Goal: Task Accomplishment & Management: Manage account settings

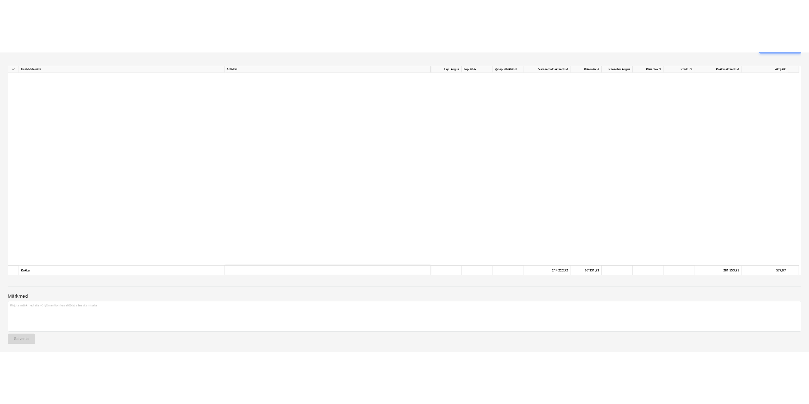
scroll to position [944, 0]
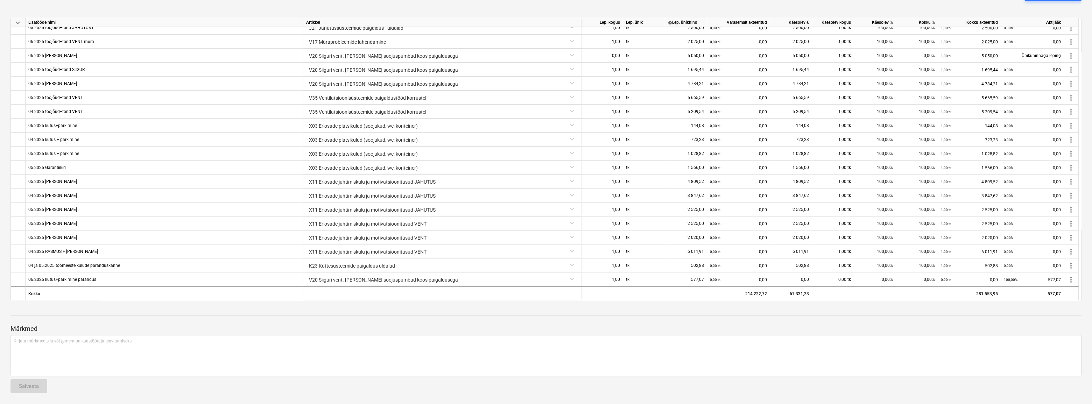
click at [679, 318] on div "Märkmed Kirjuta märkmed siia või @mention kaastöötaja teavitamiseks ﻿ Salvesta" at bounding box center [545, 352] width 1071 height 93
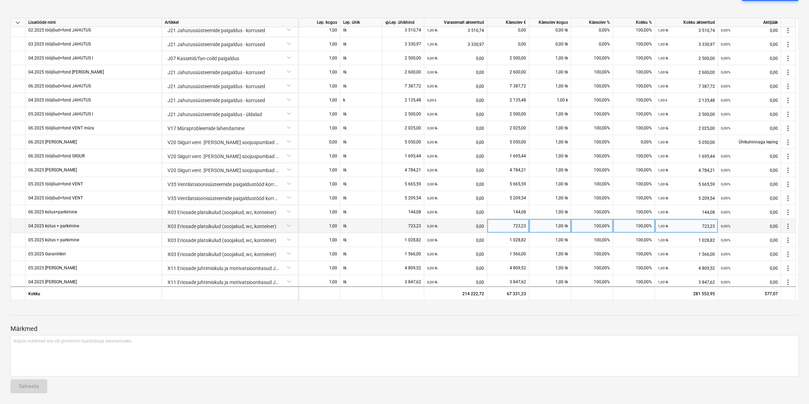
scroll to position [816, 0]
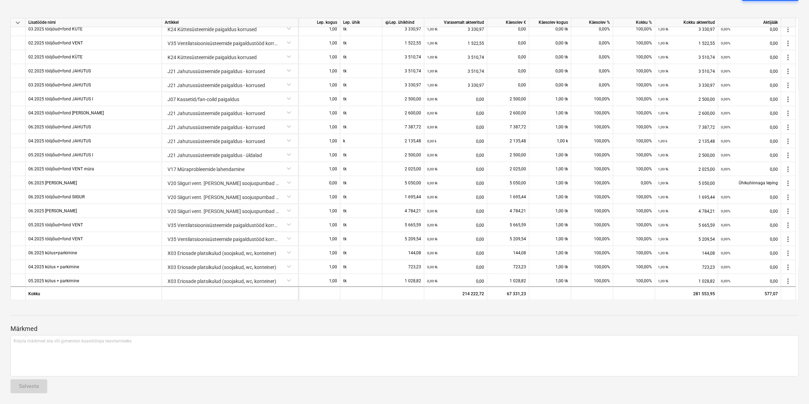
drag, startPoint x: 374, startPoint y: 321, endPoint x: 369, endPoint y: 320, distance: 5.0
click at [374, 321] on div at bounding box center [404, 322] width 788 height 6
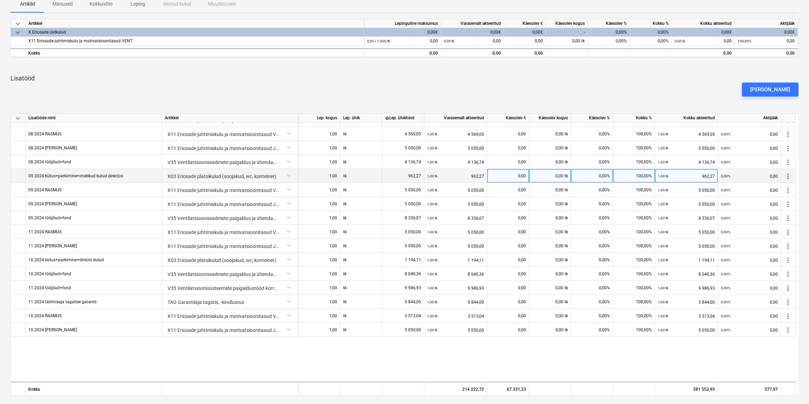
scroll to position [413, 0]
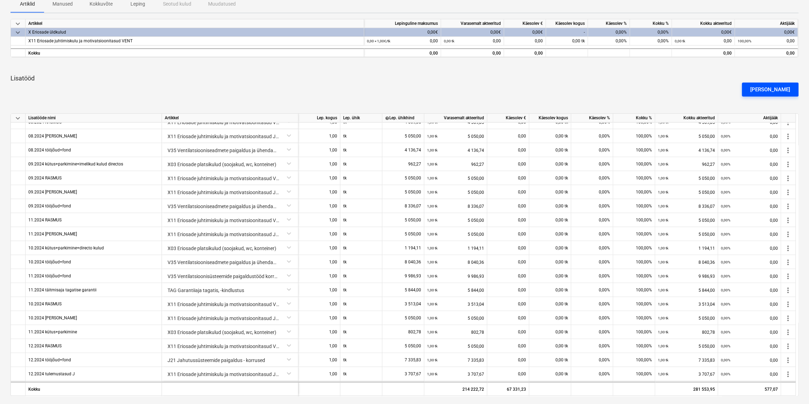
click at [766, 91] on div "[PERSON_NAME]" at bounding box center [770, 89] width 40 height 9
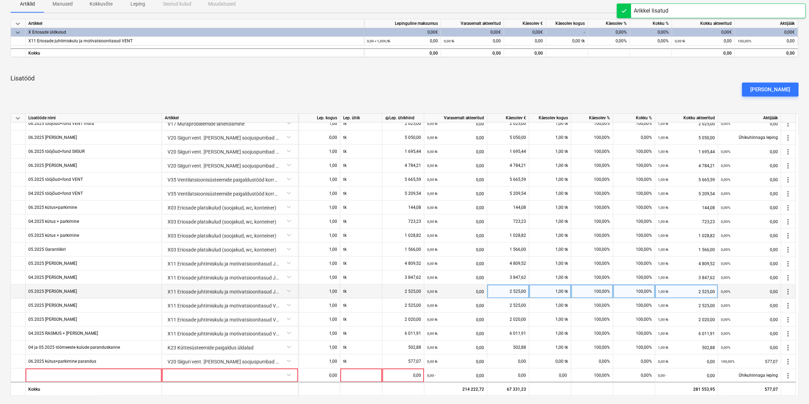
scroll to position [958, 0]
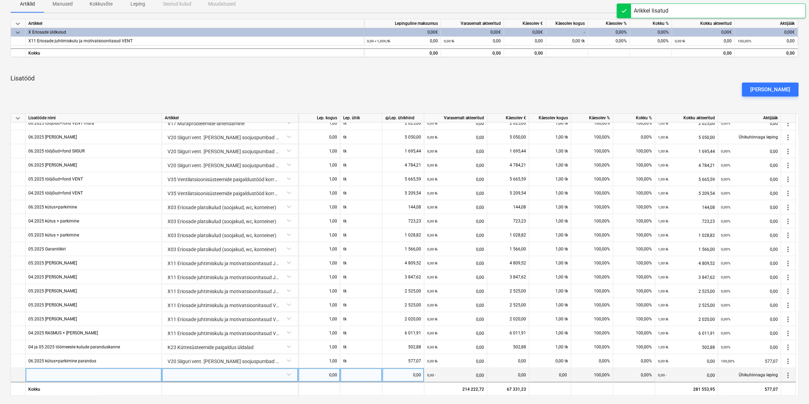
click at [96, 374] on div at bounding box center [94, 375] width 136 height 14
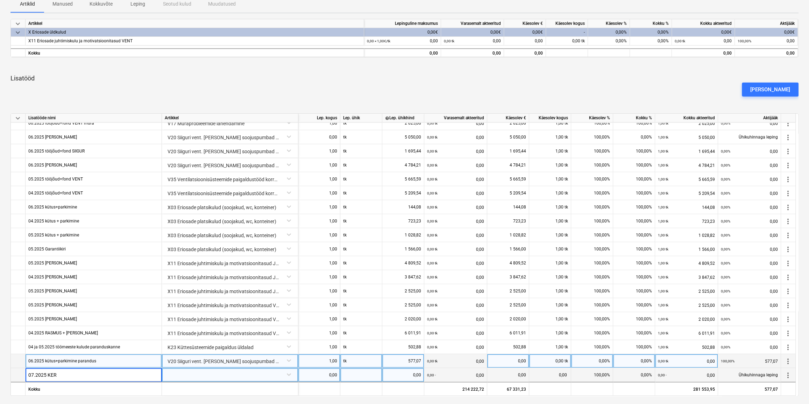
type input "07.2025 [PERSON_NAME]"
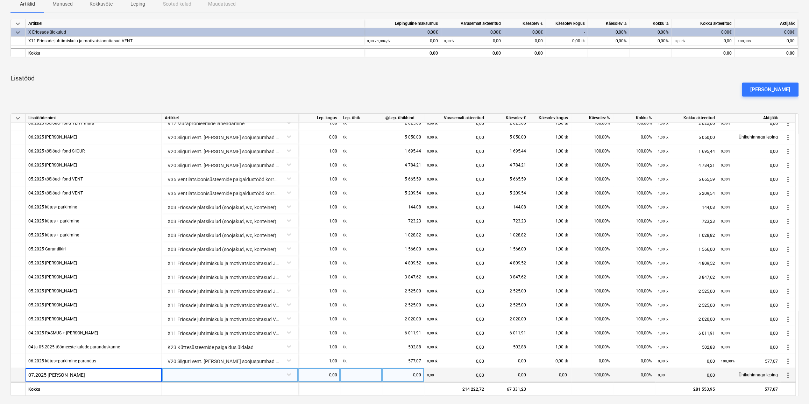
click at [206, 376] on div at bounding box center [230, 374] width 130 height 12
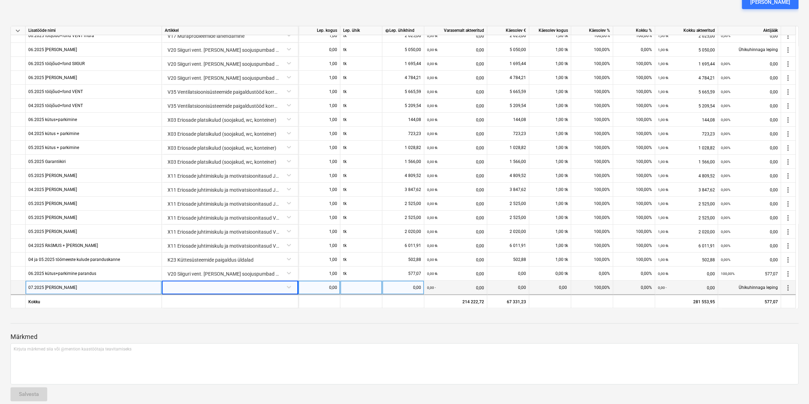
click at [189, 284] on div at bounding box center [230, 287] width 130 height 12
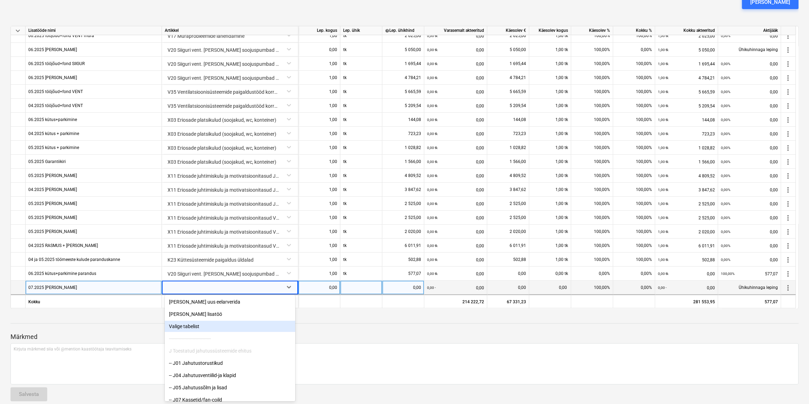
scroll to position [191, 0]
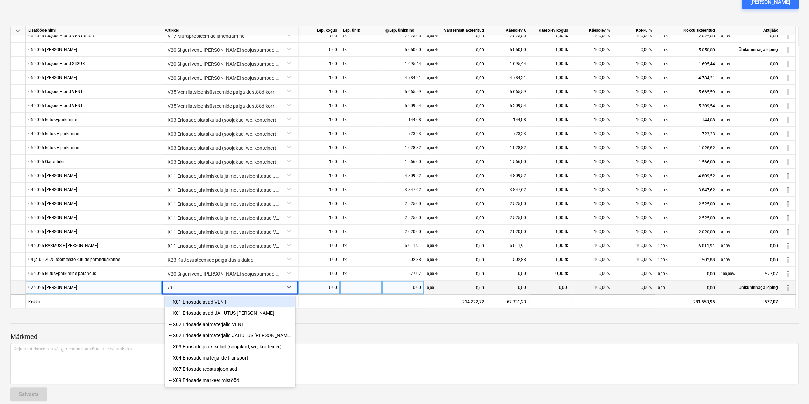
type input "x"
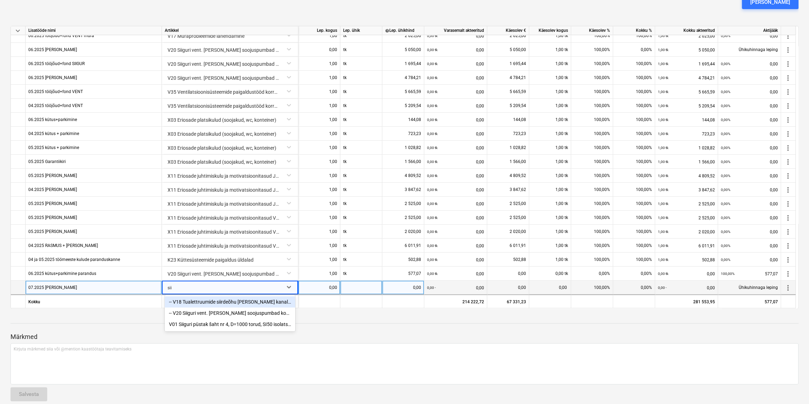
type input "siig"
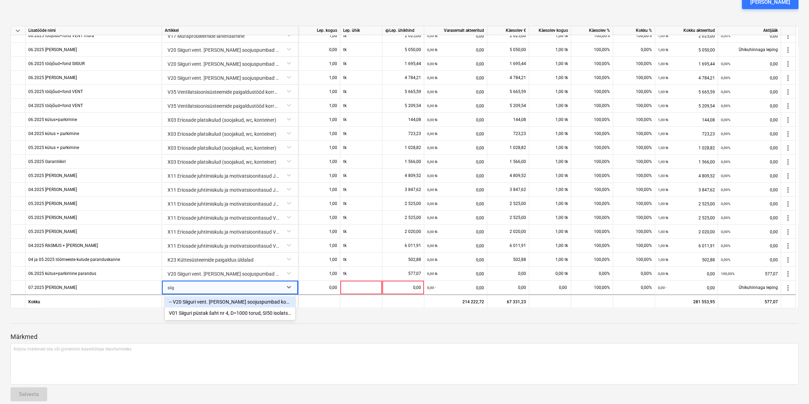
click at [191, 303] on div "-- V20 Siiguri vent. seade ja soojuspumbad koos paigaldusega" at bounding box center [230, 301] width 130 height 11
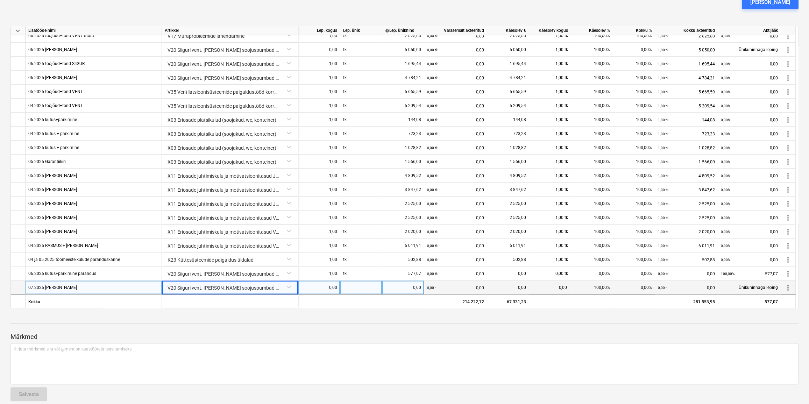
click at [326, 288] on div "0,00" at bounding box center [319, 288] width 36 height 14
type input "1"
click at [352, 288] on div at bounding box center [361, 288] width 42 height 14
type input "tk"
click at [417, 289] on div "0,00" at bounding box center [403, 288] width 36 height 14
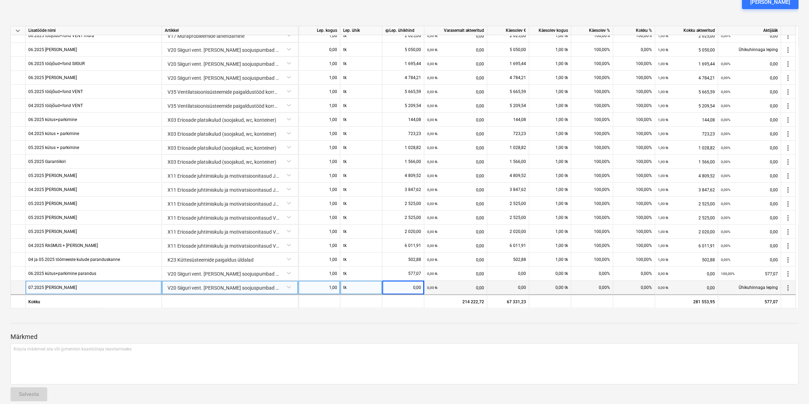
click at [411, 286] on div "0,00" at bounding box center [403, 288] width 36 height 14
type input "2140,76"
click at [413, 323] on div at bounding box center [404, 323] width 788 height 0
click at [556, 286] on div "0,00 tk" at bounding box center [550, 288] width 42 height 14
type input "1"
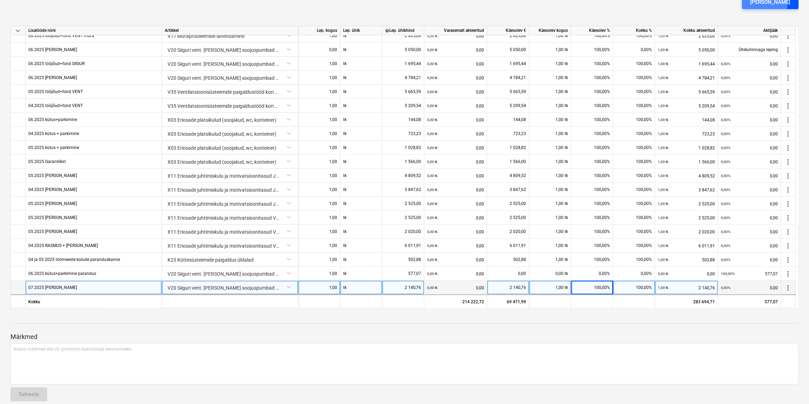
click at [769, 4] on div "[PERSON_NAME]" at bounding box center [770, 2] width 40 height 9
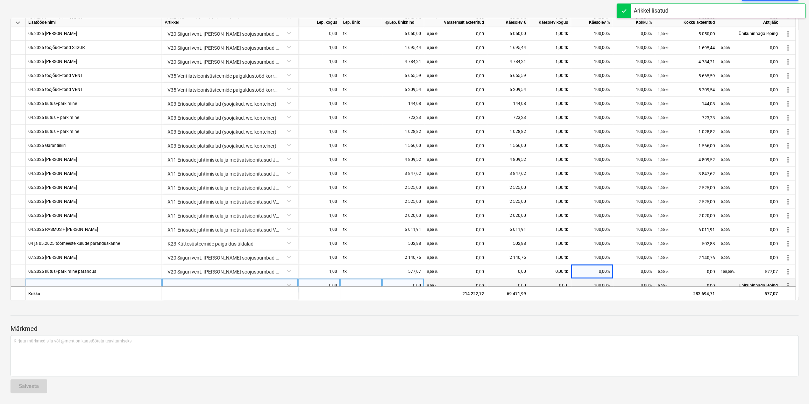
scroll to position [972, 0]
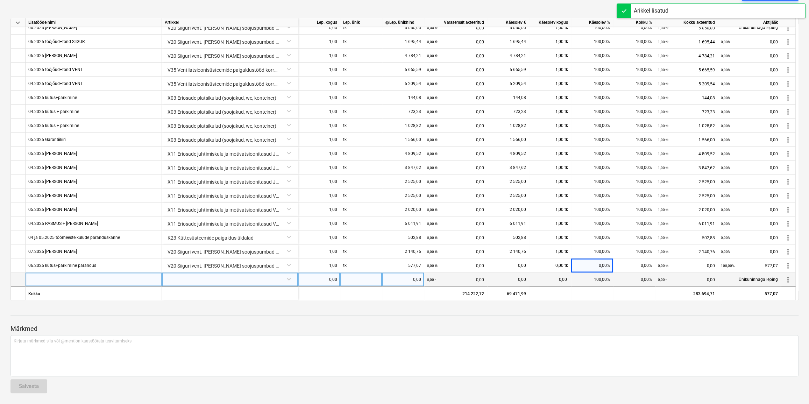
click at [59, 284] on div at bounding box center [94, 279] width 136 height 14
type input "07.2025"
click at [53, 279] on div "07.2025" at bounding box center [94, 279] width 136 height 14
click at [55, 278] on input "07.2025" at bounding box center [94, 279] width 136 height 14
drag, startPoint x: 69, startPoint y: 278, endPoint x: 48, endPoint y: 277, distance: 21.0
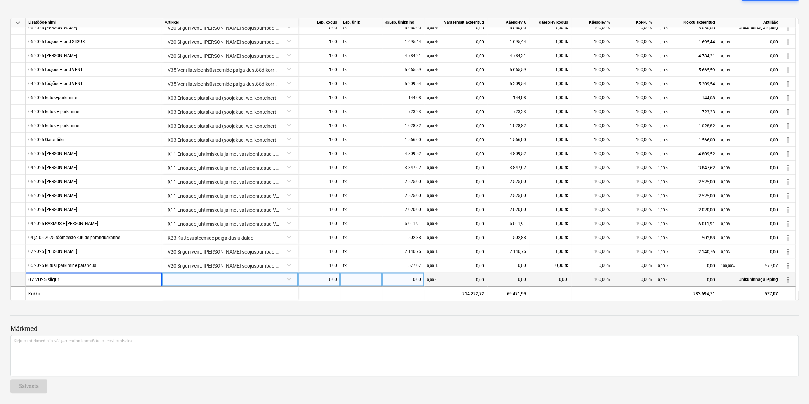
click at [48, 277] on input "07.2025 siigur" at bounding box center [94, 279] width 136 height 14
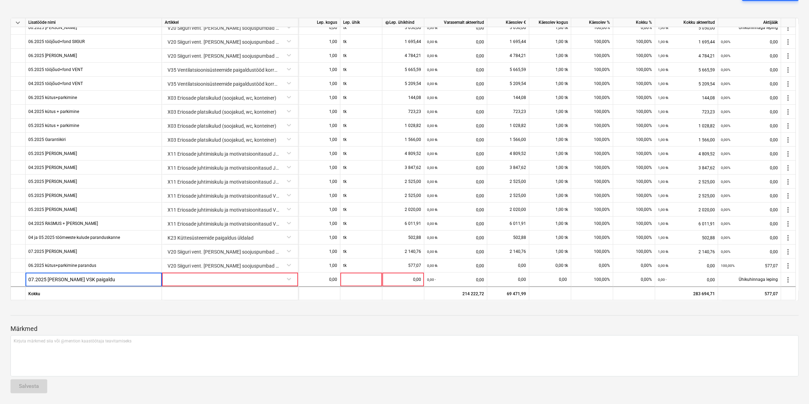
type input "07.2025 Siiguri VSK paigaldus"
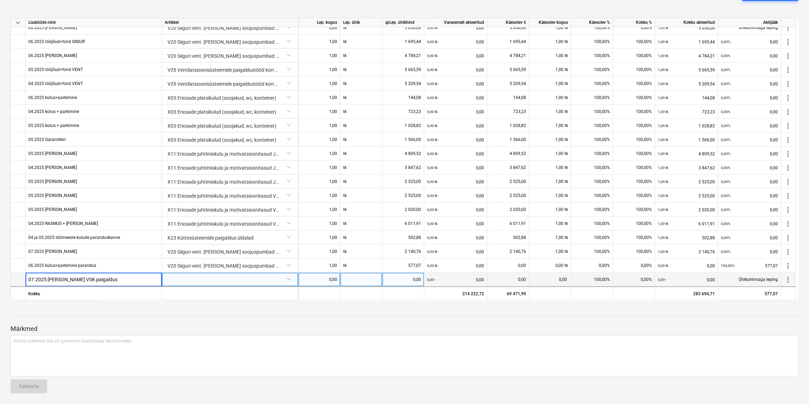
click at [204, 279] on div at bounding box center [230, 278] width 130 height 12
click at [205, 281] on div at bounding box center [230, 278] width 130 height 12
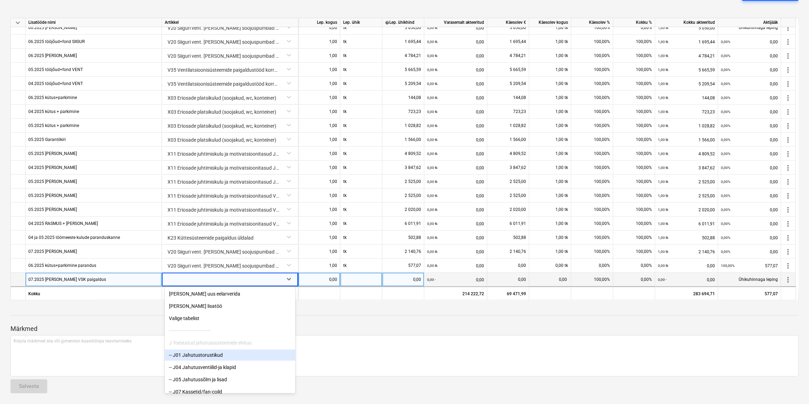
type input "n"
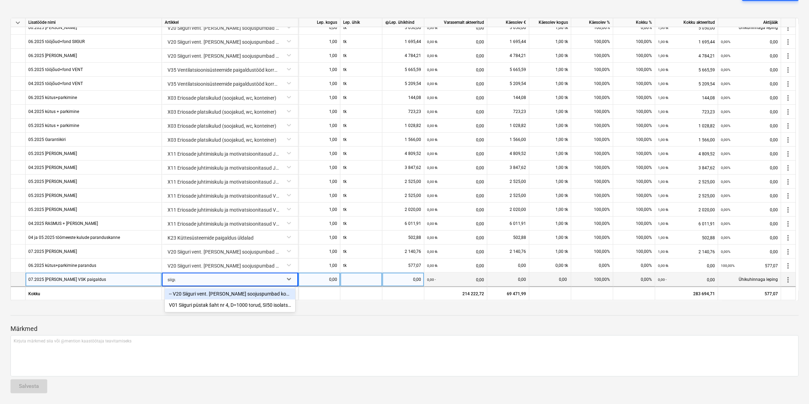
type input "siigur"
click at [240, 295] on div "-- V20 Siiguri vent. seade ja soojuspumbad koos paigaldusega" at bounding box center [230, 293] width 130 height 11
click at [66, 280] on div "07.2025 Siiguri VSK paigaldus" at bounding box center [67, 279] width 78 height 14
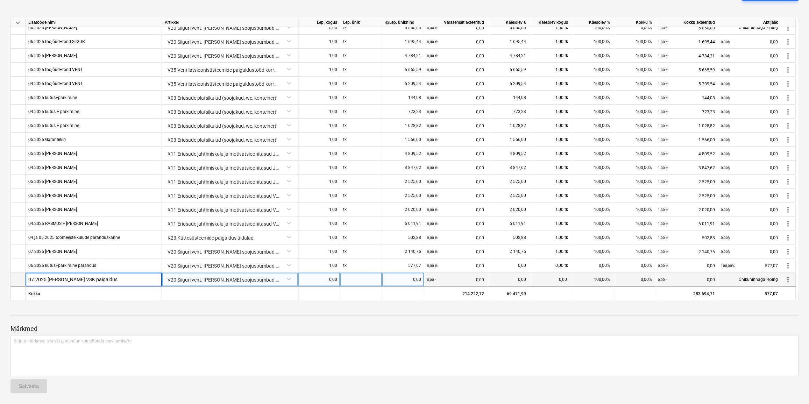
click at [76, 277] on input "07.2025 Siiguri VSK paigaldus" at bounding box center [94, 279] width 136 height 14
click at [71, 277] on input "07.2025 Siiguri VSK paigaldus" at bounding box center [94, 279] width 136 height 14
type input "07.2025 [PERSON_NAME] VSK sõlme paigaldus"
click at [322, 277] on div "0,00" at bounding box center [319, 279] width 36 height 14
click at [349, 278] on div at bounding box center [361, 279] width 42 height 14
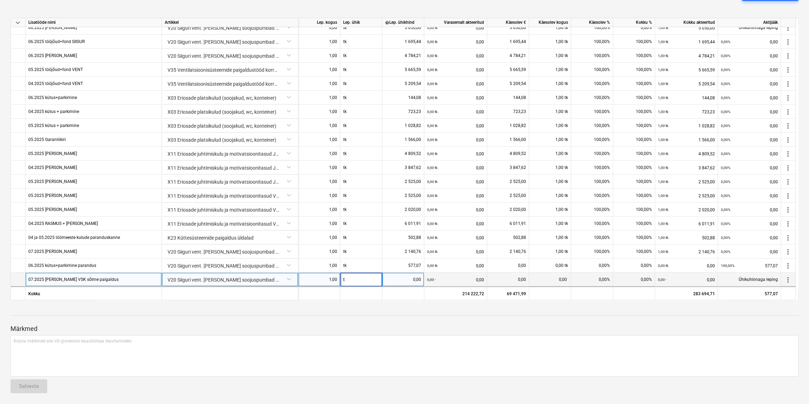
type input "tk"
click at [409, 285] on div "0,00" at bounding box center [403, 279] width 36 height 14
click at [410, 279] on div "0,00" at bounding box center [403, 279] width 36 height 14
click at [402, 276] on div "0,00" at bounding box center [403, 279] width 36 height 14
type input "538,39"
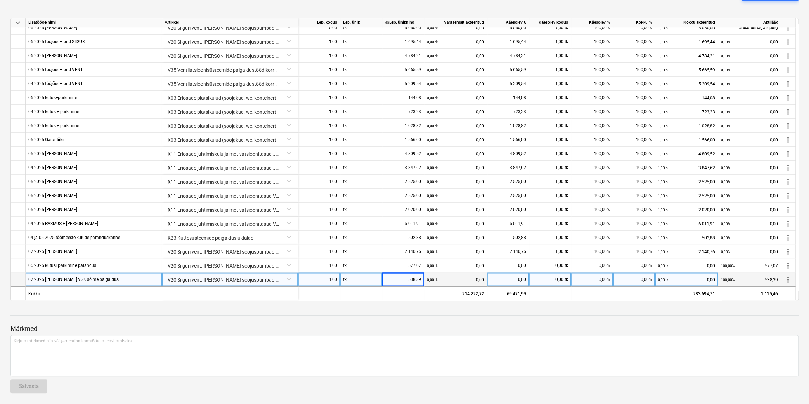
click at [418, 333] on div at bounding box center [404, 334] width 788 height 2
click at [450, 279] on div "0,00 tk 0,00" at bounding box center [455, 279] width 57 height 14
click at [518, 282] on div "0,00" at bounding box center [508, 279] width 36 height 14
click at [561, 283] on div "0,00 tk" at bounding box center [550, 279] width 42 height 14
type input "1"
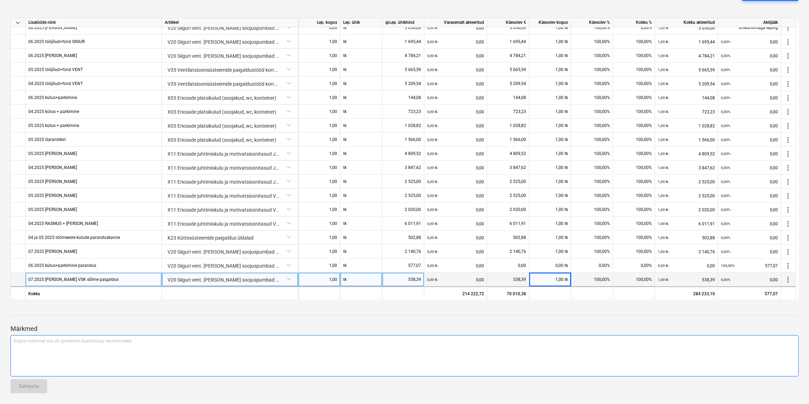
click at [556, 348] on div "Kirjuta märkmed siia või @mention kaastöötaja teavitamiseks ﻿" at bounding box center [404, 355] width 788 height 41
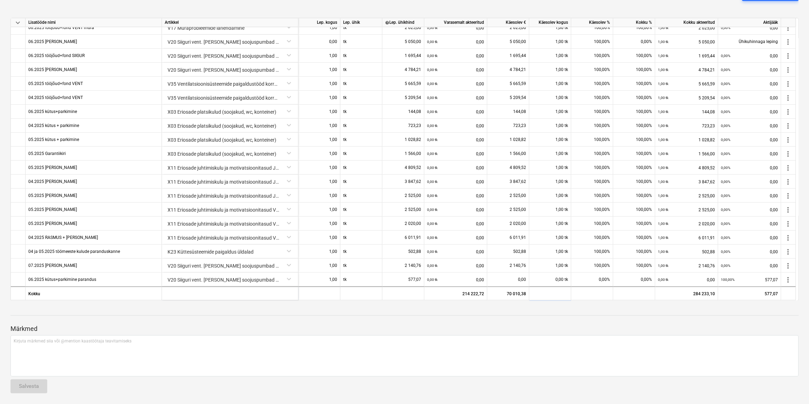
scroll to position [940, 0]
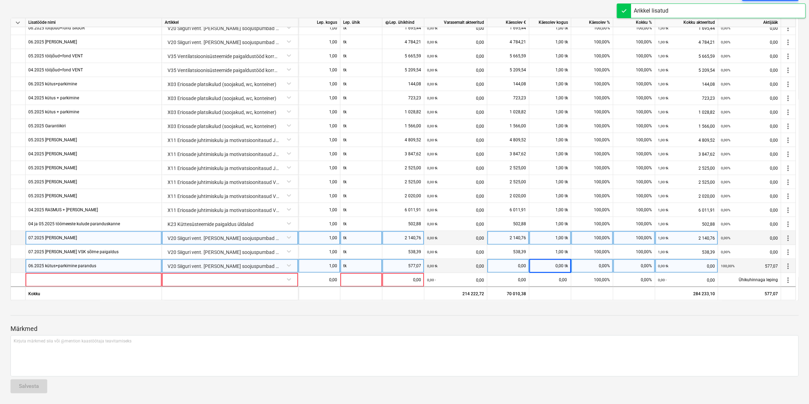
scroll to position [986, 0]
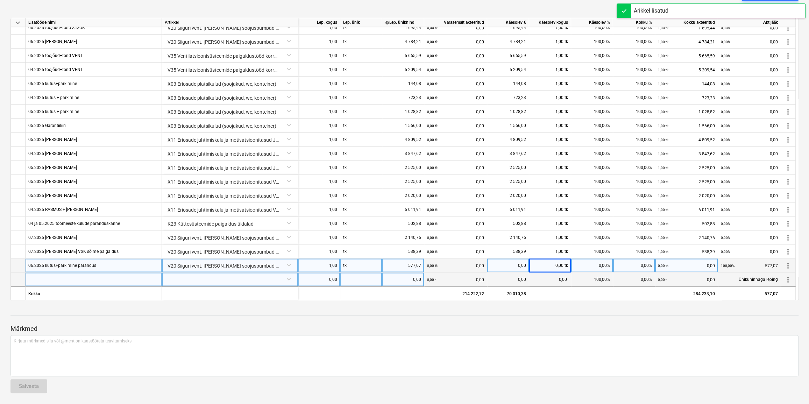
click at [62, 278] on div at bounding box center [94, 279] width 136 height 14
type input "07.2025 platsikulud + kütus"
click at [201, 281] on div at bounding box center [230, 278] width 130 height 12
click at [202, 281] on div at bounding box center [230, 278] width 130 height 12
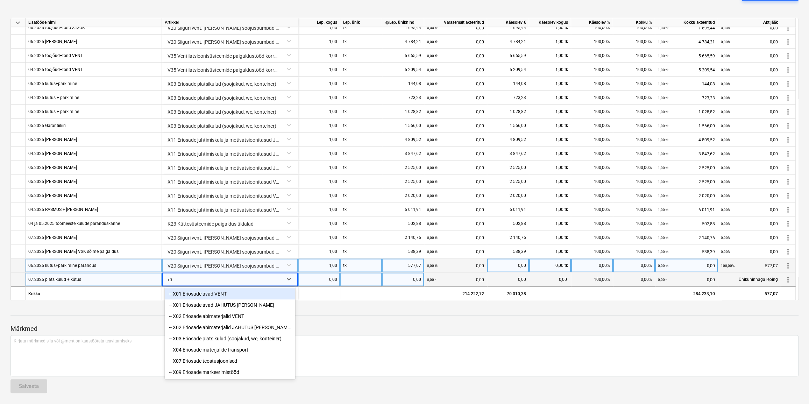
type input "x03"
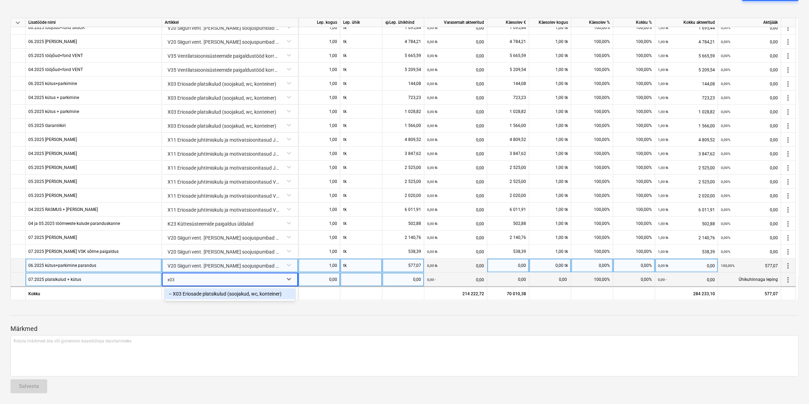
click at [220, 296] on div "-- X03 Eriosade platsikulud (soojakud, wc, konteiner)" at bounding box center [230, 293] width 130 height 11
click at [330, 275] on div "0,00" at bounding box center [319, 279] width 36 height 14
type input "1"
click at [362, 277] on div at bounding box center [361, 279] width 42 height 14
type input "tk"
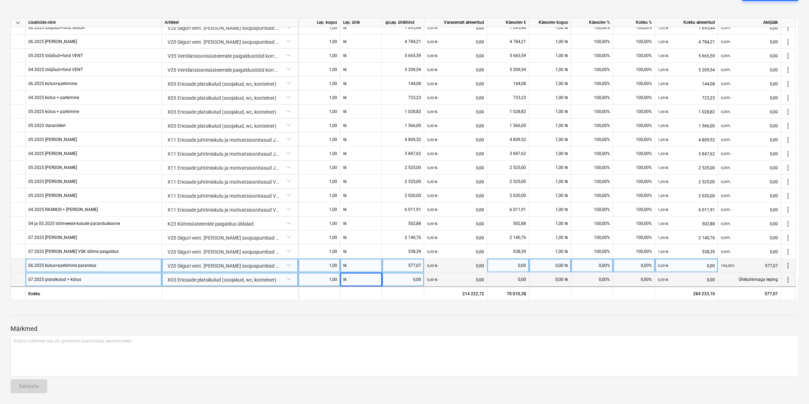
click at [401, 278] on div "0,00" at bounding box center [403, 279] width 36 height 14
click at [452, 281] on div "0,00 tk 0,00" at bounding box center [455, 279] width 57 height 14
click at [392, 278] on div "0,00" at bounding box center [403, 279] width 36 height 14
click at [387, 266] on div "577,07" at bounding box center [403, 265] width 36 height 14
click at [400, 277] on div "0,00" at bounding box center [403, 279] width 36 height 14
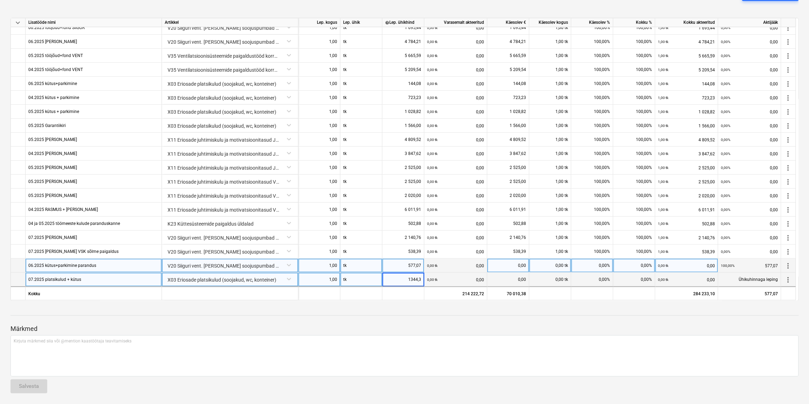
type input "1344,39"
click at [417, 312] on div "Märkmed Kirjuta märkmed siia või @mention kaastöötaja teavitamiseks ﻿ Salvesta" at bounding box center [404, 352] width 788 height 93
click at [522, 278] on div "0,00" at bounding box center [508, 279] width 36 height 14
click at [557, 279] on div "0,00 tk" at bounding box center [550, 279] width 42 height 14
type input "1"
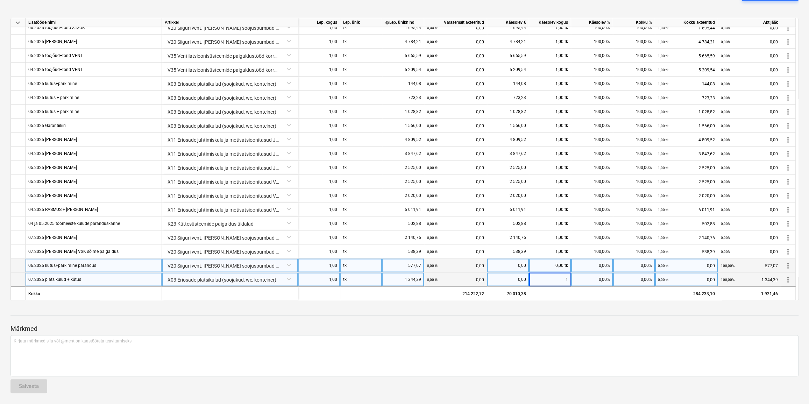
click at [557, 268] on div "0,00 tk" at bounding box center [550, 265] width 42 height 14
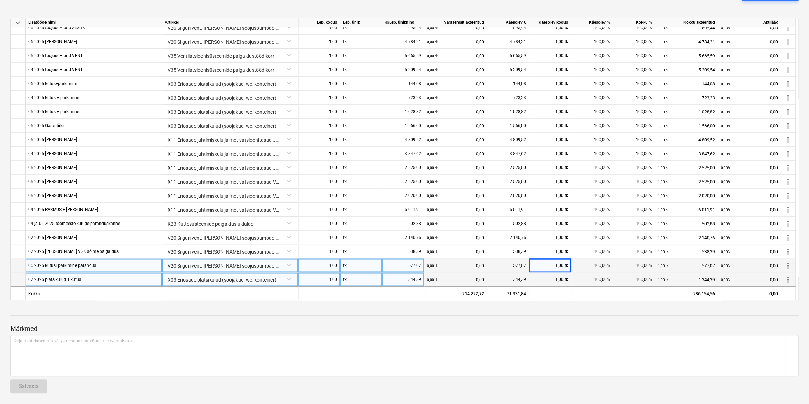
click at [557, 308] on div at bounding box center [404, 309] width 788 height 6
click at [556, 318] on div "Märkmed Kirjuta märkmed siia või @mention kaastöötaja teavitamiseks ﻿ Salvesta" at bounding box center [404, 352] width 788 height 93
click at [412, 278] on div "1 344,39" at bounding box center [403, 279] width 36 height 14
click at [477, 322] on div at bounding box center [404, 322] width 788 height 6
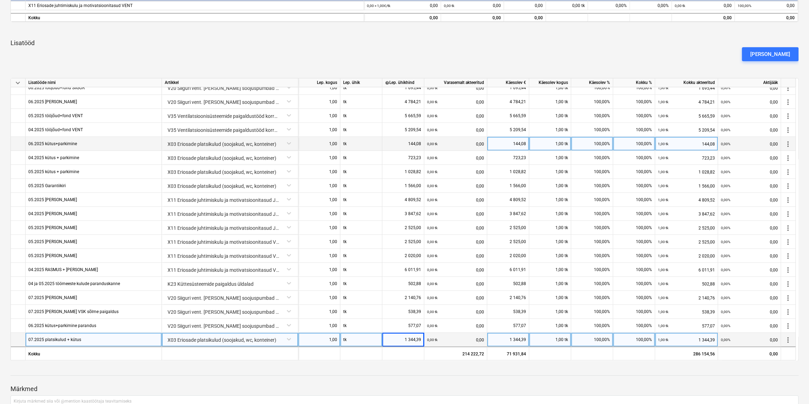
scroll to position [214, 0]
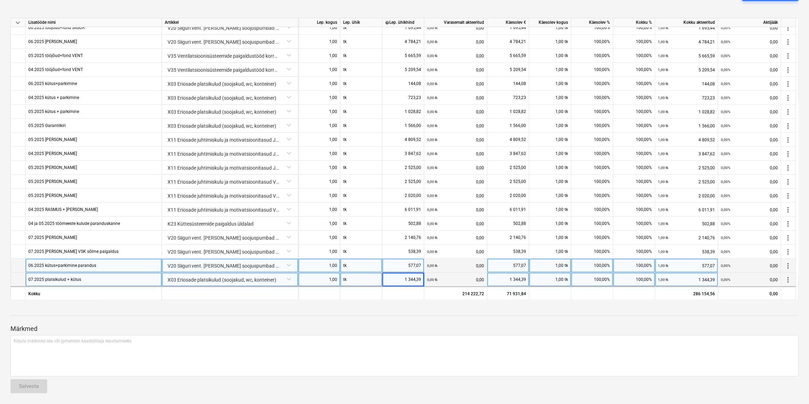
click at [788, 265] on span "more_vert" at bounding box center [788, 266] width 8 height 8
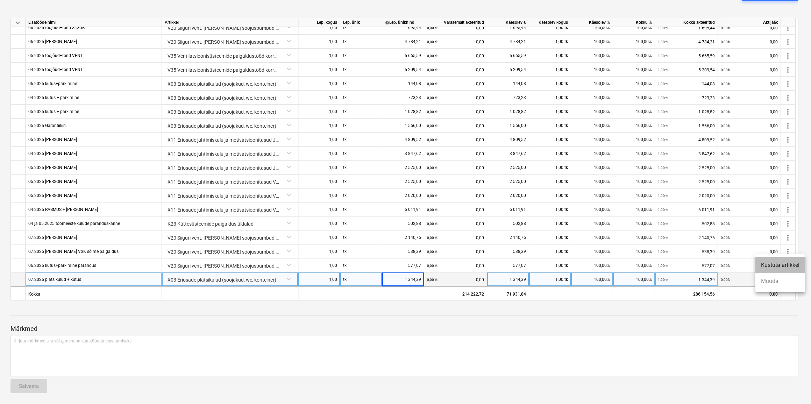
click at [785, 266] on li "Kustuta artikkel" at bounding box center [781, 265] width 50 height 16
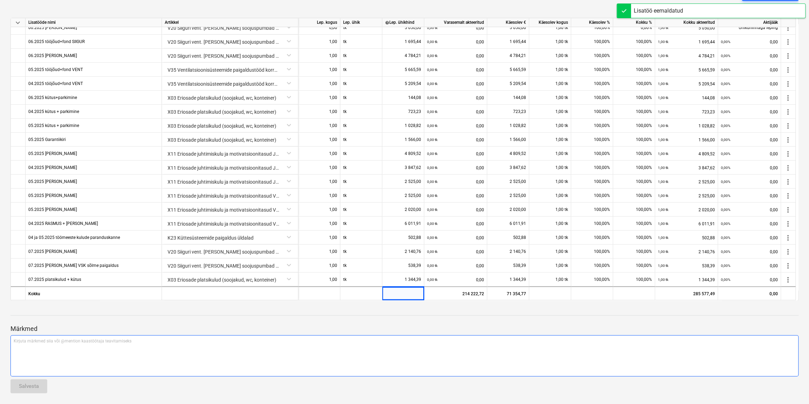
scroll to position [972, 0]
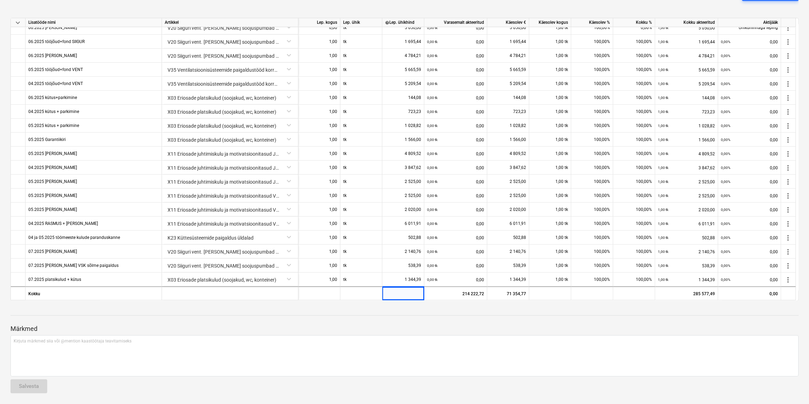
drag, startPoint x: 406, startPoint y: 332, endPoint x: 432, endPoint y: 314, distance: 31.4
click at [406, 332] on p "Märkmed" at bounding box center [404, 329] width 788 height 8
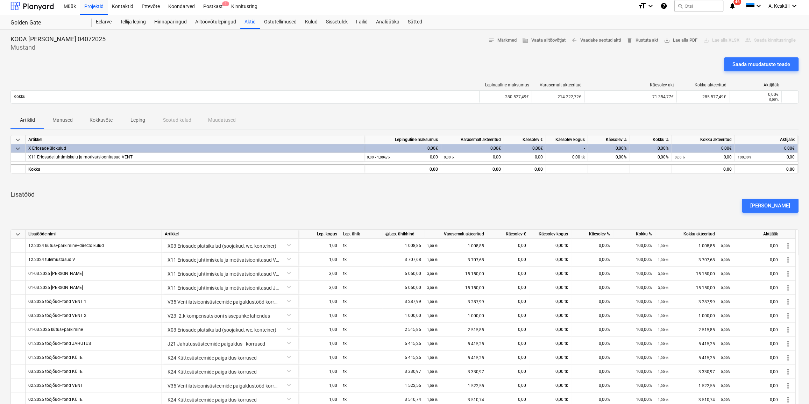
scroll to position [0, 0]
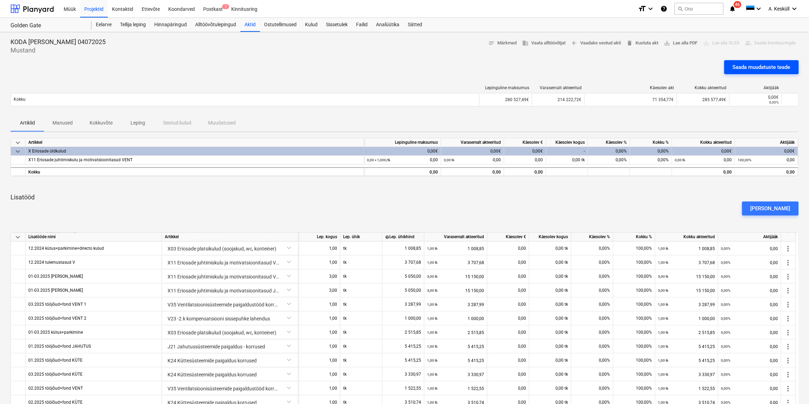
click at [767, 68] on div "Saada muudatuste teade" at bounding box center [761, 67] width 58 height 9
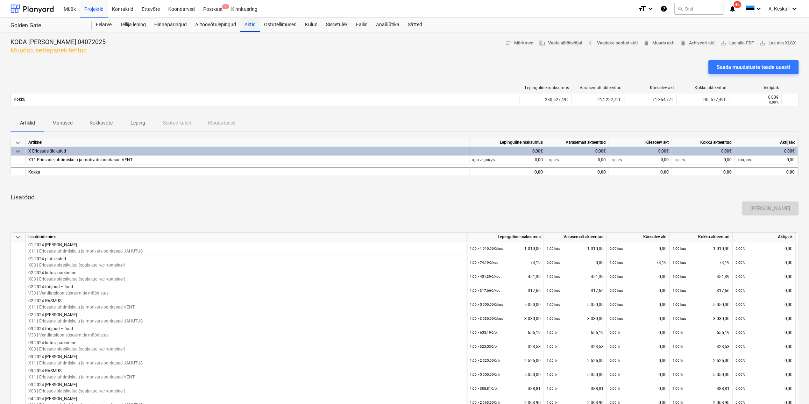
click at [249, 27] on div "Aktid" at bounding box center [250, 25] width 20 height 14
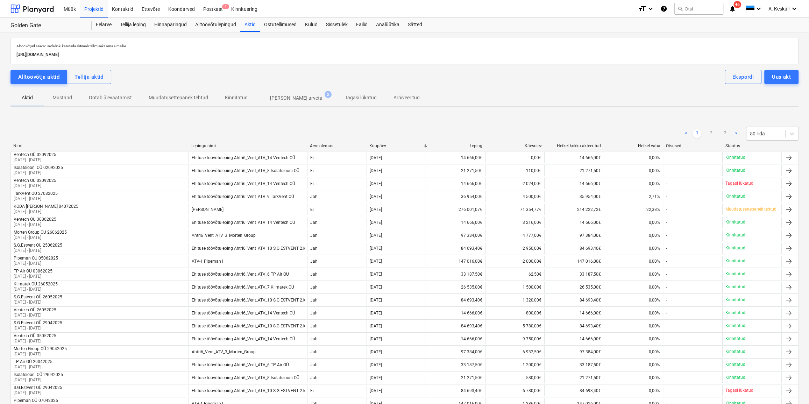
click at [279, 102] on span "[PERSON_NAME] arveta 2" at bounding box center [296, 98] width 80 height 13
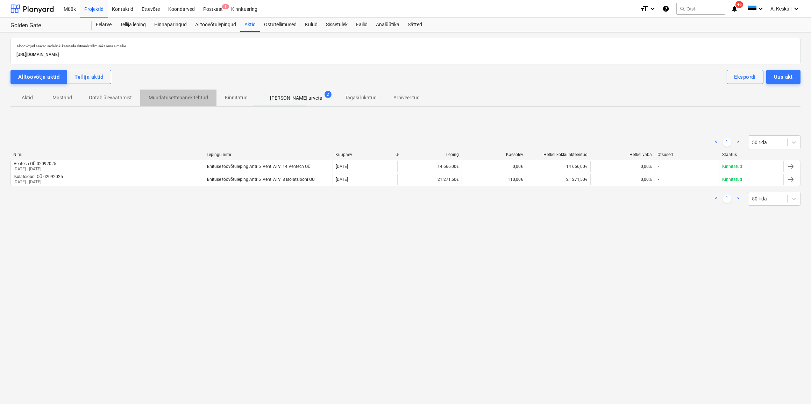
click at [190, 97] on p "Muudatusettepanek tehtud" at bounding box center [178, 97] width 59 height 7
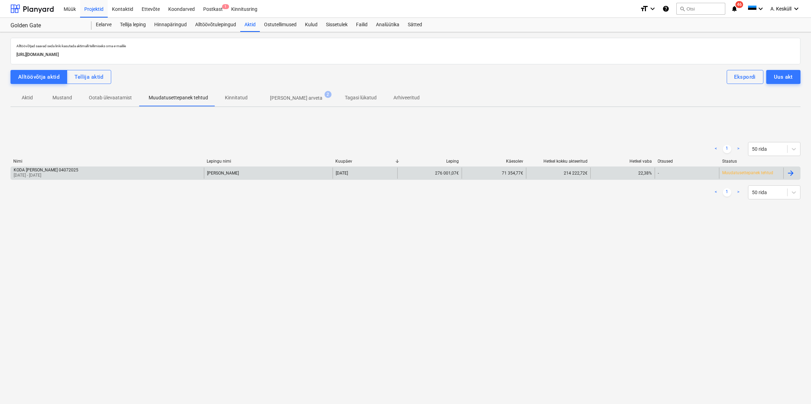
click at [46, 172] on p "[DATE] - [DATE]" at bounding box center [46, 175] width 65 height 6
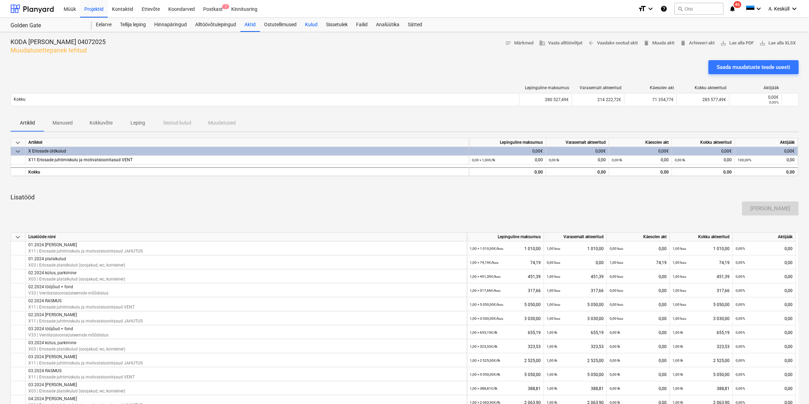
click at [308, 28] on div "Kulud" at bounding box center [311, 25] width 21 height 14
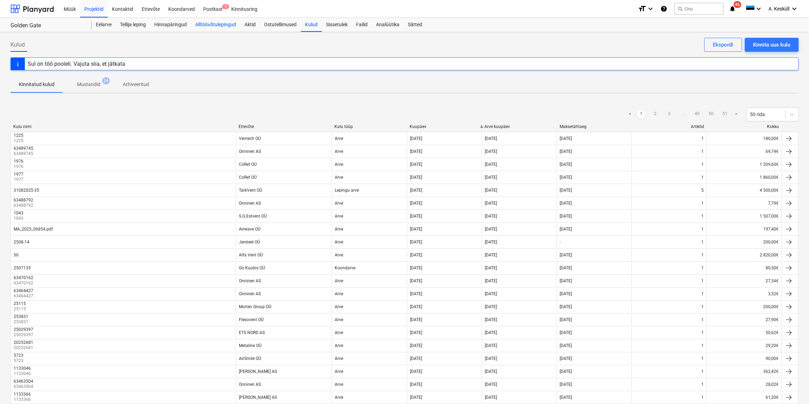
click at [214, 26] on div "Alltöövõtulepingud" at bounding box center [215, 25] width 49 height 14
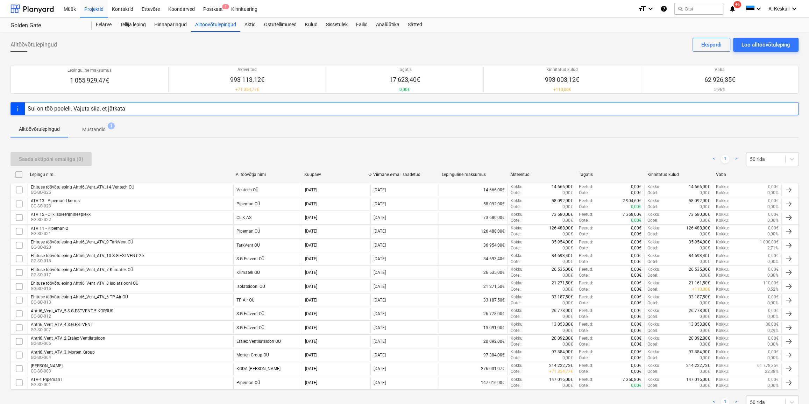
click at [101, 133] on span "Mustandid 1" at bounding box center [93, 129] width 51 height 13
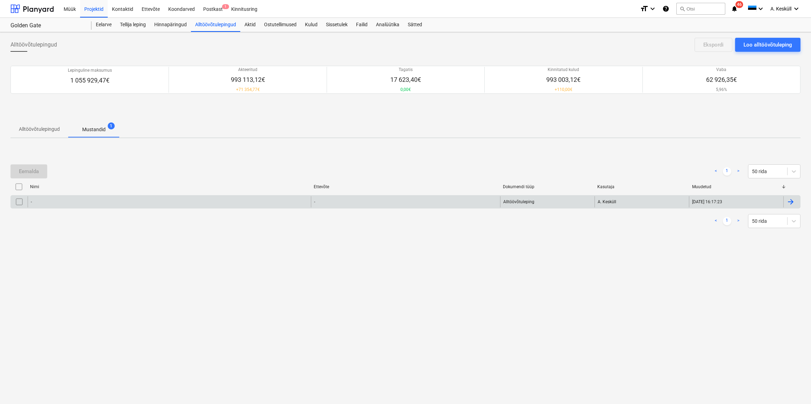
click at [63, 203] on div "-" at bounding box center [169, 201] width 283 height 11
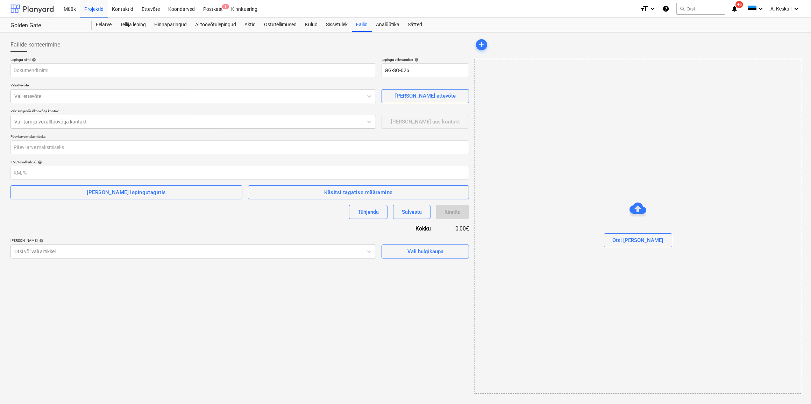
click at [24, 10] on div at bounding box center [31, 8] width 43 height 17
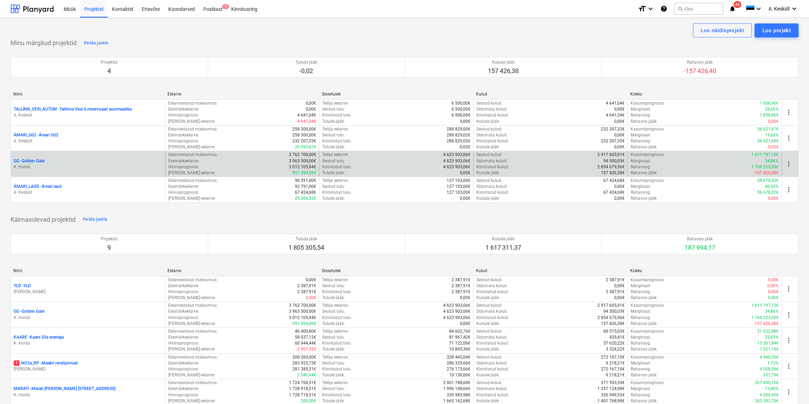
click at [31, 160] on p "GG - Golden Gate" at bounding box center [29, 161] width 31 height 6
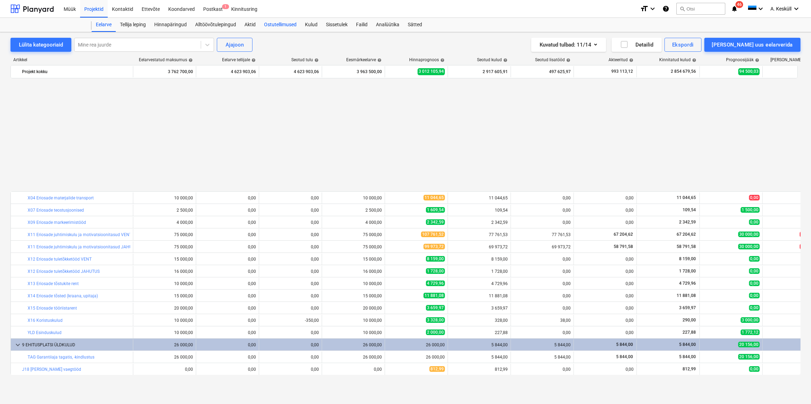
click at [281, 24] on div "Ostutellimused" at bounding box center [280, 25] width 41 height 14
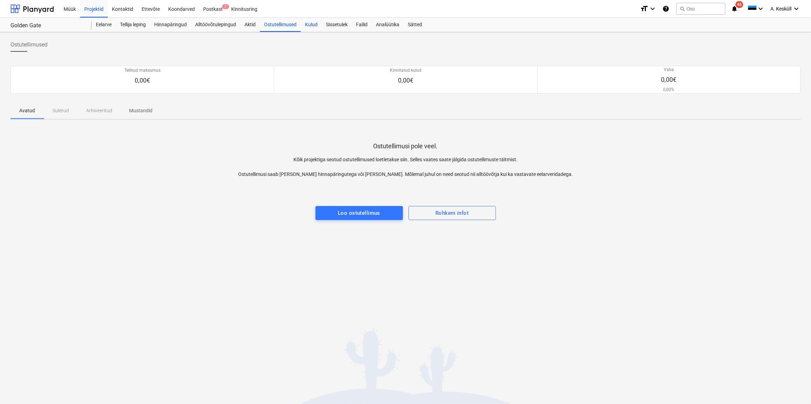
click at [312, 25] on div "Kulud" at bounding box center [311, 25] width 21 height 14
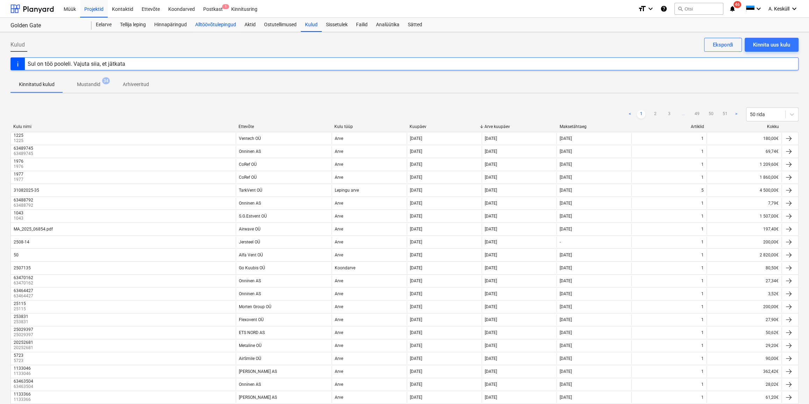
click at [217, 27] on div "Alltöövõtulepingud" at bounding box center [215, 25] width 49 height 14
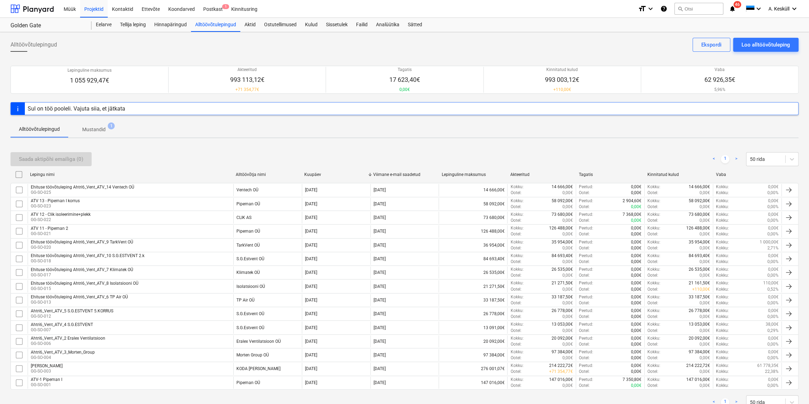
click at [94, 130] on p "Mustandid" at bounding box center [93, 129] width 23 height 7
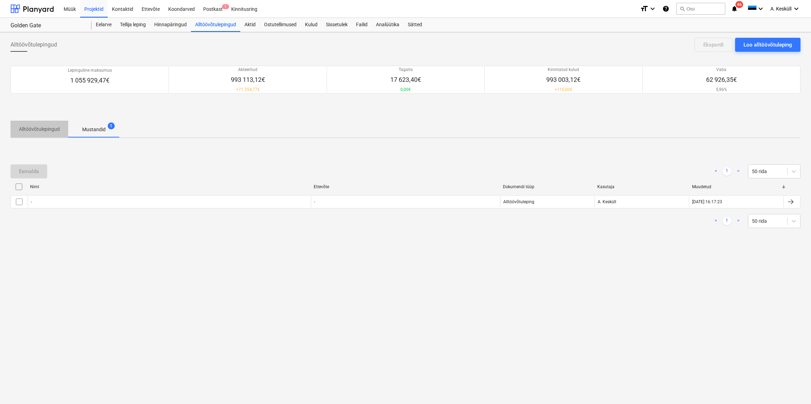
click at [43, 129] on p "Alltöövõtulepingud" at bounding box center [39, 129] width 41 height 7
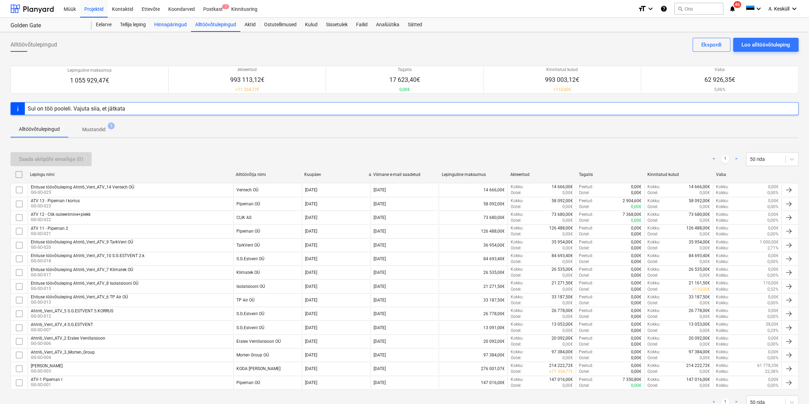
click at [180, 24] on div "Hinnapäringud" at bounding box center [170, 25] width 41 height 14
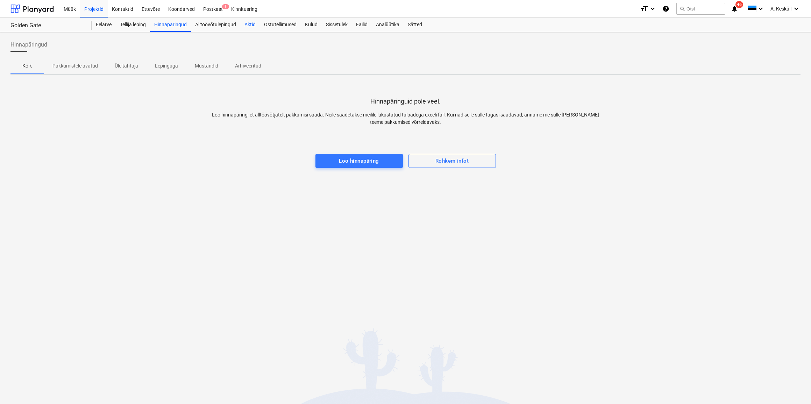
click at [241, 24] on div "Aktid" at bounding box center [250, 25] width 20 height 14
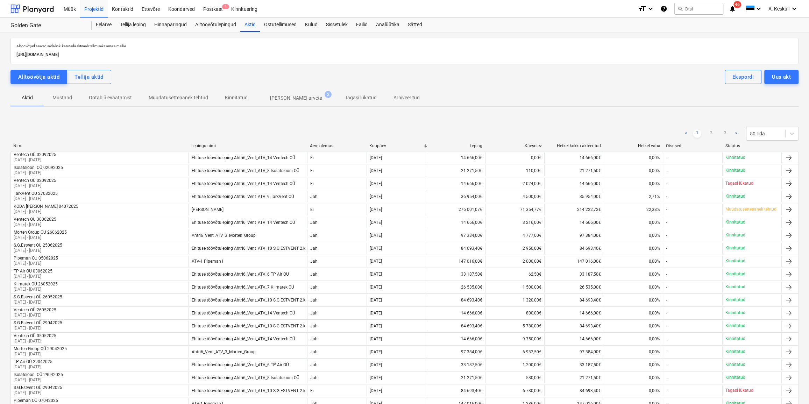
click at [235, 99] on p "Kinnitatud" at bounding box center [236, 97] width 23 height 7
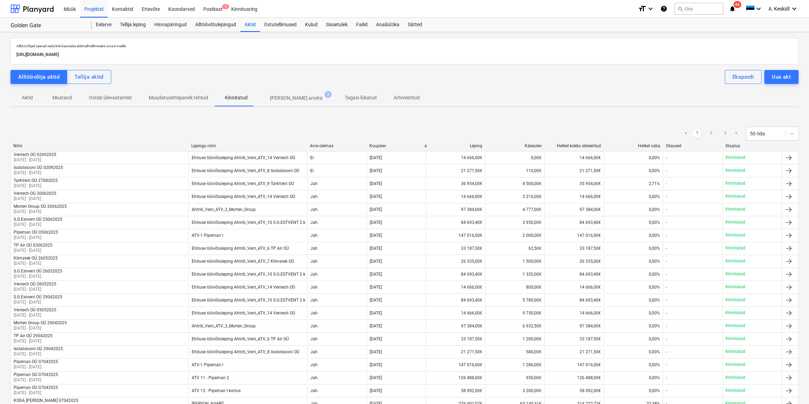
click at [172, 100] on p "Muudatusettepanek tehtud" at bounding box center [178, 97] width 59 height 7
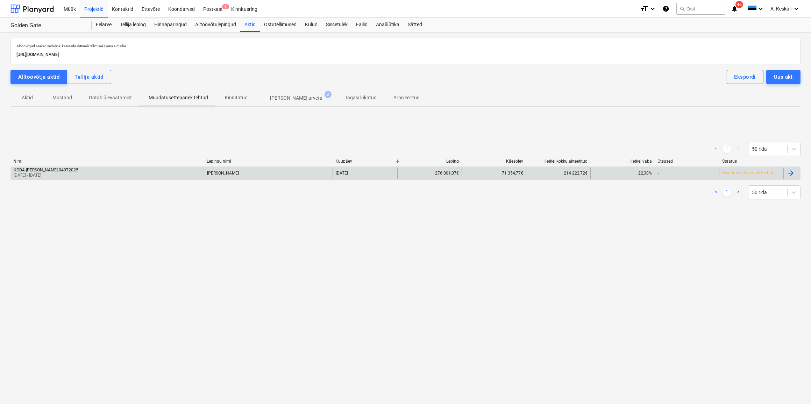
click at [51, 173] on p "[DATE] - [DATE]" at bounding box center [46, 175] width 65 height 6
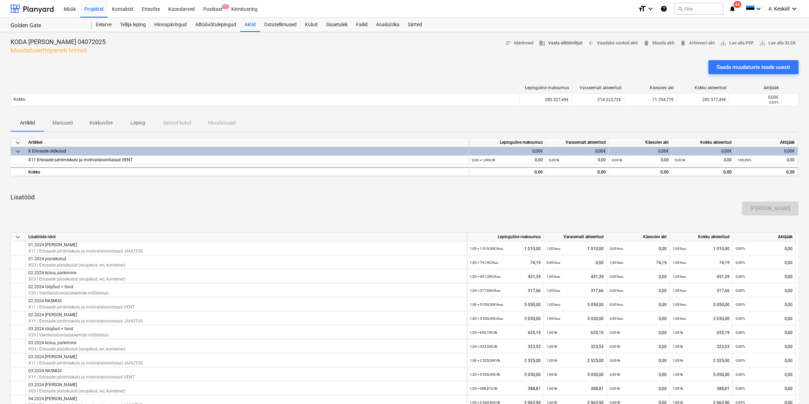
click at [562, 45] on span "business Vaata alltöövõtjat" at bounding box center [560, 43] width 43 height 8
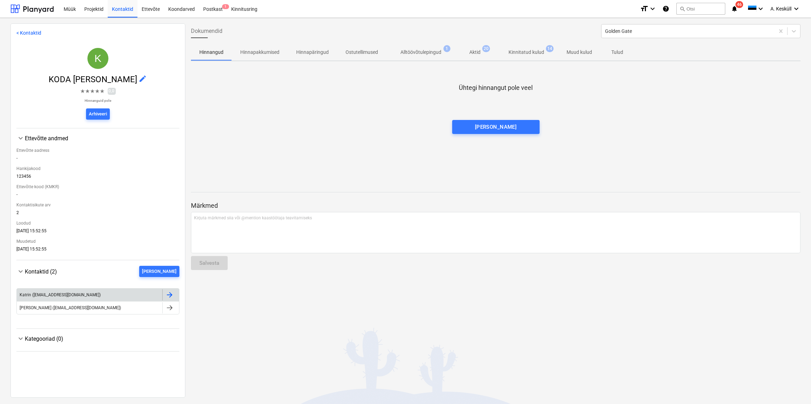
click at [169, 293] on div at bounding box center [170, 294] width 17 height 11
click at [406, 44] on button "Alltöövõtulepingud 1" at bounding box center [421, 52] width 69 height 17
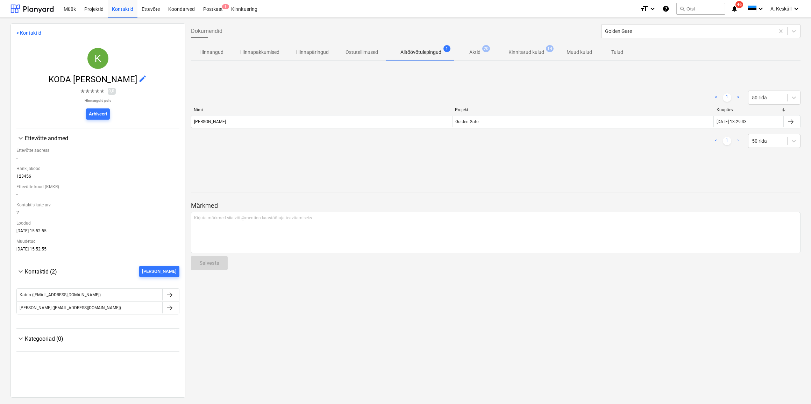
drag, startPoint x: 167, startPoint y: 297, endPoint x: 148, endPoint y: 287, distance: 21.3
click at [144, 284] on div "Katrin (planyard@kodaehitus.ee) Joonas Kosk (joonas.kosk@gmail.com) Please wait" at bounding box center [97, 301] width 163 height 43
click at [166, 298] on div at bounding box center [169, 295] width 8 height 8
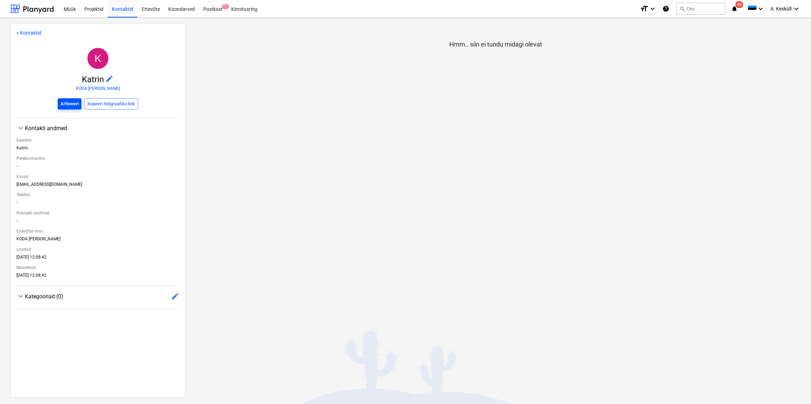
click at [68, 105] on div "Arhiveeri" at bounding box center [70, 104] width 18 height 8
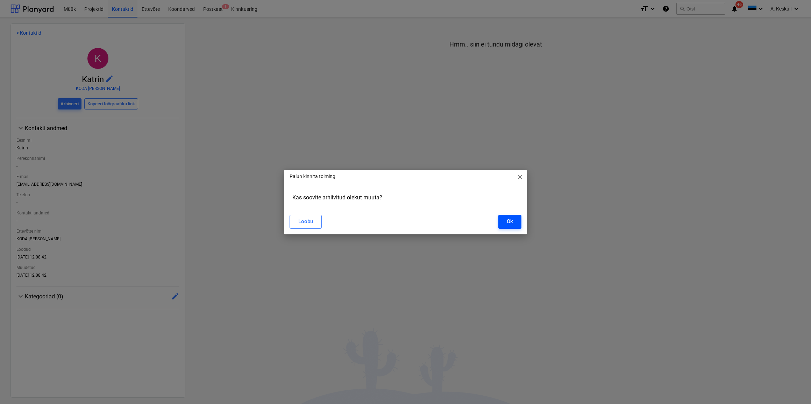
click at [511, 225] on div "Ok" at bounding box center [510, 221] width 6 height 9
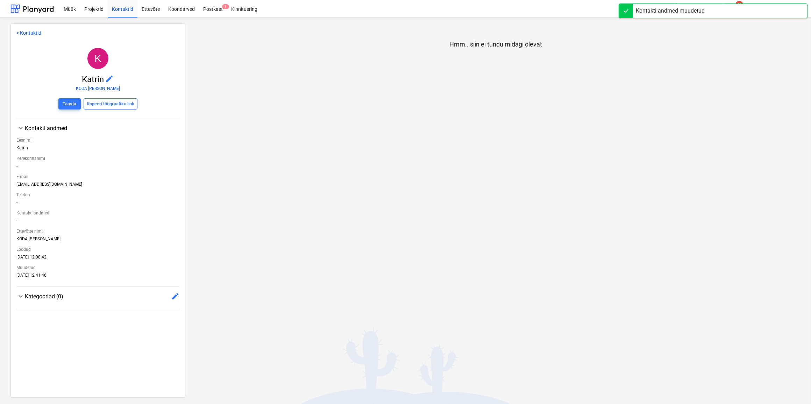
click at [24, 31] on link "< Kontaktid" at bounding box center [28, 33] width 25 height 6
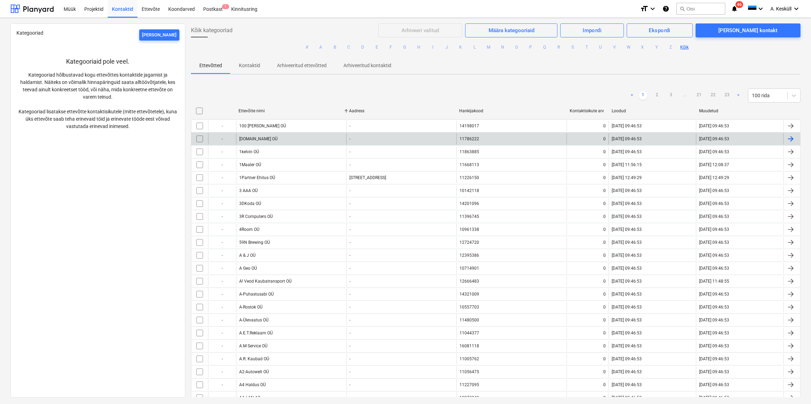
drag, startPoint x: 460, startPoint y: 47, endPoint x: 329, endPoint y: 120, distance: 150.3
click at [460, 47] on button "K" at bounding box center [461, 47] width 8 height 8
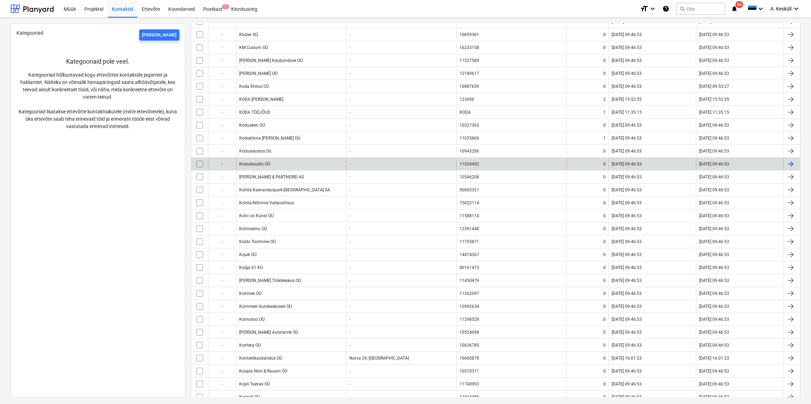
scroll to position [1558, 0]
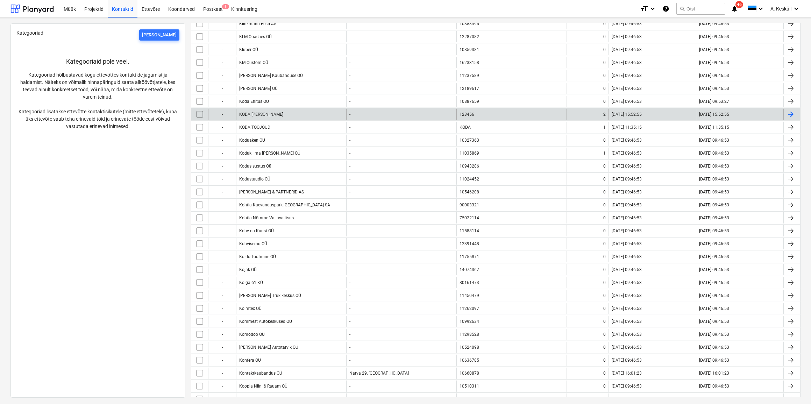
click at [260, 112] on div "KODA [PERSON_NAME]" at bounding box center [261, 114] width 44 height 5
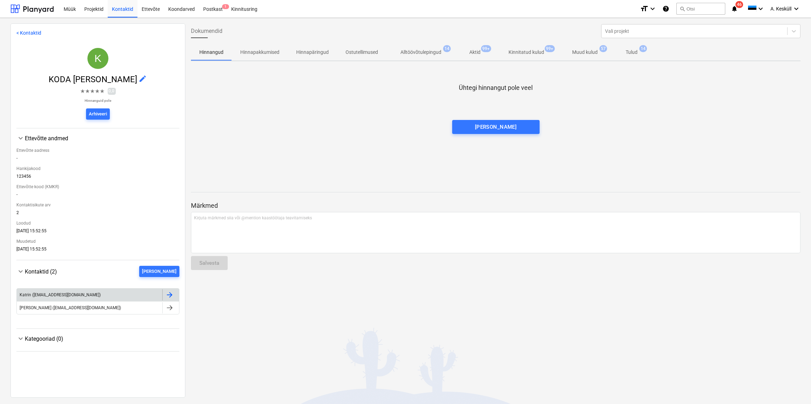
click at [167, 295] on div at bounding box center [169, 295] width 8 height 8
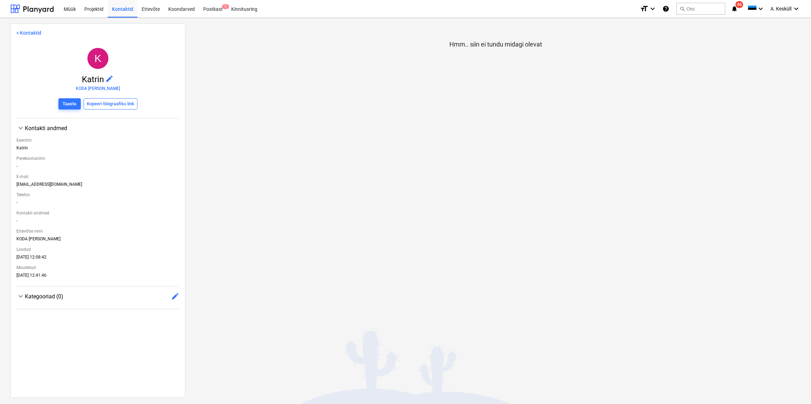
click at [108, 80] on span "edit" at bounding box center [110, 79] width 8 height 8
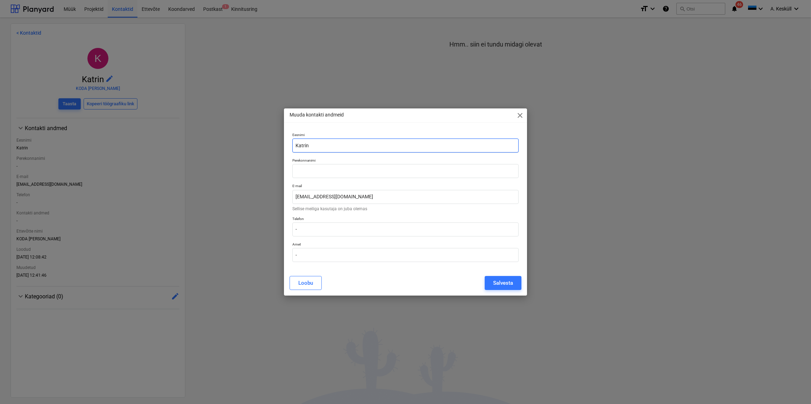
drag, startPoint x: 339, startPoint y: 145, endPoint x: 211, endPoint y: 130, distance: 129.2
click at [214, 134] on div "Muuda kontakti andmeid close Eesnimi Katrin Perekonnanimi E-mail planyard@kodae…" at bounding box center [405, 202] width 811 height 404
type input "Andre"
click at [332, 199] on input "planyard@kodaehitus.ee" at bounding box center [405, 197] width 227 height 14
drag, startPoint x: 364, startPoint y: 196, endPoint x: 49, endPoint y: 178, distance: 315.3
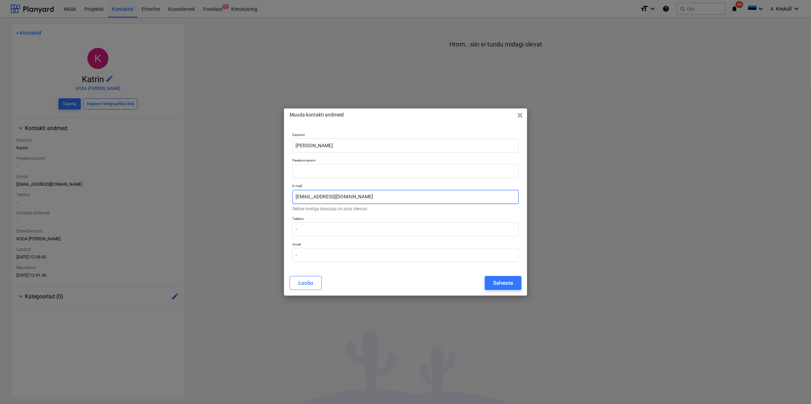
click at [123, 182] on div "Muuda kontakti andmeid close Eesnimi Andre Perekonnanimi E-mail planyard@kodaeh…" at bounding box center [405, 202] width 811 height 404
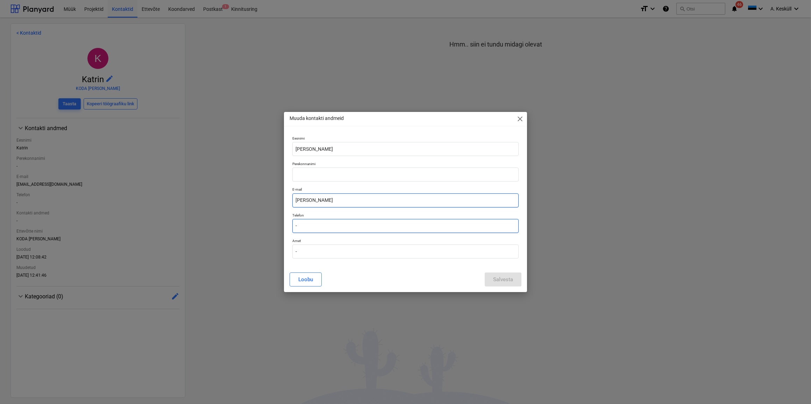
type input "andre_keskyll@hotmail.com"
type input "Andre"
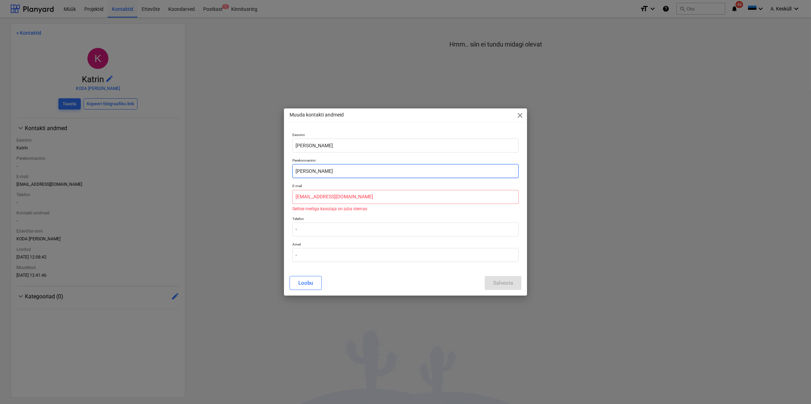
drag, startPoint x: 299, startPoint y: 170, endPoint x: 220, endPoint y: 163, distance: 79.7
click at [224, 163] on div "Muuda kontakti andmeid close Eesnimi Andre Perekonnanimi Andre E-mail andre_kes…" at bounding box center [405, 202] width 811 height 404
click at [399, 196] on input "andre_keskyll@hotmail.com" at bounding box center [405, 197] width 227 height 14
click at [525, 116] on div "Muuda kontakti andmeid close" at bounding box center [405, 115] width 243 height 14
click at [522, 113] on span "close" at bounding box center [520, 115] width 8 height 8
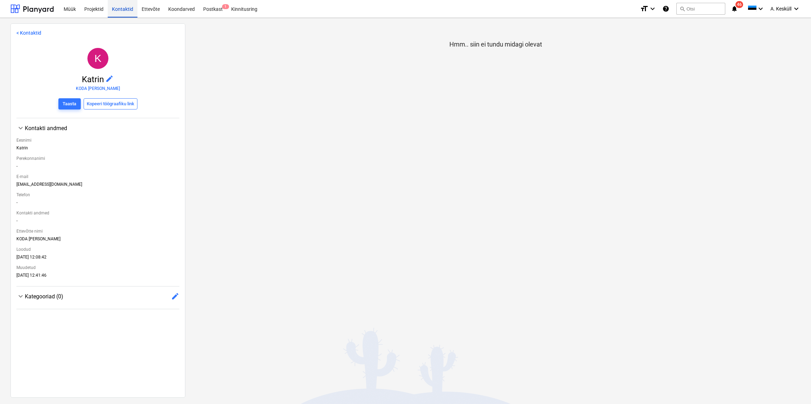
click at [129, 11] on div "Kontaktid" at bounding box center [123, 9] width 30 height 18
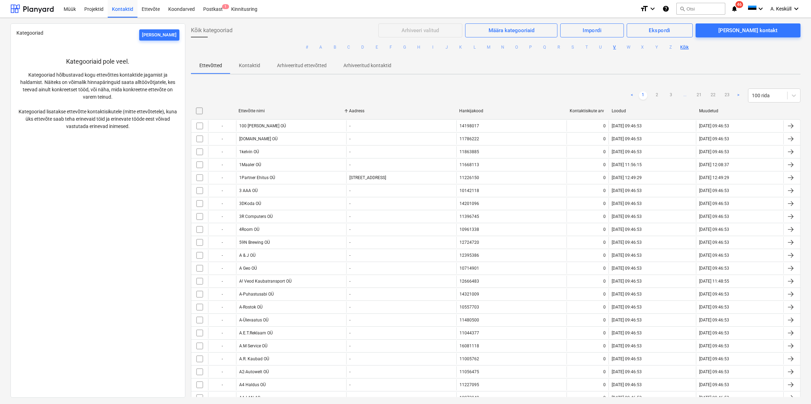
click at [612, 48] on button "V" at bounding box center [615, 47] width 8 height 8
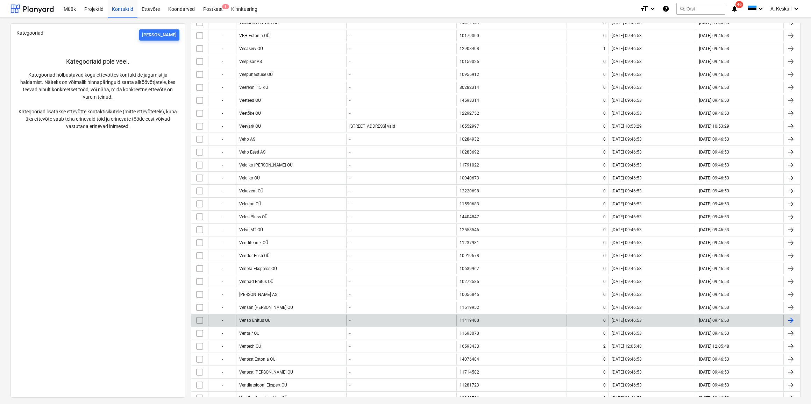
scroll to position [350, 0]
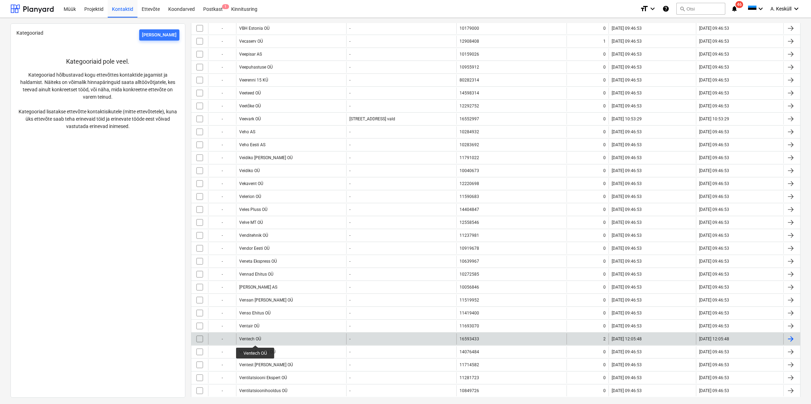
click at [255, 338] on div "Ventech OÜ" at bounding box center [250, 338] width 22 height 5
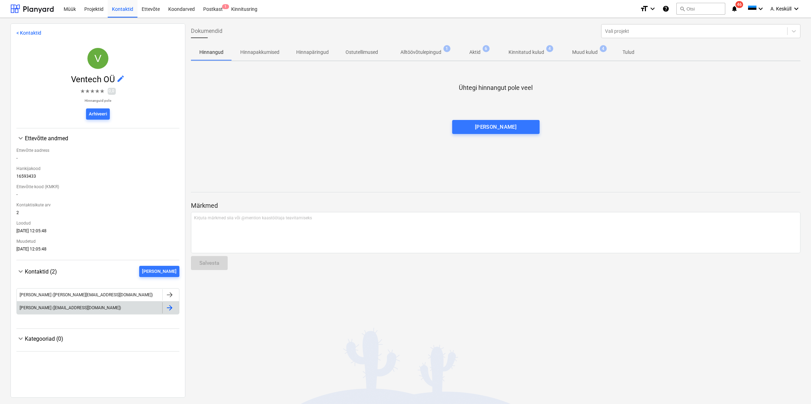
click at [170, 309] on div at bounding box center [169, 308] width 8 height 8
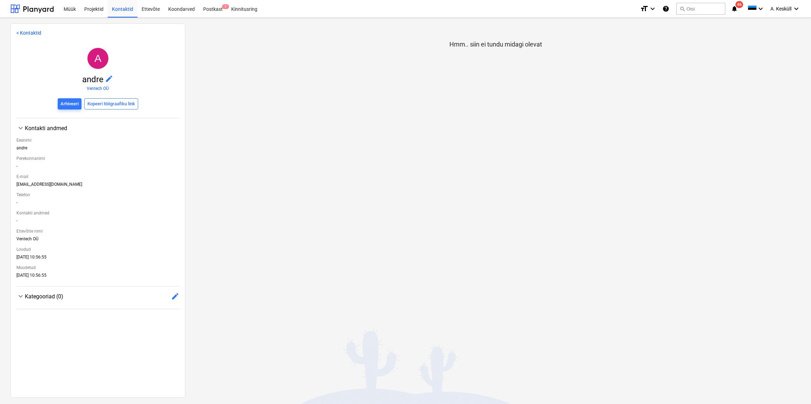
click at [108, 78] on span "edit" at bounding box center [109, 79] width 8 height 8
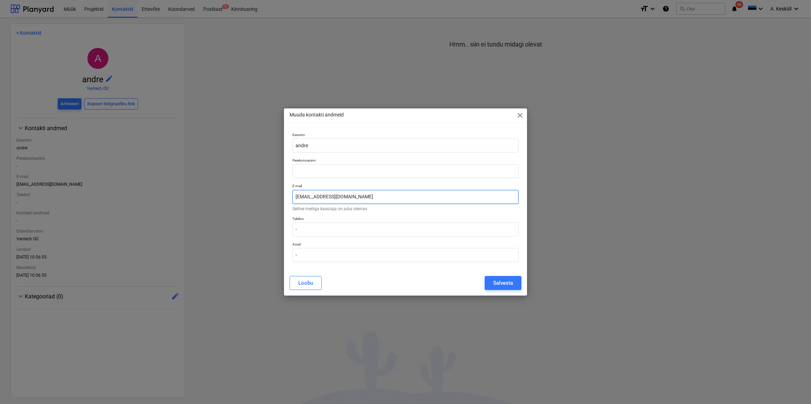
drag, startPoint x: 293, startPoint y: 196, endPoint x: 232, endPoint y: 195, distance: 61.9
click at [232, 195] on div "Muuda kontakti andmeid close Eesnimi andre Perekonnanimi E-mail andre_keskyll@h…" at bounding box center [405, 202] width 811 height 404
drag, startPoint x: 322, startPoint y: 149, endPoint x: 264, endPoint y: 146, distance: 58.2
click at [264, 146] on div "Muuda kontakti andmeid close Eesnimi andre Perekonnanimi E-mail See väli on koh…" at bounding box center [405, 202] width 811 height 404
click at [313, 282] on button "Loobu" at bounding box center [306, 283] width 32 height 14
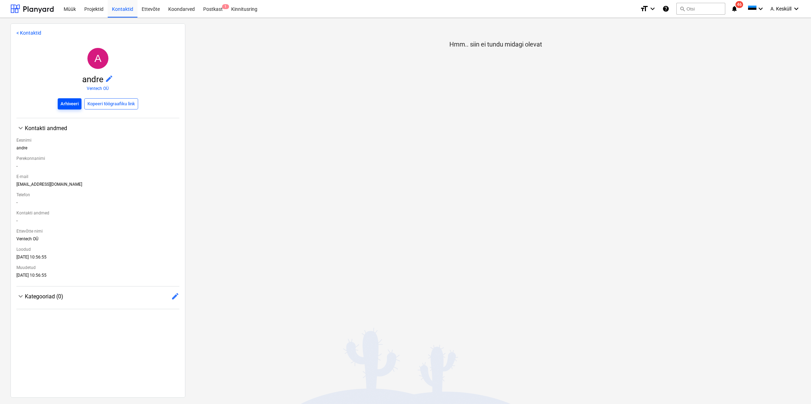
click at [72, 103] on div "Arhiveeri" at bounding box center [70, 104] width 18 height 8
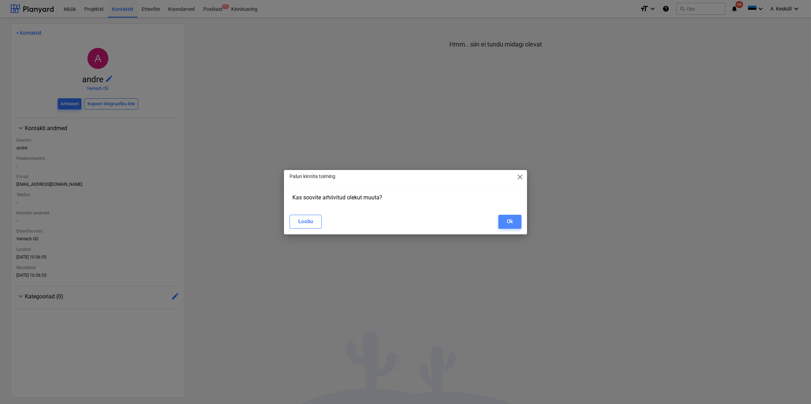
click at [513, 217] on div "Ok" at bounding box center [510, 221] width 6 height 9
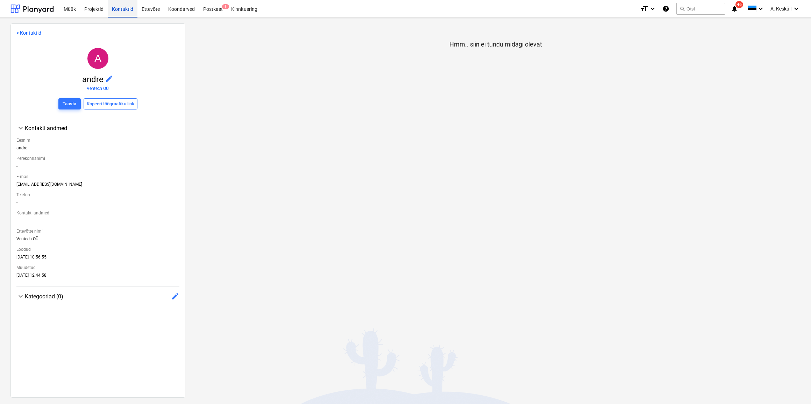
click at [127, 8] on div "Kontaktid" at bounding box center [123, 9] width 30 height 18
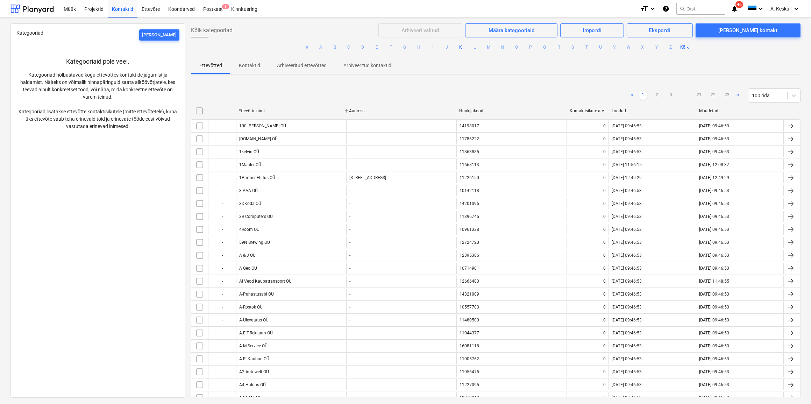
click at [460, 47] on button "K" at bounding box center [461, 47] width 8 height 8
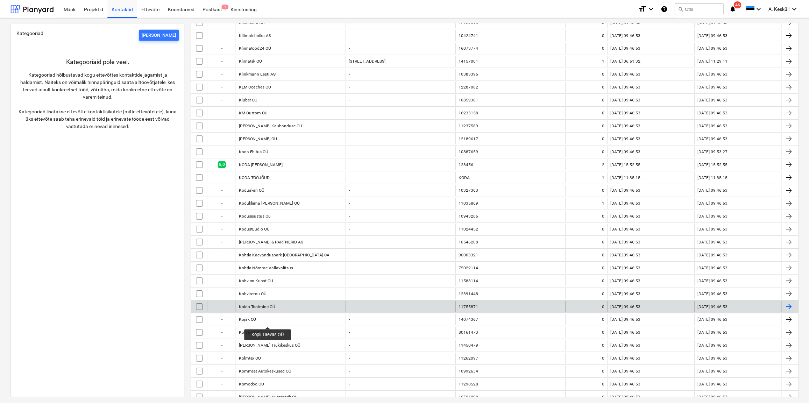
scroll to position [1494, 0]
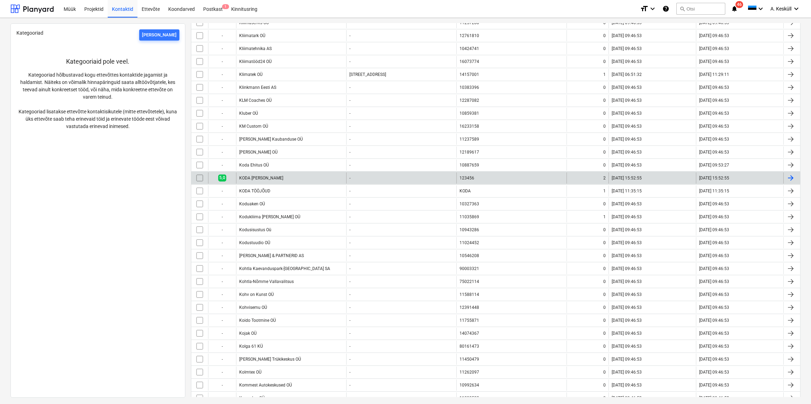
click at [268, 175] on div "KODA [PERSON_NAME]" at bounding box center [291, 177] width 110 height 11
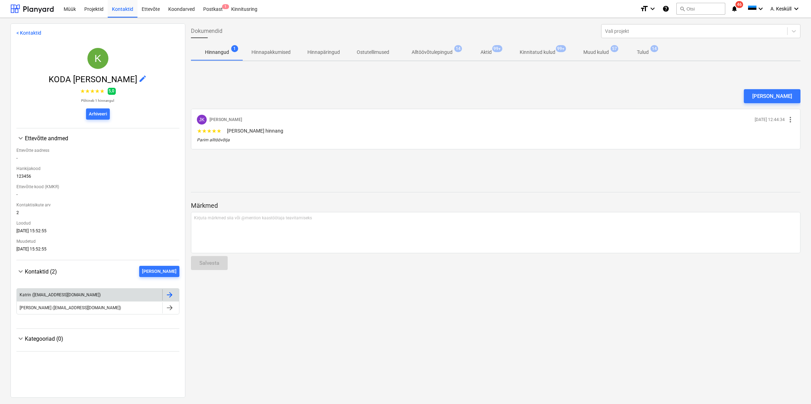
click at [96, 298] on div "Katrin (planyard@kodaehitus.ee)" at bounding box center [90, 294] width 146 height 11
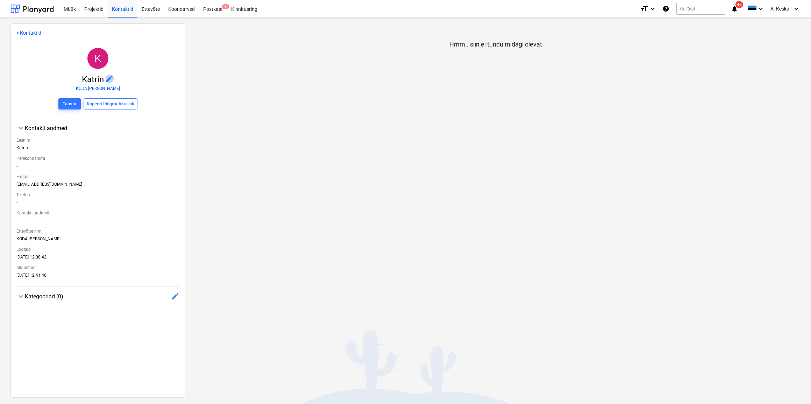
click at [108, 81] on span "edit" at bounding box center [110, 79] width 8 height 8
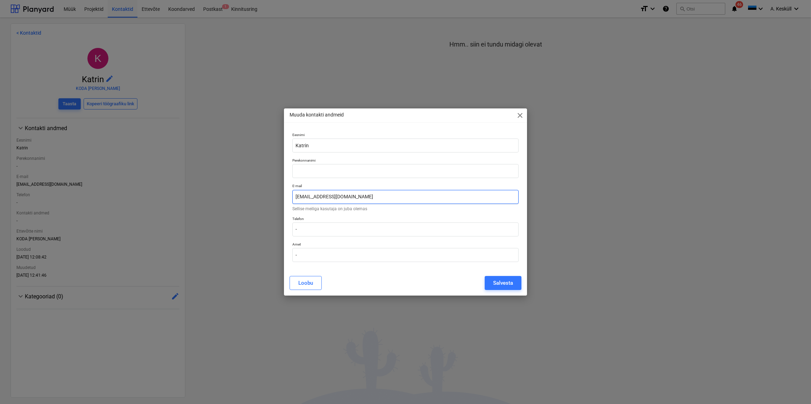
drag, startPoint x: 360, startPoint y: 198, endPoint x: 148, endPoint y: 180, distance: 212.4
click at [157, 180] on div "Muuda kontakti andmeid close Eesnimi Katrin Perekonnanimi E-mail planyard@kodae…" at bounding box center [405, 202] width 811 height 404
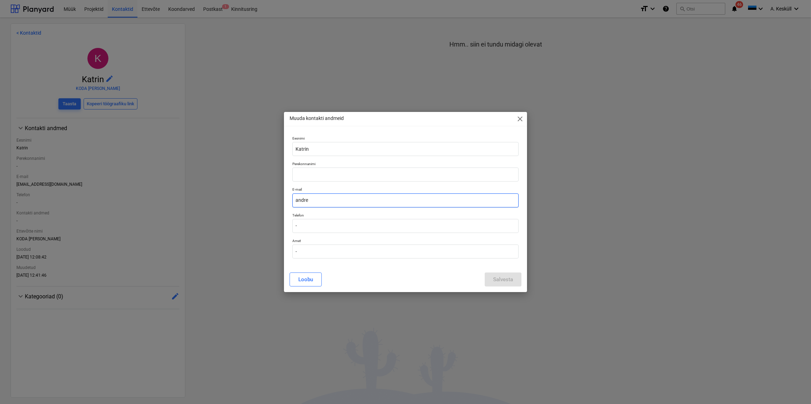
type input "andre_keskyll@hotmail.com"
type input "Andre"
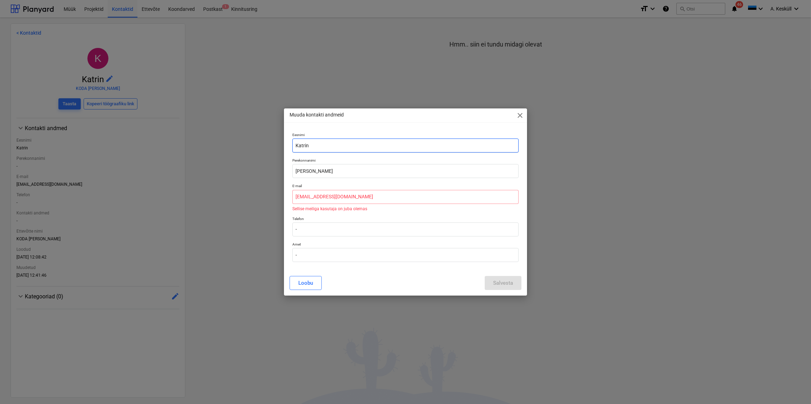
drag, startPoint x: 321, startPoint y: 144, endPoint x: 251, endPoint y: 136, distance: 70.8
click at [251, 136] on div "Muuda kontakti andmeid close Eesnimi Katrin Perekonnanimi Andre E-mail andre_ke…" at bounding box center [405, 202] width 811 height 404
drag, startPoint x: 296, startPoint y: 172, endPoint x: 261, endPoint y: 169, distance: 35.1
click at [261, 169] on div "Muuda kontakti andmeid close Eesnimi Perekonnanimi Andre E-mail andre_keskyll@h…" at bounding box center [405, 202] width 811 height 404
click at [312, 143] on input "text" at bounding box center [405, 146] width 227 height 14
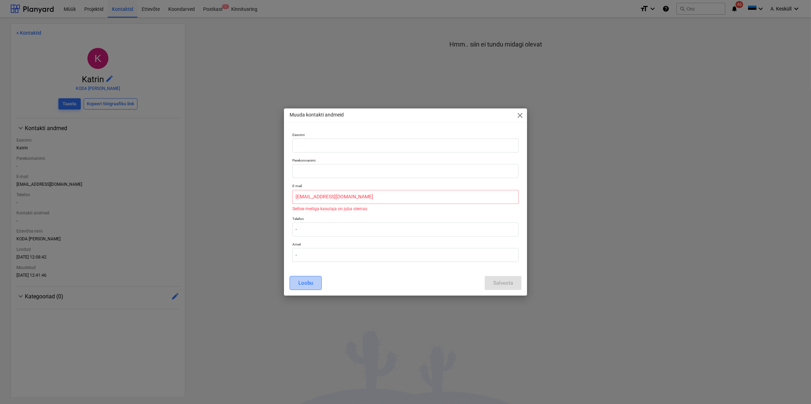
click at [307, 280] on div "Loobu" at bounding box center [305, 282] width 15 height 9
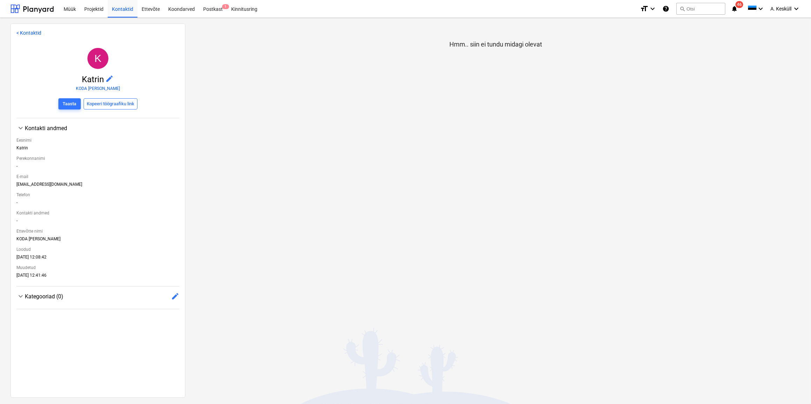
click at [27, 34] on link "< Kontaktid" at bounding box center [28, 33] width 25 height 6
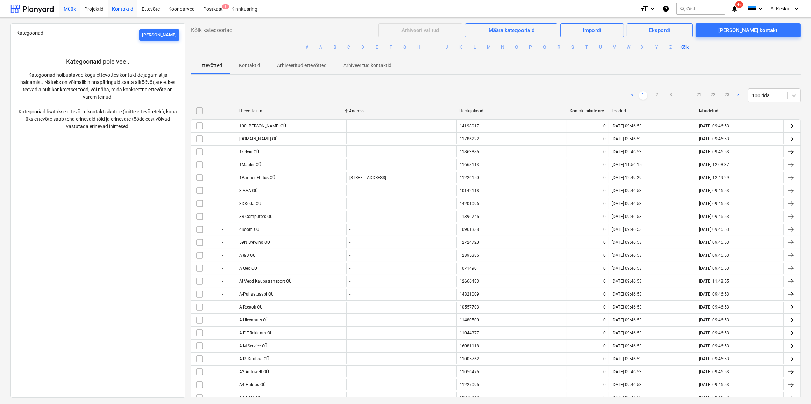
click at [72, 8] on div "Müük" at bounding box center [69, 9] width 21 height 18
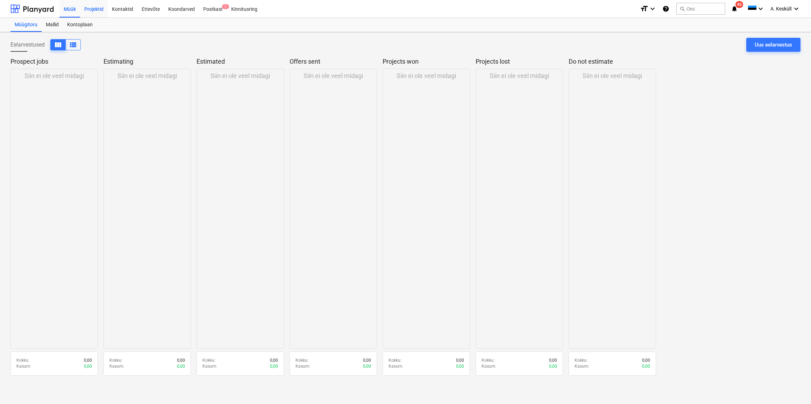
click at [91, 9] on div "Projektid" at bounding box center [94, 9] width 28 height 18
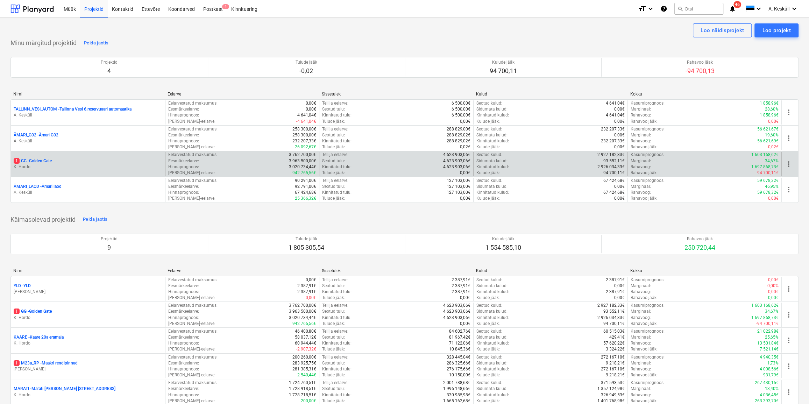
click at [43, 164] on p "K. Hordo" at bounding box center [88, 167] width 149 height 6
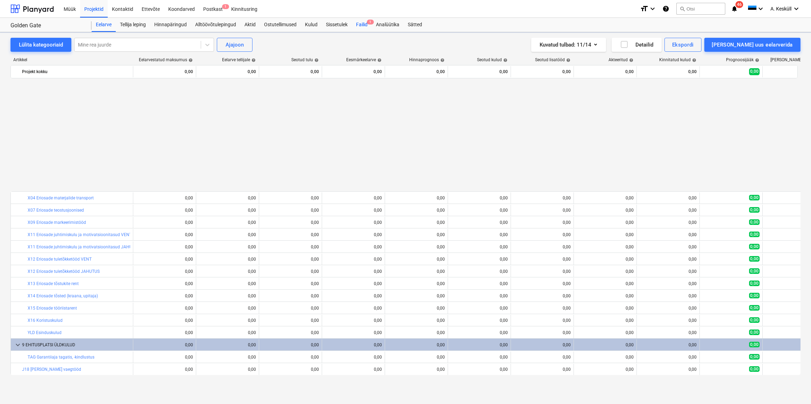
click at [367, 25] on div "Failid 1" at bounding box center [362, 25] width 20 height 14
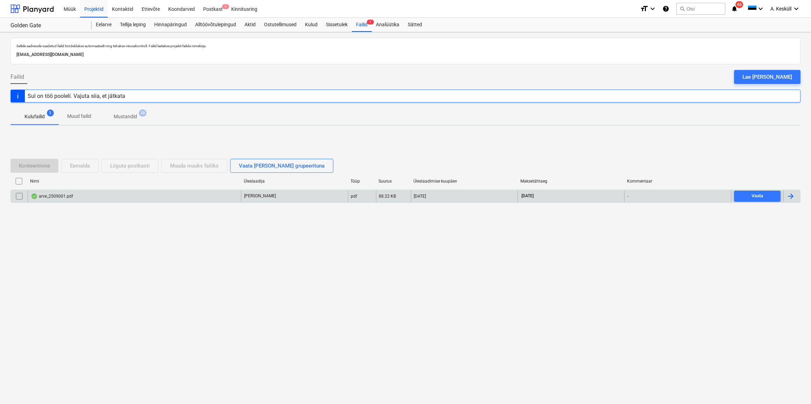
click at [64, 198] on div "arve_2509001.pdf" at bounding box center [52, 196] width 42 height 6
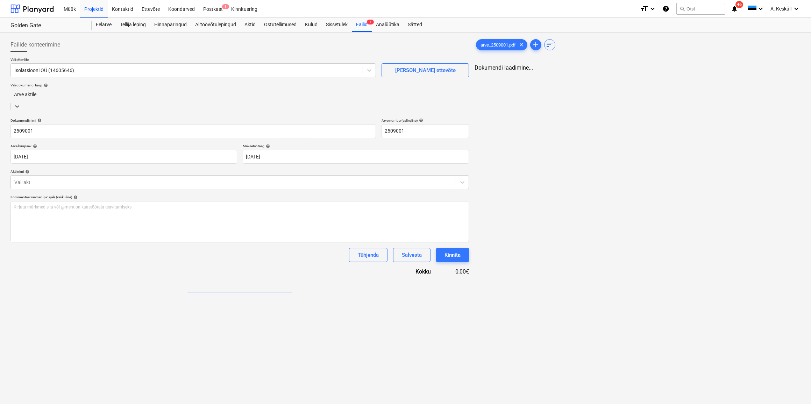
type input "2509001"
type input "[DATE]"
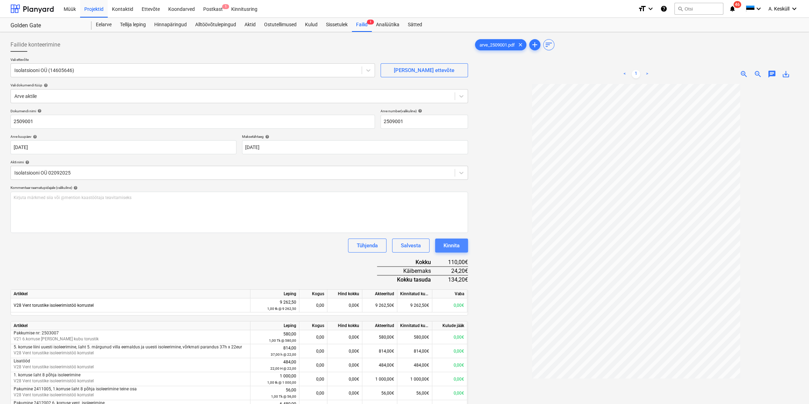
click at [452, 246] on div "Kinnita" at bounding box center [452, 245] width 16 height 9
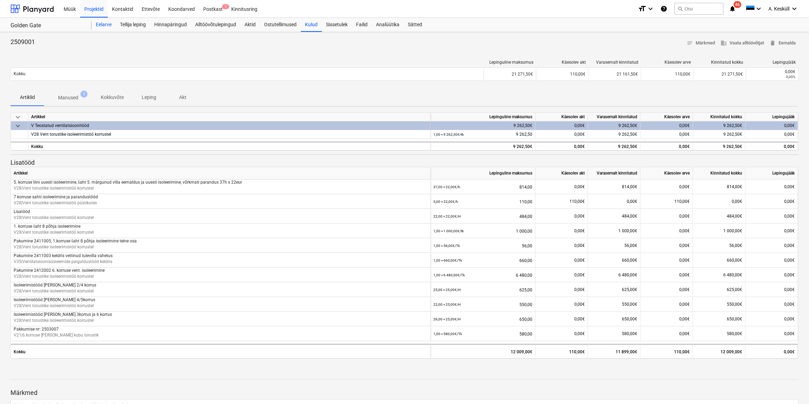
click at [100, 22] on div "Eelarve" at bounding box center [104, 25] width 24 height 14
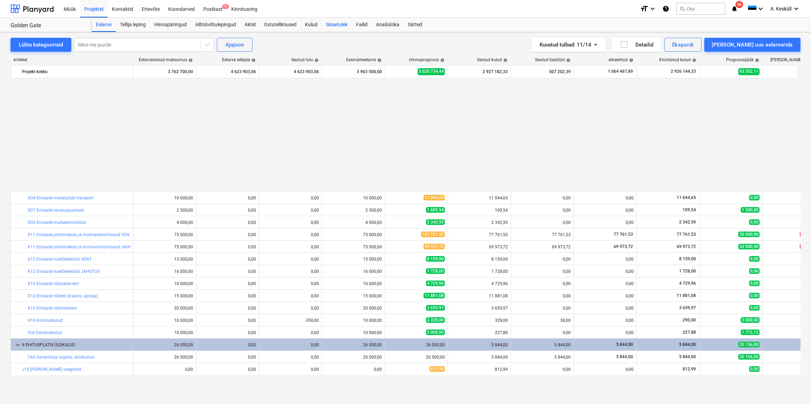
scroll to position [367, 0]
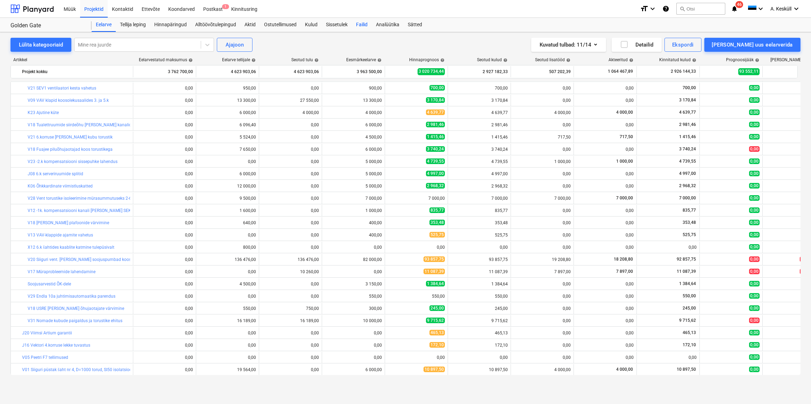
click at [358, 23] on div "Failid" at bounding box center [362, 25] width 20 height 14
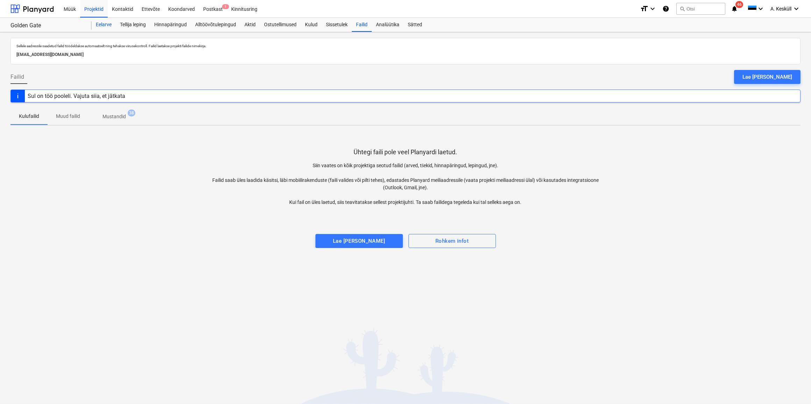
click at [105, 27] on div "Eelarve" at bounding box center [104, 25] width 24 height 14
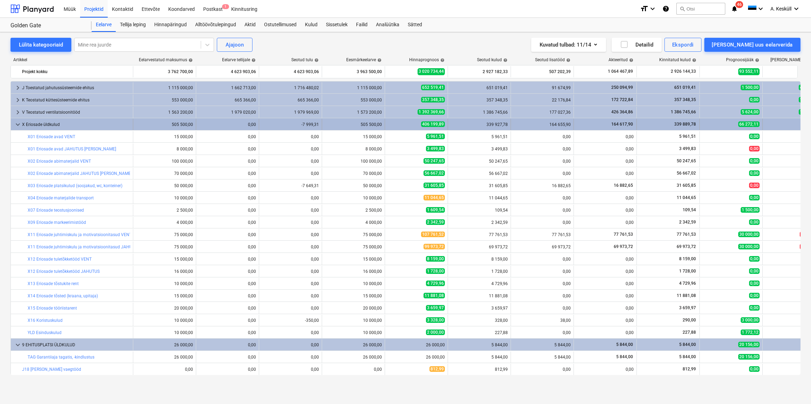
click at [17, 123] on span "keyboard_arrow_down" at bounding box center [18, 124] width 8 height 8
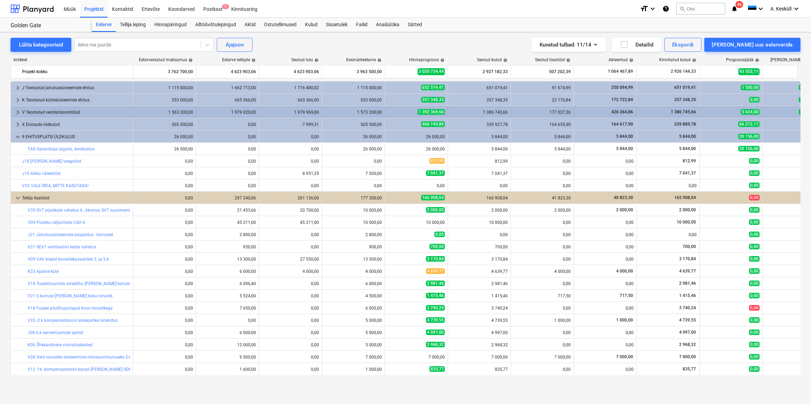
click at [17, 113] on span "keyboard_arrow_right" at bounding box center [18, 112] width 8 height 8
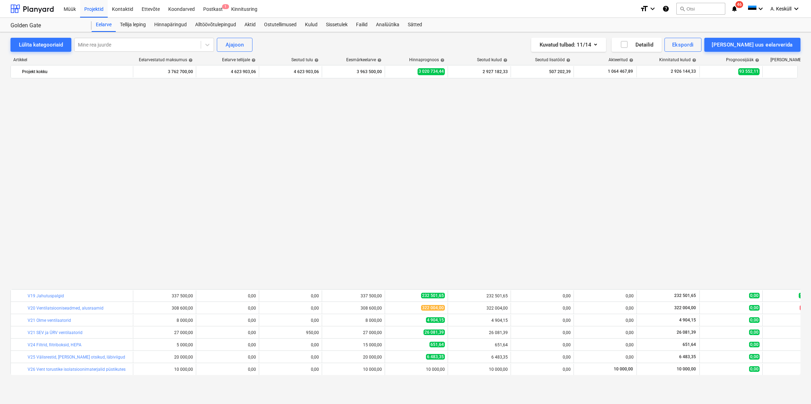
scroll to position [222, 0]
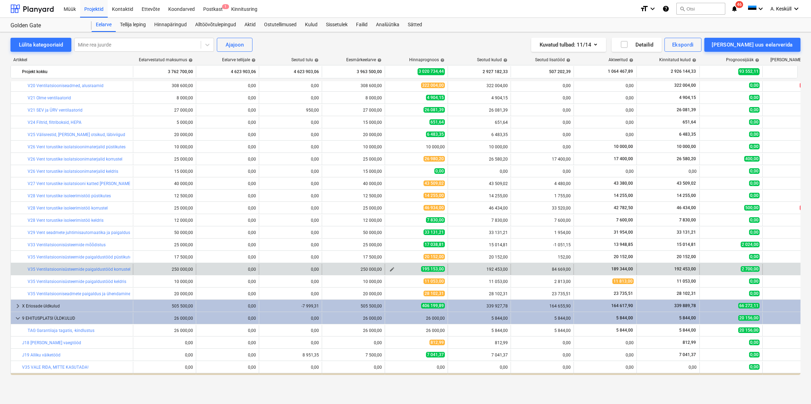
click at [391, 269] on span "edit" at bounding box center [392, 270] width 6 height 6
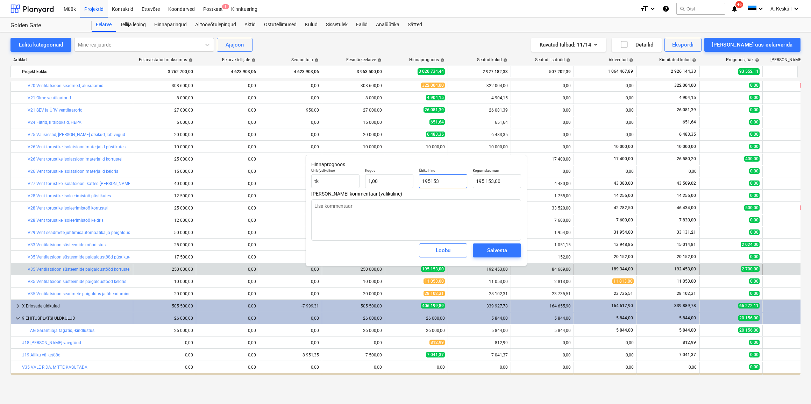
drag, startPoint x: 448, startPoint y: 179, endPoint x: 421, endPoint y: 176, distance: 26.8
click at [421, 176] on input "195153" at bounding box center [443, 181] width 48 height 14
type input "1"
type input "1,00"
type input "19"
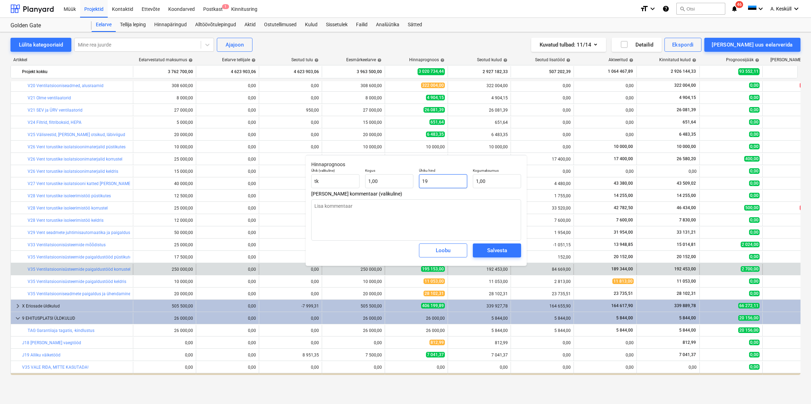
type input "19,00"
type input "192"
type input "192,00"
type input "1924"
type input "1 924,00"
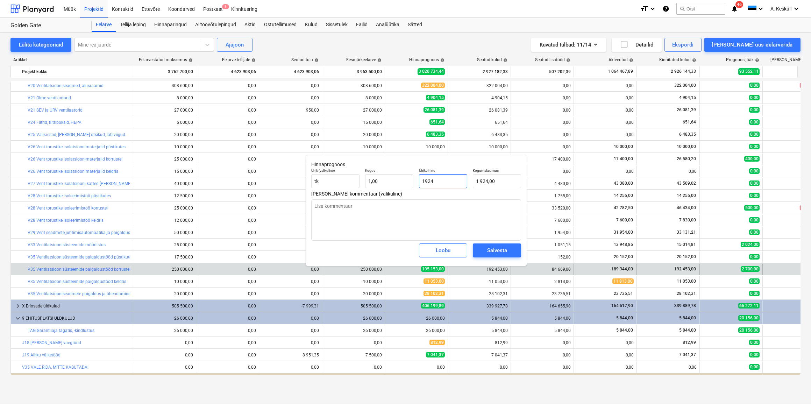
type input "19245"
type input "19 245,00"
type input "192453"
type input "192 453,00"
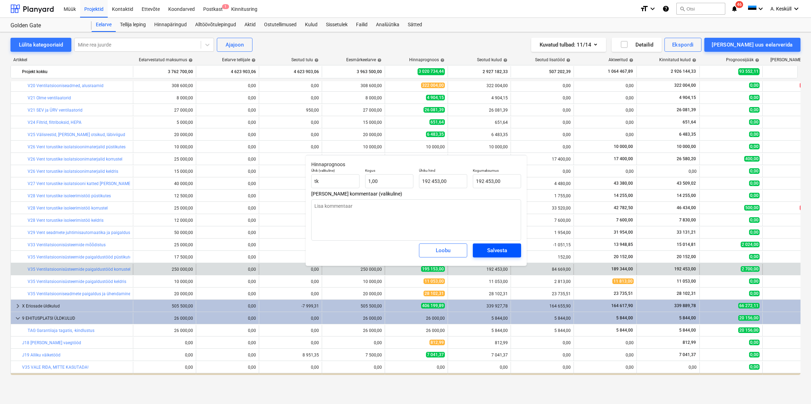
click at [489, 253] on div "Salvesta" at bounding box center [497, 250] width 20 height 9
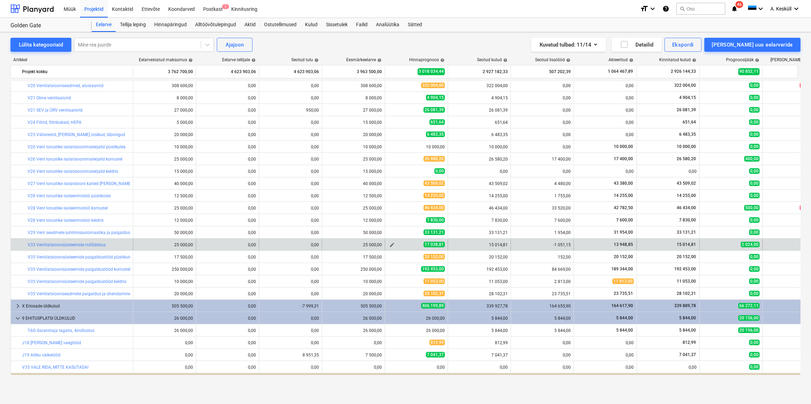
click at [392, 244] on span "edit" at bounding box center [392, 245] width 6 height 6
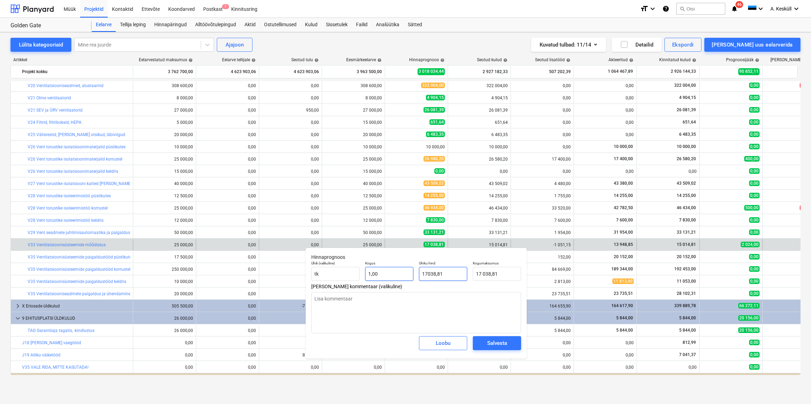
click at [413, 275] on div "Ühik (valikuline) tk Kogus 1,00 Ühiku hind 17038,81 Kogumaksumus 17 038,81" at bounding box center [416, 271] width 215 height 26
type input "1"
type input "1,00"
type input "15"
type input "15,00"
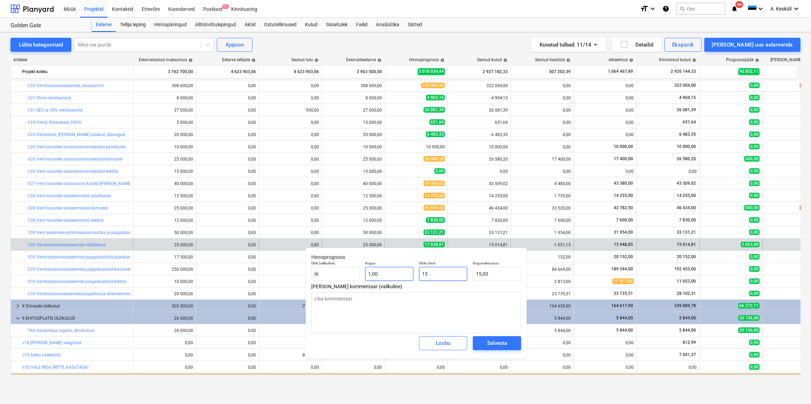
type input "150"
type input "150,00"
type input "1501"
type input "1 501,00"
type input "15014"
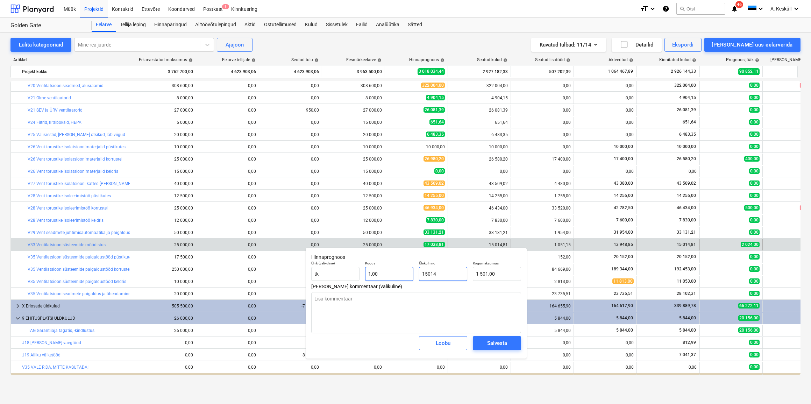
type input "15 014,00"
type input "15014,8"
type input "15 014,80"
type input "15014,81"
type input "15 014,81"
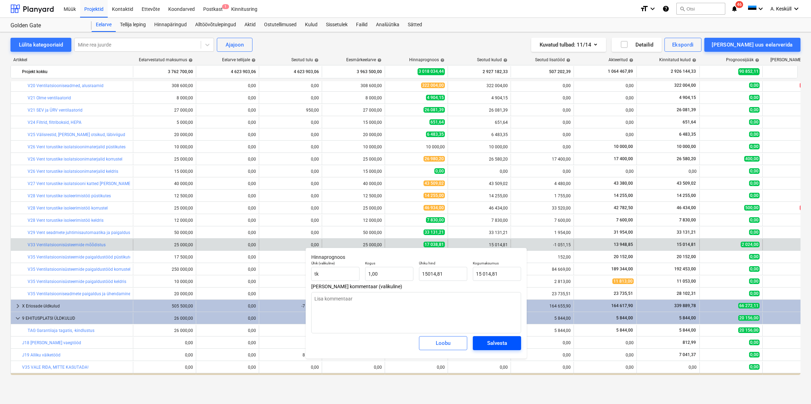
type input "15 014,81"
click at [510, 345] on span "Salvesta" at bounding box center [496, 343] width 31 height 9
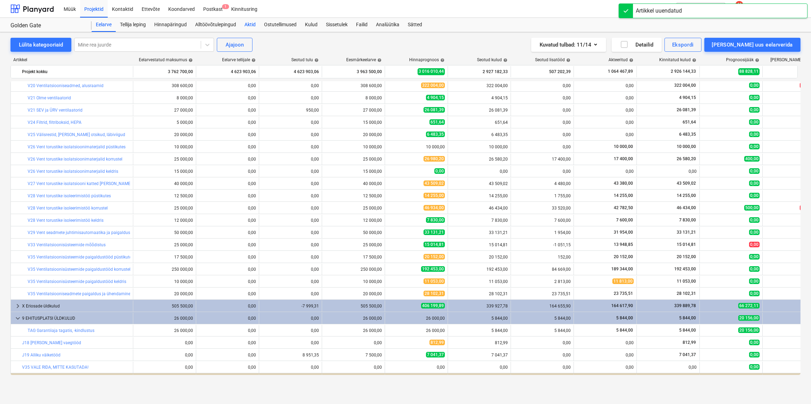
click at [255, 26] on div "Aktid" at bounding box center [250, 25] width 20 height 14
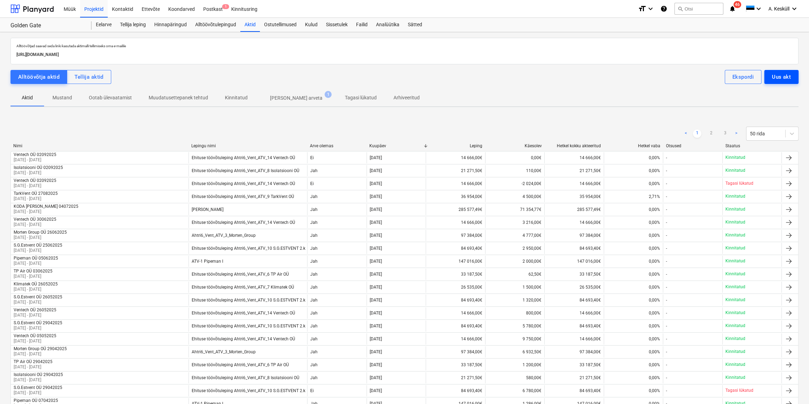
click at [777, 78] on div "Uus akt" at bounding box center [781, 76] width 19 height 9
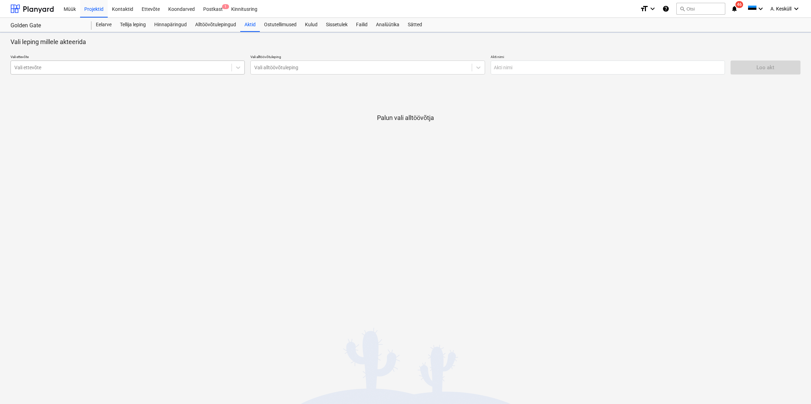
click at [42, 66] on div at bounding box center [121, 67] width 214 height 7
type input "s.g"
click at [310, 73] on div at bounding box center [361, 76] width 214 height 7
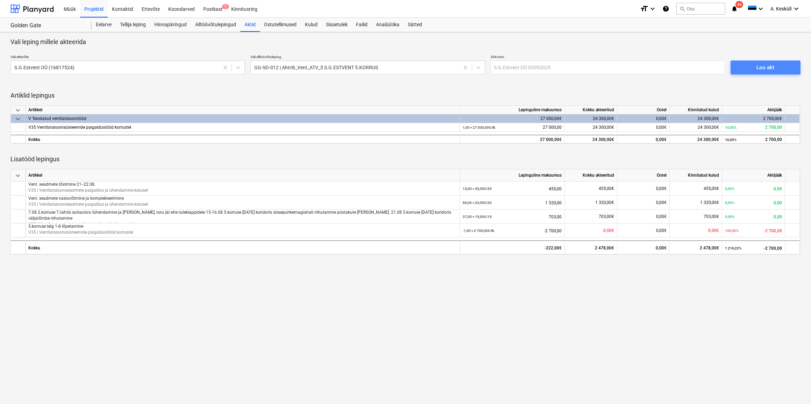
click at [777, 68] on span "Loo akt" at bounding box center [765, 67] width 53 height 9
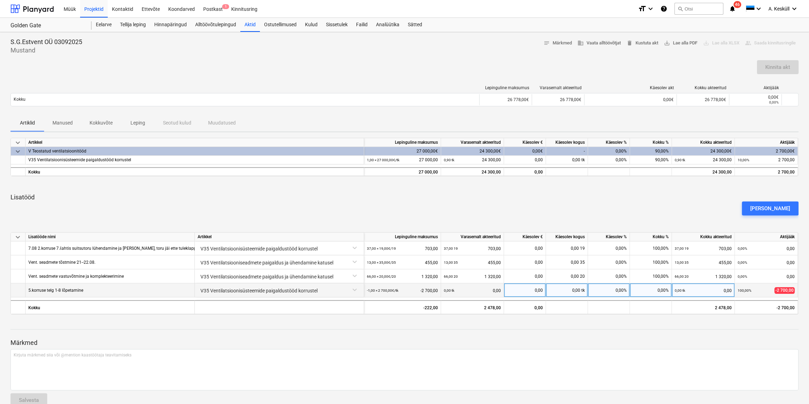
click at [566, 287] on div "0,00 tk" at bounding box center [567, 290] width 42 height 14
type input "-1"
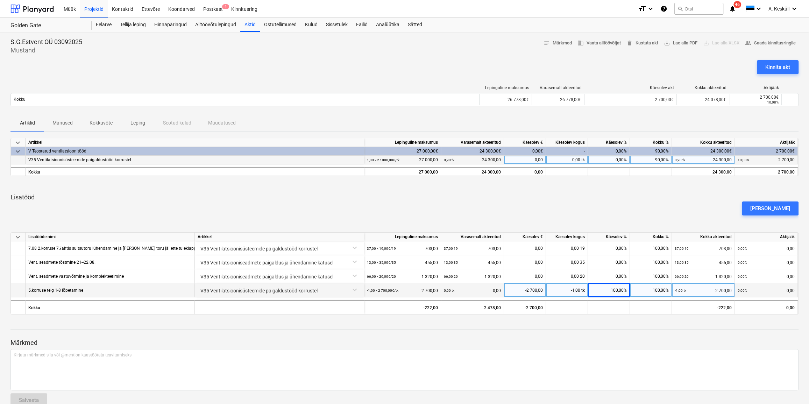
click at [568, 160] on div "0,00 tk" at bounding box center [567, 160] width 42 height 9
type input "0,1"
click at [667, 203] on div "[PERSON_NAME]" at bounding box center [405, 209] width 794 height 20
click at [640, 207] on div "[PERSON_NAME]" at bounding box center [405, 209] width 794 height 20
click at [574, 162] on div "0,10 tk" at bounding box center [567, 160] width 42 height 9
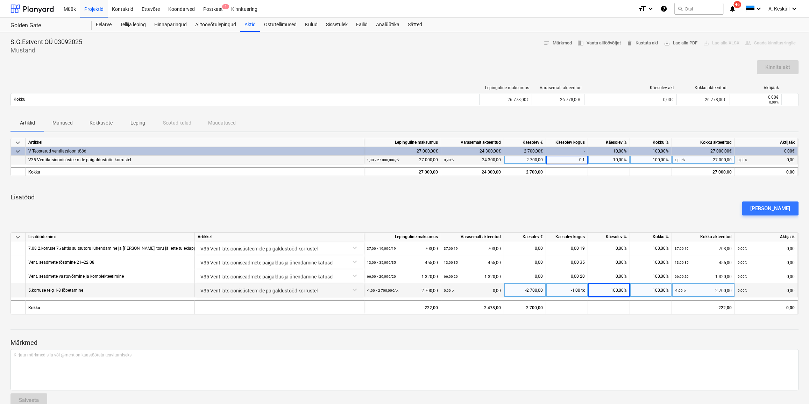
type input "0"
click at [597, 214] on div "[PERSON_NAME]" at bounding box center [405, 209] width 794 height 20
click at [573, 160] on div "0,00 tk" at bounding box center [567, 160] width 42 height 9
type input "0,1"
click at [581, 180] on div "keyboard_arrow_down Artikkel Lepinguline maksumus Varasemalt akteeritud Käesole…" at bounding box center [404, 226] width 788 height 177
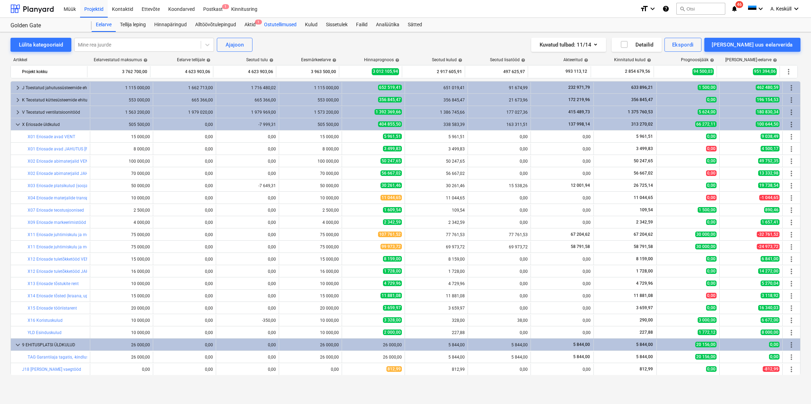
scroll to position [208, 0]
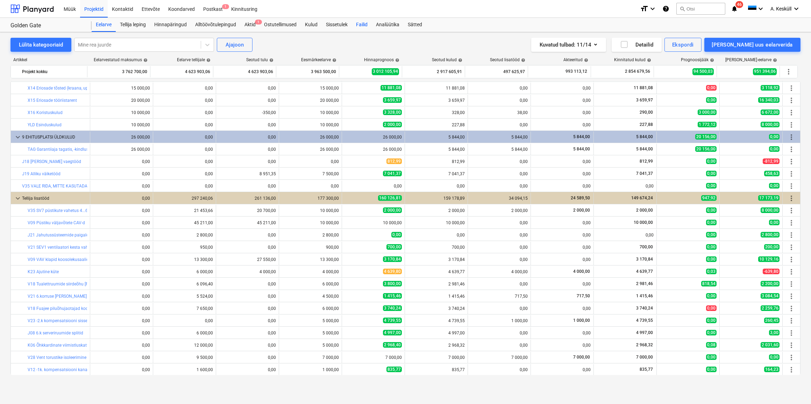
click at [369, 23] on div "Failid" at bounding box center [362, 25] width 20 height 14
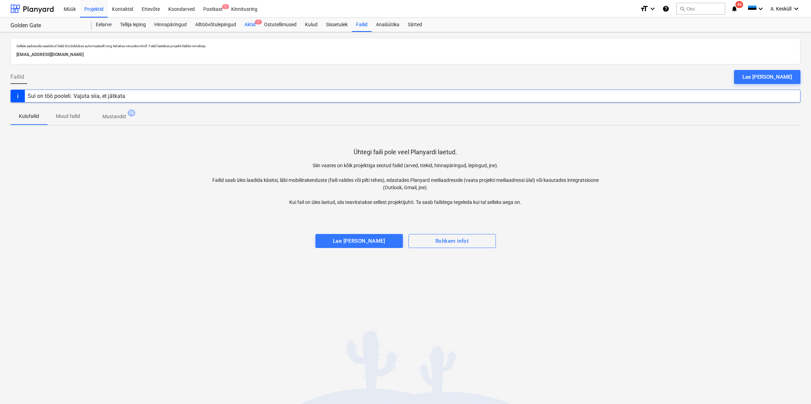
click at [248, 26] on div "Aktid 1" at bounding box center [250, 25] width 20 height 14
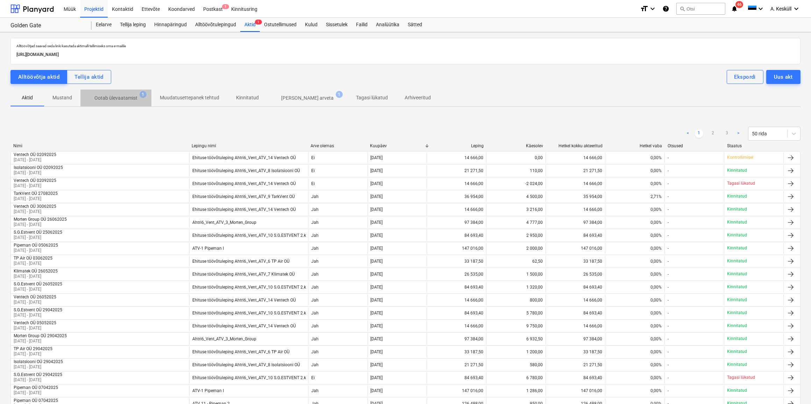
click at [120, 99] on p "Ootab ülevaatamist" at bounding box center [115, 97] width 43 height 7
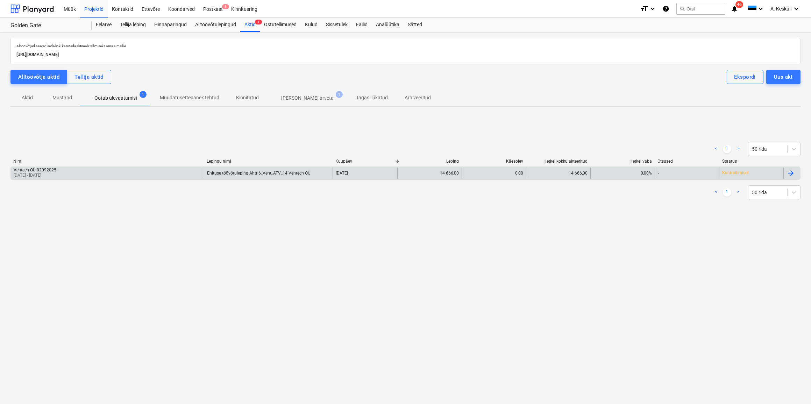
click at [50, 172] on div "Ventech OÜ 02092025" at bounding box center [35, 170] width 43 height 5
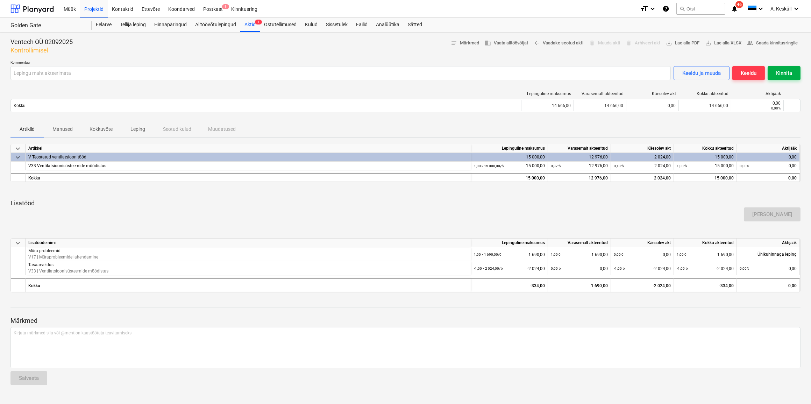
click at [778, 72] on div "Kinnita" at bounding box center [784, 73] width 16 height 9
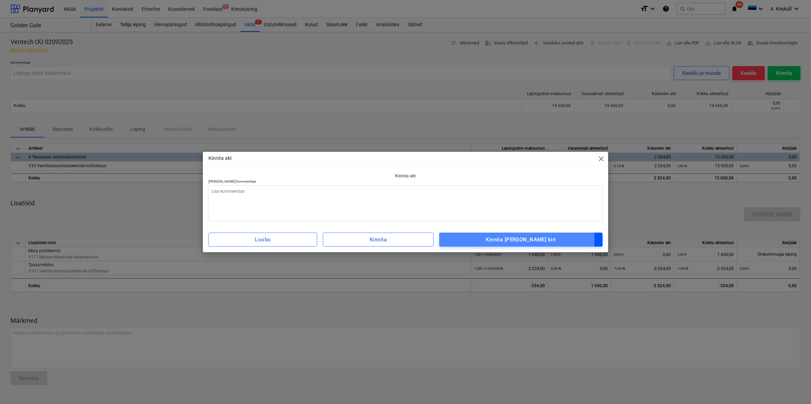
click at [531, 239] on div "Kinnita [PERSON_NAME] kiri" at bounding box center [521, 239] width 70 height 9
type textarea "x"
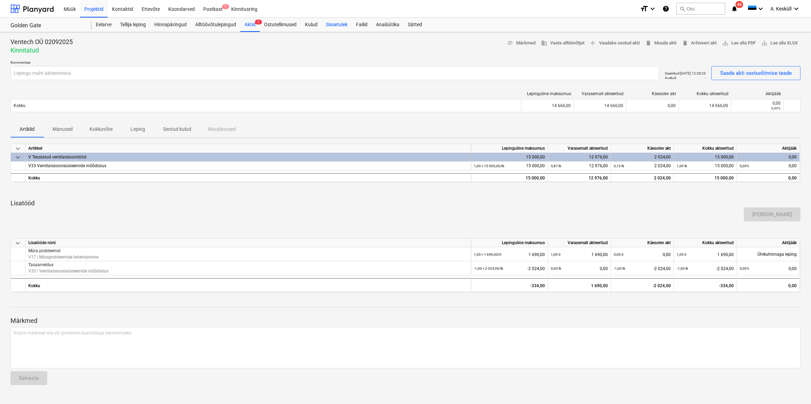
click at [339, 24] on div "Sissetulek" at bounding box center [337, 25] width 30 height 14
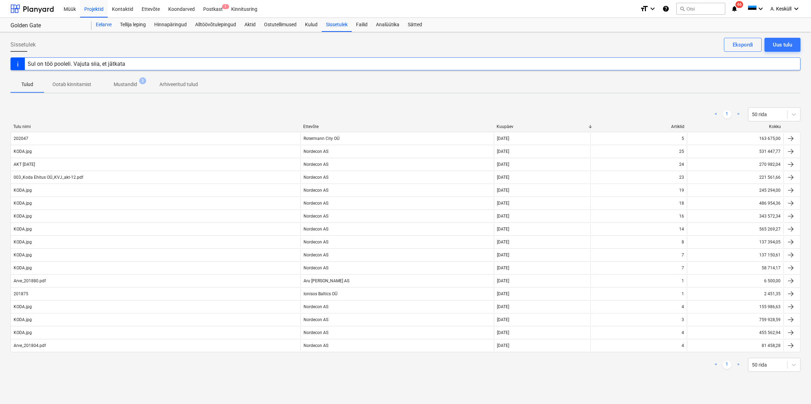
click at [105, 27] on div "Eelarve" at bounding box center [104, 25] width 24 height 14
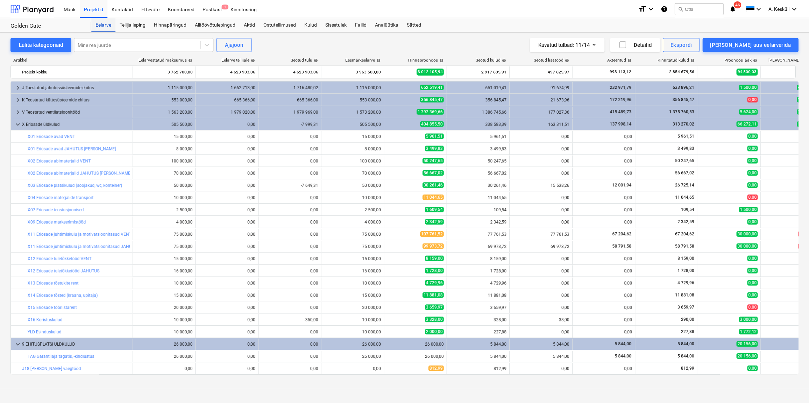
scroll to position [208, 0]
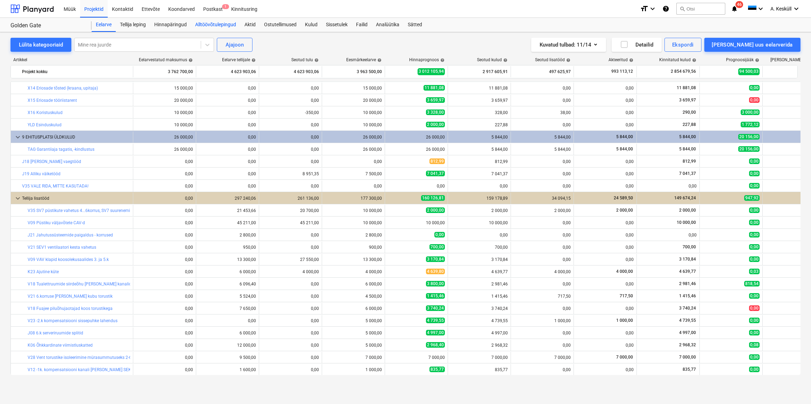
click at [224, 24] on div "Alltöövõtulepingud" at bounding box center [215, 25] width 49 height 14
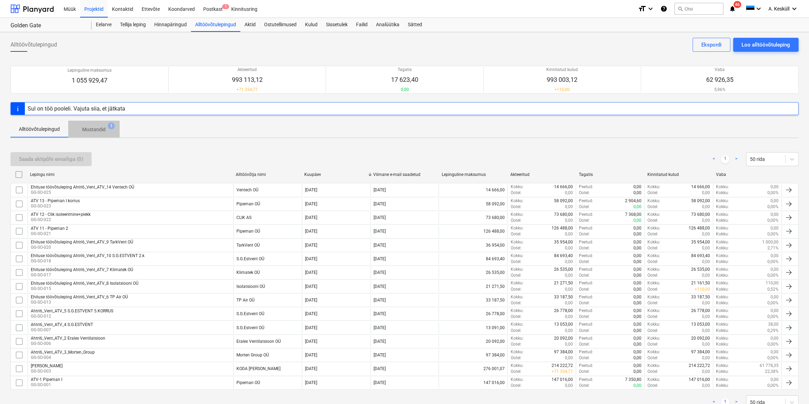
click at [93, 136] on button "Mustandid 1" at bounding box center [93, 129] width 51 height 17
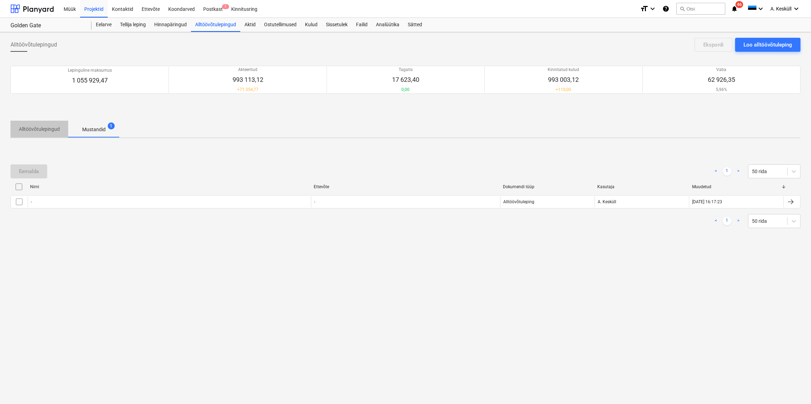
click at [47, 127] on p "Alltöövõtulepingud" at bounding box center [39, 129] width 41 height 7
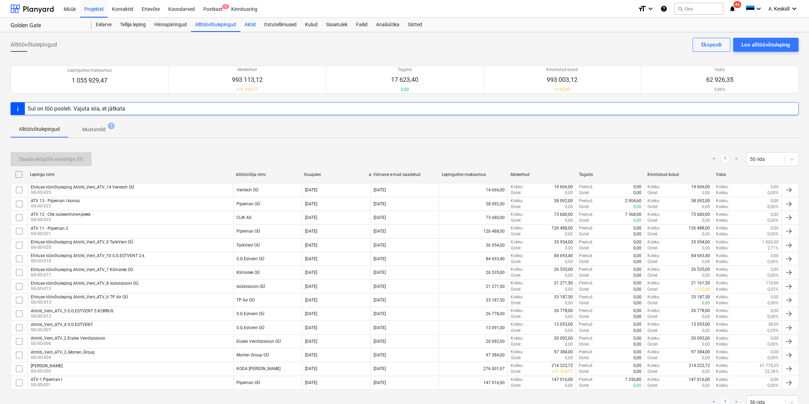
click at [247, 24] on div "Aktid" at bounding box center [250, 25] width 20 height 14
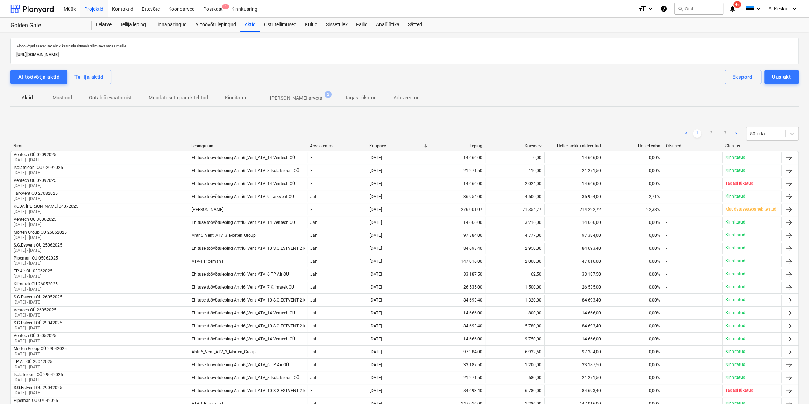
click at [107, 98] on p "Ootab ülevaatamist" at bounding box center [110, 97] width 43 height 7
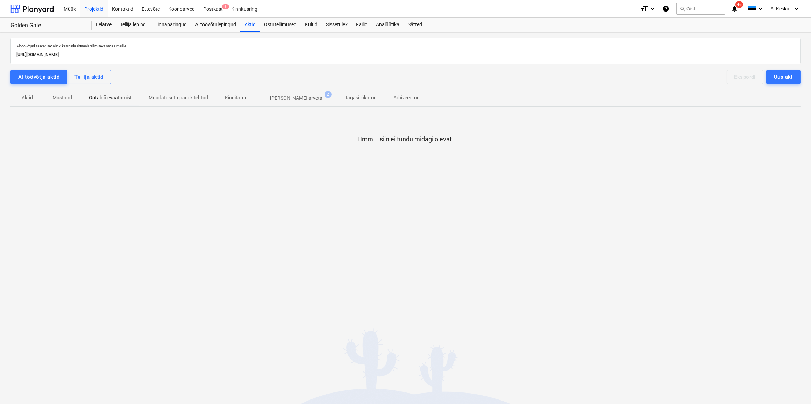
click at [183, 99] on p "Muudatusettepanek tehtud" at bounding box center [178, 97] width 59 height 7
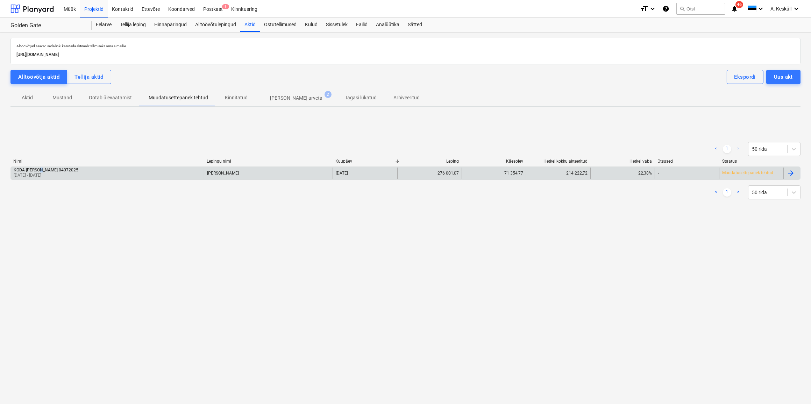
click at [42, 171] on div "KODA [PERSON_NAME] 04072025" at bounding box center [46, 170] width 65 height 5
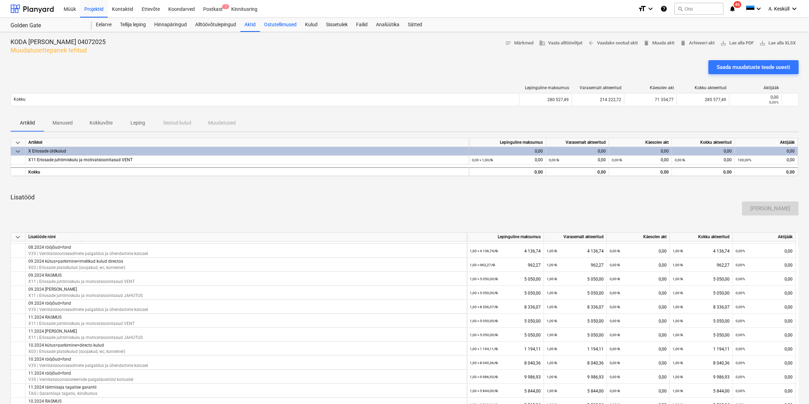
click at [290, 24] on div "Ostutellimused" at bounding box center [280, 25] width 41 height 14
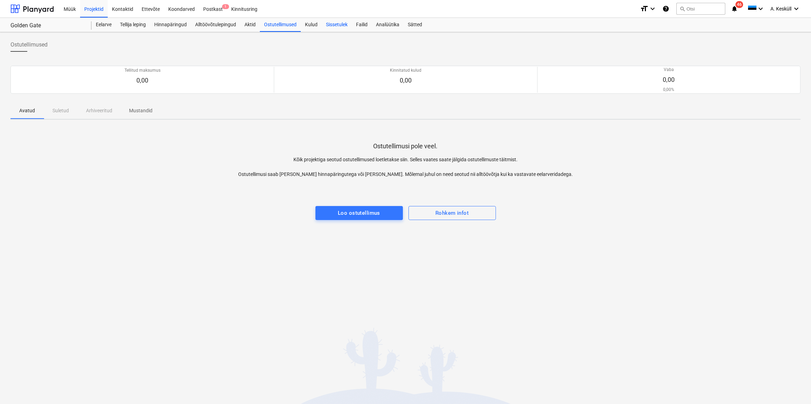
click at [332, 26] on div "Sissetulek" at bounding box center [337, 25] width 30 height 14
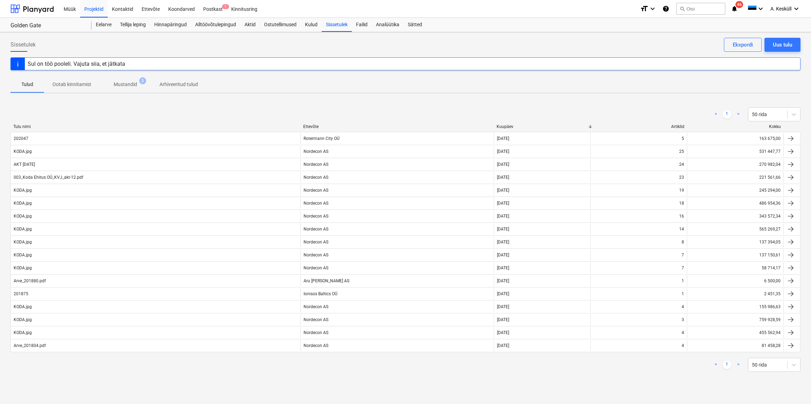
click at [125, 82] on p "Mustandid" at bounding box center [125, 84] width 23 height 7
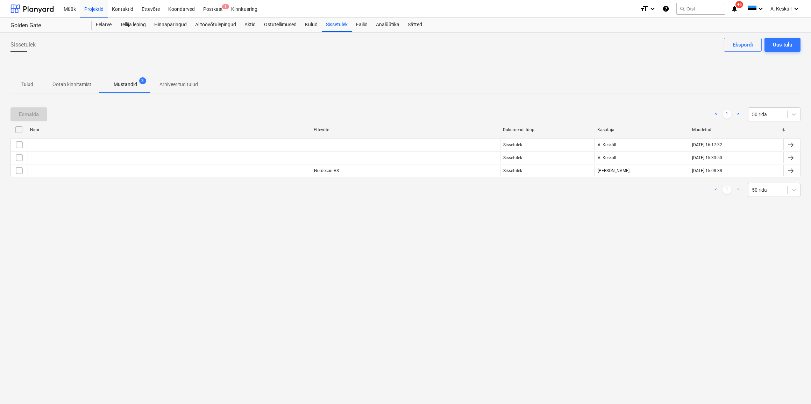
click at [93, 80] on span "Ootab kinnitamist" at bounding box center [72, 85] width 56 height 12
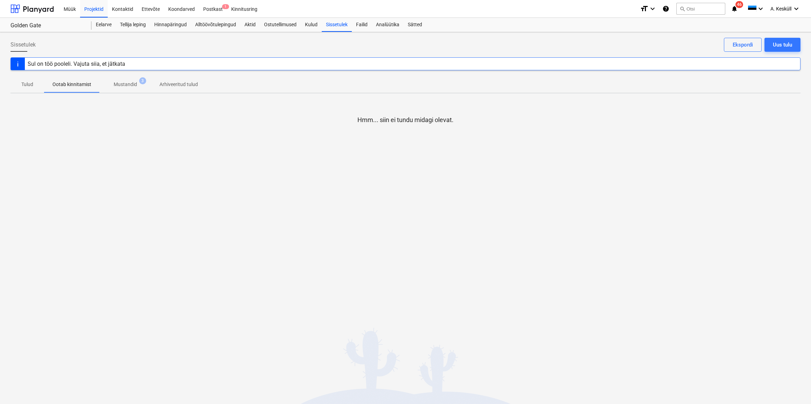
click at [35, 84] on p "Tulud" at bounding box center [27, 84] width 17 height 7
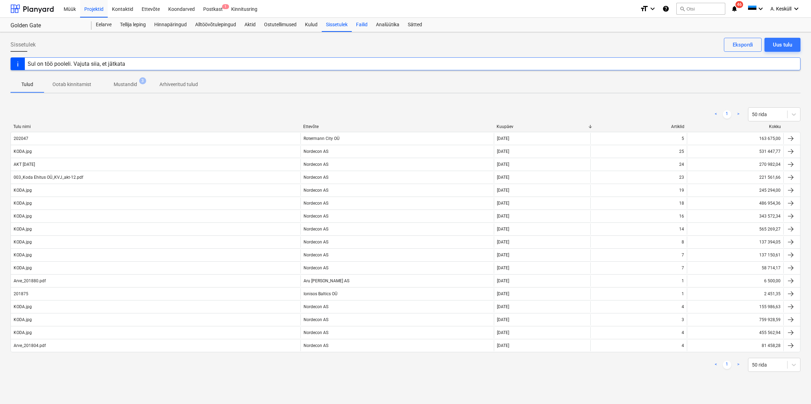
click at [369, 25] on div "Failid" at bounding box center [362, 25] width 20 height 14
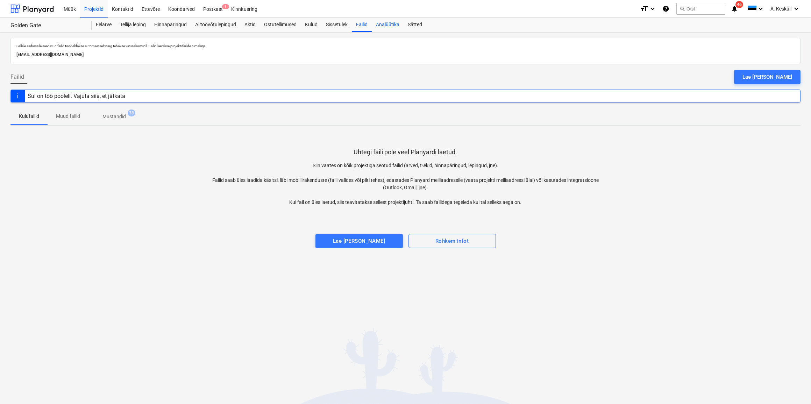
click at [389, 26] on div "Analüütika" at bounding box center [388, 25] width 32 height 14
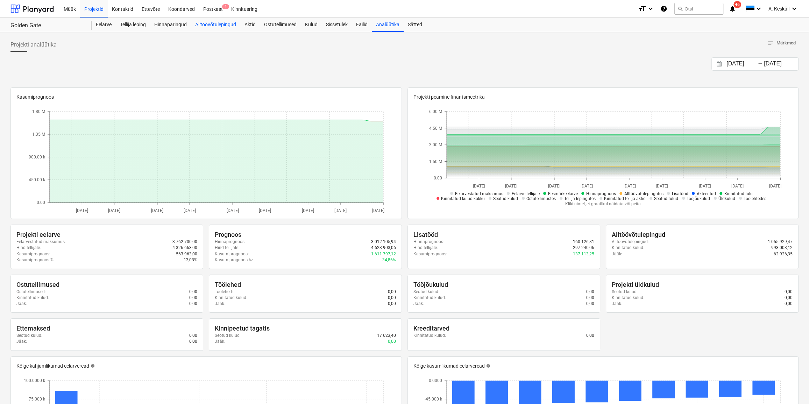
click at [210, 24] on div "Alltöövõtulepingud" at bounding box center [215, 25] width 49 height 14
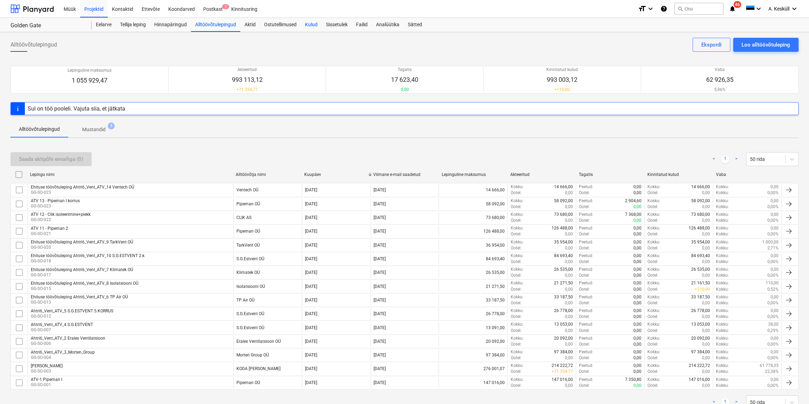
click at [312, 24] on div "Kulud" at bounding box center [311, 25] width 21 height 14
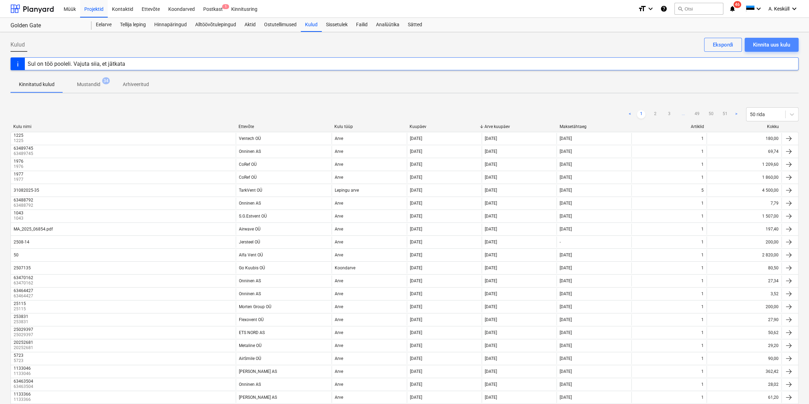
click at [774, 48] on div "Kinnita uus kulu" at bounding box center [771, 44] width 37 height 9
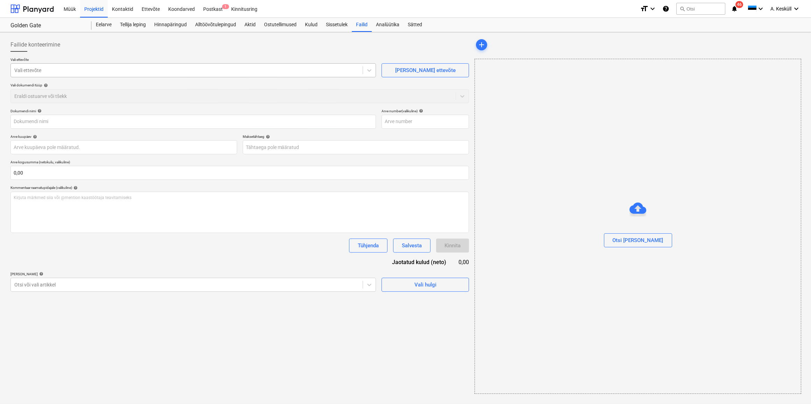
click at [48, 72] on div at bounding box center [186, 70] width 345 height 7
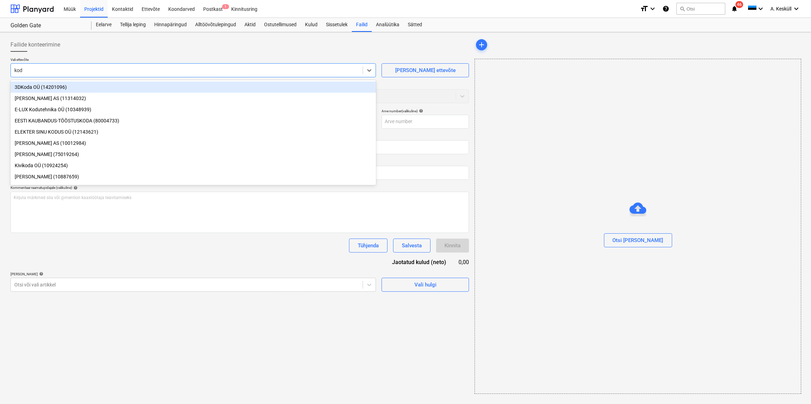
type input "koda"
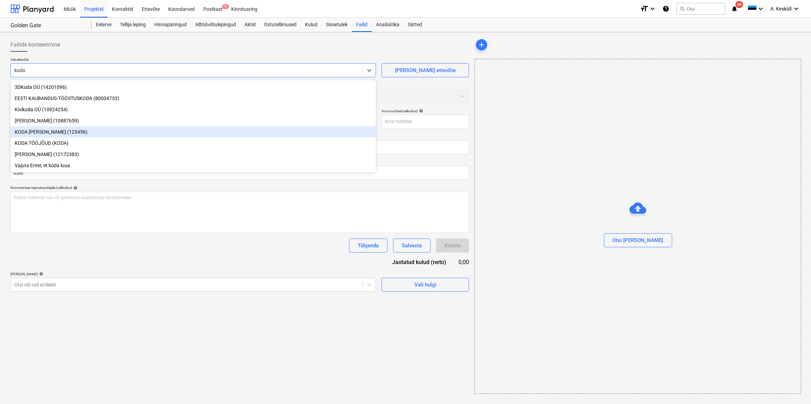
click at [50, 135] on div "KODA [PERSON_NAME] (123456)" at bounding box center [193, 131] width 366 height 11
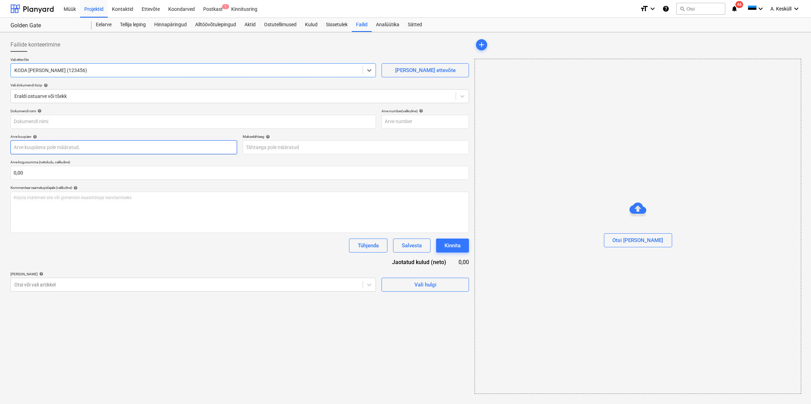
click at [61, 151] on body "Müük Projektid Kontaktid Ettevõte Koondarved Postkast 1 Kinnitusring format_siz…" at bounding box center [405, 202] width 811 height 404
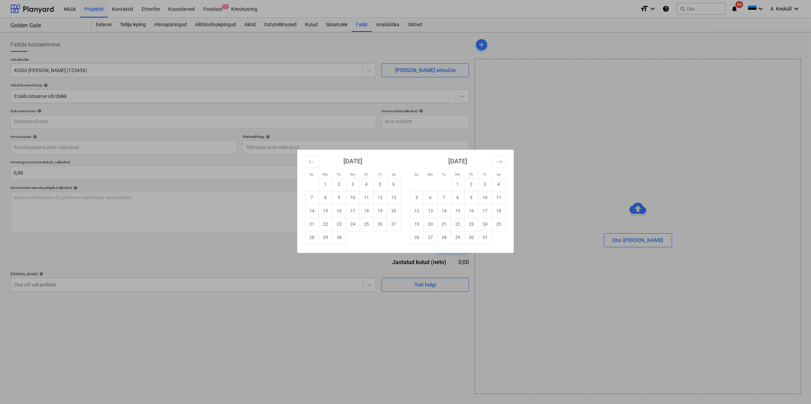
click at [56, 125] on div "Su Mo Tu We Th Fr Sa Su Mo Tu We Th Fr Sa August 2025 1 2 3 4 5 6 7 8 9 10 11 1…" at bounding box center [405, 202] width 811 height 404
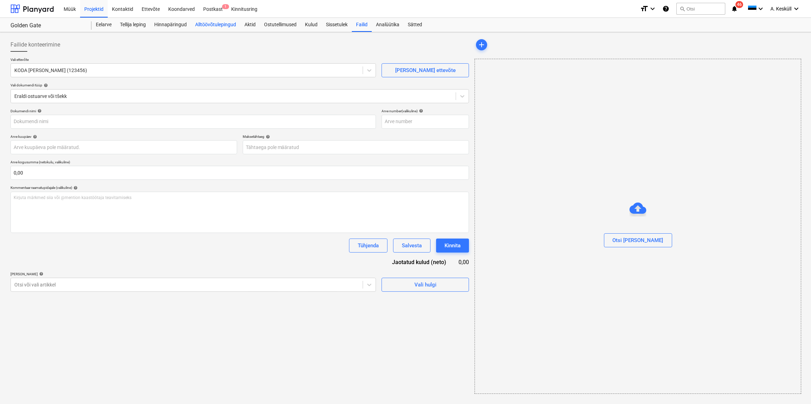
click at [219, 23] on div "Alltöövõtulepingud" at bounding box center [215, 25] width 49 height 14
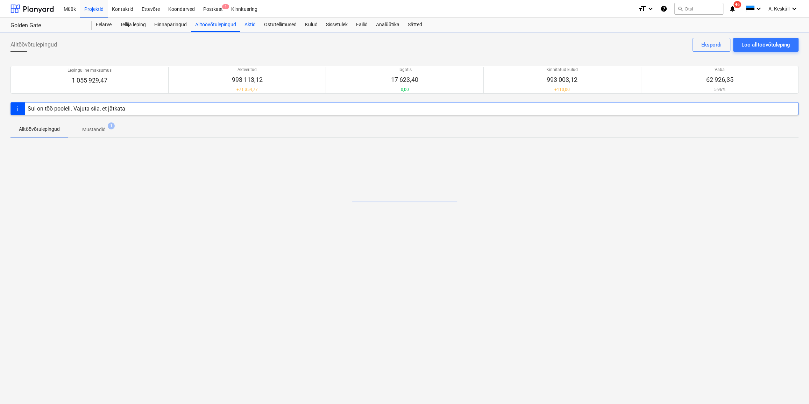
click at [256, 23] on div "Aktid" at bounding box center [250, 25] width 20 height 14
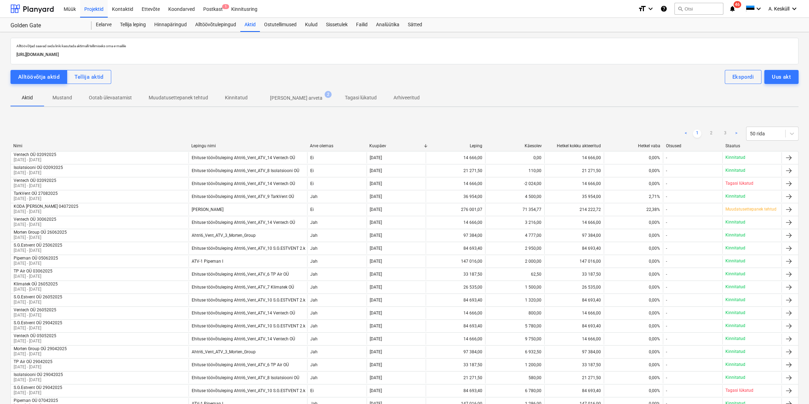
click at [151, 97] on p "Muudatusettepanek tehtud" at bounding box center [178, 97] width 59 height 7
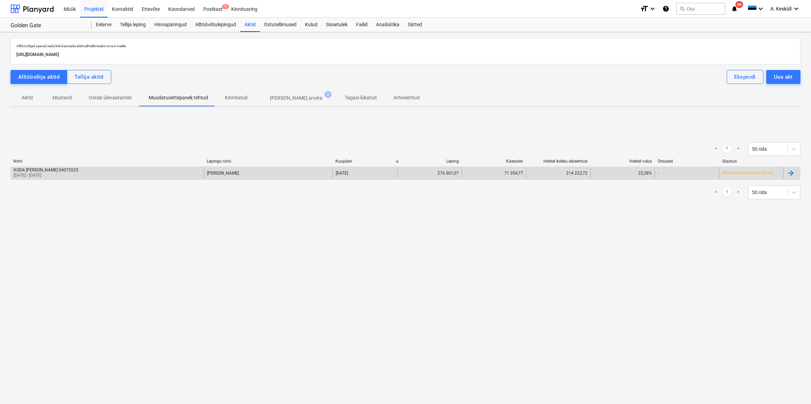
click at [52, 172] on p "[DATE] - [DATE]" at bounding box center [46, 175] width 65 height 6
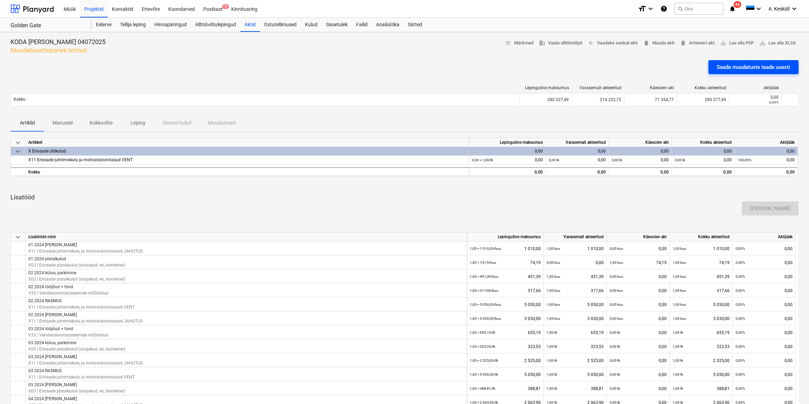
click at [763, 68] on div "Saada muudatuste teade uuesti" at bounding box center [753, 67] width 73 height 9
click at [280, 28] on div "Ostutellimused" at bounding box center [280, 25] width 41 height 14
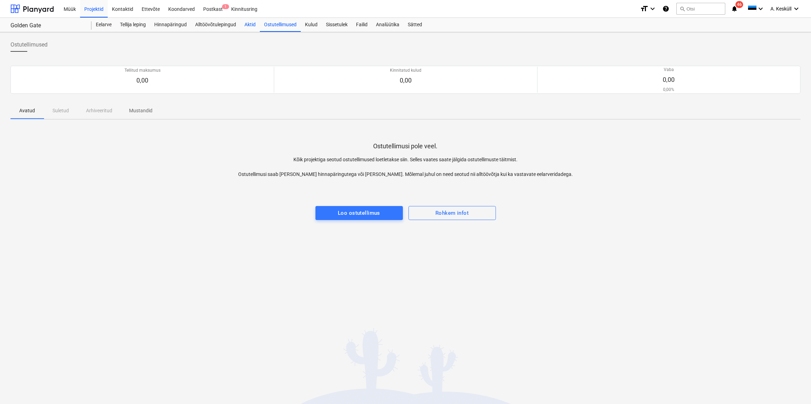
click at [248, 25] on div "Aktid" at bounding box center [250, 25] width 20 height 14
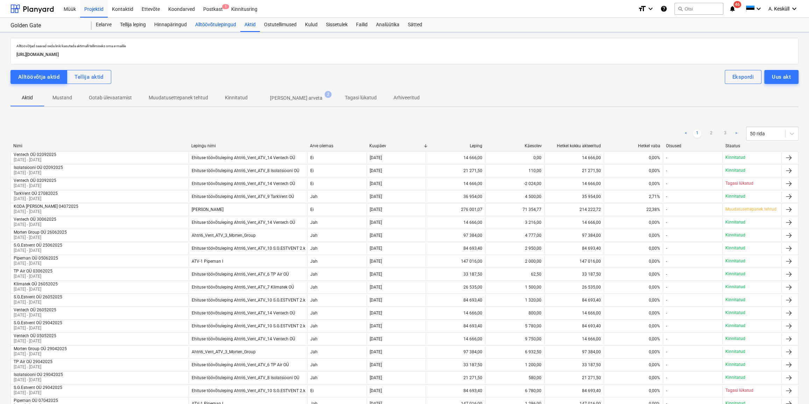
click at [196, 28] on div "Alltöövõtulepingud" at bounding box center [215, 25] width 49 height 14
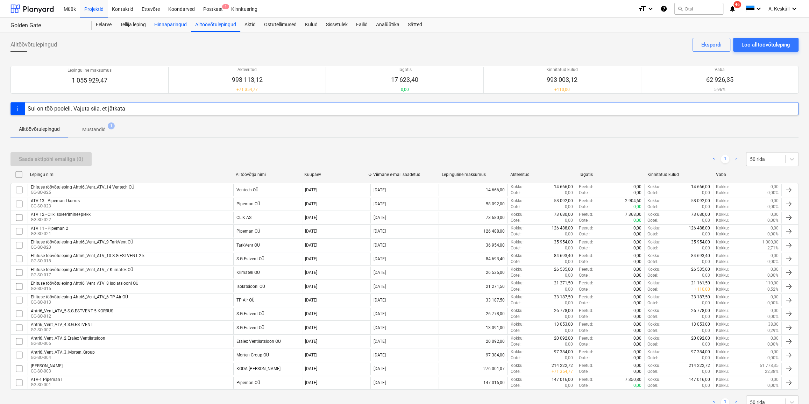
click at [177, 23] on div "Hinnapäringud" at bounding box center [170, 25] width 41 height 14
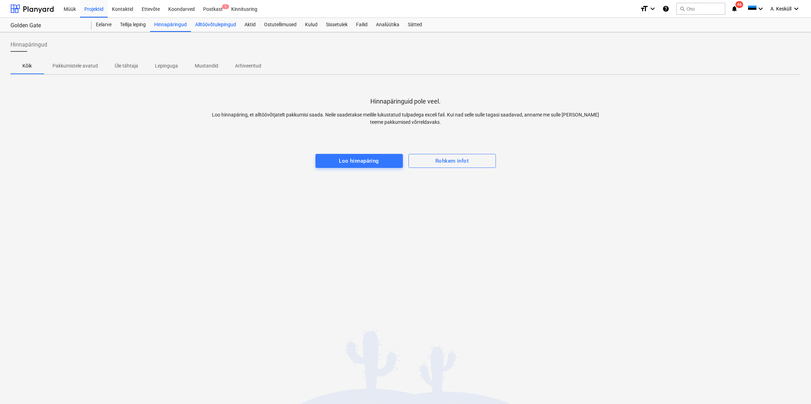
click at [232, 28] on div "Alltöövõtulepingud" at bounding box center [215, 25] width 49 height 14
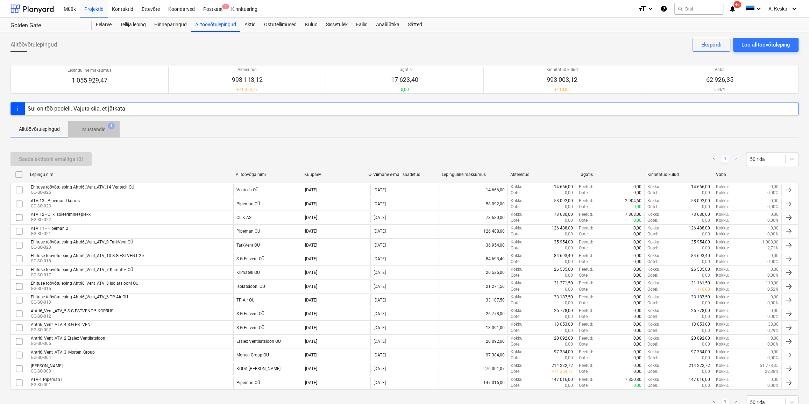
click at [99, 130] on p "Mustandid" at bounding box center [93, 129] width 23 height 7
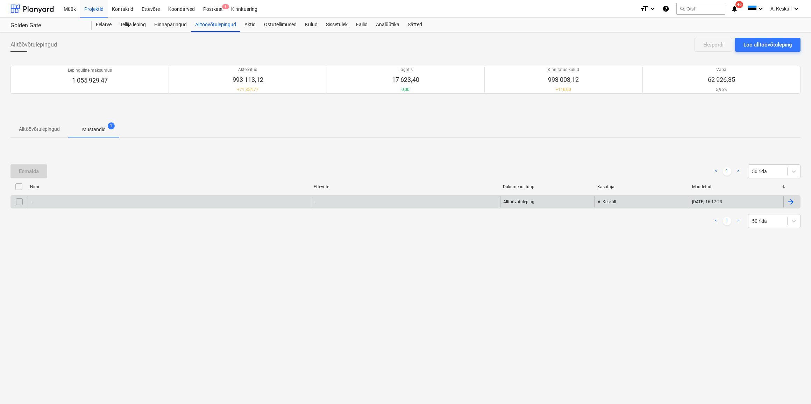
click at [68, 204] on div "-" at bounding box center [169, 201] width 283 height 11
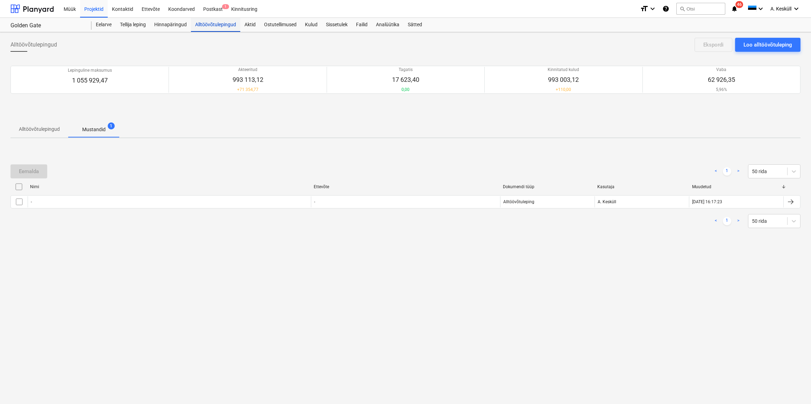
click at [203, 24] on div "Alltöövõtulepingud" at bounding box center [215, 25] width 49 height 14
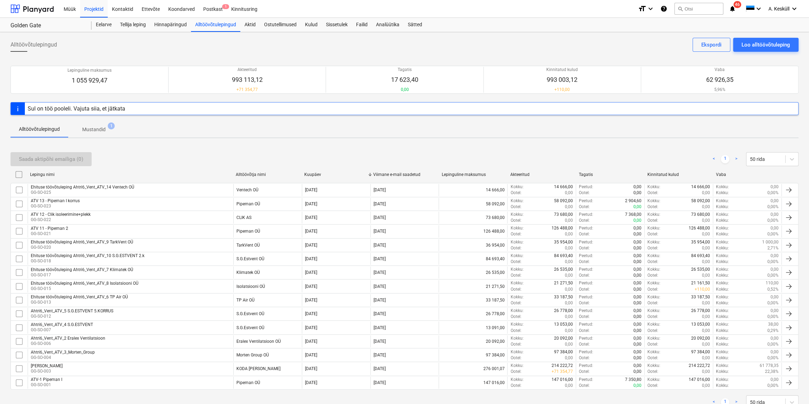
scroll to position [24, 0]
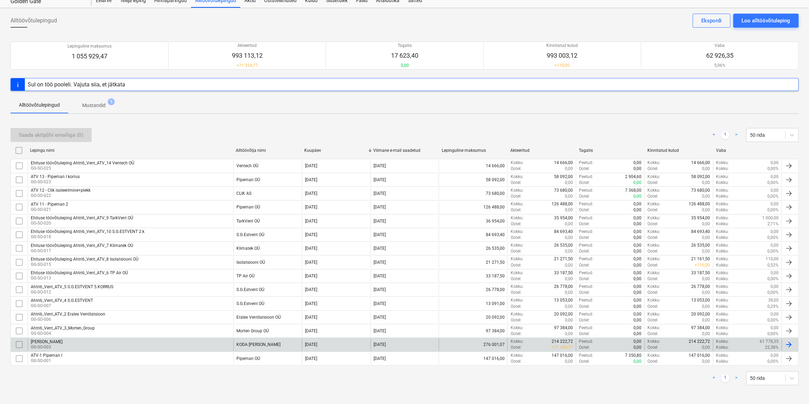
click at [775, 345] on p "22,38%" at bounding box center [772, 348] width 14 height 6
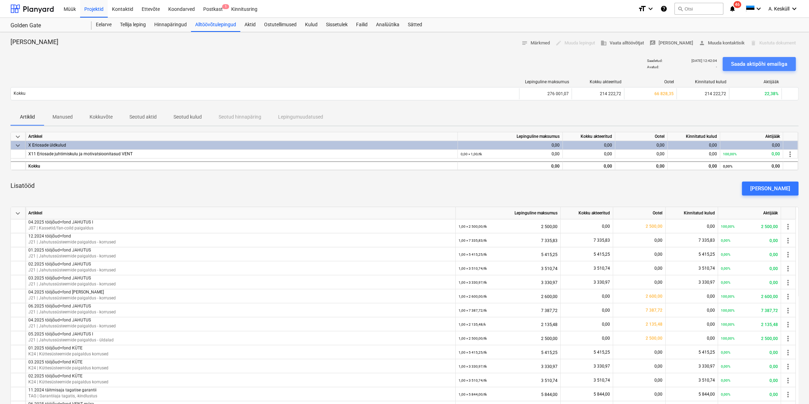
click at [759, 70] on button "Saada aktipõhi emailiga" at bounding box center [759, 64] width 73 height 14
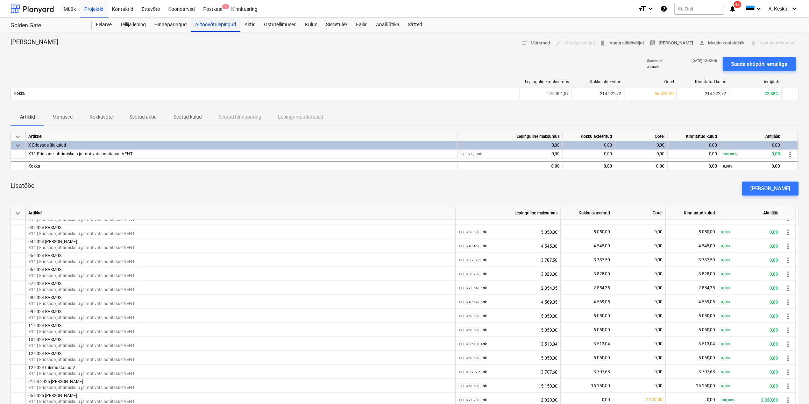
click at [224, 29] on div "Alltöövõtulepingud" at bounding box center [215, 25] width 49 height 14
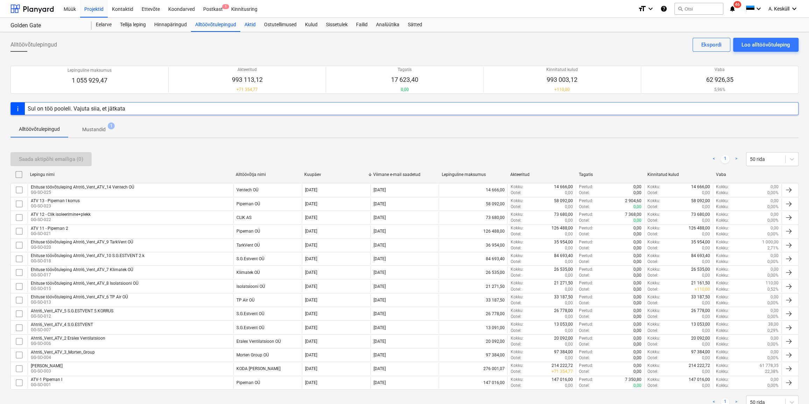
click at [243, 26] on div "Aktid" at bounding box center [250, 25] width 20 height 14
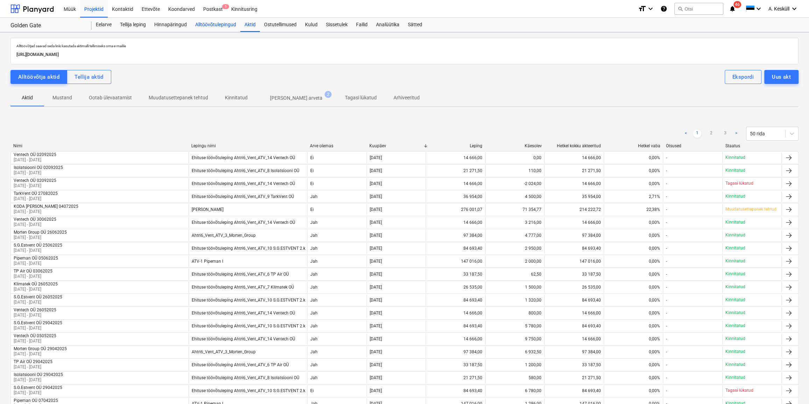
click at [217, 22] on div "Alltöövõtulepingud" at bounding box center [215, 25] width 49 height 14
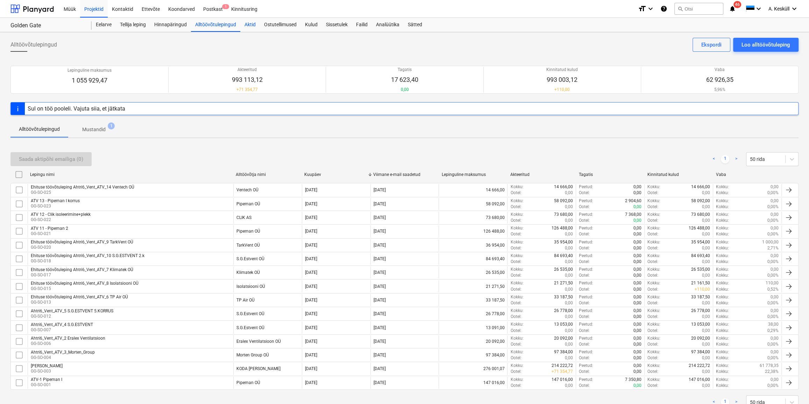
click at [252, 22] on div "Aktid" at bounding box center [250, 25] width 20 height 14
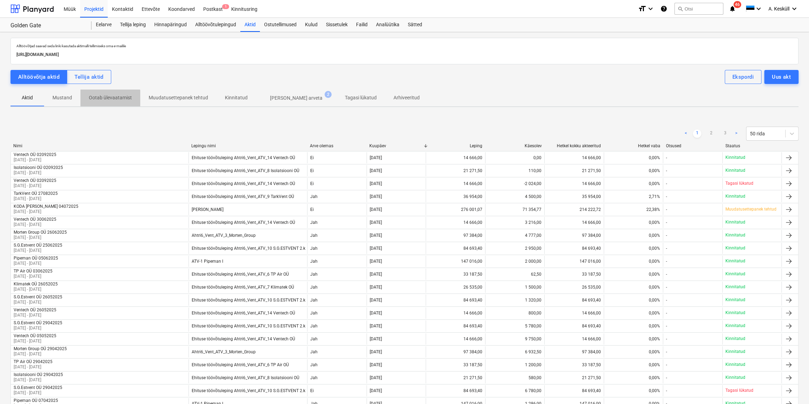
click at [105, 99] on p "Ootab ülevaatamist" at bounding box center [110, 97] width 43 height 7
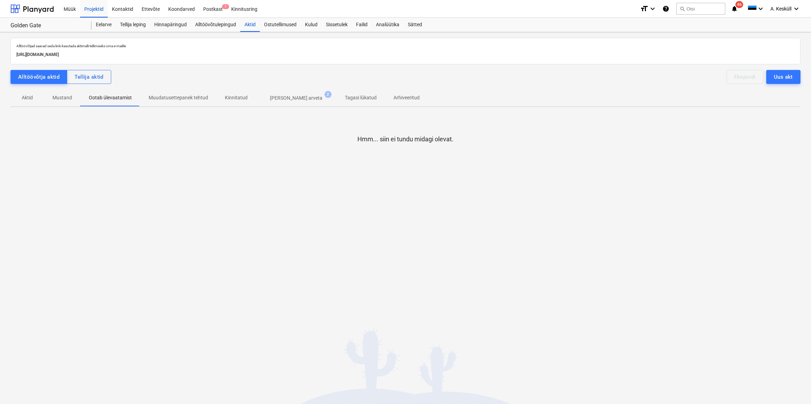
click at [69, 95] on p "Mustand" at bounding box center [62, 97] width 20 height 7
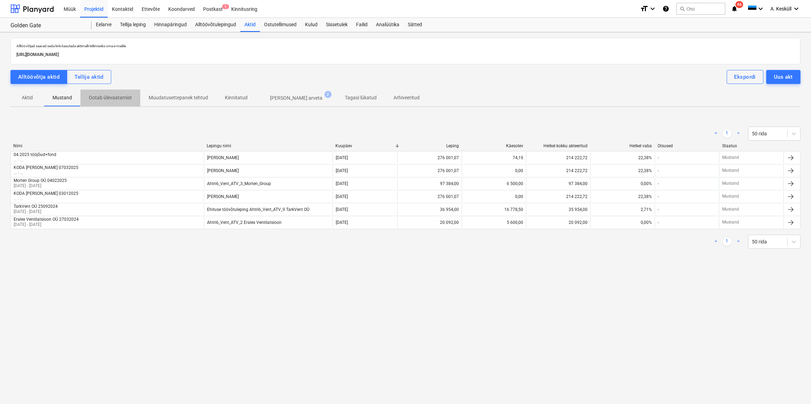
click at [114, 100] on p "Ootab ülevaatamist" at bounding box center [110, 97] width 43 height 7
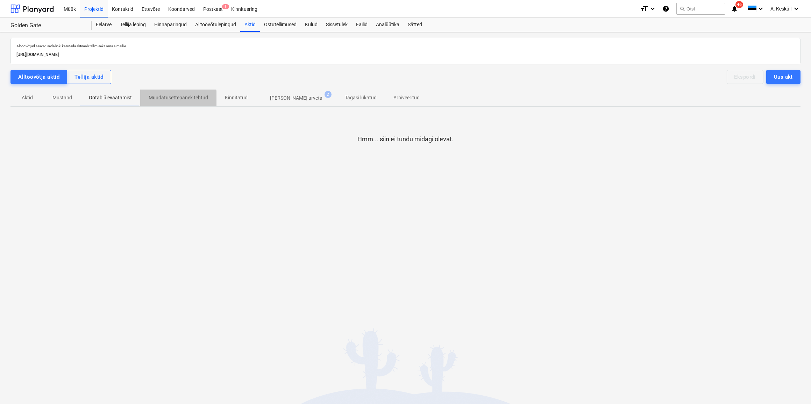
click at [170, 99] on p "Muudatusettepanek tehtud" at bounding box center [178, 97] width 59 height 7
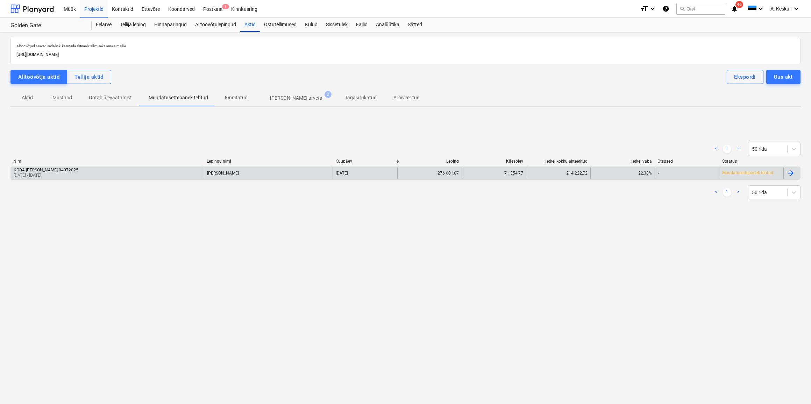
click at [746, 177] on div "Muudatusettepanek tehtud" at bounding box center [751, 173] width 64 height 11
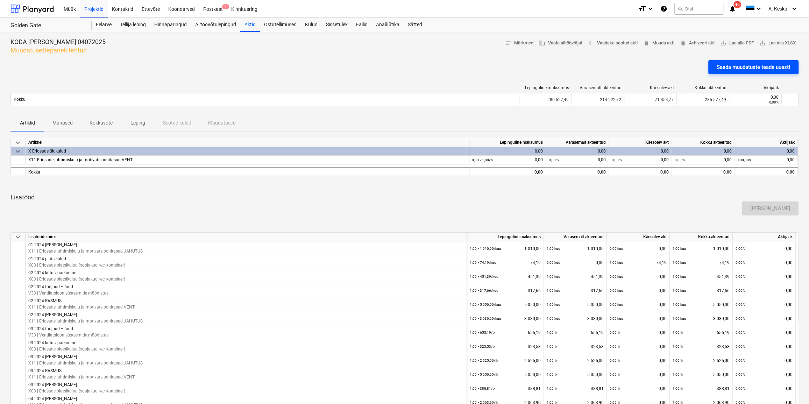
click at [760, 67] on div "Saada muudatuste teade uuesti" at bounding box center [753, 67] width 73 height 9
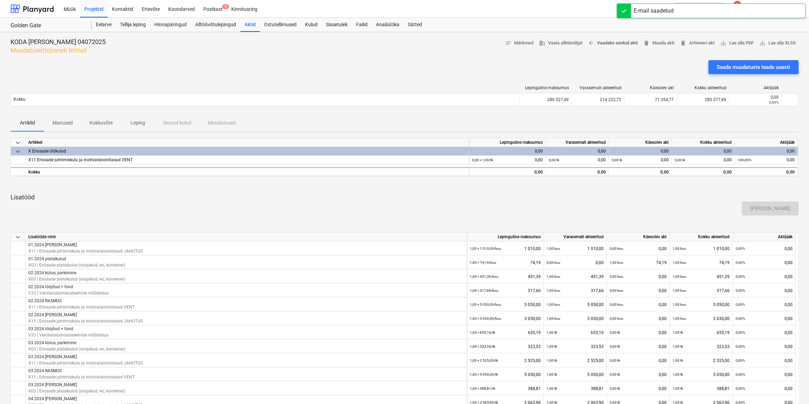
click at [616, 45] on span "arrow_back Vaadake seotud akti" at bounding box center [613, 43] width 50 height 8
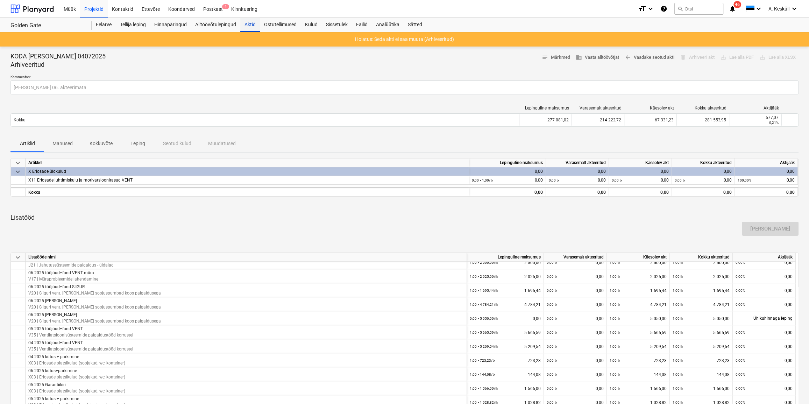
click at [257, 23] on div "Aktid" at bounding box center [250, 25] width 20 height 14
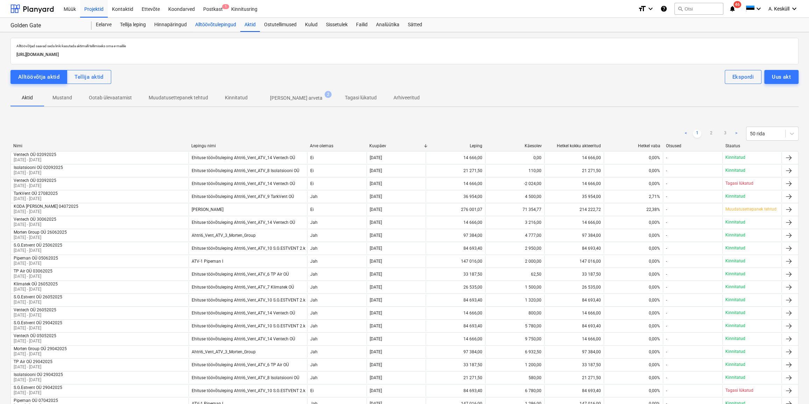
click at [201, 22] on div "Alltöövõtulepingud" at bounding box center [215, 25] width 49 height 14
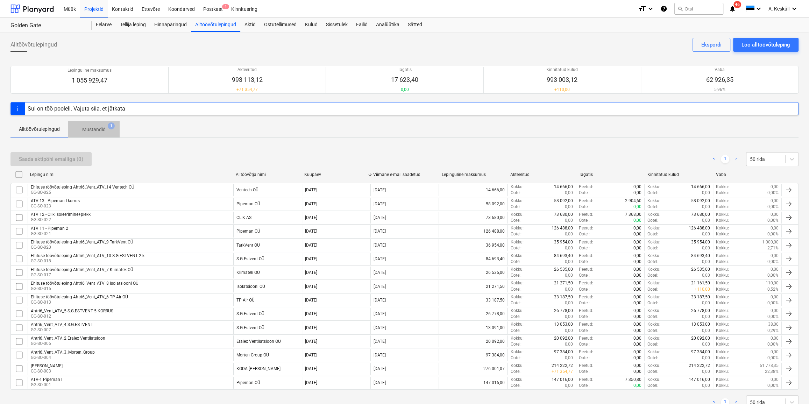
click at [93, 130] on p "Mustandid" at bounding box center [93, 129] width 23 height 7
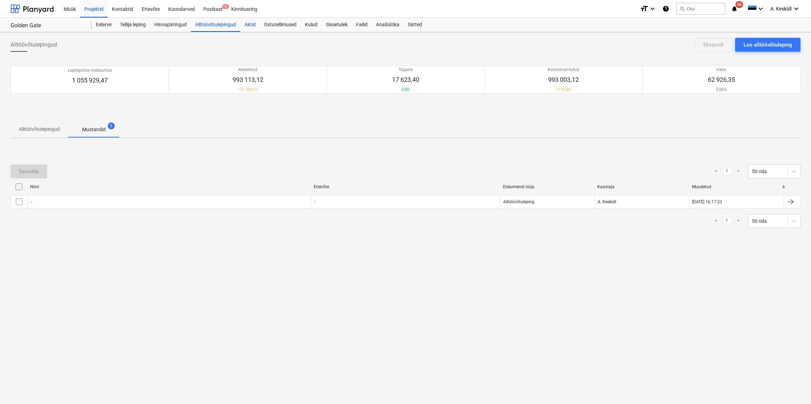
click at [258, 26] on div "Aktid" at bounding box center [250, 25] width 20 height 14
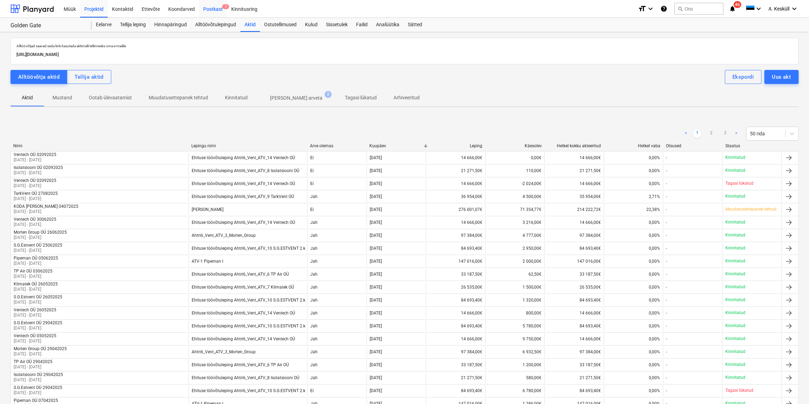
click at [219, 6] on div "Postkast 1" at bounding box center [213, 9] width 28 height 18
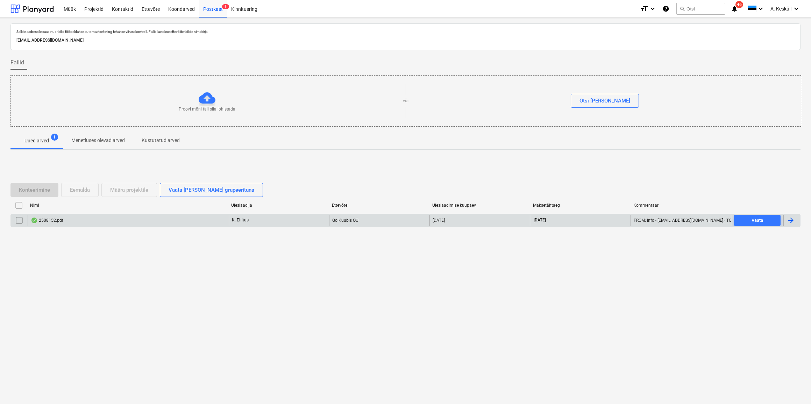
click at [57, 220] on div "2508152.pdf" at bounding box center [47, 221] width 33 height 6
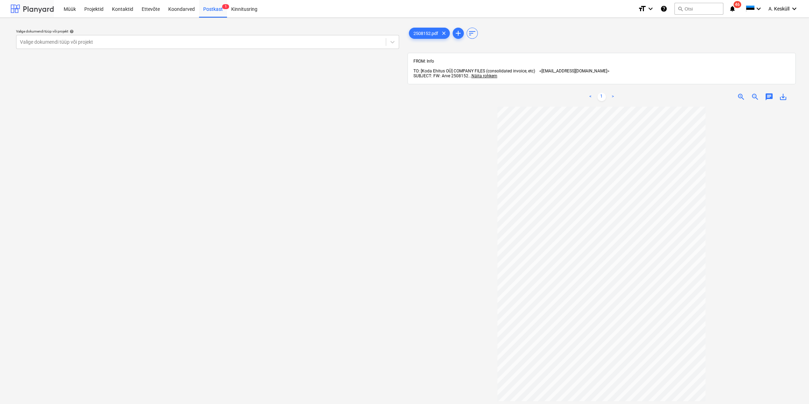
click at [49, 10] on div at bounding box center [31, 8] width 43 height 17
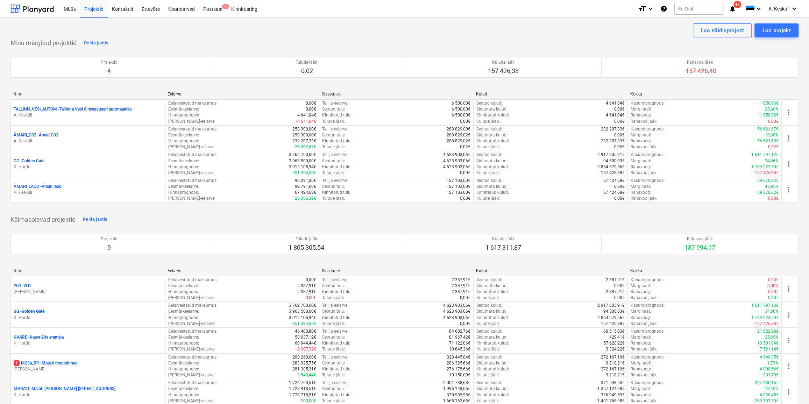
click at [33, 162] on p "GG - Golden Gate" at bounding box center [29, 161] width 31 height 6
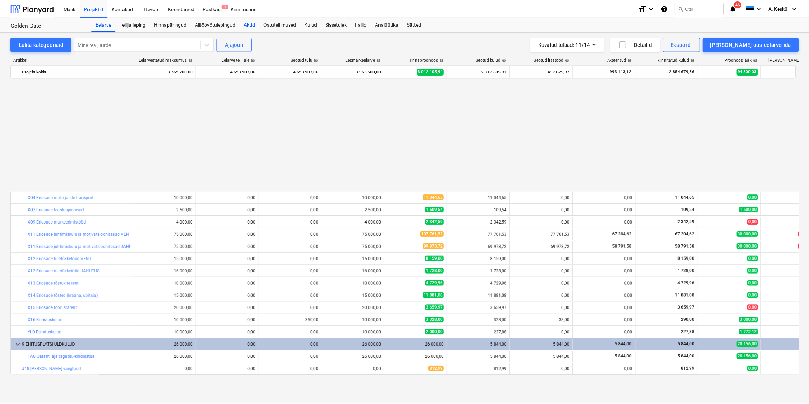
scroll to position [367, 0]
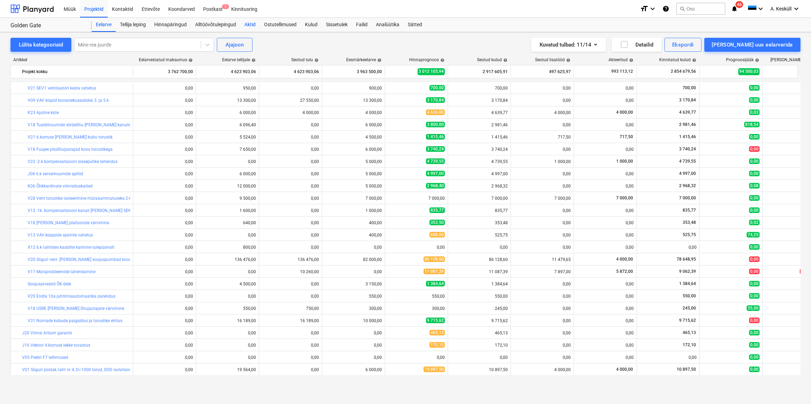
click at [258, 19] on div "Aktid" at bounding box center [250, 25] width 20 height 14
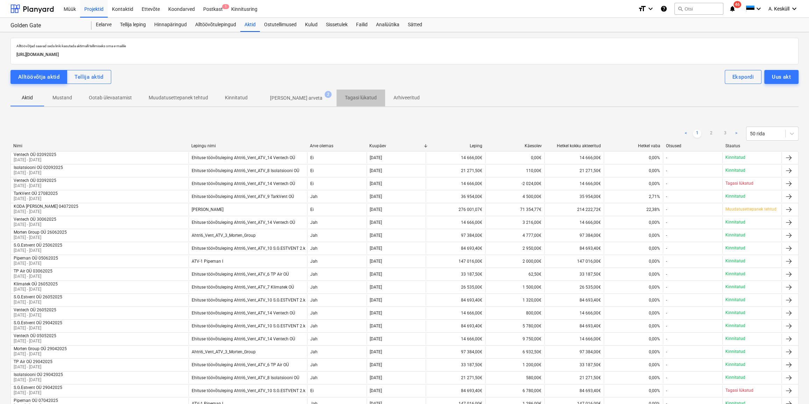
click at [345, 95] on p "Tagasi lükatud" at bounding box center [361, 97] width 32 height 7
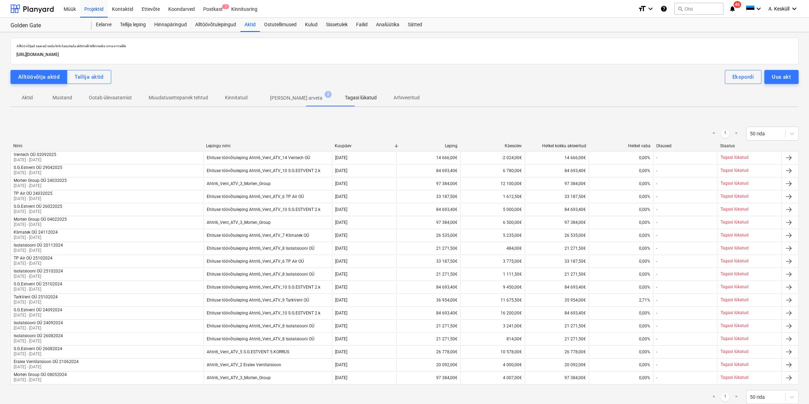
click at [394, 99] on p "Arhiveeritud" at bounding box center [407, 97] width 26 height 7
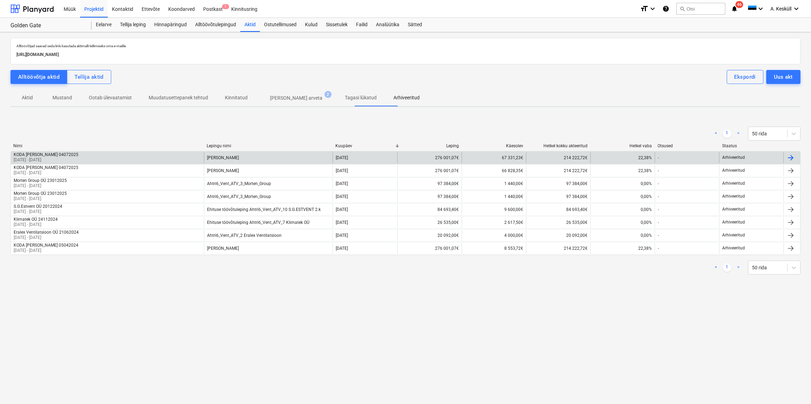
click at [68, 157] on div "KODA KANNE 04072025 01 Apr 2025 - 30 Jun 2025" at bounding box center [107, 157] width 193 height 11
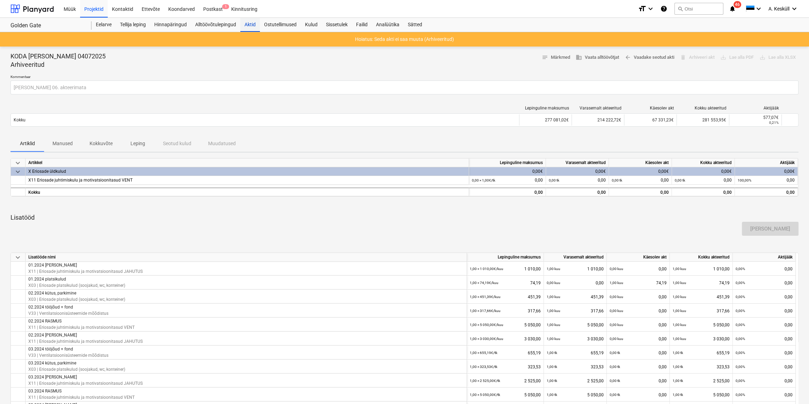
click at [249, 26] on div "Aktid" at bounding box center [250, 25] width 20 height 14
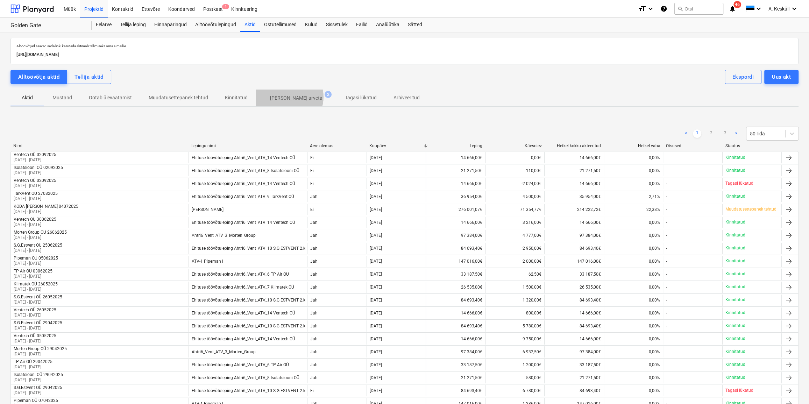
click at [286, 97] on p "[PERSON_NAME] arveta" at bounding box center [296, 97] width 52 height 7
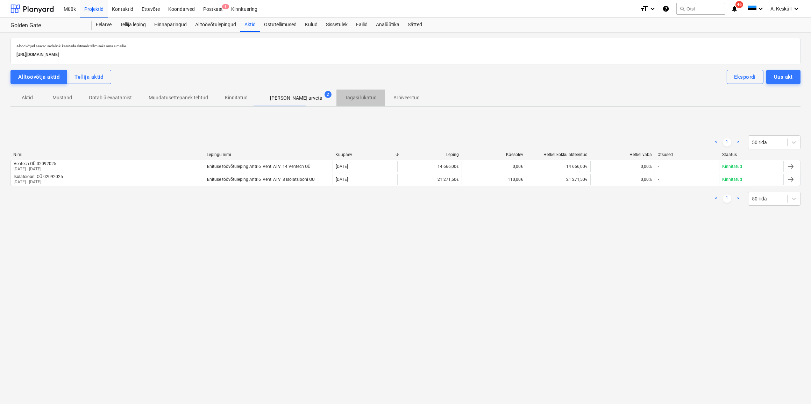
click at [345, 98] on p "Tagasi lükatud" at bounding box center [361, 97] width 32 height 7
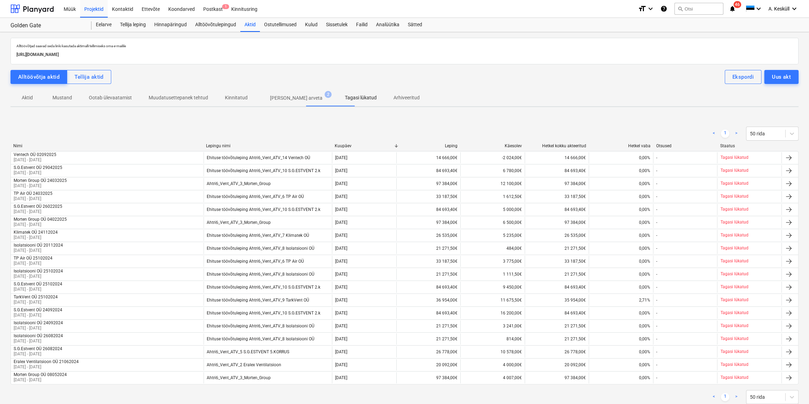
click at [394, 98] on p "Arhiveeritud" at bounding box center [407, 97] width 26 height 7
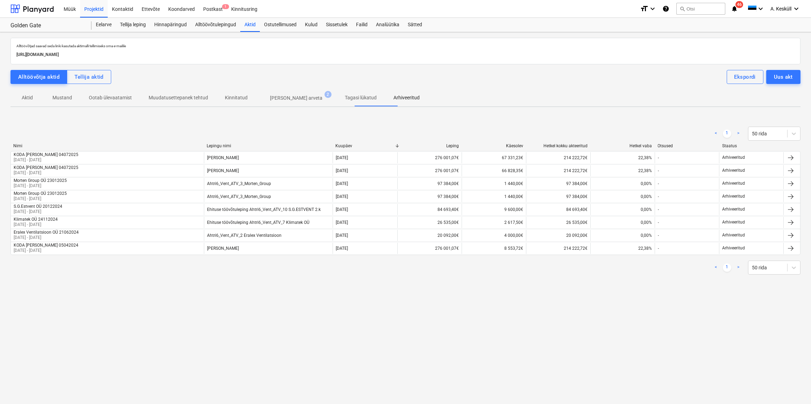
click at [345, 95] on p "Tagasi lükatud" at bounding box center [361, 97] width 32 height 7
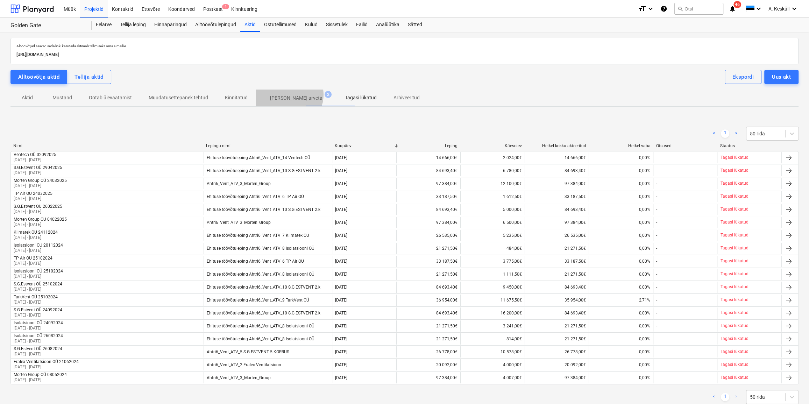
click at [286, 94] on p "[PERSON_NAME] arveta" at bounding box center [296, 97] width 52 height 7
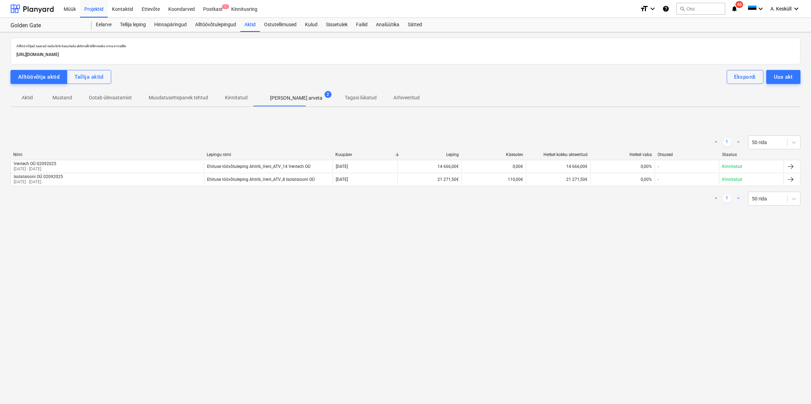
click at [194, 97] on p "Muudatusettepanek tehtud" at bounding box center [178, 97] width 59 height 7
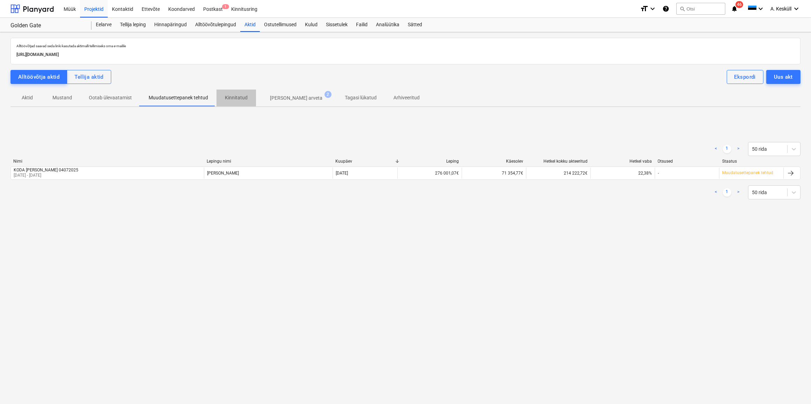
click at [232, 97] on p "Kinnitatud" at bounding box center [236, 97] width 23 height 7
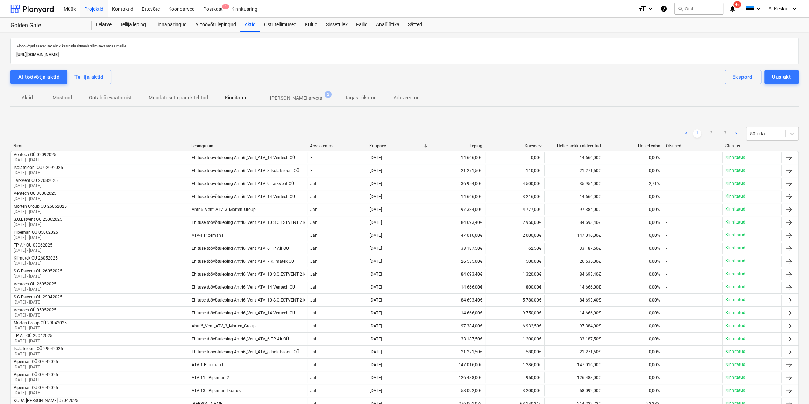
click at [283, 98] on p "[PERSON_NAME] arveta" at bounding box center [296, 97] width 52 height 7
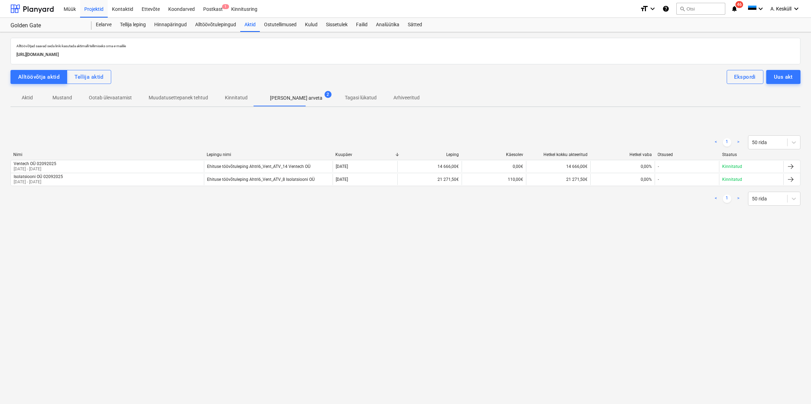
click at [266, 282] on div "Alltöövõtjad saavad seda linki kasutada aktimalli tellimiseks oma e-mailile htt…" at bounding box center [405, 218] width 811 height 372
click at [140, 24] on div "Tellija leping" at bounding box center [133, 25] width 34 height 14
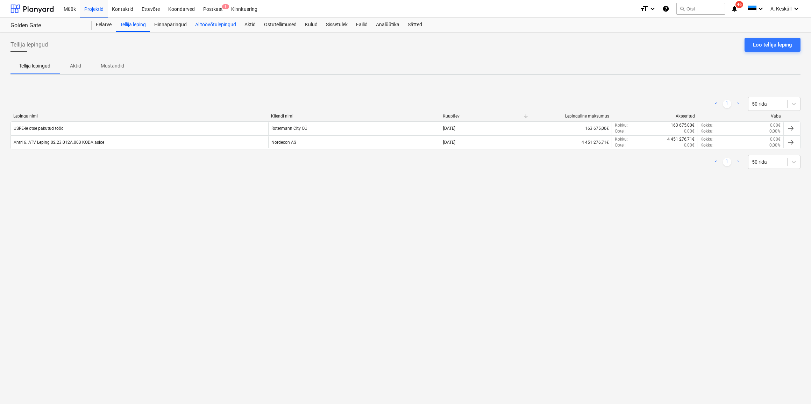
click at [223, 26] on div "Alltöövõtulepingud" at bounding box center [215, 25] width 49 height 14
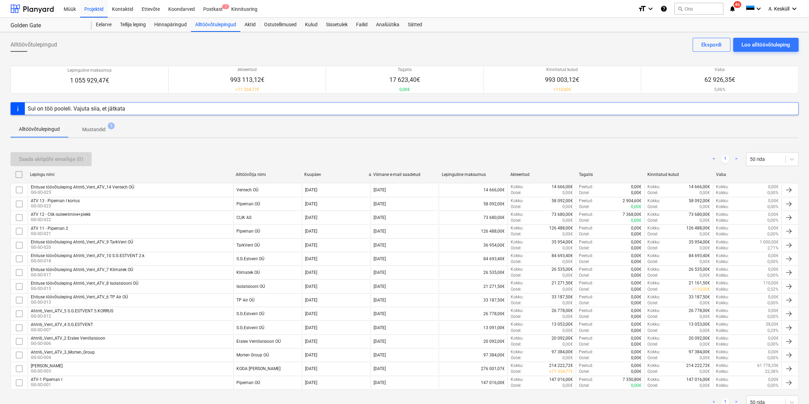
click at [51, 365] on div "[PERSON_NAME]" at bounding box center [47, 365] width 32 height 5
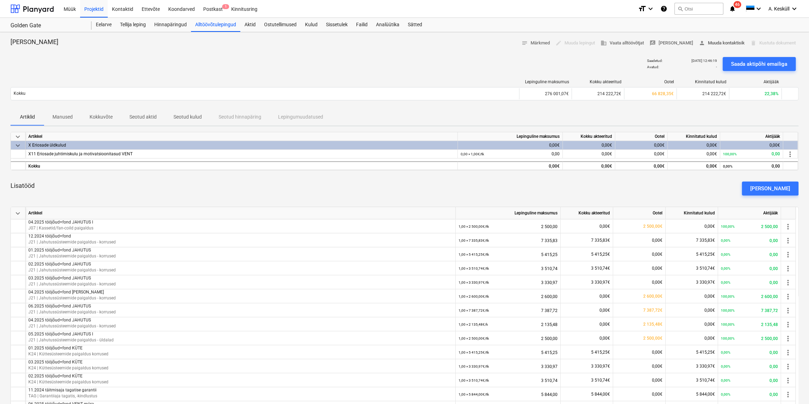
click at [720, 44] on span "person Muuda kontaktisik" at bounding box center [722, 43] width 46 height 8
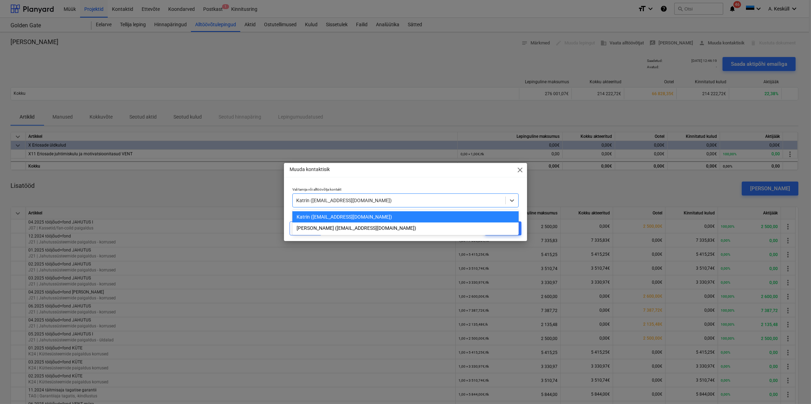
click at [384, 203] on div at bounding box center [399, 200] width 206 height 7
click at [327, 228] on div "Joonas Kosk (joonas.kosk@gmail.com)" at bounding box center [405, 227] width 227 height 11
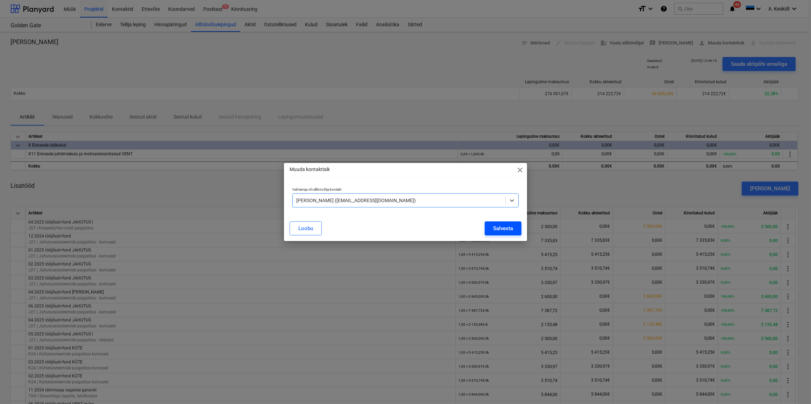
click at [511, 229] on div "Salvesta" at bounding box center [503, 228] width 20 height 9
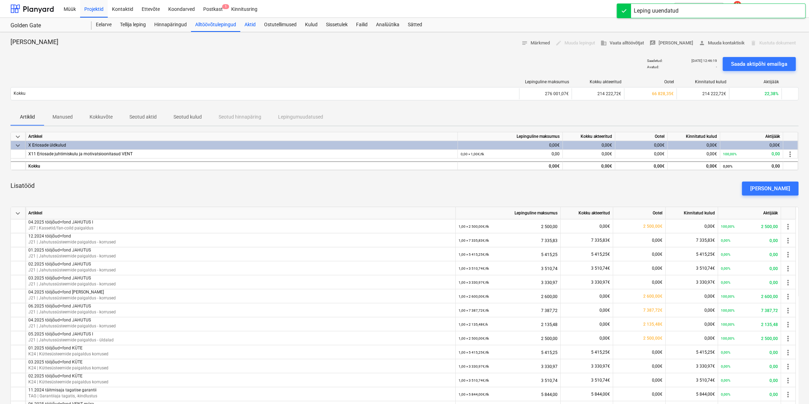
click at [257, 30] on div "Aktid" at bounding box center [250, 25] width 20 height 14
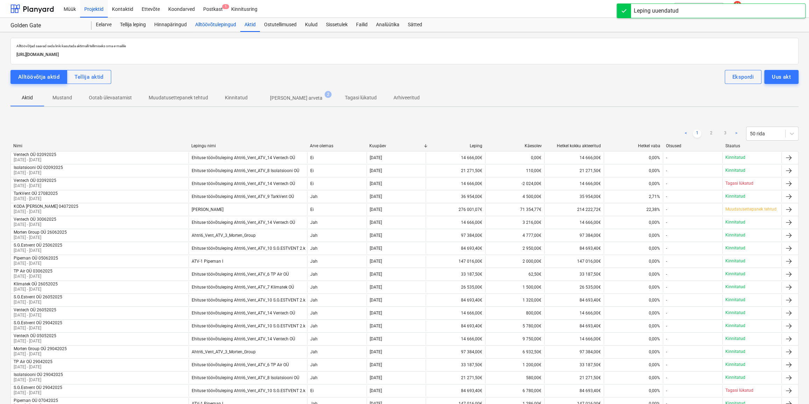
click at [226, 24] on div "Alltöövõtulepingud" at bounding box center [215, 25] width 49 height 14
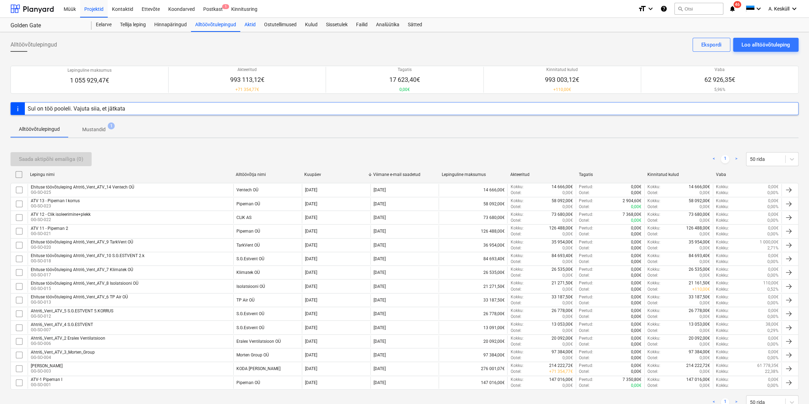
click at [246, 23] on div "Aktid" at bounding box center [250, 25] width 20 height 14
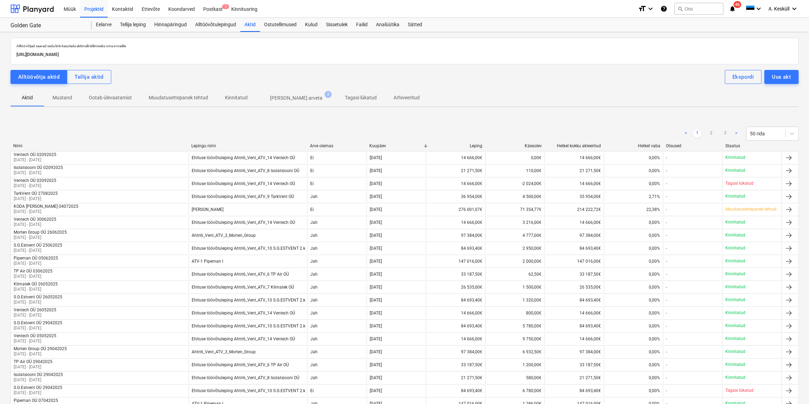
click at [168, 98] on p "Muudatusettepanek tehtud" at bounding box center [178, 97] width 59 height 7
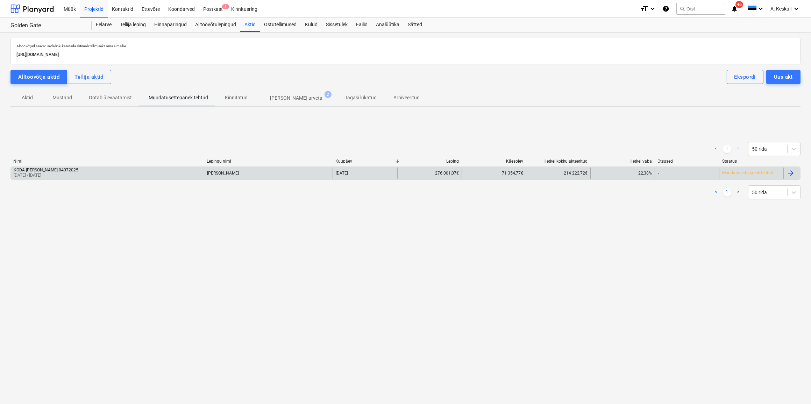
click at [79, 175] on div "KODA KANNE 04072025 01 Apr 2025 - 30 Jun 2025" at bounding box center [107, 173] width 193 height 11
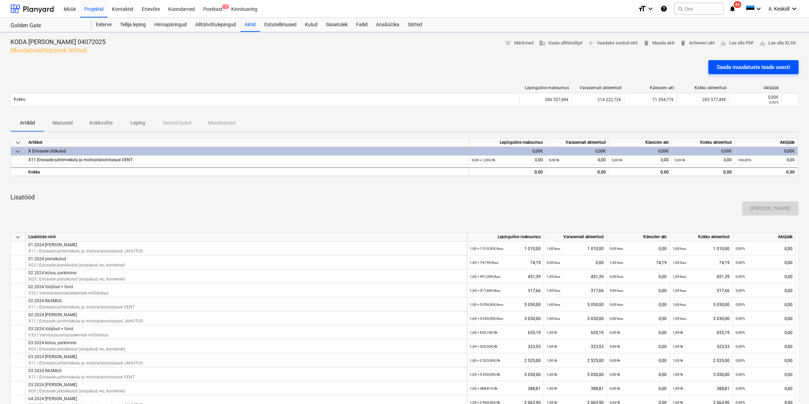
click at [753, 66] on div "Saada muudatuste teade uuesti" at bounding box center [753, 67] width 73 height 9
click at [250, 24] on div "Aktid" at bounding box center [250, 25] width 20 height 14
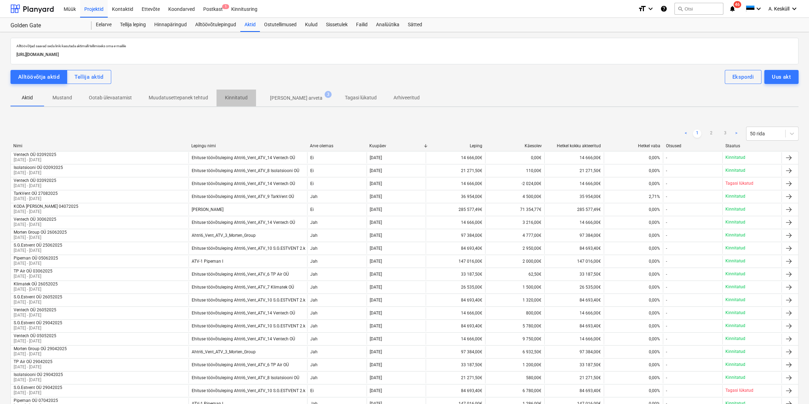
click at [227, 97] on p "Kinnitatud" at bounding box center [236, 97] width 23 height 7
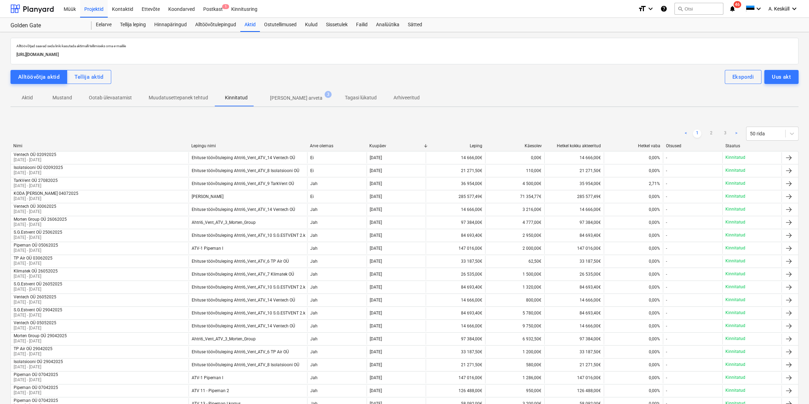
click at [182, 98] on p "Muudatusettepanek tehtud" at bounding box center [178, 97] width 59 height 7
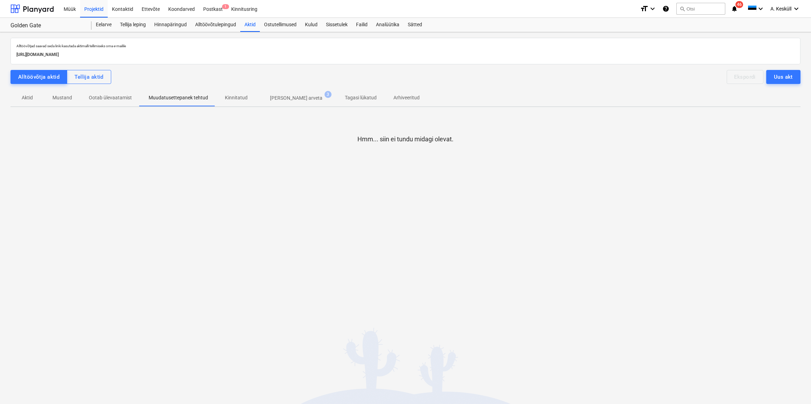
click at [231, 98] on p "Kinnitatud" at bounding box center [236, 97] width 23 height 7
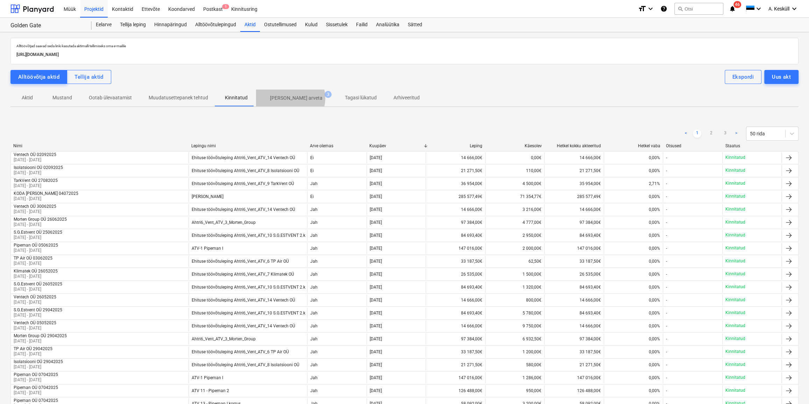
click at [288, 98] on p "[PERSON_NAME] arveta" at bounding box center [296, 97] width 52 height 7
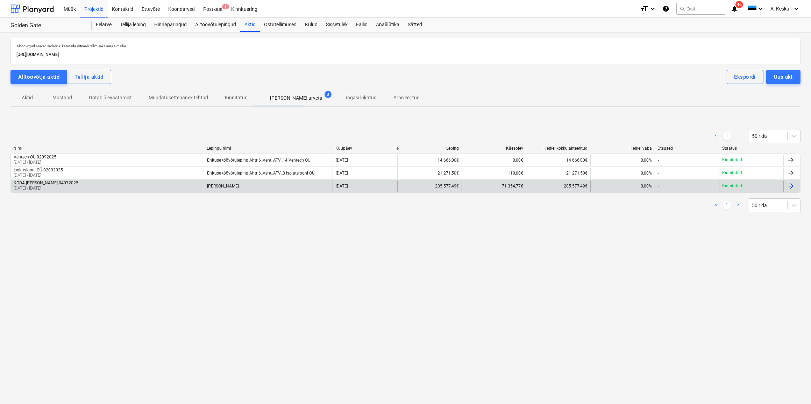
click at [55, 182] on div "KODA [PERSON_NAME] 04072025" at bounding box center [46, 182] width 65 height 5
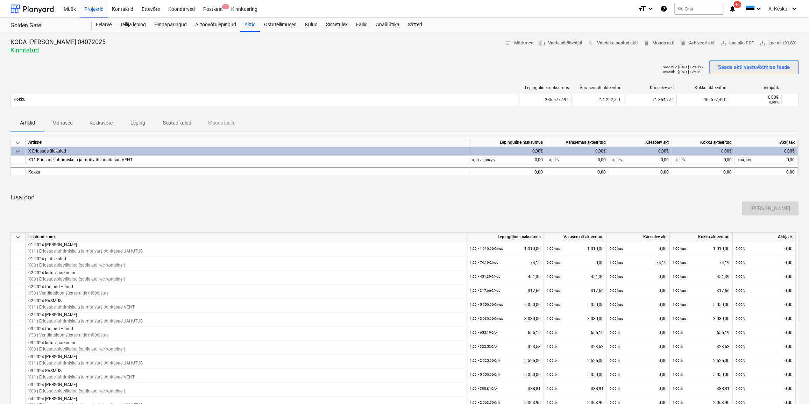
click at [740, 66] on div "Saada akti vastuvõtmise teade" at bounding box center [754, 67] width 72 height 9
click at [314, 24] on div "Kulud" at bounding box center [311, 25] width 21 height 14
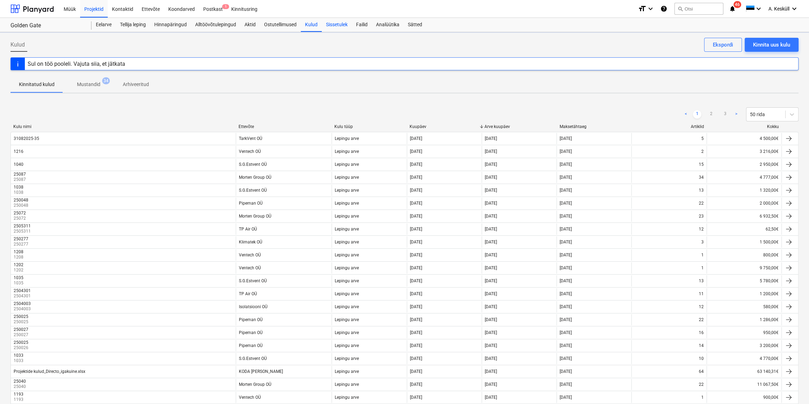
click at [347, 27] on div "Sissetulek" at bounding box center [337, 25] width 30 height 14
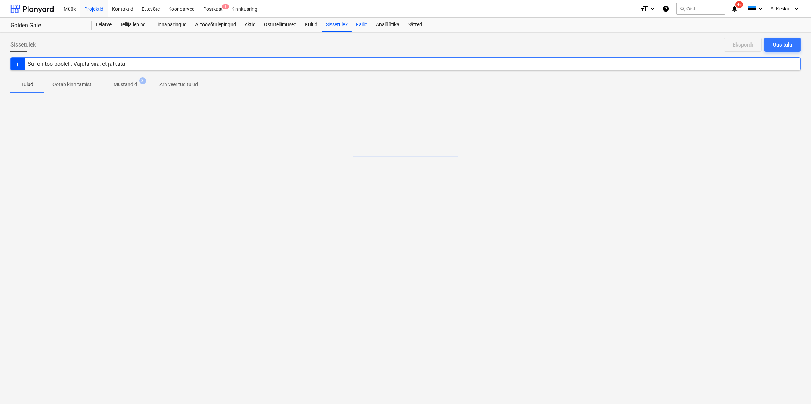
click at [361, 21] on div "Failid" at bounding box center [362, 25] width 20 height 14
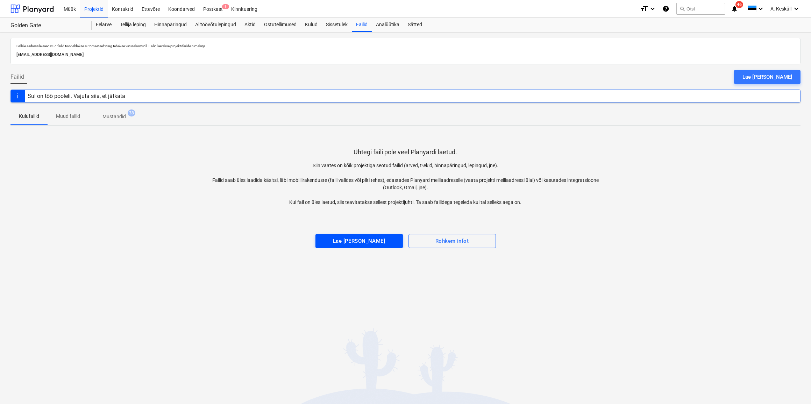
click at [370, 244] on div "Lae [PERSON_NAME]" at bounding box center [359, 240] width 52 height 9
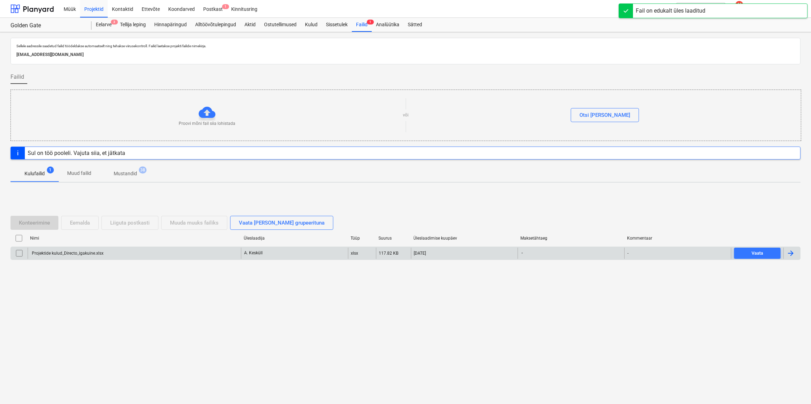
click at [60, 253] on div "Projektide kulud_Directo_igakuine.xlsx" at bounding box center [67, 253] width 73 height 5
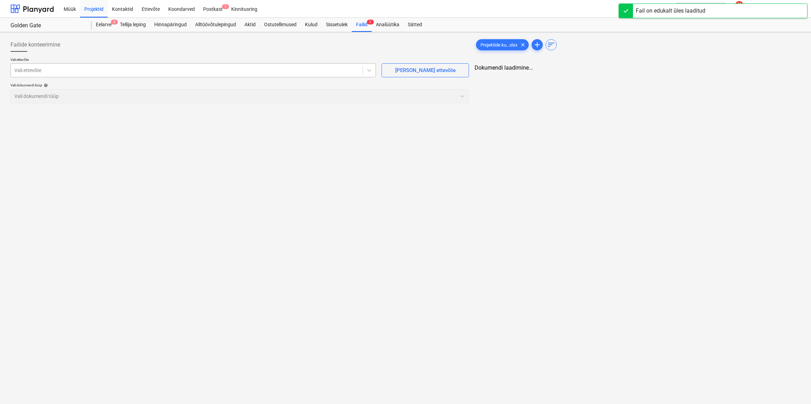
click at [53, 71] on div at bounding box center [186, 70] width 345 height 7
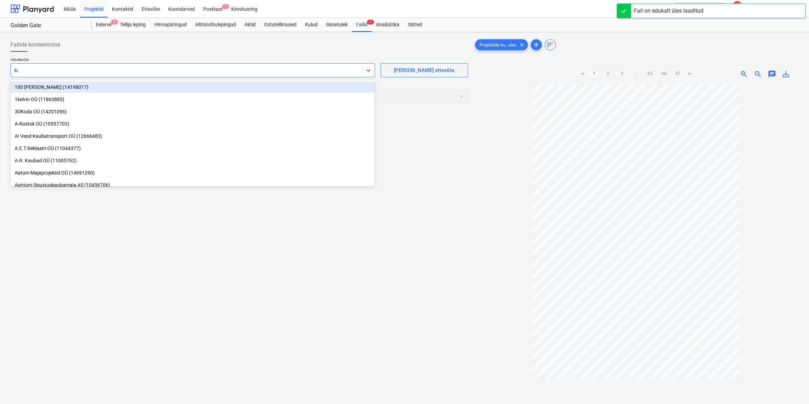
type input "koda"
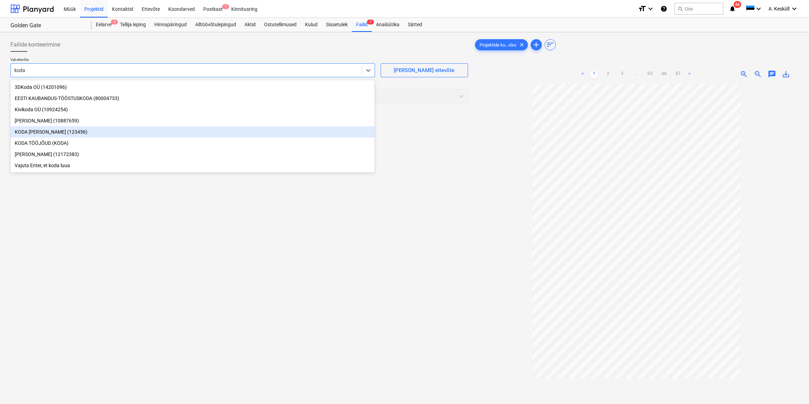
click at [70, 133] on div "KODA [PERSON_NAME] (123456)" at bounding box center [192, 131] width 364 height 11
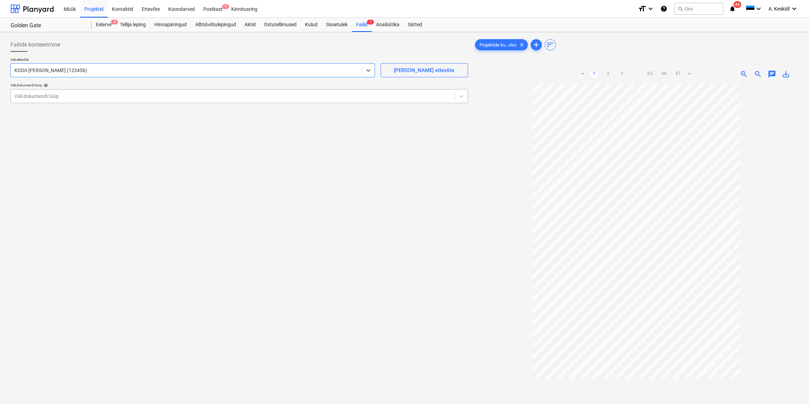
click at [57, 93] on div at bounding box center [232, 96] width 437 height 7
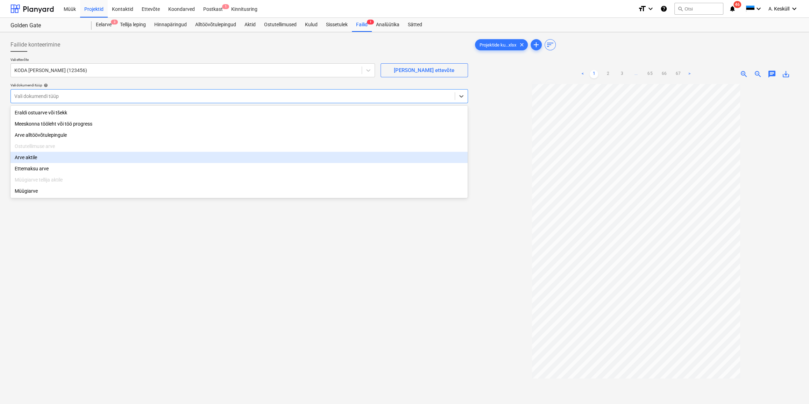
click at [40, 161] on div "Arve aktile" at bounding box center [238, 157] width 457 height 11
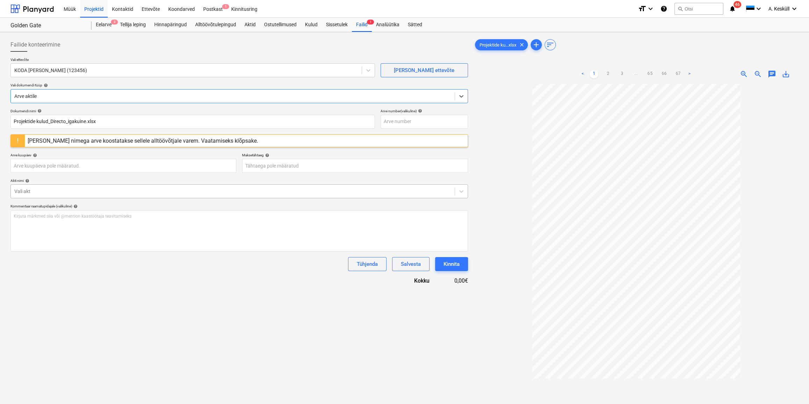
click at [88, 191] on div at bounding box center [232, 191] width 437 height 7
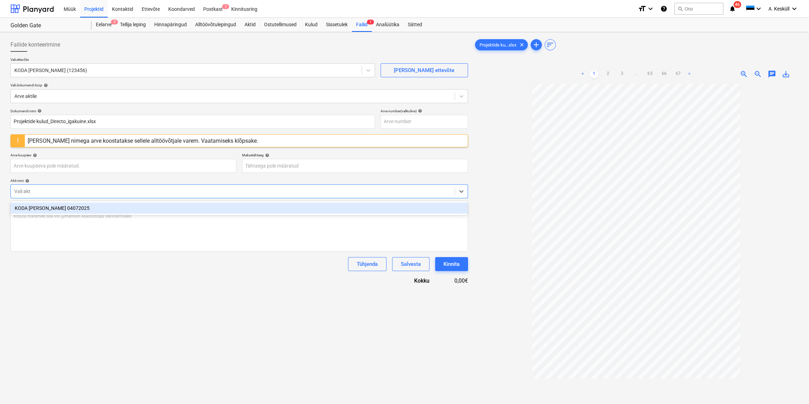
click at [71, 206] on div "KODA [PERSON_NAME] 04072025" at bounding box center [238, 208] width 457 height 11
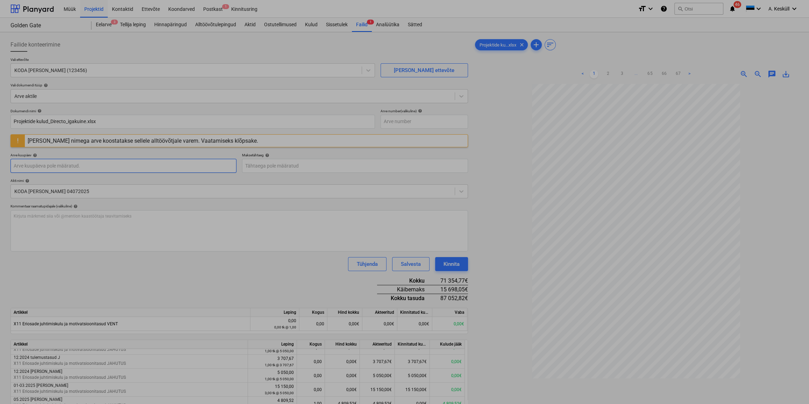
click at [128, 168] on body "Müük Projektid Kontaktid Ettevõte Koondarved Postkast 1 Kinnitusring format_siz…" at bounding box center [404, 202] width 809 height 404
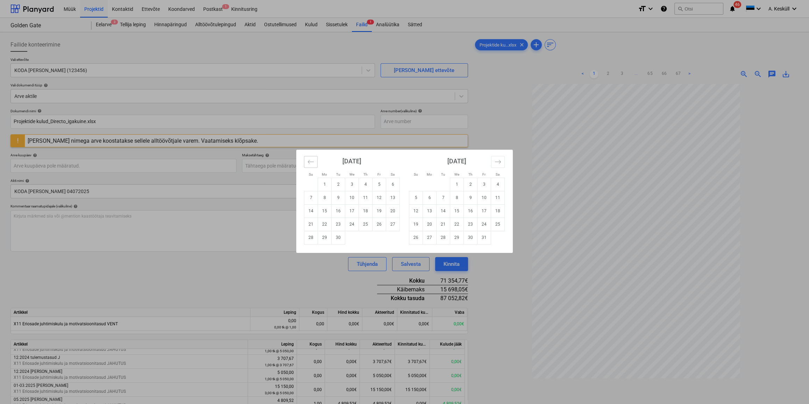
click at [312, 160] on icon "Move backward to switch to the previous month." at bounding box center [310, 161] width 7 height 7
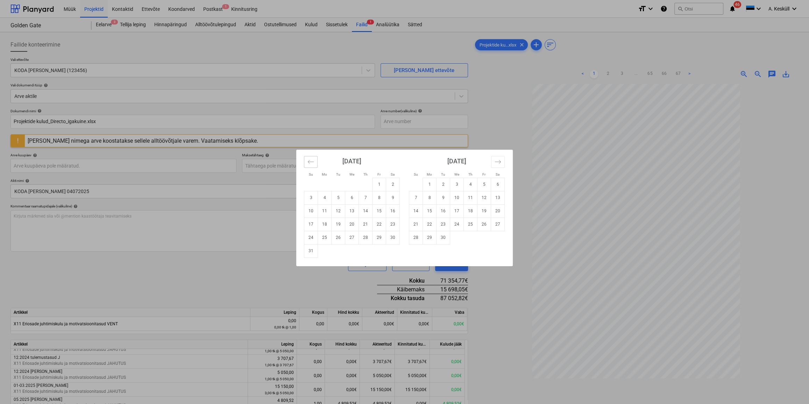
click at [312, 160] on icon "Move backward to switch to the previous month." at bounding box center [310, 161] width 7 height 7
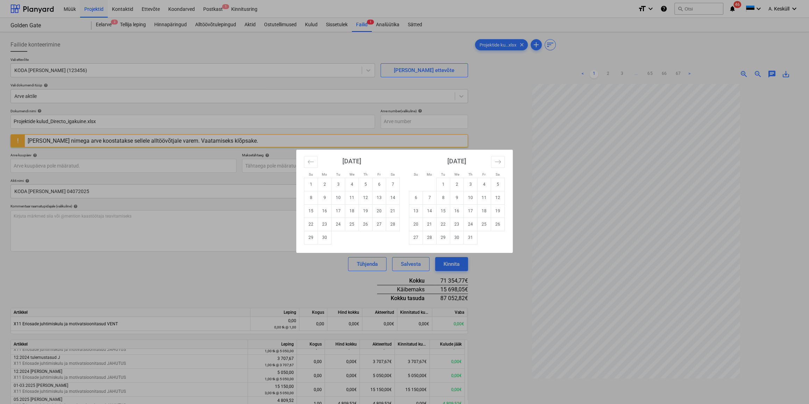
click at [303, 164] on div "June 2025 1 2 3 4 5 6 7 8 9 10 11 12 13 14 15 16 17 18 19 20 21 22 23 24 25 26 …" at bounding box center [351, 197] width 105 height 95
click at [309, 161] on icon "Move backward to switch to the previous month." at bounding box center [311, 161] width 6 height 3
click at [335, 188] on td "1" at bounding box center [339, 184] width 14 height 13
type input "[DATE]"
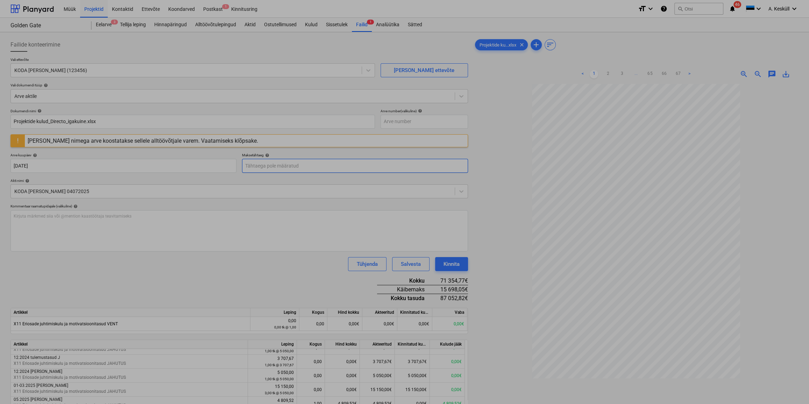
drag, startPoint x: 381, startPoint y: 160, endPoint x: 381, endPoint y: 166, distance: 7.0
click at [380, 159] on body "Müük Projektid Kontaktid Ettevõte Koondarved Postkast 1 Kinnitusring format_siz…" at bounding box center [404, 202] width 809 height 404
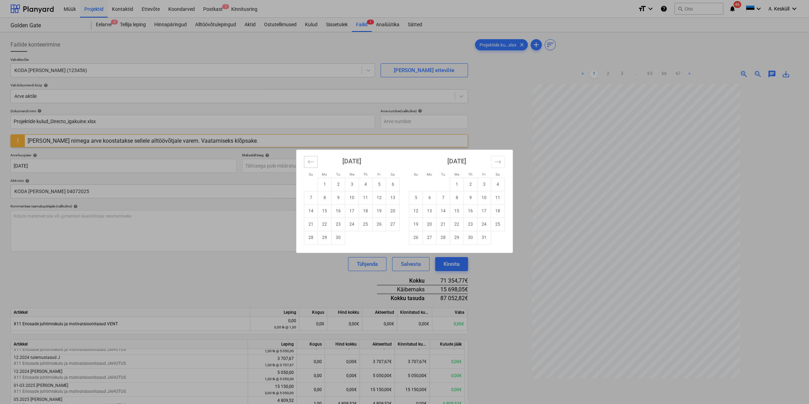
click at [308, 161] on icon "Move backward to switch to the previous month." at bounding box center [311, 161] width 6 height 3
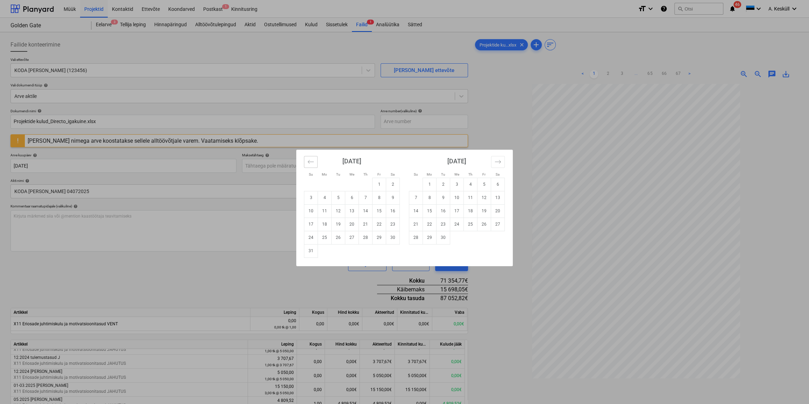
click at [309, 161] on icon "Move backward to switch to the previous month." at bounding box center [310, 161] width 7 height 7
click at [368, 241] on td "31" at bounding box center [366, 237] width 14 height 13
type input "[DATE]"
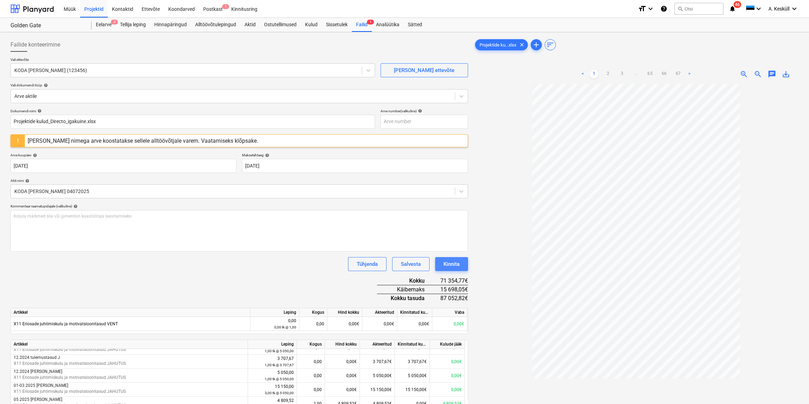
click at [454, 266] on div "Kinnita" at bounding box center [452, 264] width 16 height 9
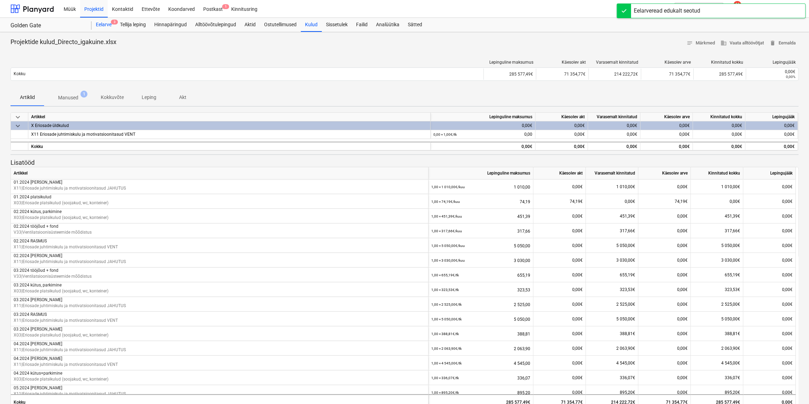
click at [99, 23] on div "Eelarve 3" at bounding box center [104, 25] width 24 height 14
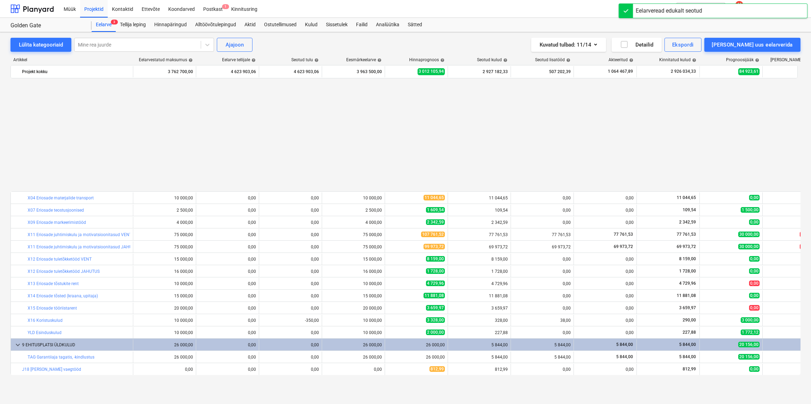
scroll to position [367, 0]
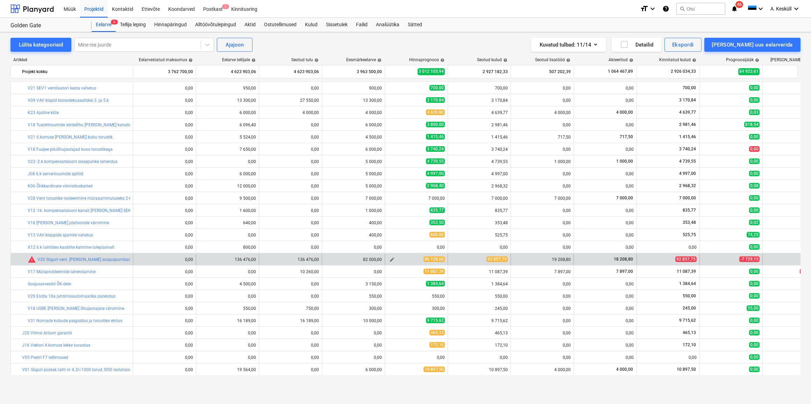
click at [393, 261] on span "edit" at bounding box center [392, 260] width 6 height 6
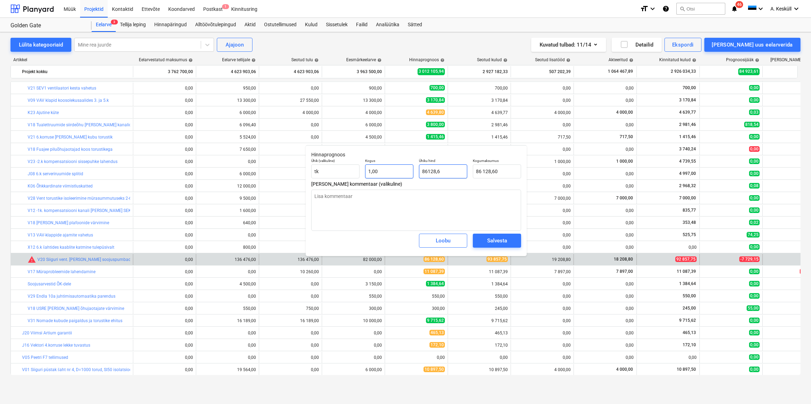
drag, startPoint x: 446, startPoint y: 173, endPoint x: 413, endPoint y: 173, distance: 32.5
click at [413, 173] on div "Ühik (valikuline) tk Kogus 1,00 Ühiku hind 86128,6 Kogumaksumus 86 128,60" at bounding box center [416, 169] width 215 height 26
type input "9"
type textarea "x"
type input "9,00"
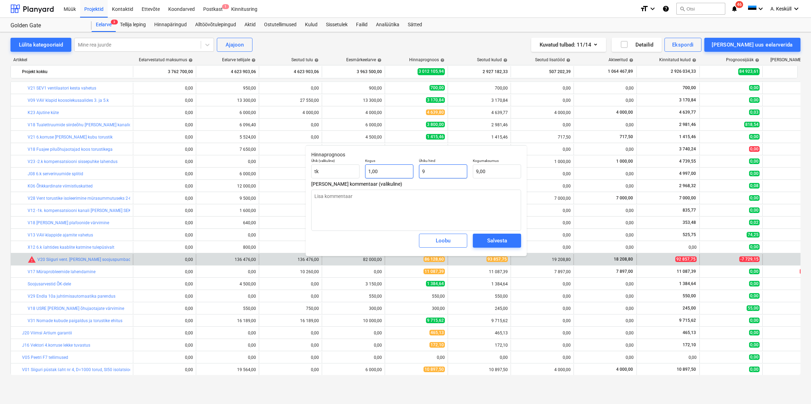
type input "93"
type textarea "x"
type input "93,00"
type input "938"
type textarea "x"
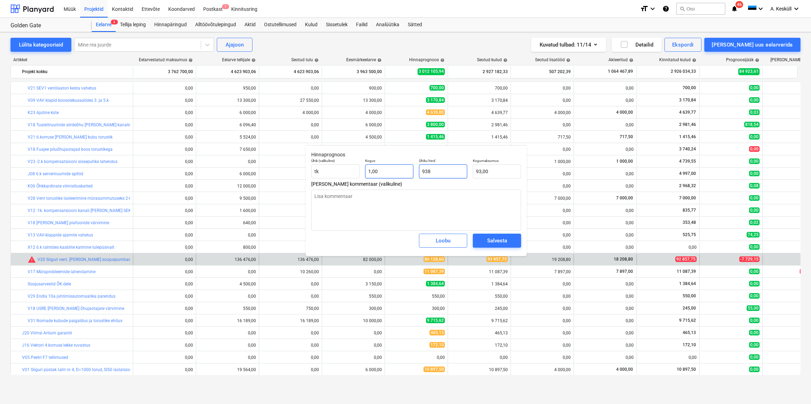
type input "938,00"
type input "9385"
type textarea "x"
type input "9 385,00"
type input "93857"
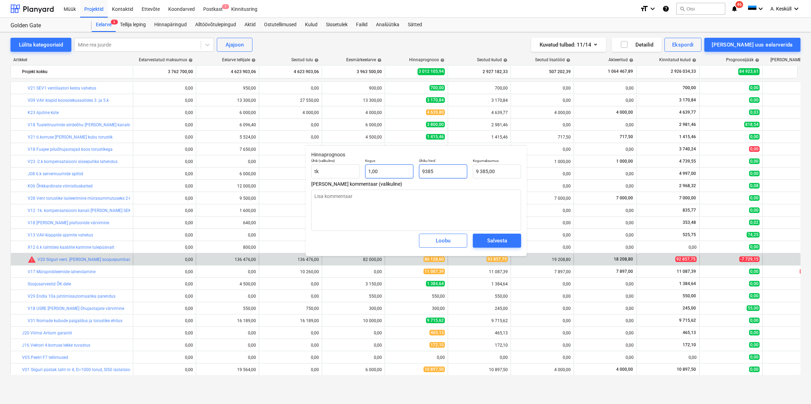
type textarea "x"
type input "93 857,00"
type input "93857,"
type textarea "x"
type input "93857,7"
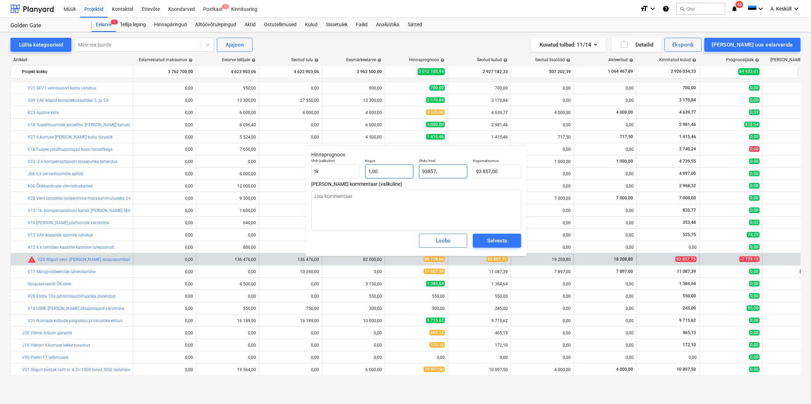
type textarea "x"
type input "93 857,70"
type input "93857,75"
type textarea "x"
type input "93 857,75"
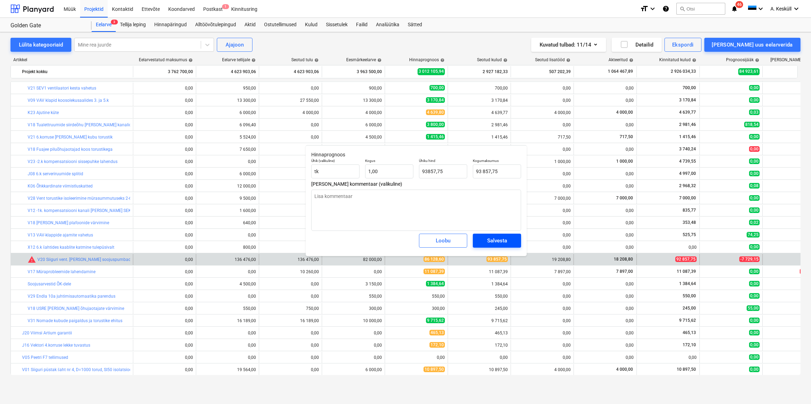
type input "93 857,75"
click at [504, 237] on div "Salvesta" at bounding box center [497, 240] width 20 height 9
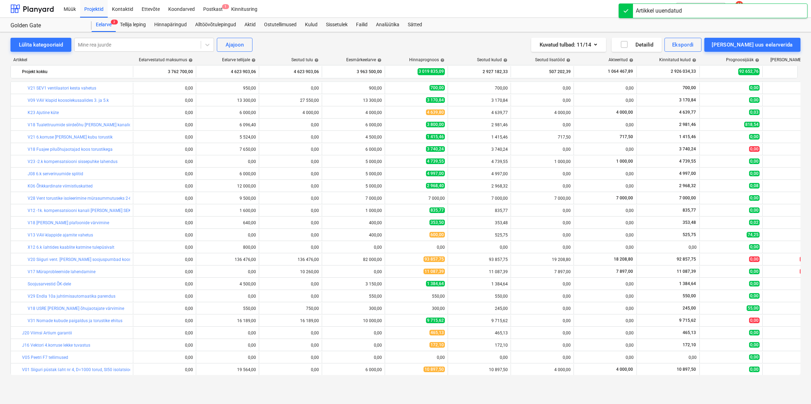
scroll to position [0, 0]
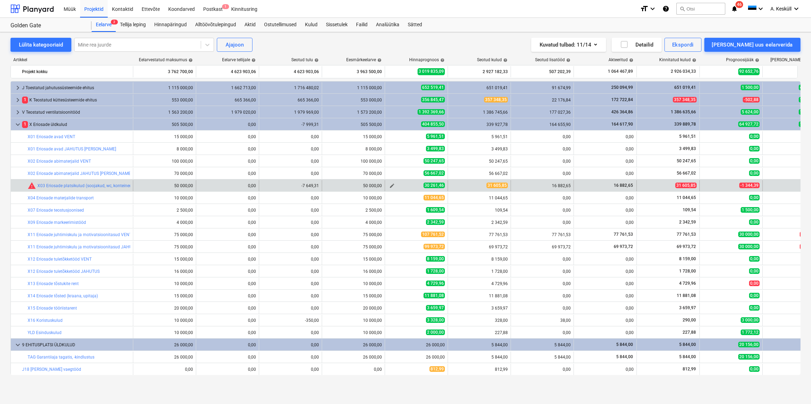
click at [389, 185] on span "edit" at bounding box center [392, 186] width 6 height 6
type textarea "x"
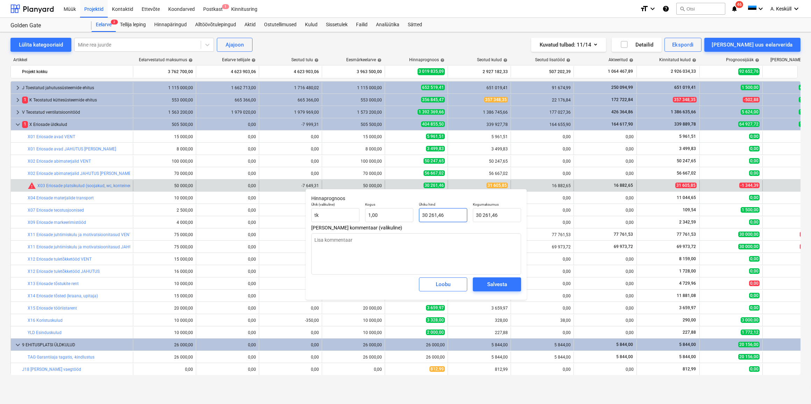
type input "30261,46"
click at [414, 216] on div "Ühik (valikuline) tk Kogus 1,00 Ühiku hind 30261,46 Kogumaksumus 30 261,46" at bounding box center [416, 212] width 215 height 26
type textarea "x"
type input "3"
type input "3,00"
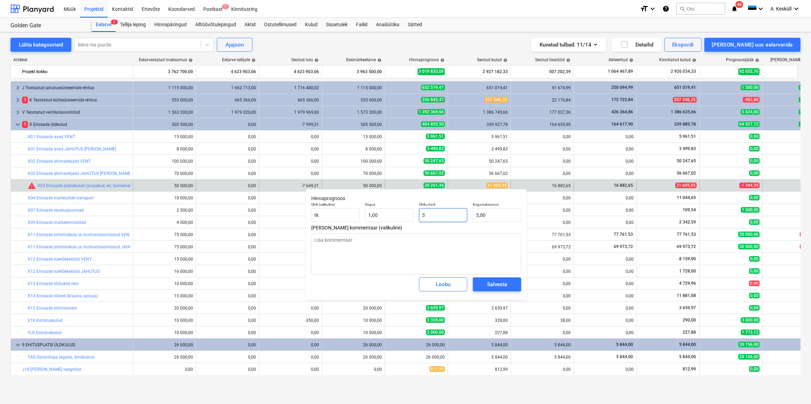
type textarea "x"
type input "31"
type input "31,00"
type textarea "x"
type input "316"
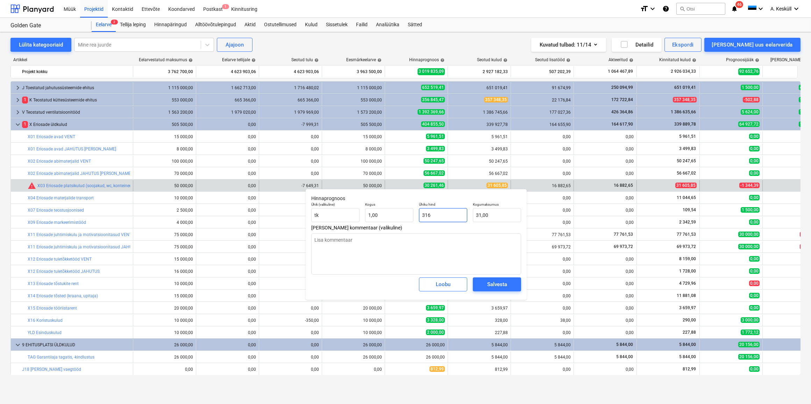
type input "316,00"
type textarea "x"
type input "3160"
type input "3 160,00"
type textarea "x"
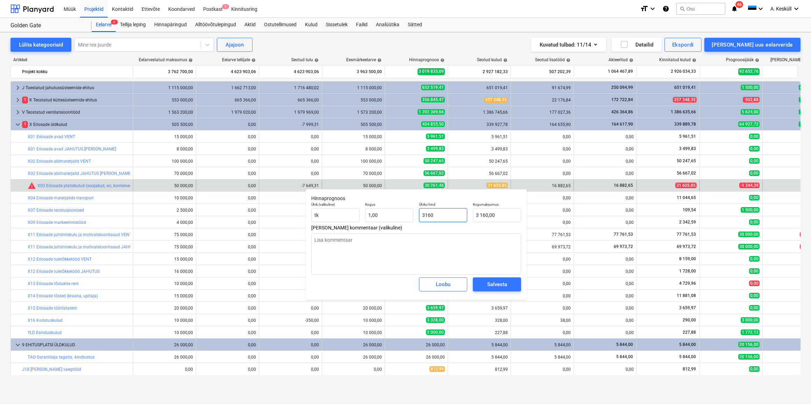
type input "31605"
type input "31 605,00"
type textarea "x"
type input "31605,"
type textarea "x"
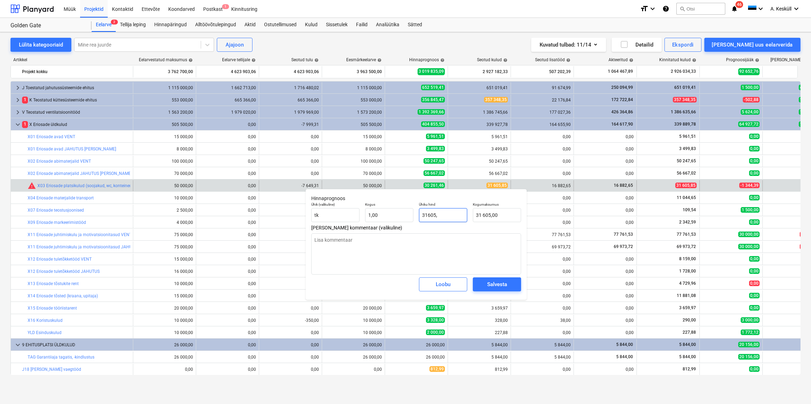
type input "31605,8"
type input "31 605,80"
type textarea "x"
type input "31605,85"
type input "31 605,85"
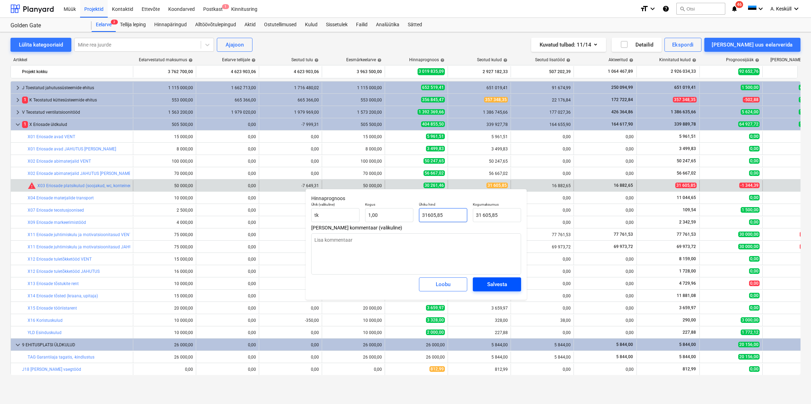
type input "31605,85"
type textarea "x"
type input "31 605,85"
click at [497, 283] on div "Salvesta" at bounding box center [497, 284] width 20 height 9
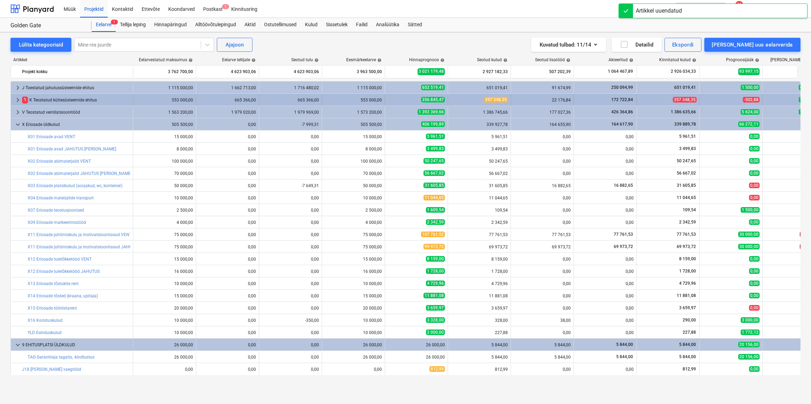
click at [18, 101] on span "keyboard_arrow_right" at bounding box center [18, 100] width 8 height 8
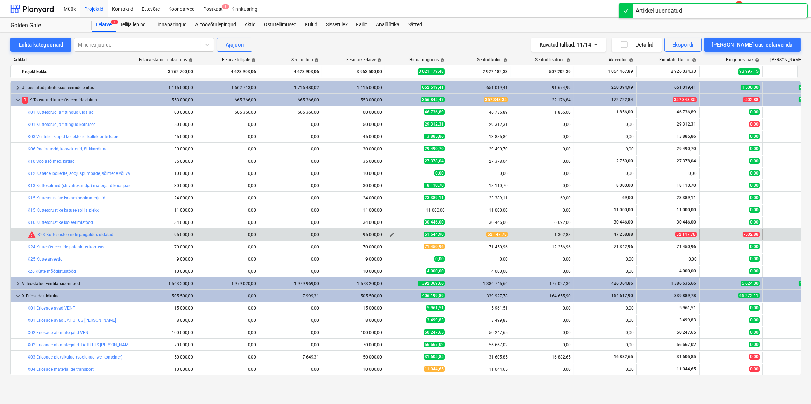
click at [391, 234] on span "edit" at bounding box center [392, 235] width 6 height 6
type textarea "x"
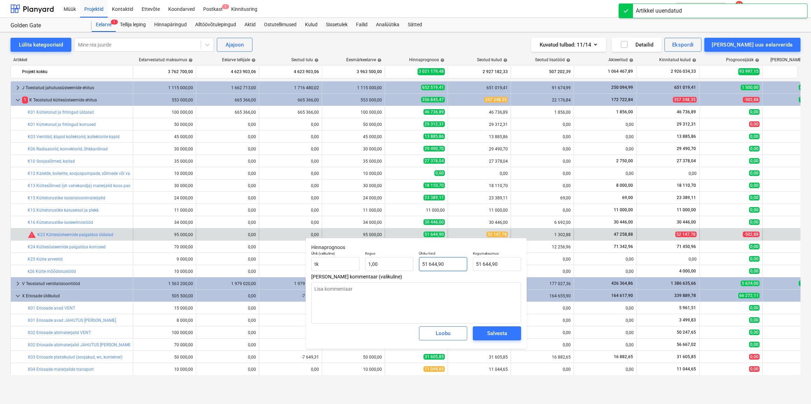
type input "51644,9"
drag, startPoint x: 452, startPoint y: 263, endPoint x: 420, endPoint y: 263, distance: 31.5
click at [420, 263] on input "51644,9" at bounding box center [443, 264] width 48 height 14
type textarea "x"
type input "5"
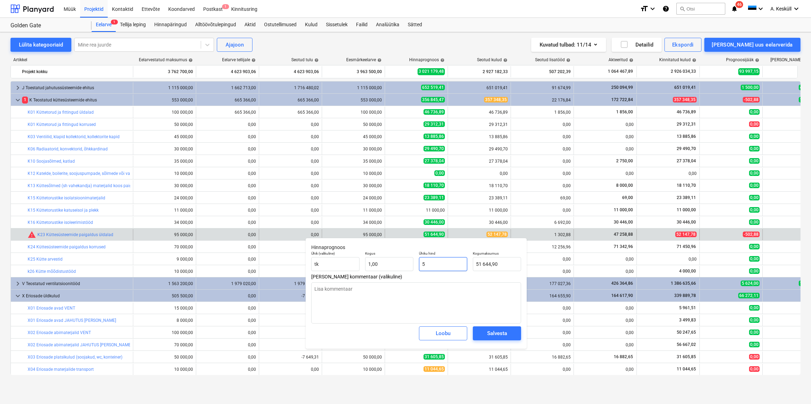
type input "5,00"
type textarea "x"
type input "52"
type input "52,00"
type textarea "x"
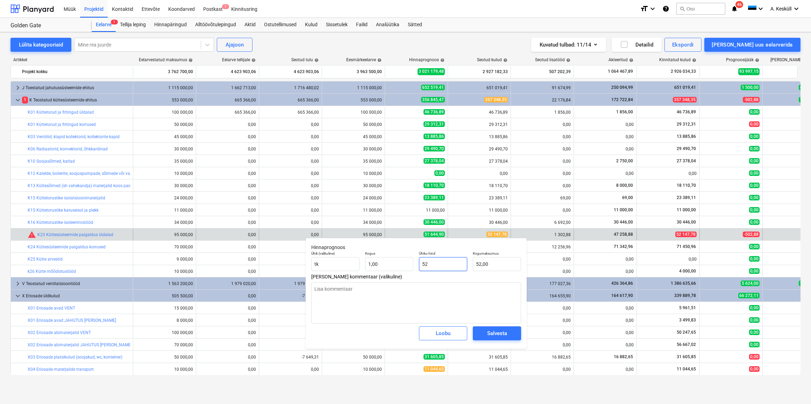
type input "521"
type input "521,00"
type textarea "x"
type input "5214"
type input "5 214,00"
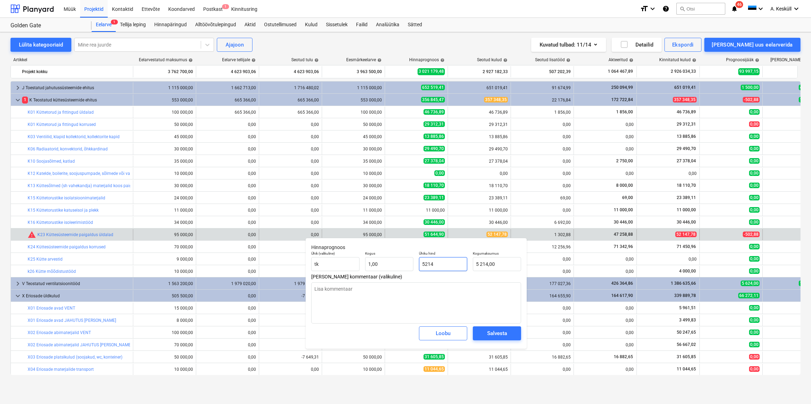
type textarea "x"
type input "52147"
type input "52 147,00"
type textarea "x"
type input "52147,"
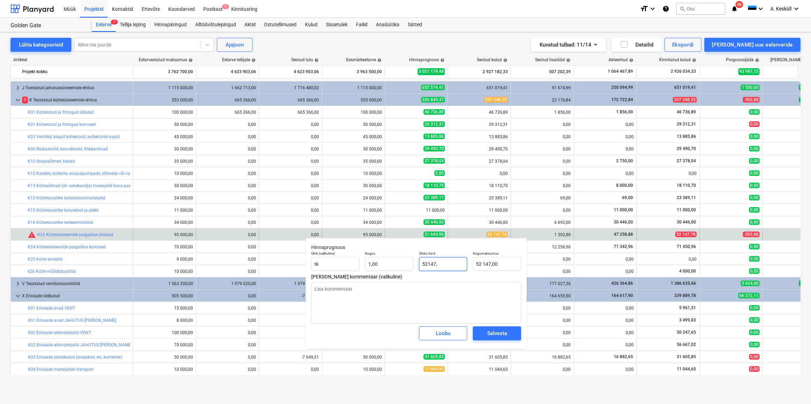
type textarea "x"
type input "52147,7"
type input "52 147,70"
type textarea "x"
type input "52147,78"
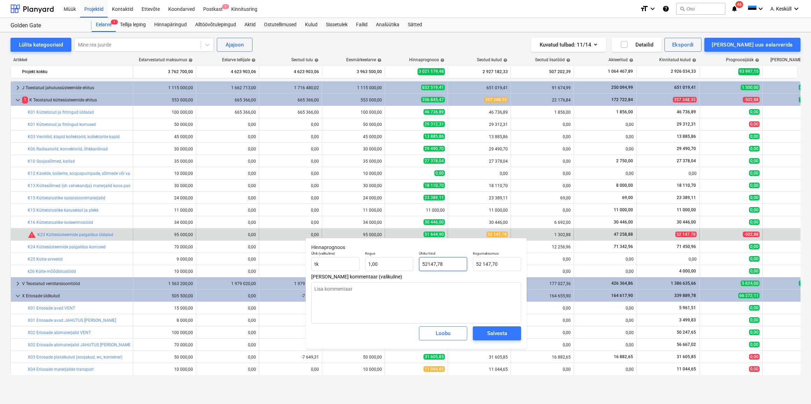
type input "52 147,78"
type input "52147,78"
type textarea "x"
type input "52 147,78"
click at [504, 331] on div "Salvesta" at bounding box center [497, 333] width 20 height 9
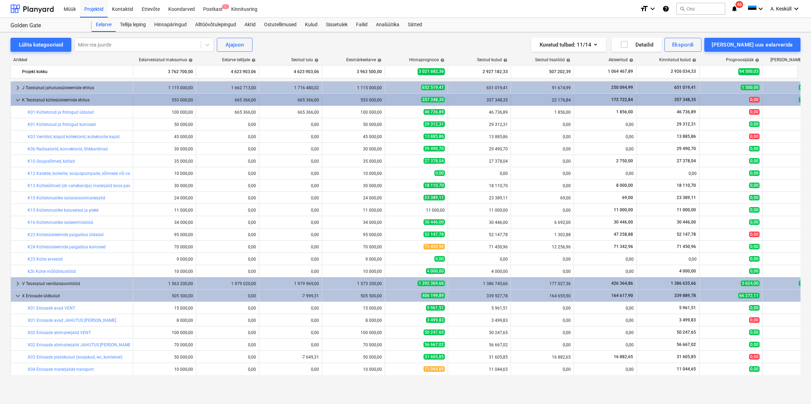
click at [17, 99] on span "keyboard_arrow_down" at bounding box center [18, 100] width 8 height 8
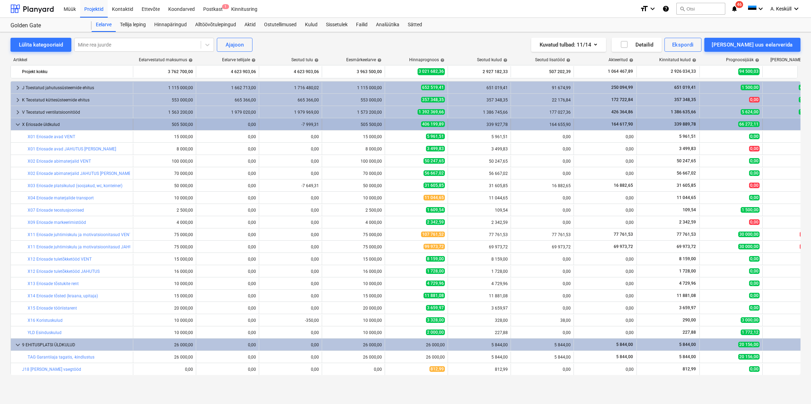
click at [18, 126] on span "keyboard_arrow_down" at bounding box center [18, 124] width 8 height 8
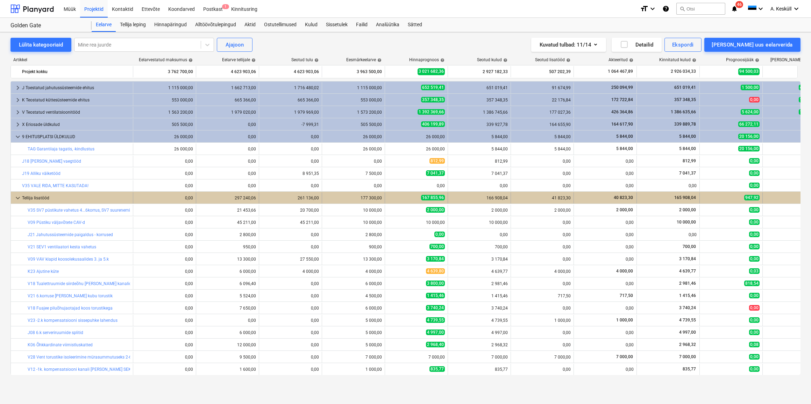
click at [19, 198] on span "keyboard_arrow_down" at bounding box center [18, 198] width 8 height 8
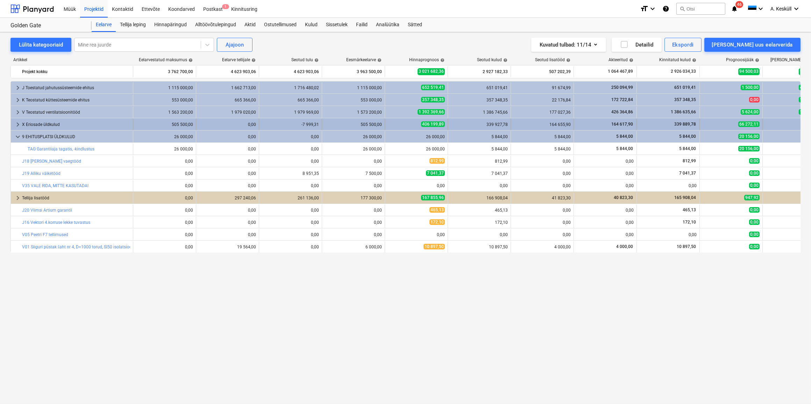
click at [748, 124] on span "66 272,11" at bounding box center [748, 124] width 21 height 6
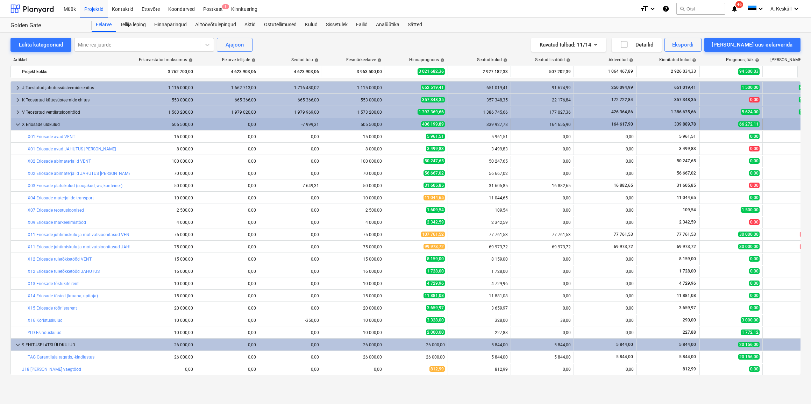
click at [747, 122] on span "66 272,11" at bounding box center [748, 124] width 21 height 6
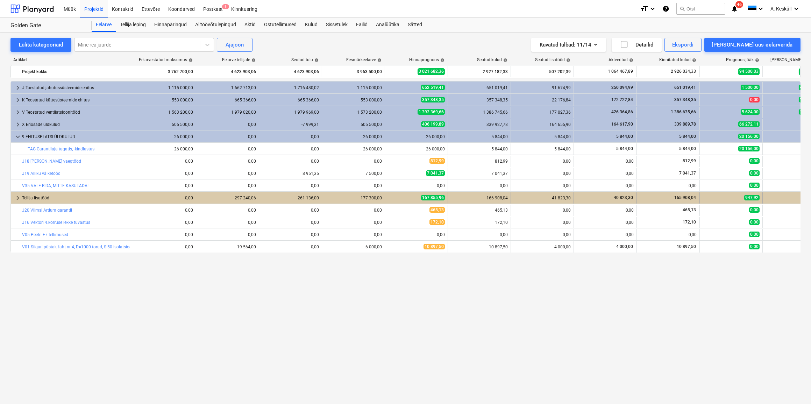
click at [745, 199] on span "947,92" at bounding box center [751, 198] width 15 height 6
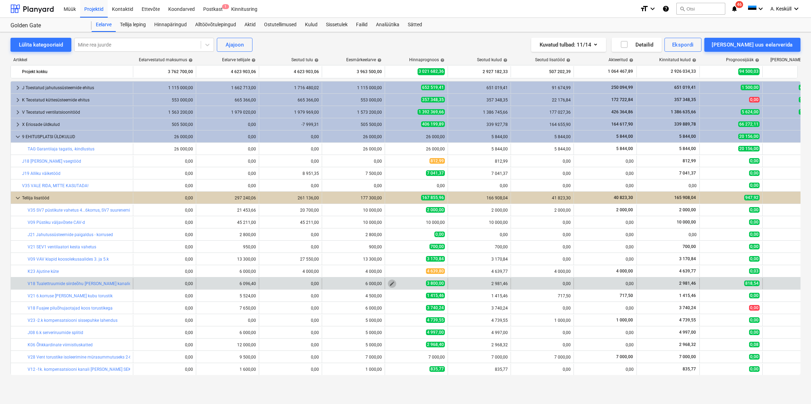
click at [389, 284] on span "edit" at bounding box center [392, 284] width 6 height 6
type textarea "x"
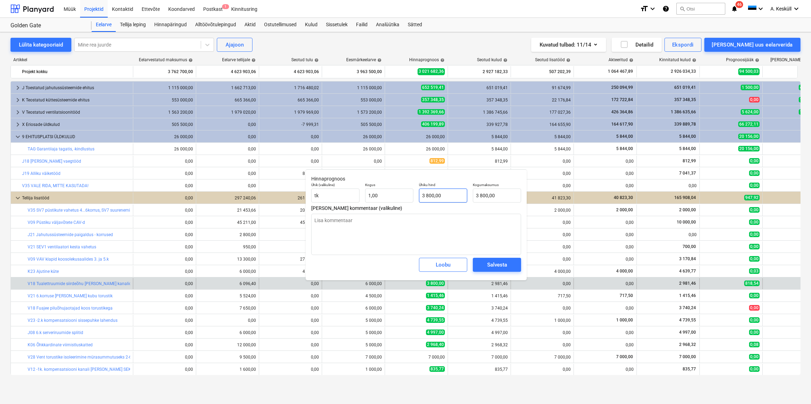
type input "3800"
drag, startPoint x: 450, startPoint y: 197, endPoint x: 363, endPoint y: 196, distance: 87.4
click at [363, 196] on div "Ühik (valikuline) tk Kogus 1,00 Ühiku hind 3800 Kogumaksumus 3 800,00" at bounding box center [416, 193] width 215 height 26
type textarea "x"
type input "2"
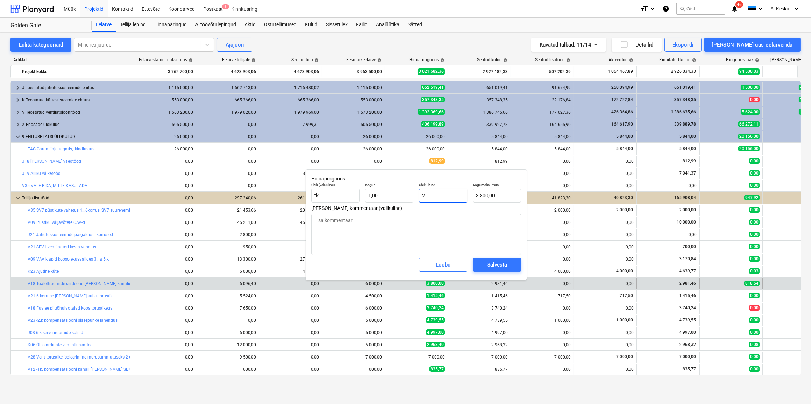
type input "2,00"
type textarea "x"
type input "29"
type input "29,00"
type textarea "x"
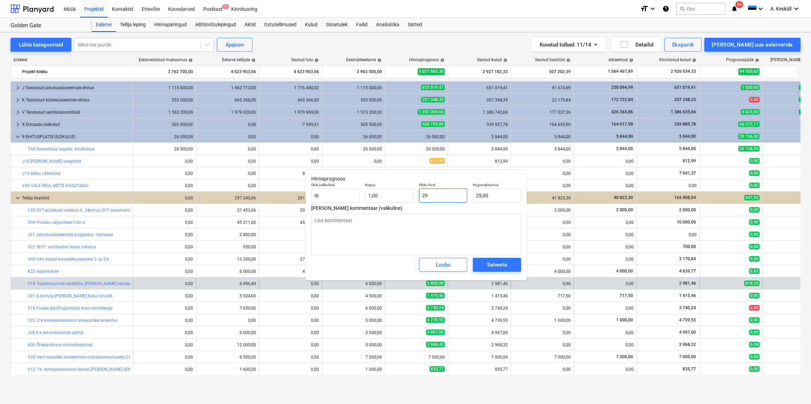
type input "298"
type input "298,00"
type textarea "x"
type input "2981"
type input "2 981,00"
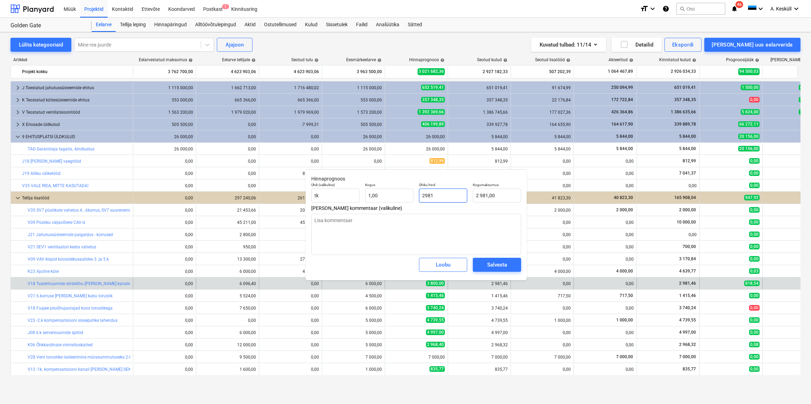
type textarea "x"
type input "2981,"
type textarea "x"
type input "2981,4"
type input "2 981,40"
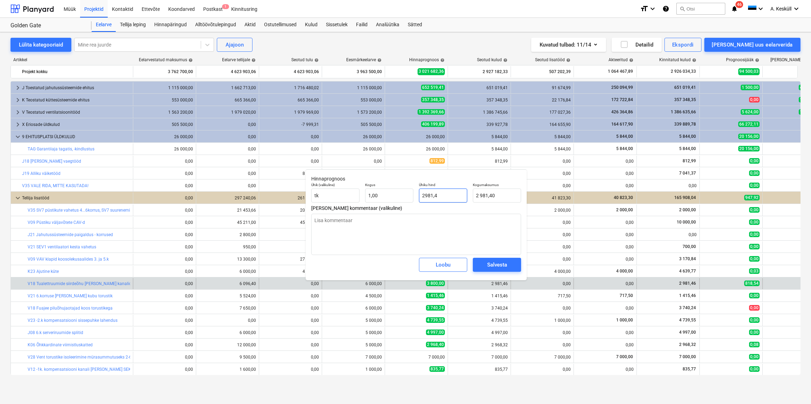
type textarea "x"
type input "2981,46"
type input "2 981,46"
type input "2981,46"
type textarea "x"
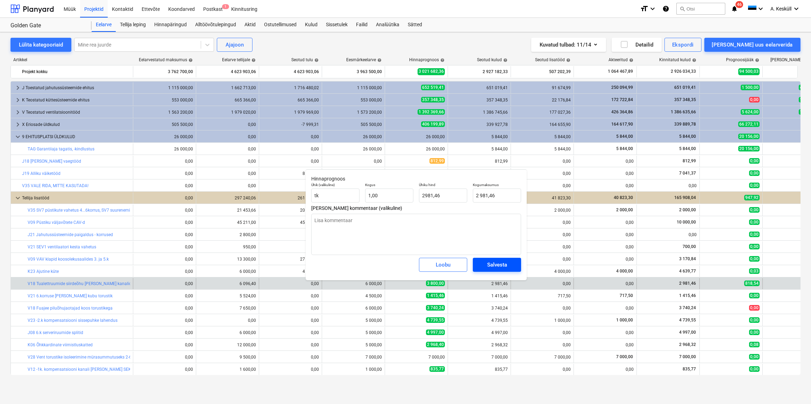
type input "2 981,46"
click at [500, 262] on div "Salvesta" at bounding box center [497, 264] width 20 height 9
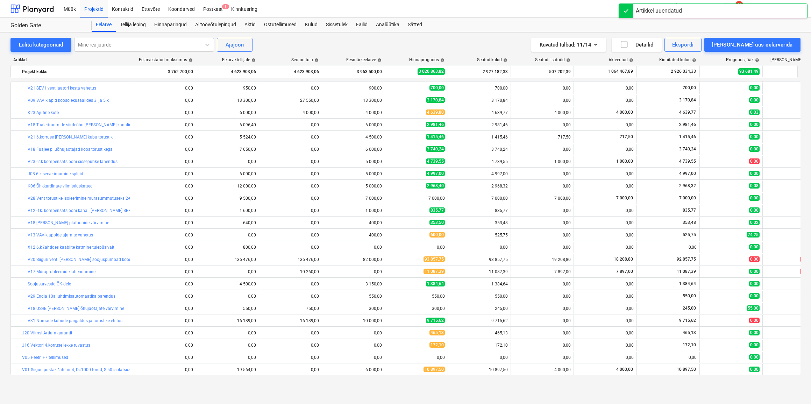
scroll to position [159, 0]
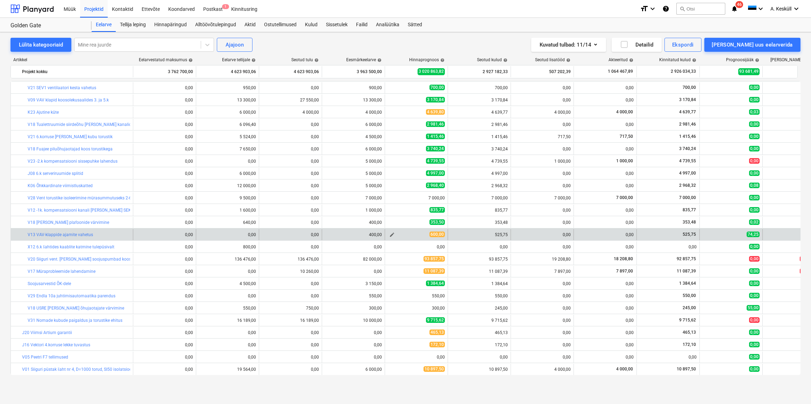
click at [394, 234] on span "edit" at bounding box center [392, 235] width 6 height 6
type textarea "x"
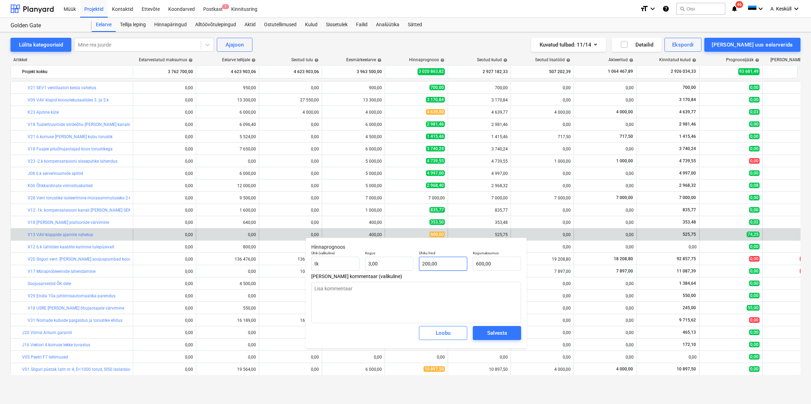
type input "200"
drag, startPoint x: 442, startPoint y: 265, endPoint x: 420, endPoint y: 267, distance: 22.5
click at [420, 267] on input "200" at bounding box center [443, 264] width 48 height 14
type textarea "x"
type input "5"
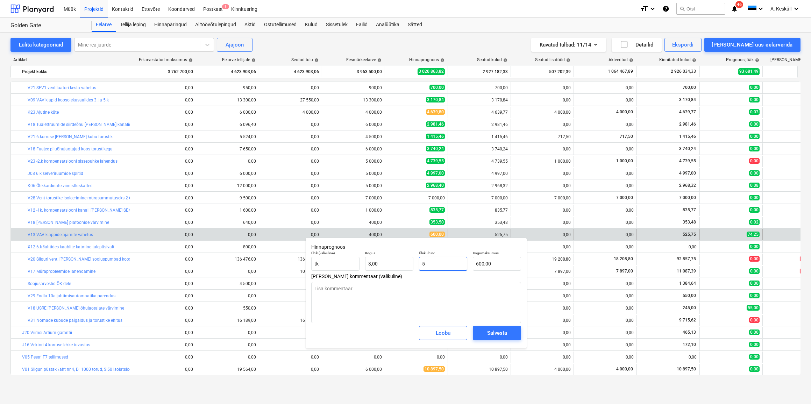
type input "15,00"
type textarea "x"
type input "52"
type input "156,00"
type textarea "x"
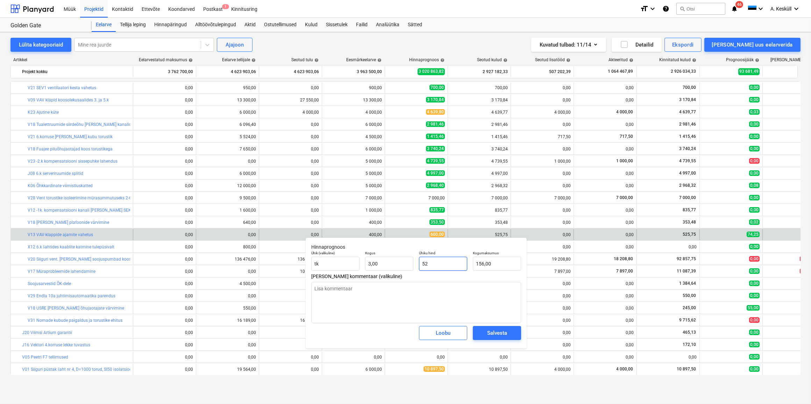
type input "525"
type input "1 575,00"
type textarea "x"
type input "525,"
type textarea "x"
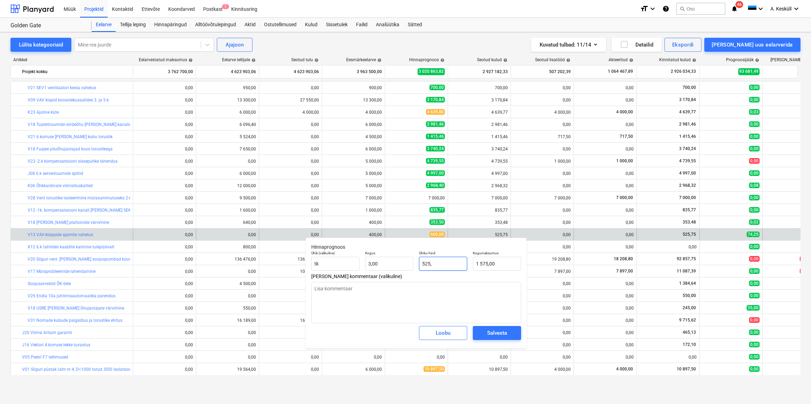
type input "525,7"
type input "1 577,10"
type textarea "x"
type input "525,75"
type input "1 577,25"
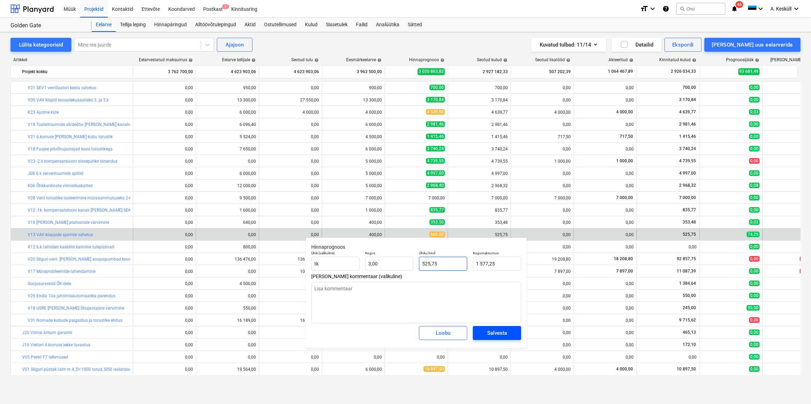
type input "525,75"
click at [506, 336] on div "Salvesta" at bounding box center [497, 332] width 20 height 9
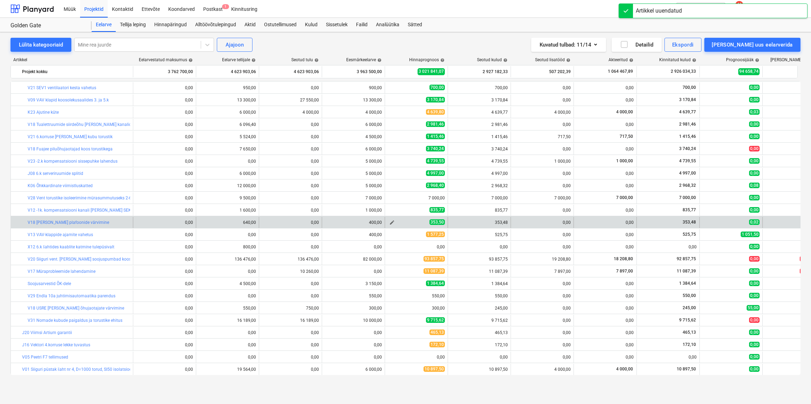
click at [388, 222] on button "edit" at bounding box center [392, 222] width 8 height 8
type textarea "x"
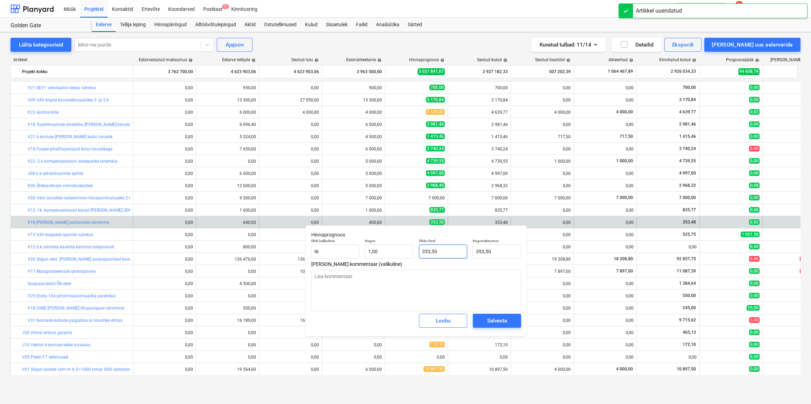
type input "353,5"
drag, startPoint x: 439, startPoint y: 252, endPoint x: 413, endPoint y: 252, distance: 25.5
click at [413, 252] on div "Ühik (valikuline) tk Kogus 1,00 Ühiku hind 353,5 Kogumaksumus 353,50" at bounding box center [416, 249] width 215 height 26
type textarea "x"
type input "3"
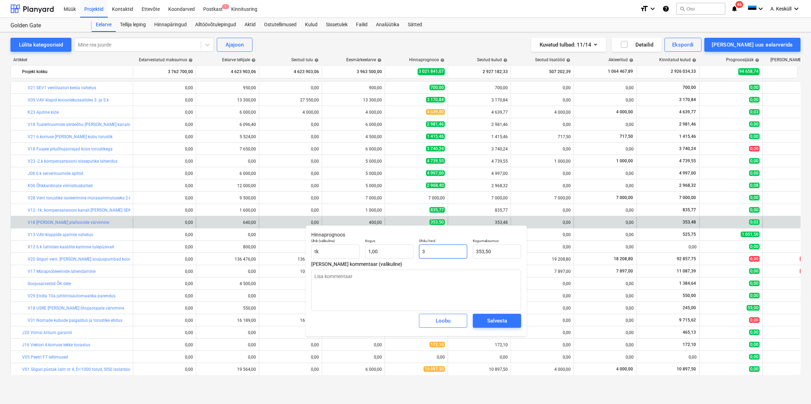
type input "3,00"
type textarea "x"
type input "35"
type input "35,00"
type textarea "x"
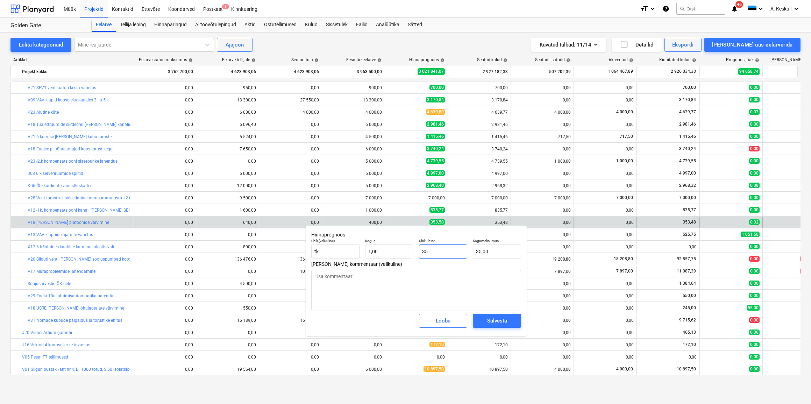
type input "353"
type input "353,00"
type textarea "x"
type input "353,"
type textarea "x"
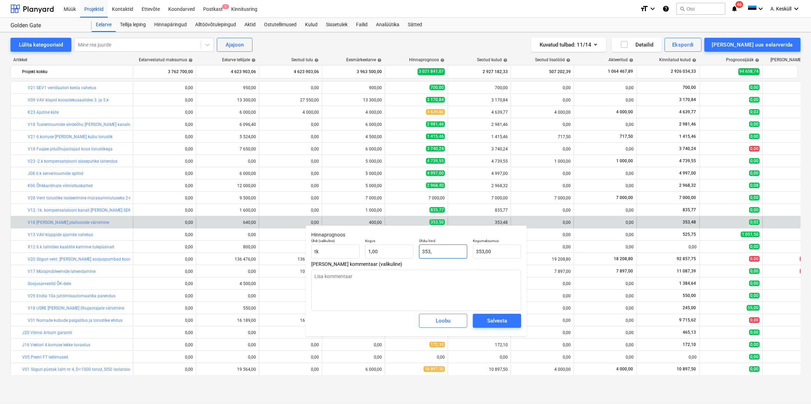
type input "353,4"
type input "353,40"
type textarea "x"
type input "353,48"
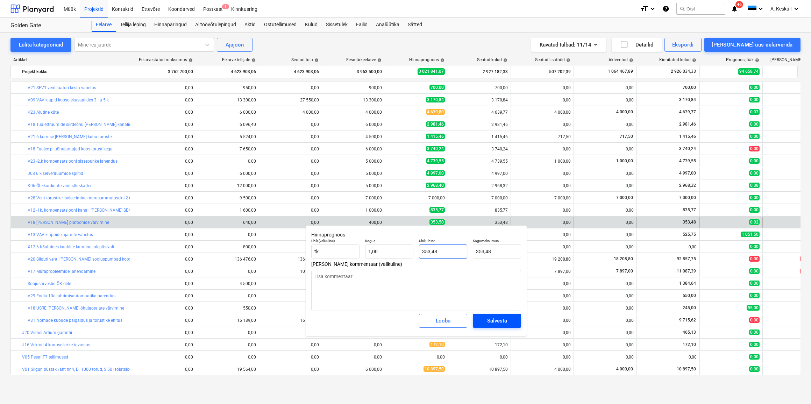
type input "353,48"
click at [506, 324] on div "Salvesta" at bounding box center [497, 320] width 20 height 9
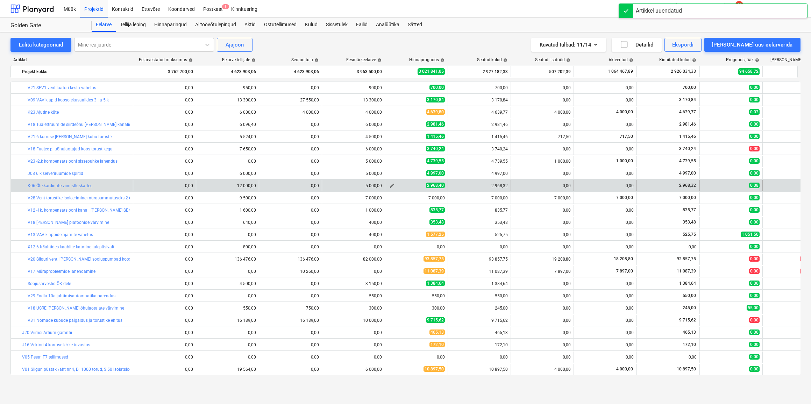
click at [389, 188] on span "edit" at bounding box center [392, 186] width 6 height 6
type textarea "x"
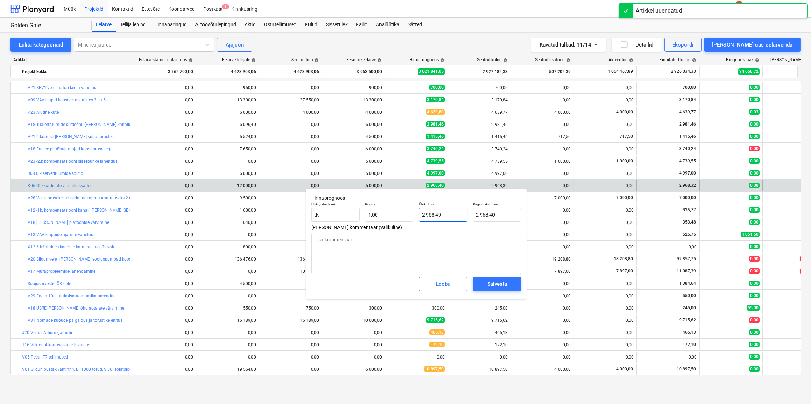
type input "2968,4"
drag, startPoint x: 456, startPoint y: 216, endPoint x: 404, endPoint y: 216, distance: 52.5
click at [404, 216] on div "Ühik (valikuline) tk Kogus 1,00 Ühiku hind 2968,4 Kogumaksumus 2 968,40" at bounding box center [416, 212] width 215 height 26
type textarea "x"
type input "2"
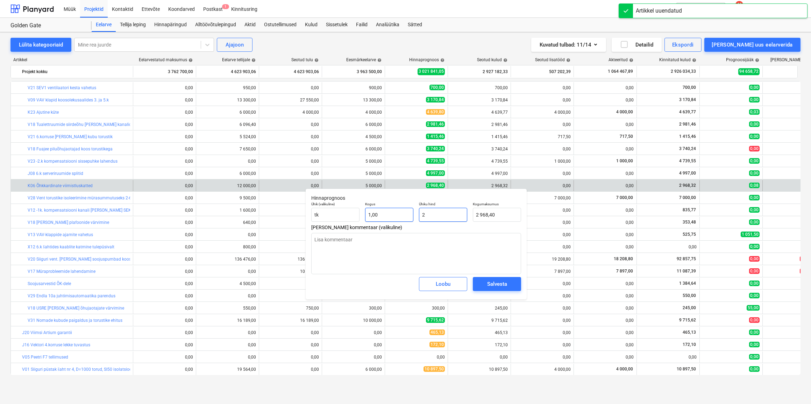
type input "2,00"
type textarea "x"
type input "28"
type input "28,00"
type textarea "x"
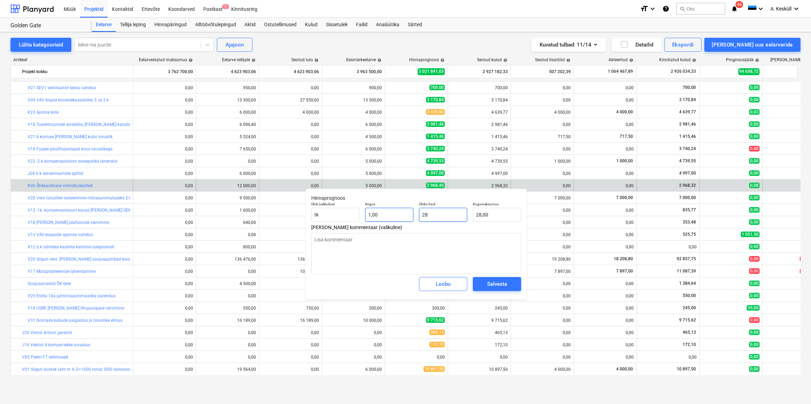
type input "286"
type input "286,00"
type textarea "x"
type input "2868"
type input "2 868,00"
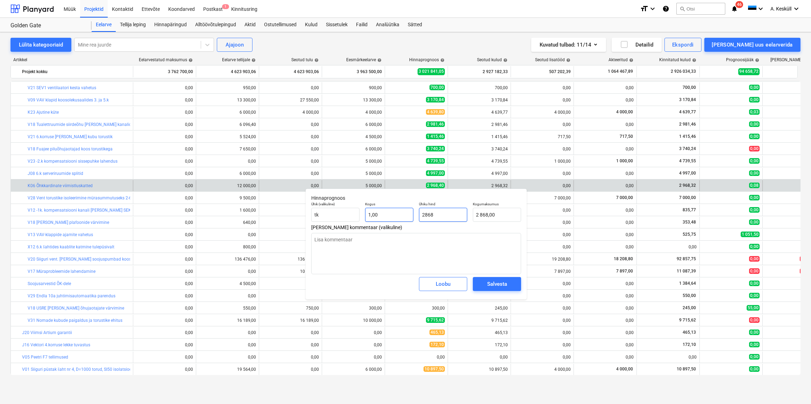
type textarea "x"
type input "2868,"
type textarea "x"
type input "2868,3"
type input "2 868,30"
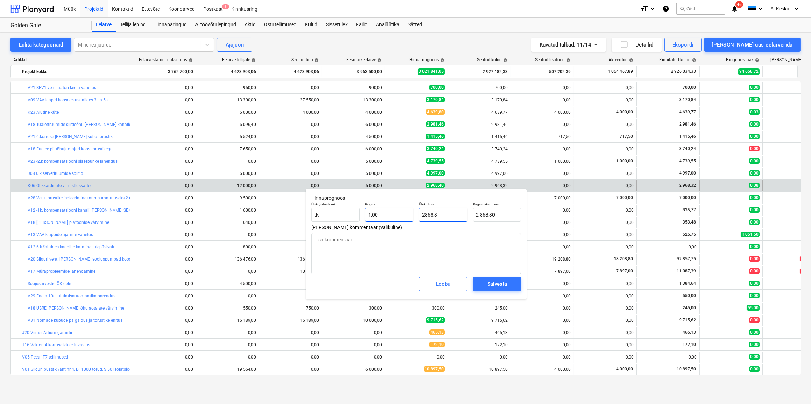
type textarea "x"
type input "2868,32"
type input "2 868,32"
type input "2868,32"
type textarea "x"
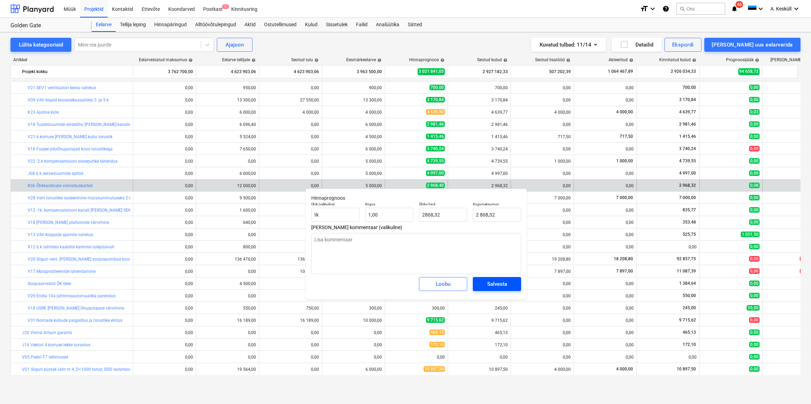
type input "2 868,32"
click at [492, 289] on button "Salvesta" at bounding box center [497, 284] width 48 height 14
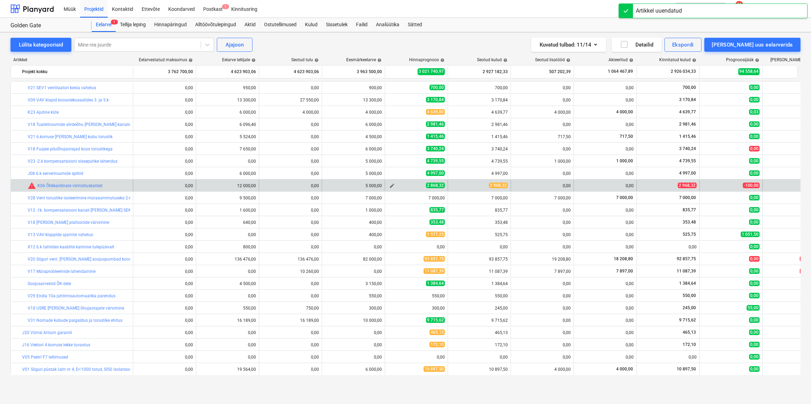
click at [398, 183] on div "2 868,32" at bounding box center [416, 186] width 57 height 6
click at [395, 183] on button "edit" at bounding box center [392, 186] width 8 height 8
type textarea "x"
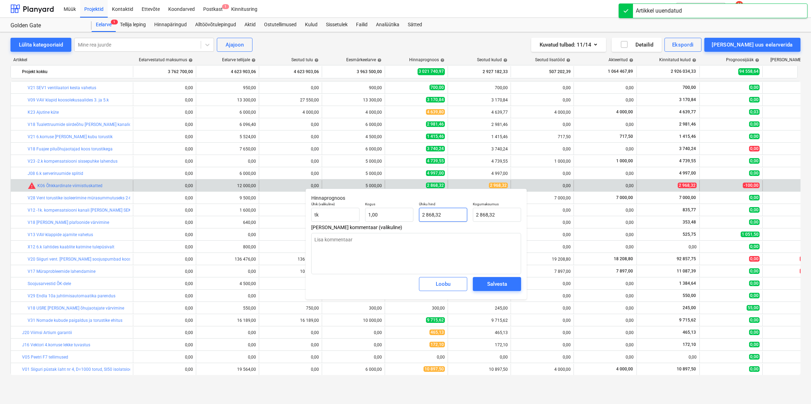
type input "2868,32"
click at [427, 215] on input "2868,32" at bounding box center [443, 215] width 48 height 14
type textarea "x"
type input "268,32"
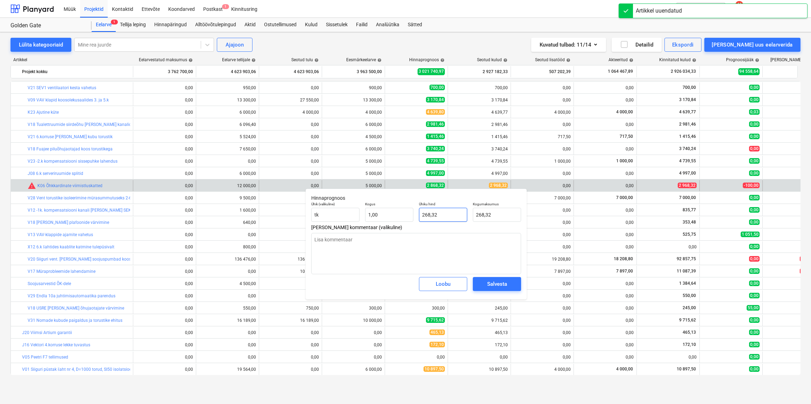
type textarea "x"
type input "2968,32"
type input "2 968,32"
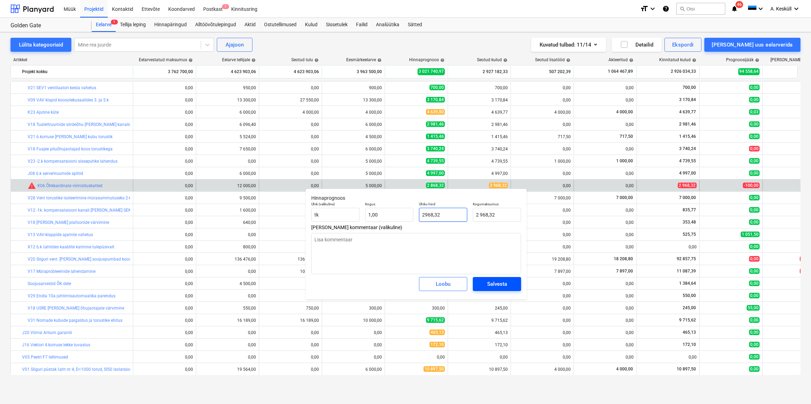
type input "2968,32"
type textarea "x"
type input "2 968,32"
click at [490, 287] on div "Salvesta" at bounding box center [497, 283] width 20 height 9
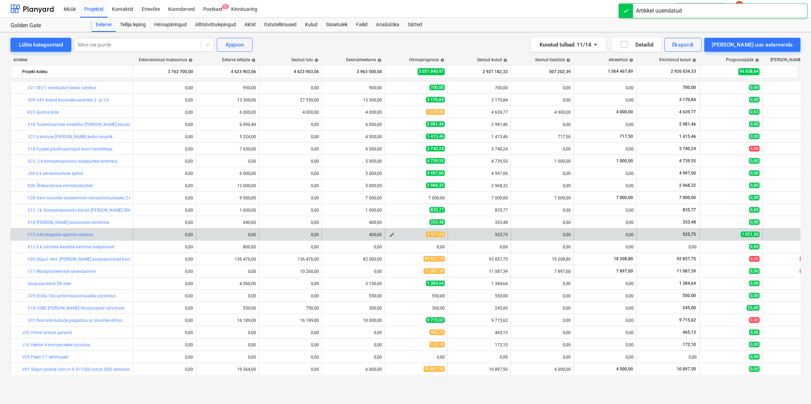
click at [391, 234] on span "edit" at bounding box center [392, 235] width 6 height 6
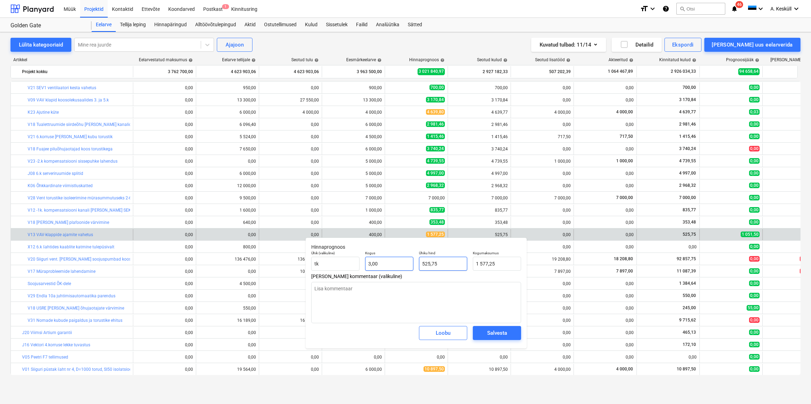
drag, startPoint x: 445, startPoint y: 262, endPoint x: 409, endPoint y: 262, distance: 36.0
click at [409, 262] on div "Ühik (valikuline) tk Kogus 3,00 Ühiku hind 525,75 Kogumaksumus 1 577,25" at bounding box center [416, 261] width 215 height 26
type textarea "x"
type input "1577,25"
click at [518, 267] on input "1577,25" at bounding box center [497, 264] width 48 height 14
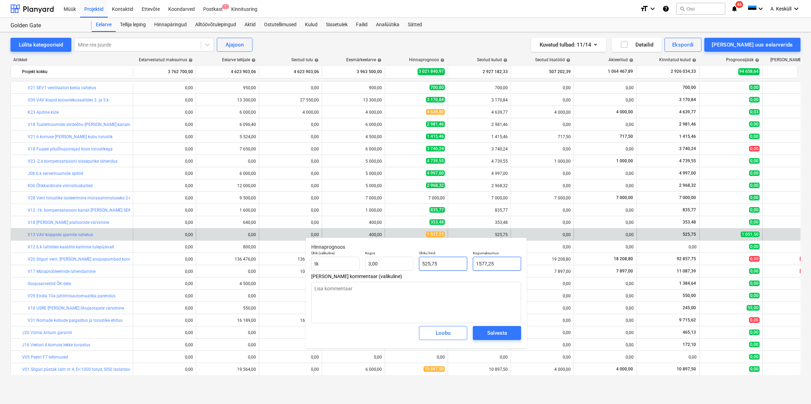
drag, startPoint x: 516, startPoint y: 266, endPoint x: 464, endPoint y: 266, distance: 51.8
click at [464, 266] on div "Ühik (valikuline) tk Kogus 3,00 Ühiku hind 525,75 Kogumaksumus 1577,25" at bounding box center [416, 261] width 215 height 26
type textarea "x"
type input "5"
type input "1,67"
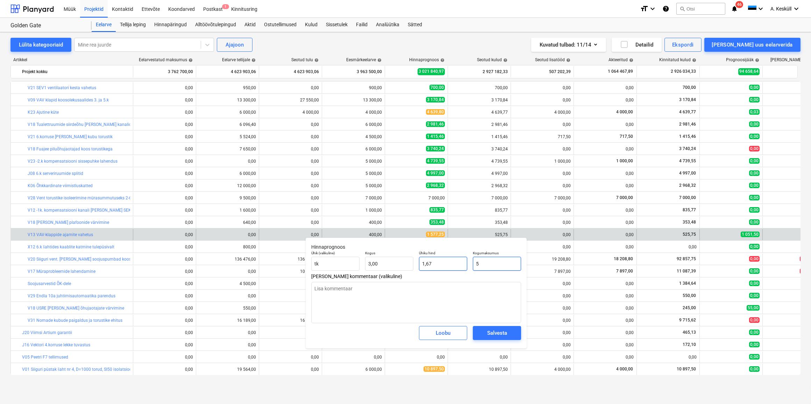
type textarea "x"
type input "52"
type input "17,33"
type textarea "x"
type input "525"
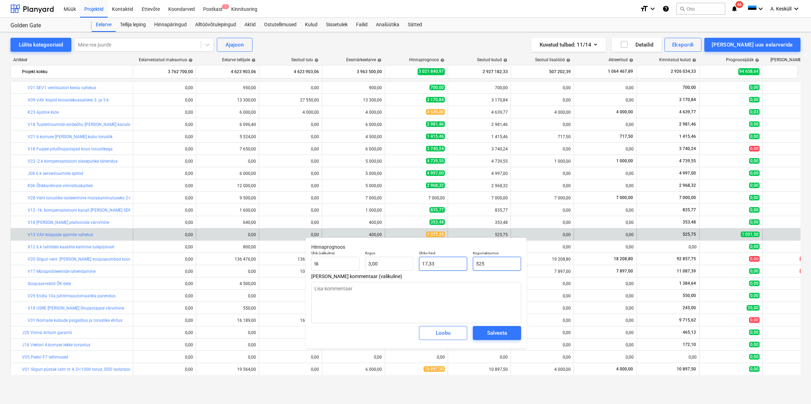
type input "175,00"
type textarea "x"
type input "525,"
type textarea "x"
type input "525,7"
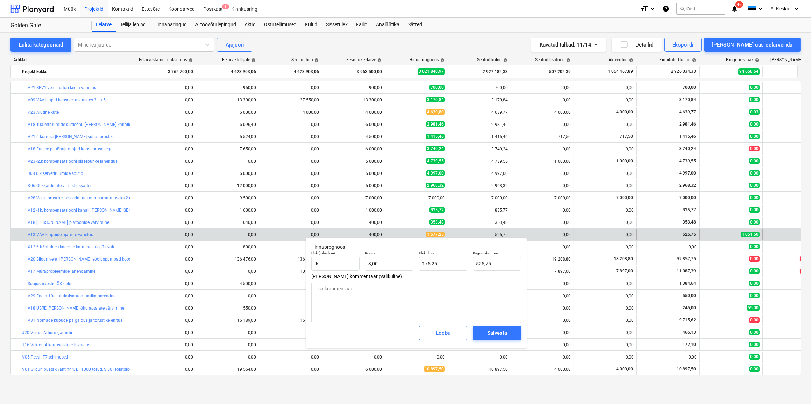
click at [455, 275] on span "Lisa kommentaar (valikuline)" at bounding box center [416, 277] width 210 height 6
click at [502, 332] on div "Salvesta" at bounding box center [497, 332] width 20 height 9
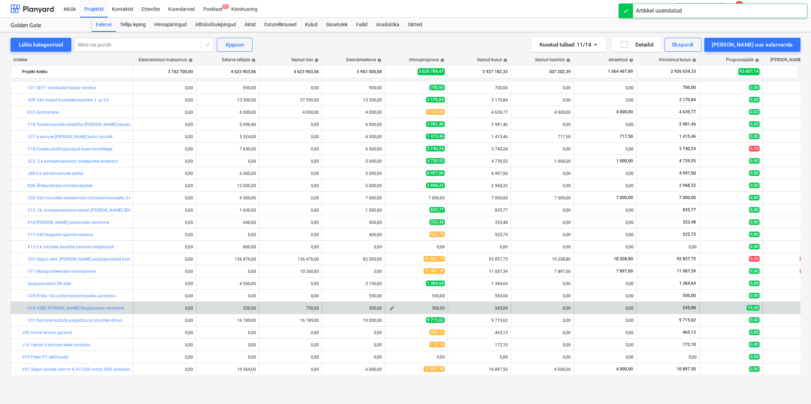
click at [389, 308] on span "edit" at bounding box center [392, 308] width 6 height 6
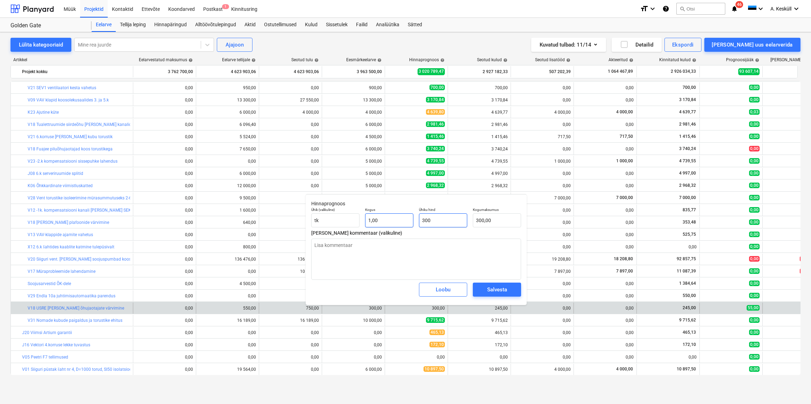
drag, startPoint x: 428, startPoint y: 217, endPoint x: 407, endPoint y: 218, distance: 21.0
click at [407, 218] on div "Ühik (valikuline) tk Kogus 1,00 Ühiku hind 300 Kogumaksumus 300,00" at bounding box center [416, 218] width 215 height 26
click at [507, 291] on span "Salvesta" at bounding box center [496, 289] width 31 height 9
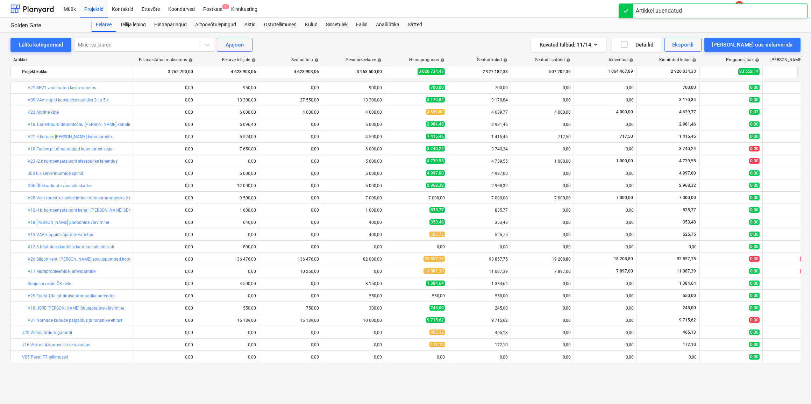
scroll to position [95, 0]
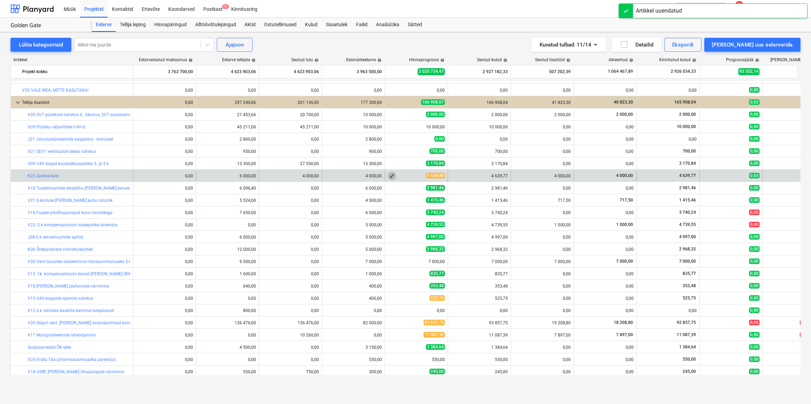
click at [390, 177] on span "edit" at bounding box center [392, 176] width 6 height 6
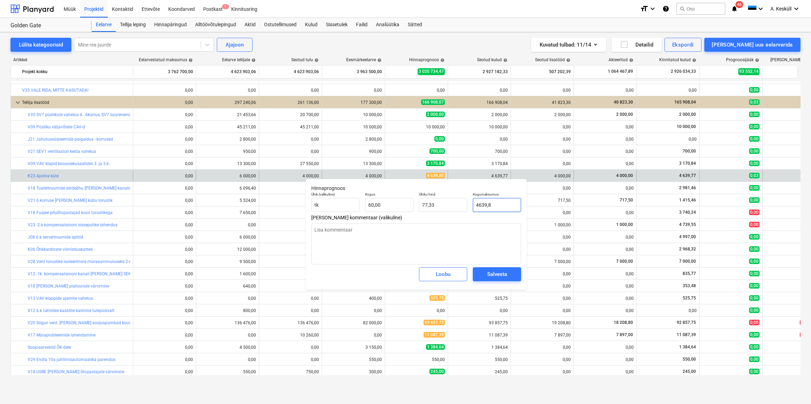
click at [500, 205] on input "4639,8" at bounding box center [497, 205] width 48 height 14
drag, startPoint x: 499, startPoint y: 205, endPoint x: 489, endPoint y: 206, distance: 10.2
click at [489, 206] on input "4639,8" at bounding box center [497, 205] width 48 height 14
click at [500, 276] on div "Salvesta" at bounding box center [497, 274] width 20 height 9
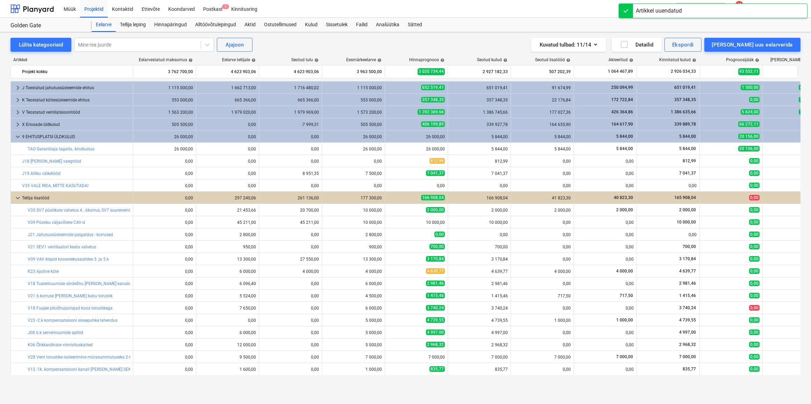
scroll to position [0, 0]
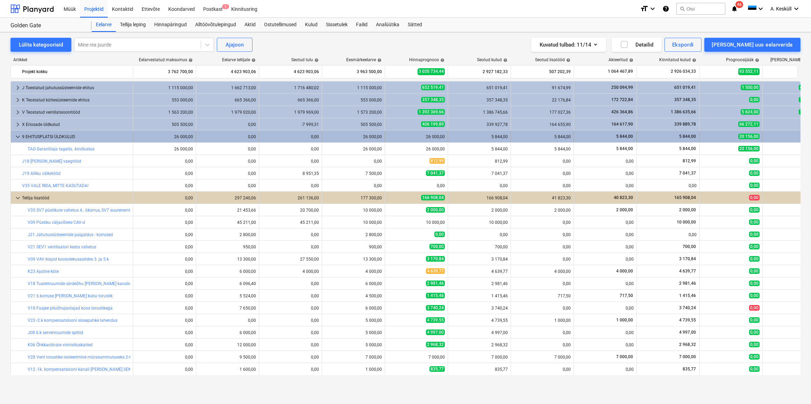
click at [15, 136] on span "keyboard_arrow_down" at bounding box center [18, 137] width 8 height 8
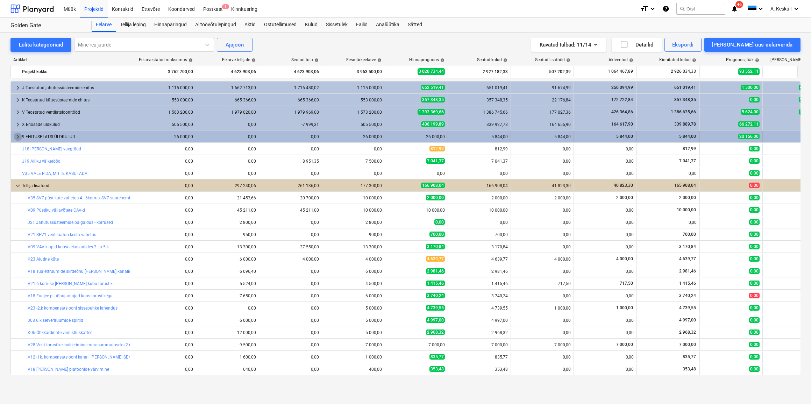
click at [16, 136] on span "keyboard_arrow_right" at bounding box center [18, 137] width 8 height 8
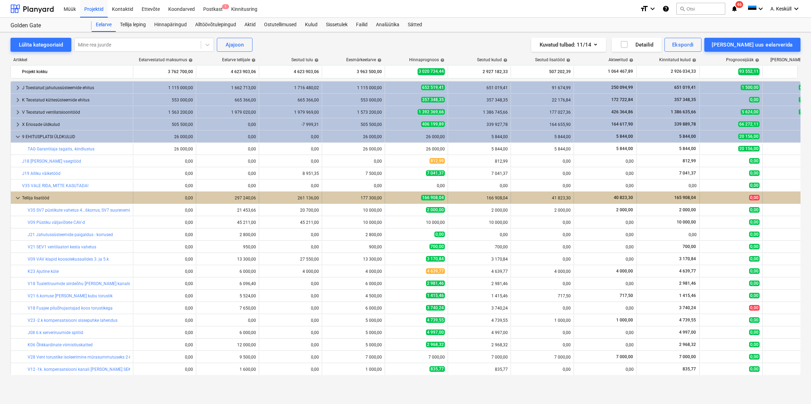
click at [15, 196] on span "keyboard_arrow_down" at bounding box center [18, 198] width 8 height 8
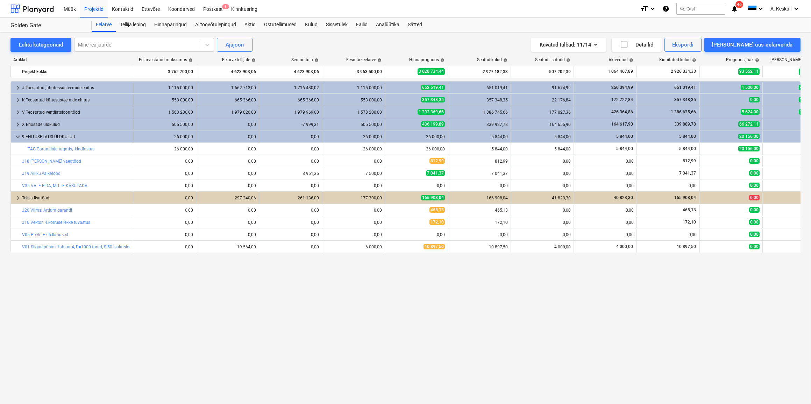
click at [392, 332] on div "keyboard_arrow_right J Toestatud jahutussüsteemide ehitus 1 115 000,00 1 662 71…" at bounding box center [405, 228] width 790 height 294
click at [425, 321] on div "keyboard_arrow_right J Toestatud jahutussüsteemide ehitus 1 115 000,00 1 662 71…" at bounding box center [405, 228] width 790 height 294
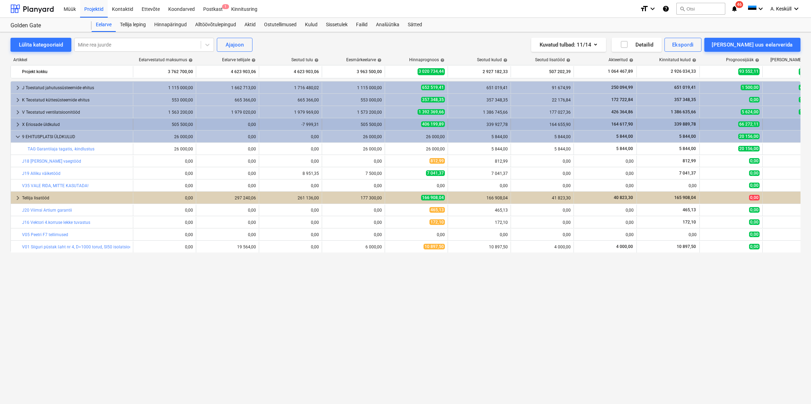
click at [17, 122] on span "keyboard_arrow_right" at bounding box center [18, 124] width 8 height 8
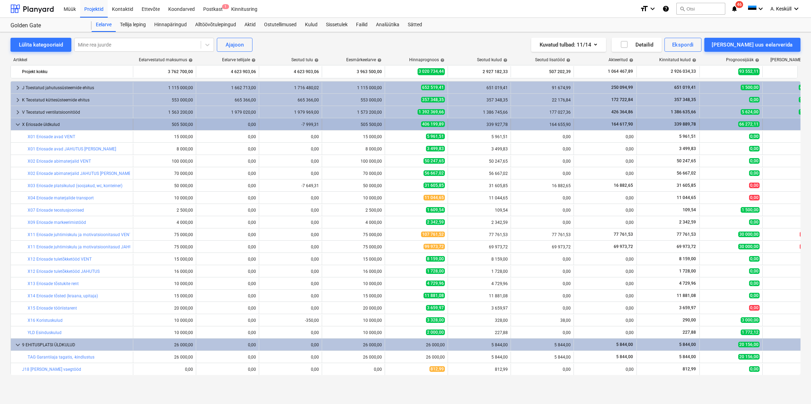
click at [16, 125] on span "keyboard_arrow_down" at bounding box center [18, 124] width 8 height 8
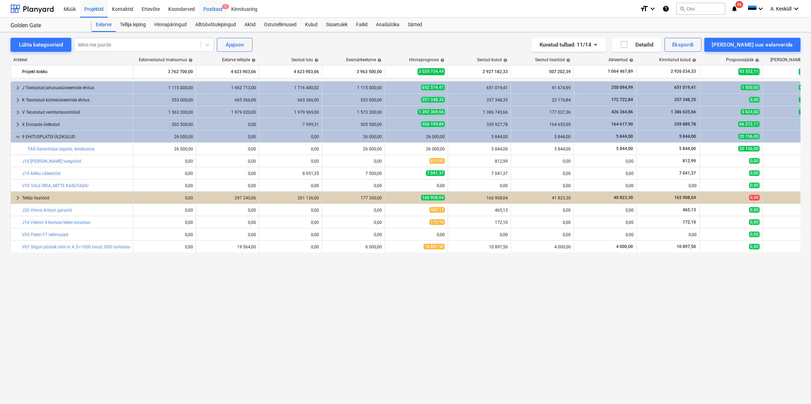
click at [204, 7] on div "Postkast 1" at bounding box center [213, 9] width 28 height 18
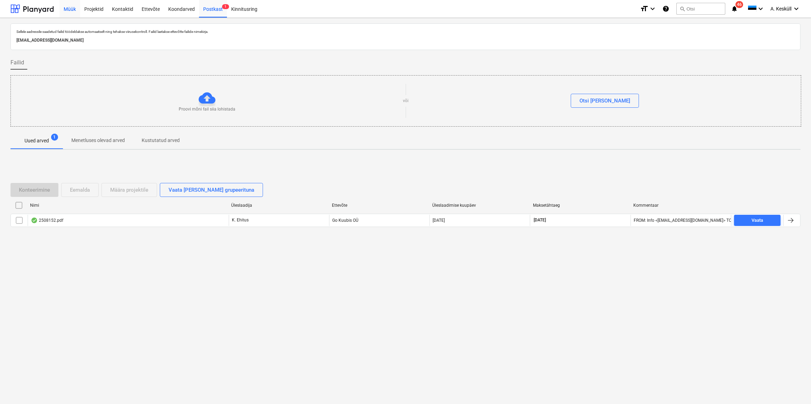
click at [73, 3] on div "Müük" at bounding box center [69, 9] width 21 height 18
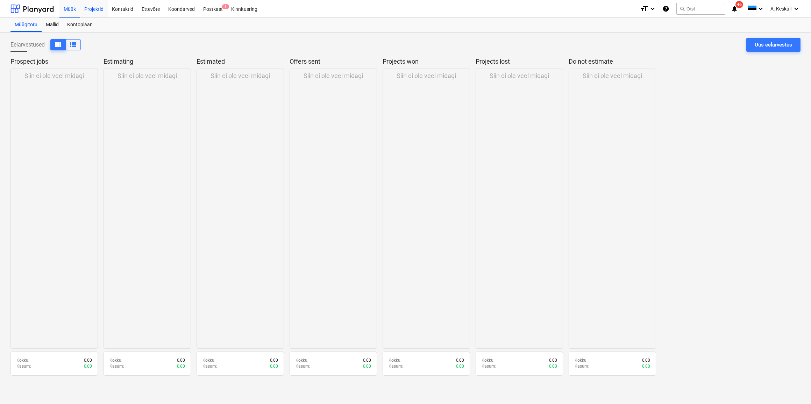
click at [104, 7] on div "Projektid" at bounding box center [94, 9] width 28 height 18
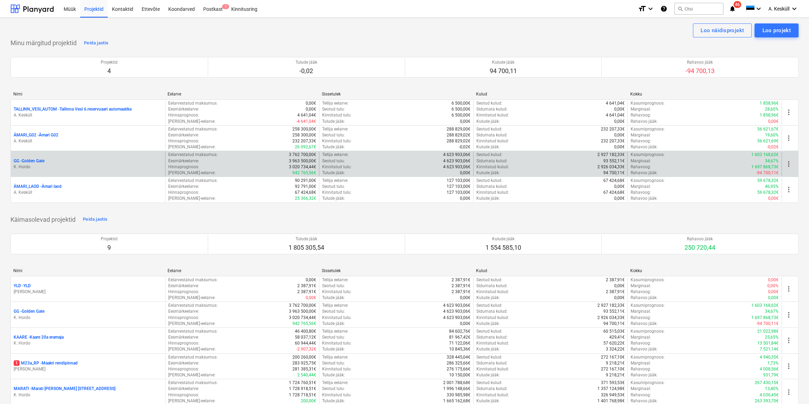
click at [777, 170] on p "-94 700,11€" at bounding box center [767, 173] width 22 height 6
click at [36, 162] on p "GG - Golden Gate" at bounding box center [29, 161] width 31 height 6
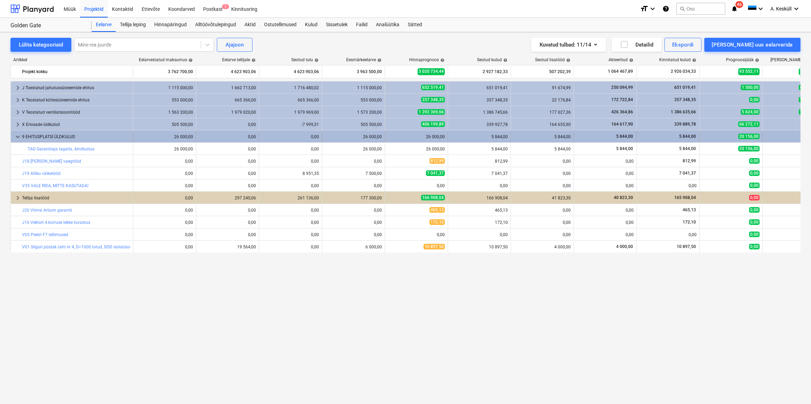
click at [16, 137] on span "keyboard_arrow_down" at bounding box center [18, 137] width 8 height 8
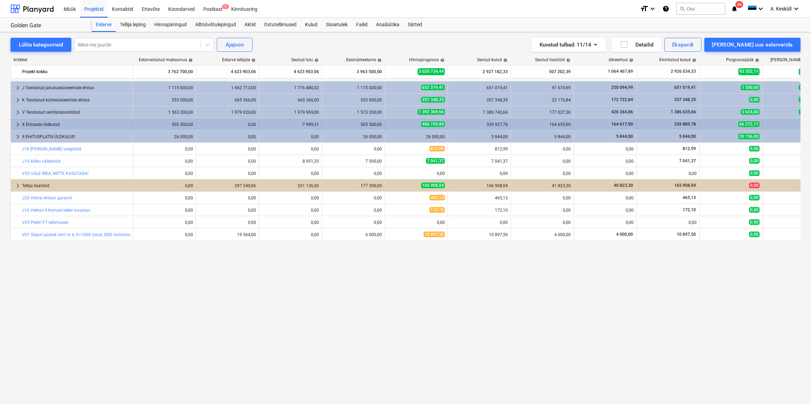
click at [17, 126] on span "keyboard_arrow_right" at bounding box center [18, 124] width 8 height 8
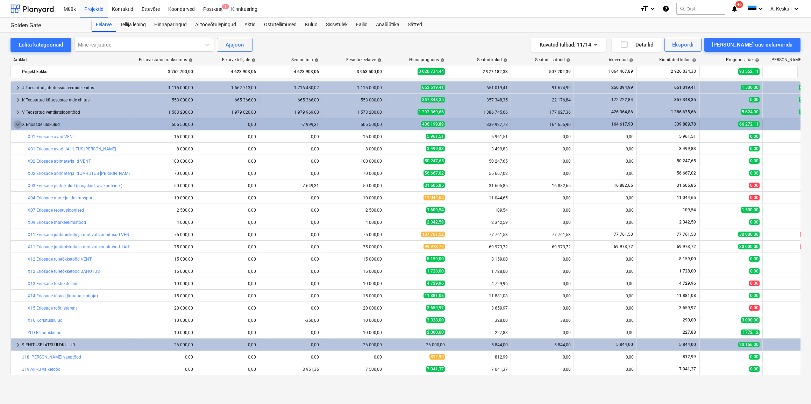
click at [17, 127] on span "keyboard_arrow_down" at bounding box center [18, 124] width 8 height 8
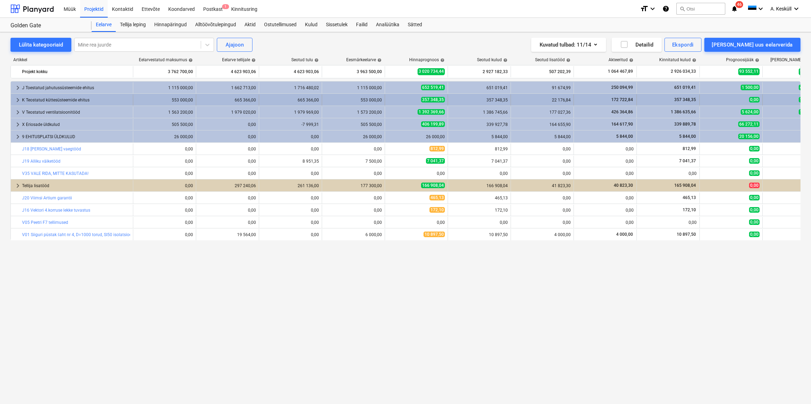
click at [19, 102] on span "keyboard_arrow_right" at bounding box center [18, 100] width 8 height 8
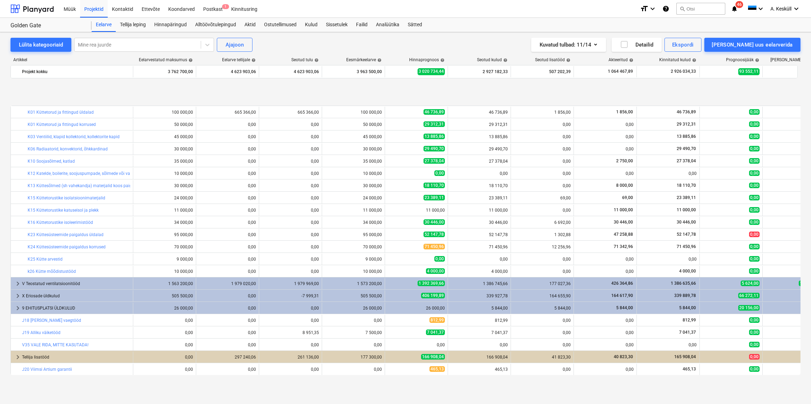
scroll to position [37, 0]
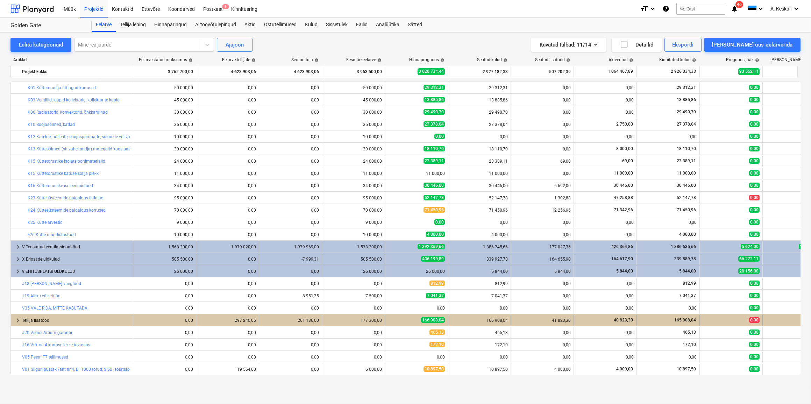
click at [15, 322] on span "keyboard_arrow_right" at bounding box center [18, 320] width 8 height 8
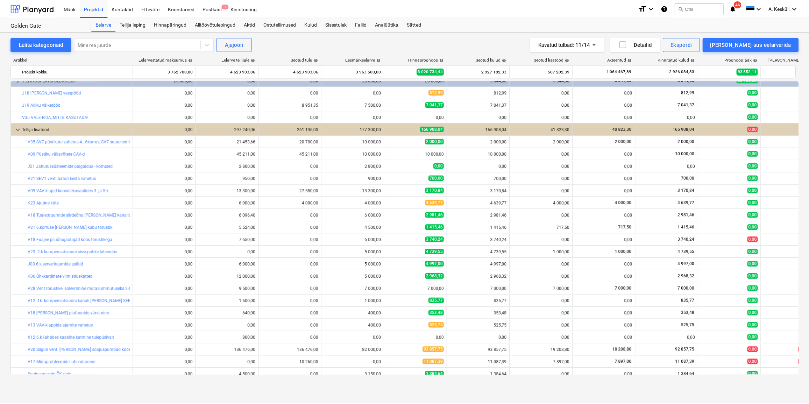
scroll to position [318, 0]
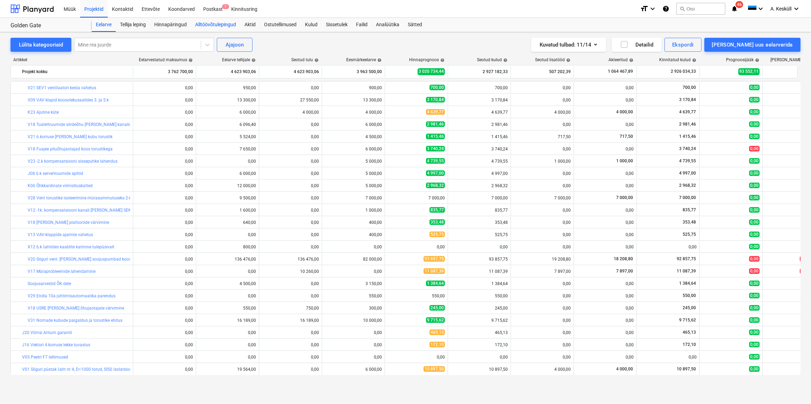
click at [230, 29] on div "Alltöövõtulepingud" at bounding box center [215, 25] width 49 height 14
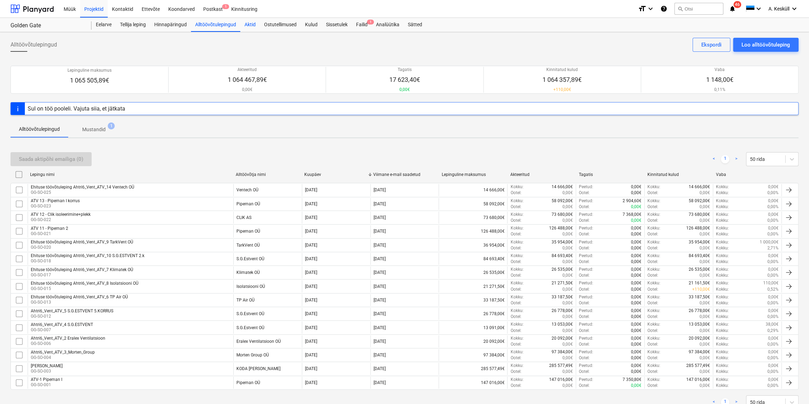
click at [255, 24] on div "Aktid" at bounding box center [250, 25] width 20 height 14
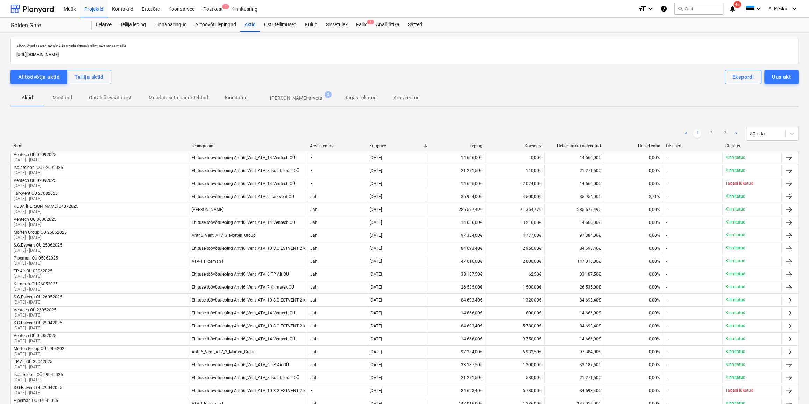
click at [286, 99] on p "[PERSON_NAME] arveta" at bounding box center [296, 97] width 52 height 7
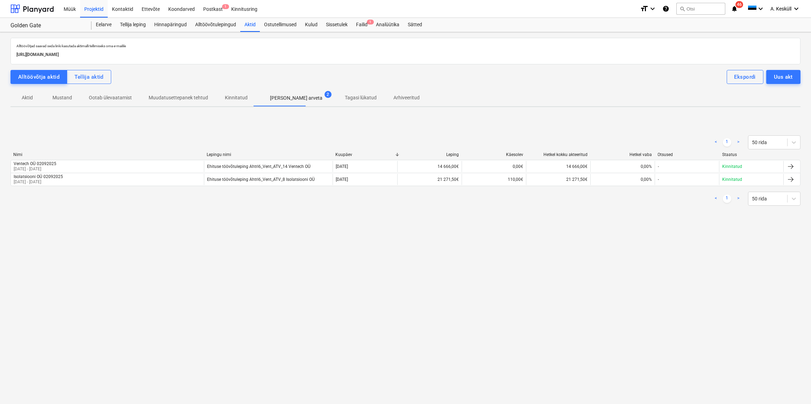
click at [161, 101] on p "Muudatusettepanek tehtud" at bounding box center [178, 97] width 59 height 7
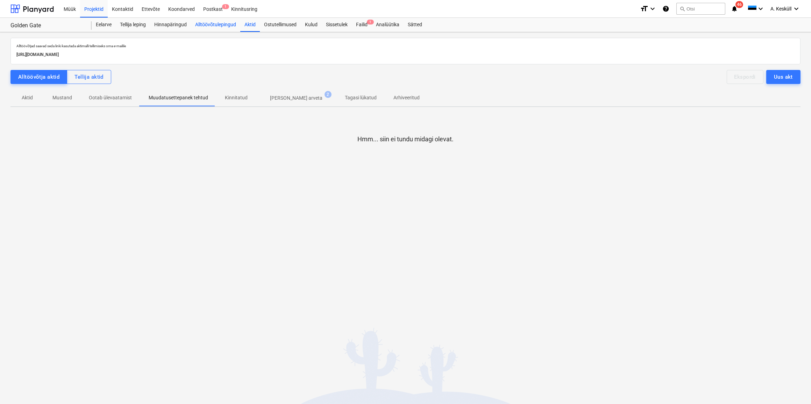
click at [212, 21] on div "Alltöövõtulepingud" at bounding box center [215, 25] width 49 height 14
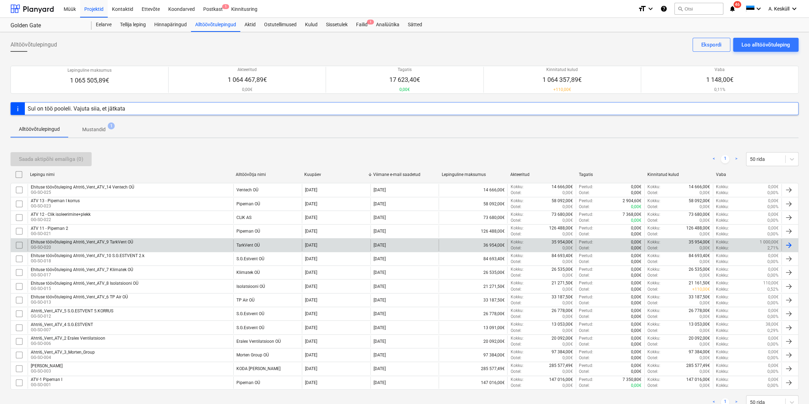
click at [747, 241] on div "Kokku : 1 000,00€" at bounding box center [747, 242] width 63 height 6
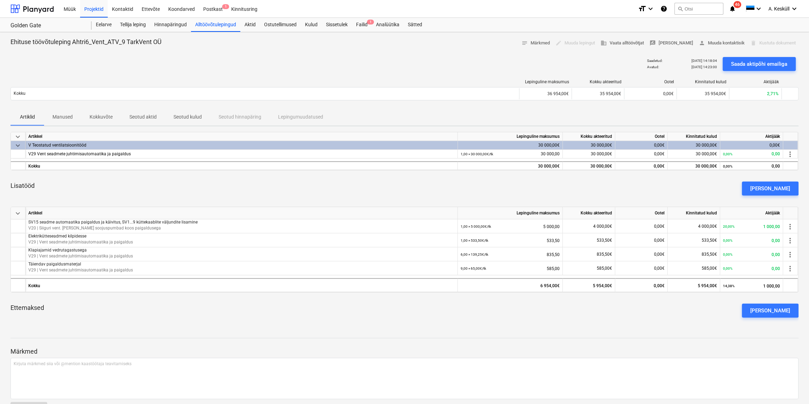
click at [797, 64] on div "Saada aktipõhi emailiga" at bounding box center [759, 64] width 79 height 20
click at [777, 64] on div "Saada aktipõhi emailiga" at bounding box center [759, 63] width 56 height 9
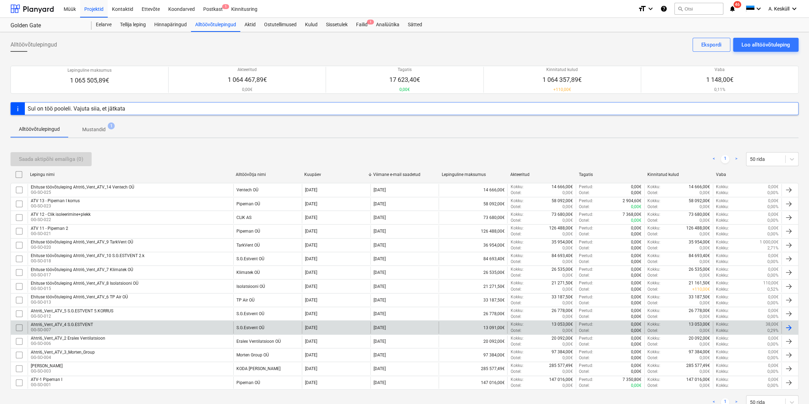
click at [763, 328] on div "Kokku : 0,29%" at bounding box center [747, 331] width 63 height 6
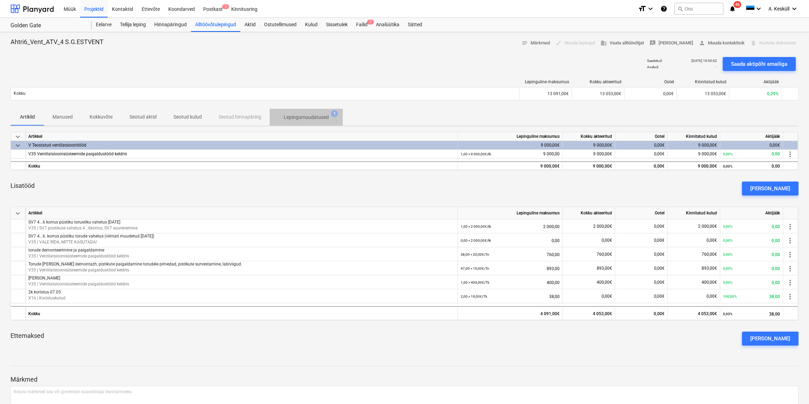
click at [294, 119] on p "Lepingumuudatused" at bounding box center [306, 117] width 45 height 7
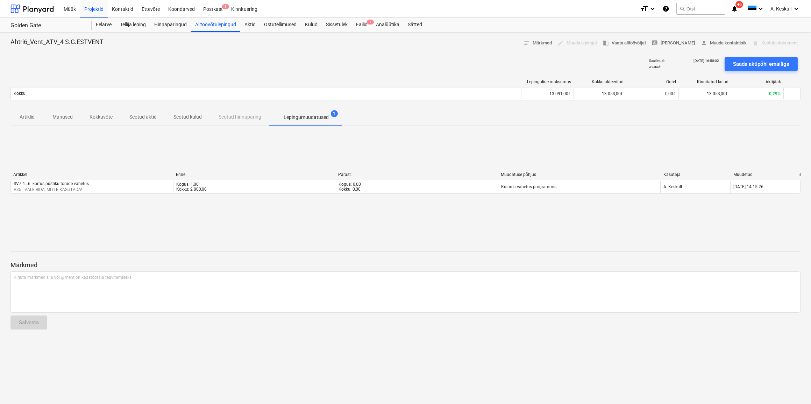
click at [229, 118] on div "Artiklid Manused Kokkuvõte Seotud aktid Seotud kulud Seotud hinnapäring Lepingu…" at bounding box center [405, 117] width 790 height 17
click at [187, 119] on p "Seotud kulud" at bounding box center [187, 116] width 28 height 7
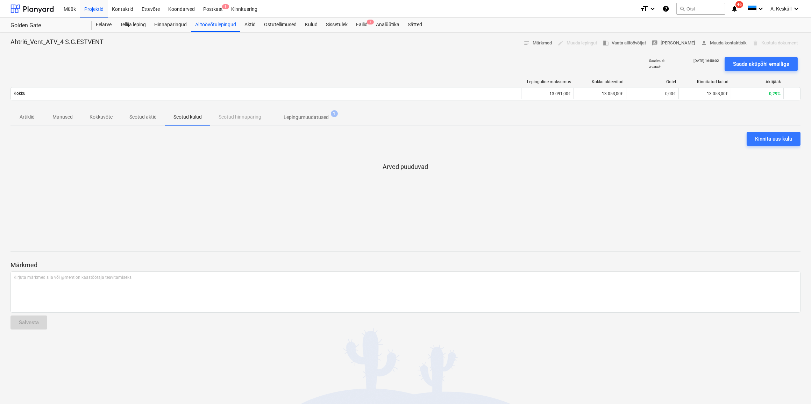
click at [151, 117] on p "Seotud aktid" at bounding box center [142, 116] width 27 height 7
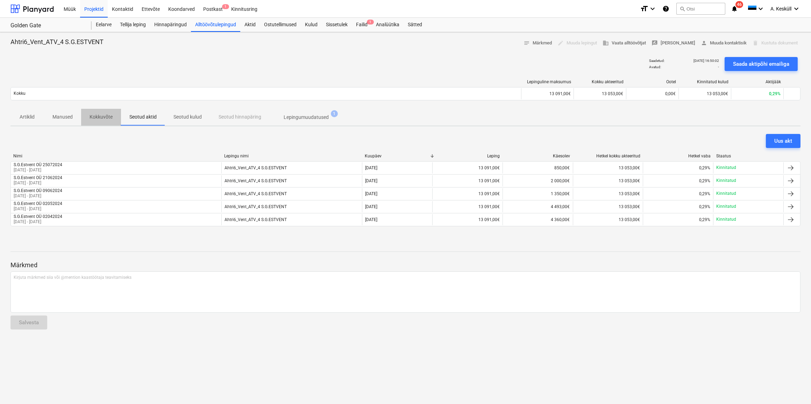
click at [107, 117] on p "Kokkuvõte" at bounding box center [101, 116] width 23 height 7
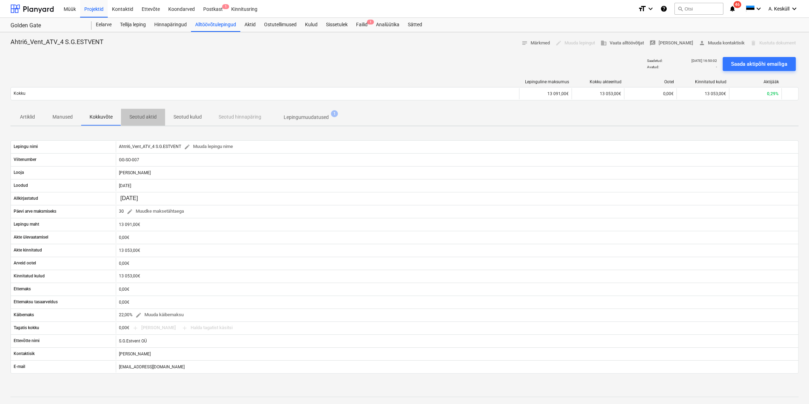
click at [126, 117] on span "Seotud aktid" at bounding box center [143, 117] width 44 height 12
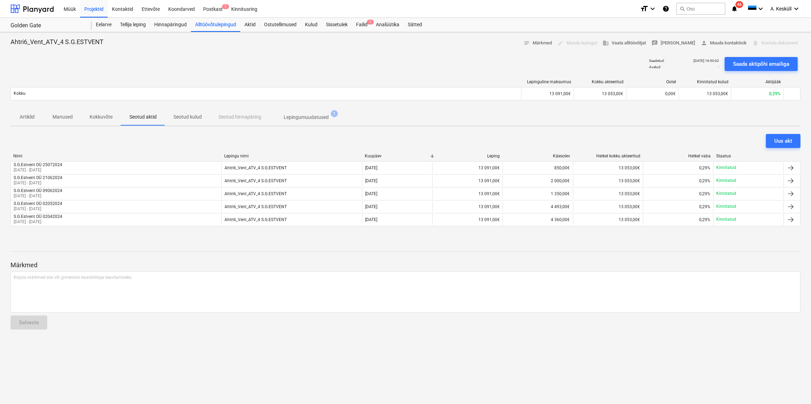
click at [52, 119] on p "Manused" at bounding box center [62, 116] width 20 height 7
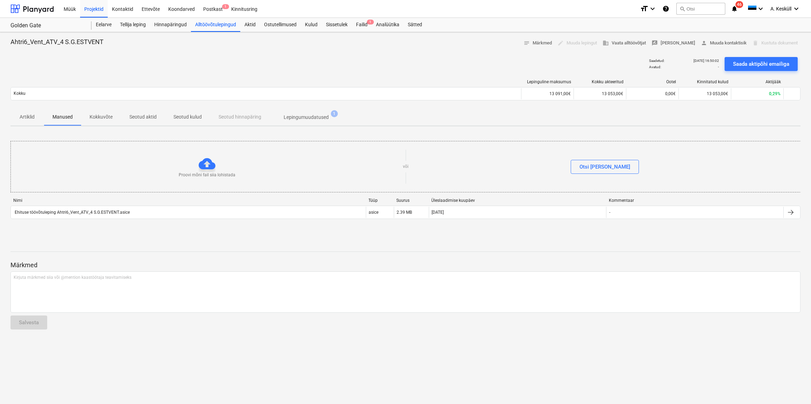
click at [104, 119] on p "Kokkuvõte" at bounding box center [101, 116] width 23 height 7
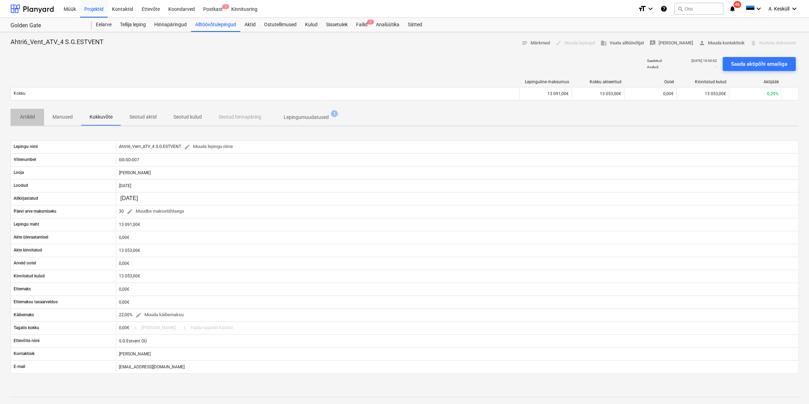
click at [17, 116] on span "Artiklid" at bounding box center [27, 117] width 34 height 12
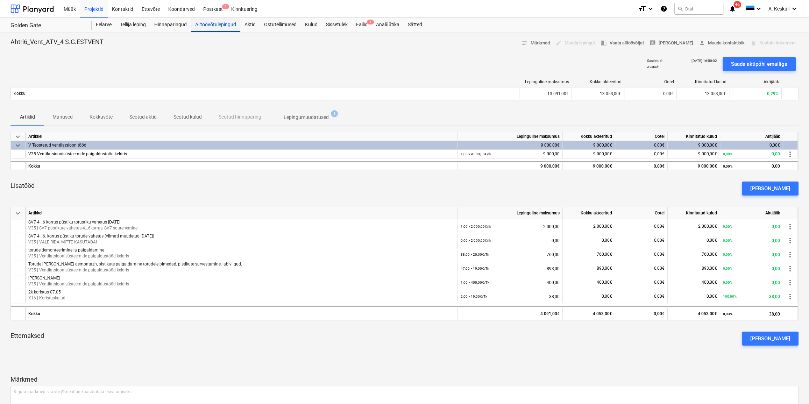
click at [225, 22] on div "Alltöövõtulepingud" at bounding box center [215, 25] width 49 height 14
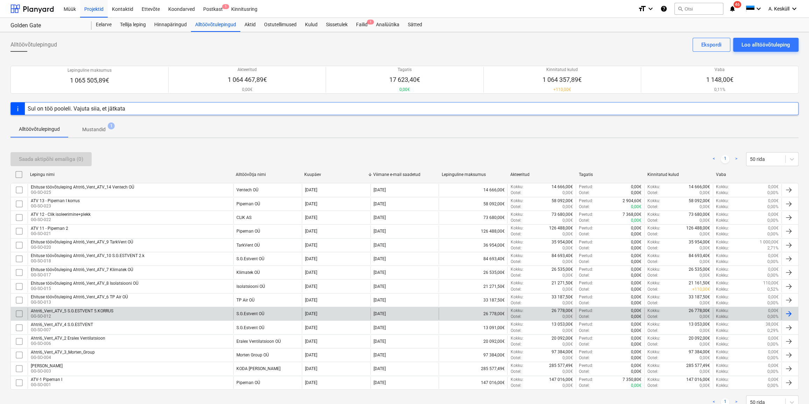
click at [105, 311] on div "Ahtri6_Vent_ATV_5 S.G.ESTVENT 5.KORRUS" at bounding box center [72, 311] width 83 height 5
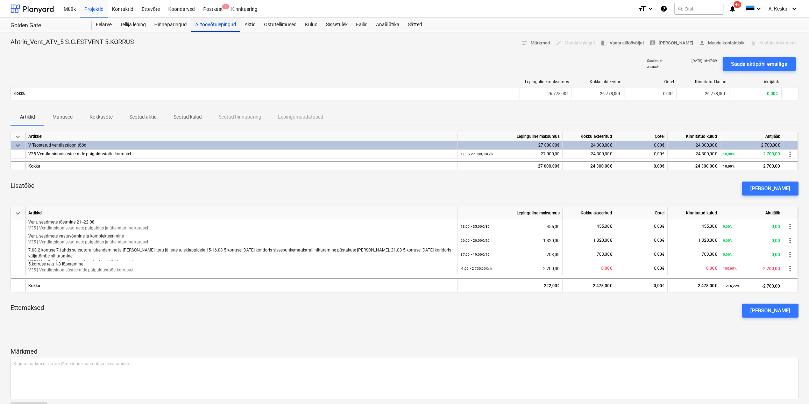
click at [211, 25] on div "Alltöövõtulepingud" at bounding box center [215, 25] width 49 height 14
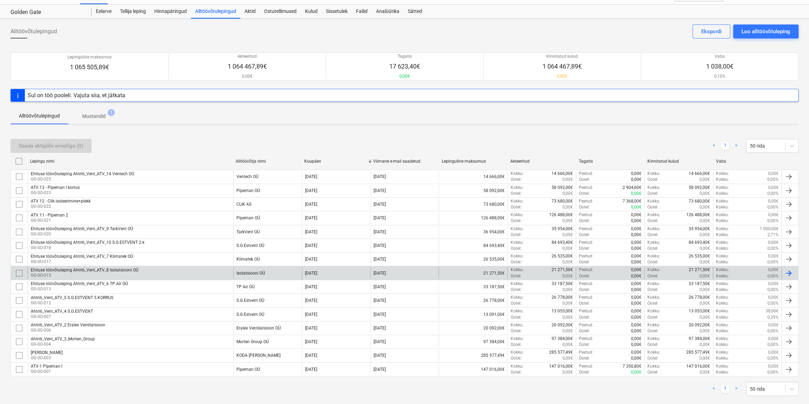
scroll to position [24, 0]
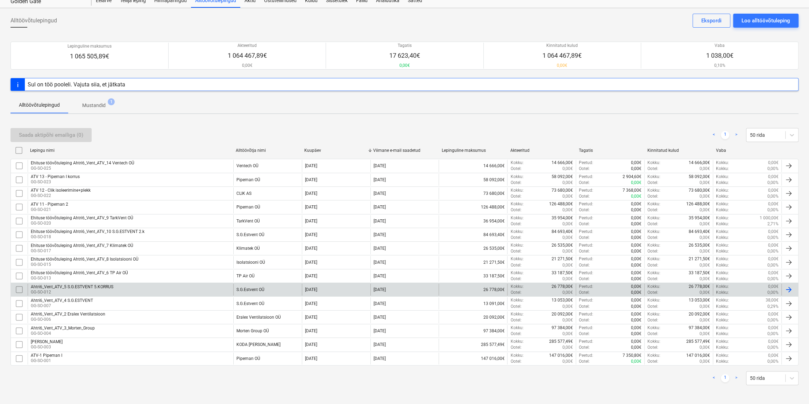
click at [101, 286] on div "Ahtri6_Vent_ATV_5 S.G.ESTVENT 5.KORRUS" at bounding box center [72, 286] width 83 height 5
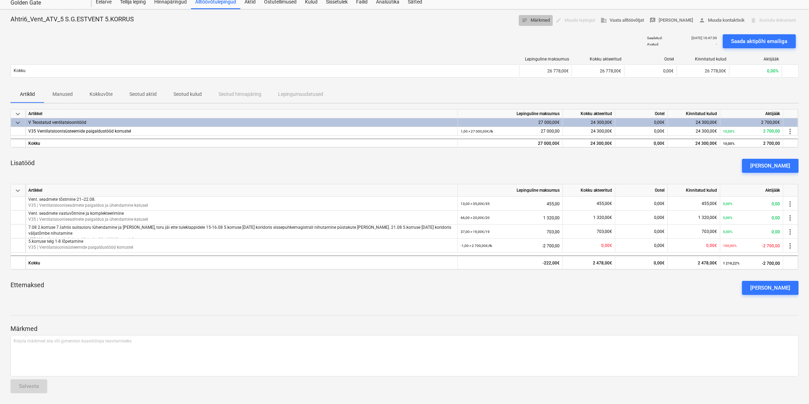
click at [535, 19] on span "notes Märkmed" at bounding box center [536, 20] width 28 height 8
click at [535, 20] on span "notes Märkmed" at bounding box center [536, 20] width 28 height 8
click at [592, 21] on div "edit Muuda lepingut" at bounding box center [575, 20] width 45 height 11
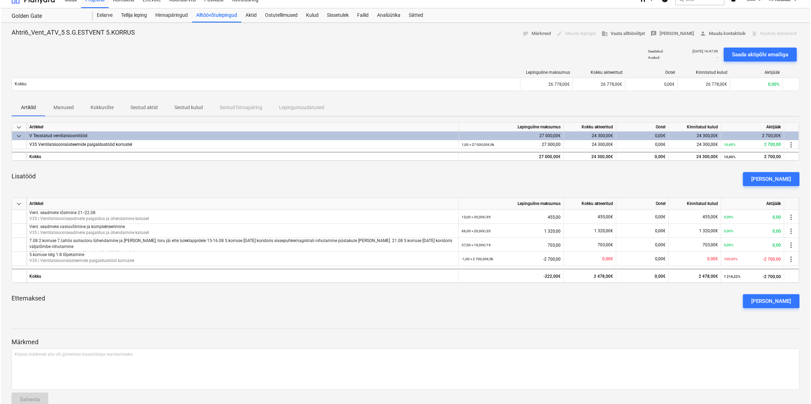
scroll to position [0, 0]
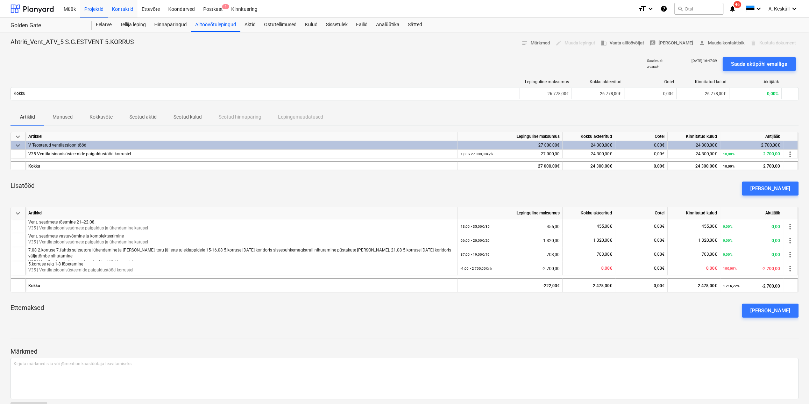
click at [120, 8] on div "Kontaktid" at bounding box center [123, 9] width 30 height 18
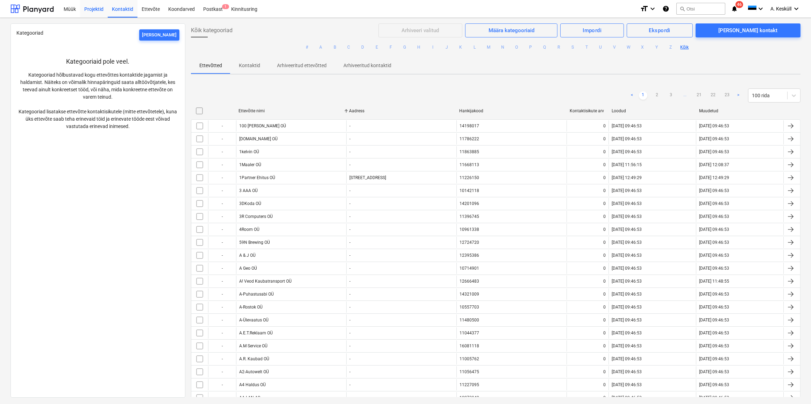
click at [98, 8] on div "Projektid" at bounding box center [94, 9] width 28 height 18
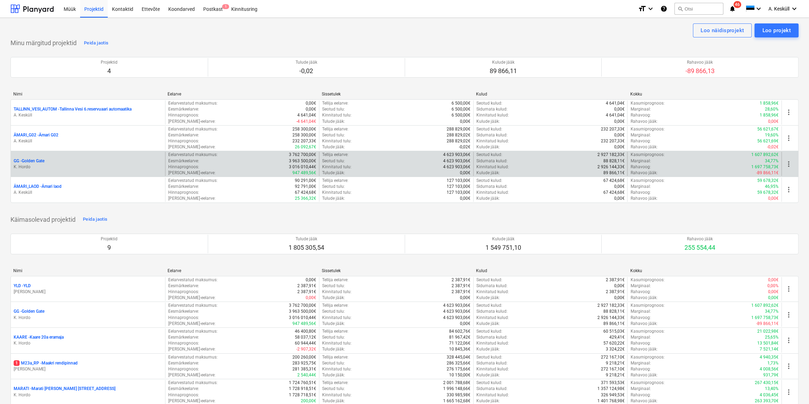
click at [26, 159] on p "GG - Golden Gate" at bounding box center [29, 161] width 31 height 6
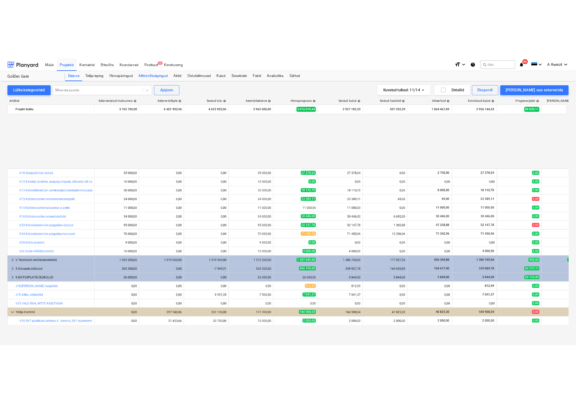
scroll to position [318, 0]
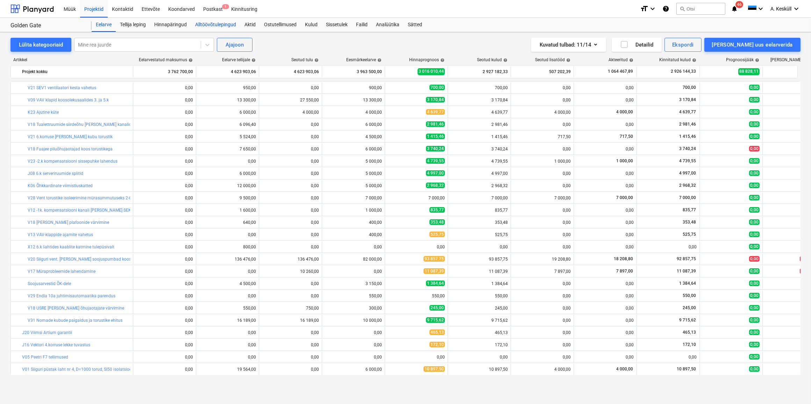
click at [214, 26] on div "Alltöövõtulepingud" at bounding box center [215, 25] width 49 height 14
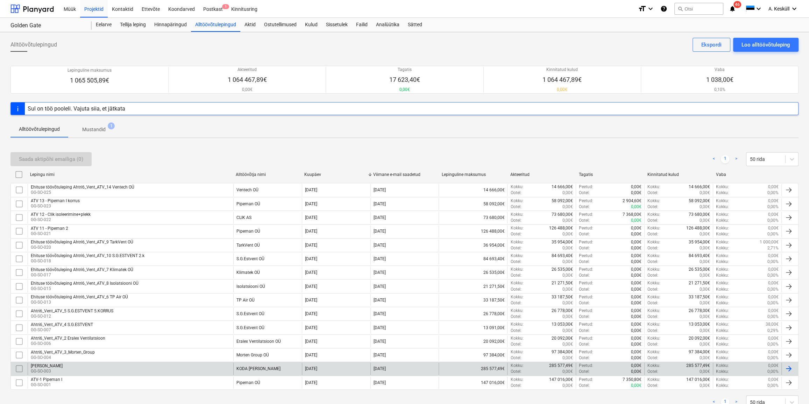
click at [76, 367] on div "KODA KANDED GG-SO-003" at bounding box center [131, 369] width 206 height 12
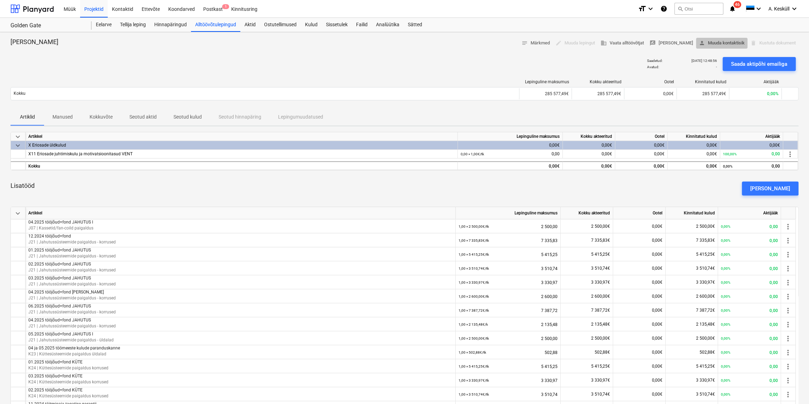
click at [728, 41] on span "person Muuda kontaktisik" at bounding box center [722, 43] width 46 height 8
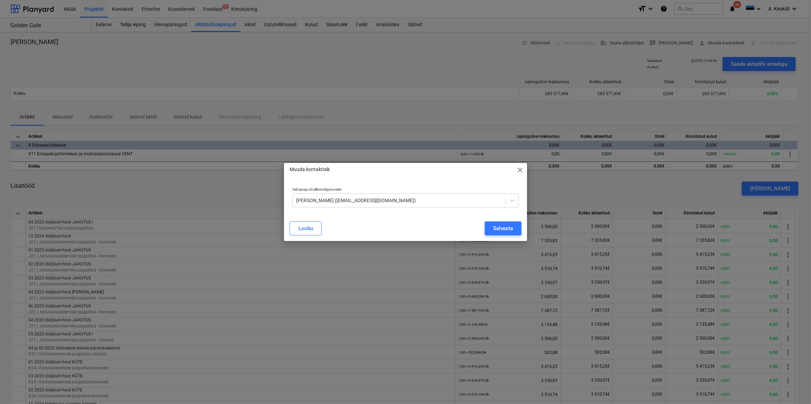
click at [409, 191] on p "Vali tarnija või alltöövõtja kontakt" at bounding box center [405, 190] width 227 height 6
click at [401, 199] on div at bounding box center [399, 200] width 206 height 7
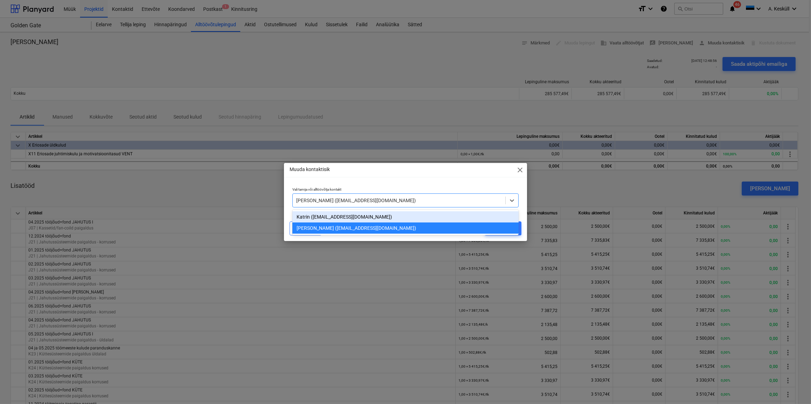
click at [329, 219] on div "Katrin (planyard@kodaehitus.ee)" at bounding box center [405, 216] width 227 height 11
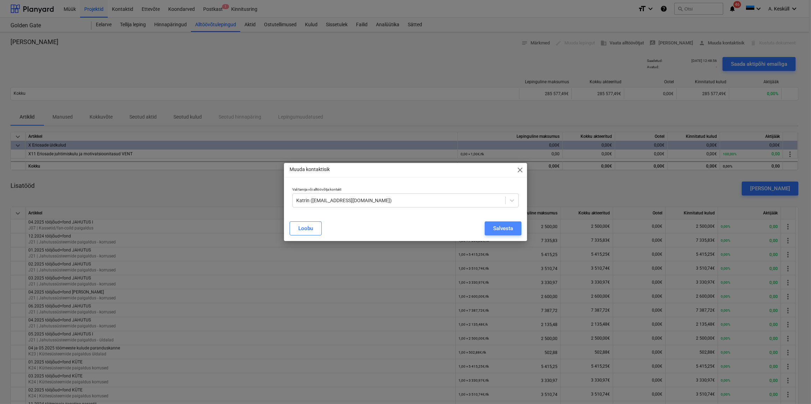
click at [505, 228] on div "Salvesta" at bounding box center [503, 228] width 20 height 9
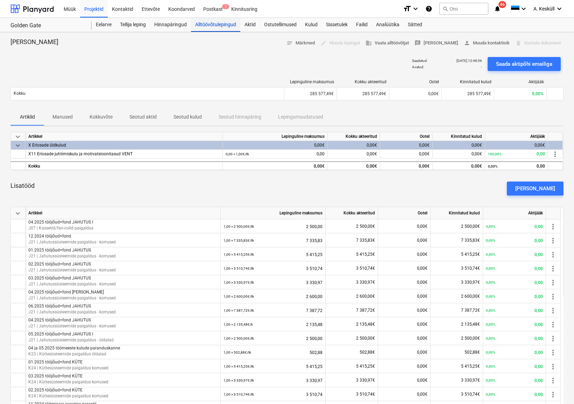
click at [211, 24] on div "Alltöövõtulepingud" at bounding box center [215, 25] width 49 height 14
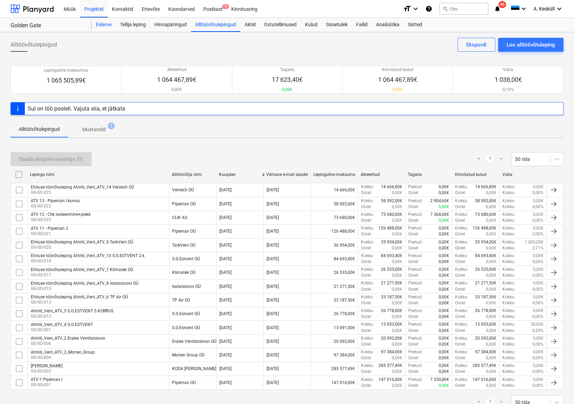
click at [100, 29] on div "Eelarve" at bounding box center [104, 25] width 24 height 14
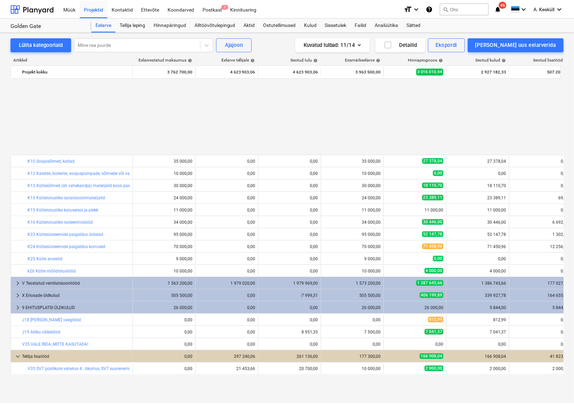
scroll to position [318, 0]
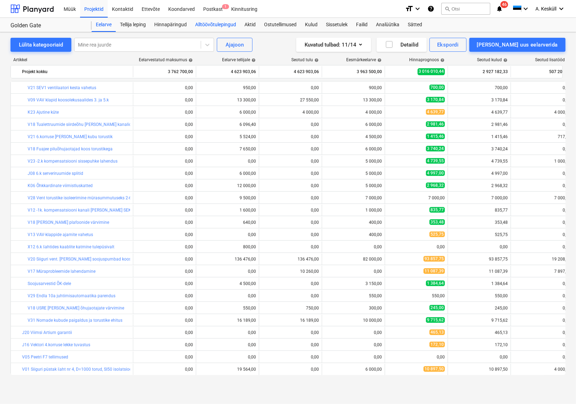
click at [214, 24] on div "Alltöövõtulepingud" at bounding box center [215, 25] width 49 height 14
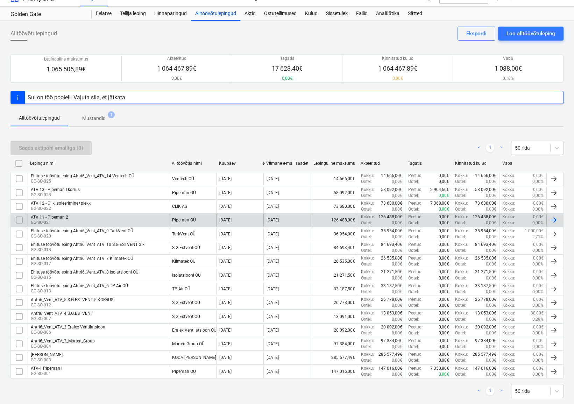
scroll to position [24, 0]
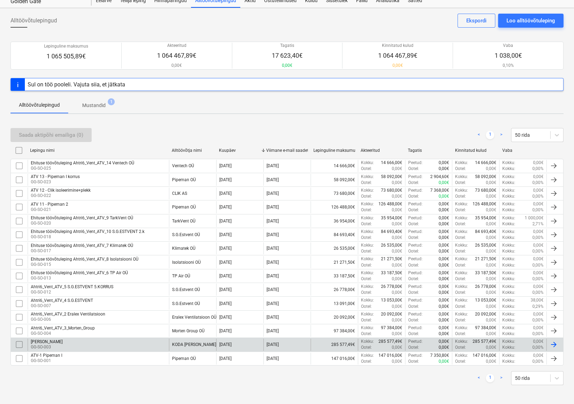
click at [48, 344] on p "GG-SO-003" at bounding box center [47, 347] width 32 height 6
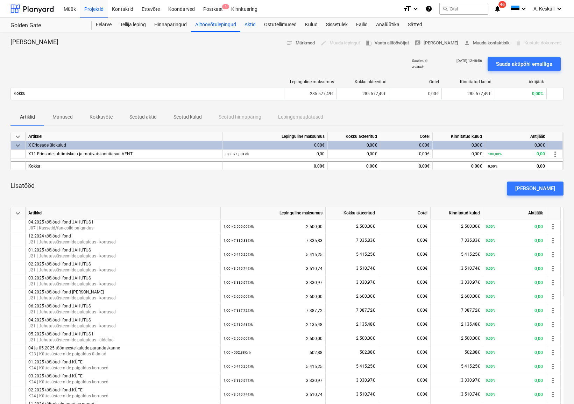
click at [250, 24] on div "Aktid" at bounding box center [250, 25] width 20 height 14
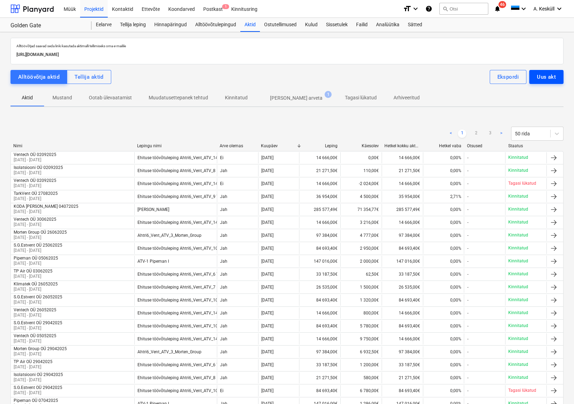
click at [547, 76] on div "Uus akt" at bounding box center [546, 76] width 19 height 9
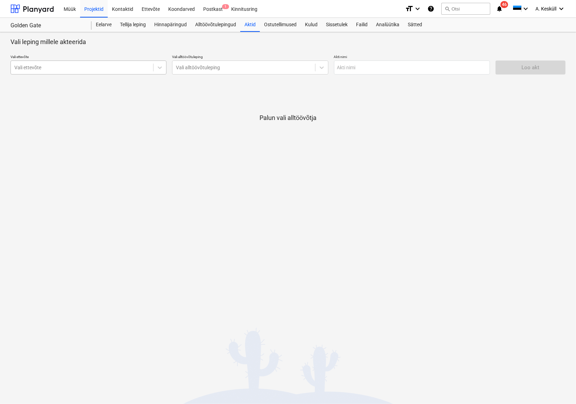
click at [52, 65] on div at bounding box center [81, 67] width 135 height 7
click at [48, 80] on div "KODA [PERSON_NAME] (123456)" at bounding box center [88, 84] width 156 height 11
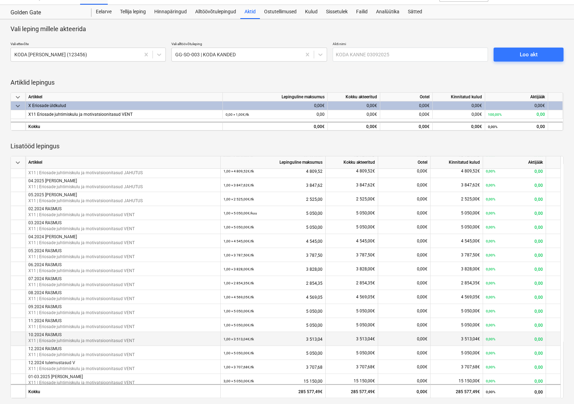
scroll to position [1016, 0]
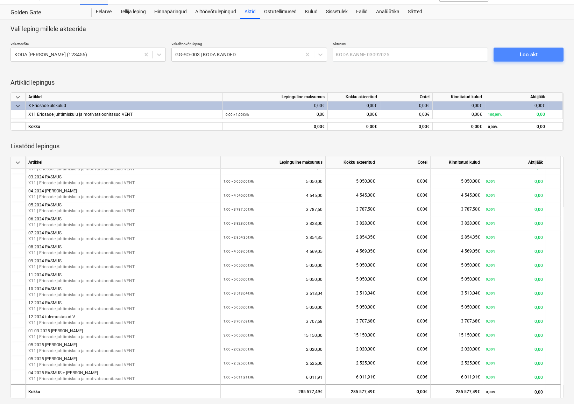
click at [525, 52] on div "Loo akt" at bounding box center [528, 54] width 18 height 9
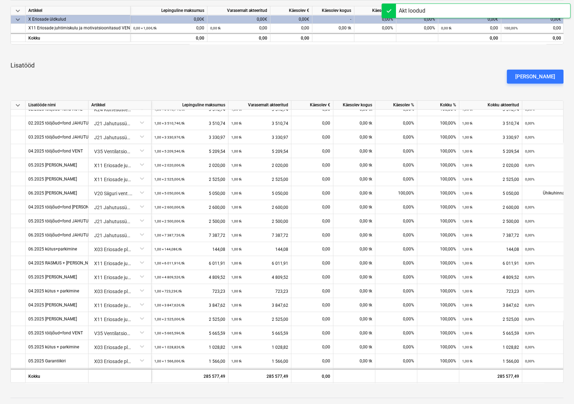
scroll to position [119, 0]
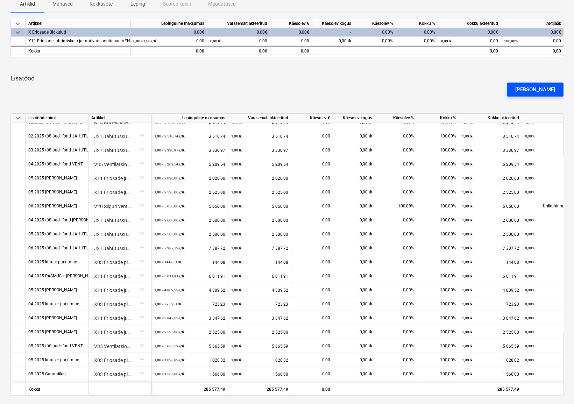
click at [537, 88] on div "[PERSON_NAME]" at bounding box center [535, 89] width 40 height 9
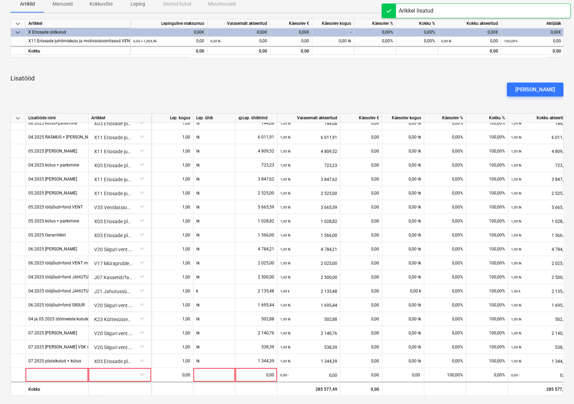
scroll to position [214, 0]
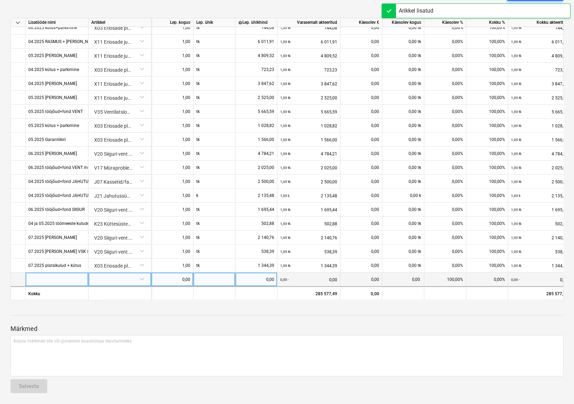
click at [41, 273] on div at bounding box center [57, 279] width 63 height 14
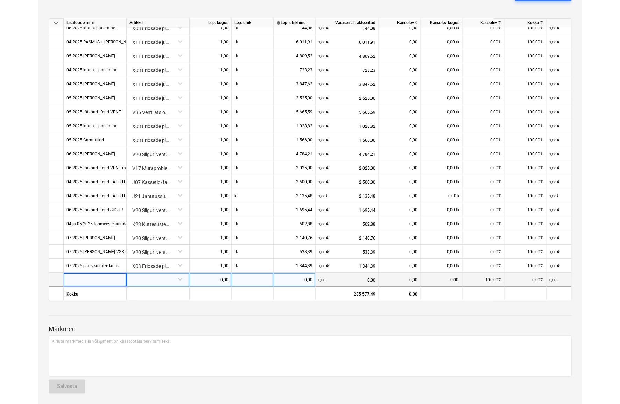
scroll to position [987, 0]
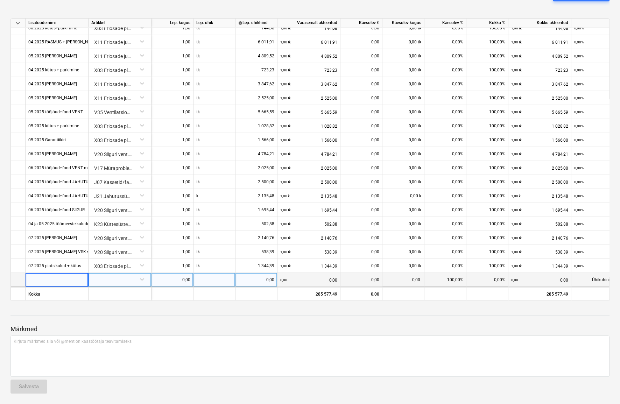
click at [52, 276] on div at bounding box center [57, 280] width 63 height 14
click at [52, 276] on input at bounding box center [57, 280] width 63 height 14
click at [57, 276] on div at bounding box center [57, 280] width 63 height 14
click at [127, 279] on div at bounding box center [119, 279] width 57 height 12
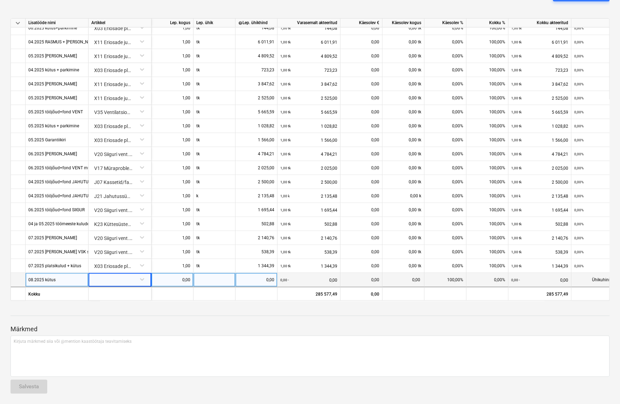
click at [124, 280] on div at bounding box center [119, 279] width 57 height 12
click at [115, 294] on div "-- X03 Eriosade platsikulud (soojakud, wc, konteiner)" at bounding box center [119, 291] width 57 height 11
click at [173, 278] on div "0,00" at bounding box center [172, 280] width 36 height 14
click at [204, 278] on div at bounding box center [214, 280] width 42 height 14
click at [258, 280] on div "0,00" at bounding box center [256, 280] width 36 height 14
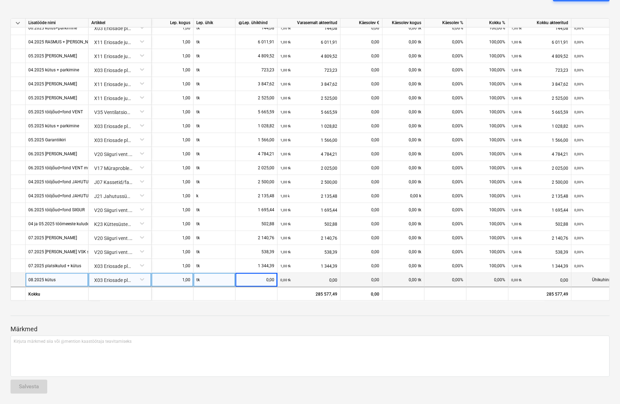
click at [256, 276] on div "0,00" at bounding box center [256, 280] width 36 height 14
click at [251, 311] on div at bounding box center [309, 309] width 599 height 6
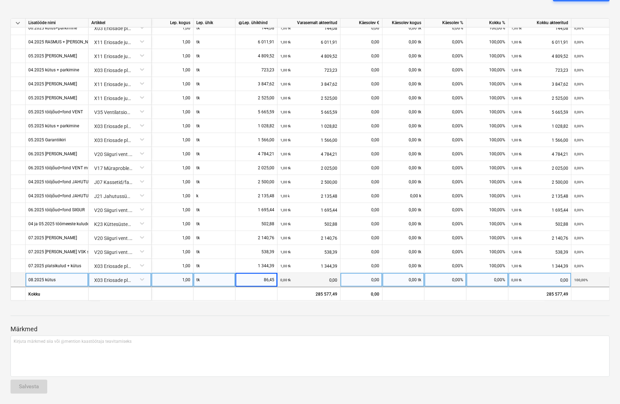
click at [401, 277] on div "0,00 tk" at bounding box center [403, 280] width 42 height 14
click at [399, 314] on div "Märkmed Kirjuta märkmed siia või @mention kaastöötaja teavitamiseks ﻿ Salvesta" at bounding box center [309, 352] width 599 height 93
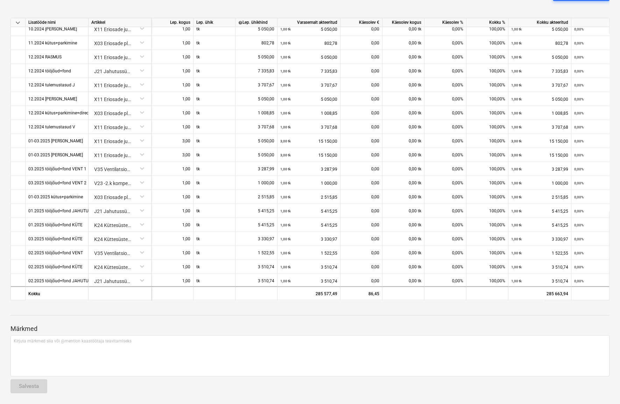
scroll to position [151, 0]
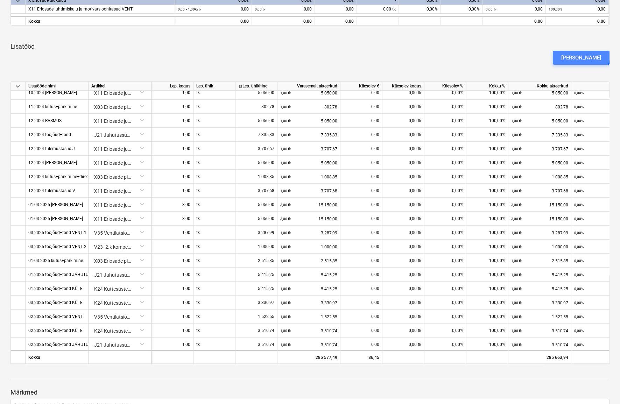
click at [593, 53] on div "[PERSON_NAME]" at bounding box center [581, 57] width 40 height 9
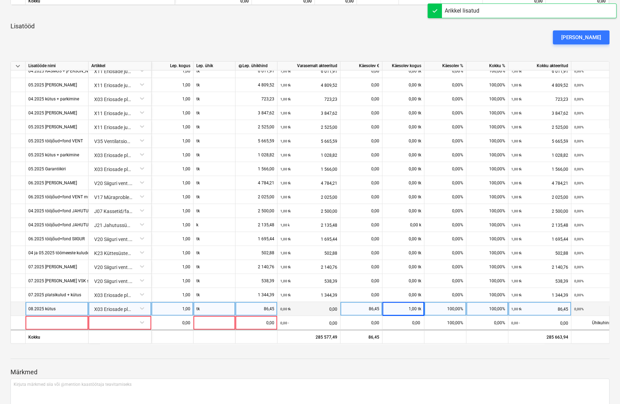
scroll to position [214, 0]
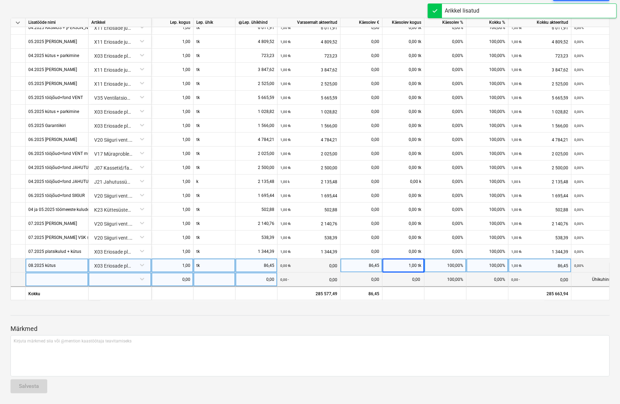
click at [54, 276] on div at bounding box center [57, 279] width 63 height 14
click at [35, 272] on div at bounding box center [57, 279] width 63 height 14
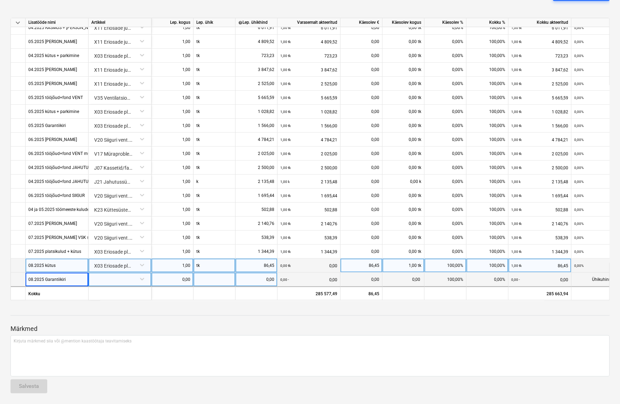
click at [108, 272] on div at bounding box center [119, 278] width 57 height 12
click at [108, 275] on div at bounding box center [119, 278] width 57 height 12
click at [103, 281] on div at bounding box center [113, 279] width 39 height 14
click at [112, 276] on div at bounding box center [113, 279] width 39 height 14
click at [66, 275] on div "08.2025 Garantiikiri" at bounding box center [57, 279] width 63 height 14
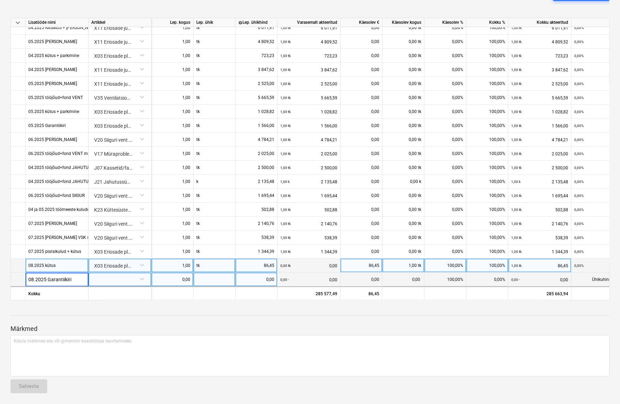
click at [70, 277] on input "08.2025 Garantiikiri" at bounding box center [57, 279] width 63 height 14
click at [107, 277] on div at bounding box center [119, 278] width 57 height 12
click at [116, 276] on div at bounding box center [119, 278] width 57 height 12
click at [129, 275] on div at bounding box center [113, 279] width 39 height 14
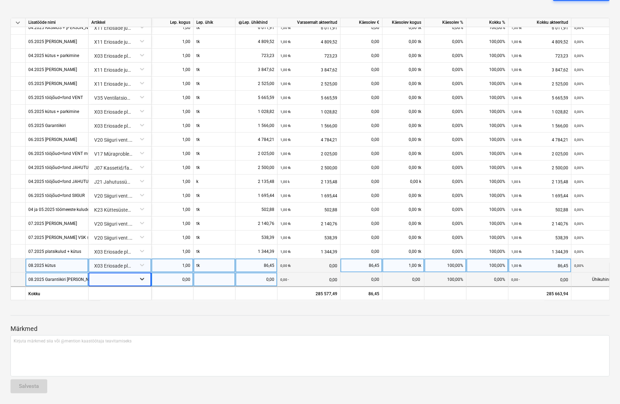
click at [140, 278] on icon at bounding box center [142, 279] width 4 height 2
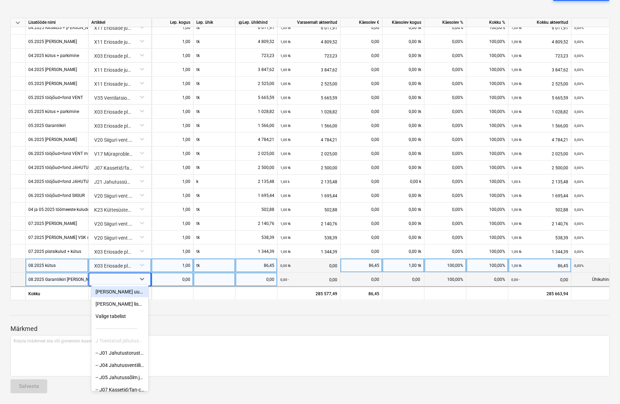
drag, startPoint x: 115, startPoint y: 274, endPoint x: 101, endPoint y: 272, distance: 14.1
click at [115, 274] on div at bounding box center [113, 279] width 39 height 14
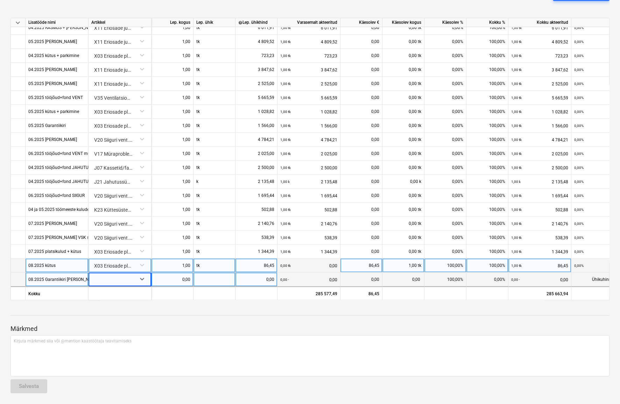
click at [79, 273] on div "08.2025 Garantiikiri ja Sass" at bounding box center [63, 279] width 70 height 14
click at [84, 276] on input "08.2025 Garantiikiri ja Sass" at bounding box center [57, 279] width 63 height 14
drag, startPoint x: 86, startPoint y: 276, endPoint x: 69, endPoint y: 276, distance: 17.8
click at [69, 276] on input "08.2025 Garantiikiri ja Sass" at bounding box center [57, 279] width 63 height 14
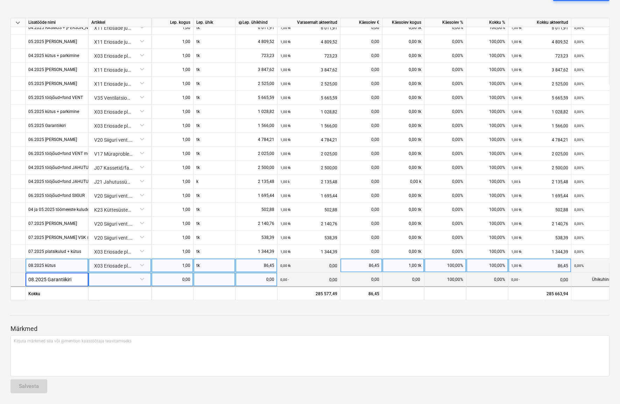
scroll to position [0, 0]
click at [105, 276] on div at bounding box center [119, 278] width 57 height 12
click at [109, 276] on div at bounding box center [119, 278] width 57 height 12
drag, startPoint x: 111, startPoint y: 275, endPoint x: 90, endPoint y: 274, distance: 20.3
click at [90, 274] on div "Select is focused ,type to refine list, press Down to open the menu," at bounding box center [119, 279] width 63 height 14
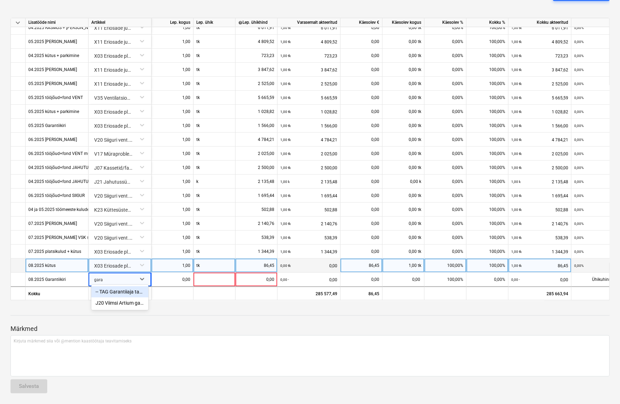
click at [115, 295] on div "-- TAG Garantiiaja tagatis, -kindlustus" at bounding box center [119, 291] width 57 height 11
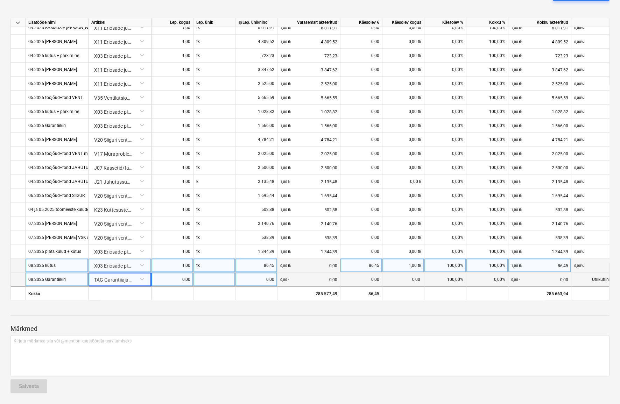
click at [179, 276] on div "0,00" at bounding box center [172, 279] width 36 height 14
click at [218, 280] on div at bounding box center [214, 279] width 42 height 14
click at [265, 275] on div "0,00" at bounding box center [256, 279] width 36 height 14
click at [301, 279] on div "0,00 tk 0,00" at bounding box center [308, 279] width 57 height 14
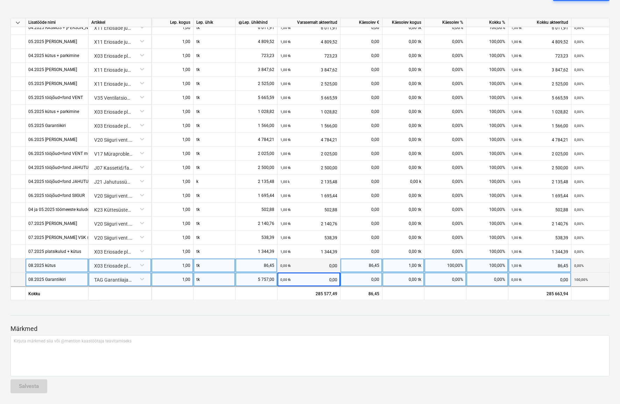
click at [361, 278] on div "0,00" at bounding box center [361, 279] width 36 height 14
click at [413, 280] on div "0,00 tk" at bounding box center [403, 279] width 42 height 14
click at [419, 315] on div "Märkmed Kirjuta märkmed siia või @mention kaastöötaja teavitamiseks ﻿ Salvesta" at bounding box center [309, 352] width 599 height 93
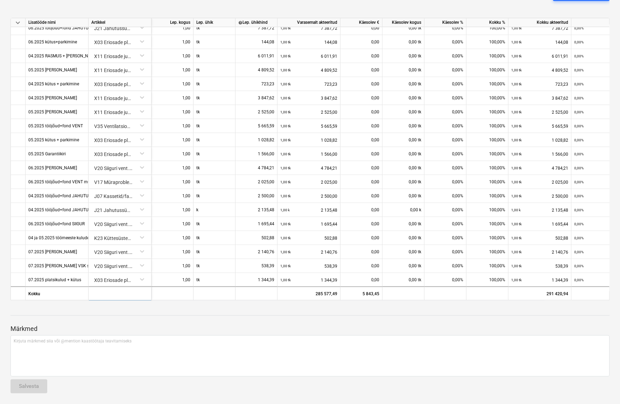
scroll to position [970, 0]
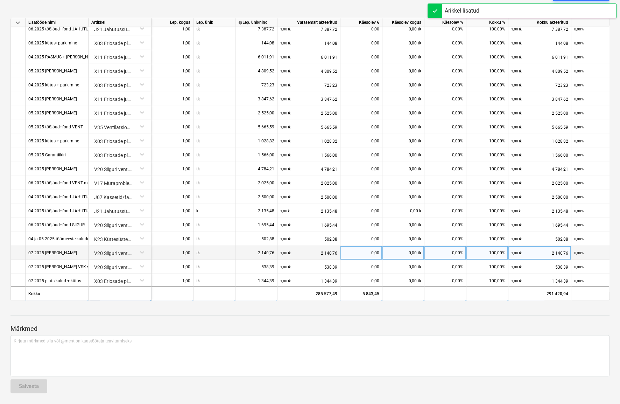
scroll to position [1016, 0]
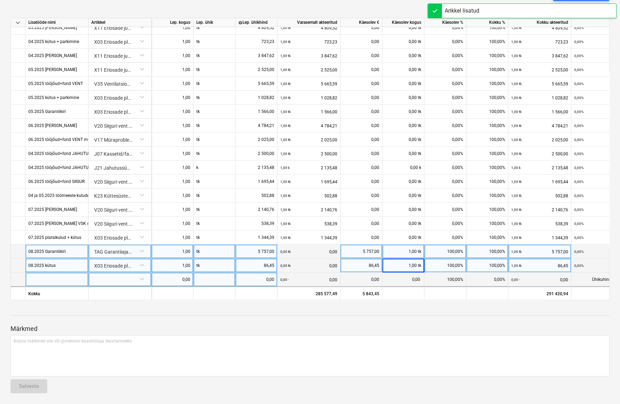
click at [52, 275] on div at bounding box center [57, 279] width 63 height 14
click at [52, 275] on div "08.2025" at bounding box center [57, 279] width 63 height 14
click at [57, 275] on input "08.2025" at bounding box center [57, 279] width 63 height 14
click at [114, 281] on div at bounding box center [119, 278] width 57 height 12
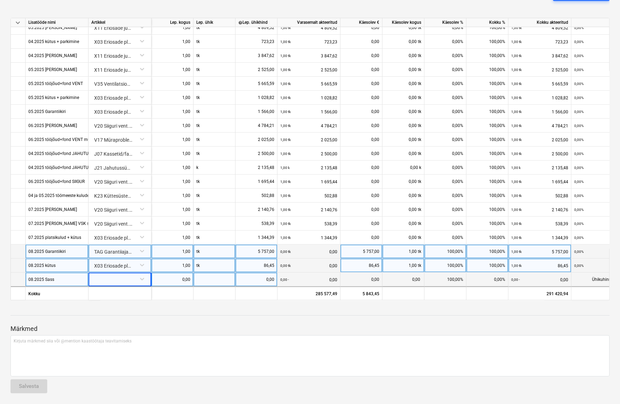
click at [114, 277] on div at bounding box center [119, 278] width 57 height 12
click at [116, 291] on div "-- YLD Esinduskulud" at bounding box center [119, 291] width 57 height 11
click at [178, 278] on div "0,00" at bounding box center [172, 279] width 36 height 14
click at [211, 278] on div at bounding box center [214, 279] width 42 height 14
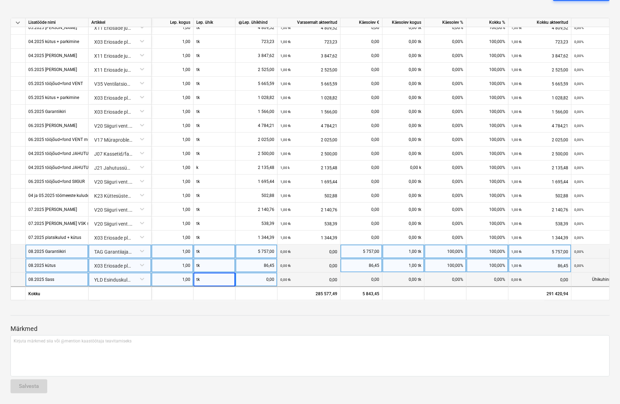
click at [257, 280] on div "0,00" at bounding box center [256, 279] width 36 height 14
click at [269, 278] on div "0,00" at bounding box center [256, 279] width 36 height 14
click at [300, 312] on div "Märkmed Kirjuta märkmed siia või @mention kaastöötaja teavitamiseks ﻿ Salvesta" at bounding box center [309, 352] width 599 height 93
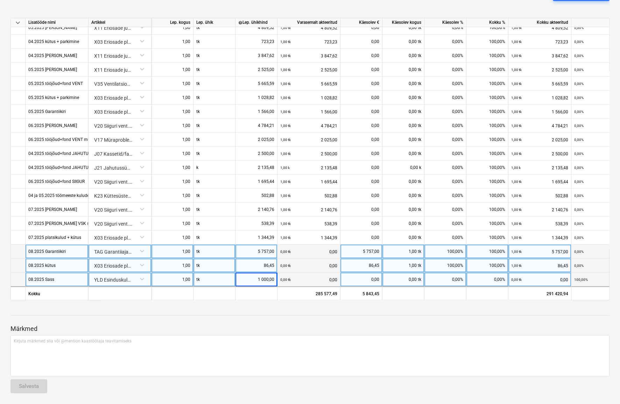
click at [377, 277] on div "0,00" at bounding box center [361, 279] width 36 height 14
click at [407, 278] on div "0,00 tk" at bounding box center [403, 279] width 42 height 14
click at [421, 313] on div "Märkmed Kirjuta märkmed siia või @mention kaastöötaja teavitamiseks ﻿ Salvesta" at bounding box center [309, 352] width 599 height 93
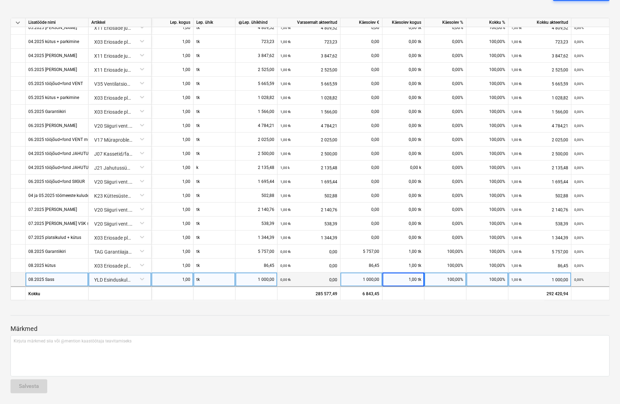
click at [386, 7] on div at bounding box center [309, 10] width 599 height 6
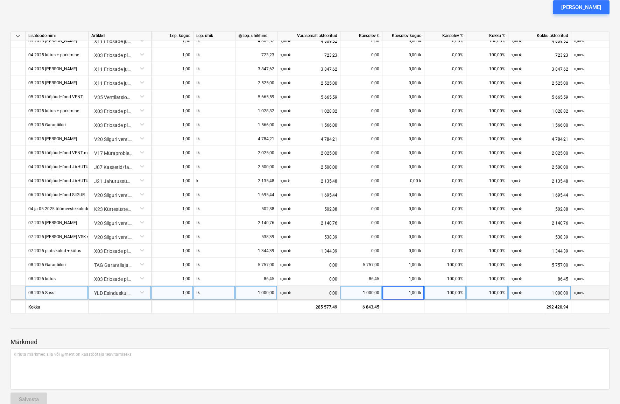
scroll to position [151, 0]
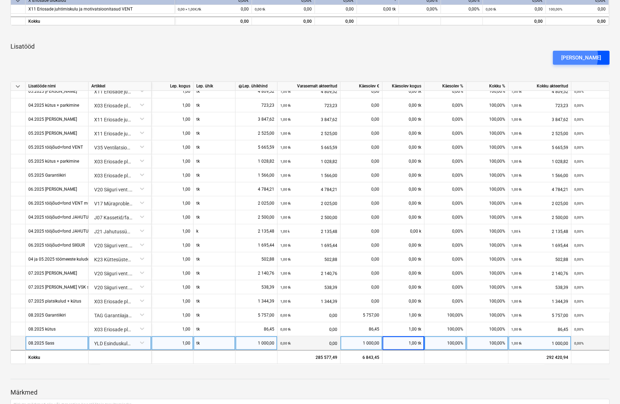
click at [581, 56] on div "[PERSON_NAME]" at bounding box center [581, 57] width 40 height 9
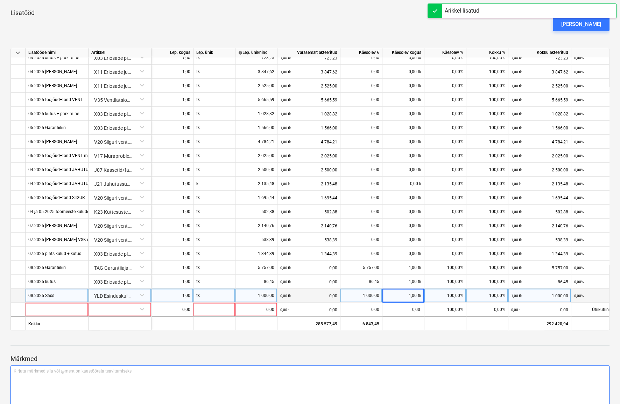
scroll to position [214, 0]
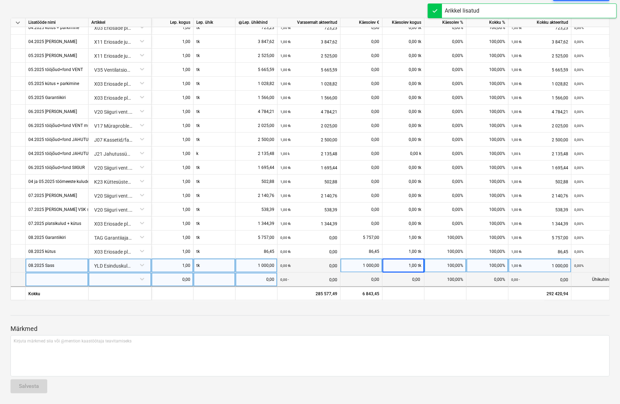
click at [58, 275] on div at bounding box center [57, 279] width 63 height 14
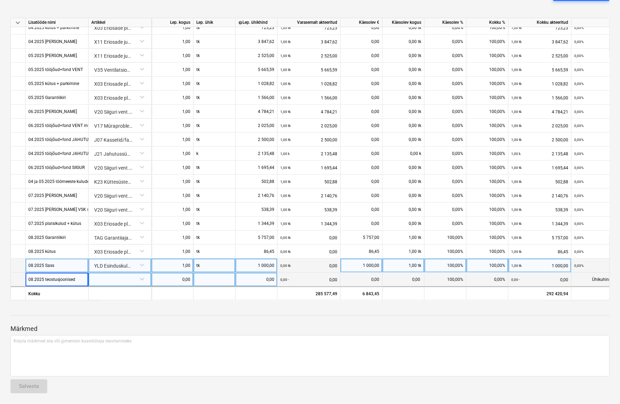
click at [121, 276] on div at bounding box center [119, 278] width 57 height 12
click at [122, 315] on div "-- X07 Eriosade teostusjoonised" at bounding box center [119, 314] width 57 height 11
click at [176, 269] on div "1,00" at bounding box center [172, 265] width 36 height 14
click at [177, 276] on div "0,00" at bounding box center [172, 279] width 36 height 14
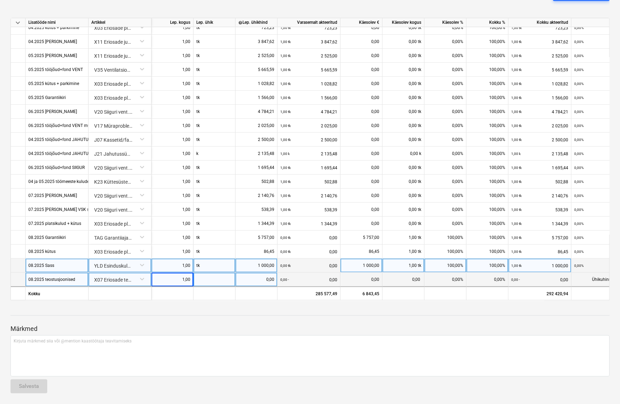
click at [211, 279] on div at bounding box center [214, 279] width 42 height 14
click at [247, 278] on div "0,00" at bounding box center [256, 279] width 36 height 14
click at [252, 277] on div "0,00" at bounding box center [256, 279] width 36 height 14
click at [290, 276] on div "0,00 tk 0,00" at bounding box center [308, 279] width 57 height 14
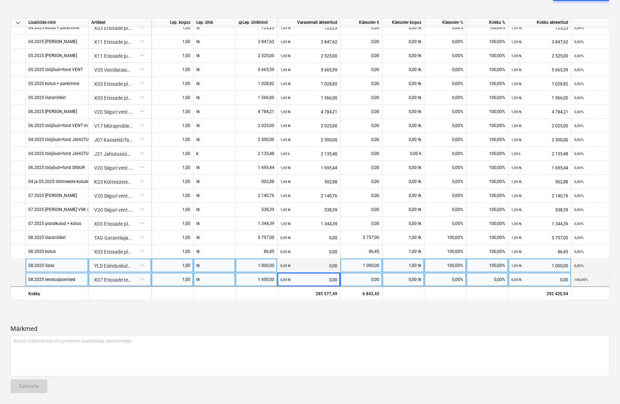
click at [370, 278] on div "0,00" at bounding box center [361, 279] width 36 height 14
click at [405, 274] on div "0,00 tk" at bounding box center [403, 279] width 42 height 14
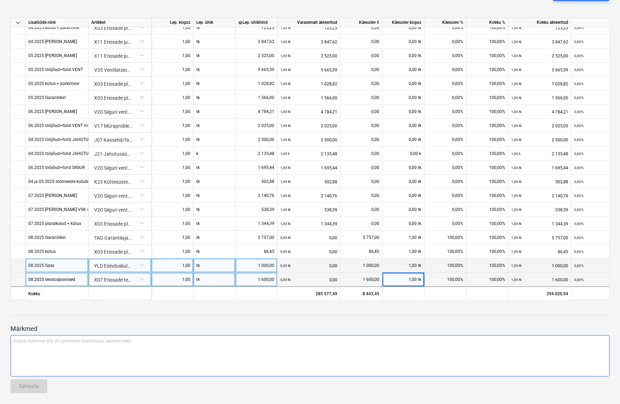
click at [407, 337] on div "Kirjuta märkmed siia või @mention kaastöötaja teavitamiseks ﻿" at bounding box center [309, 355] width 599 height 41
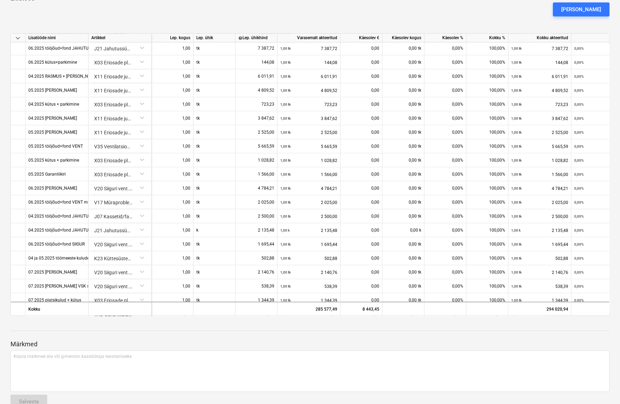
scroll to position [183, 0]
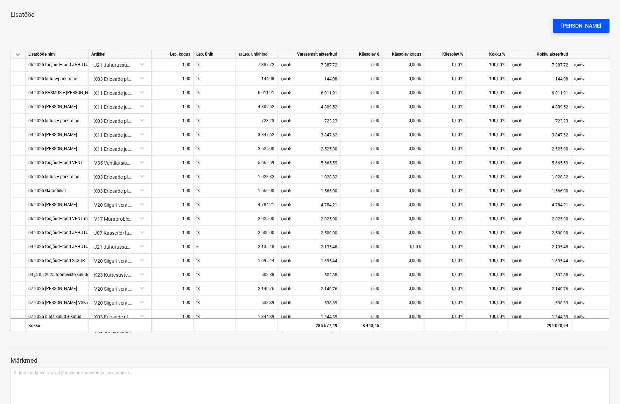
click at [581, 23] on div "[PERSON_NAME]" at bounding box center [581, 25] width 40 height 9
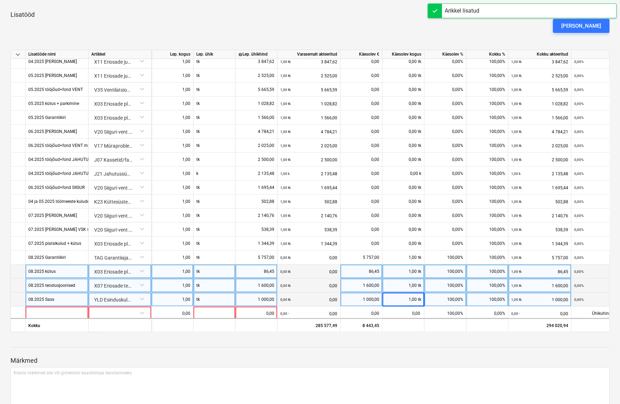
scroll to position [1044, 0]
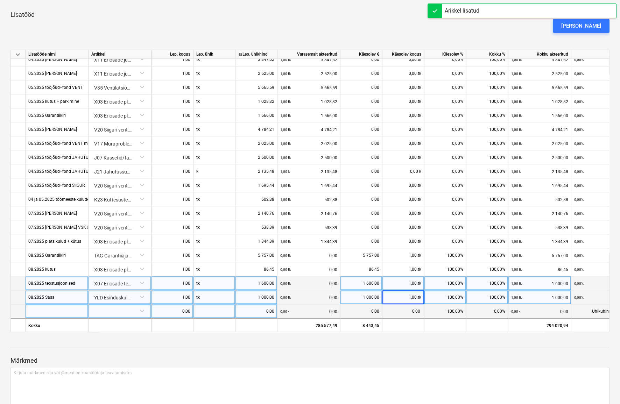
click at [58, 312] on div at bounding box center [57, 311] width 63 height 14
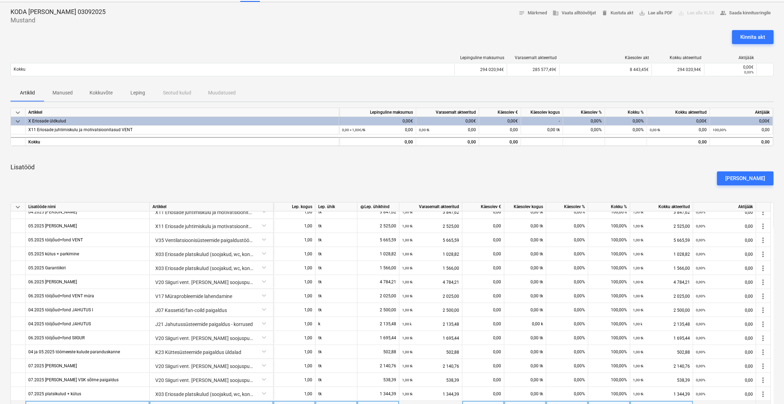
scroll to position [191, 0]
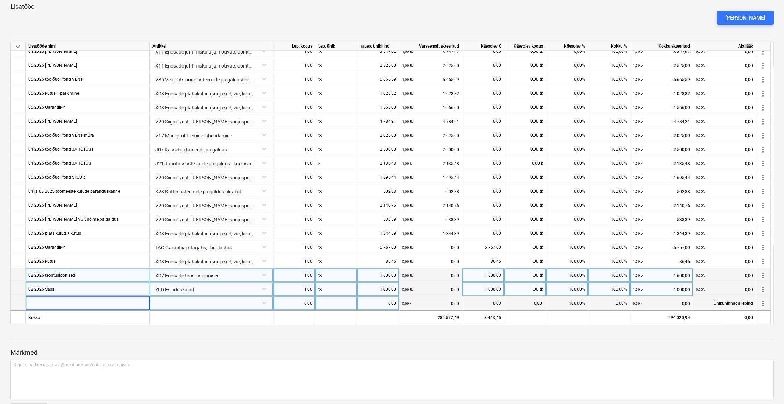
click at [65, 299] on div at bounding box center [88, 303] width 124 height 14
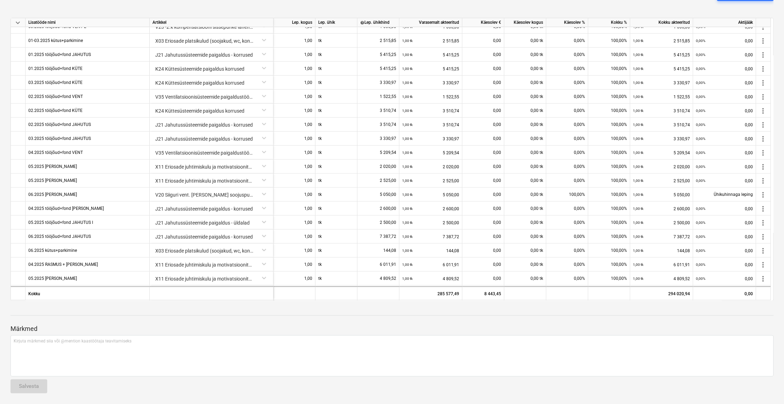
scroll to position [957, 0]
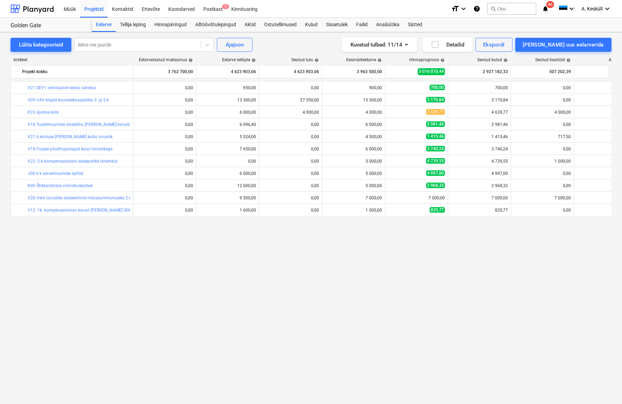
scroll to position [127, 0]
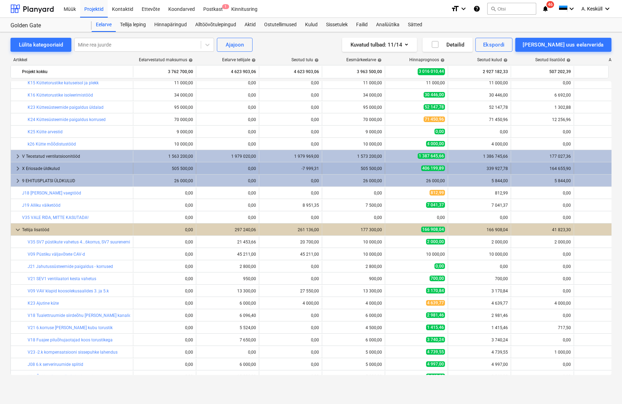
click at [17, 168] on span "keyboard_arrow_right" at bounding box center [18, 168] width 8 height 8
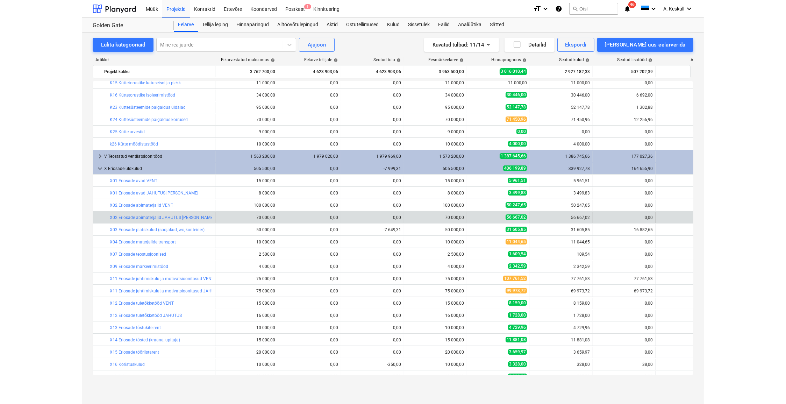
scroll to position [159, 0]
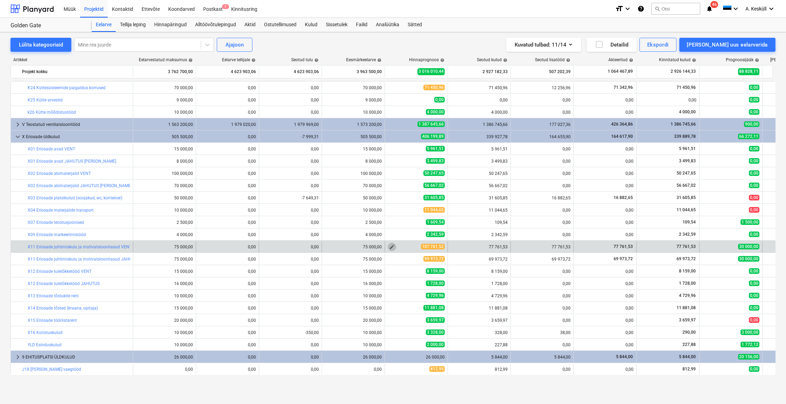
click at [389, 246] on span "edit" at bounding box center [392, 247] width 6 height 6
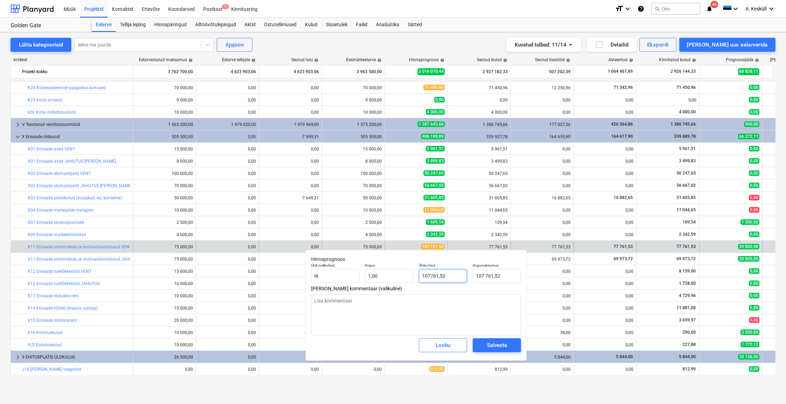
click at [454, 279] on input "107761,52" at bounding box center [443, 276] width 48 height 14
drag, startPoint x: 444, startPoint y: 275, endPoint x: 414, endPoint y: 273, distance: 30.5
click at [414, 273] on div "Ühik (valikuline) [PERSON_NAME] 1,00 Ühiku hind 107761,52 Kogumaksumus 107 761,…" at bounding box center [416, 273] width 215 height 26
type input "1"
type textarea "x"
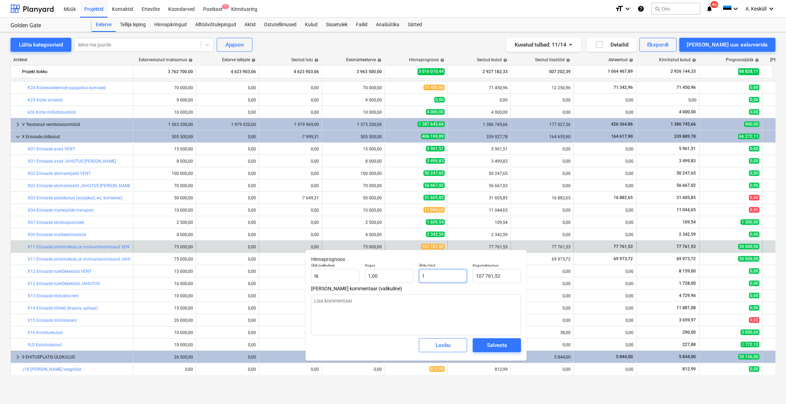
type input "1,00"
type input "11"
type textarea "x"
type input "11,00"
type input "110"
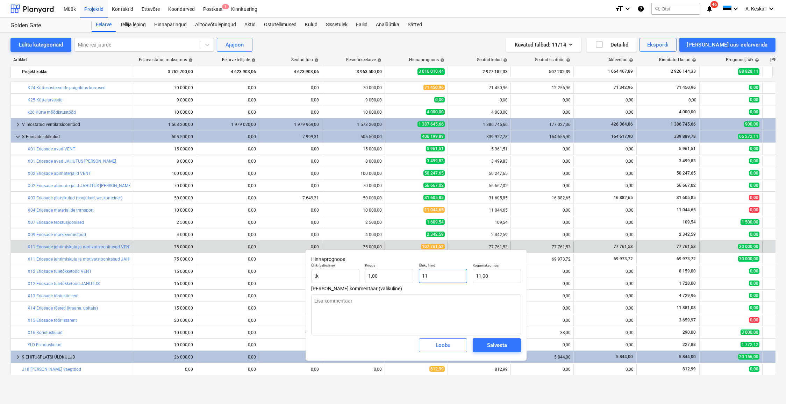
type textarea "x"
type input "110,00"
type input "1100"
type textarea "x"
type input "1 100,00"
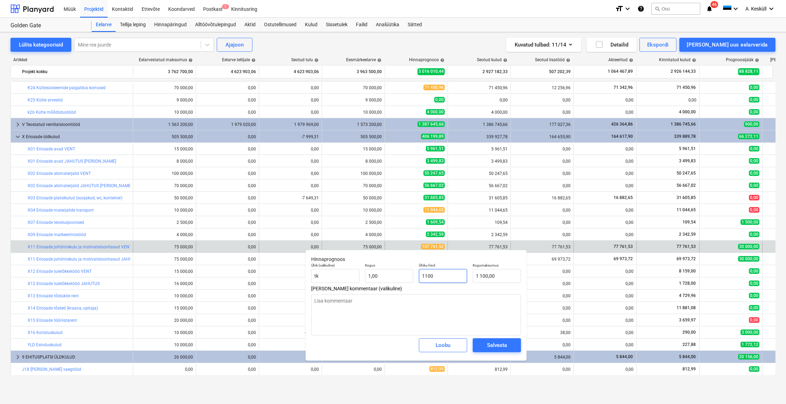
type input "11004"
type textarea "x"
type input "11 004,00"
type input "110042"
type textarea "x"
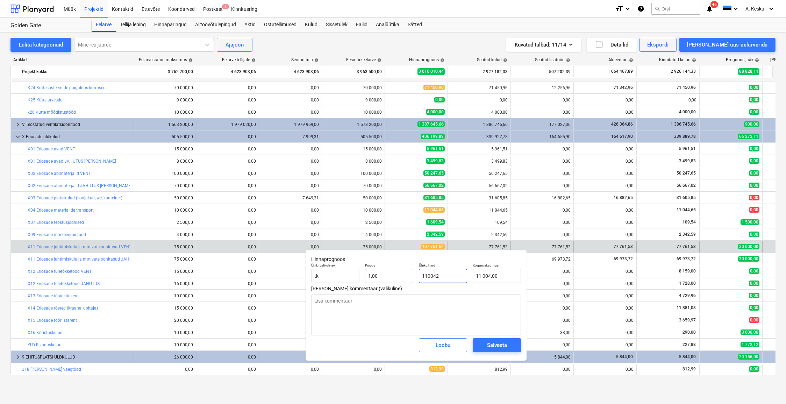
type input "110 042,00"
type input "110042,"
type textarea "x"
type input "110042,0"
type textarea "x"
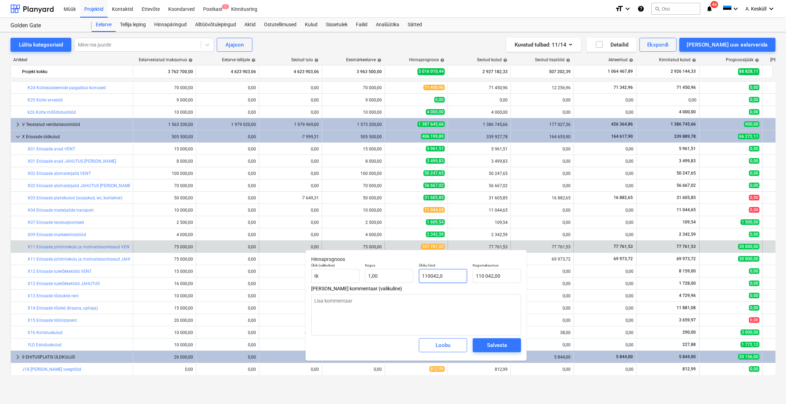
type input "110042,09"
type textarea "x"
type input "110 042,09"
click at [517, 348] on button "Salvesta" at bounding box center [497, 345] width 48 height 14
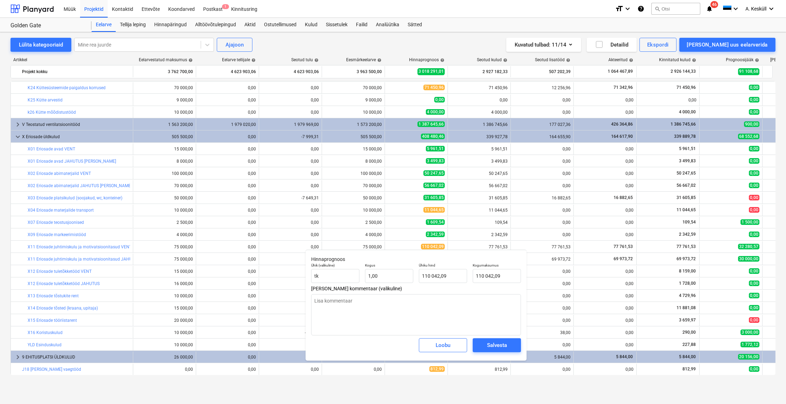
type textarea "x"
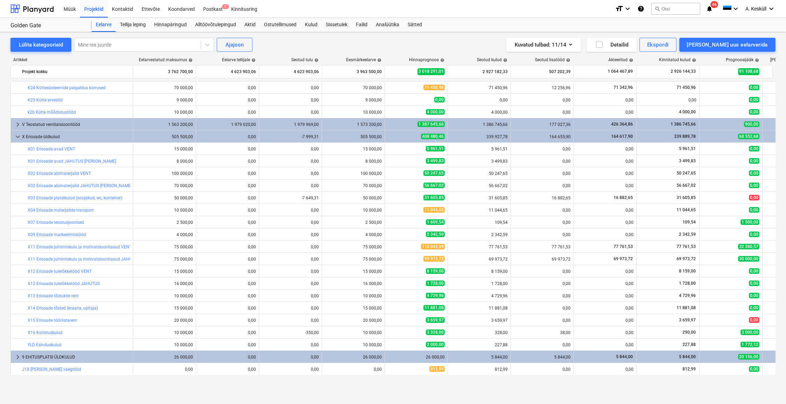
click at [394, 395] on div "Lülita kategooriaid Mine rea juurde Ajajoon Kuvatud tulbad : 11/14 Detailid Eks…" at bounding box center [393, 218] width 786 height 372
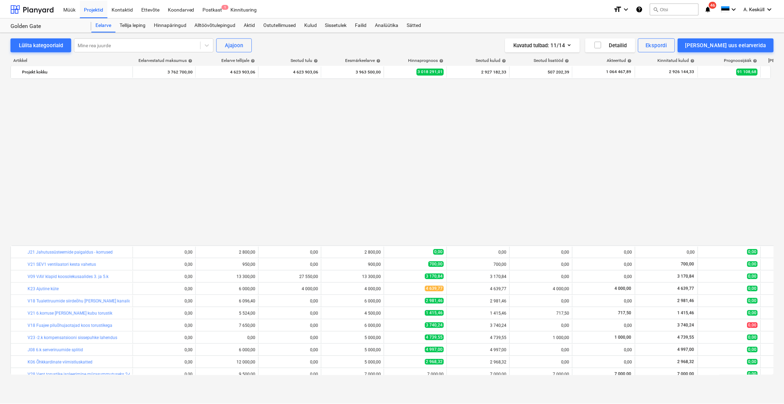
scroll to position [526, 0]
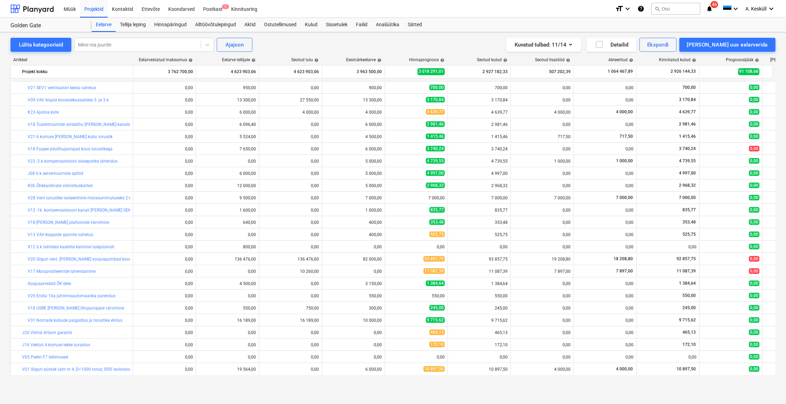
drag, startPoint x: 388, startPoint y: 37, endPoint x: 323, endPoint y: 78, distance: 77.0
click at [388, 37] on div "Lülita kategooriaid Mine rea juurde Ajajoon Kuvatud tulbad : 11/14 Detailid Eks…" at bounding box center [393, 210] width 786 height 357
click at [215, 25] on div "Alltöövõtulepingud" at bounding box center [215, 25] width 49 height 14
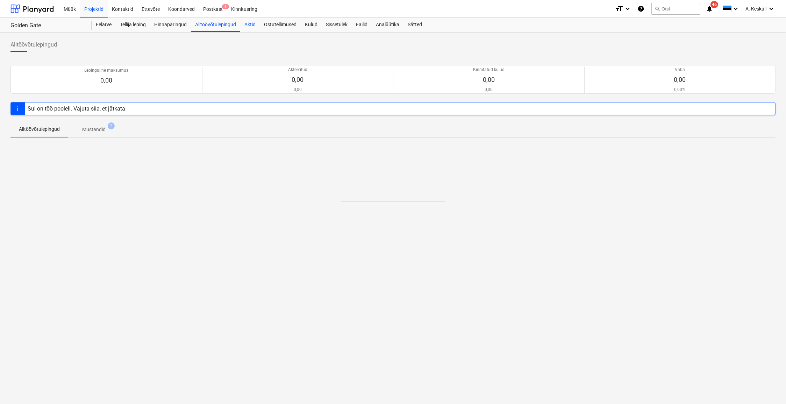
click at [249, 25] on div "Aktid" at bounding box center [250, 25] width 20 height 14
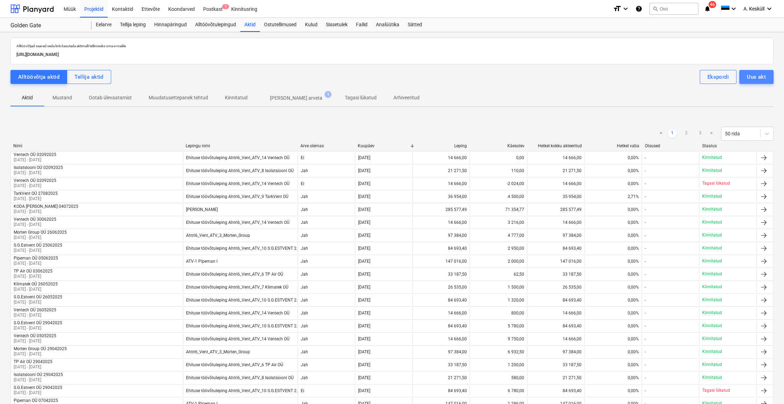
click at [622, 73] on div "Uus akt" at bounding box center [756, 76] width 19 height 9
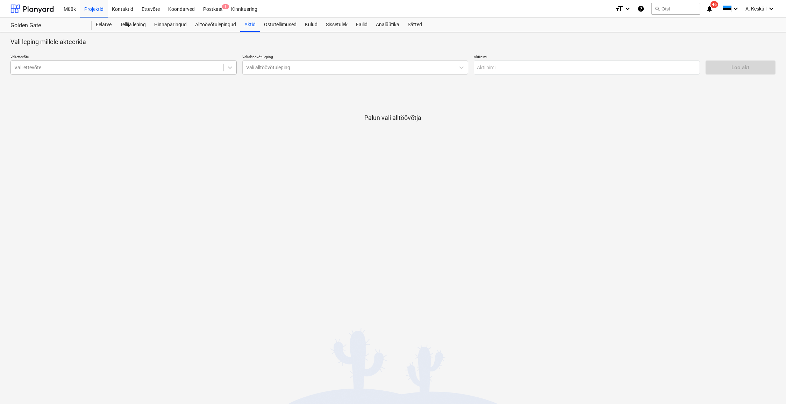
click at [90, 74] on div "Vali ettevõte" at bounding box center [123, 68] width 226 height 14
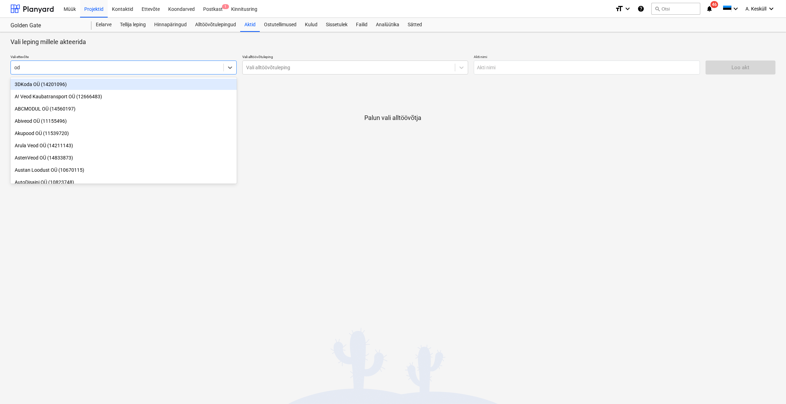
type input "o"
type input "koda"
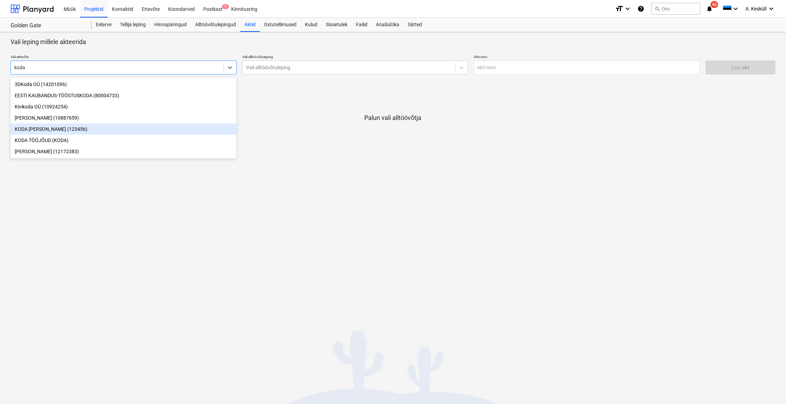
click at [48, 130] on div "KODA [PERSON_NAME] (123456)" at bounding box center [123, 128] width 226 height 11
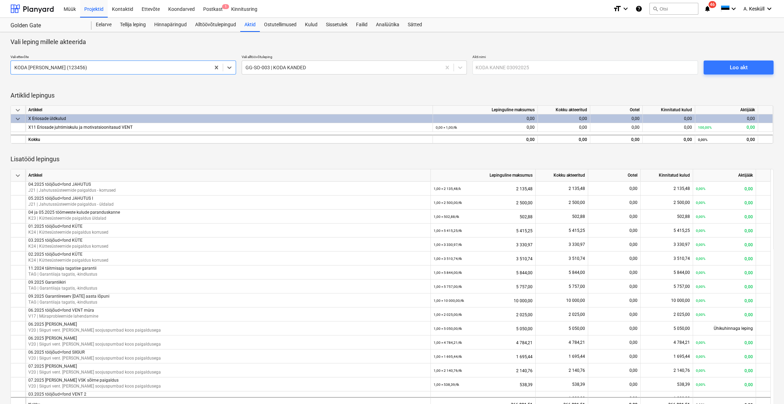
scroll to position [222, 0]
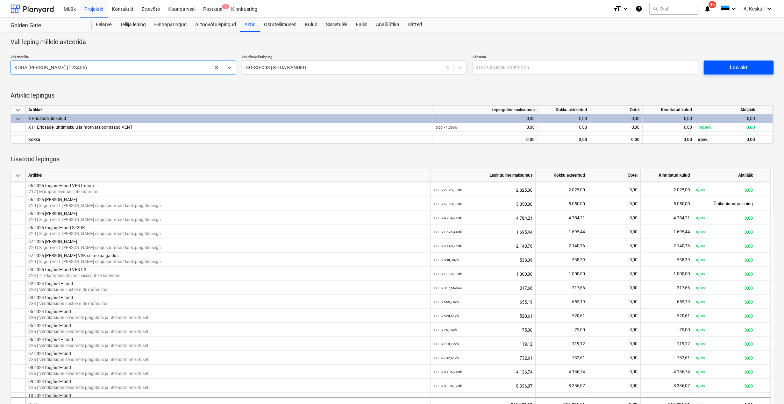
click at [622, 67] on span "Loo akt" at bounding box center [738, 67] width 53 height 9
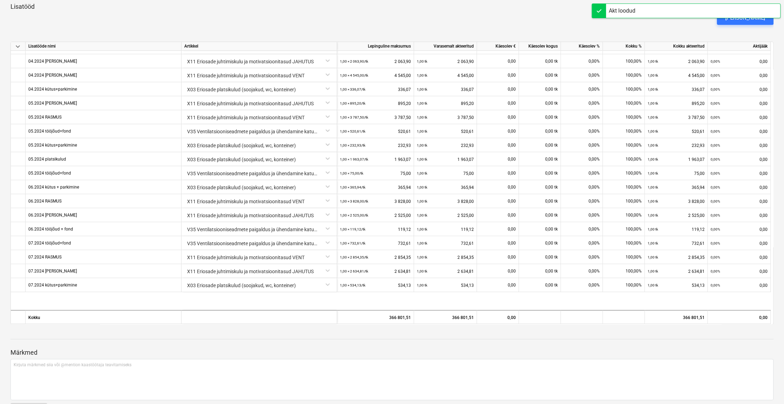
scroll to position [63, 0]
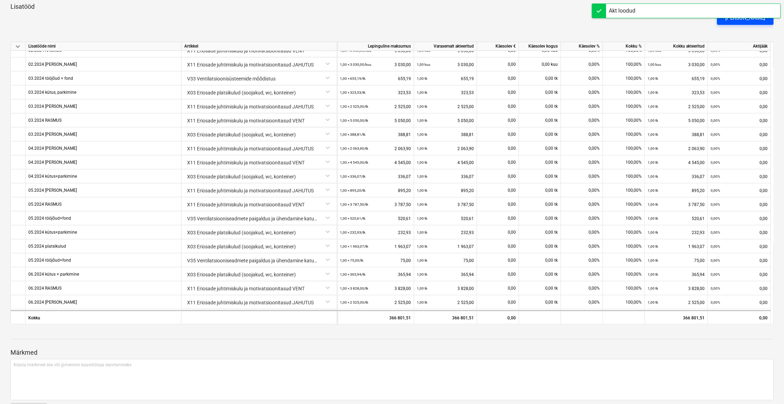
click at [622, 21] on div "[PERSON_NAME]" at bounding box center [745, 17] width 40 height 9
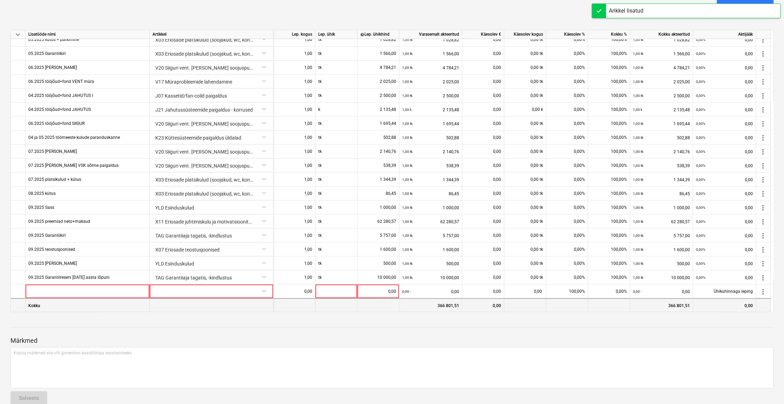
scroll to position [214, 0]
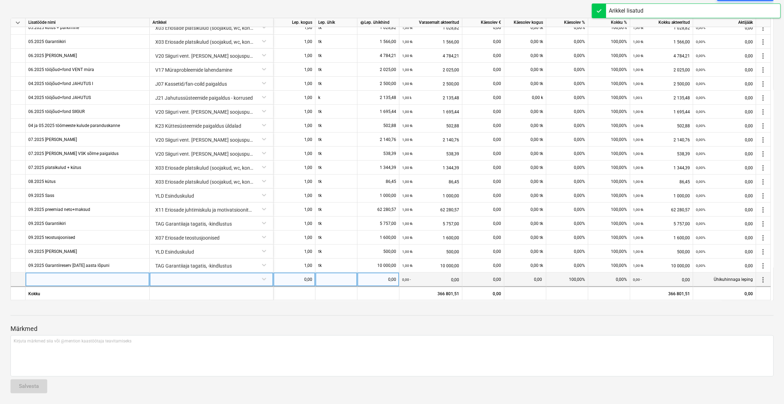
click at [55, 280] on div at bounding box center [88, 279] width 124 height 14
type input "0"
type input "Lõplik Vent.torustike puhastus ja jah. sõlme isoleerimine"
click at [180, 281] on div at bounding box center [212, 278] width 118 height 12
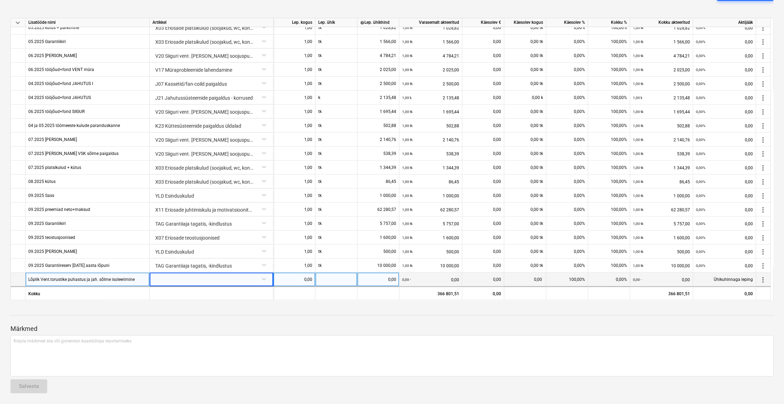
click at [196, 279] on div at bounding box center [212, 278] width 118 height 12
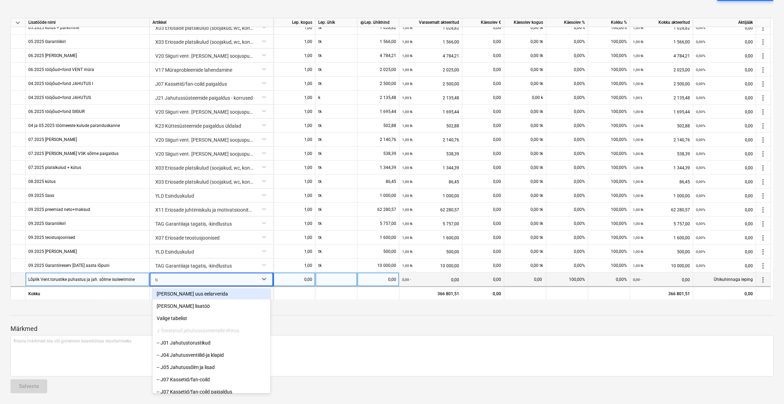
type input "tag"
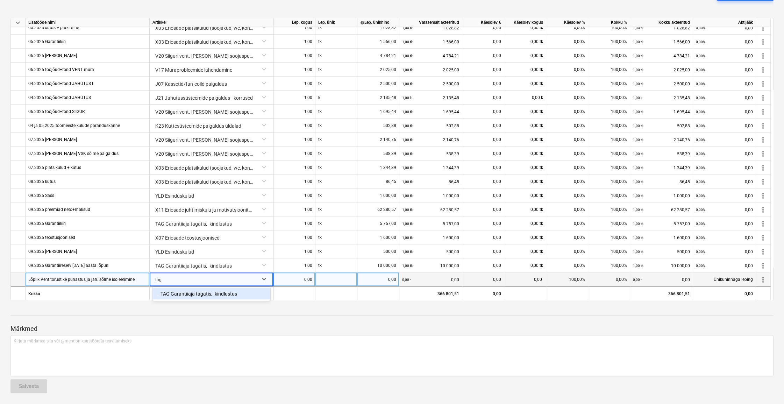
click at [194, 290] on div "-- TAG Garantiiaja tagatis, -kindlustus" at bounding box center [212, 293] width 118 height 11
click at [306, 282] on div "0,00" at bounding box center [294, 279] width 36 height 14
type input "1"
click at [329, 280] on div at bounding box center [337, 279] width 42 height 14
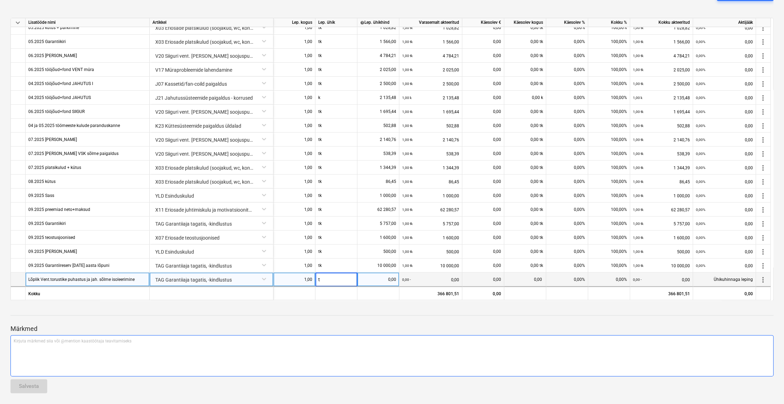
type input "tk"
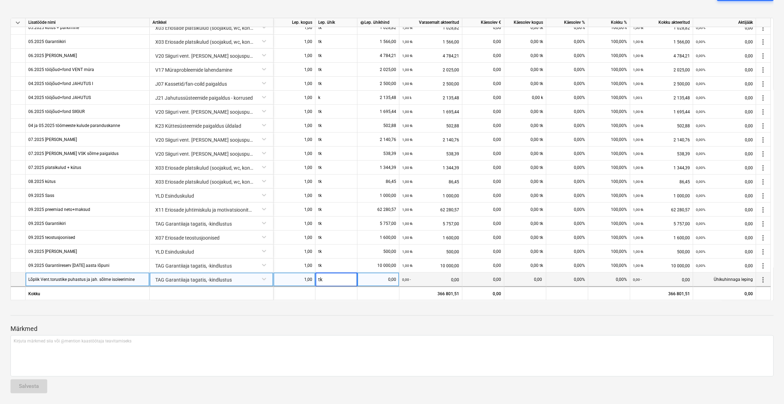
click at [377, 284] on div "0,00" at bounding box center [378, 279] width 36 height 14
type input "5000"
click at [384, 316] on div "Märkmed Kirjuta märkmed siia või @mention kaastöötaja teavitamiseks ﻿ Salvesta" at bounding box center [391, 352] width 763 height 93
click at [522, 283] on div "0,00 tk" at bounding box center [525, 279] width 42 height 14
type input "1"
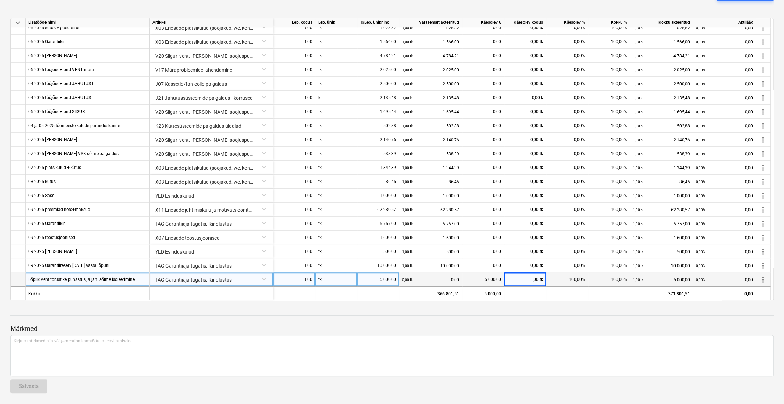
click at [544, 318] on div "Märkmed Kirjuta märkmed siia või @mention kaastöötaja teavitamiseks ﻿ Salvesta" at bounding box center [391, 352] width 763 height 93
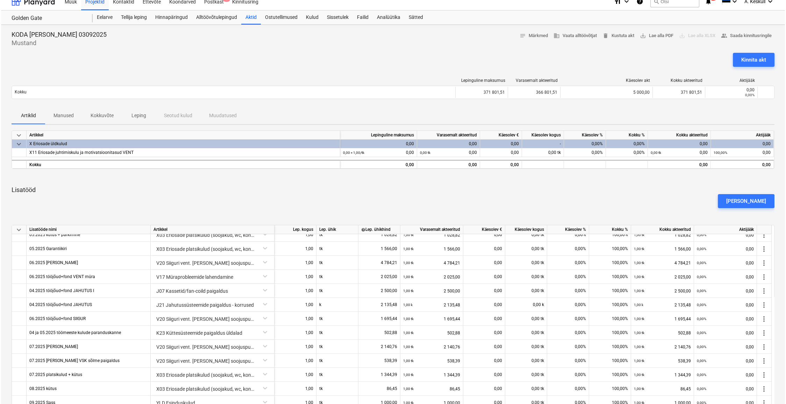
scroll to position [0, 0]
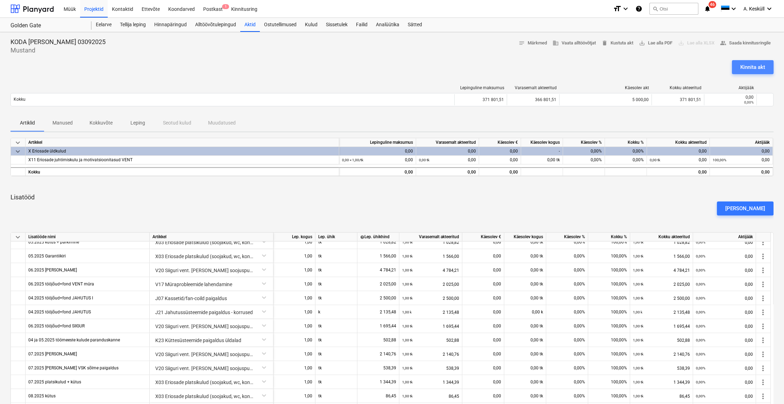
click at [622, 68] on div "Kinnita akt" at bounding box center [752, 67] width 25 height 9
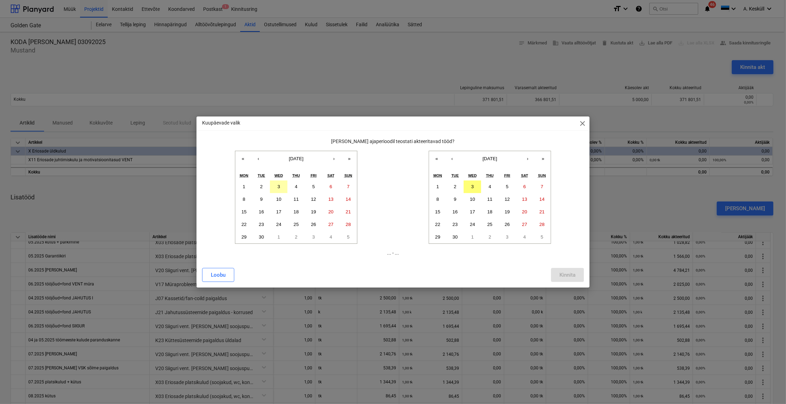
click at [276, 186] on button "3" at bounding box center [278, 186] width 17 height 13
click at [474, 191] on button "3" at bounding box center [472, 186] width 17 height 13
click at [564, 272] on div "Kinnita" at bounding box center [568, 274] width 16 height 9
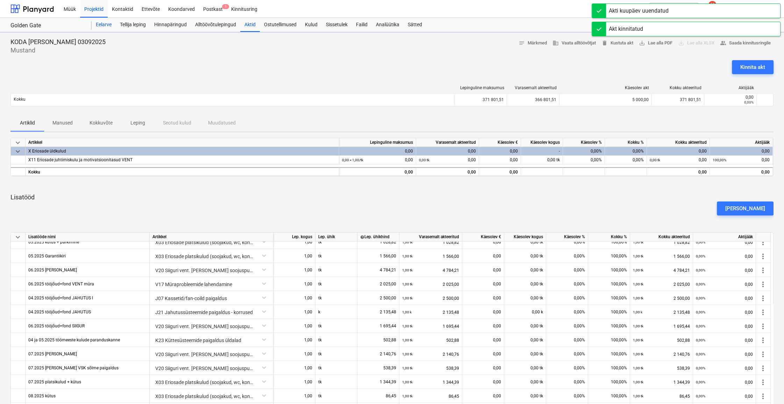
click at [107, 22] on div "Eelarve" at bounding box center [104, 25] width 24 height 14
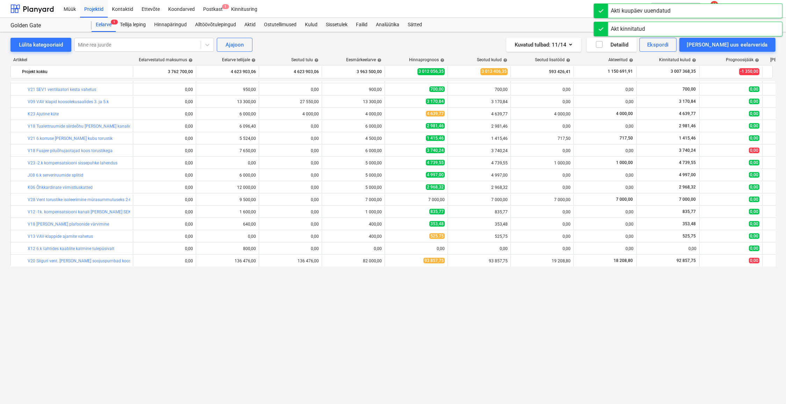
scroll to position [399, 0]
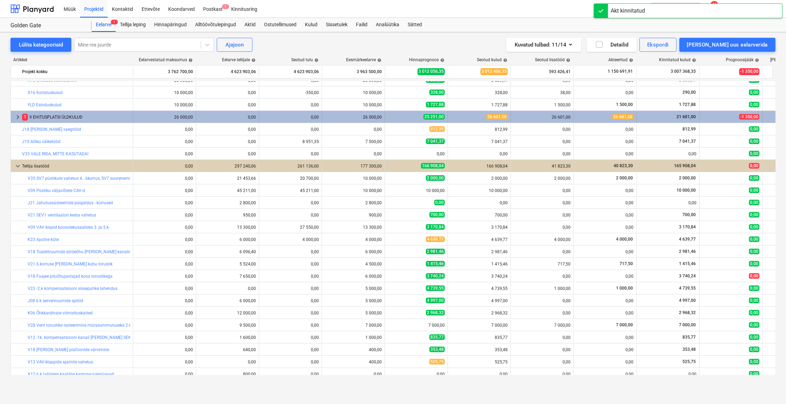
click at [20, 118] on span "keyboard_arrow_right" at bounding box center [18, 117] width 8 height 8
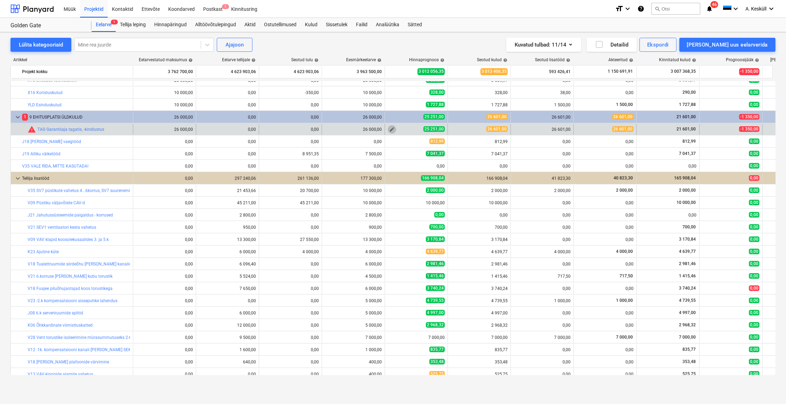
click at [394, 127] on span "edit" at bounding box center [392, 130] width 6 height 6
type textarea "x"
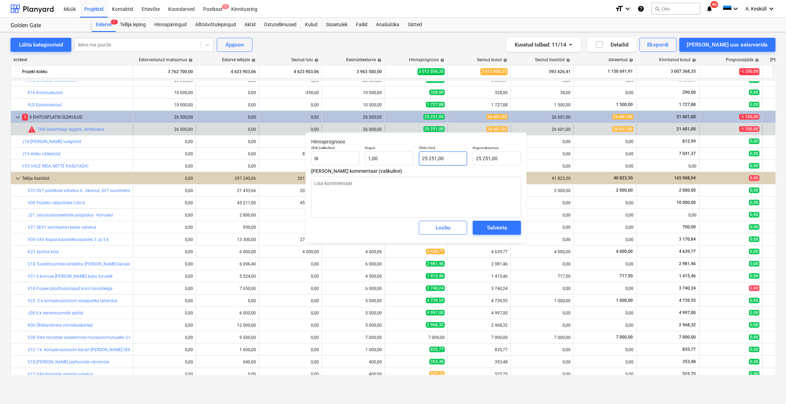
type input "25251"
click at [431, 158] on input "25251" at bounding box center [443, 158] width 48 height 14
drag, startPoint x: 448, startPoint y: 158, endPoint x: 422, endPoint y: 158, distance: 26.2
click at [422, 158] on input "25251" at bounding box center [443, 158] width 48 height 14
type textarea "x"
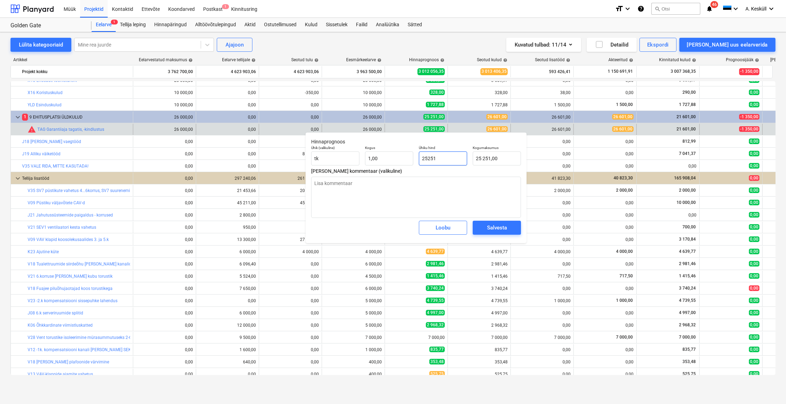
type input "2"
type input "2,00"
type textarea "x"
type input "26"
type input "26,00"
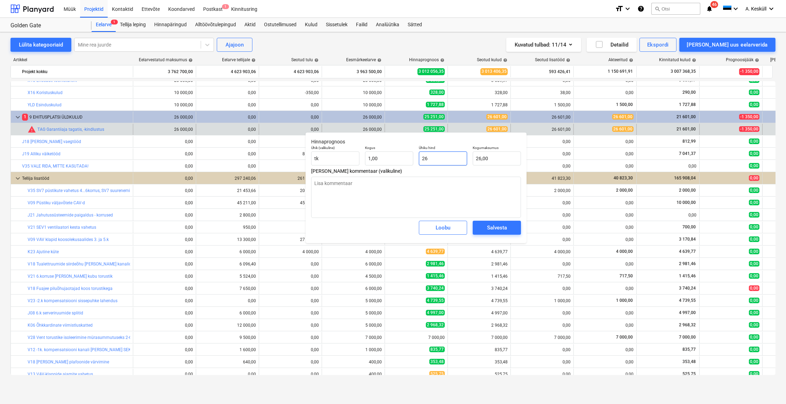
type textarea "x"
type input "260"
type input "260,00"
type textarea "x"
type input "2601"
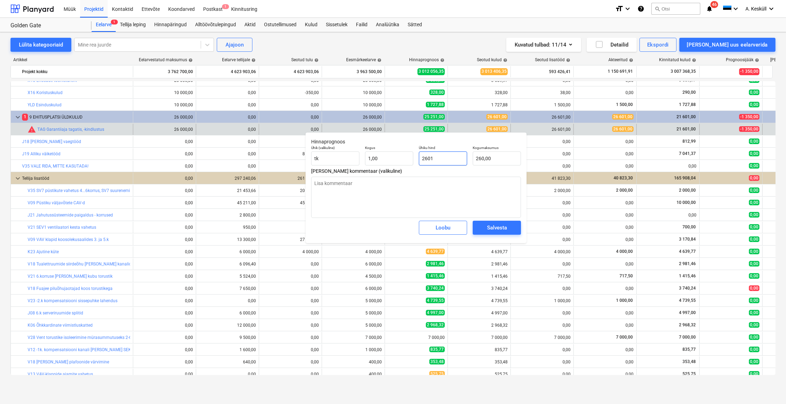
type input "2 601,00"
type textarea "x"
type input "260"
type input "260,00"
type textarea "x"
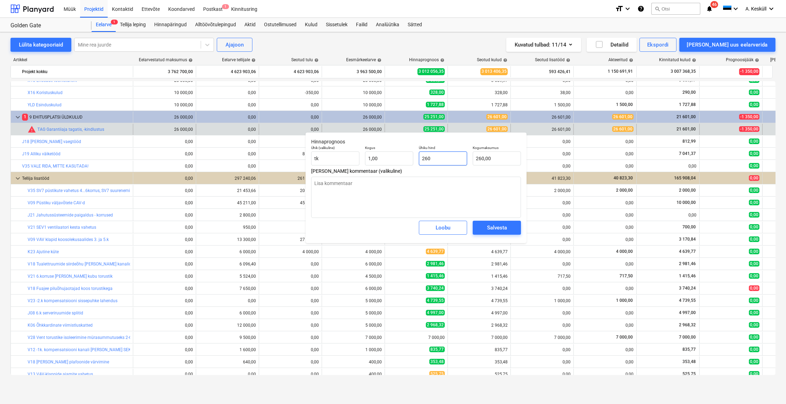
type input "26"
type input "26,00"
type textarea "x"
type input "266"
type input "266,00"
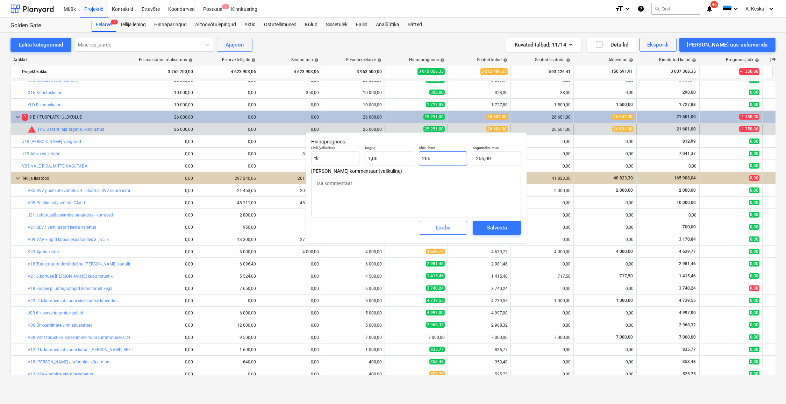
type textarea "x"
type input "2660"
type input "2 660,00"
type textarea "x"
type input "26601"
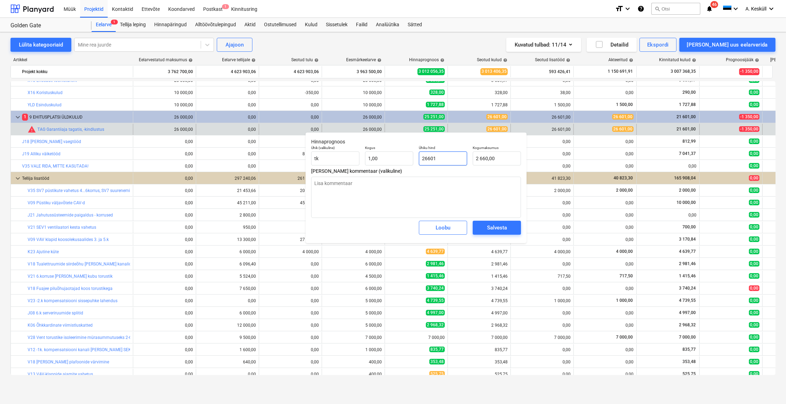
type input "26 601,00"
type input "26601"
type textarea "x"
type input "26 601,00"
click at [495, 226] on div "Salvesta" at bounding box center [497, 227] width 20 height 9
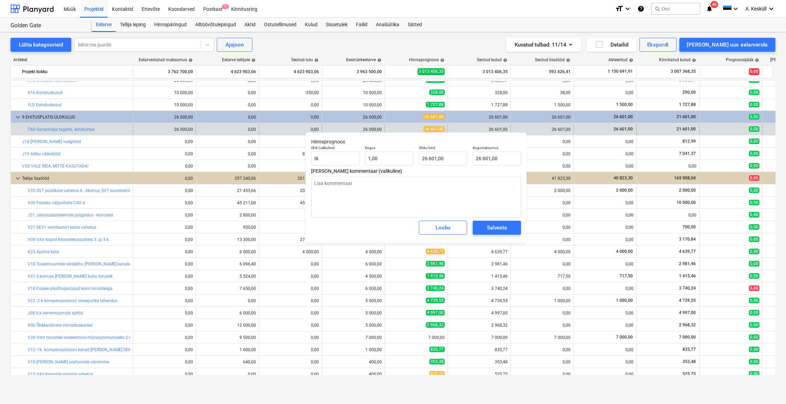
type textarea "x"
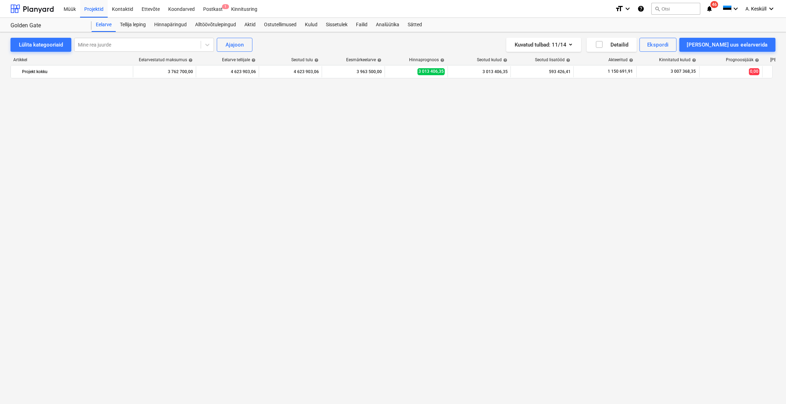
scroll to position [539, 0]
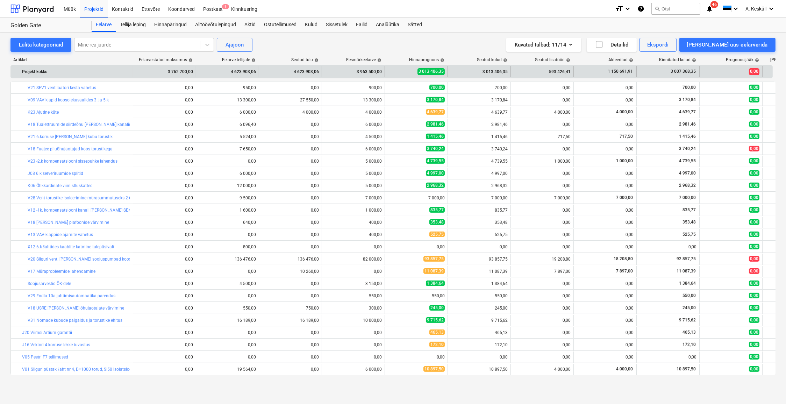
drag, startPoint x: 495, startPoint y: 71, endPoint x: 500, endPoint y: 70, distance: 5.6
click at [495, 71] on div "3 013 406,35" at bounding box center [479, 71] width 57 height 11
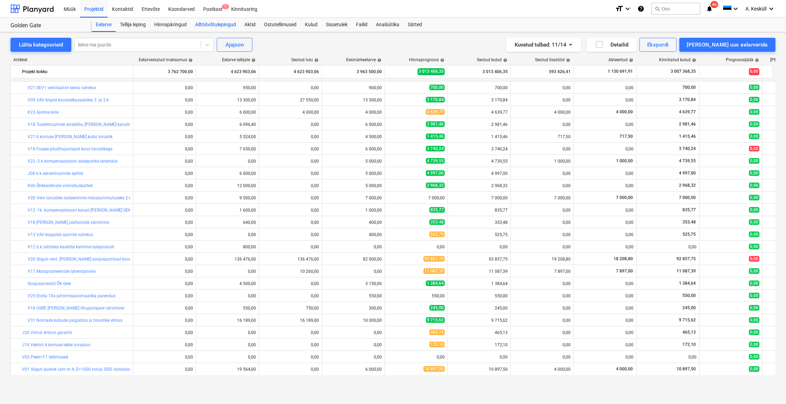
click at [224, 26] on div "Alltöövõtulepingud" at bounding box center [215, 25] width 49 height 14
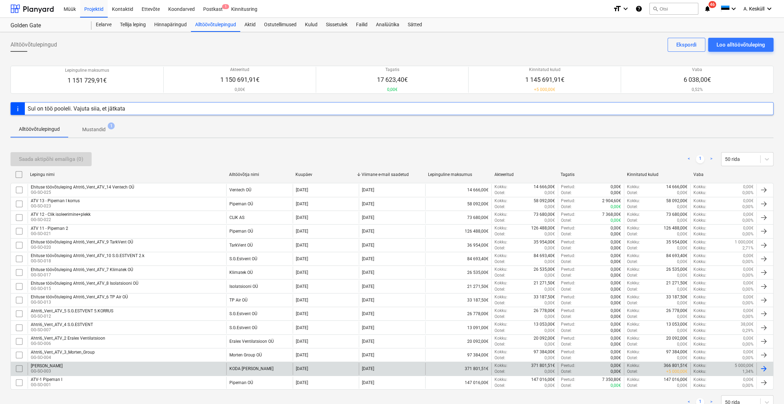
click at [40, 364] on div "[PERSON_NAME]" at bounding box center [47, 365] width 32 height 5
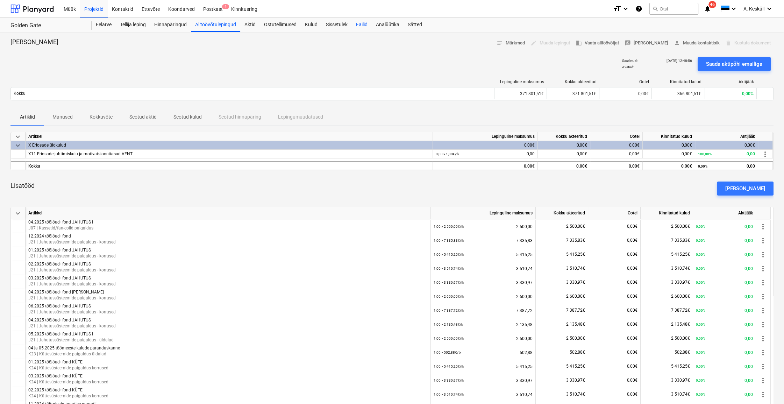
click at [364, 23] on div "Failid" at bounding box center [362, 25] width 20 height 14
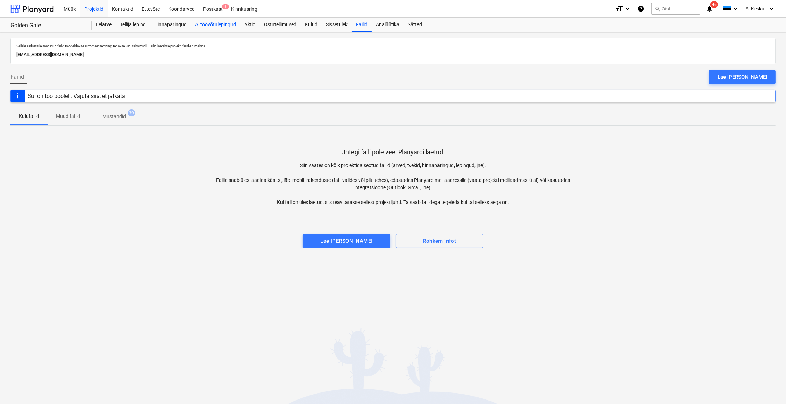
click at [222, 26] on div "Alltöövõtulepingud" at bounding box center [215, 25] width 49 height 14
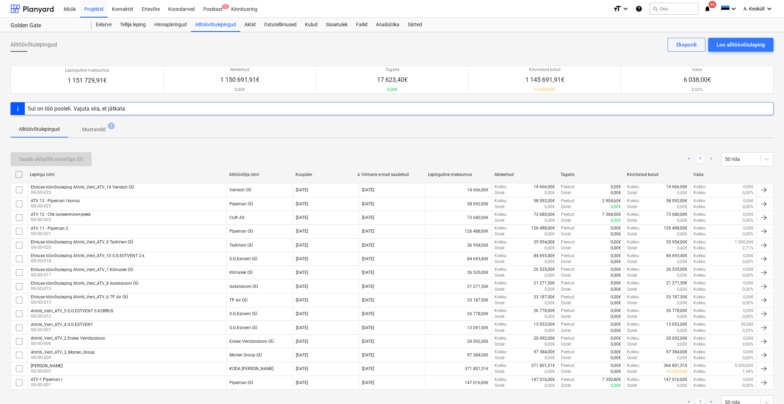
click at [100, 126] on span "Mustandid 1" at bounding box center [94, 129] width 35 height 7
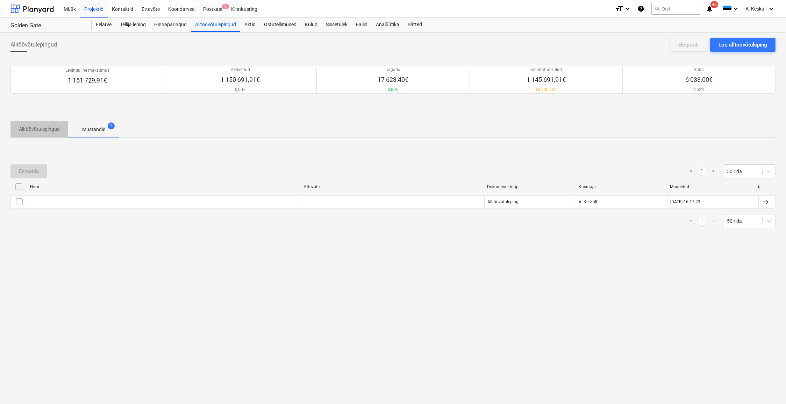
click at [45, 128] on p "Alltöövõtulepingud" at bounding box center [39, 129] width 41 height 7
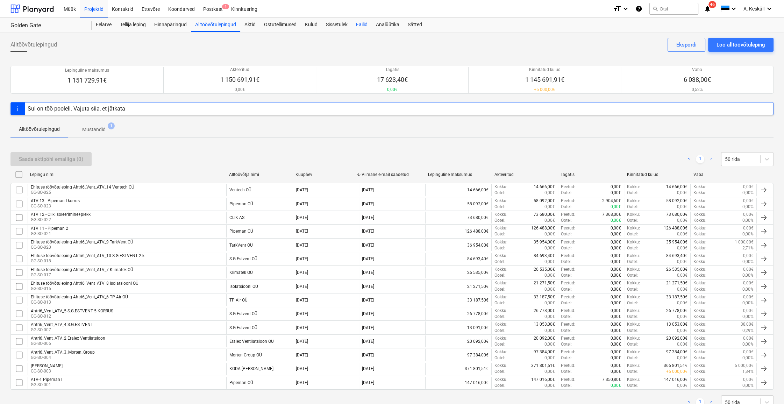
click at [361, 27] on div "Failid" at bounding box center [362, 25] width 20 height 14
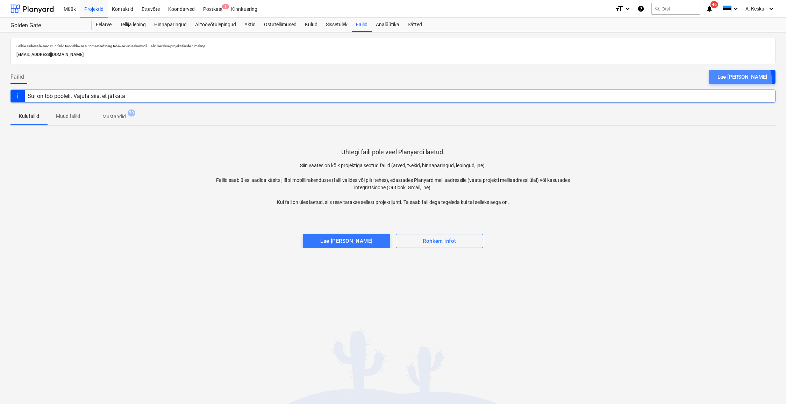
click at [622, 80] on div "Lae faile üles" at bounding box center [743, 76] width 50 height 9
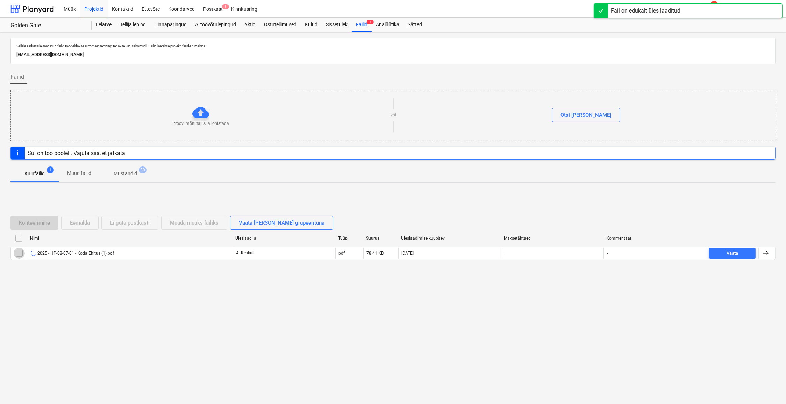
click at [16, 254] on input "checkbox" at bounding box center [19, 253] width 11 height 11
click at [89, 225] on div "Eemalda" at bounding box center [80, 222] width 20 height 9
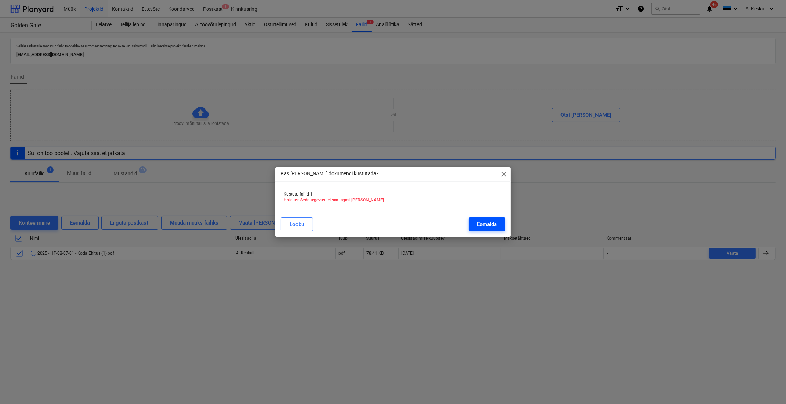
click at [479, 224] on div "Eemalda" at bounding box center [487, 224] width 20 height 9
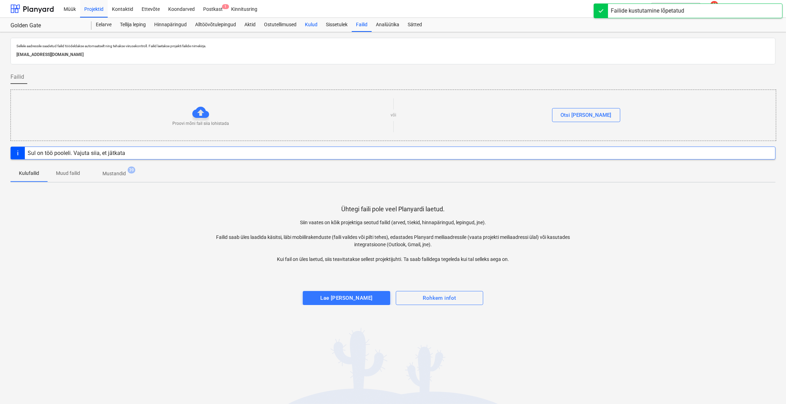
click at [314, 24] on div "Kulud" at bounding box center [311, 25] width 21 height 14
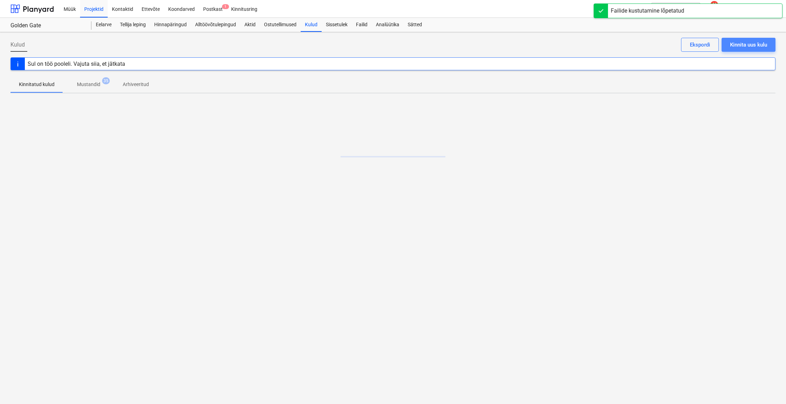
click at [622, 45] on div "Kinnita uus kulu" at bounding box center [748, 44] width 37 height 9
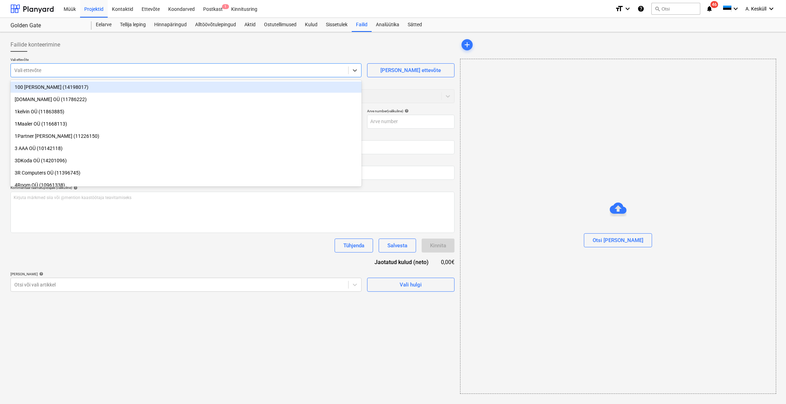
click at [38, 73] on div at bounding box center [179, 70] width 331 height 7
type input "[PERSON_NAME]"
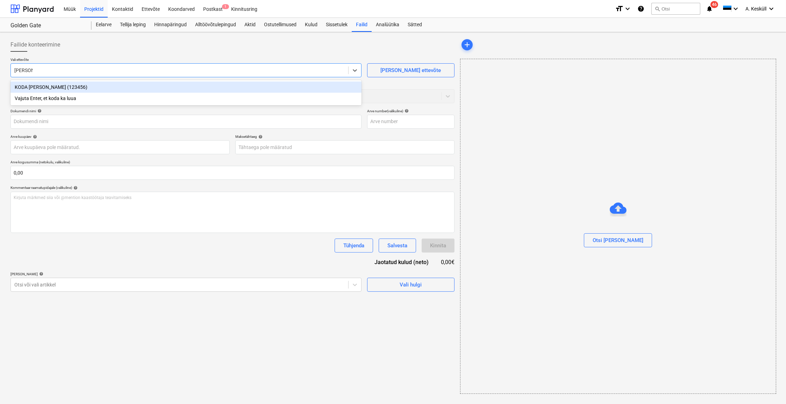
click at [45, 87] on div "KODA [PERSON_NAME] (123456)" at bounding box center [185, 86] width 351 height 11
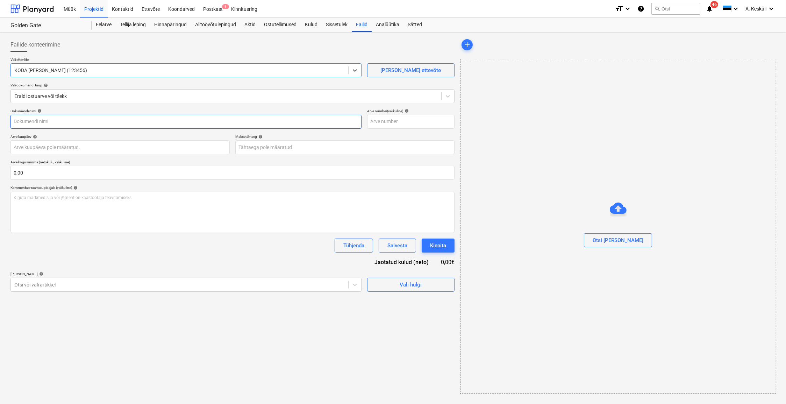
click at [38, 124] on input "text" at bounding box center [185, 122] width 351 height 14
click at [35, 121] on input "text" at bounding box center [185, 122] width 351 height 14
click at [31, 98] on div at bounding box center [226, 96] width 424 height 7
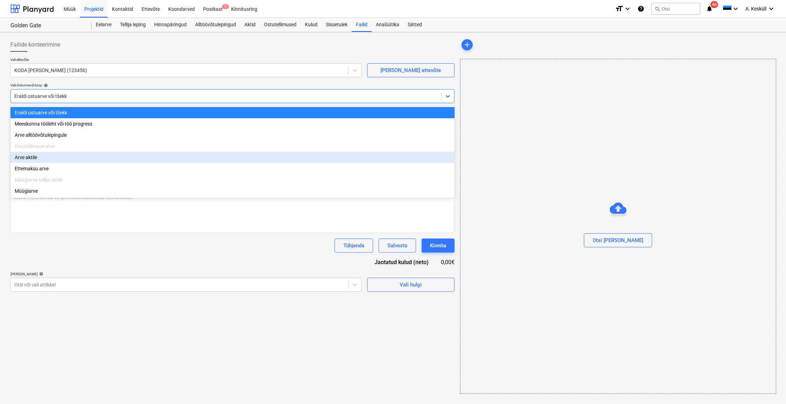
click at [33, 161] on div "Arve aktile" at bounding box center [232, 157] width 444 height 11
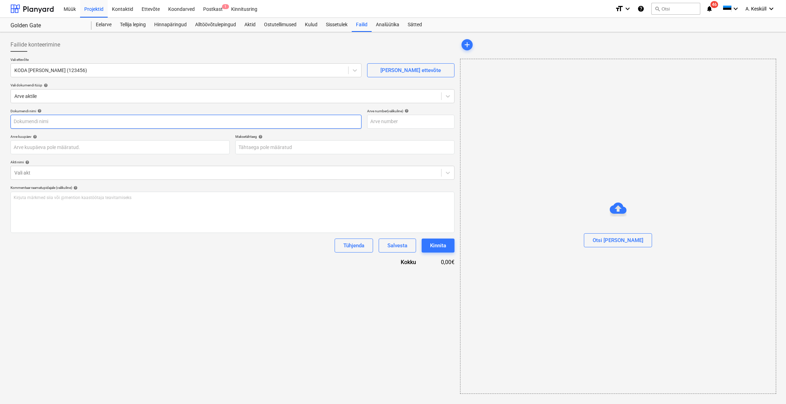
click at [61, 121] on input "text" at bounding box center [185, 122] width 351 height 14
click at [37, 172] on div at bounding box center [226, 172] width 424 height 7
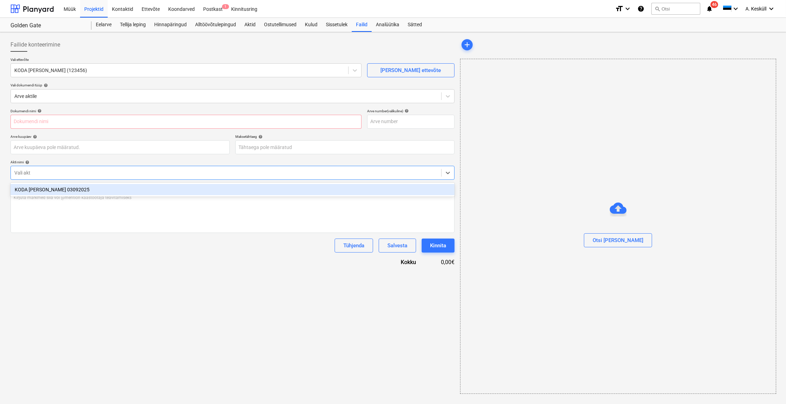
click at [37, 190] on div "KODA [PERSON_NAME] 03092025" at bounding box center [232, 189] width 444 height 11
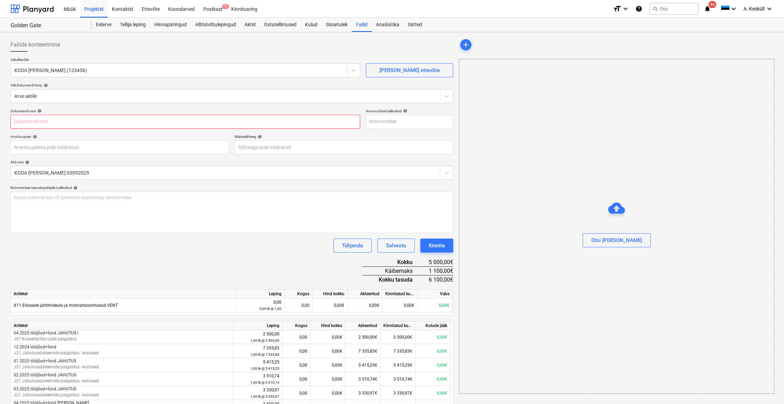
click at [38, 122] on input "text" at bounding box center [185, 122] width 350 height 14
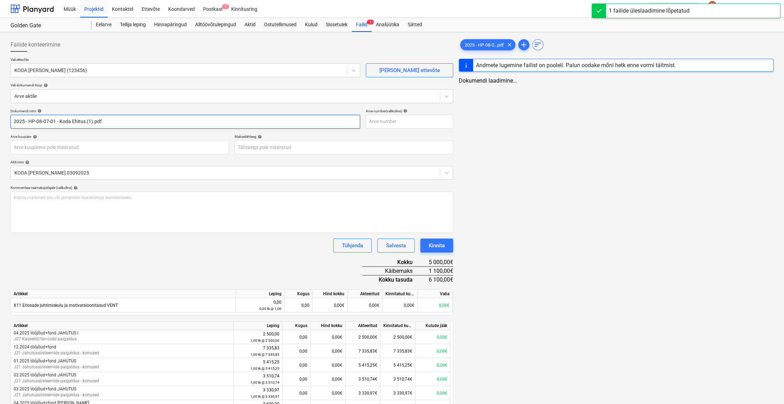
click at [58, 122] on input "2025 - HP-08-07-01 - Koda Ehitus (1).pdf" at bounding box center [185, 122] width 350 height 14
type input "1"
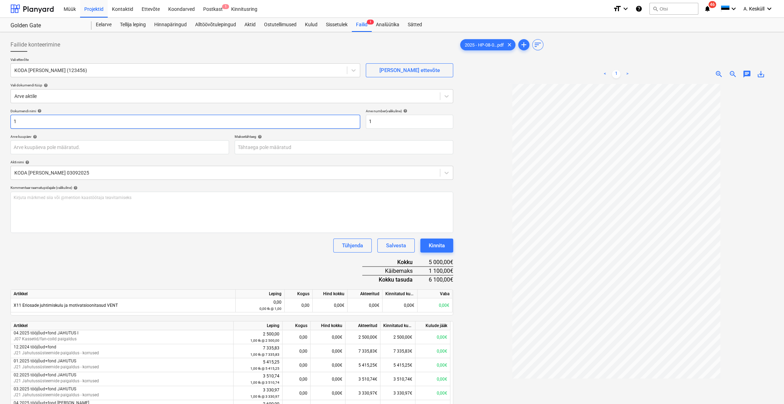
drag, startPoint x: 41, startPoint y: 123, endPoint x: 3, endPoint y: 122, distance: 37.8
click at [3, 122] on div "Failide konteerimine Vali ettevõte KODA KANNE (123456) Lisa uus ettevõte Vali d…" at bounding box center [392, 350] width 784 height 637
type input "JERSTEEL ja Külmasõlme isoleerimine"
click at [67, 146] on body "Müük Projektid Kontaktid Ettevõte Koondarved Postkast 1 Kinnitusring format_siz…" at bounding box center [392, 202] width 784 height 404
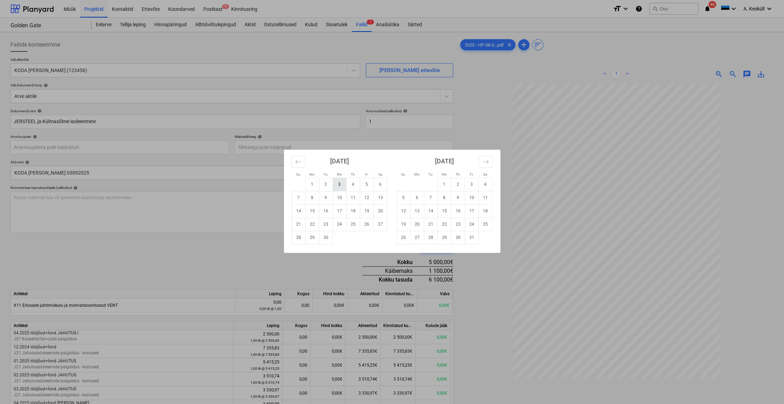
click at [336, 184] on td "3" at bounding box center [340, 184] width 14 height 13
type input "[DATE]"
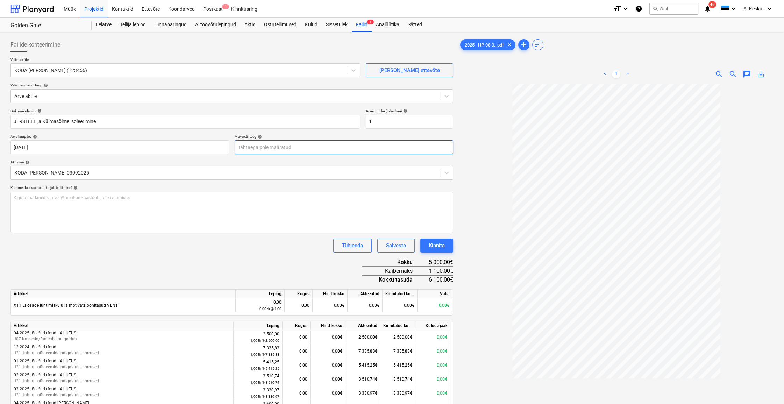
click at [289, 150] on body "Müük Projektid Kontaktid Ettevõte Koondarved Postkast 1 Kinnitusring format_siz…" at bounding box center [392, 202] width 784 height 404
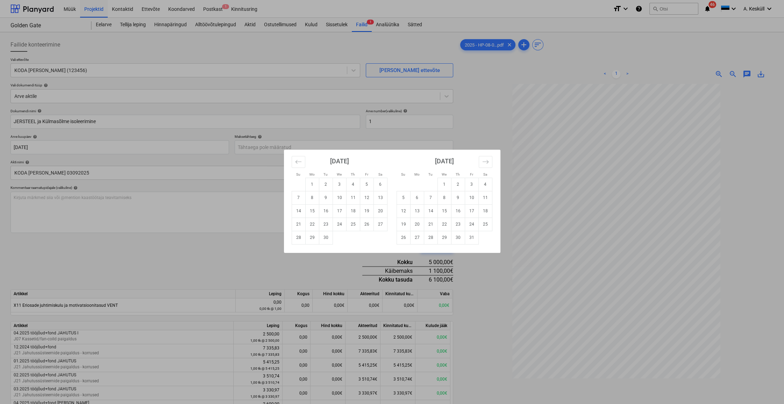
click at [336, 182] on td "3" at bounding box center [340, 184] width 14 height 13
type input "[DATE]"
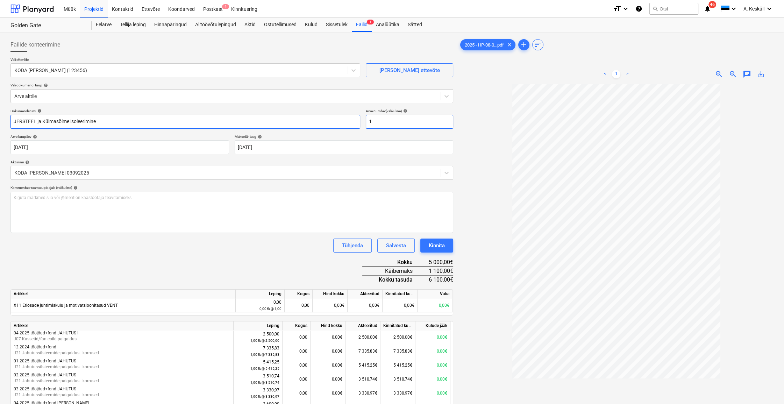
drag, startPoint x: 383, startPoint y: 121, endPoint x: 351, endPoint y: 121, distance: 31.8
click at [351, 121] on div "Dokumendi nimi help JERSTEEL ja Külmasõlme isoleerimine Arve number (valikuline…" at bounding box center [231, 119] width 443 height 20
click at [443, 244] on div "Kinnita" at bounding box center [437, 245] width 16 height 9
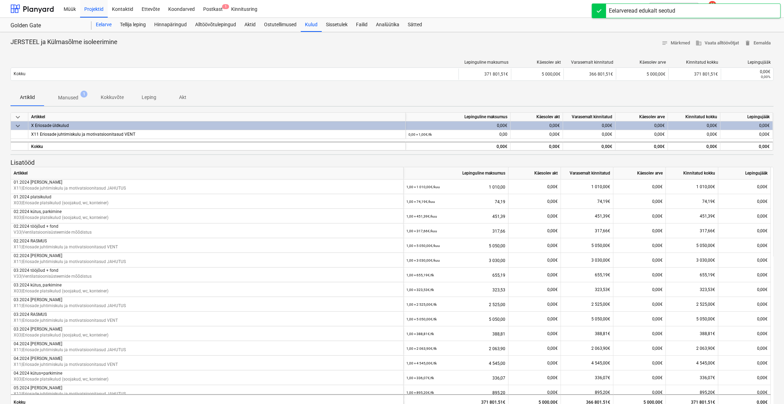
click at [106, 25] on div "Eelarve" at bounding box center [104, 25] width 24 height 14
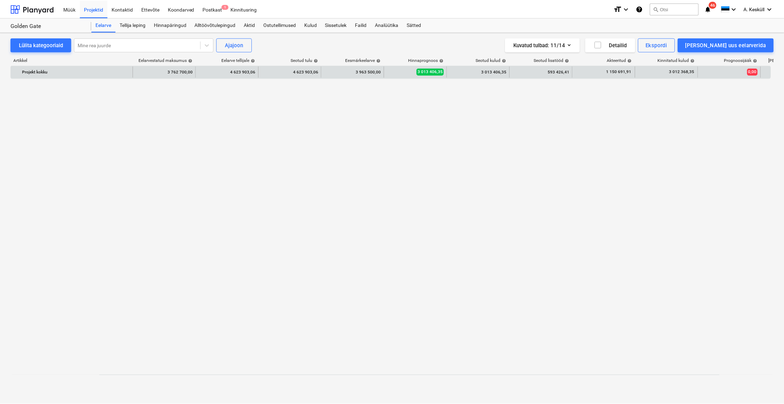
scroll to position [539, 0]
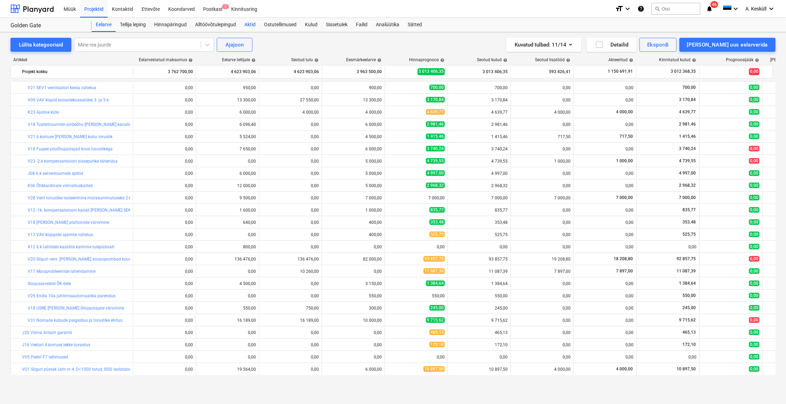
click at [253, 24] on div "Aktid" at bounding box center [250, 25] width 20 height 14
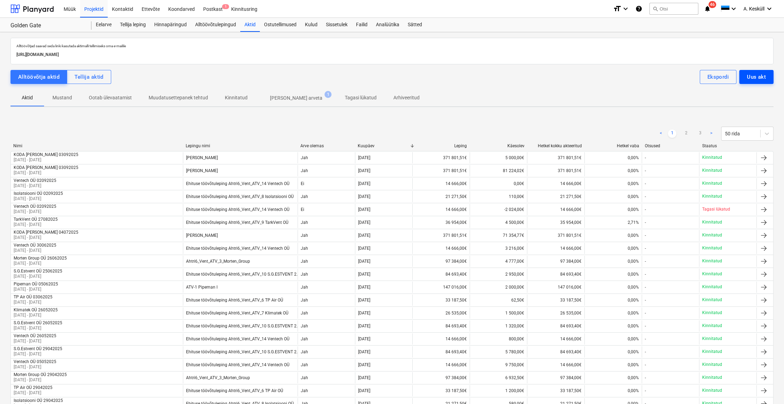
click at [622, 77] on div "Uus akt" at bounding box center [756, 76] width 19 height 9
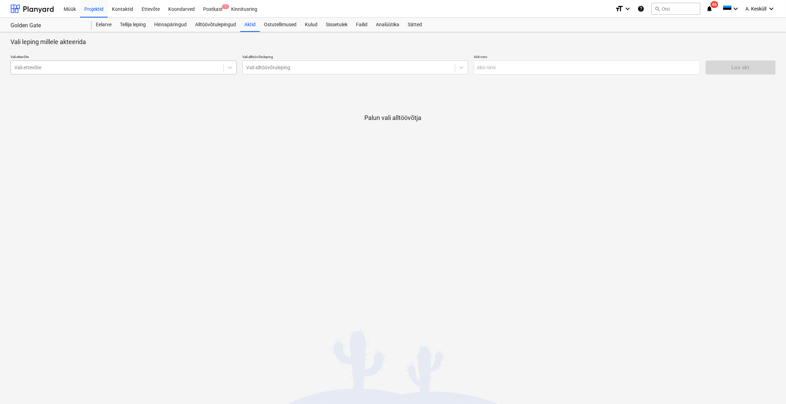
click at [80, 65] on div at bounding box center [117, 67] width 206 height 7
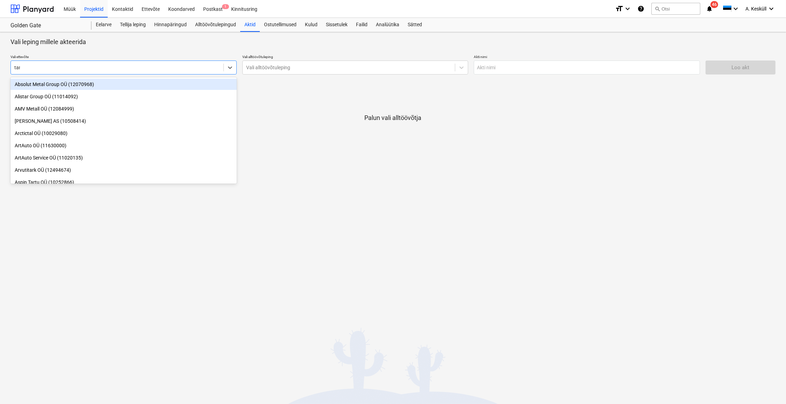
type input "tark"
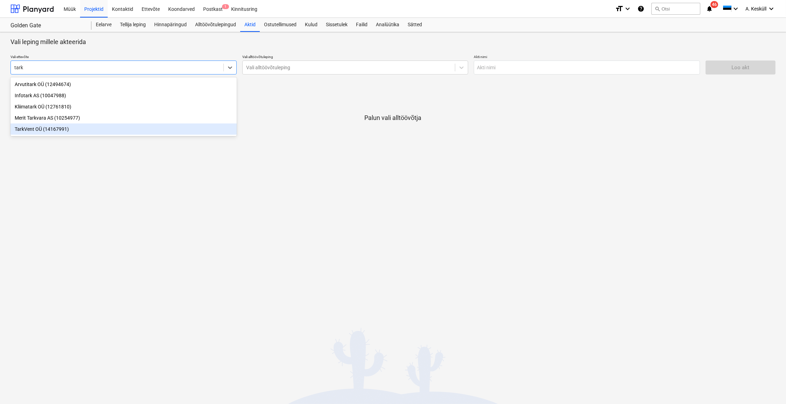
click at [40, 132] on div "TarkVent OÜ (14167991)" at bounding box center [123, 128] width 226 height 11
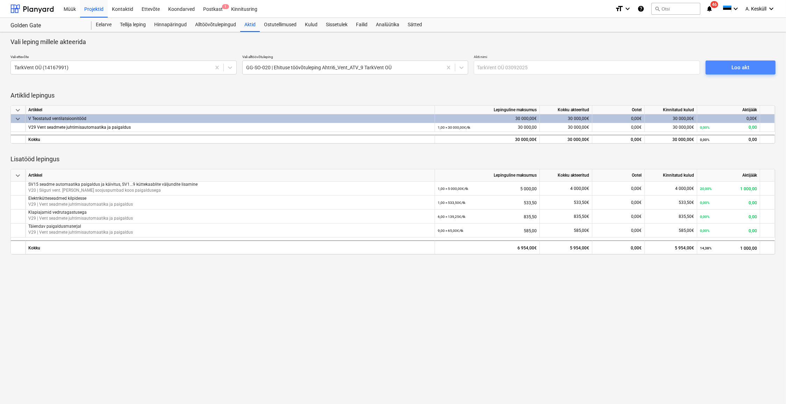
click at [622, 68] on div "Loo akt" at bounding box center [741, 67] width 18 height 9
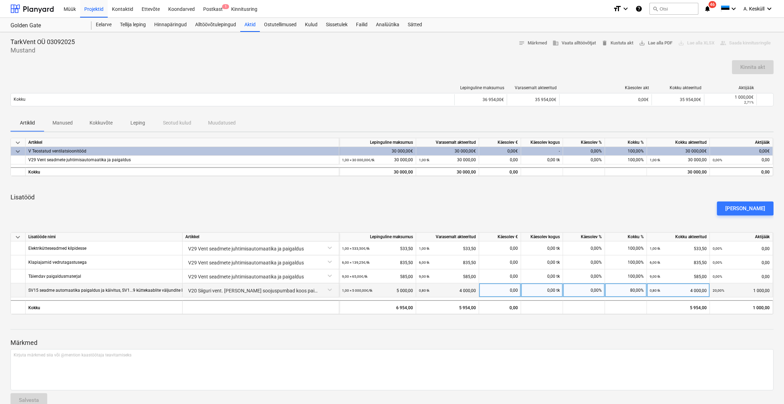
click at [509, 291] on div "0,00" at bounding box center [500, 290] width 36 height 14
type input "1000"
click at [622, 66] on div "Kinnita akt" at bounding box center [752, 67] width 25 height 9
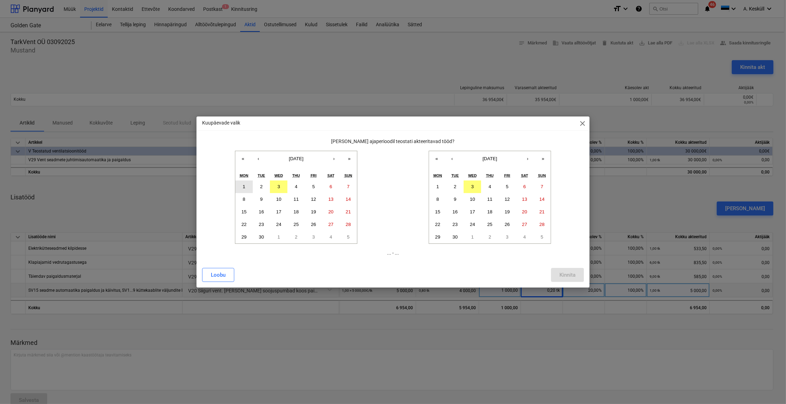
click at [242, 187] on button "1" at bounding box center [243, 186] width 17 height 13
click at [471, 186] on button "3" at bounding box center [472, 186] width 17 height 13
click at [567, 275] on div "Kinnita" at bounding box center [568, 274] width 16 height 9
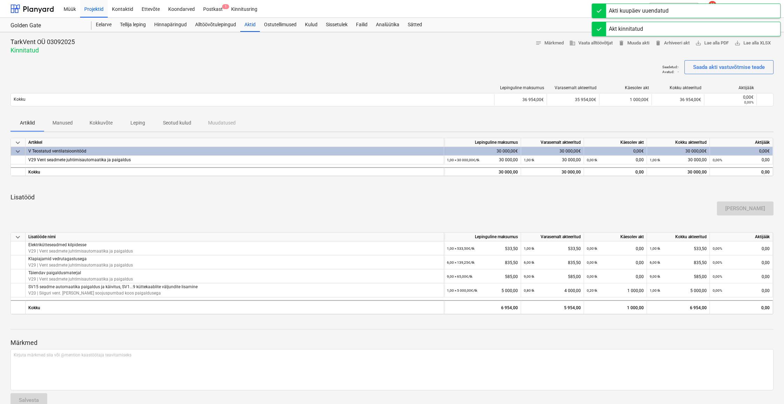
click at [622, 66] on div "Saada akti vastuvõtmise teade" at bounding box center [729, 67] width 72 height 9
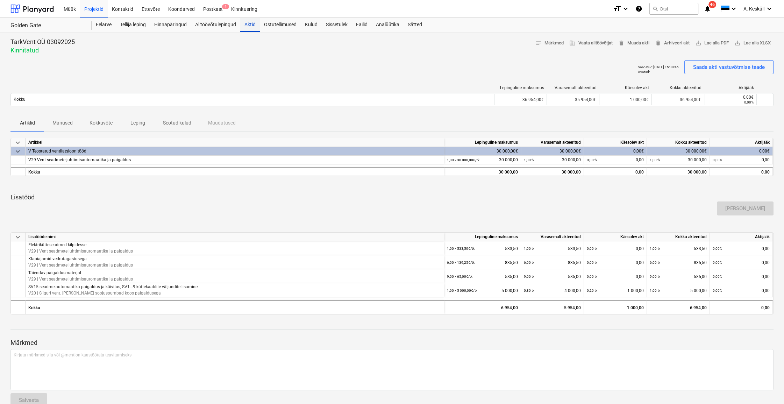
drag, startPoint x: 249, startPoint y: 24, endPoint x: 255, endPoint y: 24, distance: 5.9
click at [249, 24] on div "Aktid" at bounding box center [250, 25] width 20 height 14
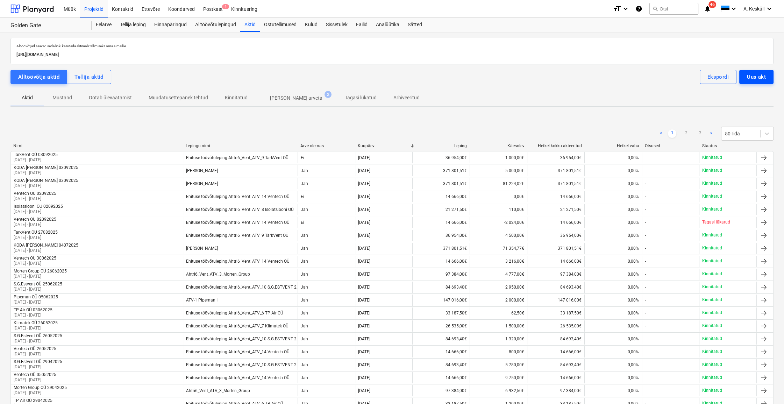
click at [622, 77] on div "Uus akt" at bounding box center [756, 76] width 19 height 9
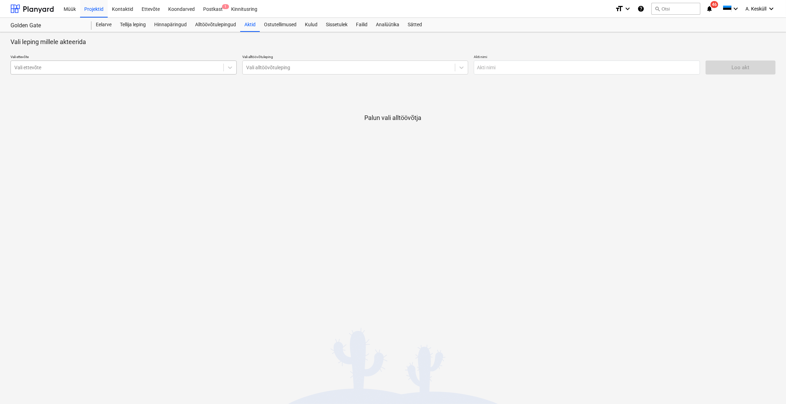
click at [135, 70] on div at bounding box center [117, 67] width 206 height 7
type input "morten"
click at [73, 87] on div "Morten Group OÜ (11995084)" at bounding box center [123, 84] width 226 height 11
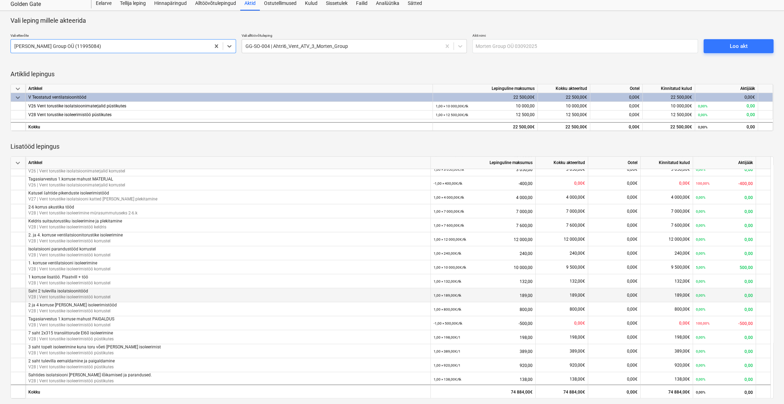
scroll to position [260, 0]
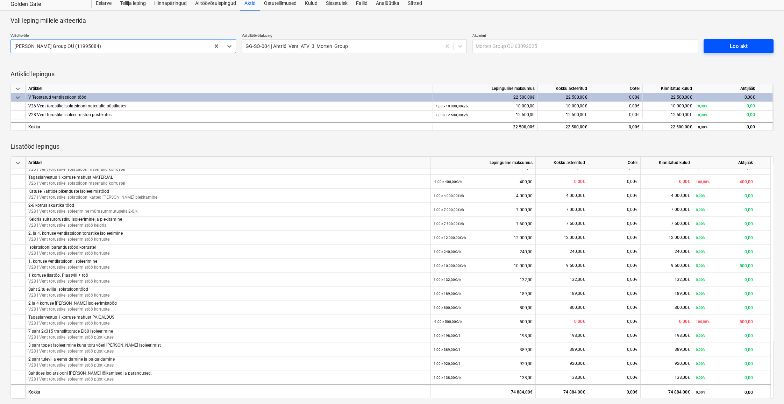
click at [622, 47] on div "Loo akt" at bounding box center [739, 46] width 18 height 9
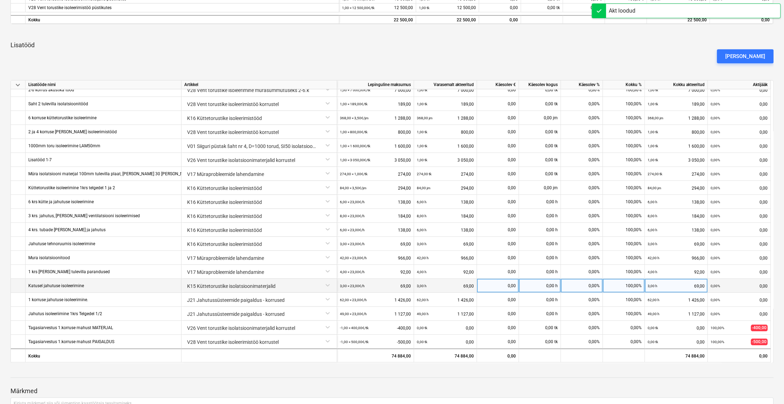
scroll to position [224, 0]
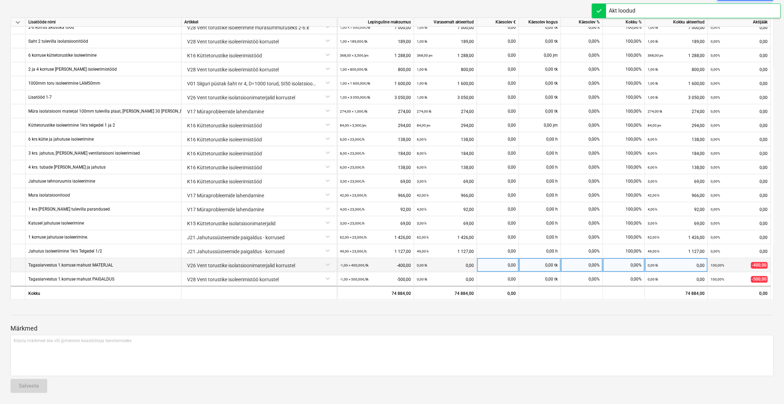
click at [551, 265] on div "0,00 tk" at bounding box center [540, 265] width 42 height 14
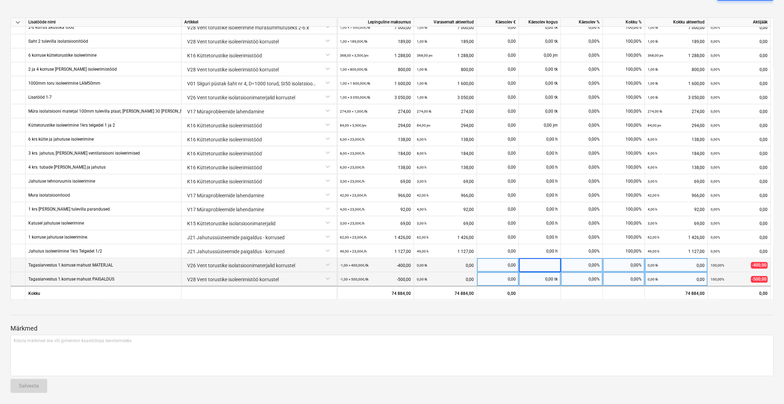
type input "1"
click at [551, 280] on div "0,00 tk" at bounding box center [540, 279] width 42 height 14
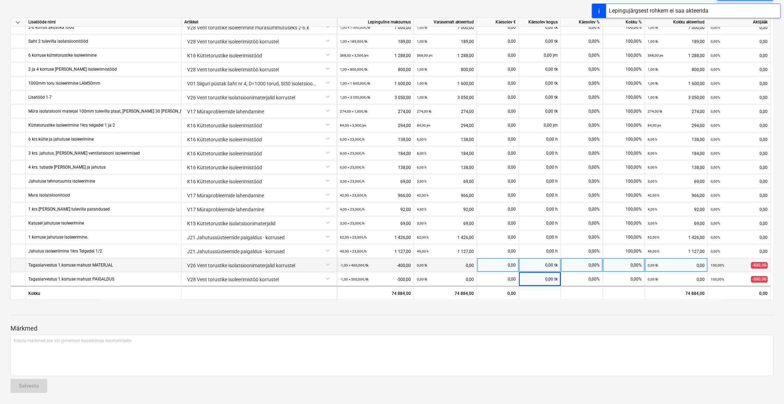
click at [487, 265] on div "0,00" at bounding box center [498, 265] width 36 height 14
click at [431, 265] on div "0,00 tk 0,00" at bounding box center [445, 265] width 57 height 14
click at [418, 265] on small "0,00 tk" at bounding box center [422, 265] width 10 height 4
click at [529, 265] on div "0,00 tk" at bounding box center [540, 265] width 42 height 14
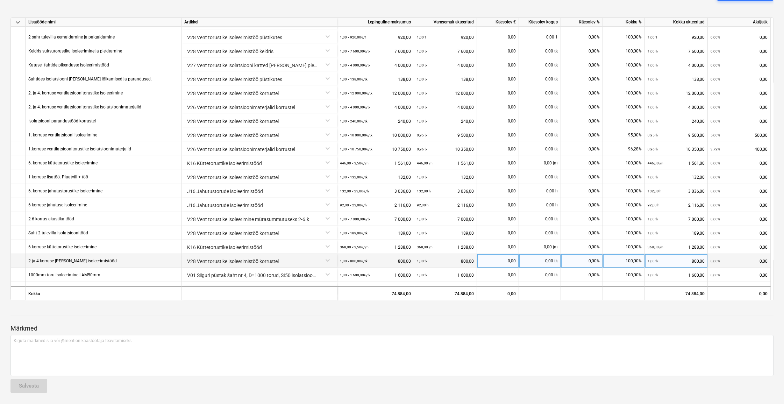
scroll to position [0, 0]
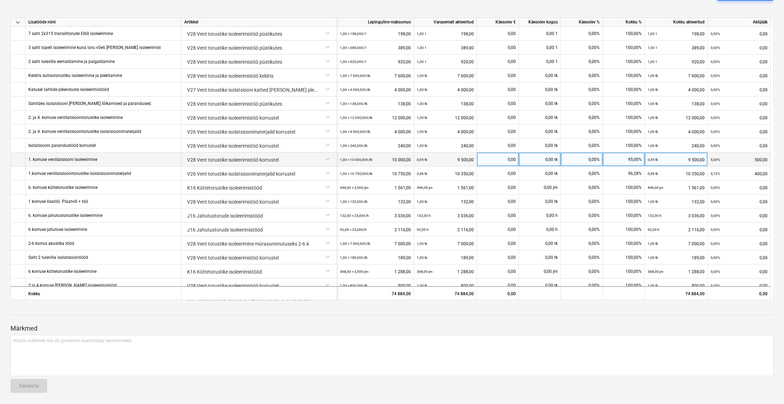
click at [542, 159] on div "0,00 tk" at bounding box center [540, 160] width 42 height 14
click at [507, 159] on div "0,00" at bounding box center [498, 160] width 36 height 14
type input "500"
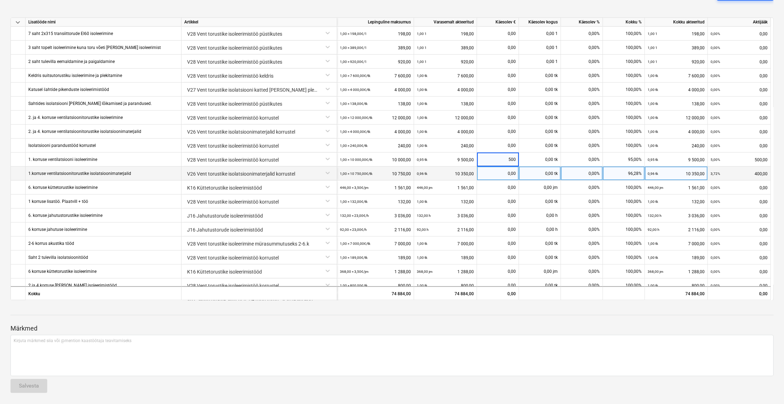
click at [510, 170] on div "0,00" at bounding box center [498, 173] width 36 height 14
click at [510, 175] on div "0,00" at bounding box center [498, 173] width 36 height 14
type input "400"
click at [580, 319] on div at bounding box center [391, 322] width 763 height 6
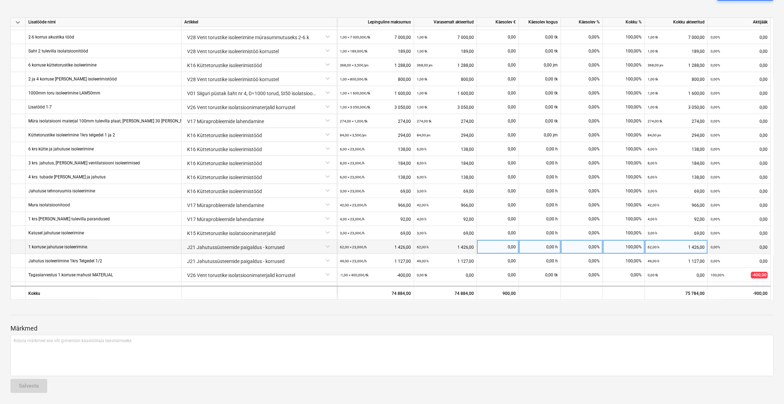
scroll to position [217, 0]
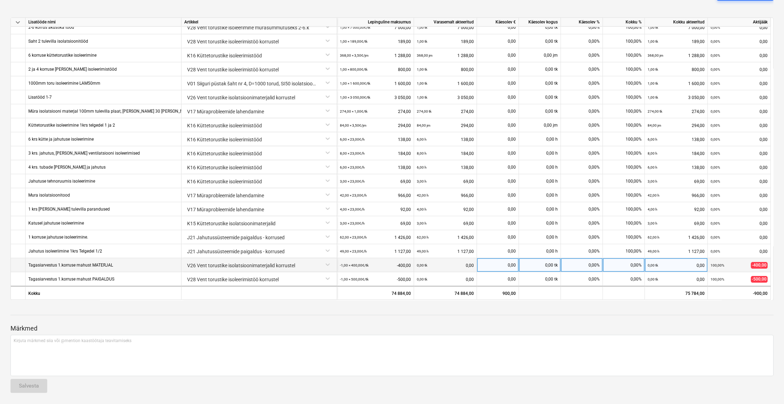
click at [543, 270] on div "0,00 tk" at bounding box center [540, 265] width 42 height 14
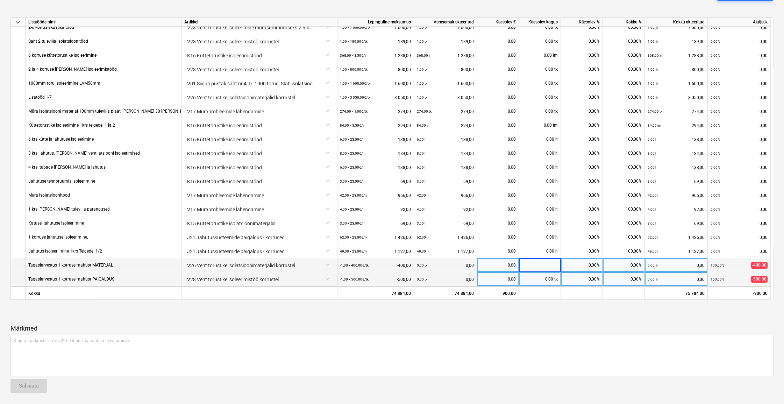
type input "1"
click at [549, 279] on div "0,00 tk" at bounding box center [540, 279] width 42 height 14
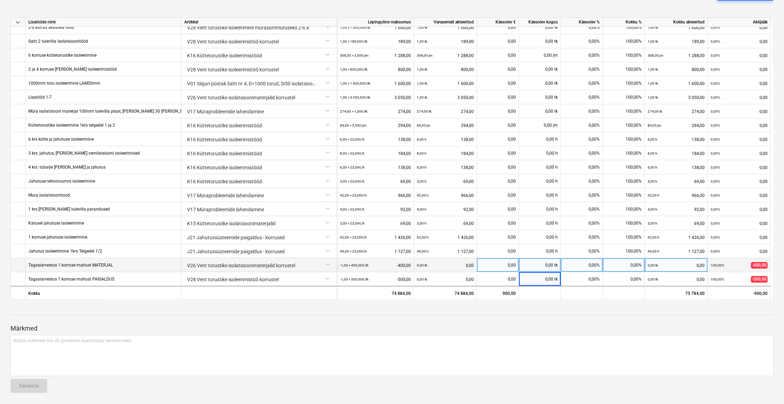
click at [550, 269] on div "0,00 tk" at bounding box center [540, 265] width 42 height 14
type input "-1"
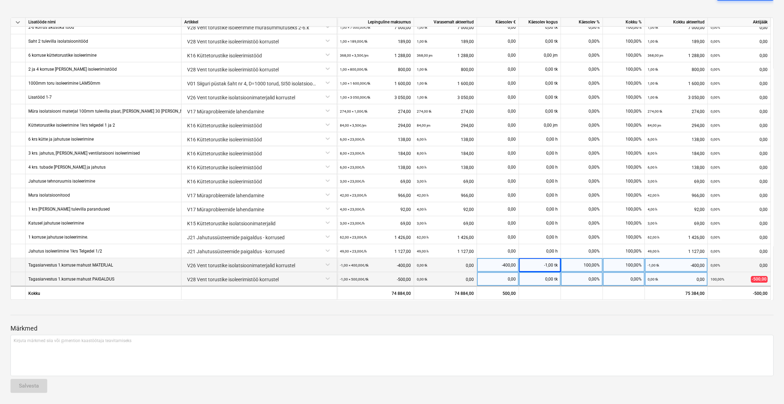
click at [548, 280] on div "0,00 tk" at bounding box center [540, 279] width 42 height 14
type input "-1"
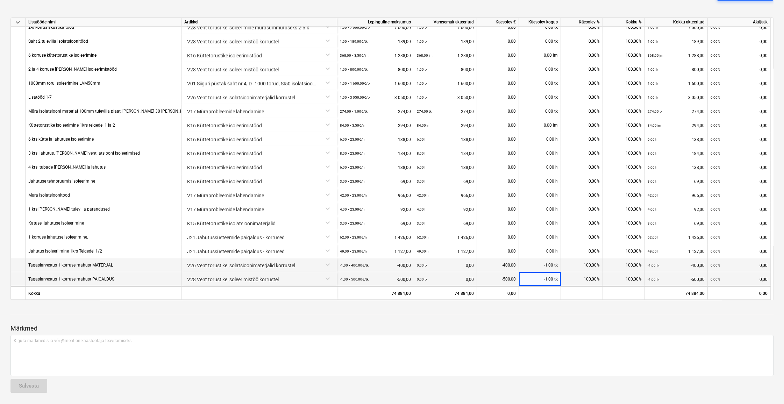
click at [555, 316] on div "Märkmed Kirjuta märkmed siia või @mention kaastöötaja teavitamiseks ﻿ Salvesta" at bounding box center [391, 352] width 763 height 93
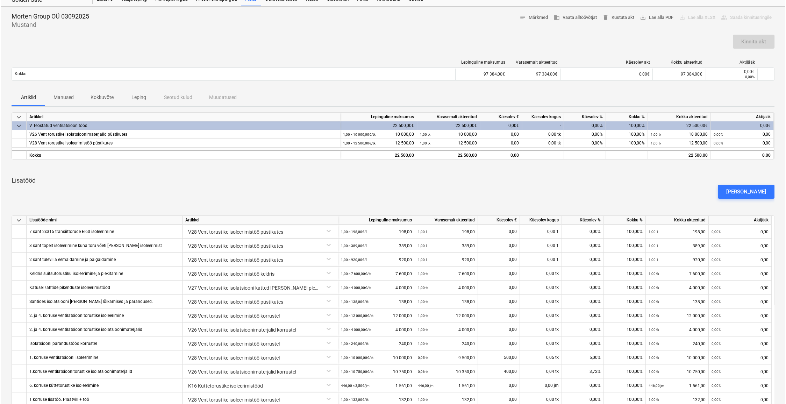
scroll to position [0, 0]
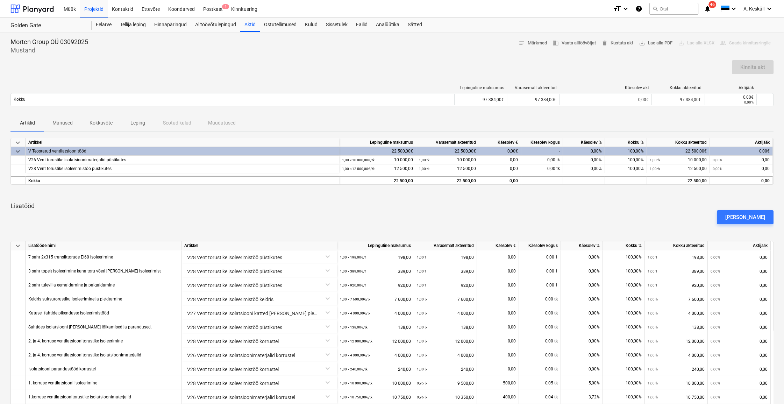
drag, startPoint x: 680, startPoint y: 210, endPoint x: 736, endPoint y: 80, distance: 141.0
click at [622, 208] on div "[PERSON_NAME]" at bounding box center [392, 217] width 769 height 20
click at [622, 63] on div "Kinnita akt" at bounding box center [753, 67] width 42 height 14
click at [561, 71] on div "Kinnita akt" at bounding box center [391, 70] width 763 height 20
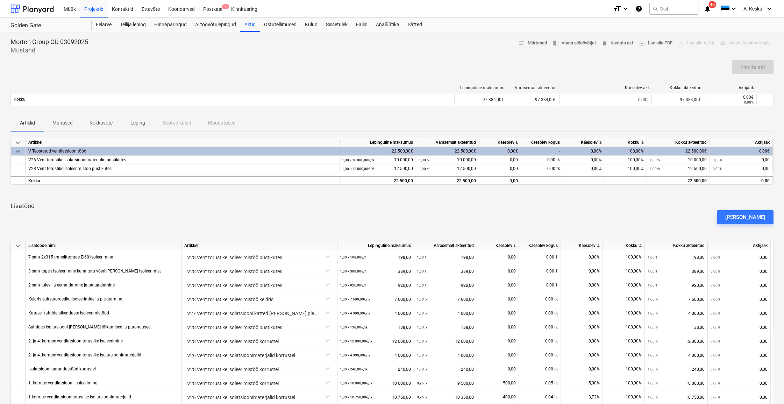
click at [622, 198] on div "keyboard_arrow_down Artikkel Lepinguline maksumus Varasemalt akteeritud Käesole…" at bounding box center [391, 331] width 763 height 386
click at [620, 42] on span "delete Kustuta akt" at bounding box center [618, 43] width 32 height 8
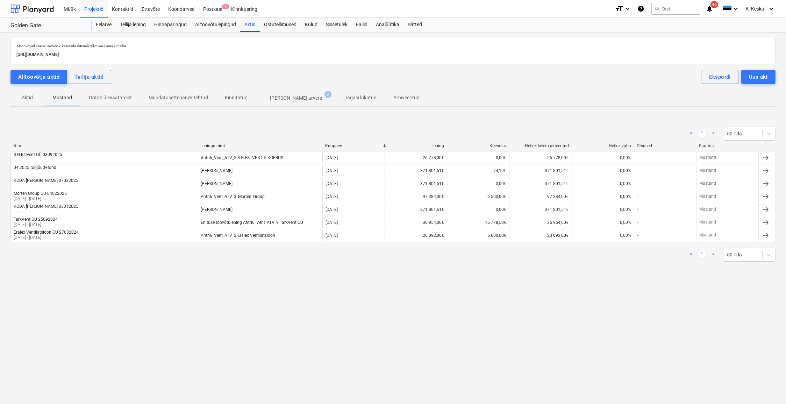
click at [286, 98] on p "[PERSON_NAME] arveta" at bounding box center [296, 97] width 52 height 7
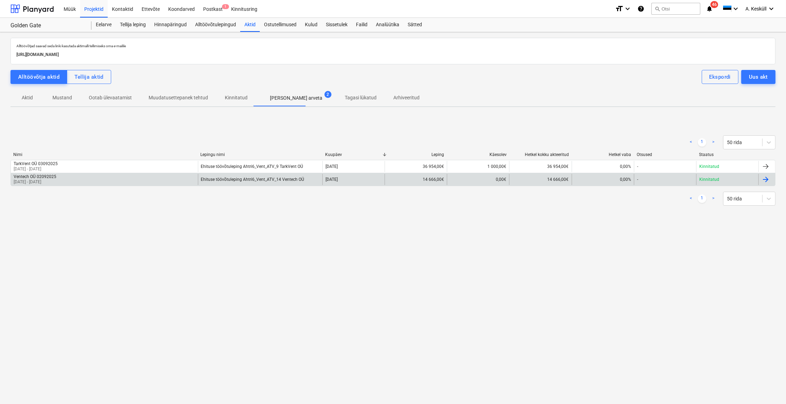
click at [38, 178] on div "Ventech OÜ 02092025" at bounding box center [35, 176] width 43 height 5
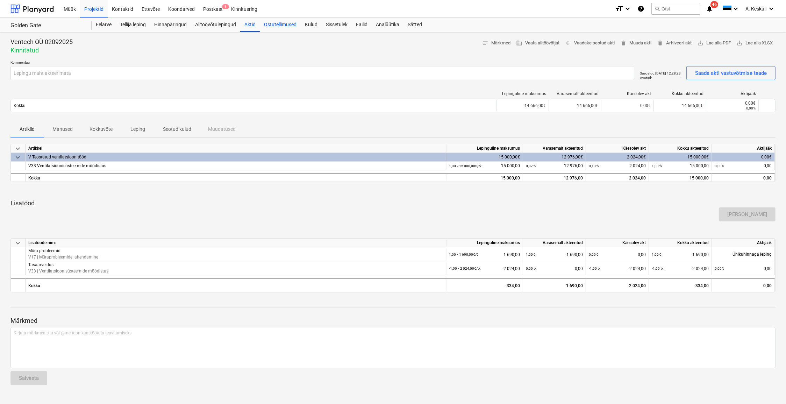
click at [281, 26] on div "Ostutellimused" at bounding box center [280, 25] width 41 height 14
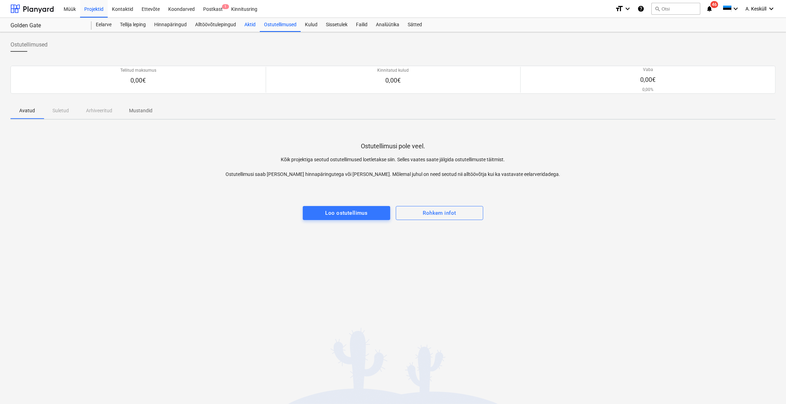
click at [252, 26] on div "Aktid" at bounding box center [250, 25] width 20 height 14
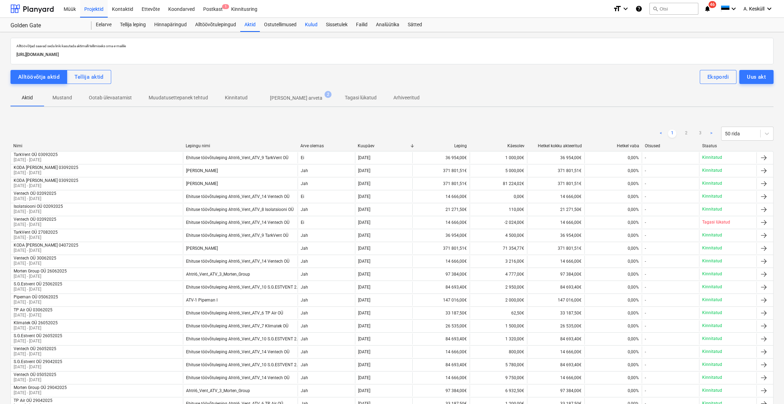
click at [316, 24] on div "Kulud" at bounding box center [311, 25] width 21 height 14
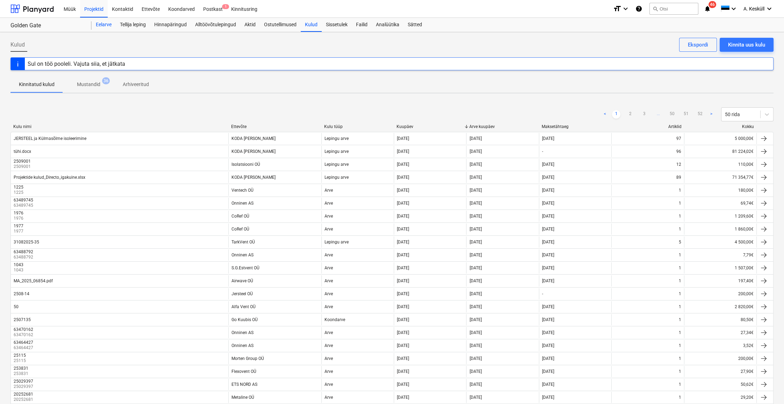
click at [106, 25] on div "Eelarve" at bounding box center [104, 25] width 24 height 14
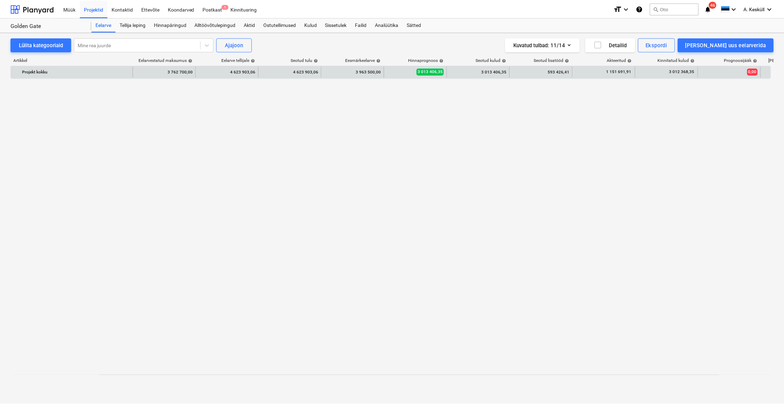
scroll to position [539, 0]
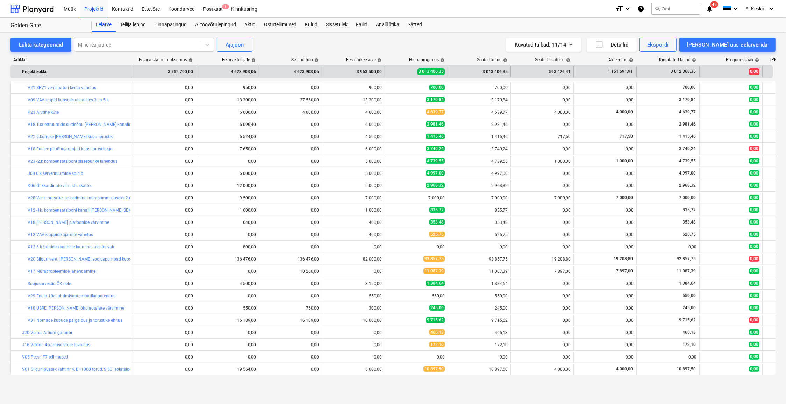
drag, startPoint x: 669, startPoint y: 71, endPoint x: 674, endPoint y: 70, distance: 4.9
click at [622, 70] on div "3 012 368,35" at bounding box center [668, 71] width 57 height 11
click at [622, 70] on span "3 012 368,35" at bounding box center [683, 72] width 27 height 6
drag, startPoint x: 671, startPoint y: 72, endPoint x: 697, endPoint y: 72, distance: 25.5
click at [622, 72] on div "3 012 368,35" at bounding box center [668, 71] width 63 height 11
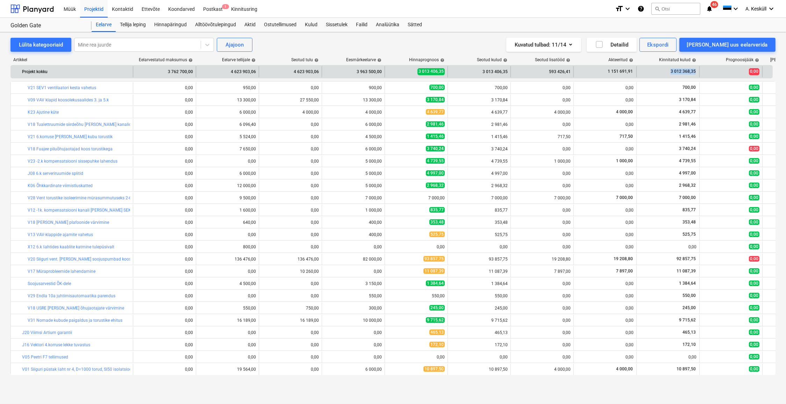
copy span "3 012 368,35"
click at [481, 73] on div "3 013 406,35" at bounding box center [479, 71] width 57 height 11
click at [483, 72] on div "3 013 406,35" at bounding box center [479, 71] width 57 height 11
drag, startPoint x: 483, startPoint y: 71, endPoint x: 515, endPoint y: 71, distance: 31.1
click at [515, 71] on div "Projekt kokku 3 762 700,00 4 623 903,06 4 623 903,06 3 963 500,00 3 013 406,35 …" at bounding box center [427, 71] width 832 height 11
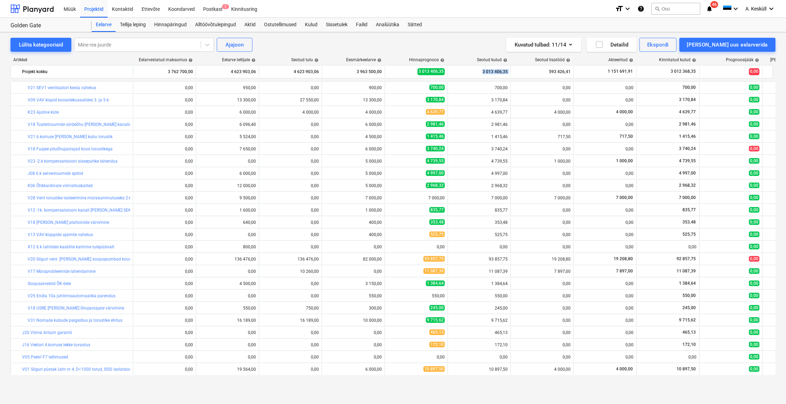
copy div "3 013 406,35"
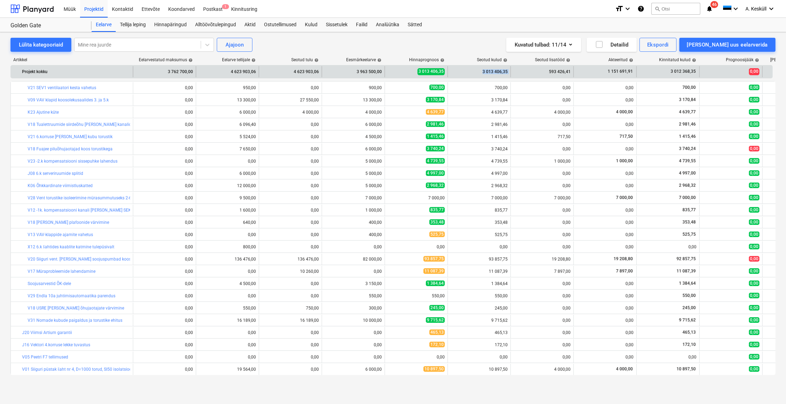
drag, startPoint x: 683, startPoint y: 72, endPoint x: 673, endPoint y: 72, distance: 10.1
click at [622, 71] on span "3 012 368,35" at bounding box center [683, 72] width 27 height 6
drag, startPoint x: 671, startPoint y: 72, endPoint x: 697, endPoint y: 72, distance: 26.6
click at [622, 72] on div "3 012 368,35" at bounding box center [668, 71] width 63 height 11
copy span "3 012 368,35"
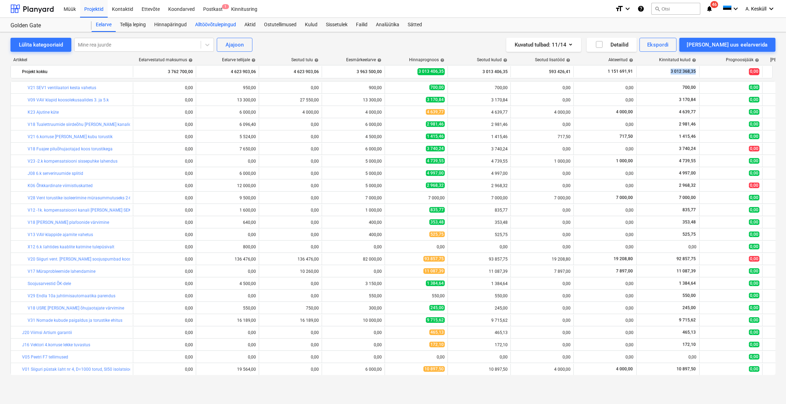
click at [206, 28] on div "Alltöövõtulepingud" at bounding box center [215, 25] width 49 height 14
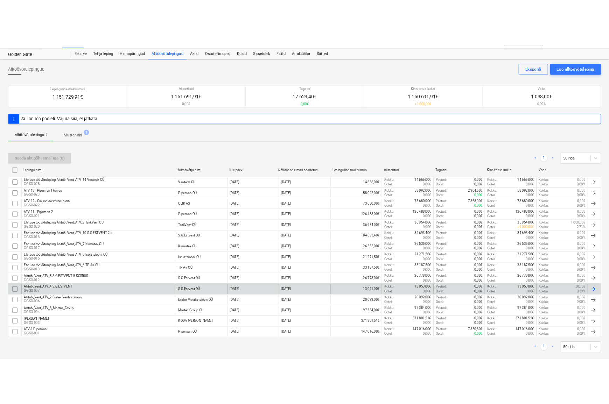
scroll to position [24, 0]
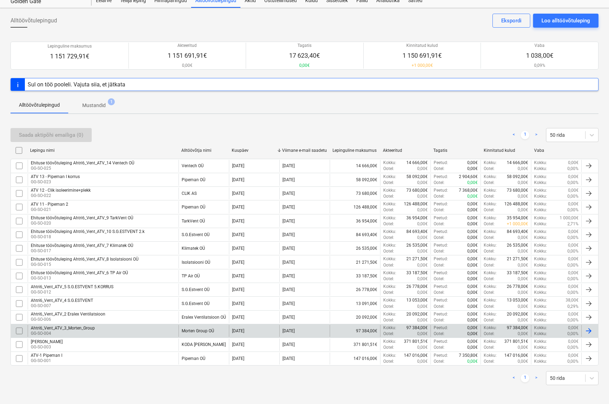
click at [74, 328] on div "Ahtri6_Vent_ATV_3_Morten_Group" at bounding box center [63, 328] width 64 height 5
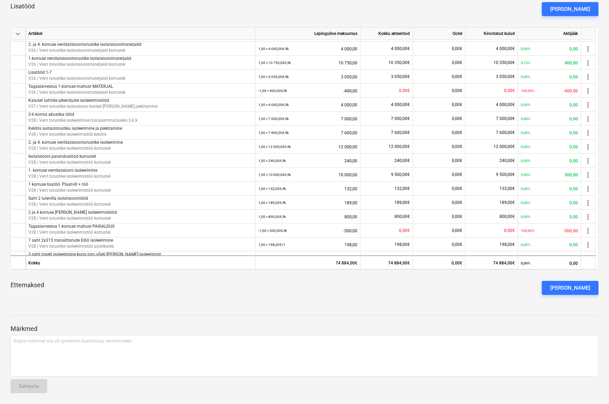
scroll to position [260, 0]
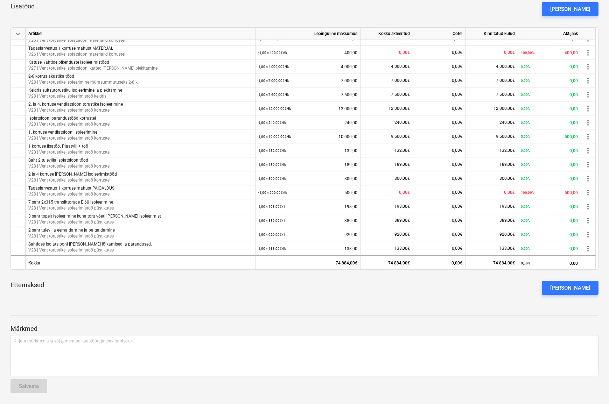
click at [493, 316] on div "Märkmed Kirjuta märkmed siia või @mention kaastöötaja teavitamiseks ﻿ Salvesta" at bounding box center [304, 352] width 588 height 93
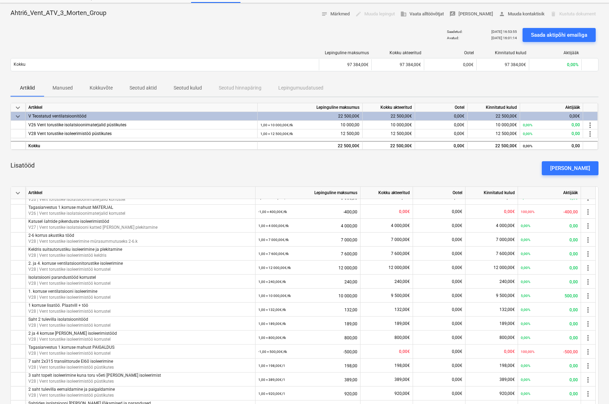
scroll to position [156, 0]
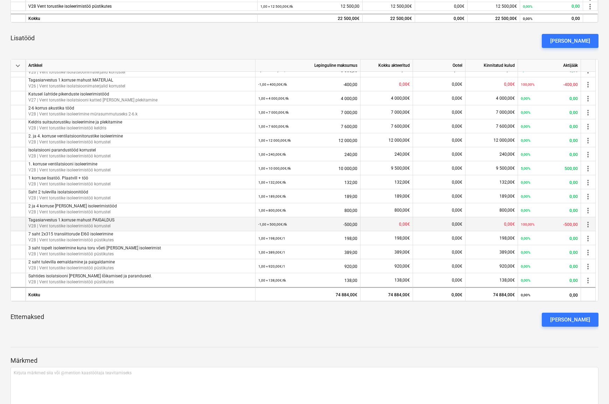
click at [399, 223] on div "0,00€" at bounding box center [386, 224] width 52 height 14
click at [399, 224] on span "0,00€" at bounding box center [404, 224] width 11 height 5
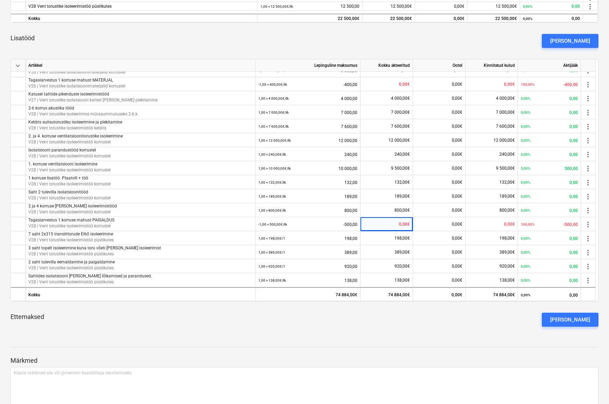
click at [414, 319] on div "Ettemaksed Lisa ettemaks" at bounding box center [304, 319] width 588 height 25
click at [445, 317] on div "Ettemaksed Lisa ettemaks" at bounding box center [304, 319] width 588 height 25
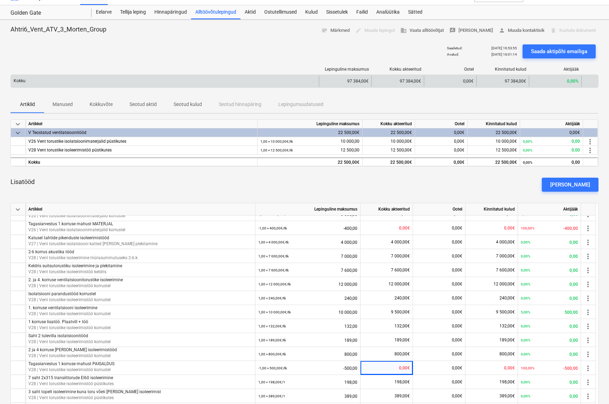
scroll to position [0, 0]
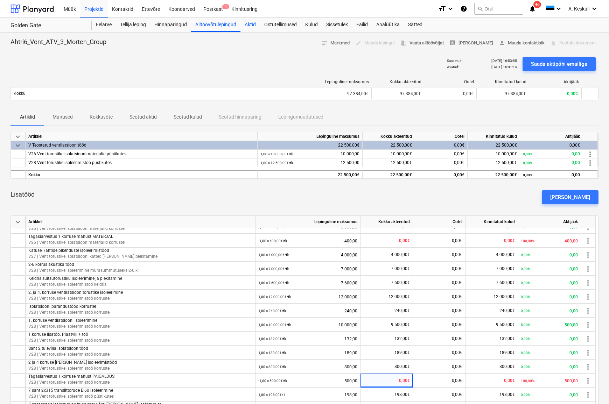
click at [249, 24] on div "Aktid" at bounding box center [250, 25] width 20 height 14
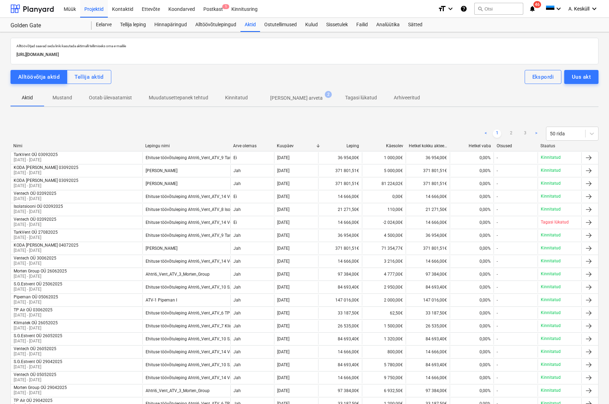
click at [316, 75] on div "Alltöövõtja aktid Tellija aktid Ekspordi Uus akt" at bounding box center [304, 77] width 588 height 14
click at [251, 24] on div "Aktid" at bounding box center [250, 25] width 20 height 14
click at [251, 21] on div "Aktid" at bounding box center [250, 25] width 20 height 14
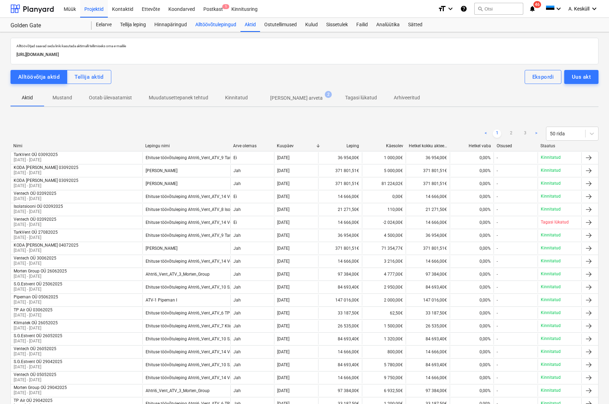
click at [226, 25] on div "Alltöövõtulepingud" at bounding box center [215, 25] width 49 height 14
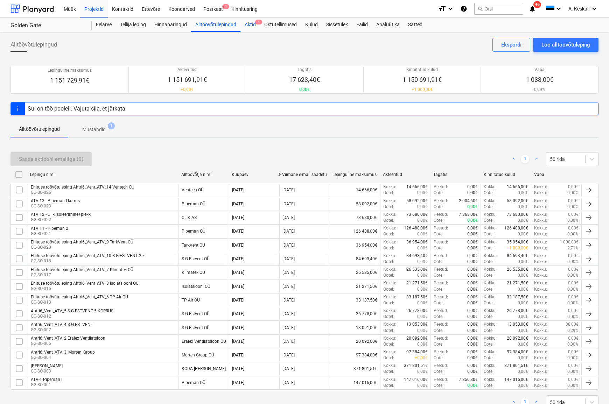
click at [252, 27] on div "Aktid 1" at bounding box center [250, 25] width 20 height 14
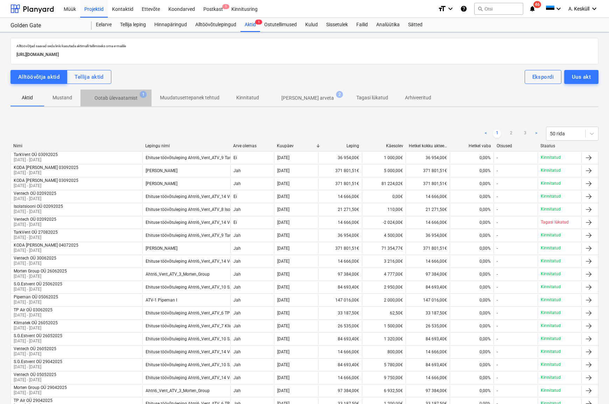
click at [127, 101] on span "Ootab ülevaatamist 1" at bounding box center [115, 98] width 71 height 13
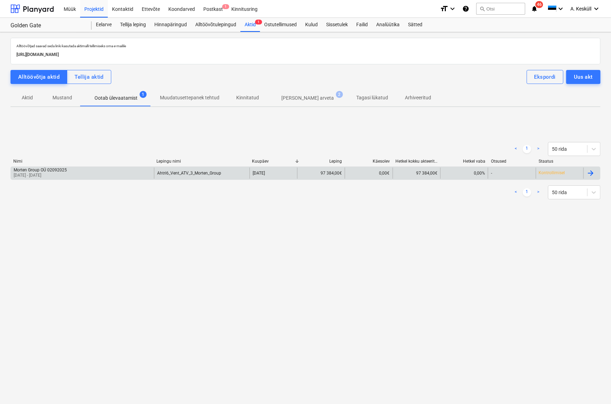
click at [87, 168] on div "Morten Group OÜ 02092025 01 Aug 2025 - 31 Aug 2025" at bounding box center [82, 173] width 143 height 11
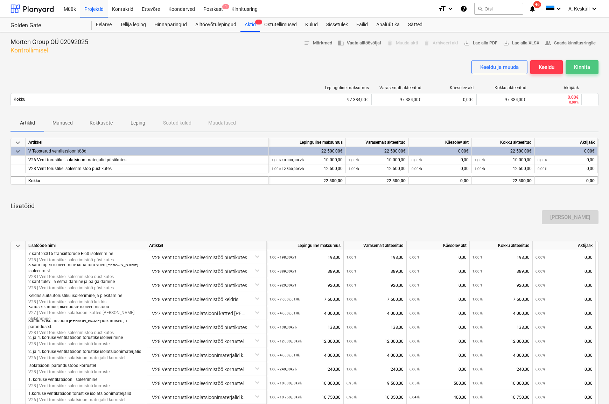
click at [584, 67] on div "Kinnita" at bounding box center [582, 67] width 16 height 9
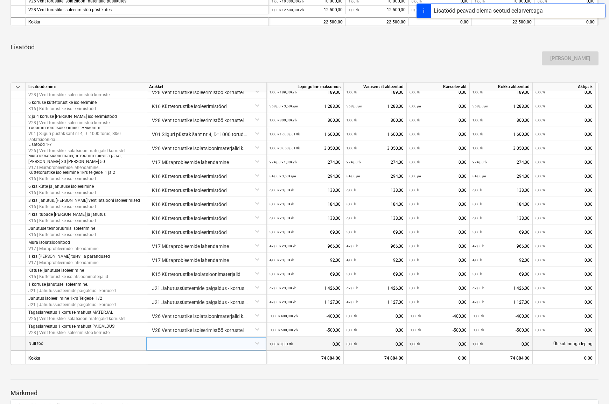
scroll to position [224, 0]
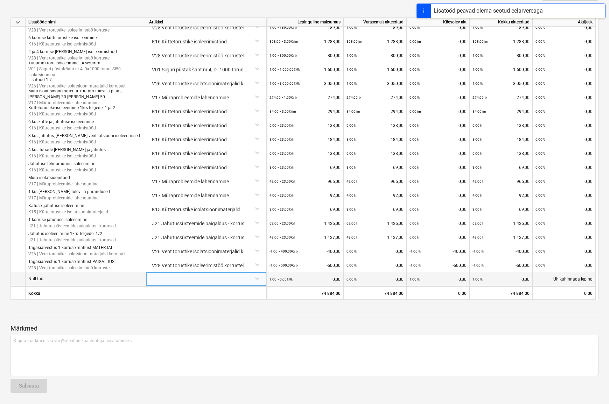
click at [185, 274] on div at bounding box center [206, 278] width 114 height 12
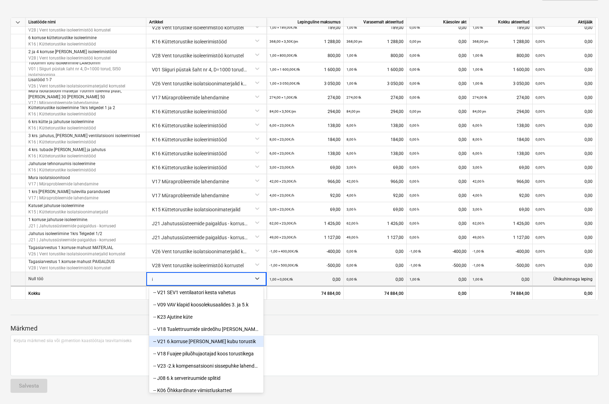
scroll to position [0, 0]
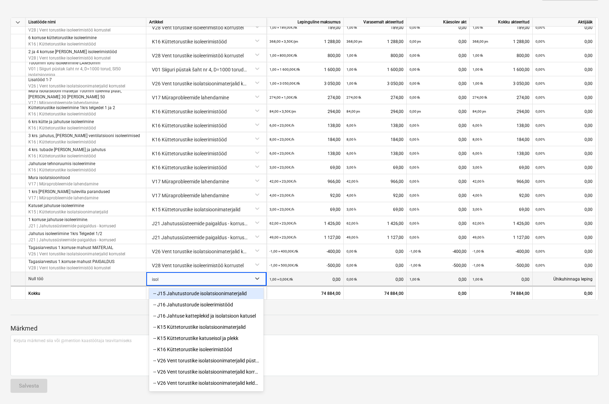
type input "isole"
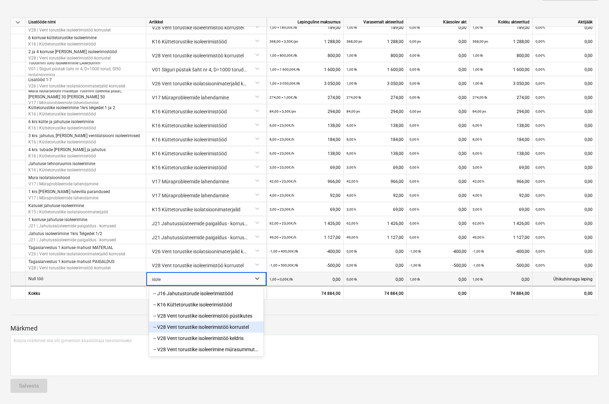
click at [222, 328] on div "-- V28 Vent torustike isoleerimistöö korrustel" at bounding box center [206, 326] width 114 height 11
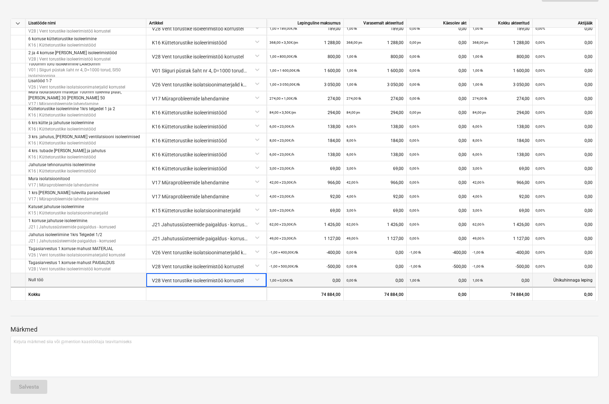
scroll to position [224, 0]
click at [362, 281] on div "0,00 tk 0,00" at bounding box center [374, 279] width 57 height 14
click at [314, 282] on div "1,00 × 0,00€ / tk 0,00" at bounding box center [304, 279] width 71 height 14
click at [279, 281] on small "1,00 × 0,00€ / tk" at bounding box center [280, 279] width 23 height 4
click at [267, 279] on div "1,00 × 0,00€ / tk 0,00" at bounding box center [305, 279] width 77 height 14
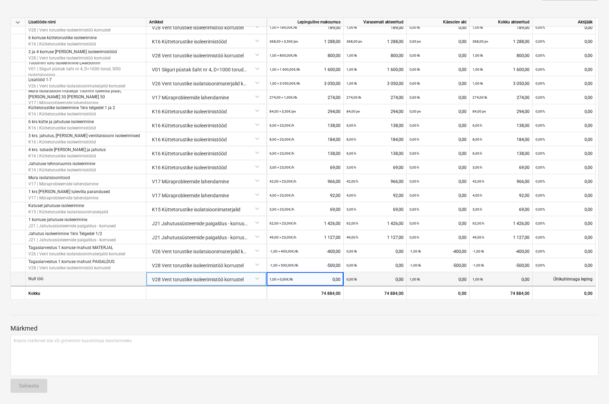
click at [271, 279] on small "1,00 × 0,00€ / tk" at bounding box center [280, 279] width 23 height 4
click at [366, 279] on div "0,00 tk 0,00" at bounding box center [374, 279] width 57 height 14
click at [276, 277] on div "1,00 × 0,00€ / tk" at bounding box center [280, 279] width 23 height 14
click at [286, 278] on small "1,00 × 0,00€ / tk" at bounding box center [280, 279] width 23 height 4
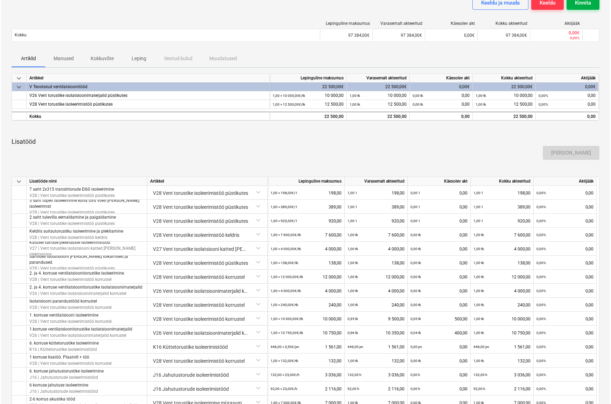
scroll to position [0, 0]
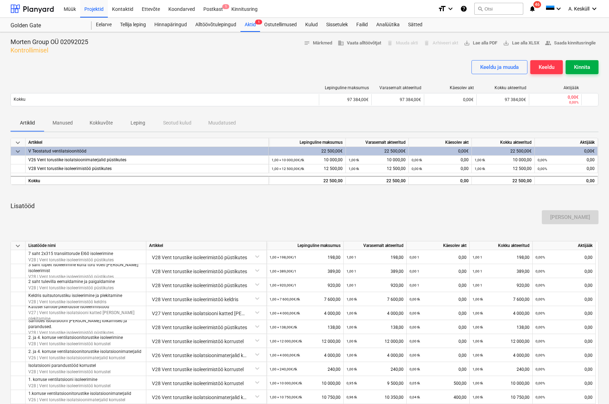
click at [587, 66] on div "Kinnita" at bounding box center [582, 67] width 16 height 9
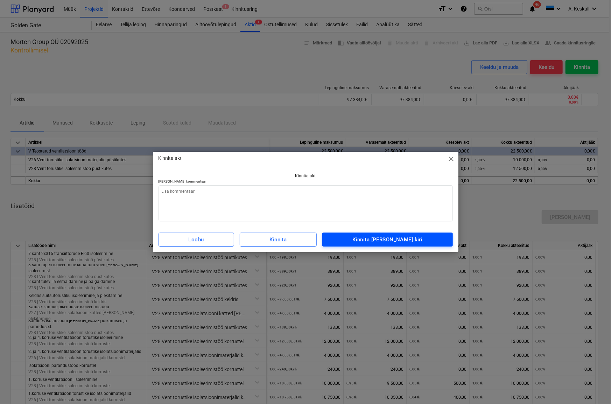
click at [390, 239] on div "Kinnita ja saada kiri" at bounding box center [387, 239] width 70 height 9
type textarea "x"
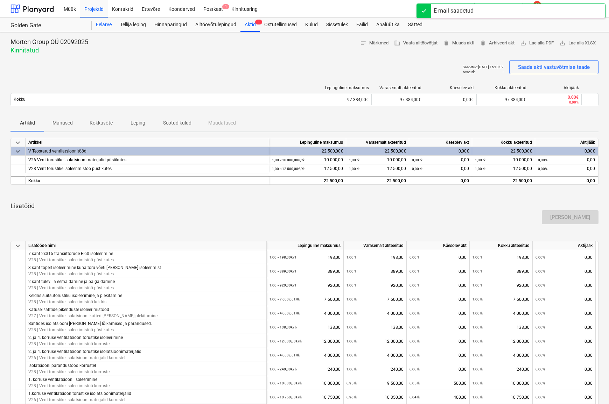
click at [106, 24] on div "Eelarve" at bounding box center [104, 25] width 24 height 14
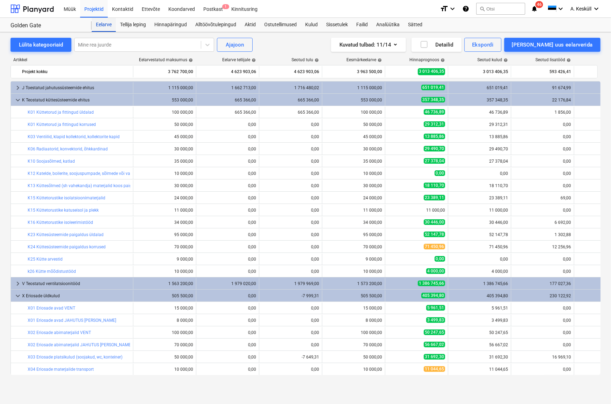
click at [98, 25] on div "Eelarve" at bounding box center [104, 25] width 24 height 14
click at [219, 22] on div "Alltöövõtulepingud" at bounding box center [215, 25] width 49 height 14
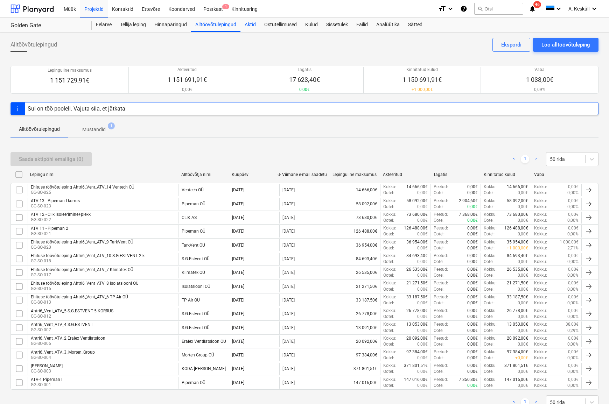
click at [250, 25] on div "Aktid" at bounding box center [250, 25] width 20 height 14
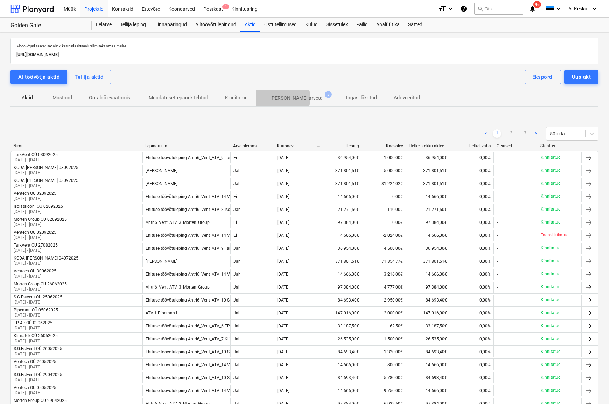
click at [280, 98] on p "[PERSON_NAME] arveta" at bounding box center [296, 97] width 52 height 7
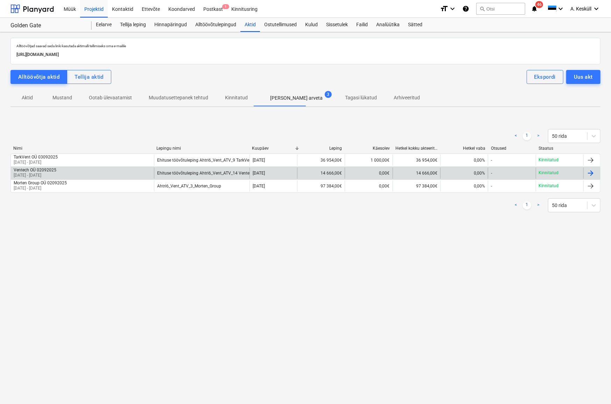
click at [49, 173] on p "[DATE] - [DATE]" at bounding box center [35, 175] width 43 height 6
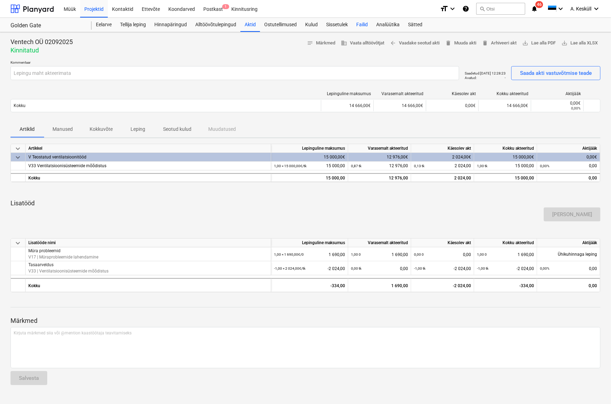
click at [364, 26] on div "Failid" at bounding box center [362, 25] width 20 height 14
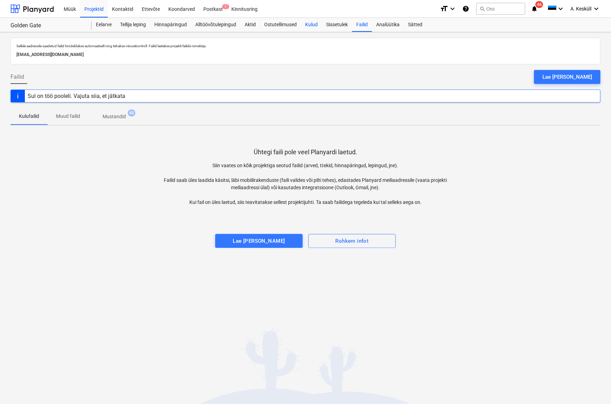
click at [311, 23] on div "Kulud" at bounding box center [311, 25] width 21 height 14
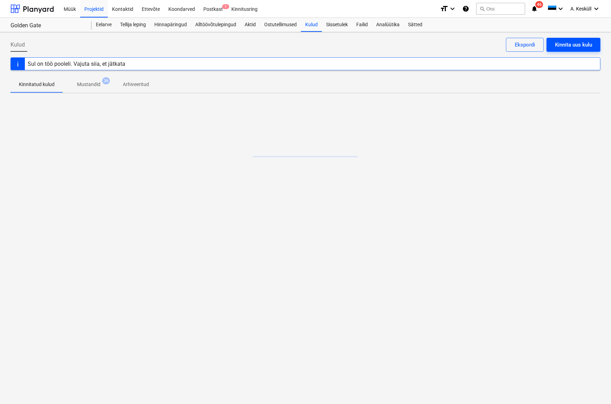
click at [566, 47] on div "Kinnita uus kulu" at bounding box center [573, 44] width 37 height 9
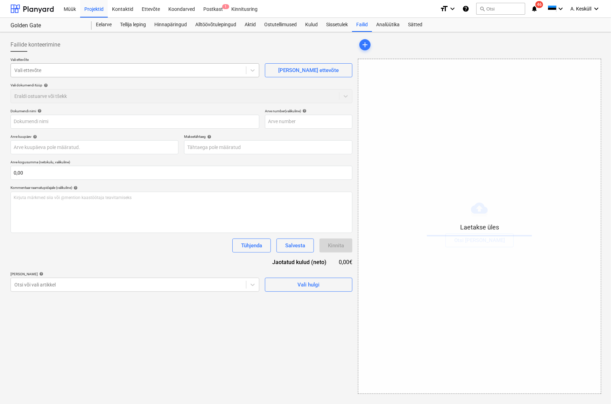
click at [71, 68] on div at bounding box center [128, 70] width 228 height 7
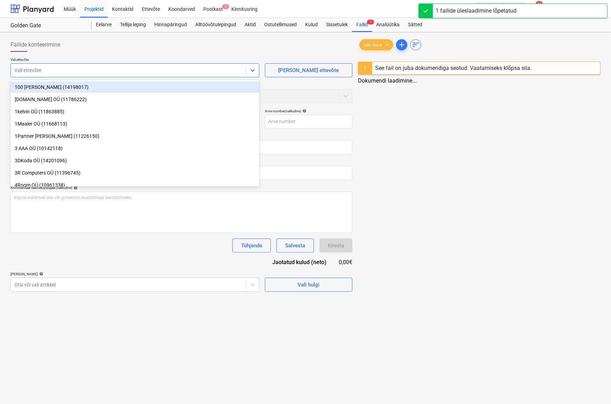
type input "tühi.docx"
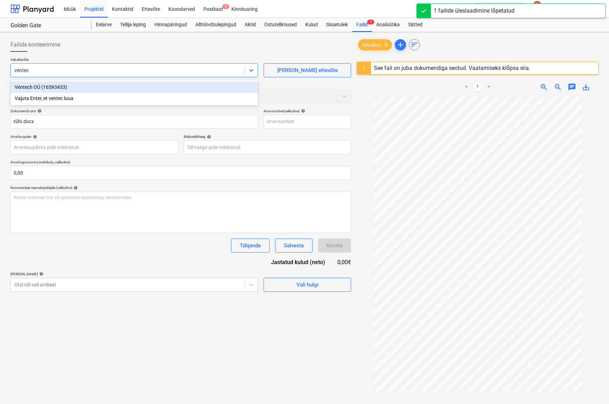
type input "ventech"
click at [45, 90] on div "Ventech OÜ (16593433)" at bounding box center [133, 86] width 247 height 11
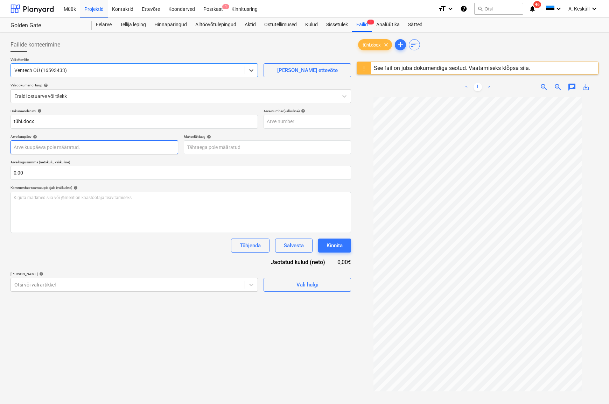
click at [38, 146] on body "Müük Projektid Kontaktid Ettevõte Koondarved Postkast 1 Kinnitusring format_siz…" at bounding box center [304, 202] width 609 height 404
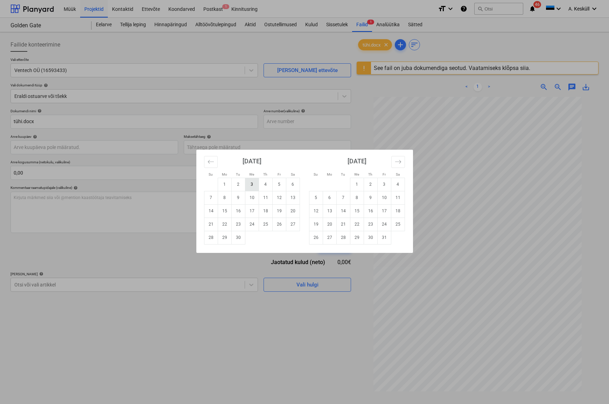
click at [248, 182] on td "3" at bounding box center [252, 184] width 14 height 13
type input "[DATE]"
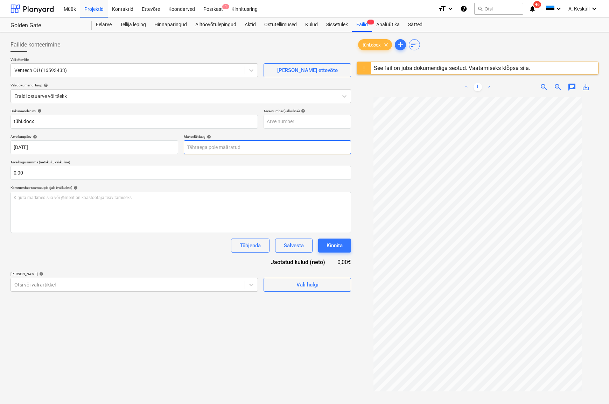
click at [218, 149] on body "Müük Projektid Kontaktid Ettevõte Koondarved Postkast 1 Kinnitusring format_siz…" at bounding box center [304, 202] width 609 height 404
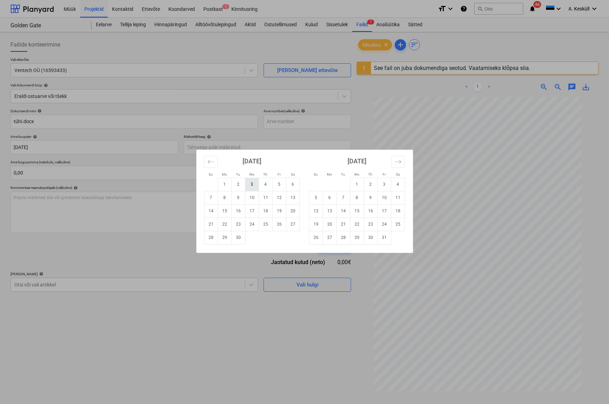
click at [250, 182] on td "3" at bounding box center [252, 184] width 14 height 13
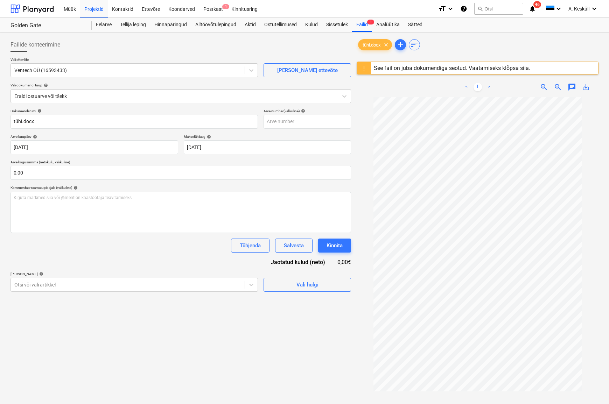
type input "[DATE]"
click at [52, 97] on div at bounding box center [174, 96] width 320 height 7
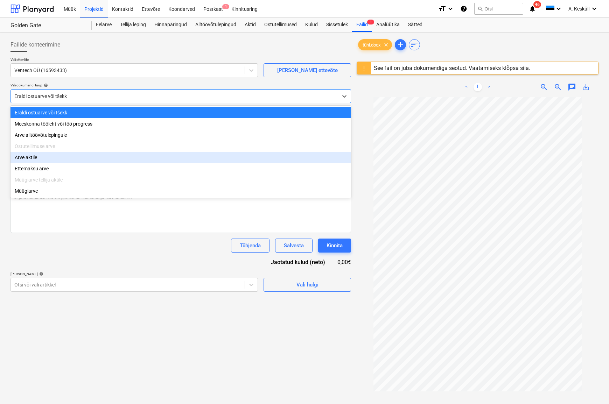
click at [36, 162] on div "Arve aktile" at bounding box center [180, 157] width 340 height 11
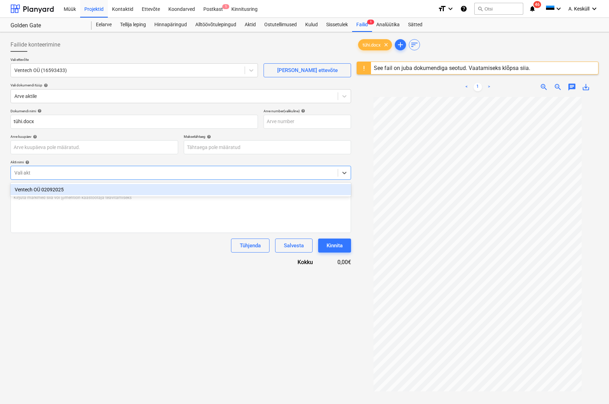
click at [38, 170] on div at bounding box center [174, 172] width 320 height 7
click at [37, 186] on div "Ventech OÜ 02092025" at bounding box center [180, 189] width 340 height 11
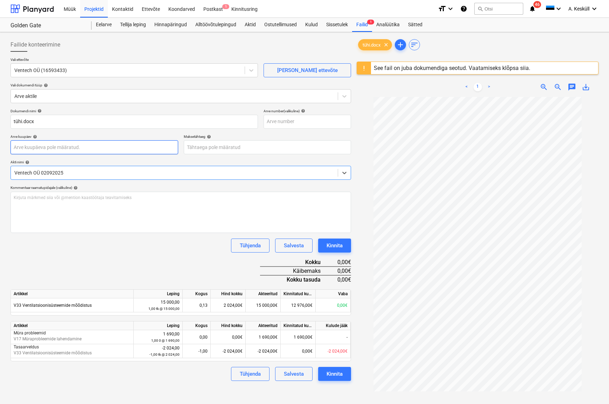
click at [57, 143] on body "Müük Projektid Kontaktid Ettevõte Koondarved Postkast 1 Kinnitusring format_siz…" at bounding box center [304, 202] width 609 height 404
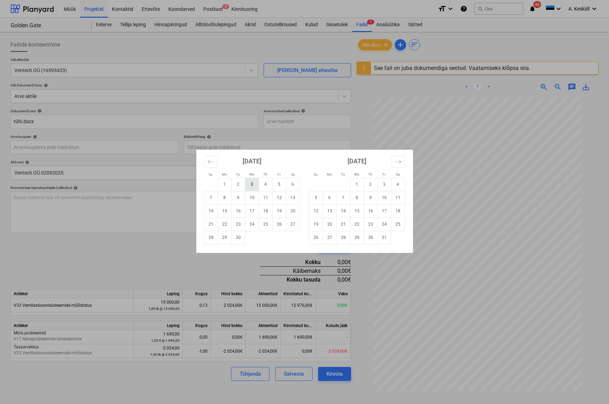
click at [256, 181] on td "3" at bounding box center [252, 184] width 14 height 13
type input "[DATE]"
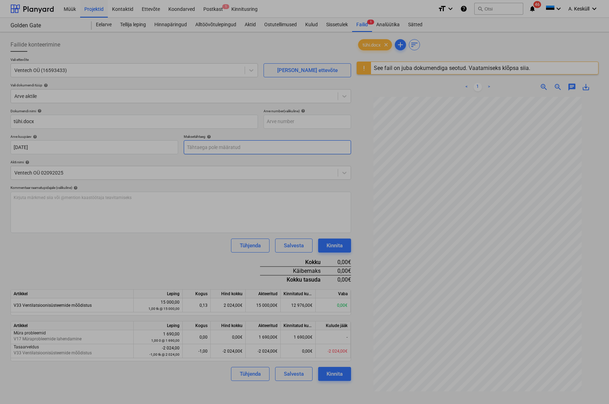
click at [217, 147] on body "Müük Projektid Kontaktid Ettevõte Koondarved Postkast 1 Kinnitusring format_siz…" at bounding box center [304, 202] width 609 height 404
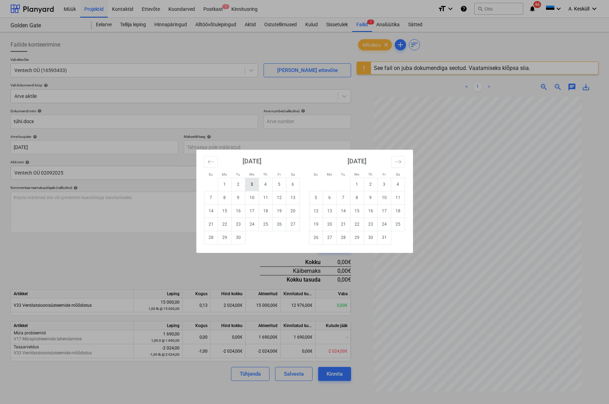
click at [251, 179] on td "3" at bounding box center [252, 184] width 14 height 13
type input "[DATE]"
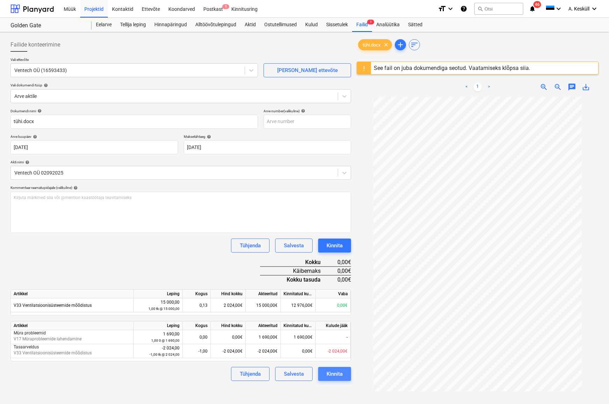
click at [338, 369] on div "Kinnita" at bounding box center [334, 373] width 16 height 9
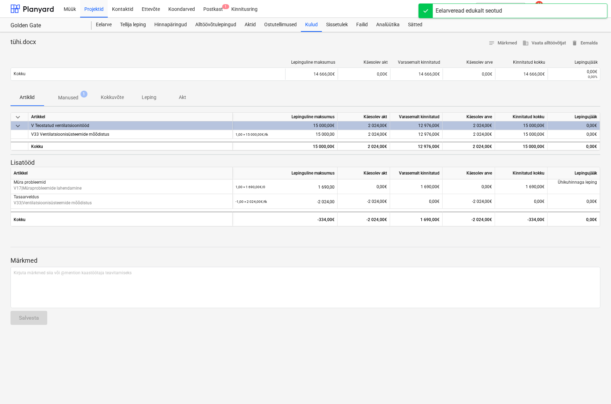
drag, startPoint x: 357, startPoint y: 33, endPoint x: 442, endPoint y: 41, distance: 84.6
click at [436, 38] on div "tühi.docx notes Märkmed business Vaata alltöövõtjat delete Eemalda Lepinguline …" at bounding box center [305, 218] width 611 height 372
click at [312, 24] on div "Kulud" at bounding box center [311, 25] width 21 height 14
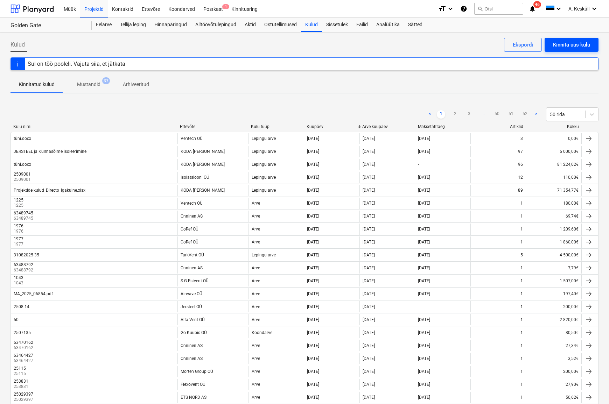
click at [576, 43] on div "Kinnita uus kulu" at bounding box center [571, 44] width 37 height 9
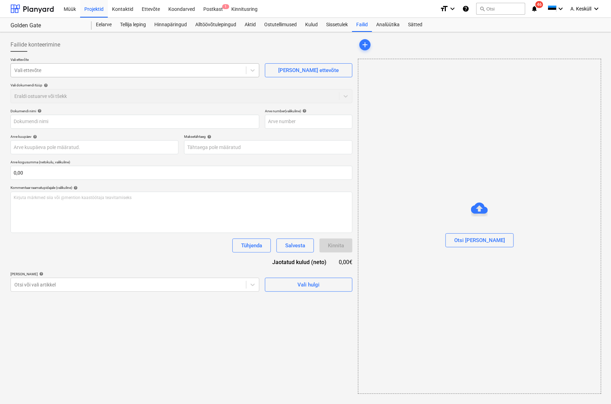
click at [63, 70] on div at bounding box center [128, 70] width 228 height 7
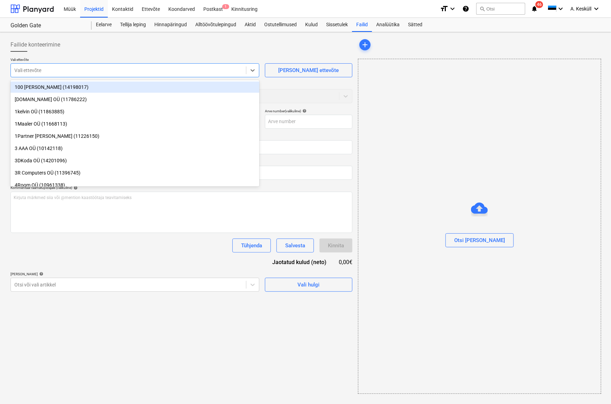
type input "j"
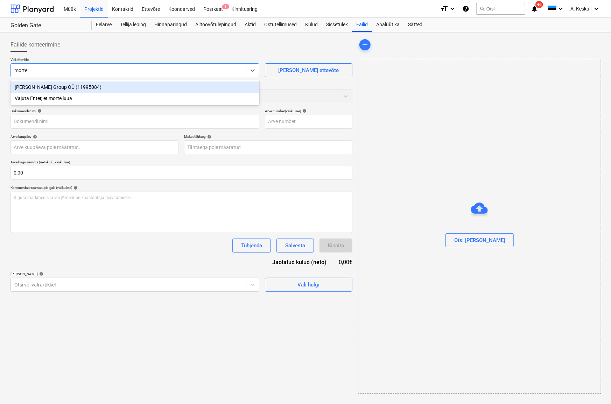
type input "morten"
drag, startPoint x: 73, startPoint y: 105, endPoint x: 79, endPoint y: 88, distance: 17.4
click at [79, 88] on div "Morten Group OÜ (11995084)" at bounding box center [134, 86] width 249 height 11
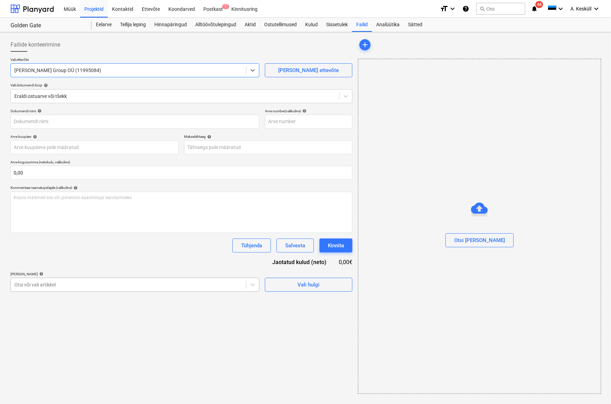
click at [65, 285] on div at bounding box center [128, 284] width 228 height 7
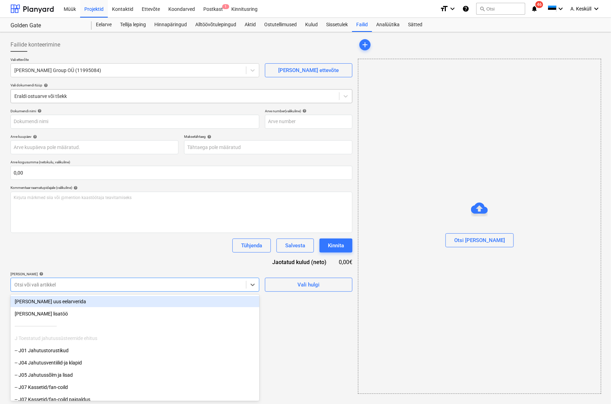
click at [52, 97] on div at bounding box center [174, 96] width 321 height 7
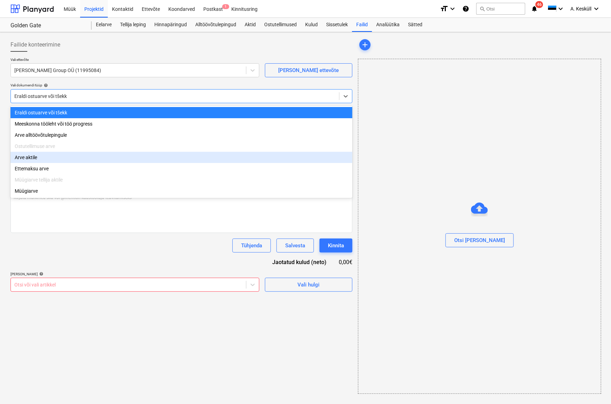
click at [37, 162] on div "Arve aktile" at bounding box center [181, 157] width 342 height 11
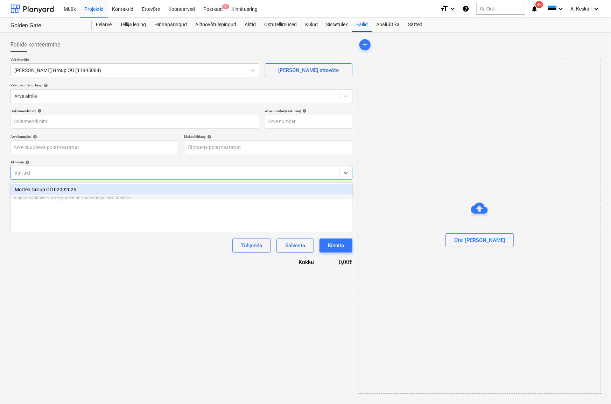
click at [38, 172] on div at bounding box center [174, 172] width 321 height 7
click at [36, 192] on div "Morten Group OÜ 02092025" at bounding box center [181, 189] width 342 height 11
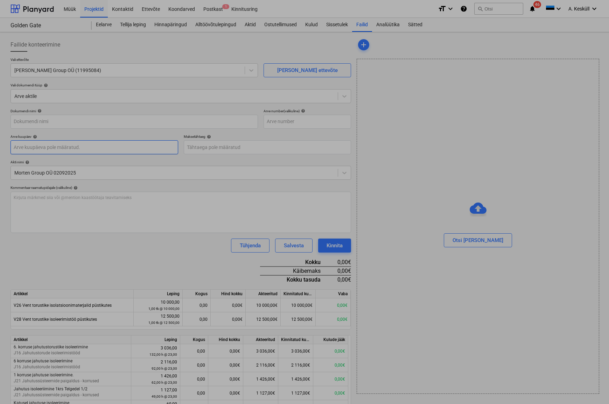
click at [54, 145] on body "Müük Projektid Kontaktid Ettevõte Koondarved Postkast 1 Kinnitusring format_siz…" at bounding box center [304, 202] width 609 height 404
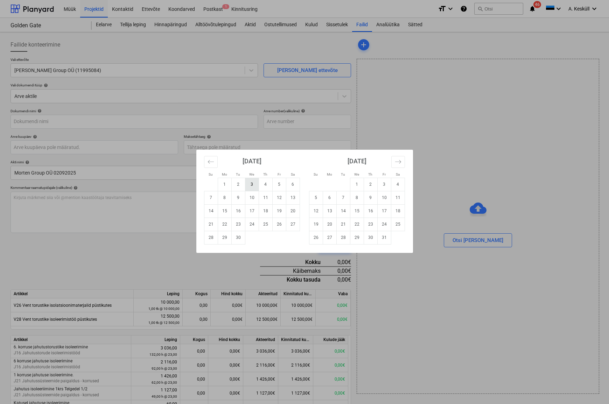
drag, startPoint x: 251, startPoint y: 183, endPoint x: 229, endPoint y: 165, distance: 28.6
click at [251, 183] on td "3" at bounding box center [252, 184] width 14 height 13
type input "[DATE]"
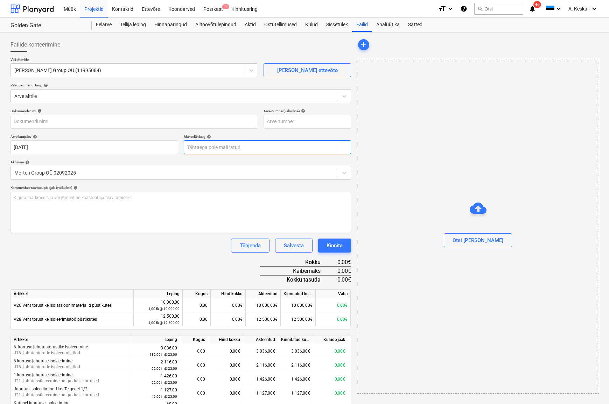
click at [215, 148] on body "Müük Projektid Kontaktid Ettevõte Koondarved Postkast 1 Kinnitusring format_siz…" at bounding box center [304, 202] width 609 height 404
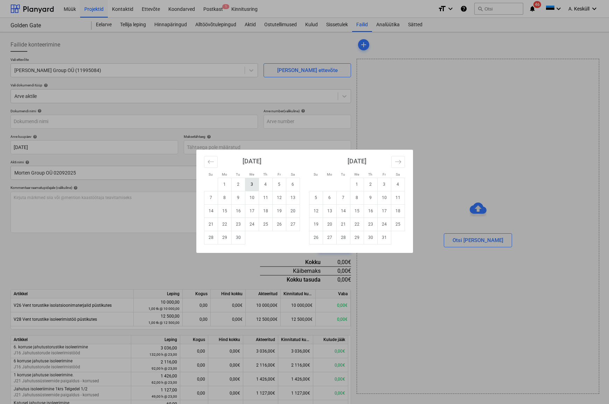
click at [250, 183] on td "3" at bounding box center [252, 184] width 14 height 13
type input "[DATE]"
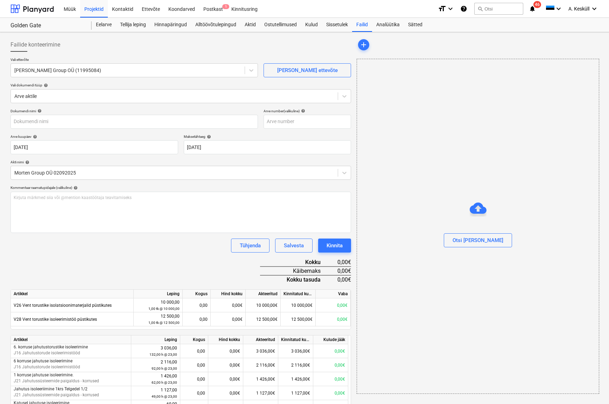
click at [156, 250] on div "Tühjenda Salvesta Kinnita" at bounding box center [180, 246] width 340 height 14
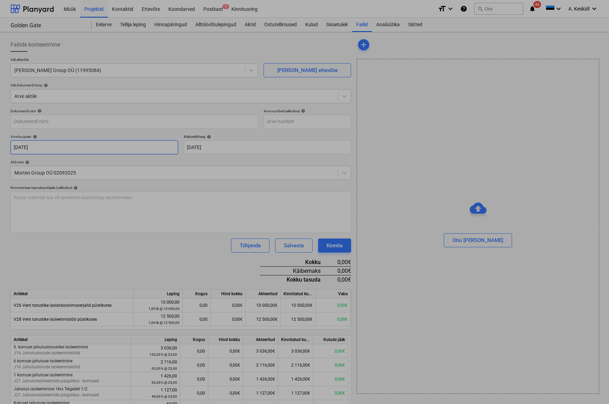
click at [66, 149] on body "Müük Projektid Kontaktid Ettevõte Koondarved Postkast 1 Kinnitusring format_siz…" at bounding box center [304, 202] width 609 height 404
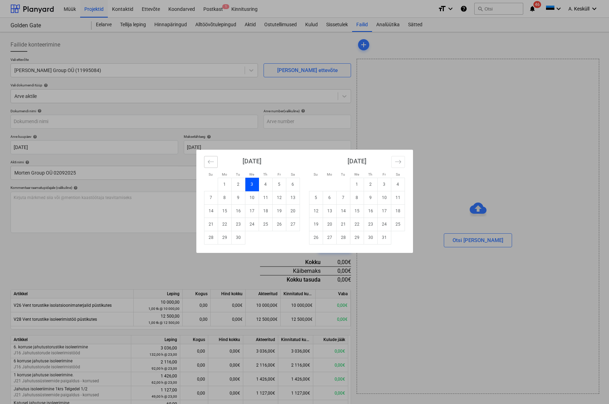
click at [214, 164] on button "Move backward to switch to the previous month." at bounding box center [211, 162] width 14 height 12
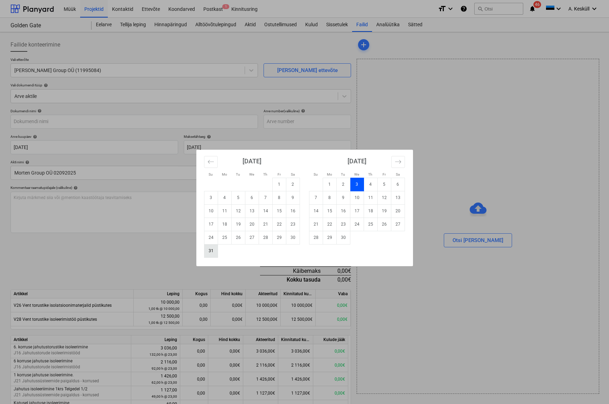
click at [210, 254] on td "31" at bounding box center [211, 250] width 14 height 13
type input "31 Aug 2025"
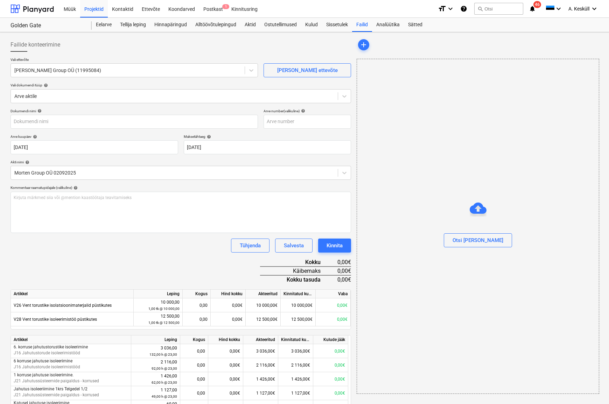
click at [105, 255] on div "Dokumendi nimi help Arve number (valikuline) help Arve kuupäev help 31 Aug 2025…" at bounding box center [180, 393] width 340 height 569
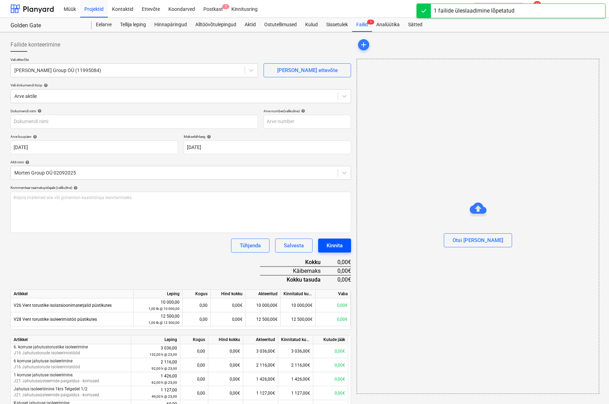
type input "tühi.docx"
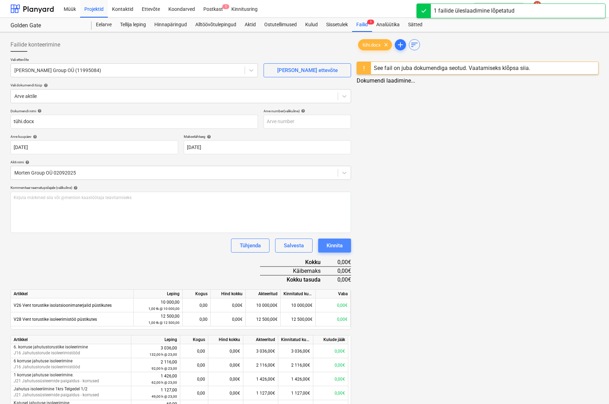
click at [337, 247] on div "Kinnita" at bounding box center [334, 245] width 16 height 9
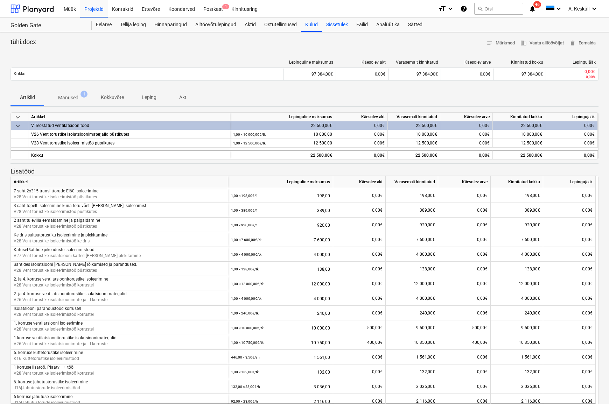
click at [333, 25] on div "Sissetulek" at bounding box center [337, 25] width 30 height 14
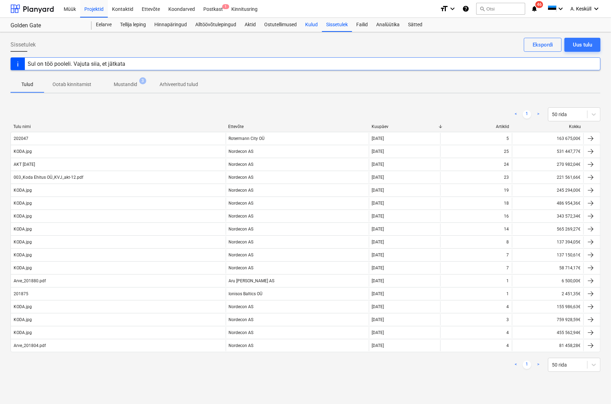
click at [307, 23] on div "Kulud" at bounding box center [311, 25] width 21 height 14
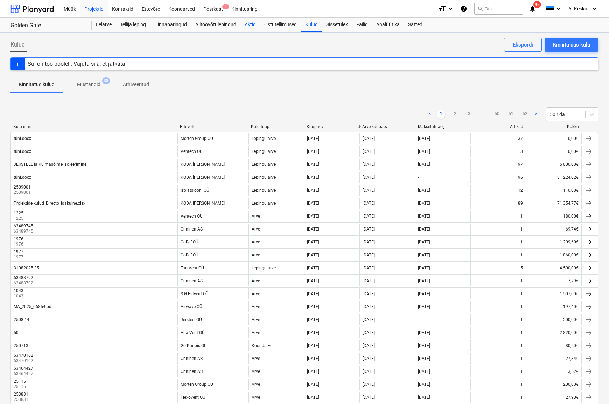
click at [248, 27] on div "Aktid" at bounding box center [250, 25] width 20 height 14
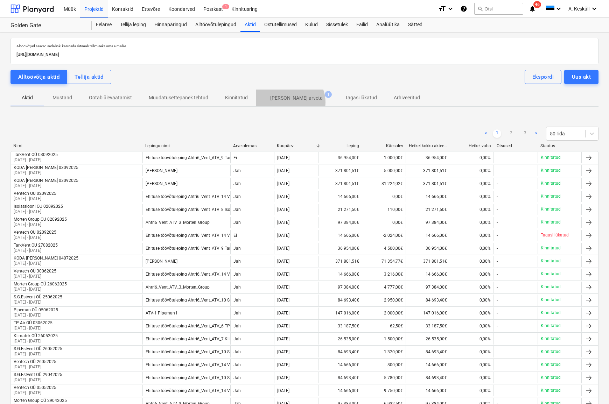
click at [287, 102] on span "Ilma arveta 1" at bounding box center [296, 98] width 80 height 13
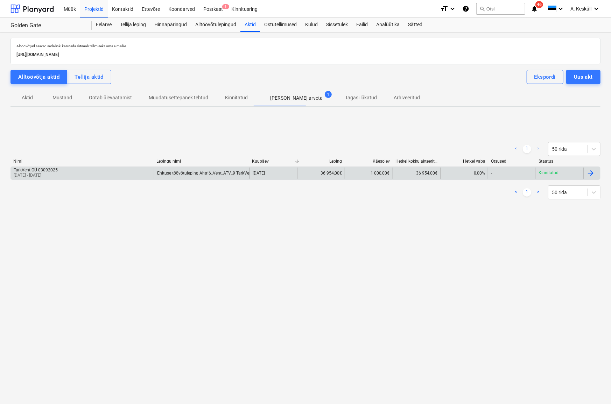
click at [41, 172] on p "01 Sep 2025 - 03 Sep 2025" at bounding box center [36, 175] width 44 height 6
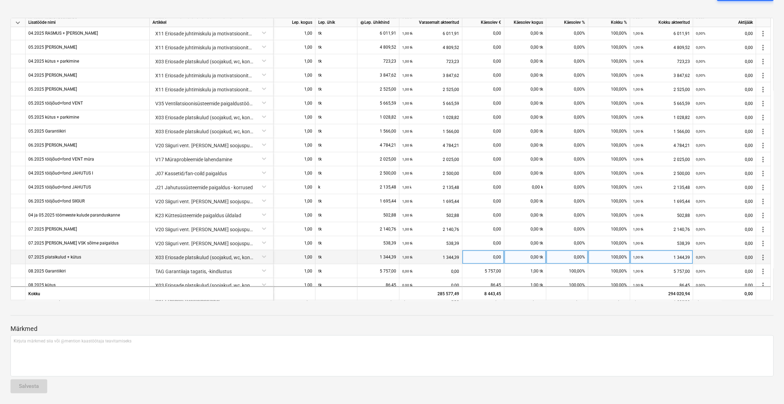
scroll to position [1042, 0]
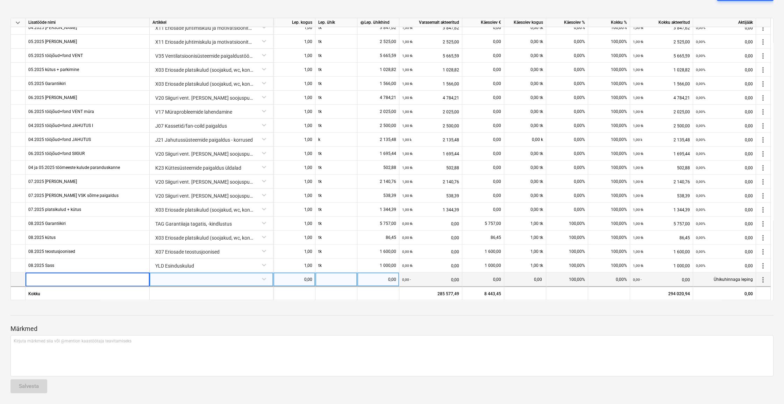
click at [61, 280] on input at bounding box center [88, 279] width 124 height 14
type input "09"
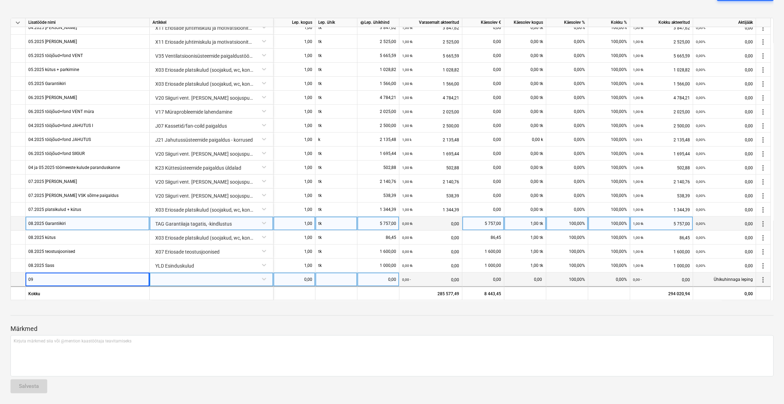
click at [32, 222] on div "08.2025 Garantiikiri" at bounding box center [46, 224] width 37 height 14
click at [32, 222] on input "08.2025 Garantiikiri" at bounding box center [88, 224] width 124 height 14
click at [34, 222] on input "08.2025 Garantiikiri" at bounding box center [88, 224] width 124 height 14
type input "09.2025 Garantiikiri"
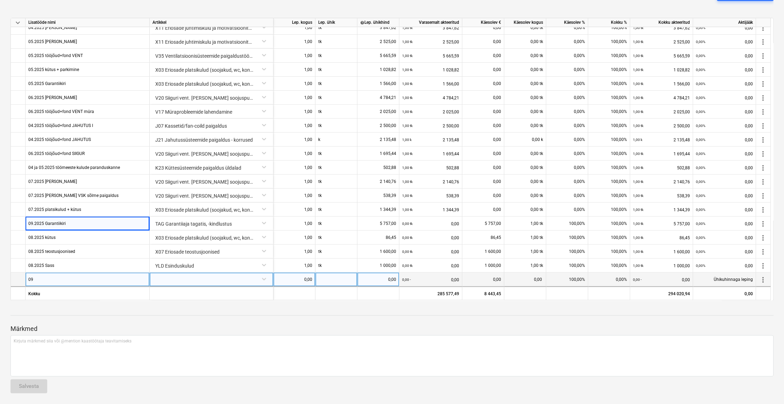
click at [59, 310] on div at bounding box center [391, 309] width 763 height 6
click at [38, 278] on div "09" at bounding box center [88, 279] width 124 height 14
click at [38, 278] on input "09" at bounding box center [88, 279] width 124 height 14
type input "09.2025"
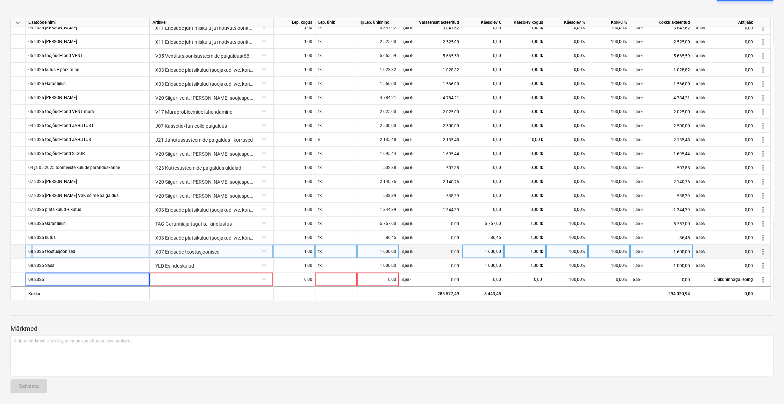
click at [32, 250] on div "08.2025 teostusjoonised" at bounding box center [51, 251] width 47 height 14
type input "9"
click at [29, 257] on input "9" at bounding box center [88, 251] width 124 height 14
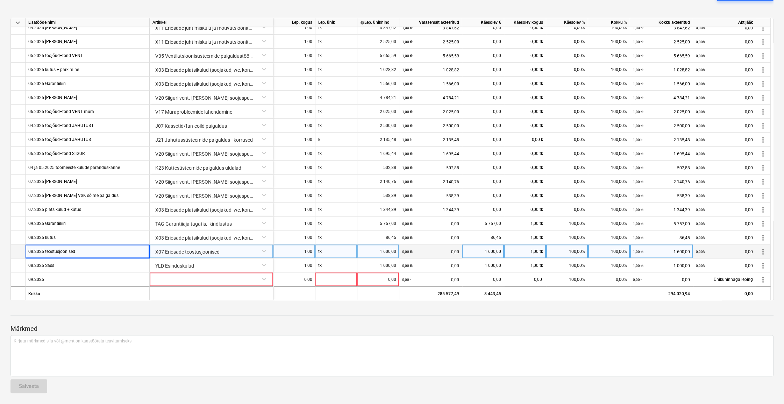
click at [31, 250] on div "08.2025 teostusjoonised" at bounding box center [51, 251] width 47 height 14
click at [32, 250] on input "08.2025 teostusjoonised" at bounding box center [88, 251] width 124 height 14
click at [31, 250] on input "08.2025 teostusjoonised" at bounding box center [88, 251] width 124 height 14
type input "09.2025 teostusjoonised"
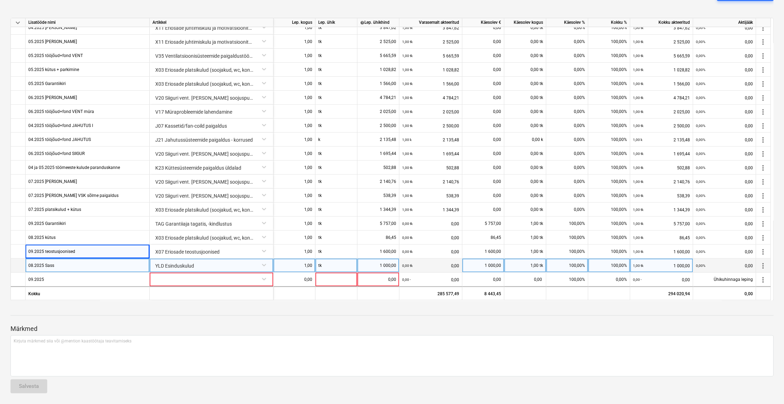
click at [31, 264] on div "08.2025 Sass" at bounding box center [41, 265] width 26 height 14
click at [31, 265] on input "08.2025 Sass" at bounding box center [88, 265] width 124 height 14
click at [31, 264] on input "08.2025 Sass" at bounding box center [88, 265] width 124 height 14
click at [30, 265] on input "08.2025 Sass" at bounding box center [88, 265] width 124 height 14
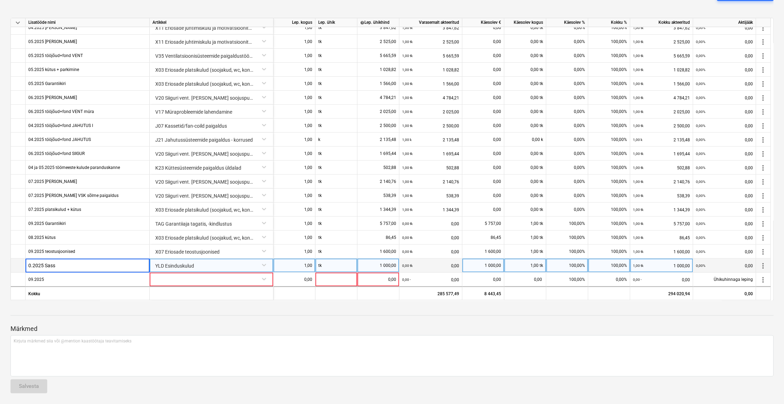
type input "09.2025 Sass"
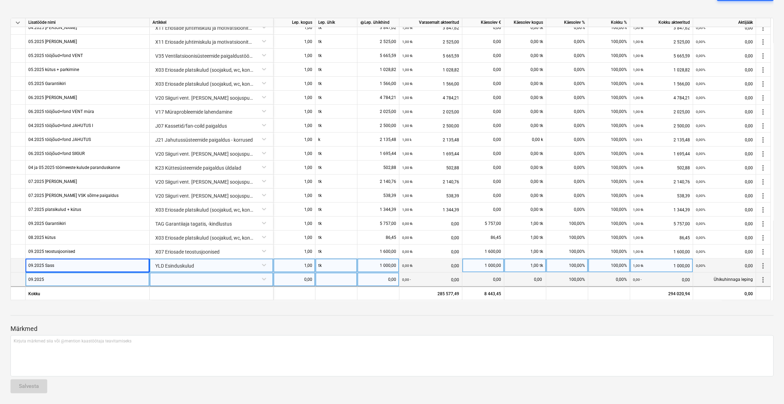
click at [53, 273] on div "09.2025" at bounding box center [88, 279] width 124 height 14
click at [52, 280] on input "09.2025" at bounding box center [88, 279] width 124 height 14
type input "09.2025 [PERSON_NAME]"
click at [157, 279] on div at bounding box center [212, 278] width 118 height 12
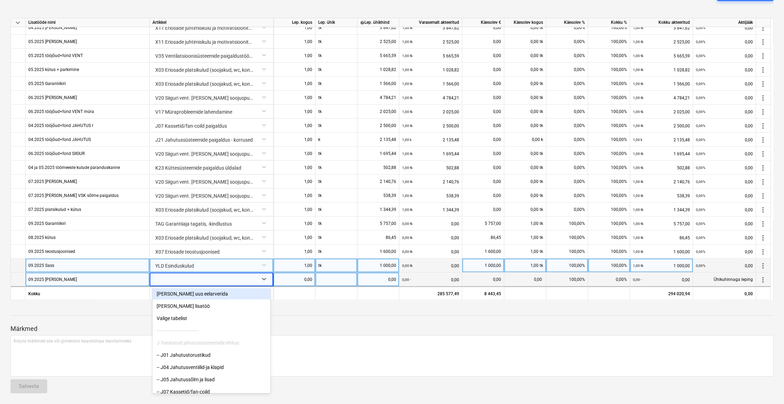
type input "y"
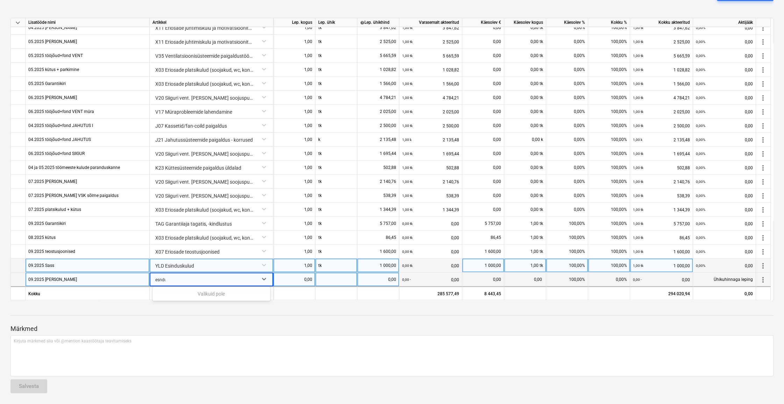
type input "esndus"
drag, startPoint x: 171, startPoint y: 279, endPoint x: 157, endPoint y: 279, distance: 14.3
click at [157, 279] on div at bounding box center [205, 279] width 100 height 14
type input "yld"
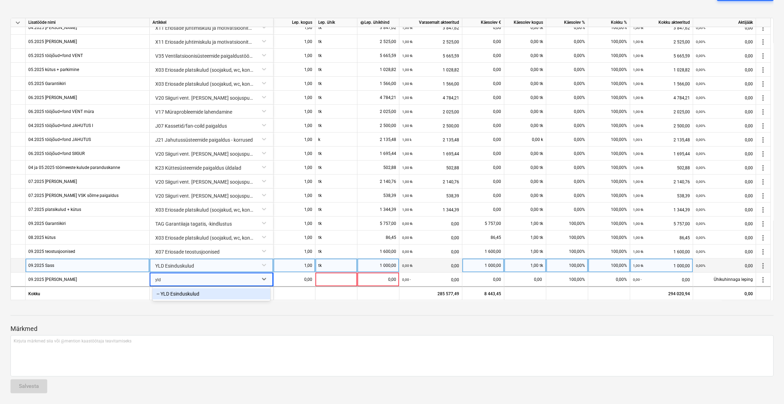
click at [167, 291] on div "-- YLD Esinduskulud" at bounding box center [212, 293] width 118 height 11
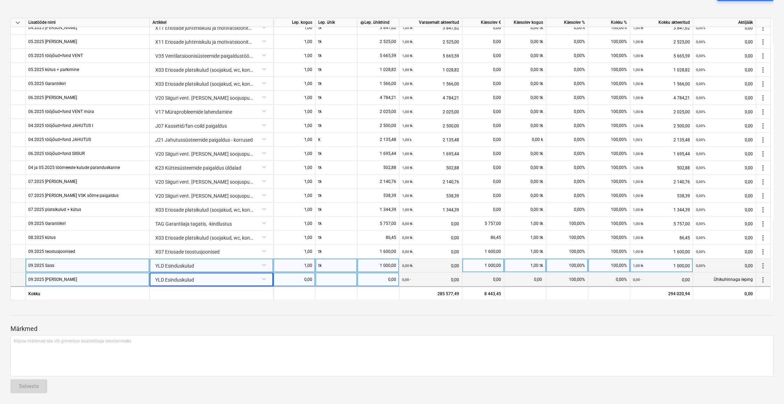
click at [290, 281] on div "0,00" at bounding box center [294, 279] width 36 height 14
type input "1"
click at [330, 281] on div at bounding box center [337, 279] width 42 height 14
type input "t"
click at [370, 281] on div "0,00" at bounding box center [378, 279] width 36 height 14
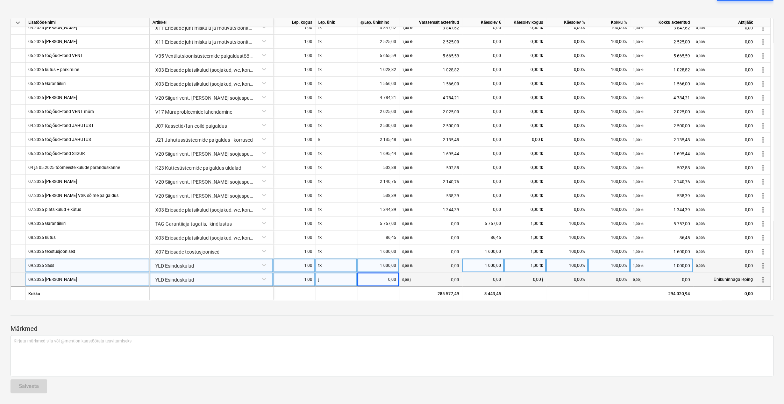
click at [335, 280] on div "j" at bounding box center [337, 279] width 42 height 14
type input "tk"
click at [378, 281] on div "0,00" at bounding box center [378, 279] width 36 height 14
click at [384, 280] on input at bounding box center [378, 279] width 42 height 14
type input "500"
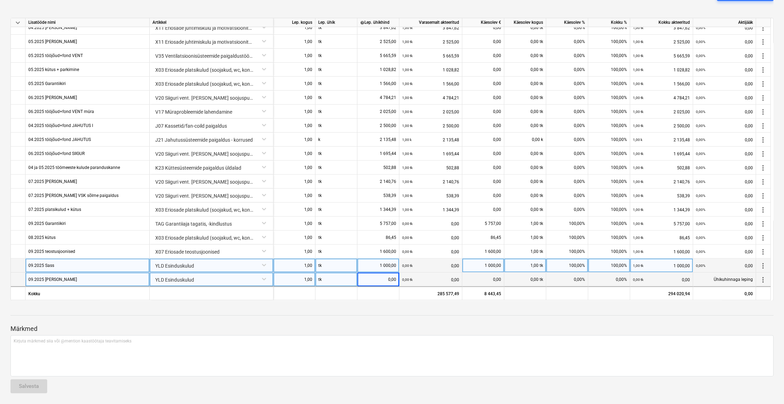
click at [467, 279] on div "0,00" at bounding box center [483, 279] width 36 height 14
click at [525, 280] on div "0,00 tk" at bounding box center [525, 279] width 42 height 14
type input "1"
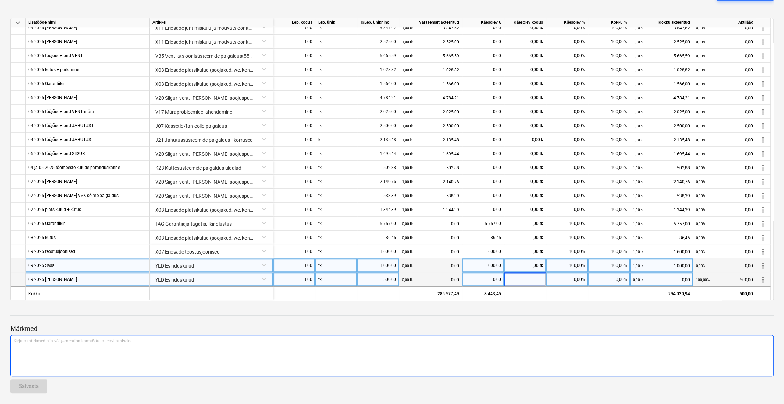
click at [570, 335] on div "Kirjuta märkmed siia või @mention kaastöötaja teavitamiseks ﻿" at bounding box center [391, 355] width 763 height 41
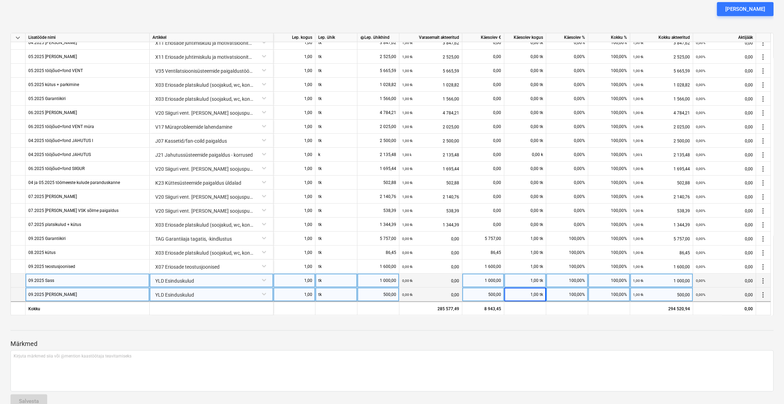
scroll to position [183, 0]
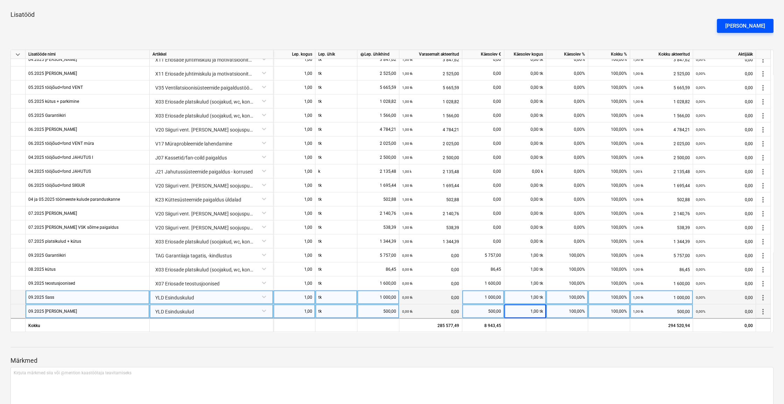
click at [748, 22] on div "[PERSON_NAME]" at bounding box center [745, 25] width 40 height 9
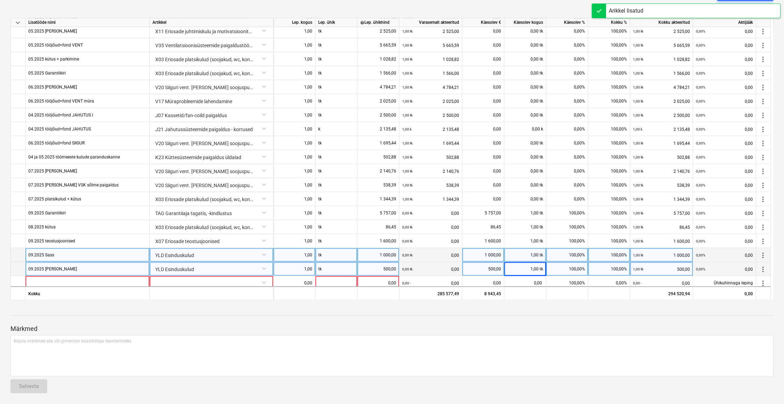
scroll to position [1056, 0]
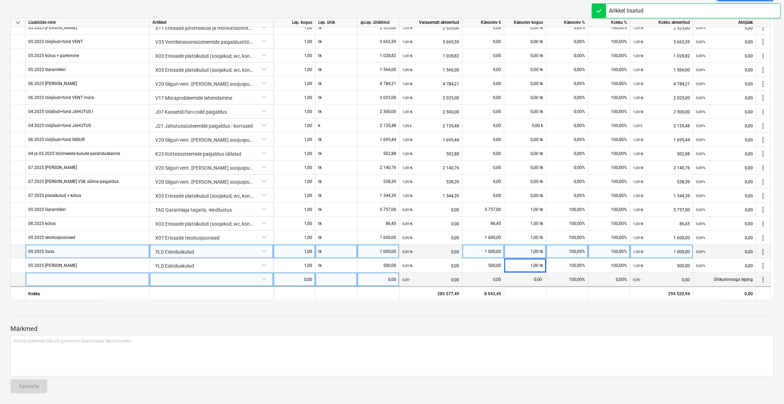
click at [49, 276] on div at bounding box center [88, 279] width 124 height 14
click at [53, 277] on input "09.2025" at bounding box center [88, 279] width 124 height 14
type input "09.2025 preemiad neto+maksud"
click at [192, 277] on div at bounding box center [212, 278] width 118 height 12
click at [200, 279] on div at bounding box center [212, 278] width 118 height 12
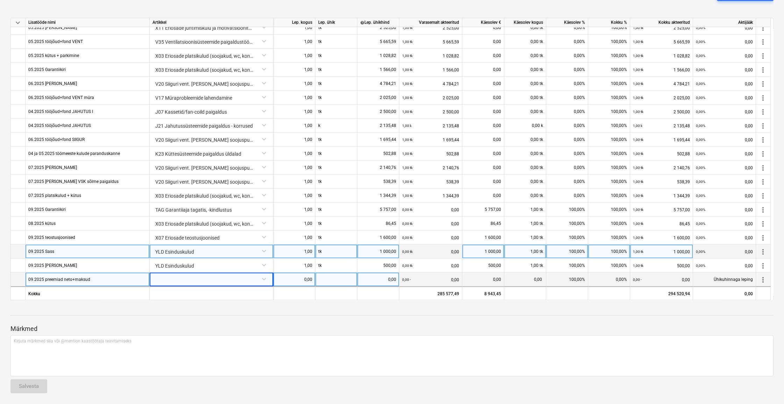
click at [105, 276] on div "09.2025 preemiad neto+maksud" at bounding box center [88, 279] width 124 height 14
click at [114, 279] on input "09.2025 preemiad neto+maksud" at bounding box center [88, 279] width 124 height 14
click at [176, 277] on div at bounding box center [212, 278] width 118 height 12
type input "motivatsi"
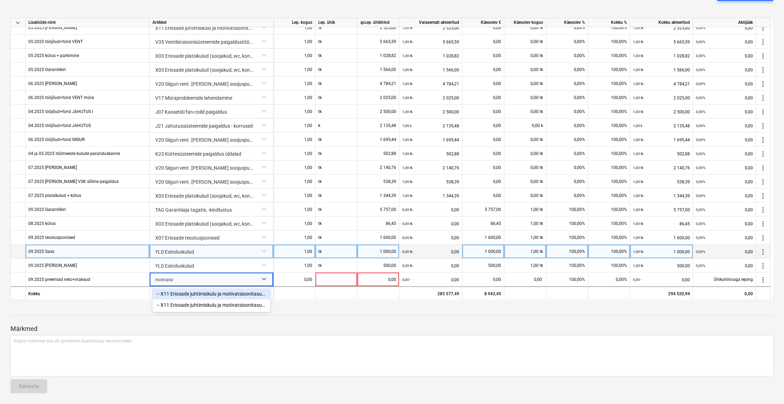
click at [196, 294] on div "-- X11 Eriosade juhtimiskulu ja motivatsioonitasud VENT" at bounding box center [212, 293] width 118 height 11
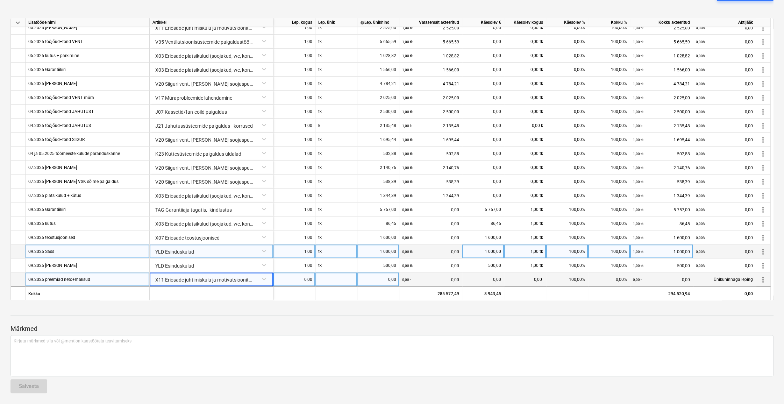
click at [291, 279] on div "0,00" at bounding box center [294, 279] width 36 height 14
type input "1"
click at [328, 280] on div at bounding box center [337, 279] width 42 height 14
type input "tk"
click at [392, 281] on div "0,00" at bounding box center [378, 279] width 36 height 14
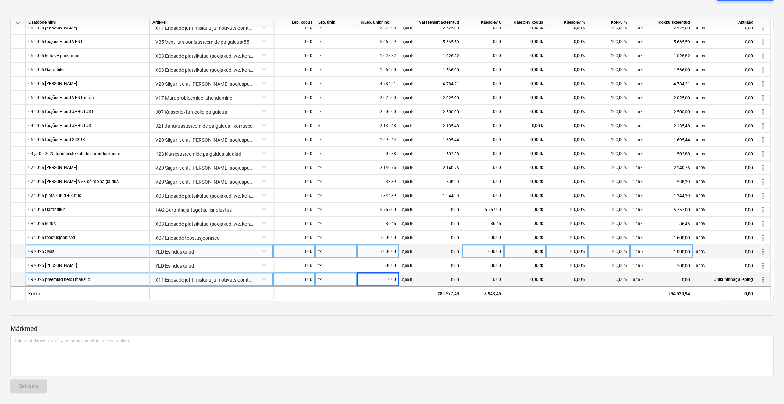
click at [387, 280] on div "0,00" at bounding box center [378, 279] width 36 height 14
drag, startPoint x: 372, startPoint y: 314, endPoint x: 377, endPoint y: 303, distance: 11.4
click at [372, 314] on div "Märkmed Kirjuta märkmed siia või @mention kaastöötaja teavitamiseks ﻿ Salvesta" at bounding box center [391, 352] width 763 height 93
click at [377, 276] on div "0,00" at bounding box center [378, 279] width 36 height 14
type input "62280,57"
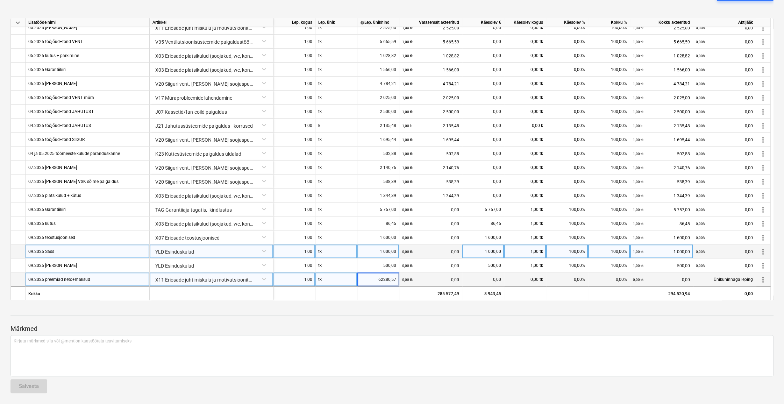
click at [378, 311] on div at bounding box center [391, 309] width 763 height 6
click at [480, 283] on div "0,00" at bounding box center [483, 279] width 36 height 14
click at [537, 284] on div "0,00 tk" at bounding box center [525, 279] width 42 height 14
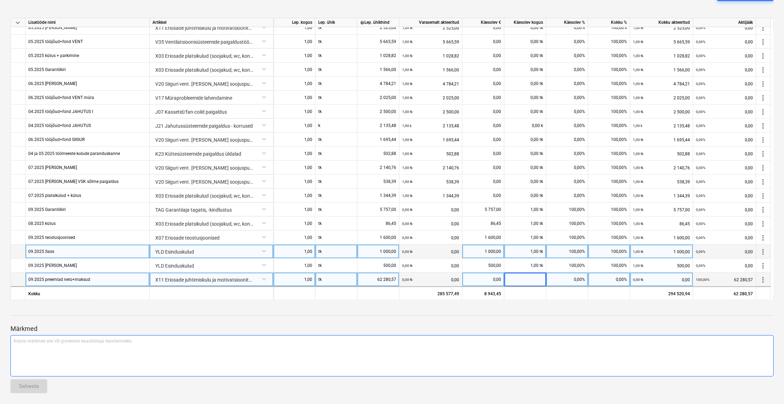
type input "1"
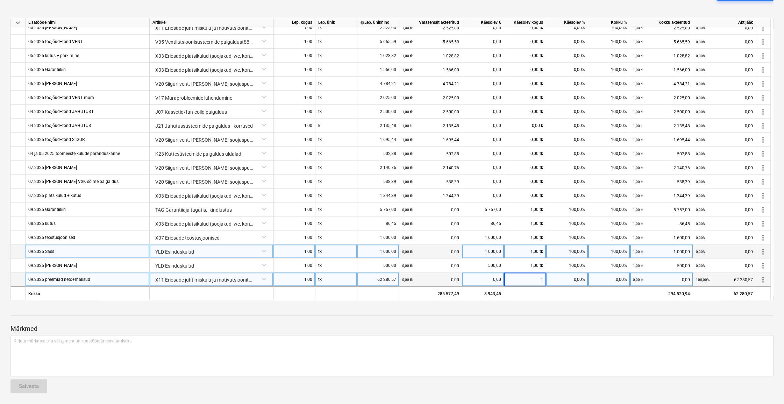
click at [553, 313] on div "Märkmed Kirjuta märkmed siia või @mention kaastöötaja teavitamiseks ﻿ Salvesta" at bounding box center [391, 352] width 763 height 93
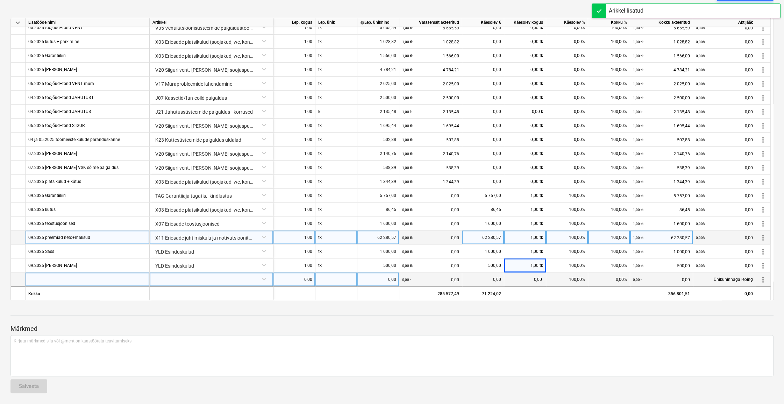
click at [50, 281] on div at bounding box center [88, 279] width 124 height 14
type input "09.2025 Garantiireserv 2027 aasta lõpuni"
click at [151, 280] on div at bounding box center [212, 279] width 124 height 14
click at [160, 280] on div at bounding box center [212, 278] width 118 height 12
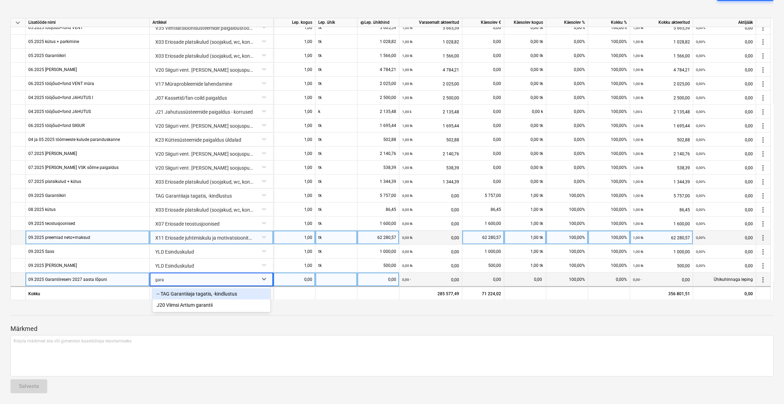
type input "garan"
drag, startPoint x: 171, startPoint y: 280, endPoint x: 160, endPoint y: 280, distance: 11.9
click at [160, 280] on div at bounding box center [205, 279] width 100 height 14
click at [180, 278] on div at bounding box center [205, 279] width 100 height 14
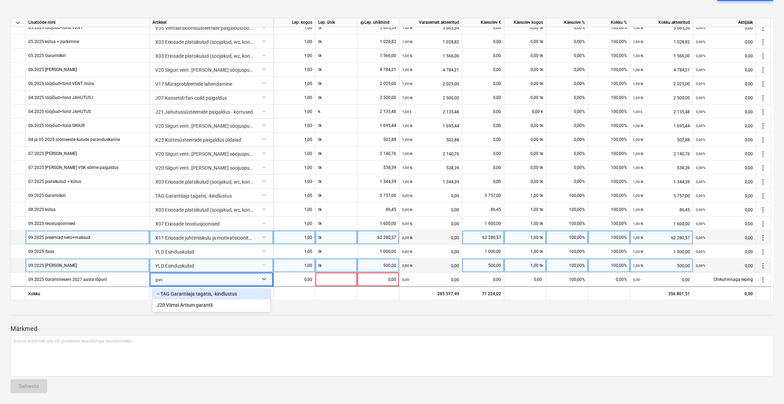
type input "garan"
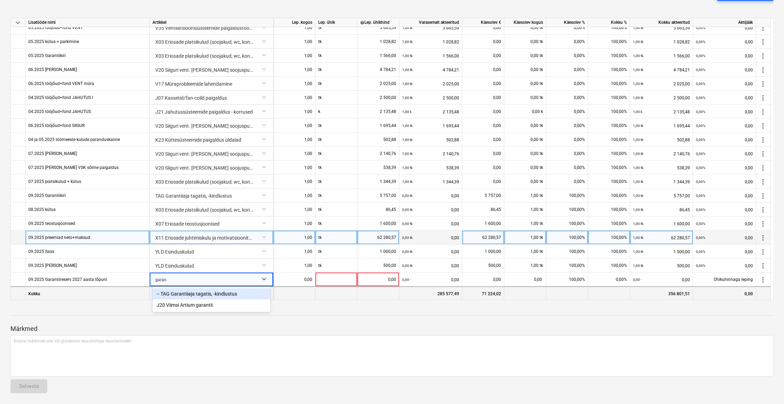
click at [185, 293] on div "-- TAG Garantiiaja tagatis, -kindlustus" at bounding box center [212, 293] width 118 height 11
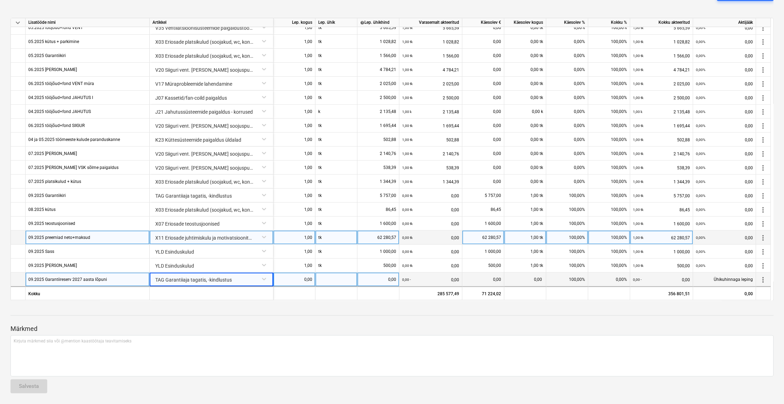
click at [297, 277] on div "0,00" at bounding box center [294, 279] width 36 height 14
type input "1"
click at [339, 278] on div at bounding box center [337, 279] width 42 height 14
type input "tk"
click at [385, 281] on div "0,00" at bounding box center [378, 279] width 36 height 14
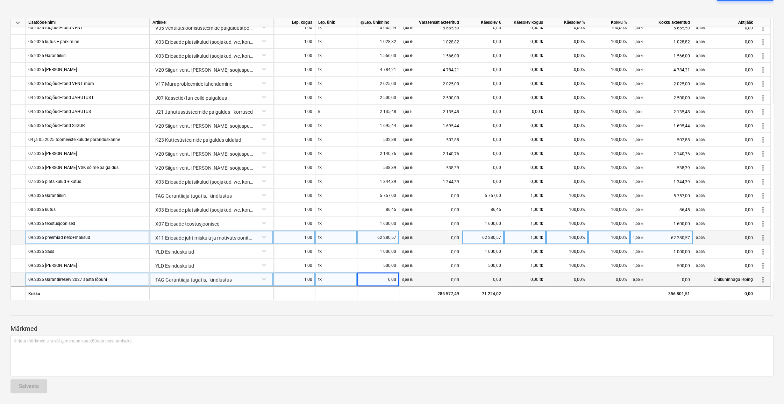
click at [385, 281] on div "0,00" at bounding box center [378, 279] width 36 height 14
type input "10000"
click at [525, 322] on div at bounding box center [391, 322] width 763 height 6
click at [539, 281] on span at bounding box center [539, 279] width 1 height 5
type input "1"
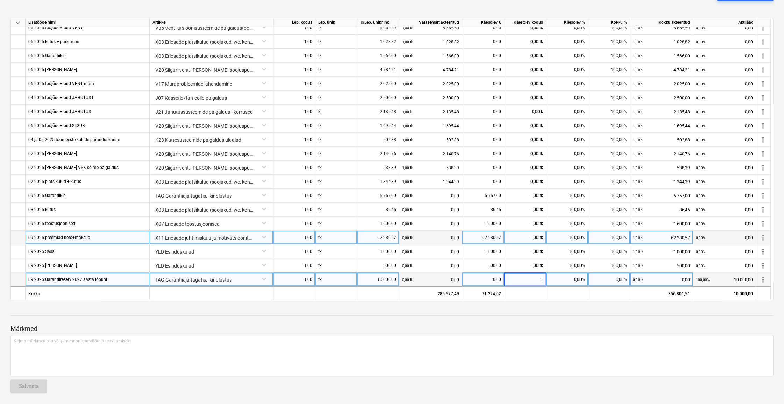
click at [531, 329] on p "Märkmed" at bounding box center [391, 329] width 763 height 8
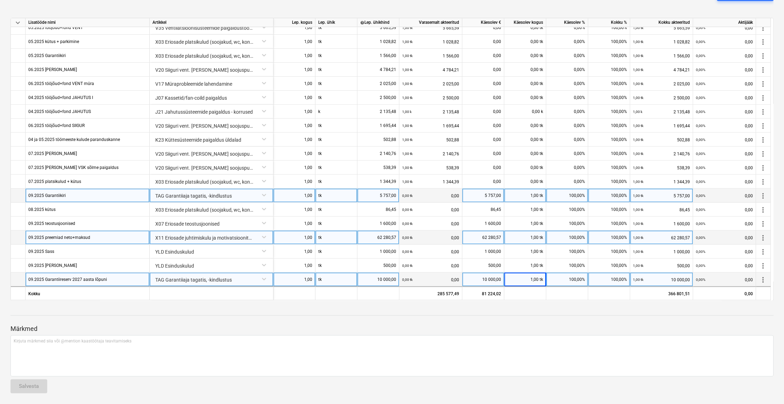
click at [242, 193] on div "TAG Garantiiaja tagatis, -kindlustus" at bounding box center [212, 195] width 118 height 12
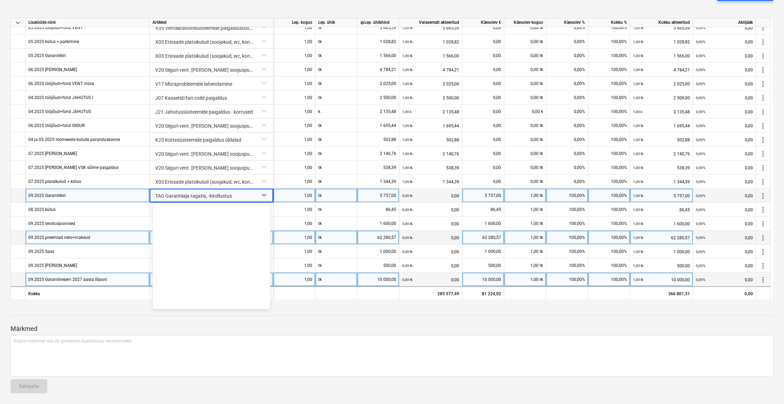
scroll to position [1077, 0]
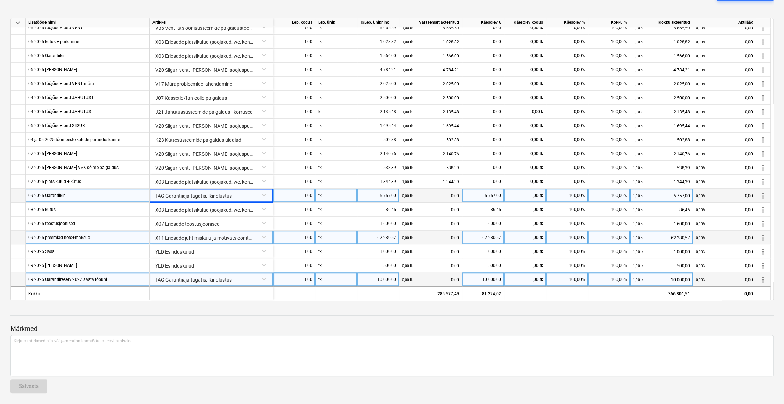
click at [370, 314] on div "Märkmed Kirjuta märkmed siia või @mention kaastöötaja teavitamiseks ﻿ Salvesta" at bounding box center [391, 352] width 763 height 93
click at [480, 320] on div at bounding box center [391, 322] width 763 height 6
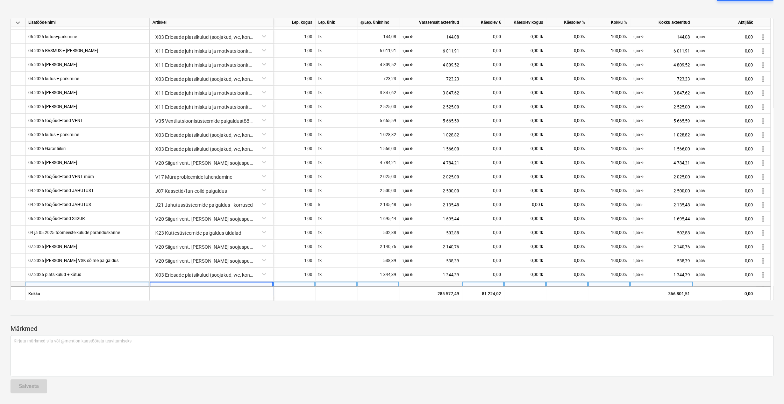
scroll to position [911, 0]
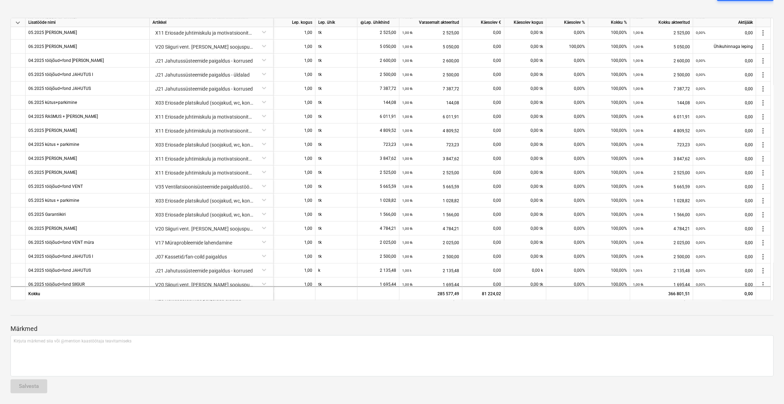
click at [712, 4] on div "keyboard_arrow_down Artikkel Lepinguline maksumus Varasemalt akteeritud Käesole…" at bounding box center [391, 111] width 763 height 377
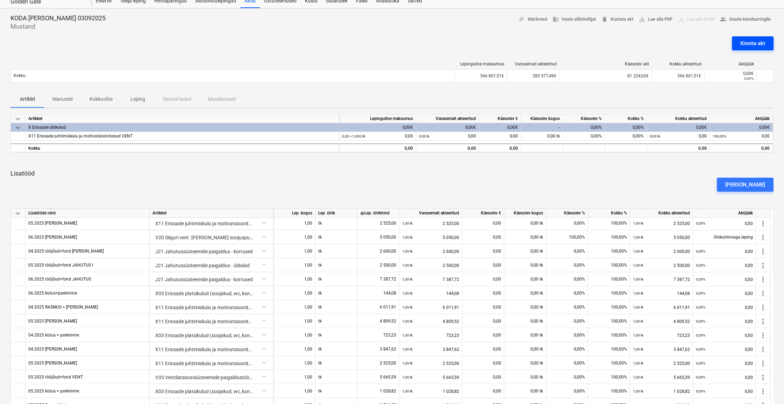
click at [757, 41] on div "Kinnita akt" at bounding box center [752, 43] width 25 height 9
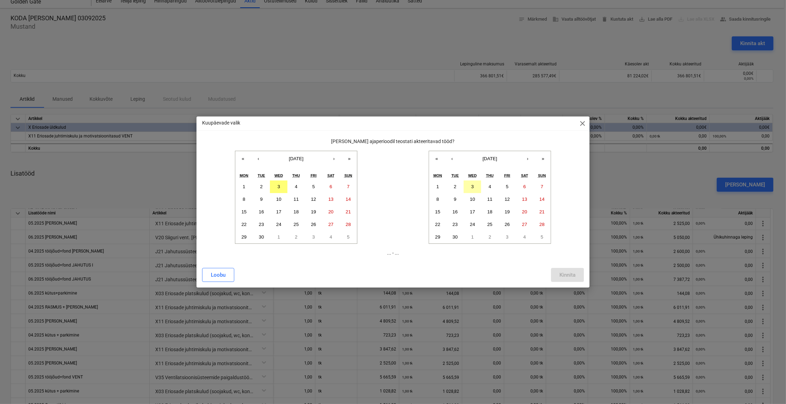
click at [475, 186] on button "3" at bounding box center [472, 186] width 17 height 13
click at [274, 184] on button "3" at bounding box center [278, 186] width 17 height 13
click at [567, 276] on div "Kinnita" at bounding box center [568, 274] width 16 height 9
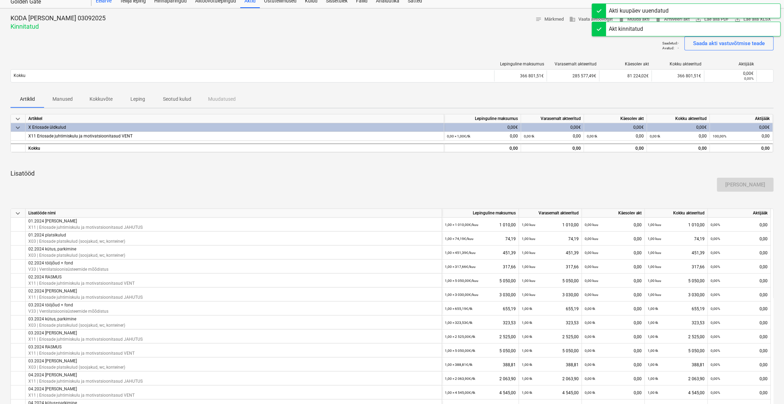
click at [104, 2] on div "Eelarve" at bounding box center [104, 1] width 24 height 14
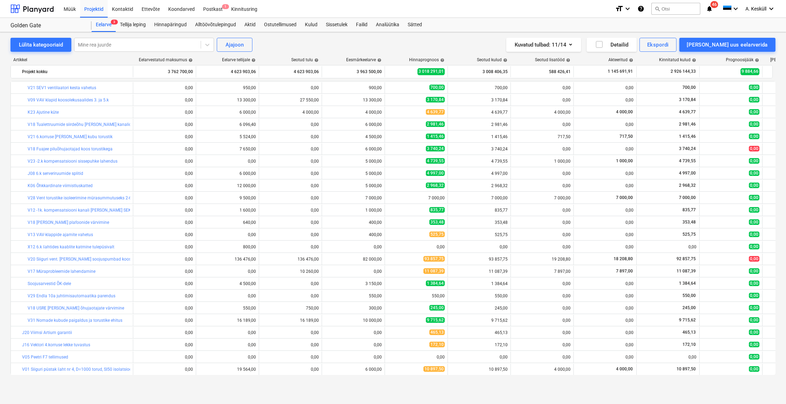
scroll to position [159, 0]
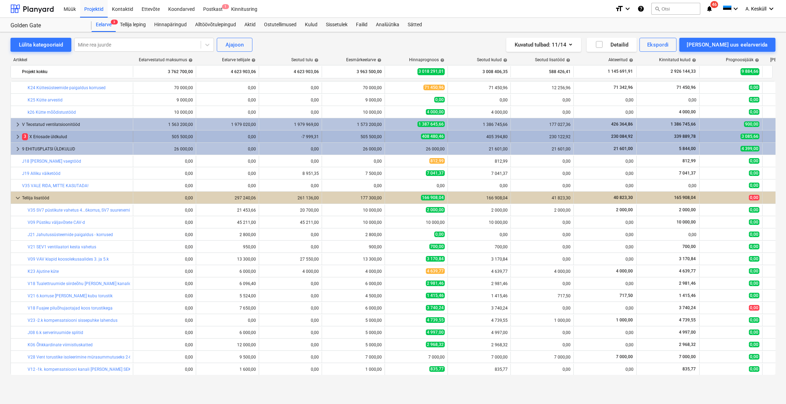
click at [16, 136] on span "keyboard_arrow_right" at bounding box center [18, 137] width 8 height 8
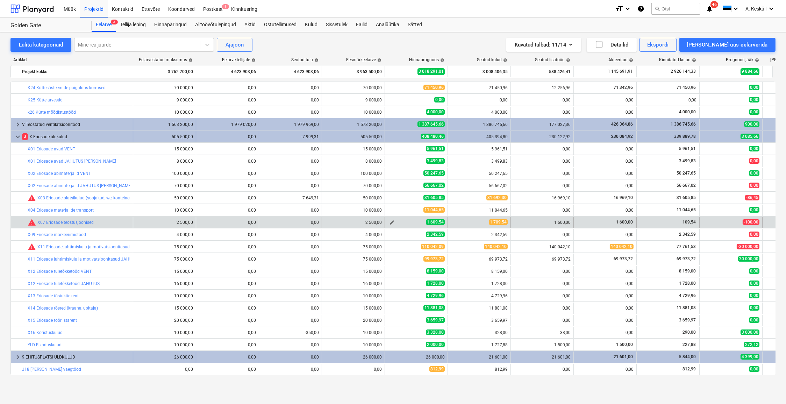
click at [390, 221] on span "edit" at bounding box center [392, 223] width 6 height 6
type textarea "x"
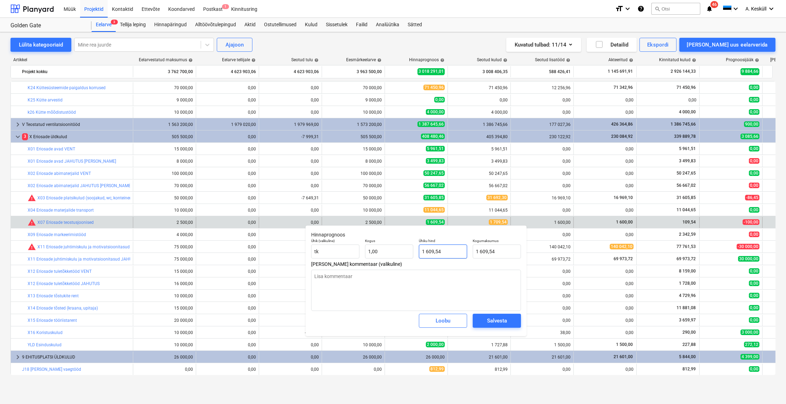
type input "1609,54"
drag, startPoint x: 457, startPoint y: 253, endPoint x: 415, endPoint y: 250, distance: 42.4
click at [415, 251] on div "Ühik (valikuline) [PERSON_NAME] 1,00 Ühiku hind 1609,54 Kogumaksumus 1 609,54" at bounding box center [416, 249] width 215 height 26
type textarea "x"
type input "1"
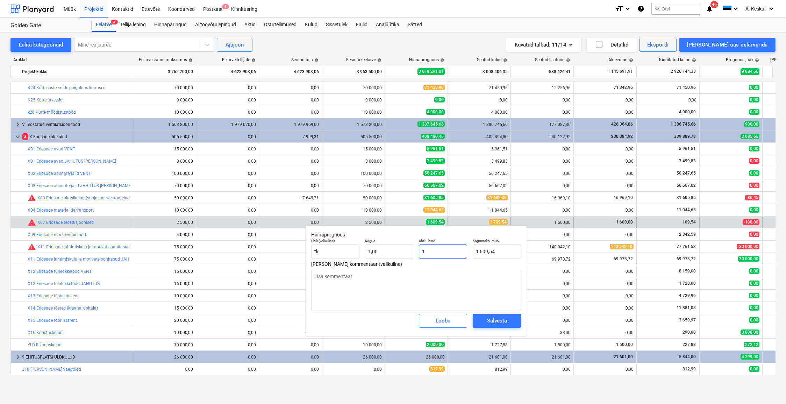
type input "1,00"
type textarea "x"
type input "17"
type input "17,00"
type textarea "x"
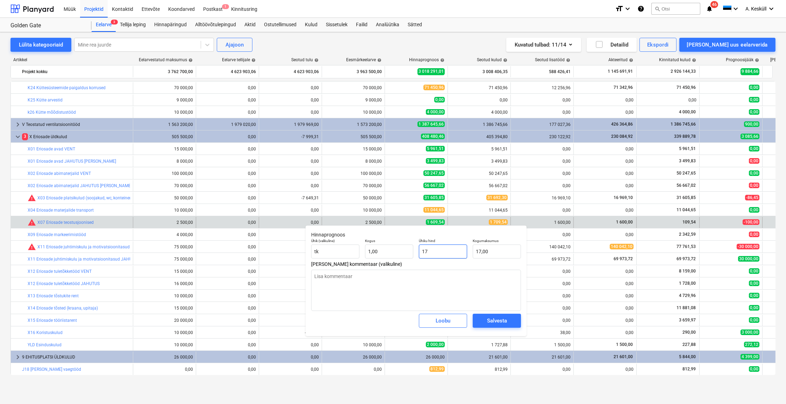
type input "170"
type input "170,00"
type textarea "x"
type input "1709"
type input "1 709,00"
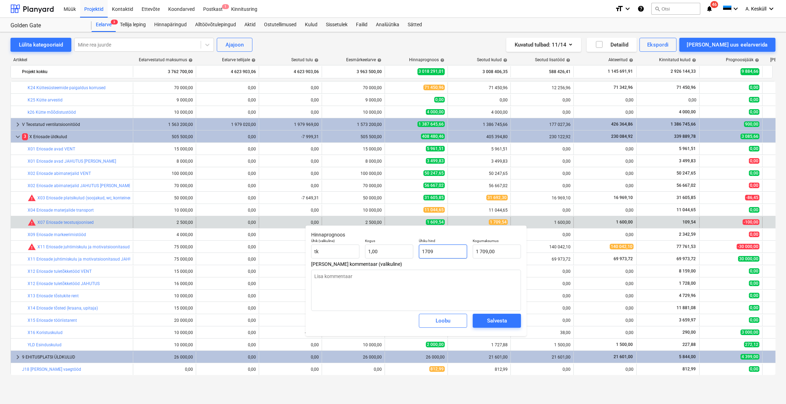
type textarea "x"
type input "1709,"
type textarea "x"
type input "1709,5"
type input "1 709,50"
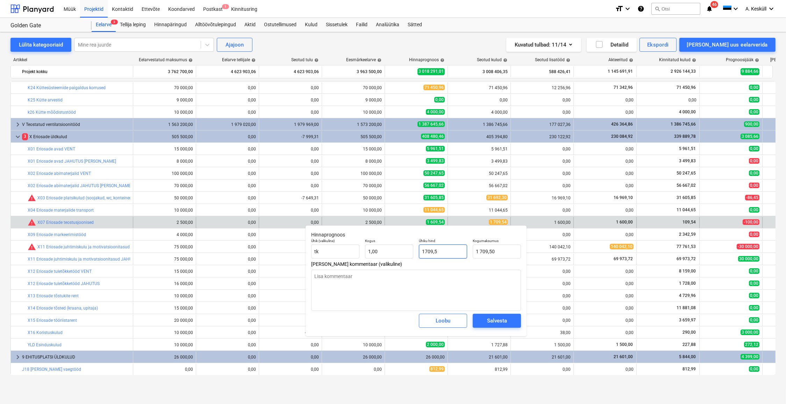
type textarea "x"
type input "1709,54"
type input "1 709,54"
type input "1709,54"
type textarea "x"
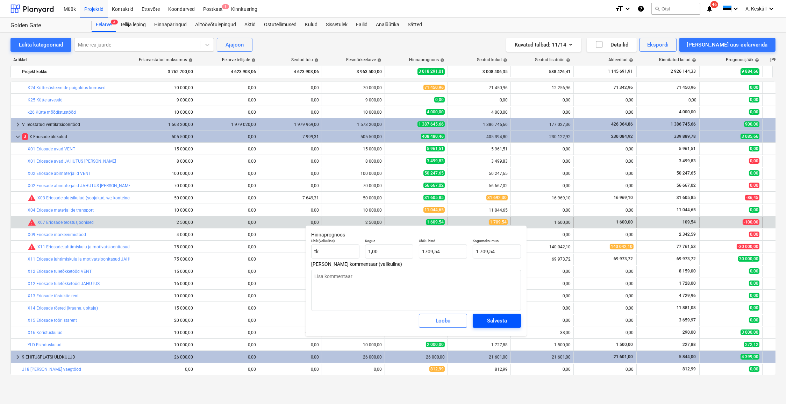
type input "1 709,54"
click at [506, 321] on div "Salvesta" at bounding box center [497, 320] width 20 height 9
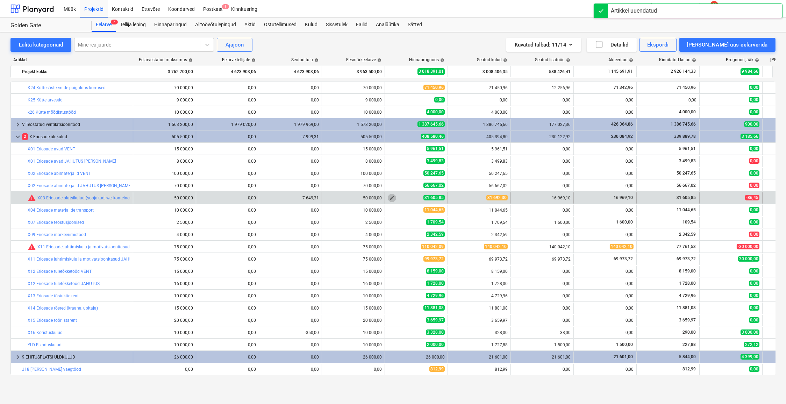
click at [394, 196] on span "edit" at bounding box center [392, 198] width 6 height 6
type textarea "x"
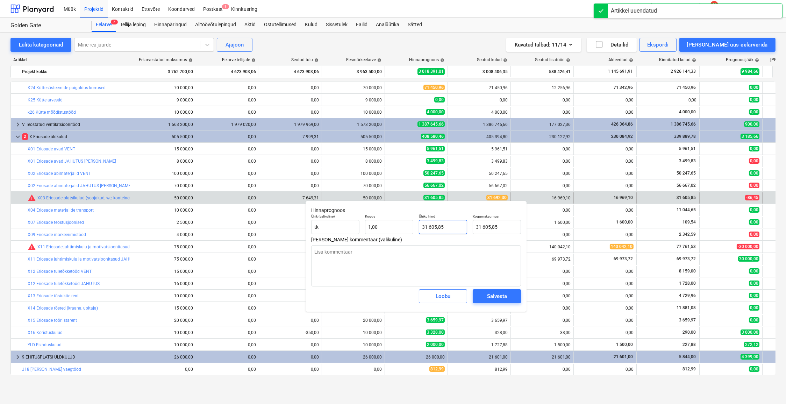
type input "31605,85"
drag, startPoint x: 451, startPoint y: 224, endPoint x: 432, endPoint y: 227, distance: 19.5
click at [432, 227] on input "31605,85" at bounding box center [443, 227] width 48 height 14
type textarea "x"
type input "3160"
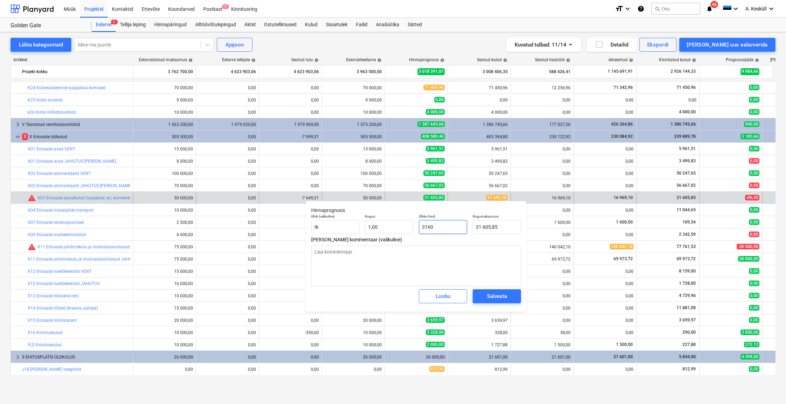
type input "3 160,00"
type textarea "x"
type input "316"
type input "316,00"
type textarea "x"
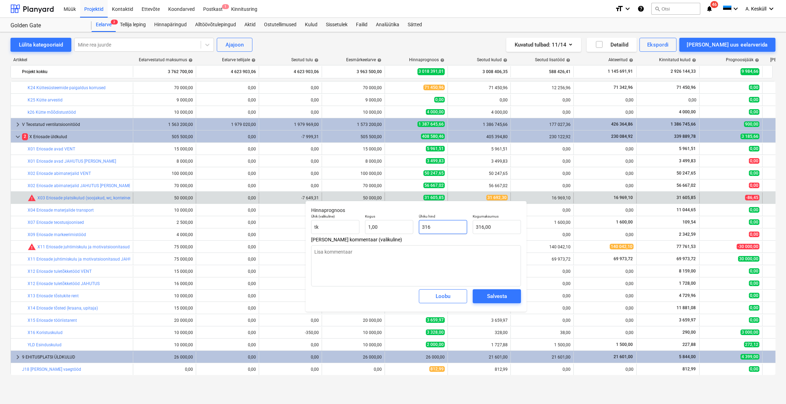
type input "3169"
type input "3 169,00"
type textarea "x"
type input "31692"
type input "31 692,00"
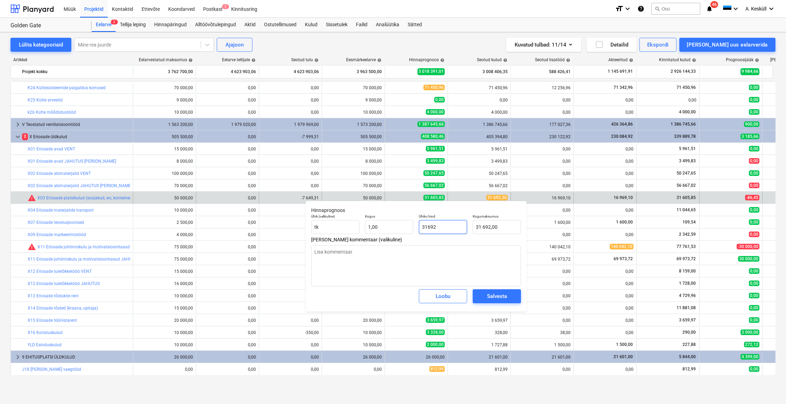
type textarea "x"
type input "31692,"
type textarea "x"
type input "31692,3"
type input "31 692,30"
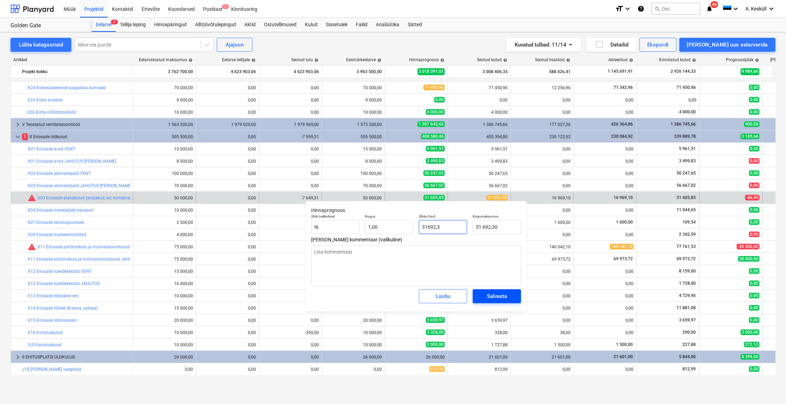
type input "31692,3"
type textarea "x"
type input "31 692,30"
click at [509, 298] on span "Salvesta" at bounding box center [496, 296] width 31 height 9
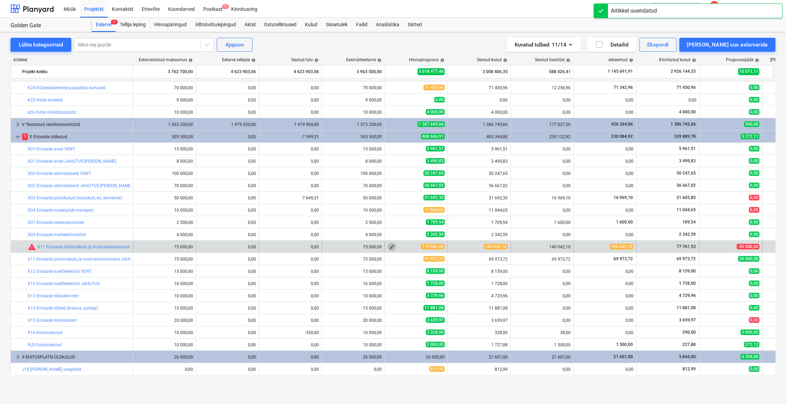
click at [390, 246] on span "edit" at bounding box center [392, 247] width 6 height 6
type textarea "x"
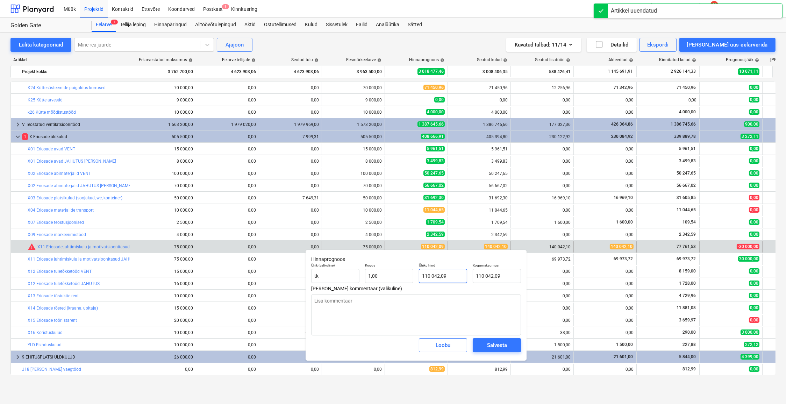
type input "110042,09"
drag, startPoint x: 458, startPoint y: 276, endPoint x: 430, endPoint y: 276, distance: 28.7
click at [431, 276] on input "110042,09" at bounding box center [443, 276] width 48 height 14
click at [427, 275] on input "110042,09" at bounding box center [443, 276] width 48 height 14
type textarea "x"
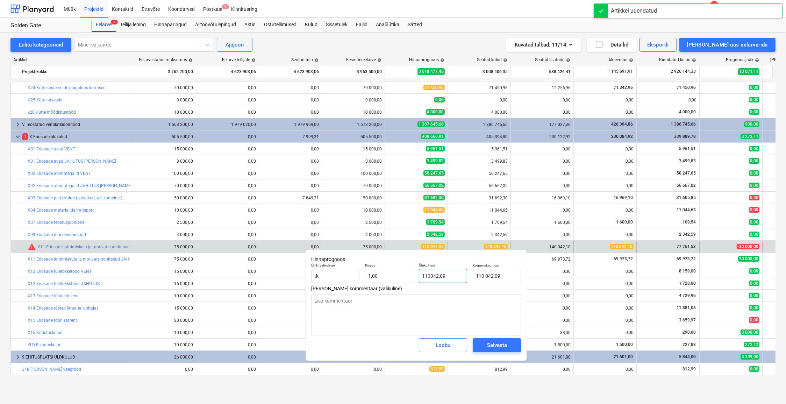
type input "10042,09"
type input "10 042,09"
type textarea "x"
type input "140042,09"
type input "140 042,09"
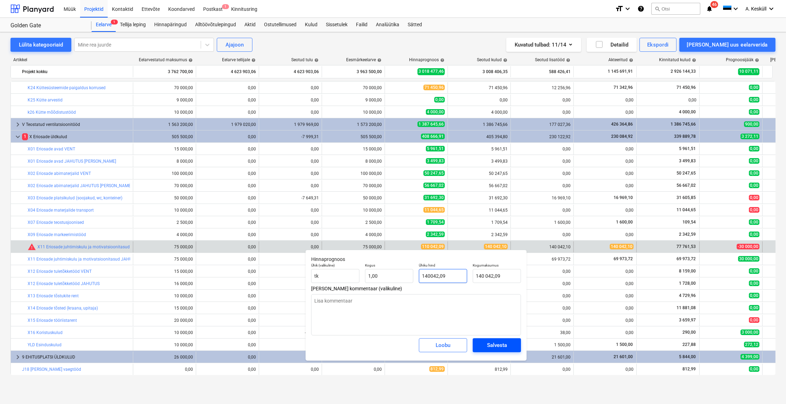
type input "140042,09"
type textarea "x"
type input "140 042,09"
click at [500, 344] on div "Salvesta" at bounding box center [497, 345] width 20 height 9
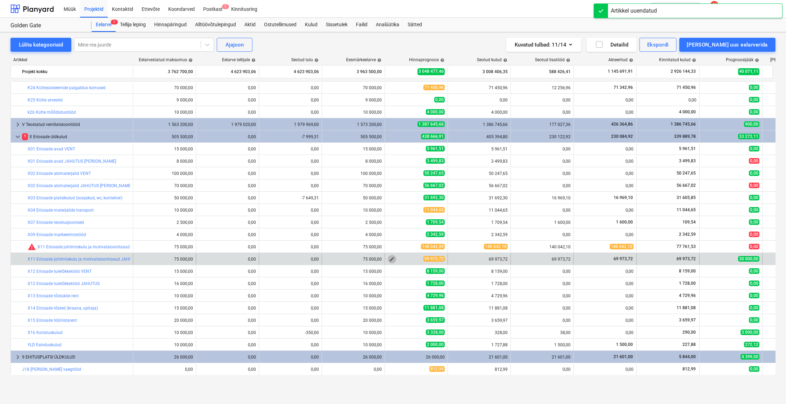
click at [390, 259] on span "edit" at bounding box center [392, 259] width 6 height 6
type textarea "x"
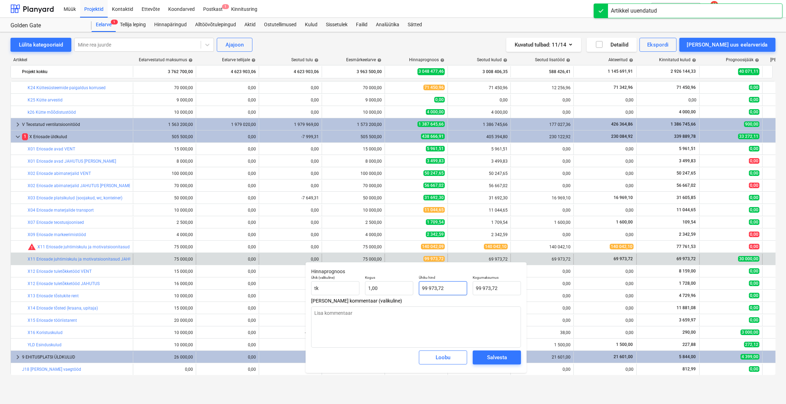
type input "99973,72"
drag, startPoint x: 445, startPoint y: 291, endPoint x: 413, endPoint y: 288, distance: 31.9
click at [413, 288] on div "Ühik (valikuline) tk Kogus 1,00 Ühiku hind 99973,72 Kogumaksumus 99 973,72" at bounding box center [416, 285] width 215 height 26
click at [425, 288] on input "99973,72" at bounding box center [443, 288] width 48 height 14
type textarea "x"
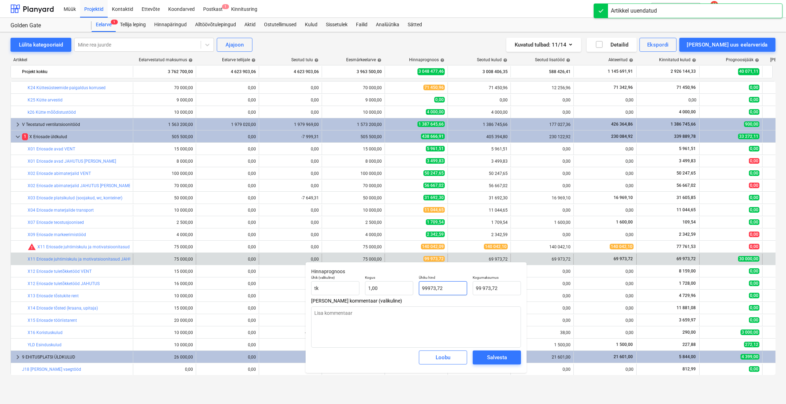
type input "9973,72"
type input "9 973,72"
type textarea "x"
type input "69973,72"
type input "69 973,72"
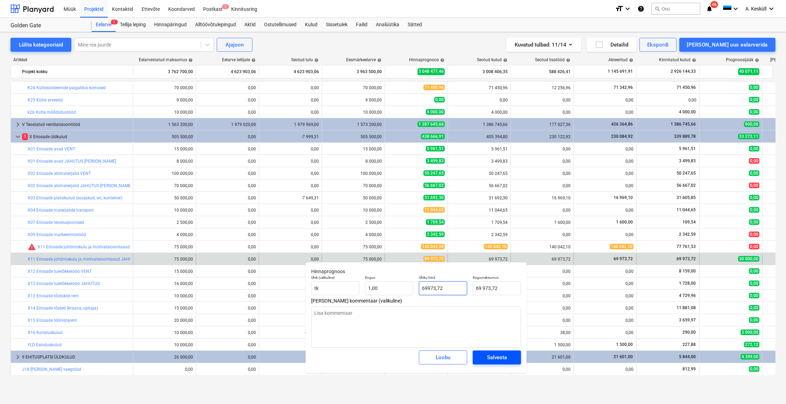
type input "69973,72"
type textarea "x"
type input "69 973,72"
click at [506, 356] on div "Salvesta" at bounding box center [497, 357] width 20 height 9
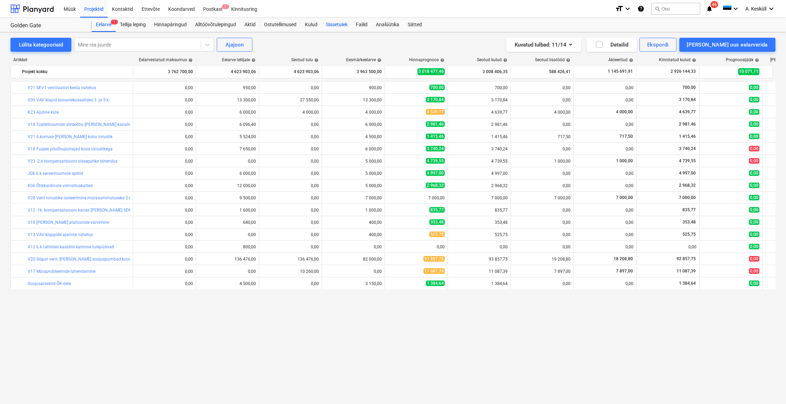
scroll to position [304, 0]
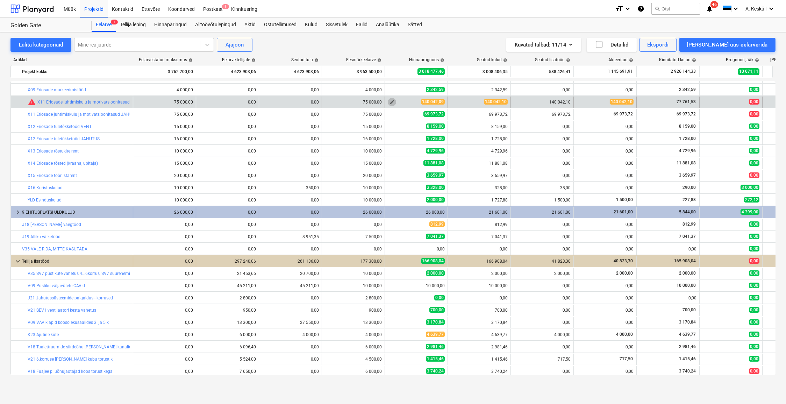
click at [392, 101] on span "edit" at bounding box center [392, 102] width 6 height 6
type textarea "x"
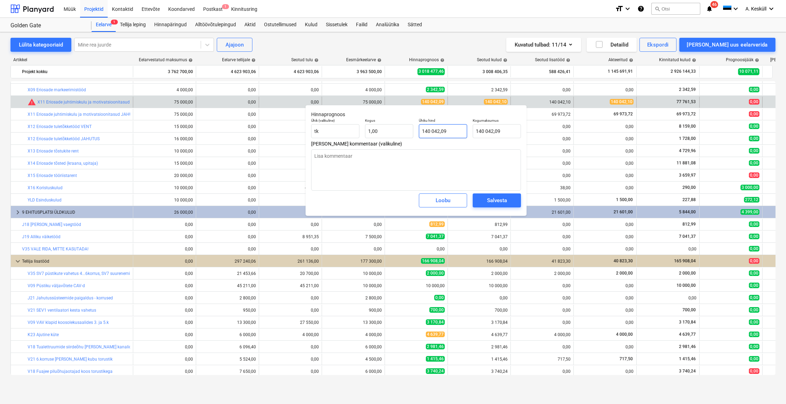
type input "140042,09"
click at [449, 133] on input "140042,09" at bounding box center [443, 131] width 48 height 14
type textarea "x"
type input "140042,0"
type input "140 042,00"
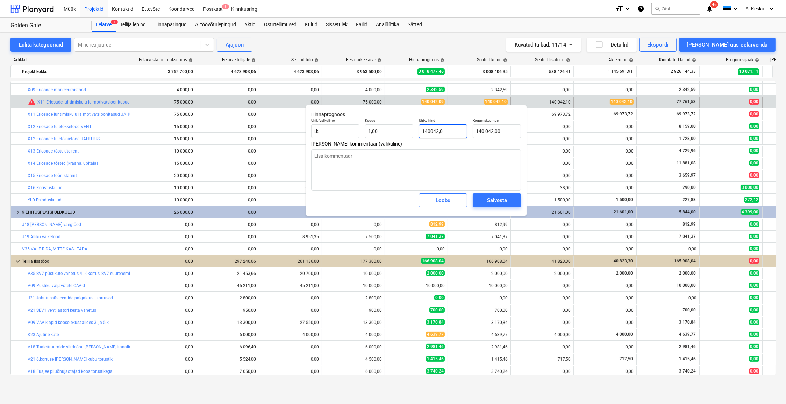
type textarea "x"
type input "140042,1"
type textarea "x"
type input "140 042,10"
type textarea "x"
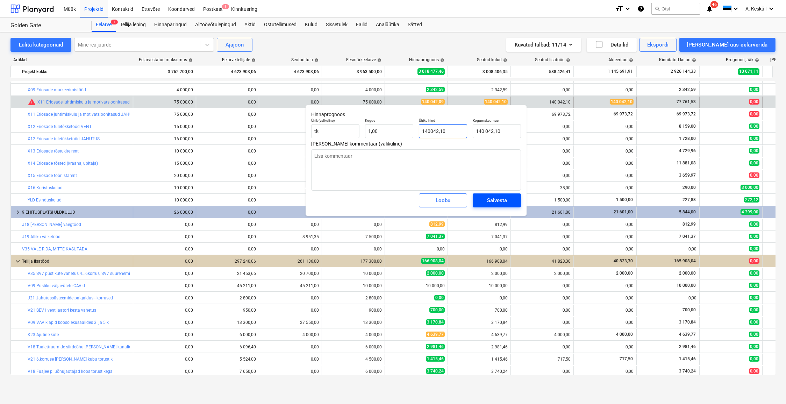
type input "140042,10"
type textarea "x"
type input "140 042,10"
click at [507, 199] on span "Salvesta" at bounding box center [496, 200] width 31 height 9
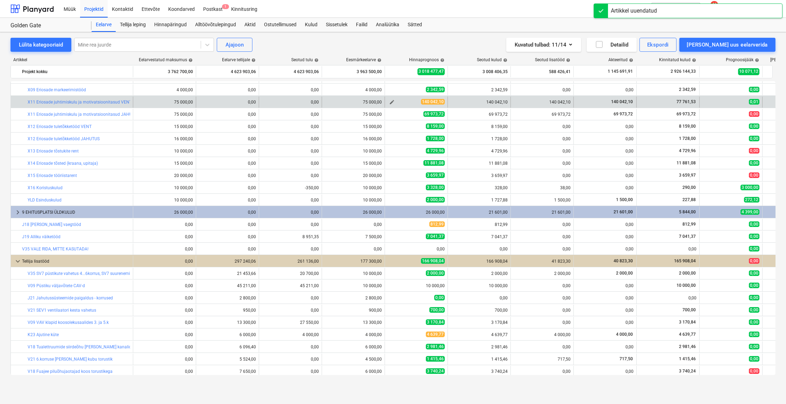
click at [388, 101] on button "edit" at bounding box center [392, 102] width 8 height 8
type textarea "x"
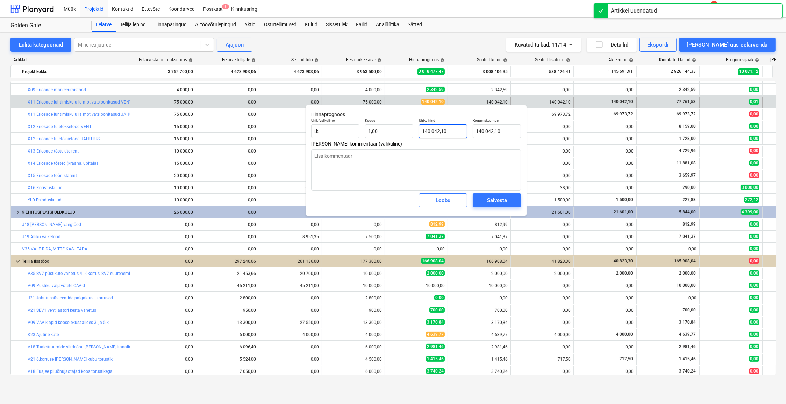
type input "140042,1"
click at [447, 132] on input "140042,1" at bounding box center [443, 131] width 48 height 14
type textarea "x"
type input "140042,"
type input "140 042,00"
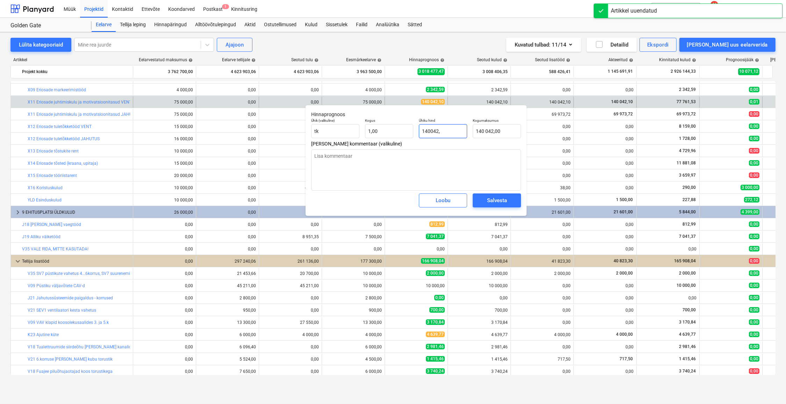
type textarea "x"
type input "140042,0"
type textarea "x"
type input "140042,09"
type input "140 042,09"
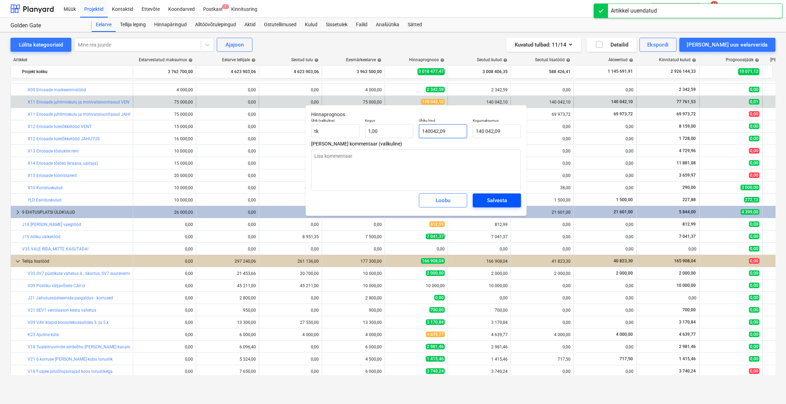
type input "140042,09"
type textarea "x"
type input "140 042,09"
click at [487, 199] on div "Salvesta" at bounding box center [497, 200] width 20 height 9
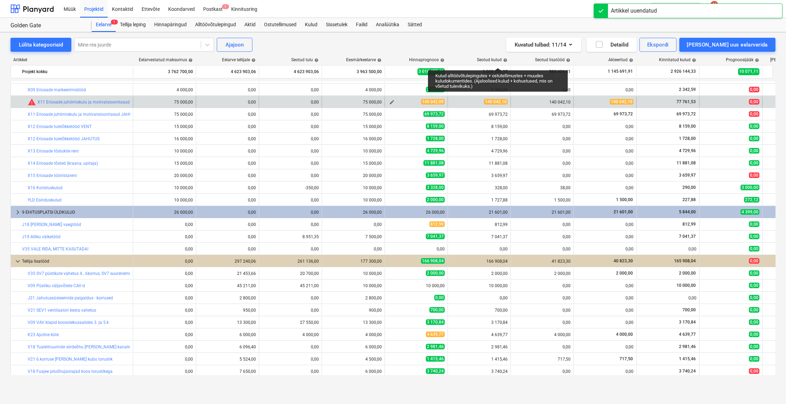
click at [390, 102] on span "edit" at bounding box center [392, 102] width 6 height 6
type textarea "x"
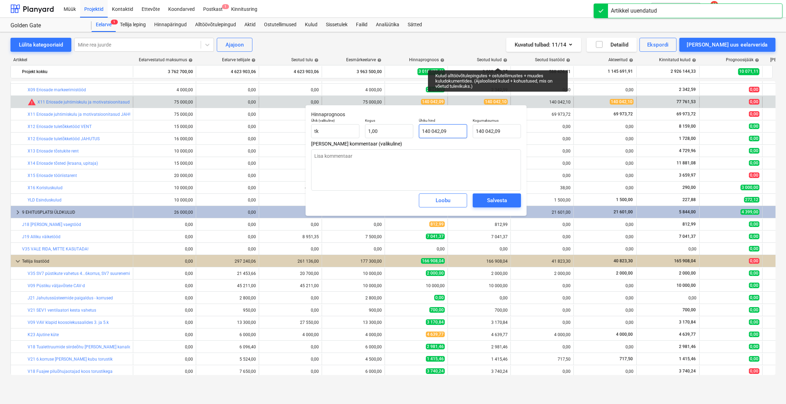
type input "140042,09"
click at [452, 129] on input "140042,09" at bounding box center [443, 131] width 48 height 14
type textarea "x"
type input "140042,095"
type input "140 042,10"
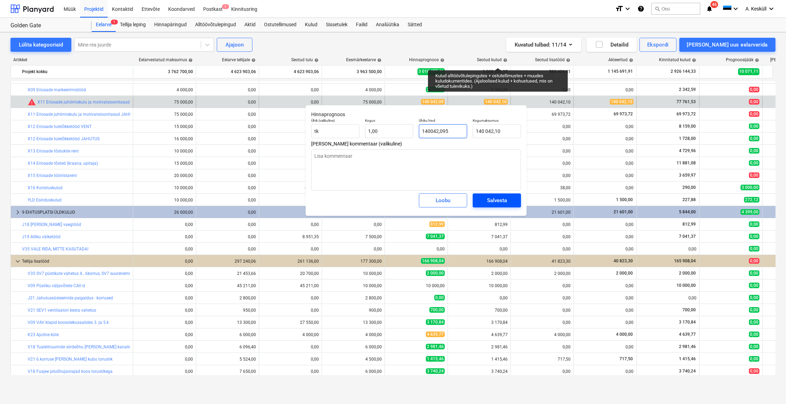
type input "140042,095"
type textarea "x"
type input "140 042,10"
click at [499, 199] on div "Salvesta" at bounding box center [497, 200] width 20 height 9
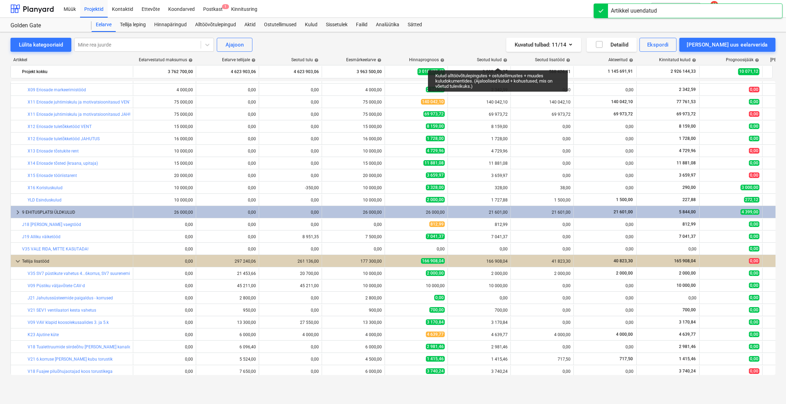
click at [390, 100] on span "edit" at bounding box center [392, 102] width 6 height 6
type textarea "x"
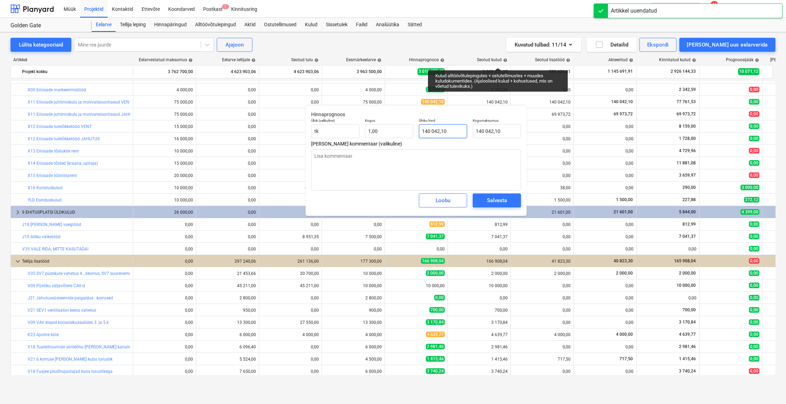
type input "140042,095"
click at [456, 133] on input "140042,095" at bounding box center [443, 131] width 48 height 14
click at [456, 132] on input "140042,095" at bounding box center [443, 131] width 48 height 14
type textarea "x"
type input "140042,09"
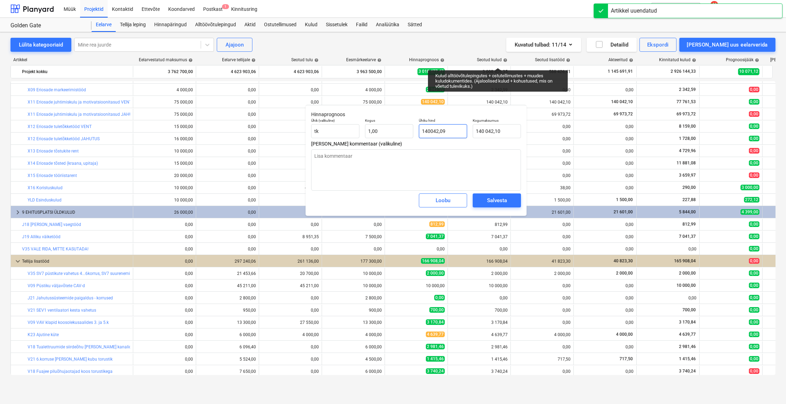
type input "140 042,09"
type textarea "x"
type input "140042,094"
type textarea "x"
type input "140 042,09"
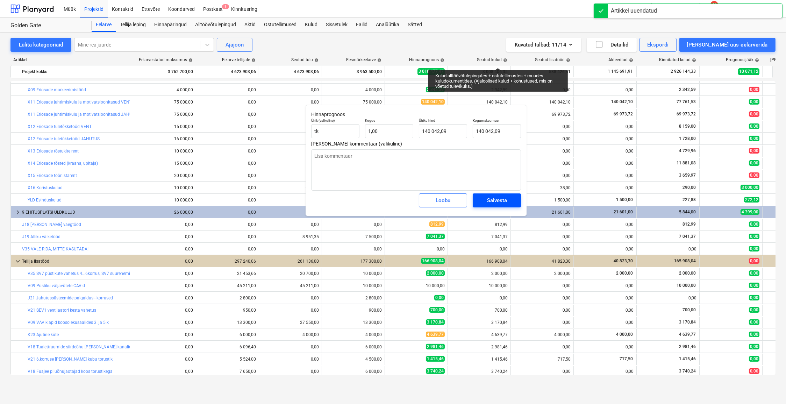
click at [490, 206] on button "Salvesta" at bounding box center [497, 200] width 48 height 14
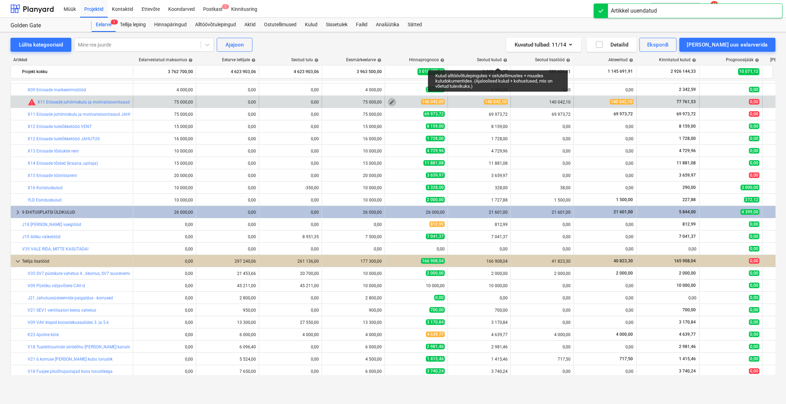
click at [391, 101] on span "edit" at bounding box center [392, 102] width 6 height 6
type textarea "x"
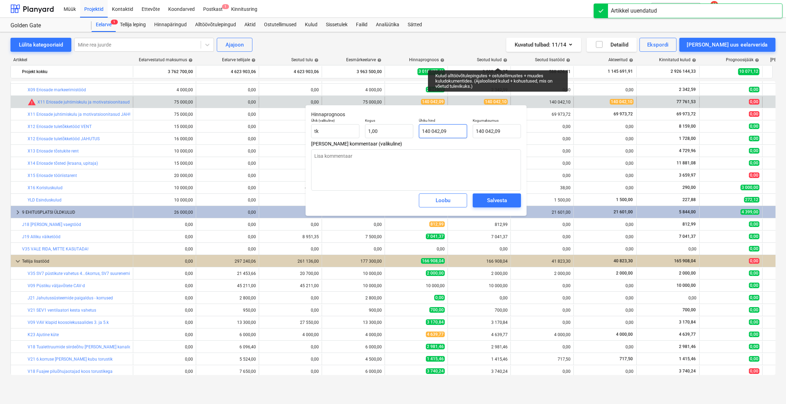
type input "140042,094"
click at [451, 127] on input "140042,094" at bounding box center [443, 131] width 48 height 14
type textarea "x"
type input "140042,09"
type textarea "x"
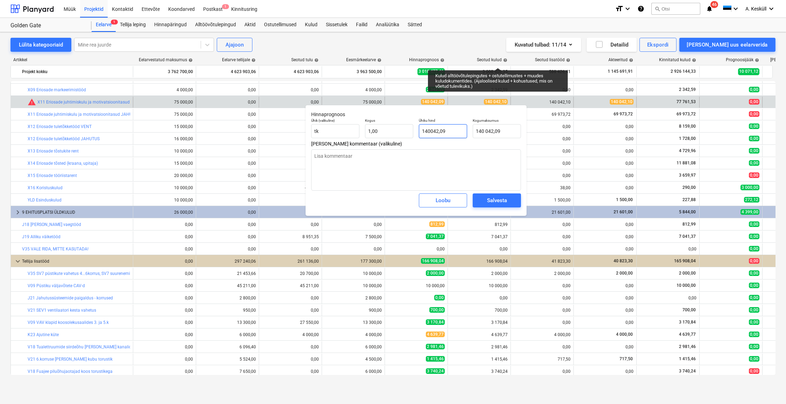
type input "140042,095"
type input "140 042,10"
type input "140042,095"
type textarea "x"
type input "140 042,10"
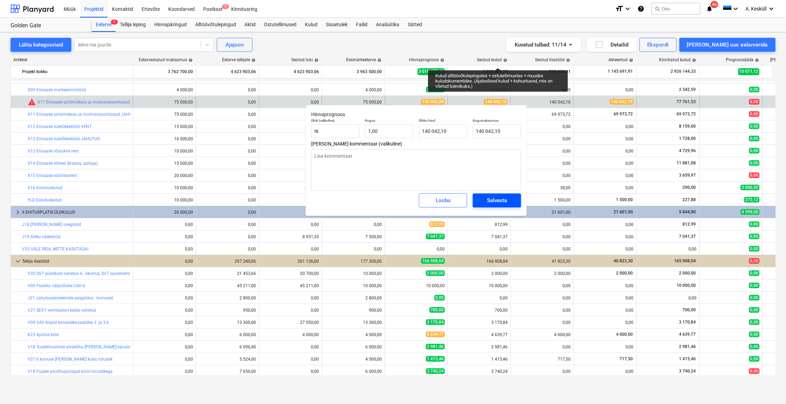
click at [505, 199] on div "Salvesta" at bounding box center [497, 200] width 20 height 9
type textarea "x"
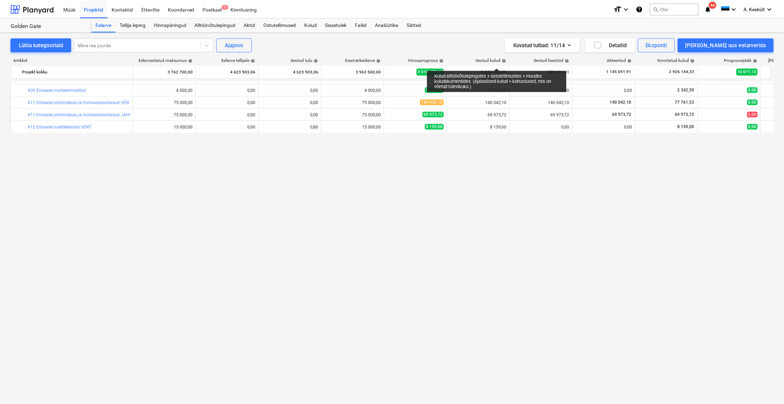
scroll to position [17, 0]
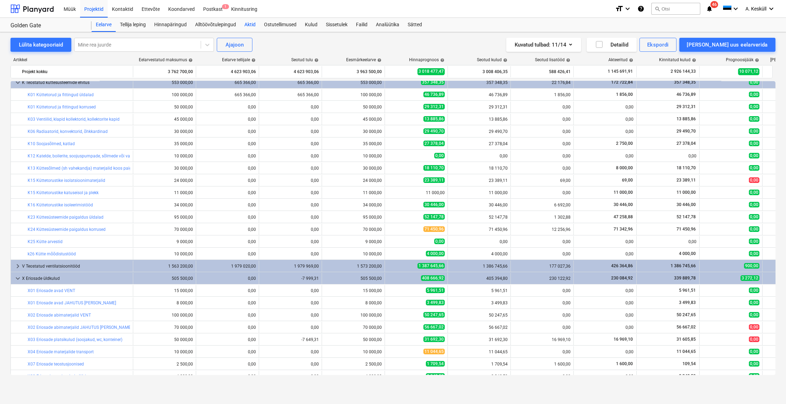
click at [255, 26] on div "Aktid" at bounding box center [250, 25] width 20 height 14
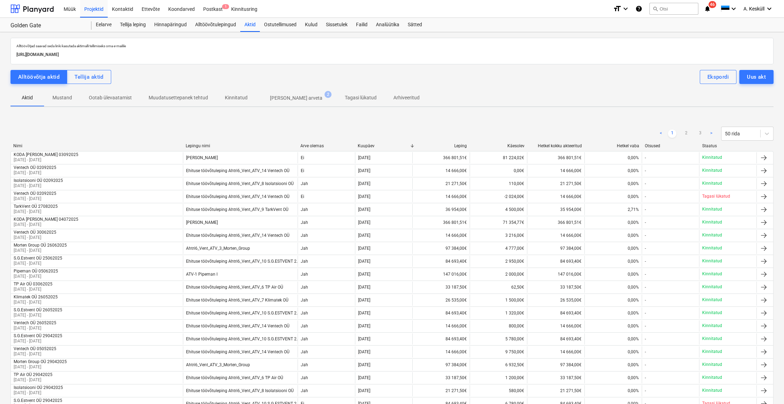
click at [287, 99] on p "[PERSON_NAME] arveta" at bounding box center [296, 97] width 52 height 7
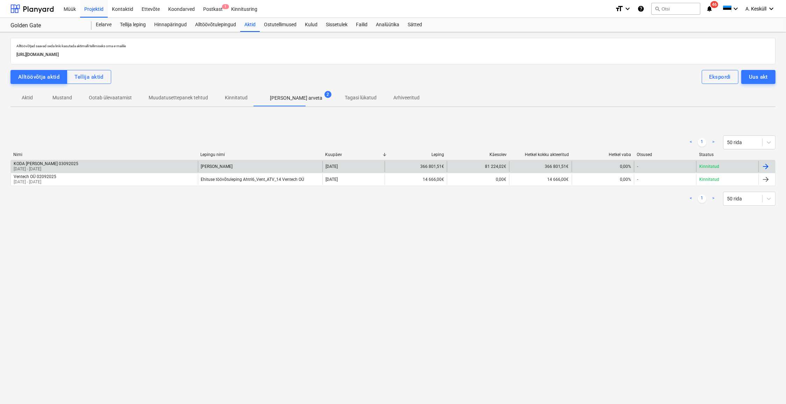
click at [43, 166] on p "[DATE] - [DATE]" at bounding box center [46, 169] width 65 height 6
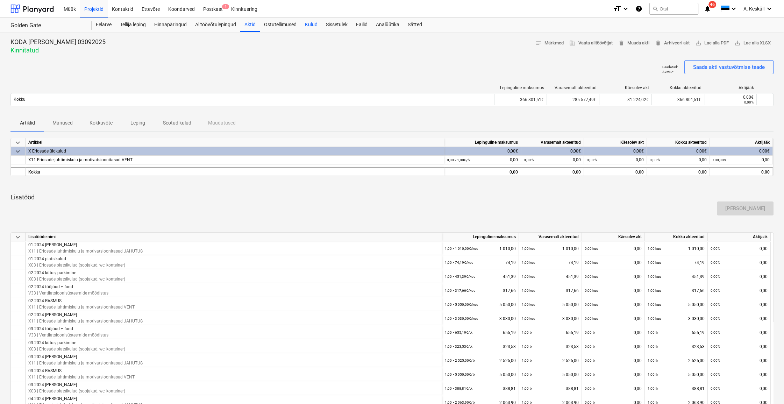
click at [312, 26] on div "Kulud" at bounding box center [311, 25] width 21 height 14
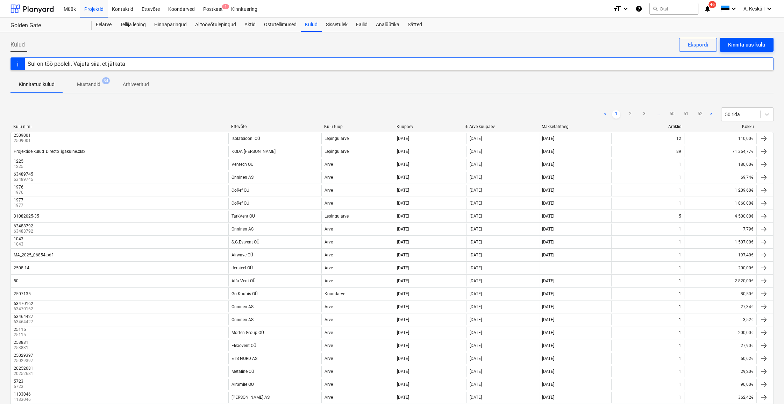
click at [743, 45] on div "Kinnita uus kulu" at bounding box center [746, 44] width 37 height 9
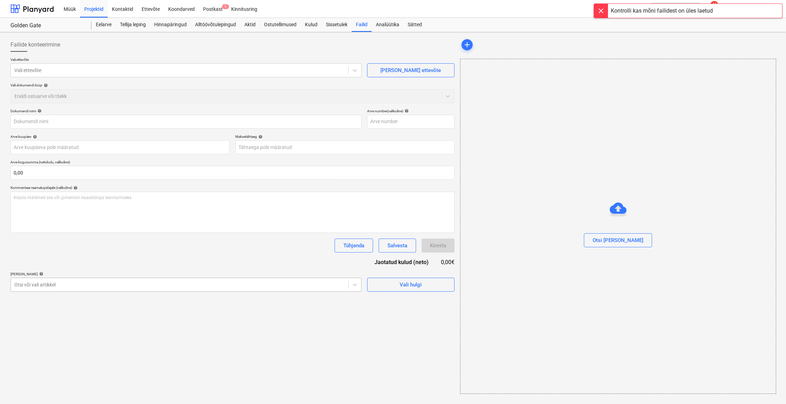
click at [56, 280] on div "Otsi või vali artikkel" at bounding box center [180, 285] width 338 height 10
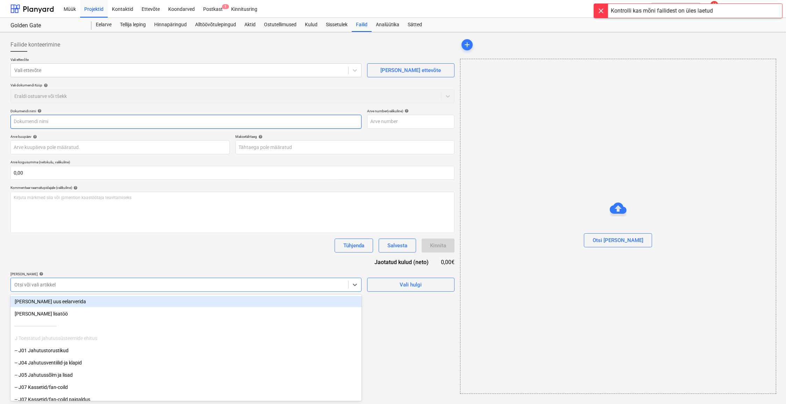
click at [42, 121] on input "text" at bounding box center [185, 122] width 351 height 14
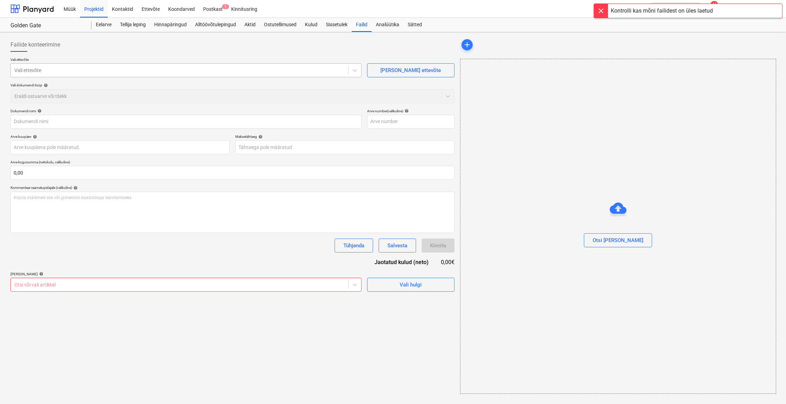
drag, startPoint x: 43, startPoint y: 78, endPoint x: 49, endPoint y: 72, distance: 8.2
click at [44, 77] on div "Vali ettevõte Vali ettevõte Lisa uus ettevõte Vali dokumendi tüüp help Eraldi o…" at bounding box center [232, 82] width 444 height 51
click at [49, 72] on div at bounding box center [179, 70] width 331 height 7
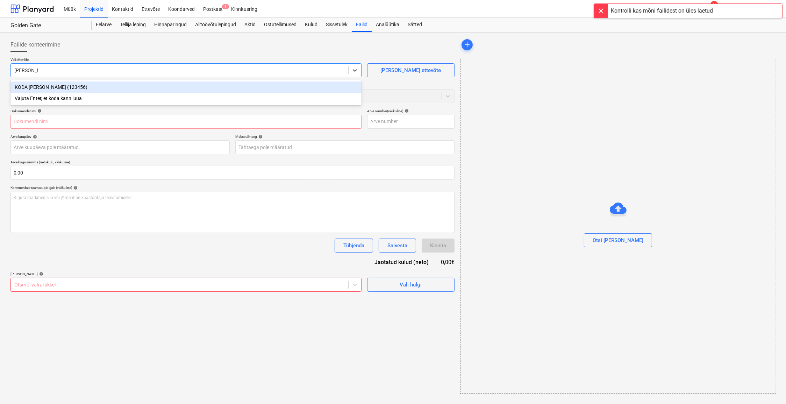
type input "koda kanne"
click at [50, 86] on div "KODA [PERSON_NAME] (123456)" at bounding box center [185, 86] width 351 height 11
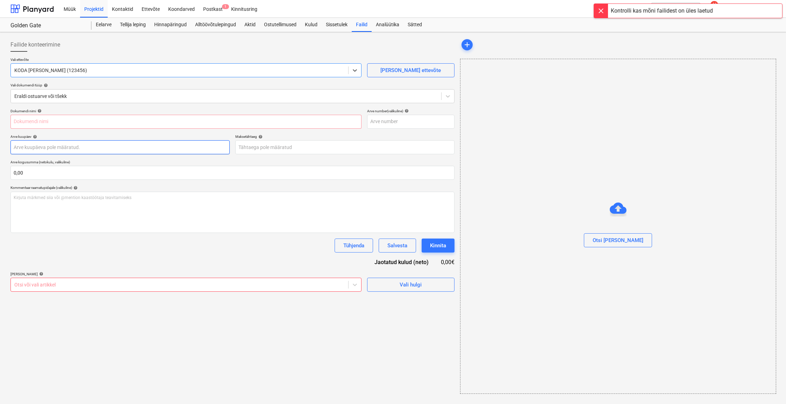
click at [43, 150] on body "Müük Projektid Kontaktid Ettevõte Koondarved Postkast 1 Kinnitusring format_siz…" at bounding box center [393, 202] width 786 height 404
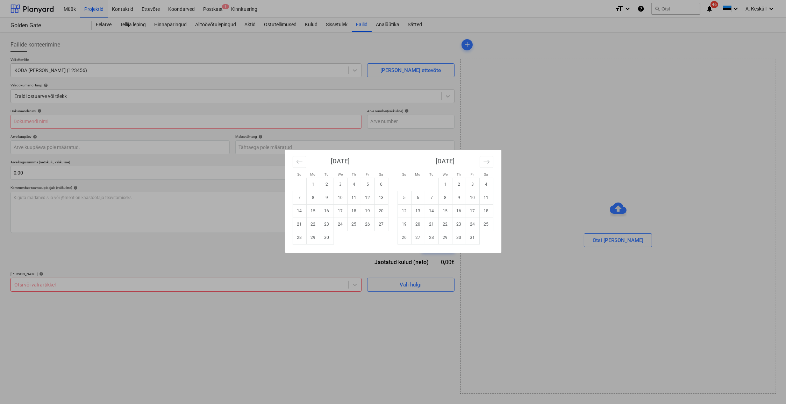
click at [477, 94] on div "Su Mo Tu We Th Fr Sa Su Mo Tu We Th Fr Sa August 2025 1 2 3 4 5 6 7 8 9 10 11 1…" at bounding box center [393, 202] width 786 height 404
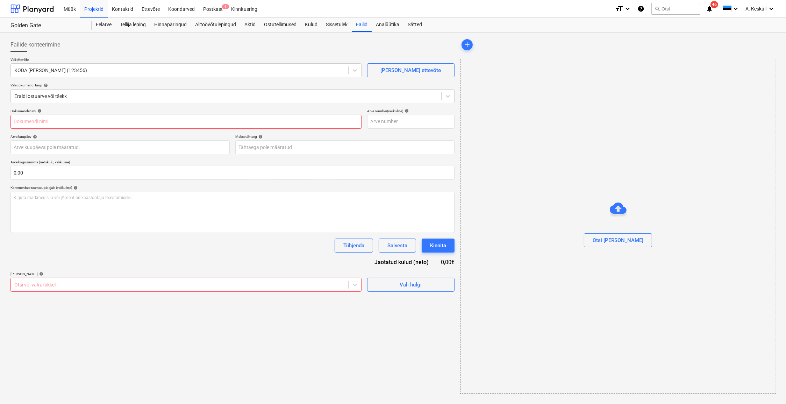
click at [43, 120] on input "text" at bounding box center [185, 122] width 351 height 14
click at [36, 286] on div at bounding box center [179, 284] width 331 height 7
click at [69, 255] on div "Dokumendi nimi help Arve number (valikuline) help Arve kuupäev help Press the d…" at bounding box center [232, 200] width 444 height 183
click at [262, 96] on div at bounding box center [226, 96] width 424 height 7
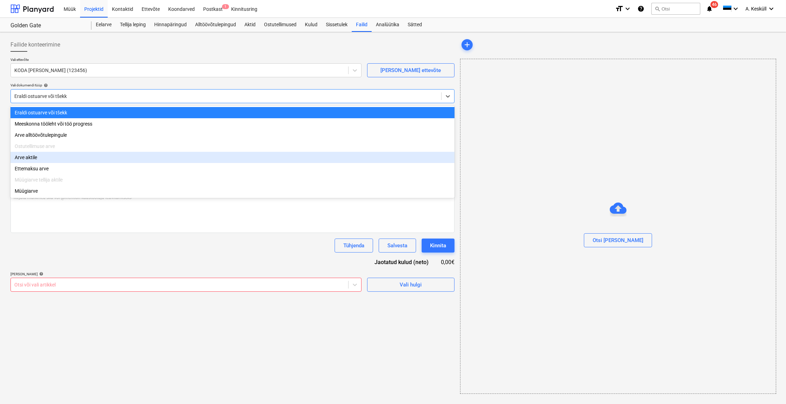
click at [34, 161] on div "Arve aktile" at bounding box center [232, 157] width 444 height 11
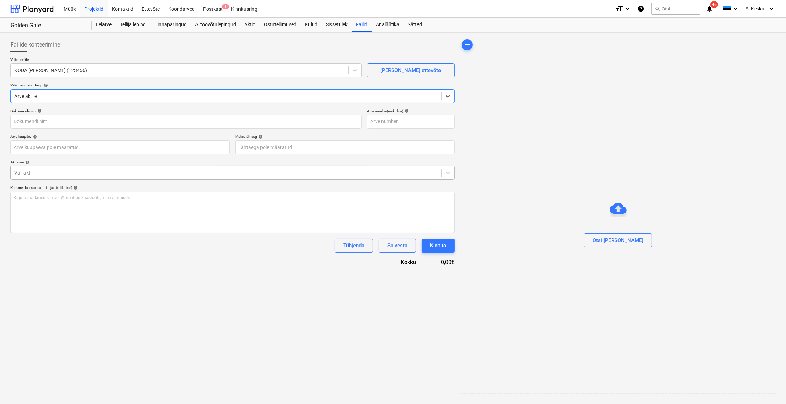
click at [54, 171] on div at bounding box center [226, 172] width 424 height 7
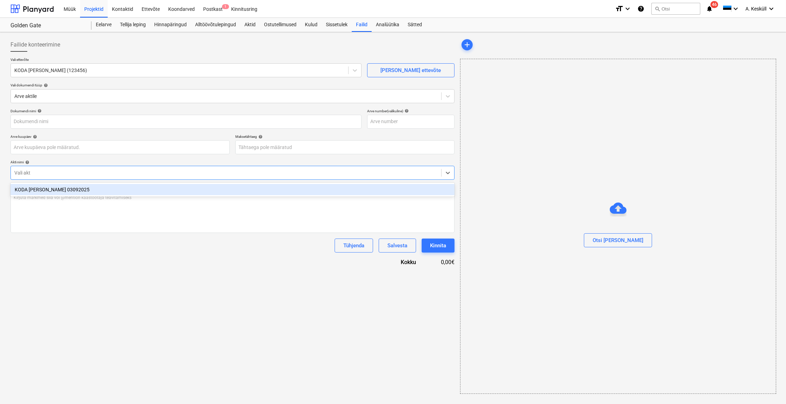
click at [45, 192] on div "KODA [PERSON_NAME] 03092025" at bounding box center [232, 189] width 444 height 11
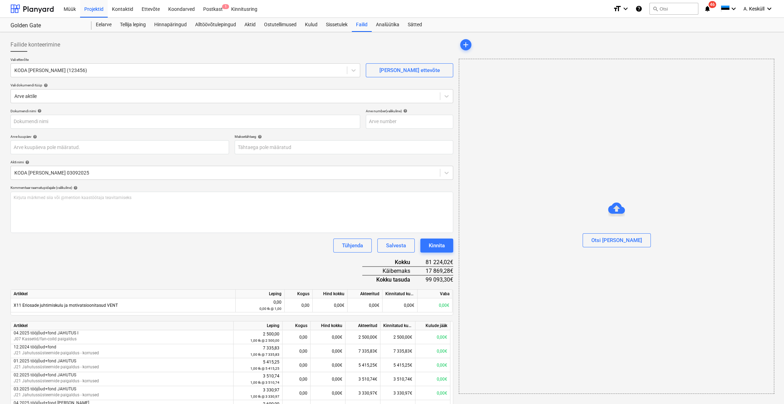
click at [207, 259] on div "Dokumendi nimi help Arve number (valikuline) help Arve kuupäev help Press the d…" at bounding box center [231, 386] width 443 height 555
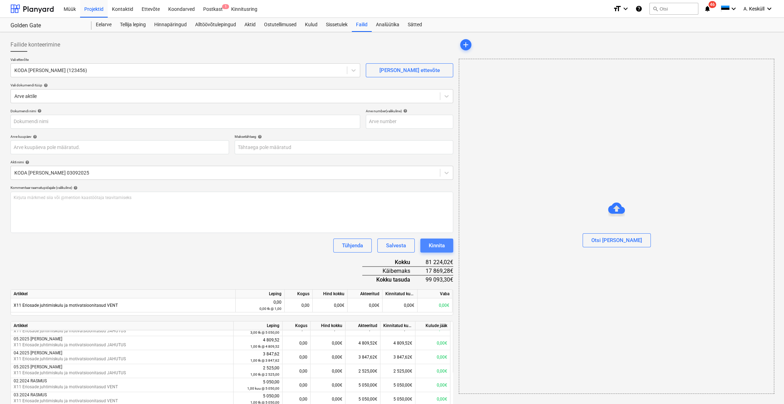
click at [438, 245] on div "Kinnita" at bounding box center [437, 245] width 16 height 9
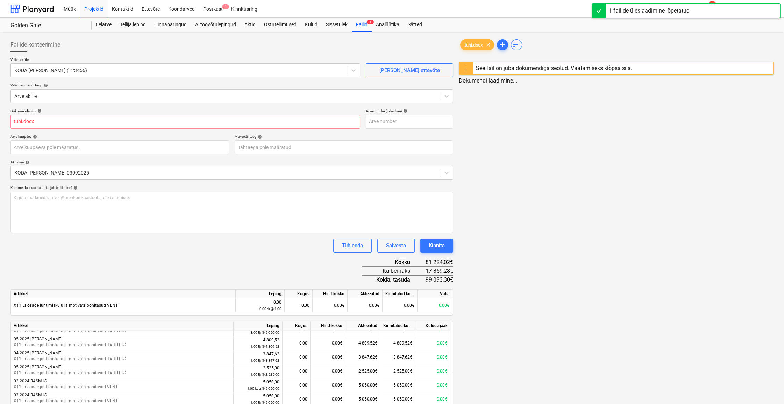
type input "tühi.docx"
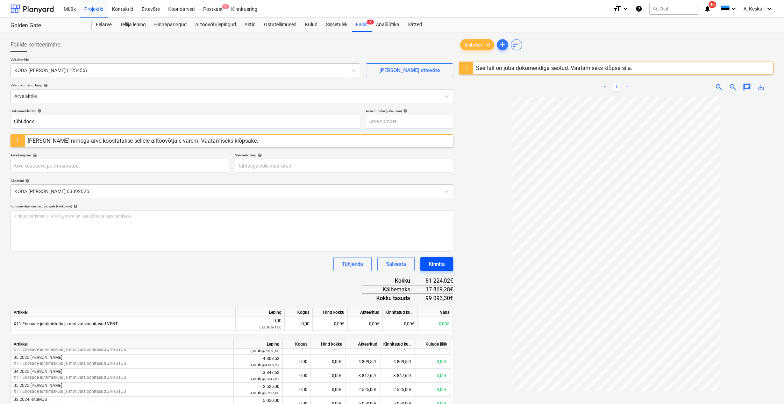
click at [438, 263] on div "Kinnita" at bounding box center [437, 264] width 16 height 9
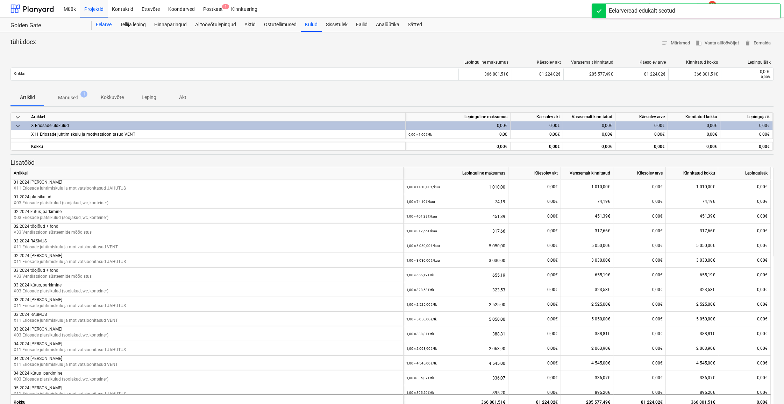
click at [107, 25] on div "Eelarve" at bounding box center [104, 25] width 24 height 14
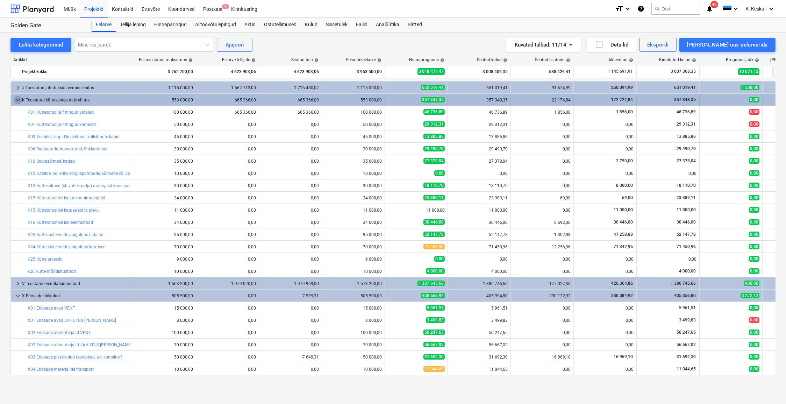
click at [15, 99] on span "keyboard_arrow_down" at bounding box center [18, 100] width 8 height 8
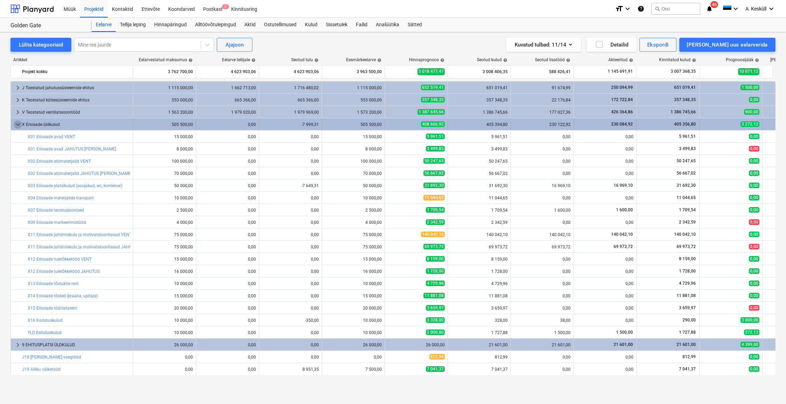
click at [16, 124] on span "keyboard_arrow_down" at bounding box center [18, 124] width 8 height 8
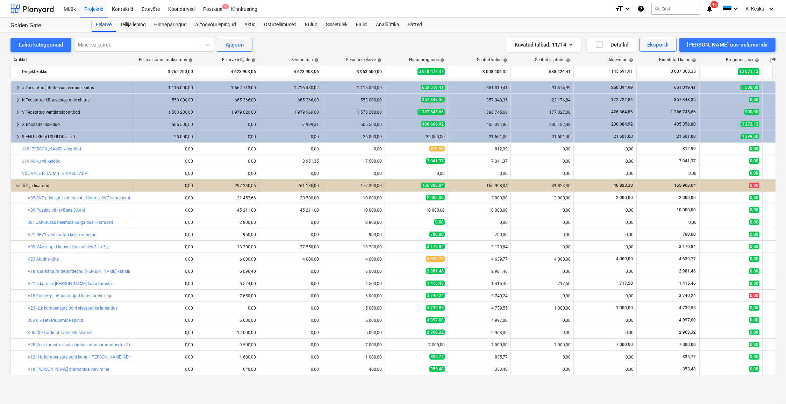
click at [485, 50] on div "Kuvatud tulbad : 11/14 Detailid Ekspordi Lisa uus eelarverida" at bounding box center [578, 45] width 395 height 14
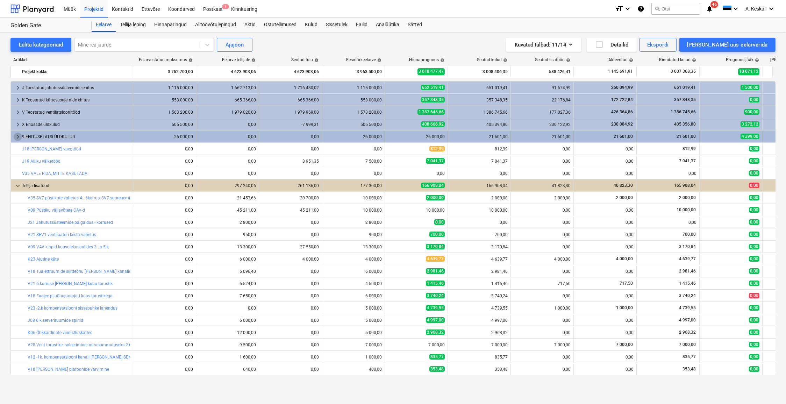
click at [18, 137] on span "keyboard_arrow_right" at bounding box center [18, 137] width 8 height 8
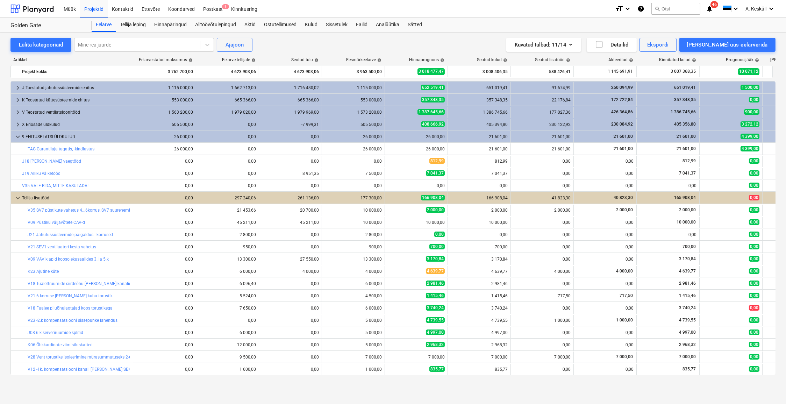
click at [18, 137] on span "keyboard_arrow_down" at bounding box center [18, 137] width 8 height 8
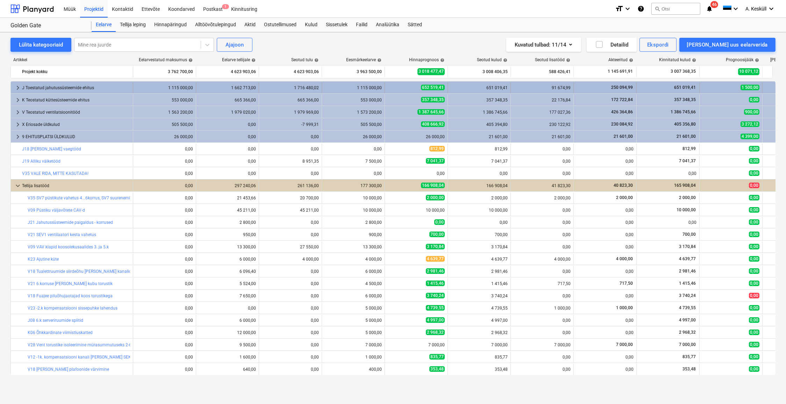
click at [11, 87] on div "keyboard_arrow_right J Toestatud jahutussüsteemide ehitus" at bounding box center [72, 87] width 122 height 11
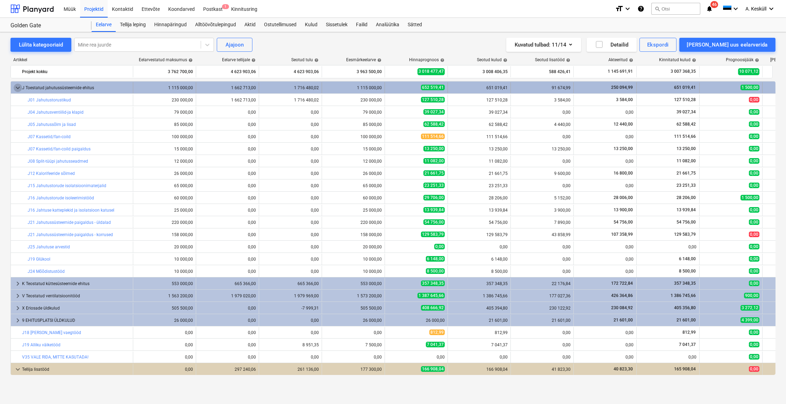
click at [15, 87] on span "keyboard_arrow_down" at bounding box center [18, 88] width 8 height 8
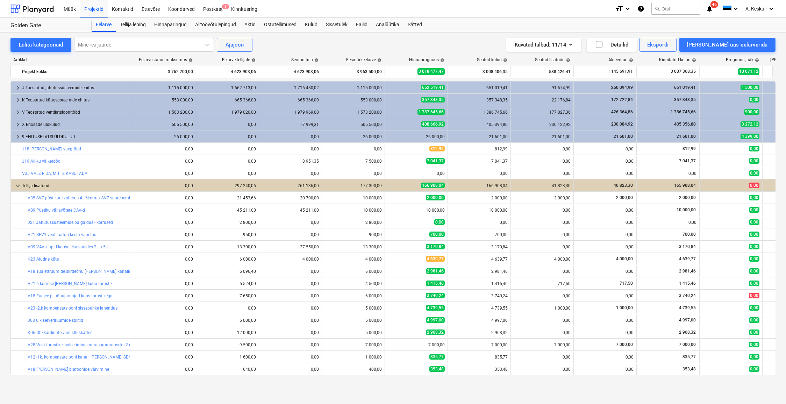
click at [15, 87] on span "keyboard_arrow_right" at bounding box center [18, 88] width 8 height 8
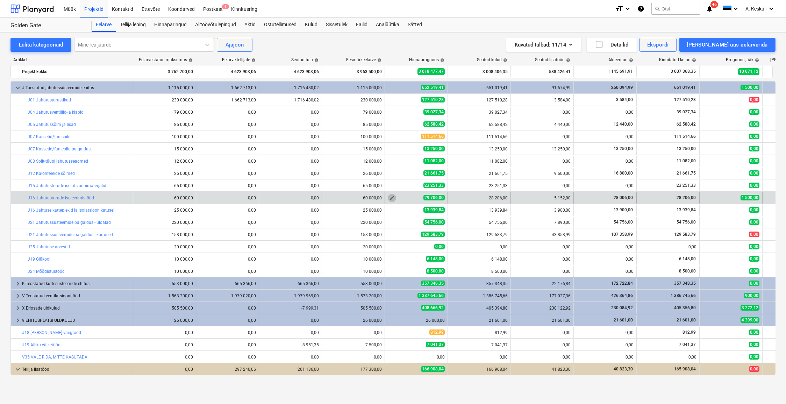
click at [388, 198] on button "edit" at bounding box center [392, 198] width 8 height 8
type textarea "x"
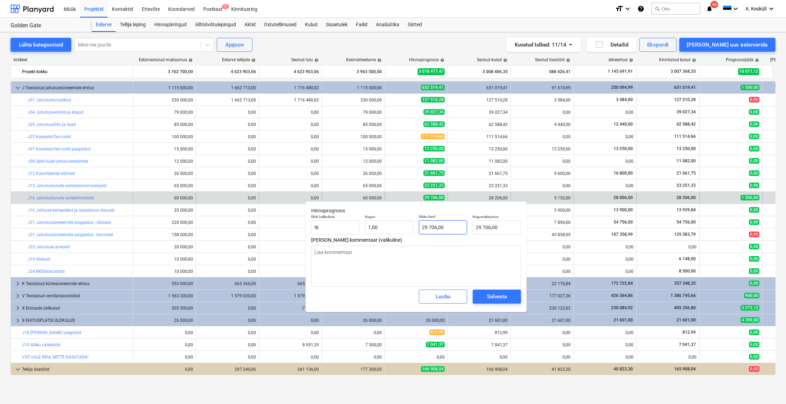
type input "29706"
click at [425, 227] on input "29706" at bounding box center [443, 227] width 48 height 14
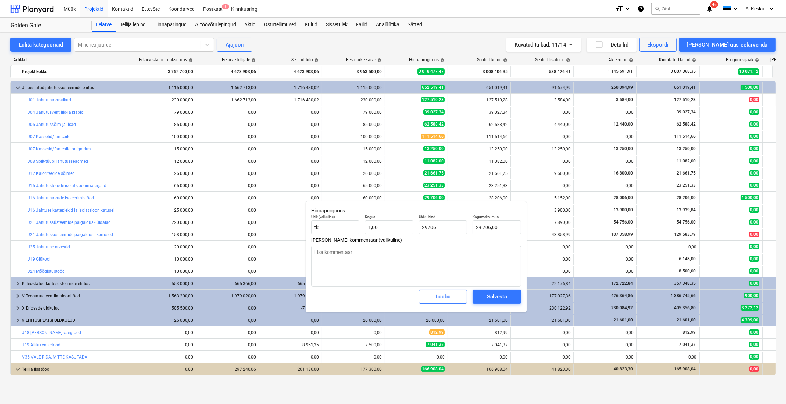
type textarea "x"
type input "2806"
type input "2 806,00"
type textarea "x"
type input "28206"
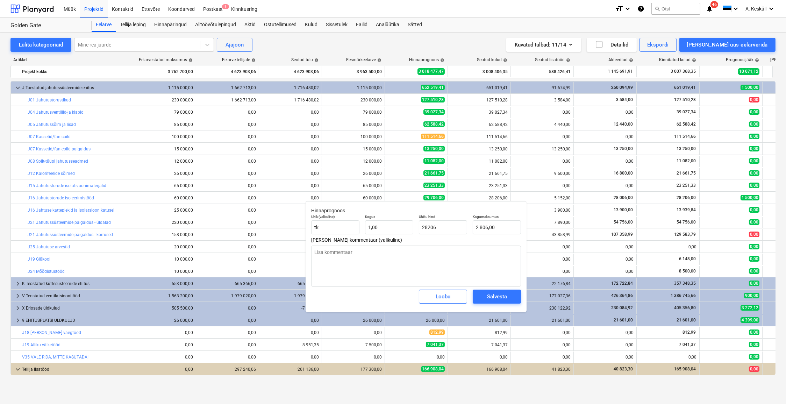
type input "28 206,00"
type input "28206"
type textarea "x"
type input "28 206,00"
click at [505, 294] on div "Salvesta" at bounding box center [497, 296] width 20 height 9
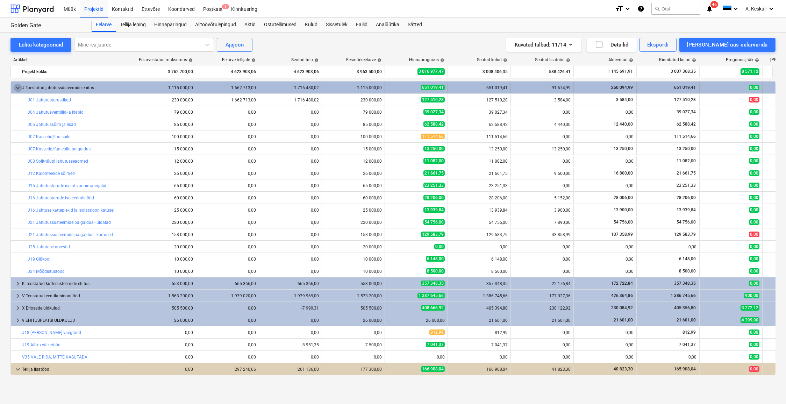
click at [16, 89] on span "keyboard_arrow_down" at bounding box center [18, 88] width 8 height 8
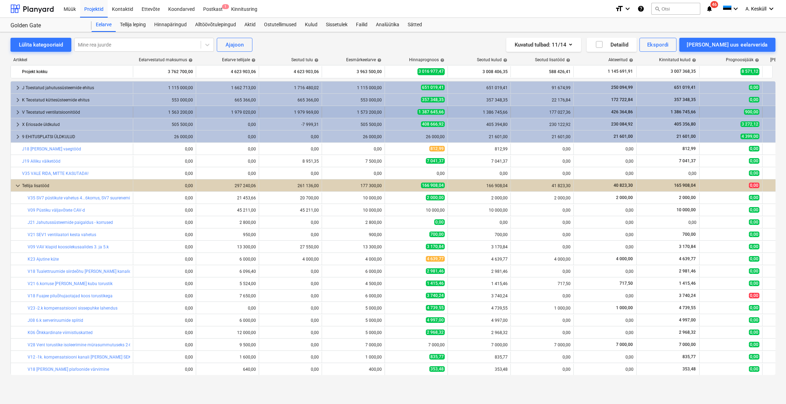
click at [16, 112] on span "keyboard_arrow_right" at bounding box center [18, 112] width 8 height 8
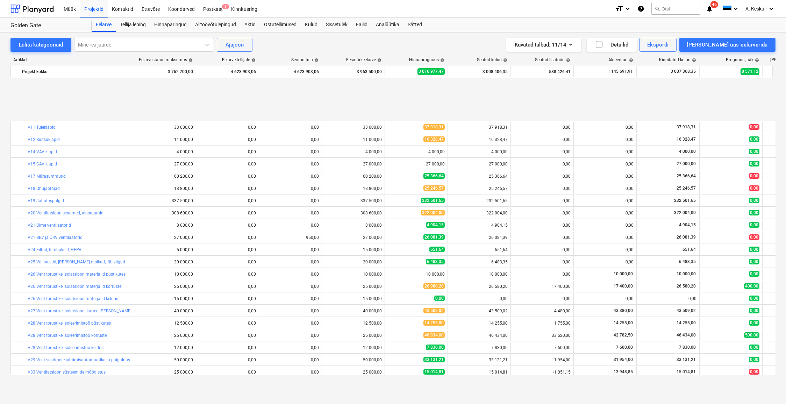
scroll to position [159, 0]
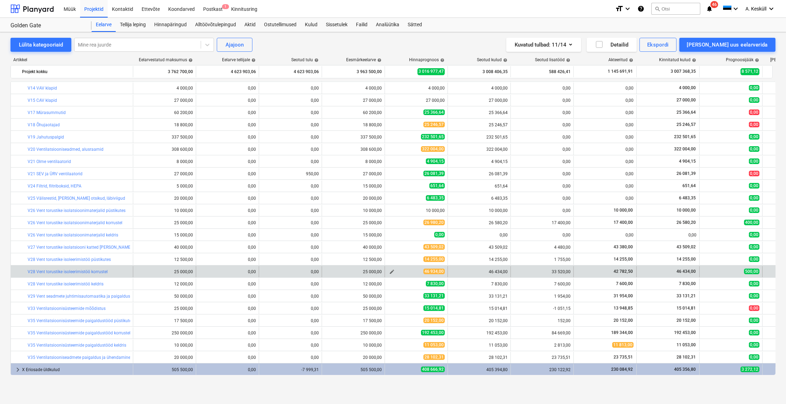
click at [391, 272] on span "edit" at bounding box center [392, 272] width 6 height 6
type textarea "x"
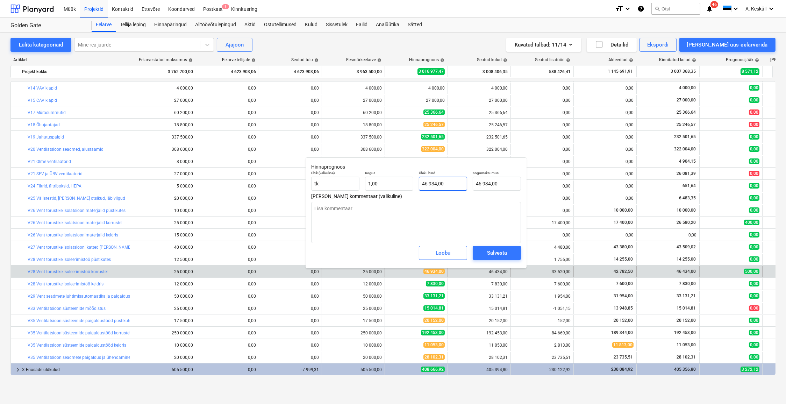
type input "46934"
click at [431, 184] on input "46934" at bounding box center [443, 184] width 48 height 14
type textarea "x"
type input "4634"
type input "4 634,00"
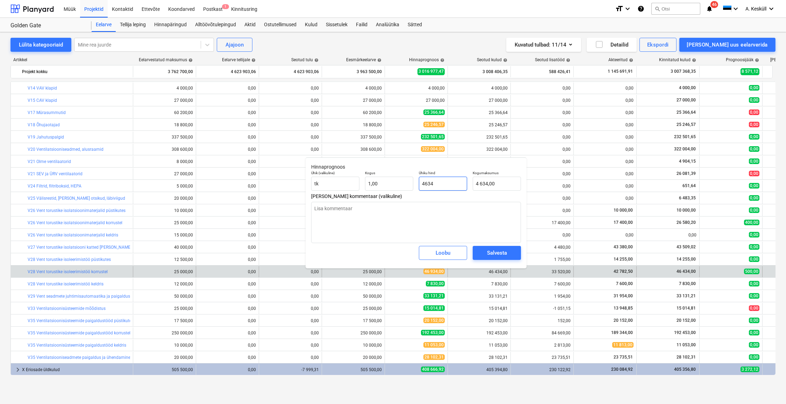
type textarea "x"
type input "46434"
type input "46 434,00"
type input "46434"
type textarea "x"
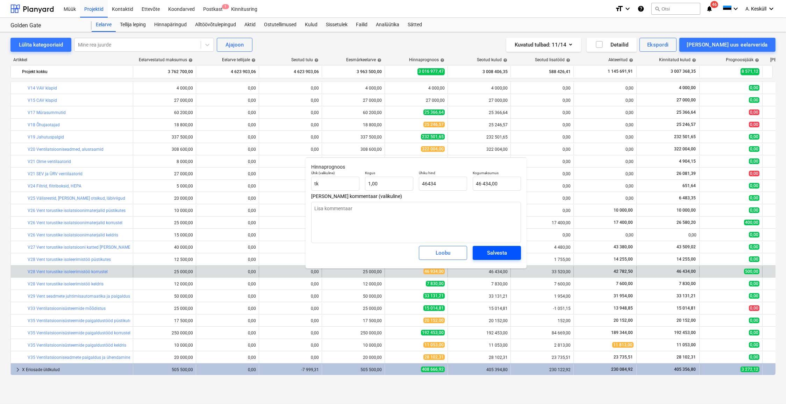
type input "46 434,00"
click at [495, 253] on div "Salvesta" at bounding box center [497, 252] width 20 height 9
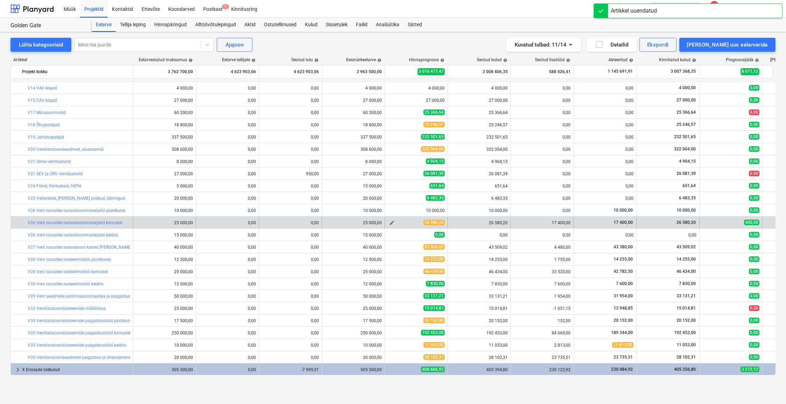
click at [393, 222] on span "edit" at bounding box center [392, 223] width 6 height 6
type textarea "x"
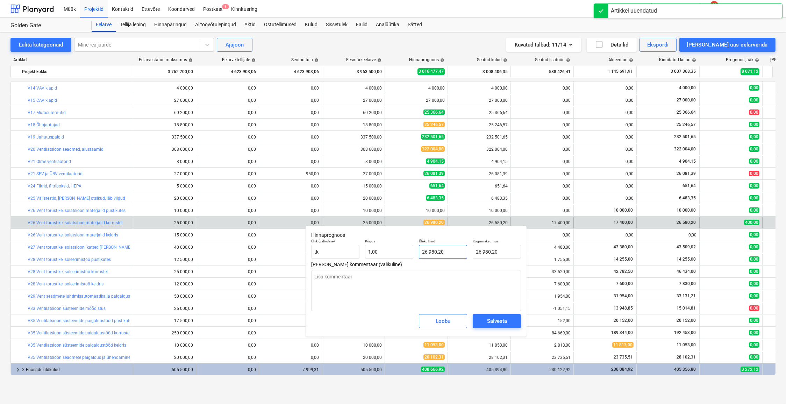
type input "26980,2"
click at [430, 253] on input "26980,2" at bounding box center [443, 252] width 48 height 14
type textarea "x"
type input "2680,2"
type input "2 680,20"
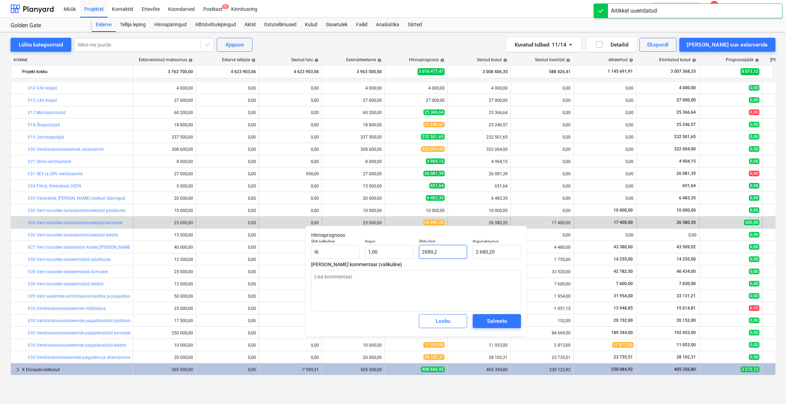
type textarea "x"
type input "26580,2"
type input "26 580,20"
type input "26580,2"
type textarea "x"
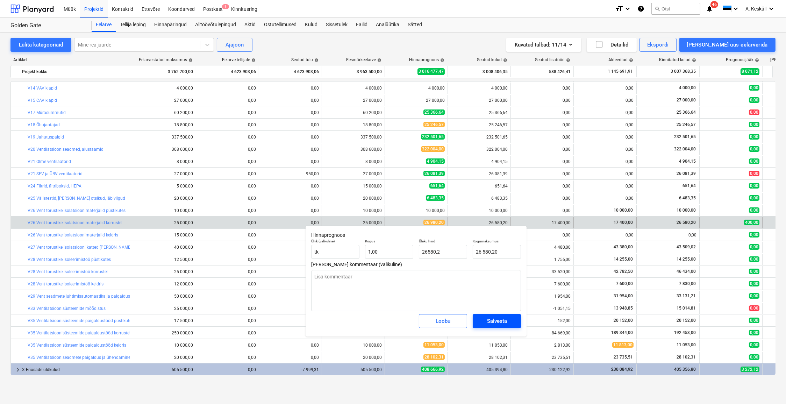
type input "26 580,20"
click at [498, 319] on div "Salvesta" at bounding box center [497, 321] width 20 height 9
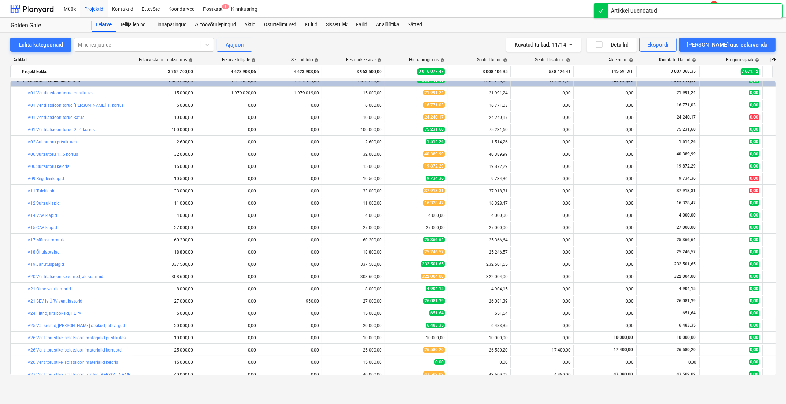
scroll to position [0, 0]
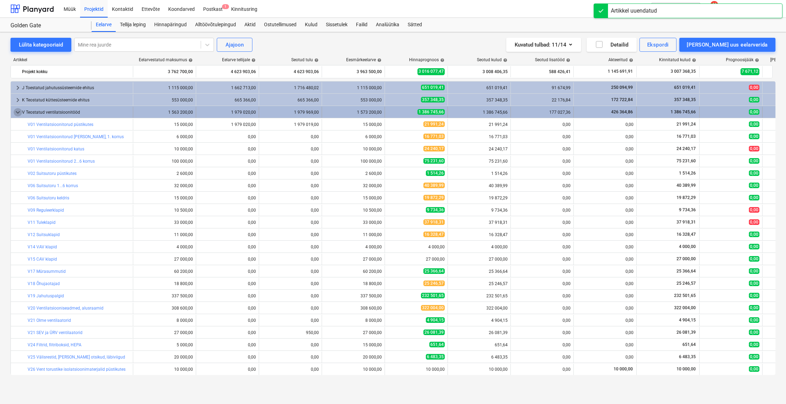
click at [16, 113] on span "keyboard_arrow_down" at bounding box center [18, 112] width 8 height 8
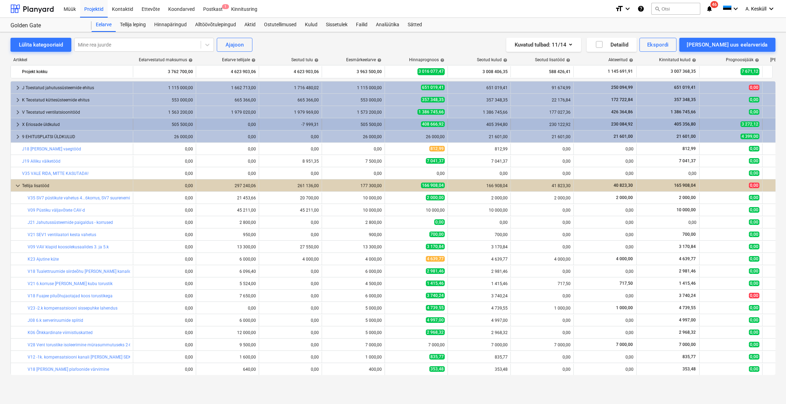
click at [15, 125] on span "keyboard_arrow_right" at bounding box center [18, 124] width 8 height 8
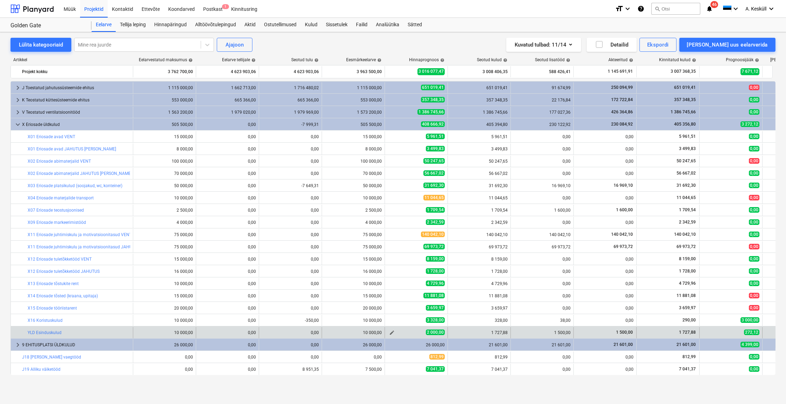
click at [390, 332] on span "edit" at bounding box center [392, 333] width 6 height 6
type textarea "x"
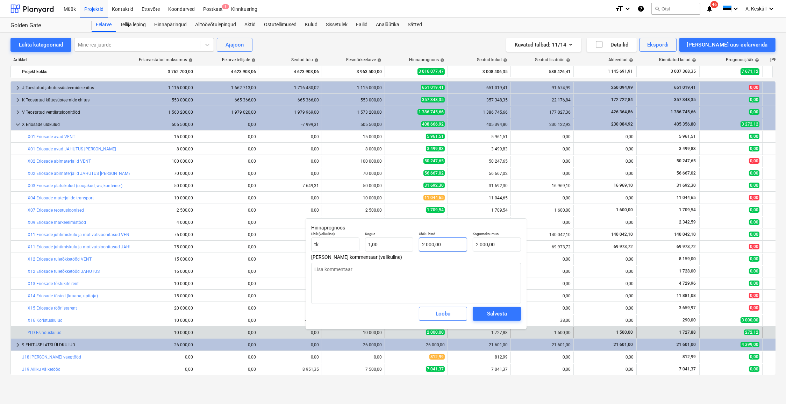
type input "2000"
drag, startPoint x: 455, startPoint y: 246, endPoint x: 408, endPoint y: 245, distance: 47.2
click at [408, 245] on div "Ühik (valikuline) [PERSON_NAME] 1,00 Ühiku hind 2000 Kogumaksumus 2 000,00" at bounding box center [416, 242] width 215 height 26
type textarea "x"
type input "1"
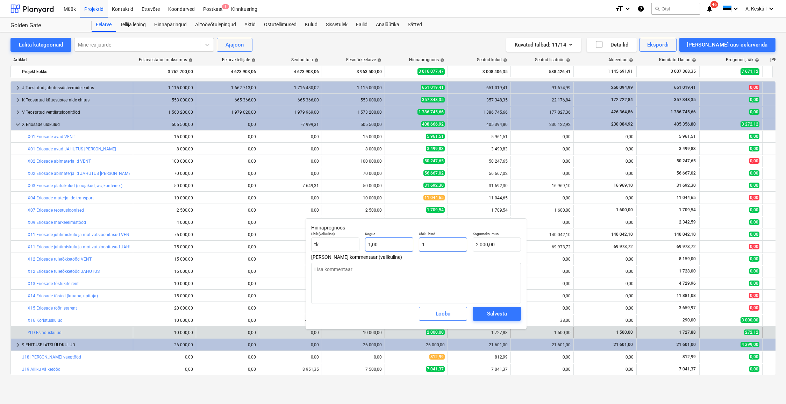
type input "1,00"
type textarea "x"
type input "17"
type input "17,00"
type textarea "x"
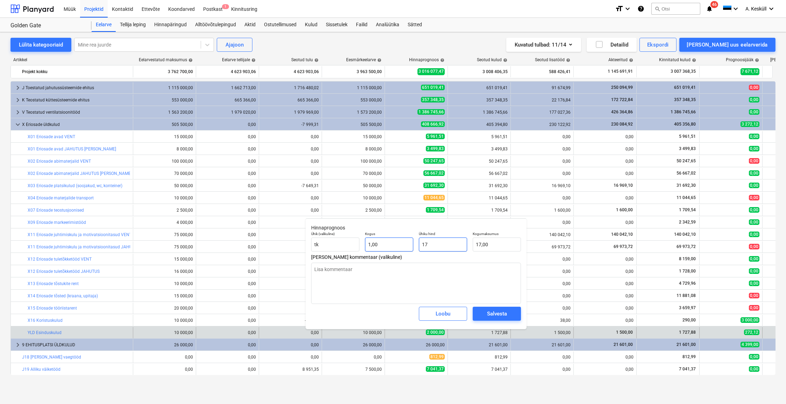
type input "172"
type input "172,00"
type textarea "x"
type input "1727"
type input "1 727,00"
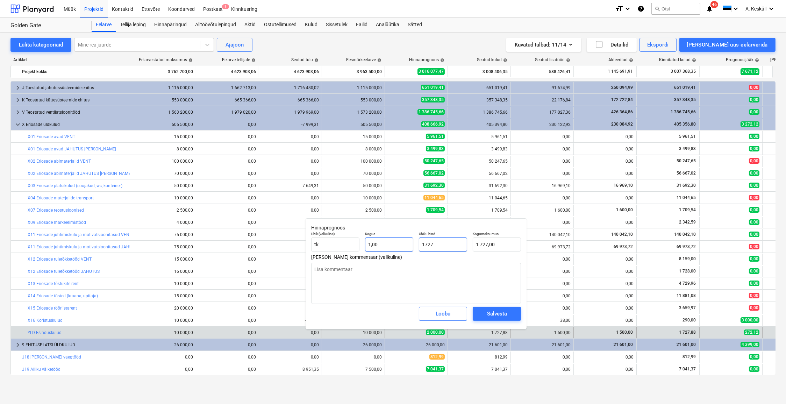
type textarea "x"
type input "1727,"
type textarea "x"
type input "1727,8"
type input "1 727,80"
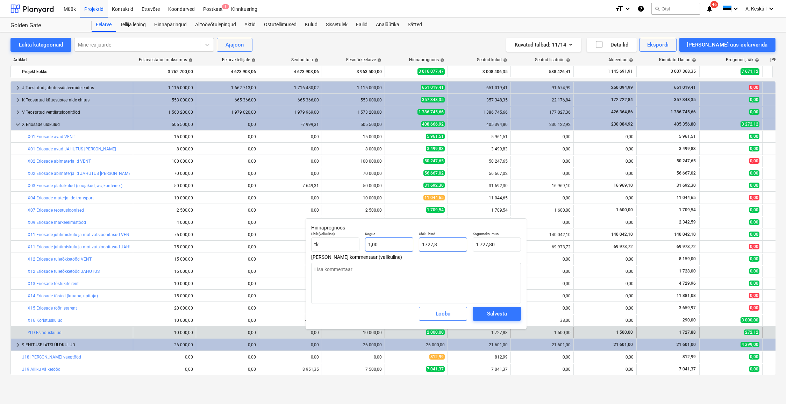
type textarea "x"
type input "1727,88"
type input "1 727,88"
type input "1727,88"
type textarea "x"
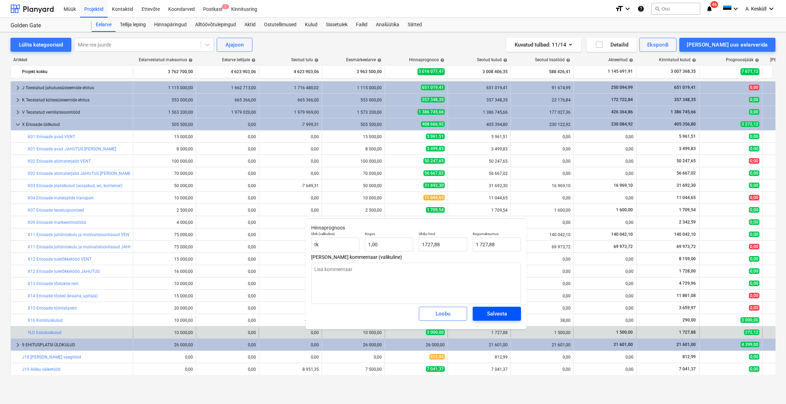
type input "1 727,88"
click at [502, 314] on div "Salvesta" at bounding box center [497, 313] width 20 height 9
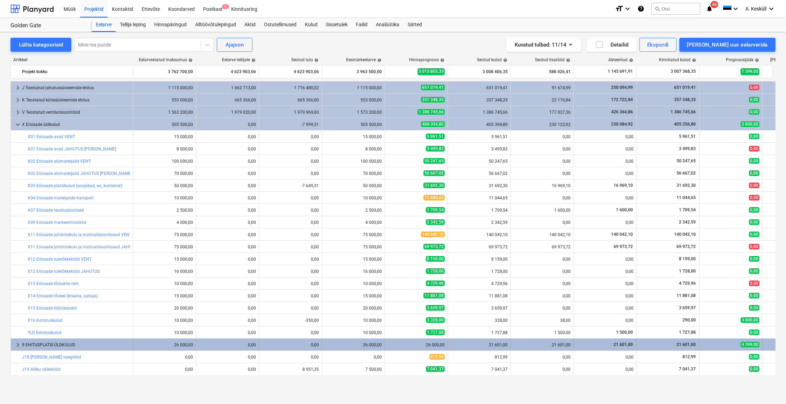
click at [18, 345] on span "keyboard_arrow_right" at bounding box center [18, 345] width 8 height 8
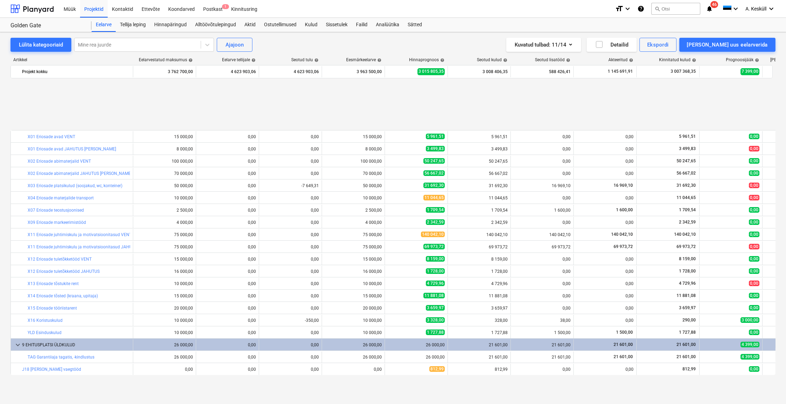
scroll to position [63, 0]
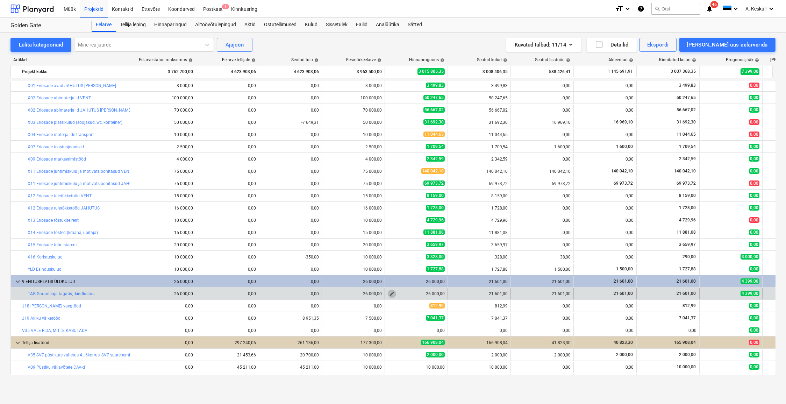
click at [391, 295] on span "edit" at bounding box center [392, 294] width 6 height 6
type textarea "x"
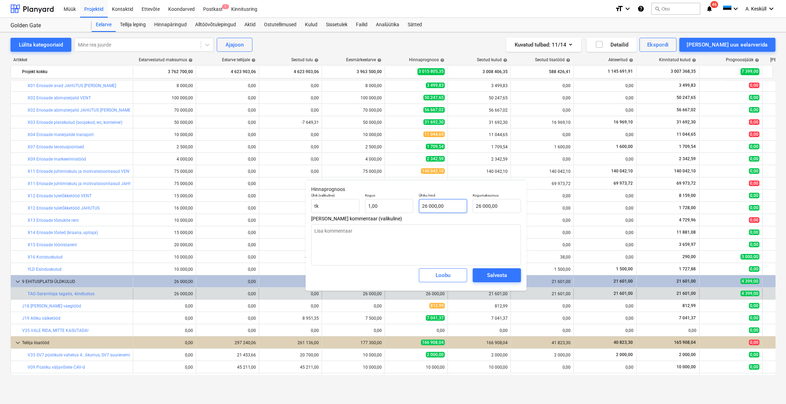
type input "26000"
drag, startPoint x: 450, startPoint y: 208, endPoint x: 426, endPoint y: 207, distance: 24.1
click at [426, 207] on input "26000" at bounding box center [443, 206] width 48 height 14
type textarea "x"
type input "21"
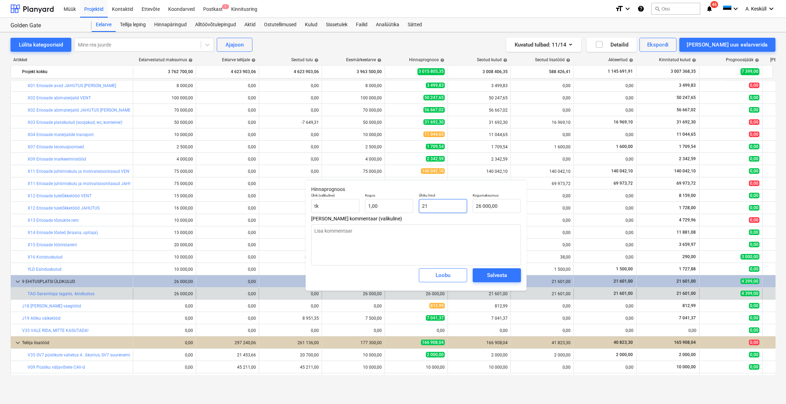
type input "21,00"
type textarea "x"
type input "216"
type input "216,00"
type textarea "x"
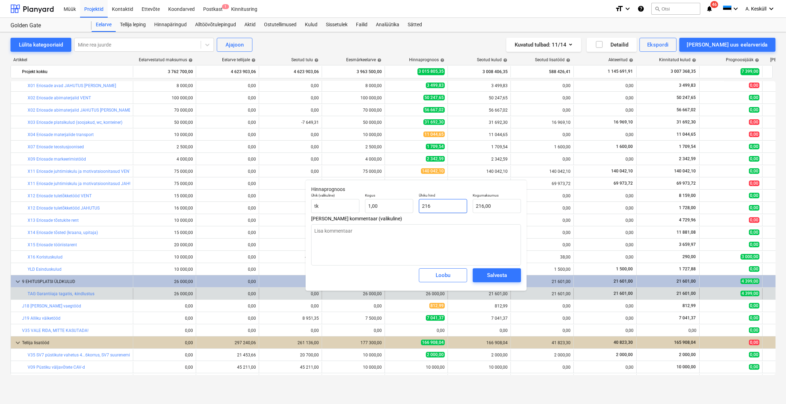
type input "2160"
type input "2 160,00"
type textarea "x"
type input "21601"
type input "21 601,00"
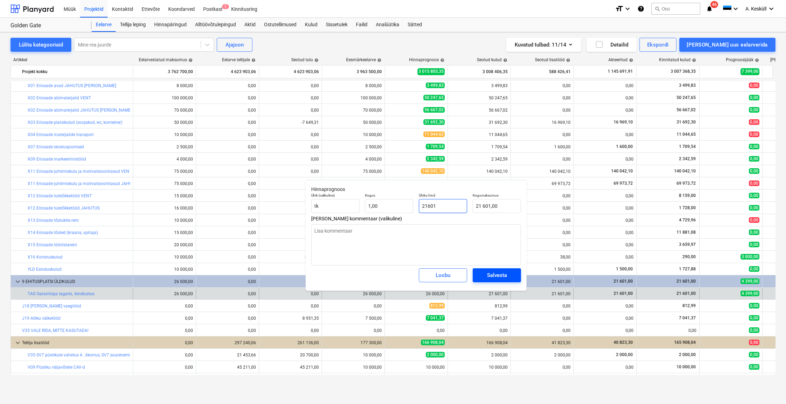
type input "21601"
type textarea "x"
type input "21 601,00"
click at [502, 279] on div "Salvesta" at bounding box center [497, 275] width 20 height 9
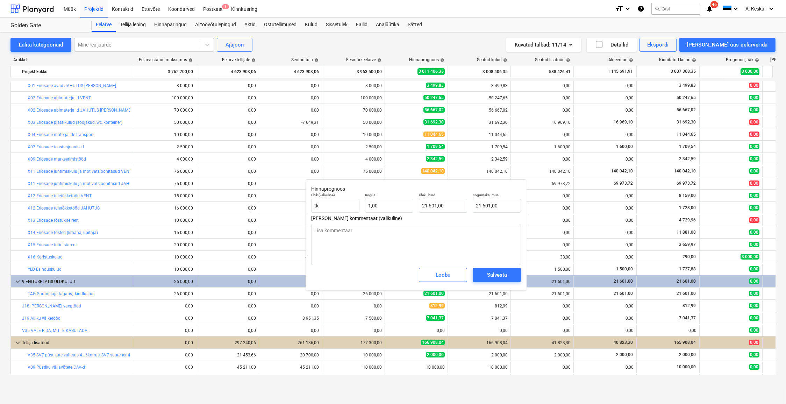
type textarea "x"
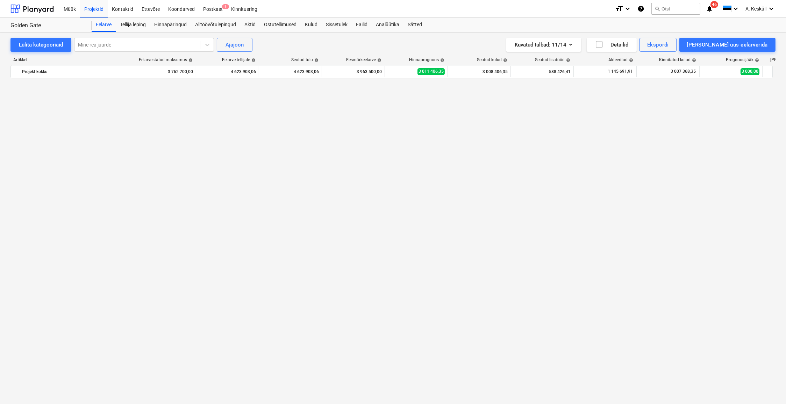
scroll to position [49, 0]
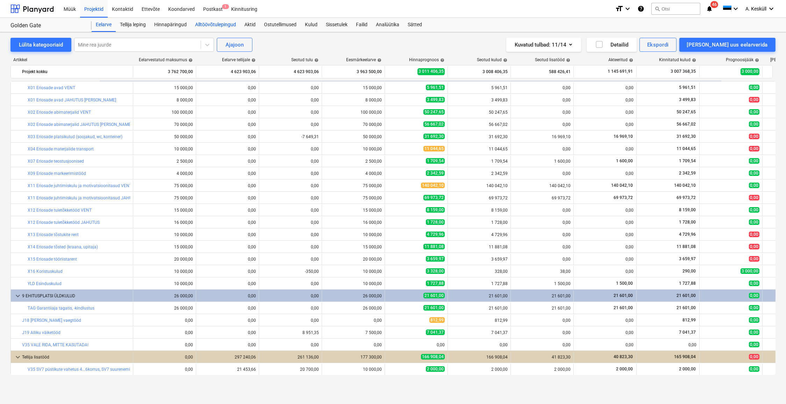
click at [227, 22] on div "Alltöövõtulepingud" at bounding box center [215, 25] width 49 height 14
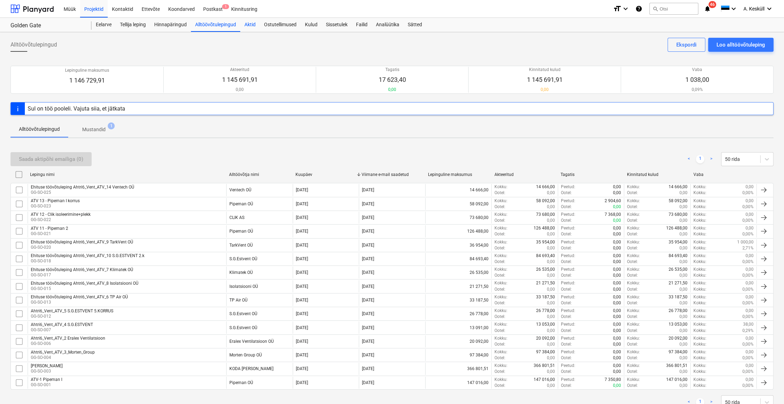
click at [252, 27] on div "Aktid" at bounding box center [250, 25] width 20 height 14
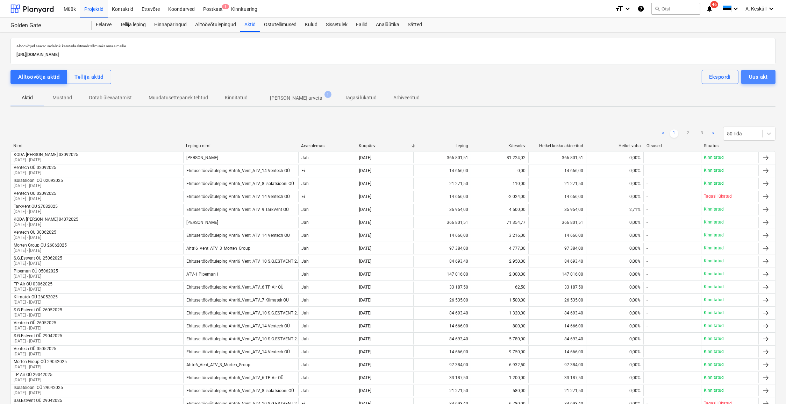
click at [759, 78] on div "Uus akt" at bounding box center [758, 76] width 19 height 9
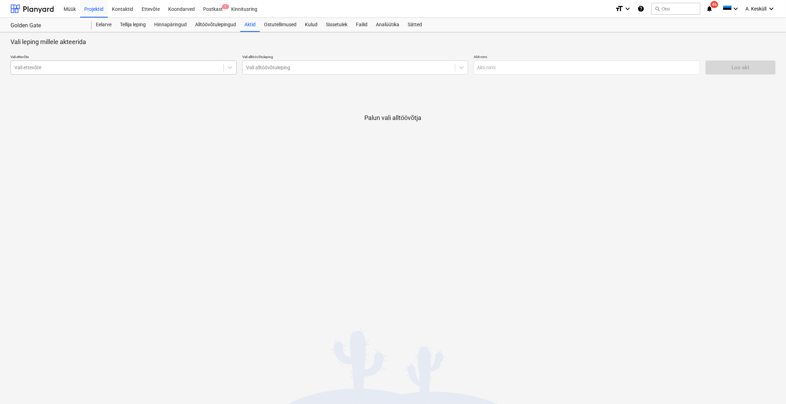
click at [66, 70] on div at bounding box center [117, 67] width 206 height 7
type input "[PERSON_NAME]"
click at [65, 83] on div "KODA [PERSON_NAME] (123456)" at bounding box center [123, 84] width 226 height 11
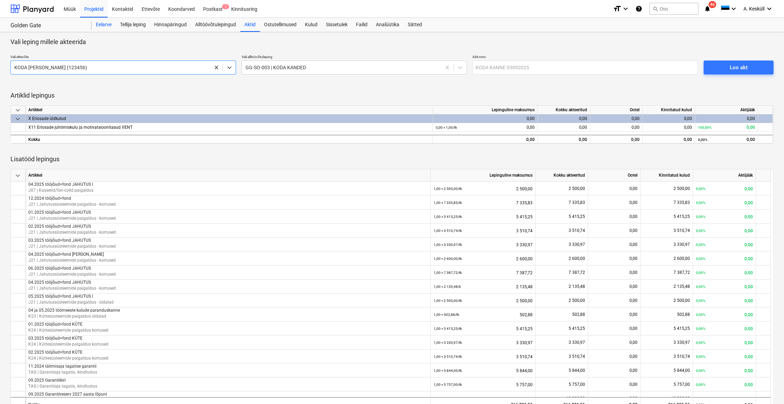
click at [101, 25] on div "Eelarve" at bounding box center [104, 25] width 24 height 14
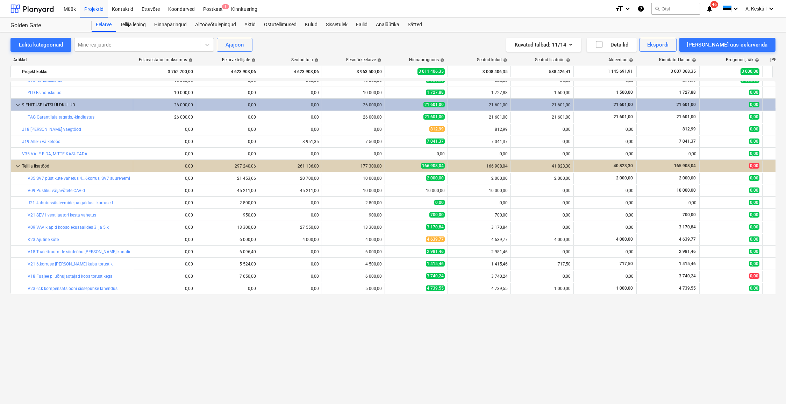
scroll to position [144, 0]
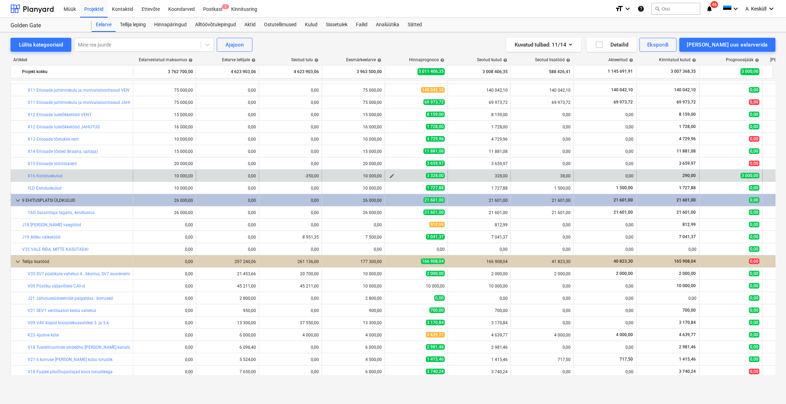
click at [392, 176] on span "edit" at bounding box center [392, 176] width 6 height 6
type textarea "x"
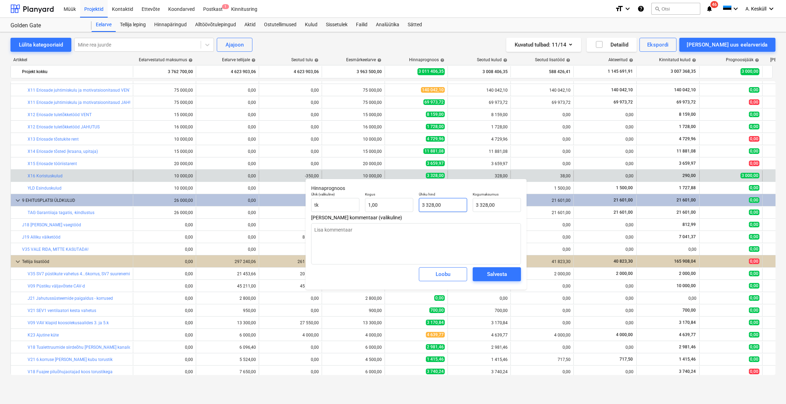
type input "3328"
drag, startPoint x: 446, startPoint y: 203, endPoint x: 418, endPoint y: 203, distance: 28.3
click at [418, 203] on div "Ühiku hind 3328" at bounding box center [443, 202] width 54 height 26
type textarea "x"
type input "3"
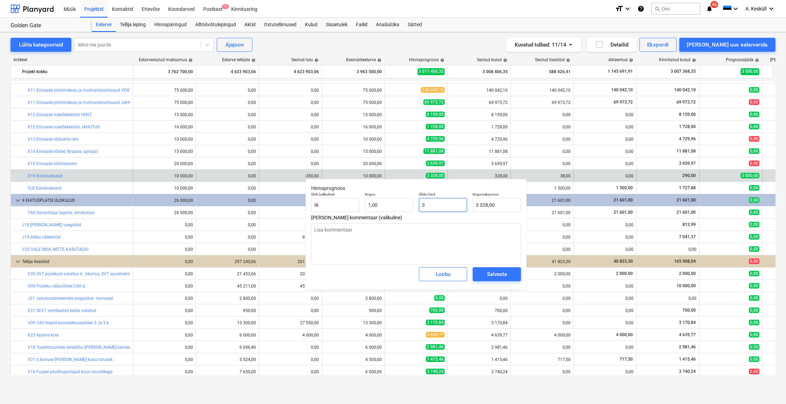
type input "3,00"
type textarea "x"
type input "32"
type input "32,00"
type textarea "x"
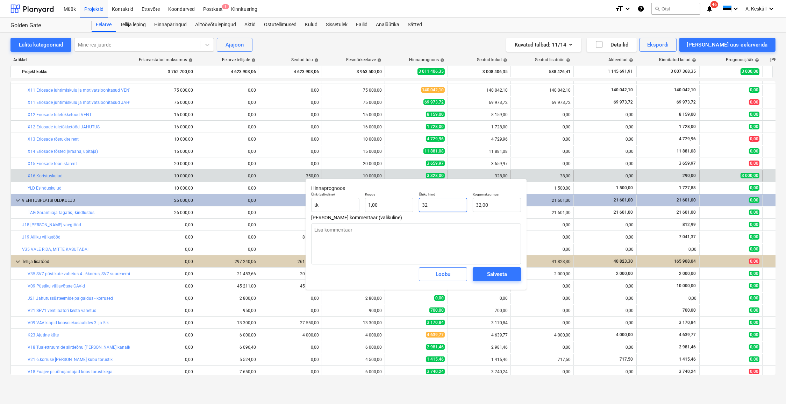
type input "329"
type input "329,00"
type textarea "x"
type input "32"
type input "32,00"
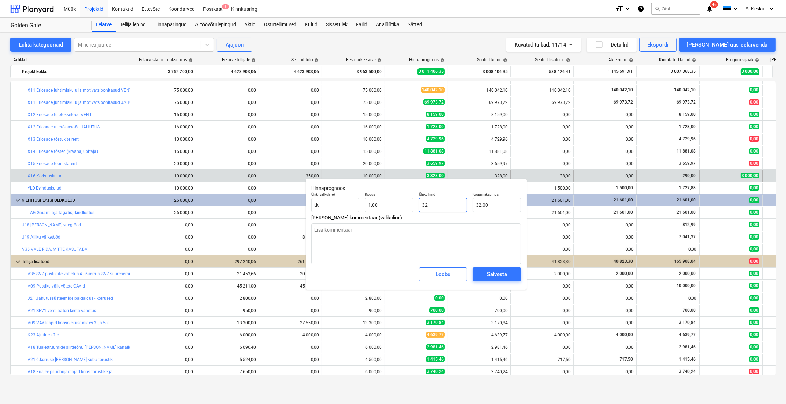
type textarea "x"
type input "328"
type input "328,00"
type input "328"
type textarea "x"
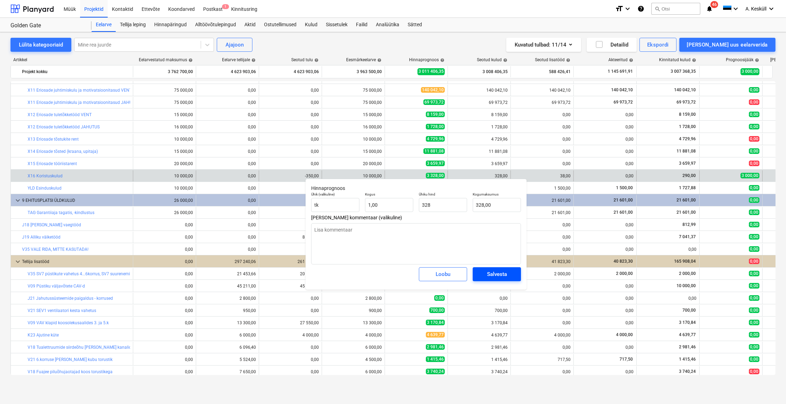
type input "328,00"
click at [509, 272] on span "Salvesta" at bounding box center [496, 274] width 31 height 9
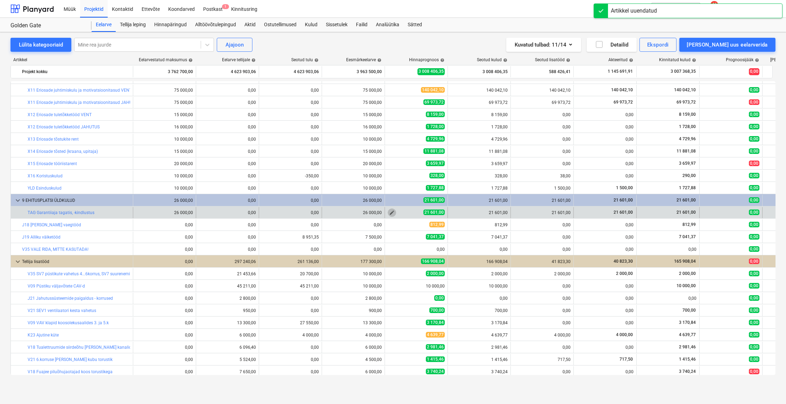
click at [392, 212] on span "edit" at bounding box center [392, 213] width 6 height 6
type textarea "x"
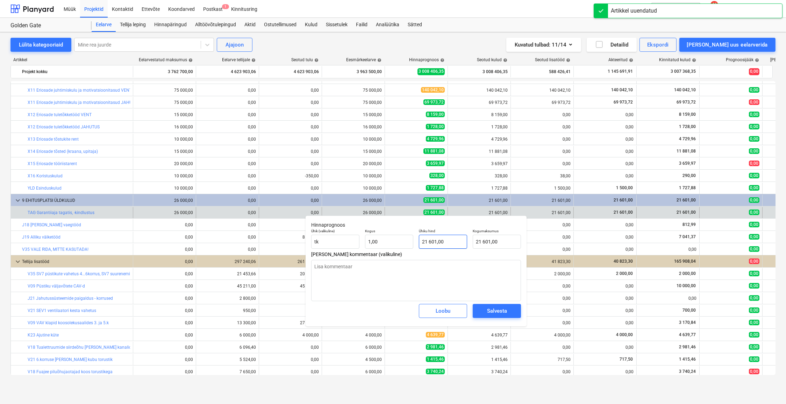
type input "21601"
click at [448, 241] on input "21601" at bounding box center [443, 242] width 48 height 14
click at [446, 242] on input "21601" at bounding box center [443, 242] width 48 height 14
type textarea "x"
type input "21 601,00"
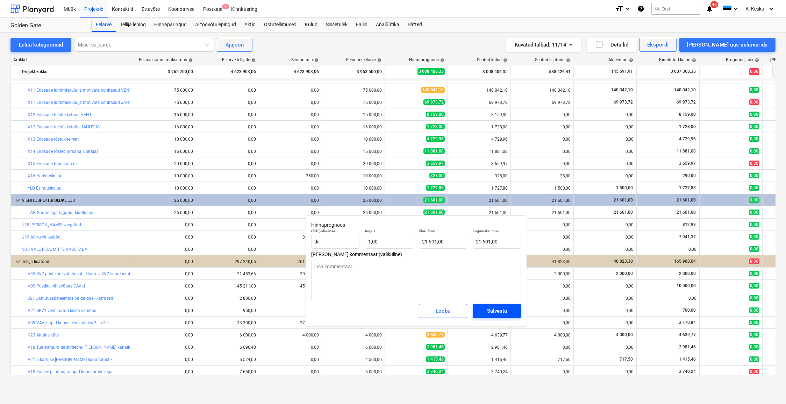
type textarea "x"
type input "21601"
click at [427, 243] on input "21601" at bounding box center [443, 242] width 48 height 14
drag, startPoint x: 428, startPoint y: 241, endPoint x: 424, endPoint y: 242, distance: 4.0
click at [424, 242] on input "21601" at bounding box center [443, 242] width 48 height 14
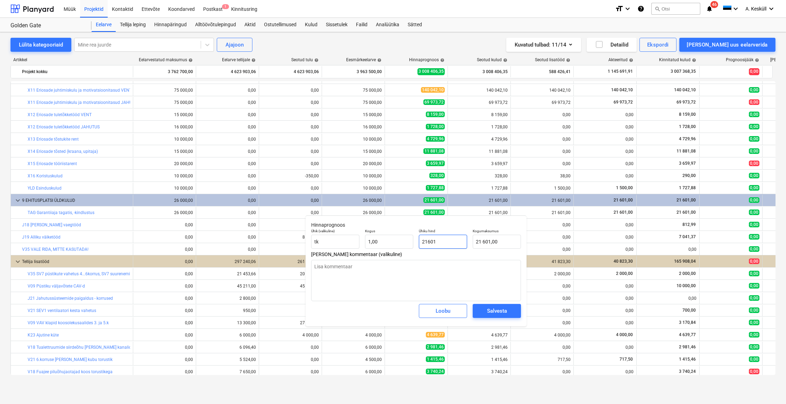
type textarea "x"
type input "25"
type input "25,00"
type textarea "x"
type input "252"
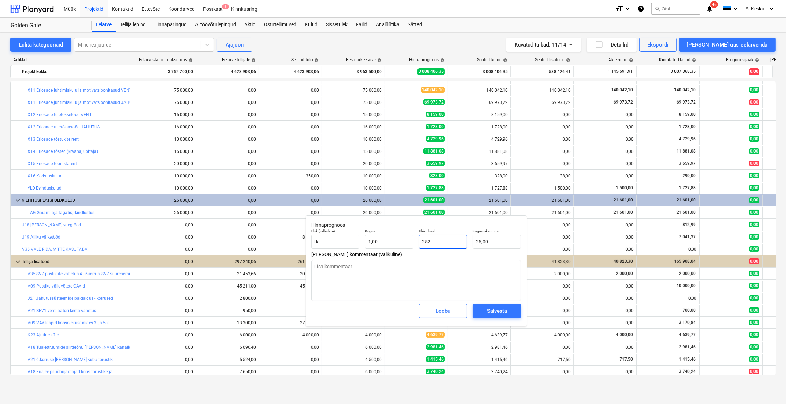
type input "252,00"
type textarea "x"
type input "2525"
type input "2 525,00"
type textarea "x"
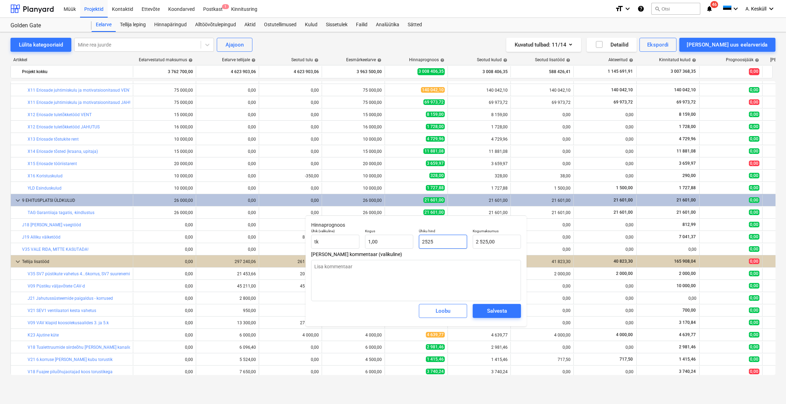
type input "25251"
type input "25 251,00"
type input "25251"
type textarea "x"
type input "25 251,00"
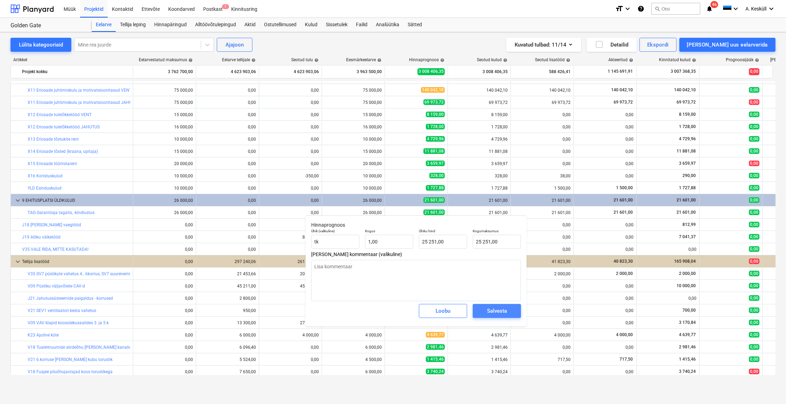
click at [500, 313] on div "Salvesta" at bounding box center [497, 310] width 20 height 9
type textarea "x"
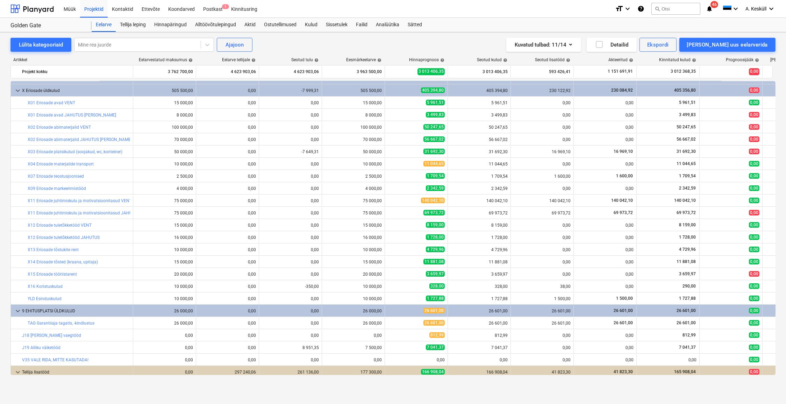
scroll to position [17, 0]
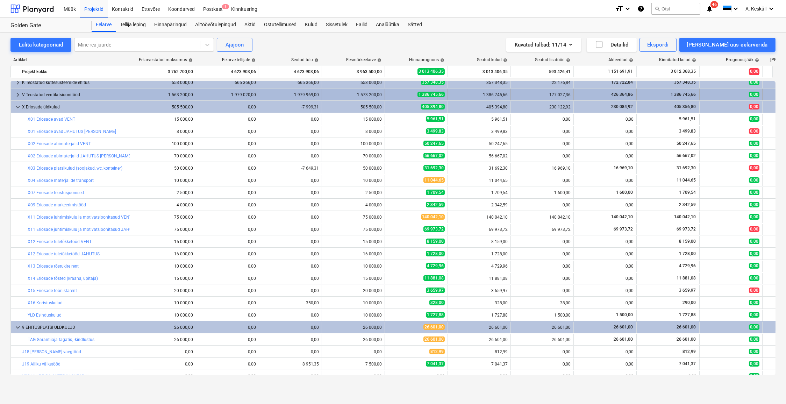
click at [17, 97] on span "keyboard_arrow_right" at bounding box center [18, 95] width 8 height 8
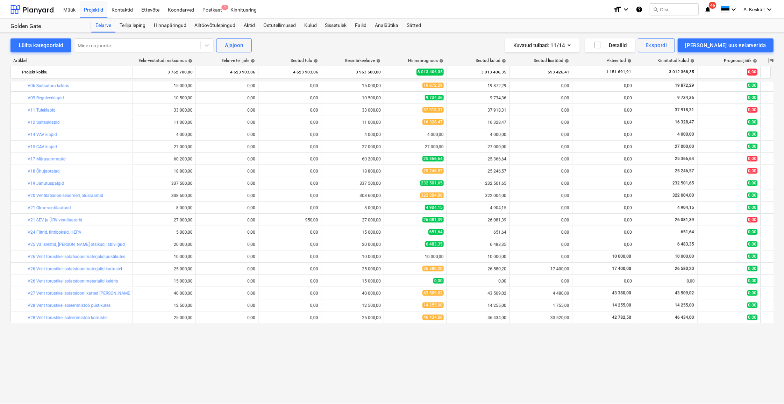
scroll to position [0, 0]
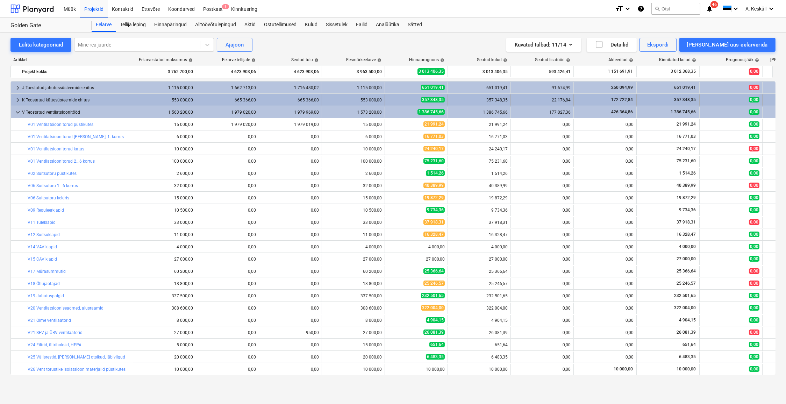
click at [16, 100] on span "keyboard_arrow_right" at bounding box center [18, 100] width 8 height 8
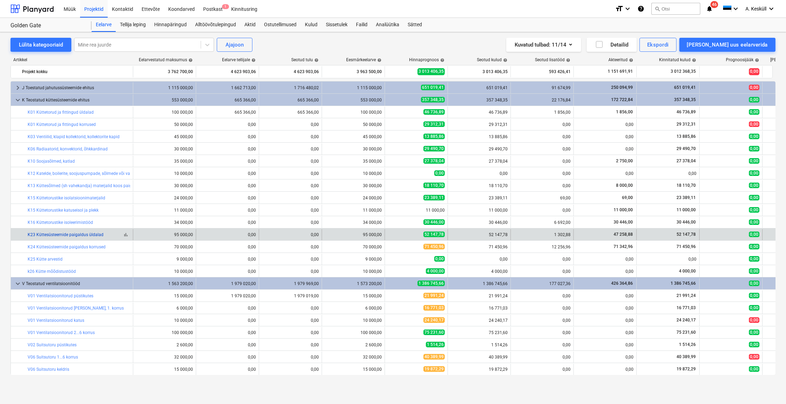
click at [89, 235] on link "K23 Küttesüsteemide paigaldus üldalad" at bounding box center [66, 234] width 76 height 5
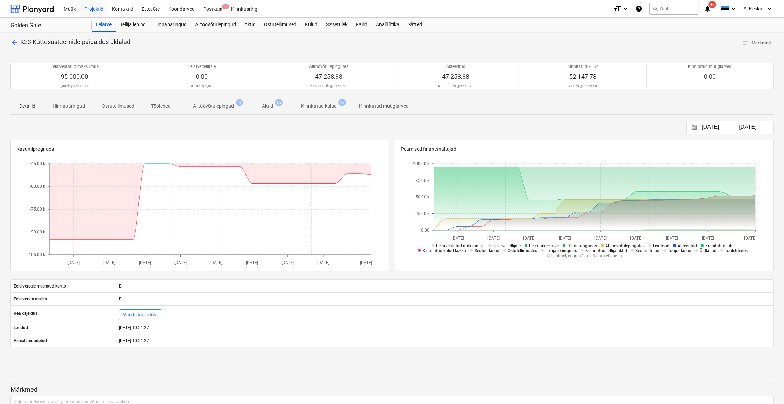
click at [208, 104] on p "Alltöövõtulepingud" at bounding box center [213, 105] width 41 height 7
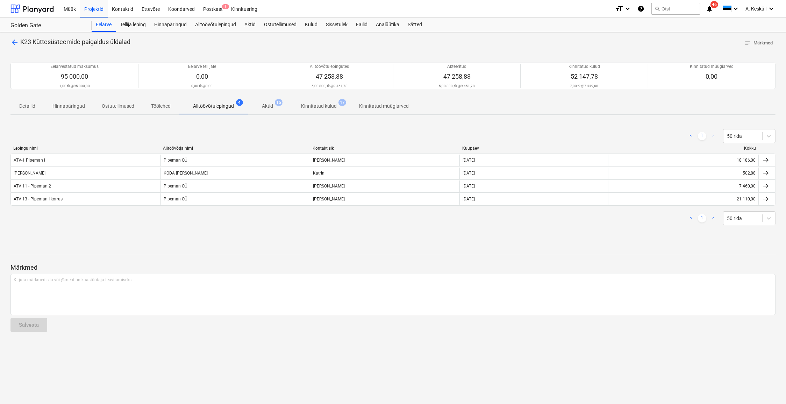
click at [265, 108] on p "Aktid" at bounding box center [267, 105] width 11 height 7
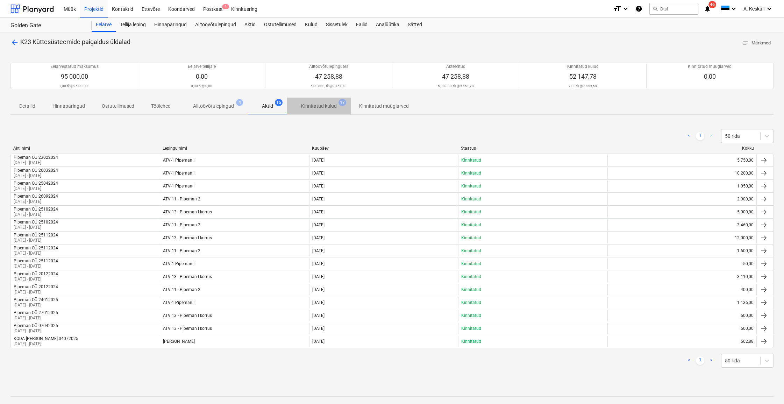
click at [326, 108] on p "Kinnitatud kulud" at bounding box center [319, 105] width 36 height 7
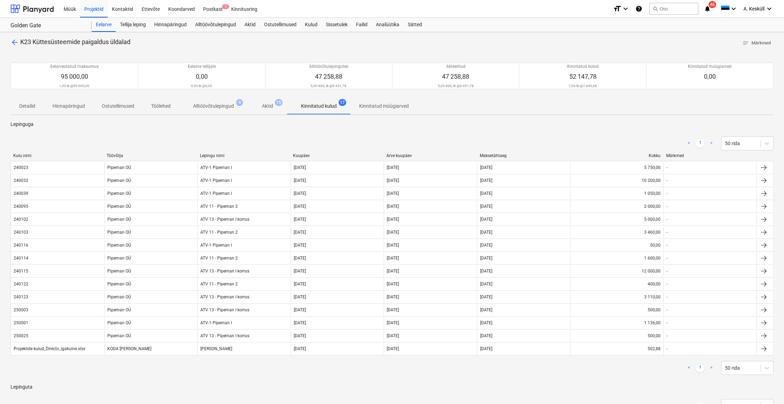
click at [212, 107] on p "Alltöövõtulepingud" at bounding box center [213, 105] width 41 height 7
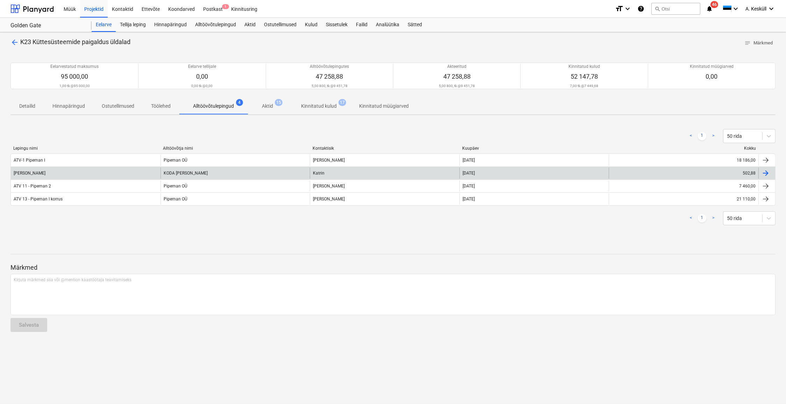
click at [44, 169] on div "[PERSON_NAME]" at bounding box center [86, 173] width 150 height 11
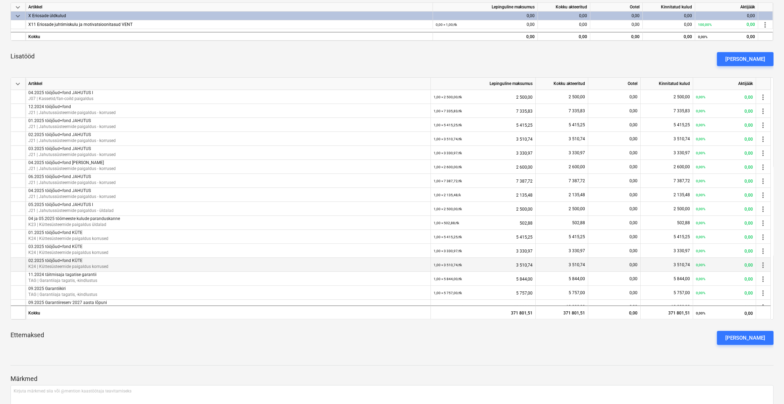
scroll to position [84, 0]
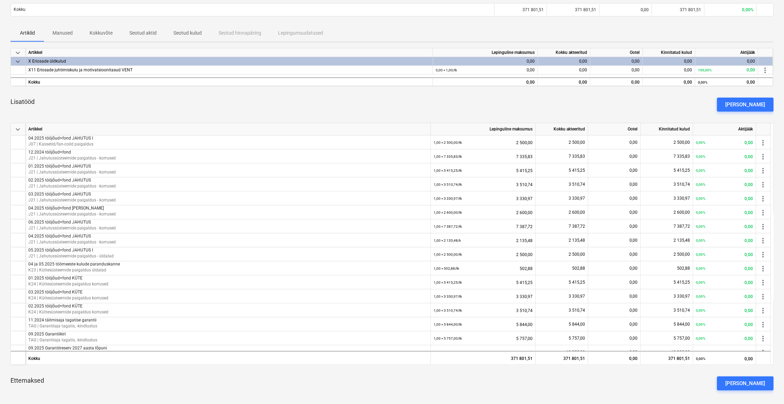
click at [536, 103] on div "Lisatööd [PERSON_NAME]" at bounding box center [391, 104] width 763 height 25
click at [136, 95] on div "Lisatööd [PERSON_NAME]" at bounding box center [391, 104] width 763 height 25
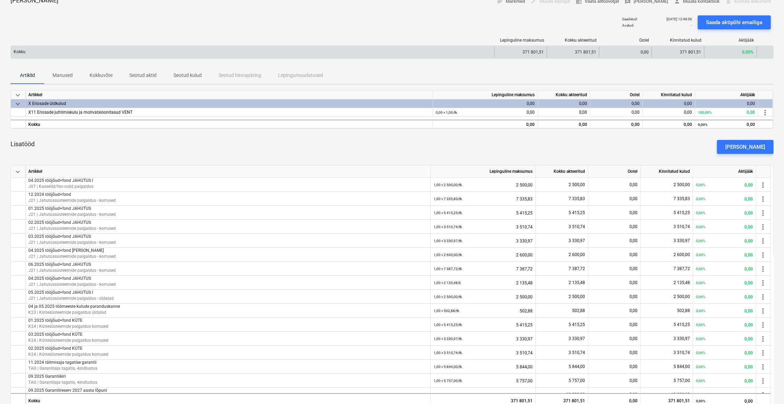
scroll to position [0, 0]
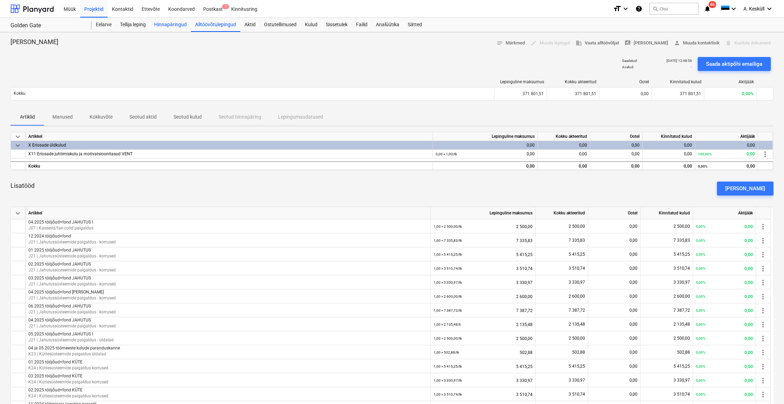
click at [167, 20] on div "Hinnapäringud" at bounding box center [170, 25] width 41 height 14
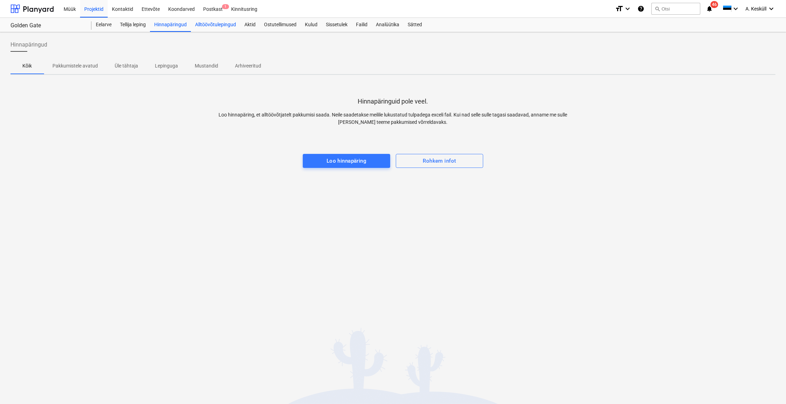
click at [236, 24] on div "Alltöövõtulepingud" at bounding box center [215, 25] width 49 height 14
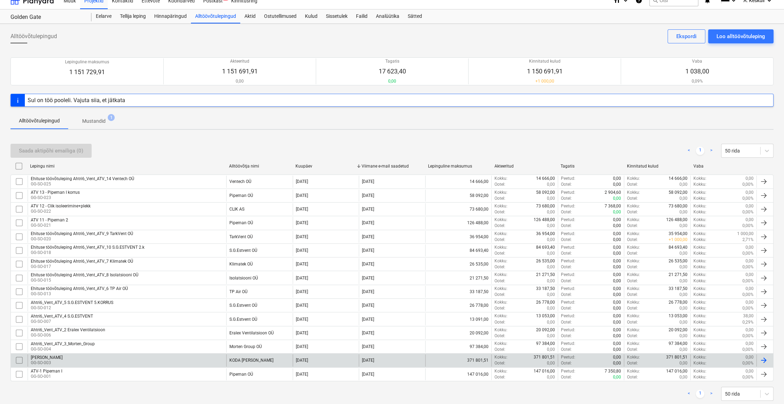
scroll to position [24, 0]
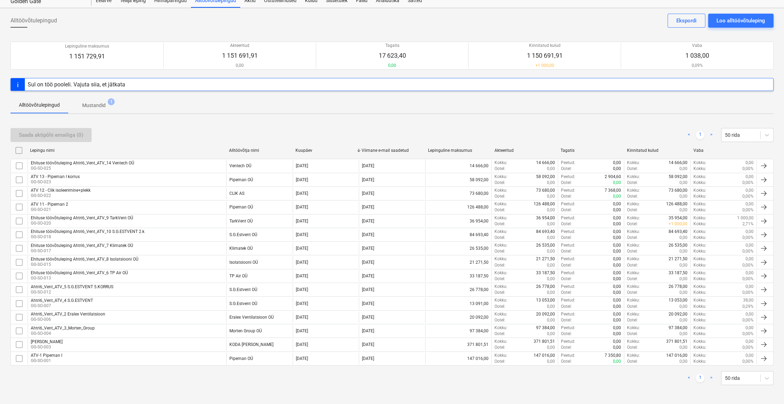
click at [403, 104] on div "Alltöövõtulepingud Mustandid 1" at bounding box center [391, 105] width 763 height 17
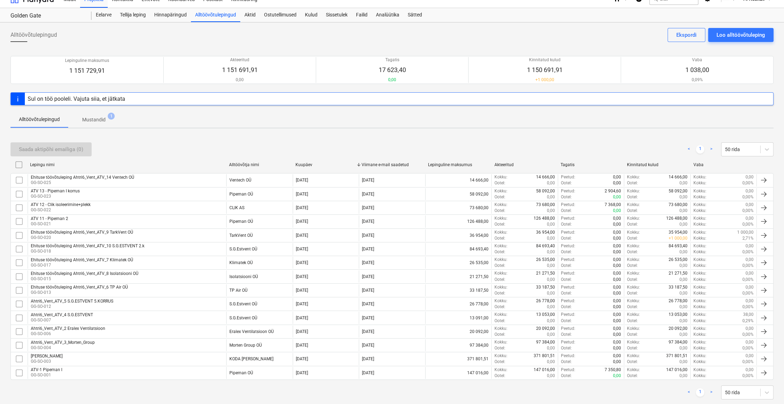
scroll to position [0, 0]
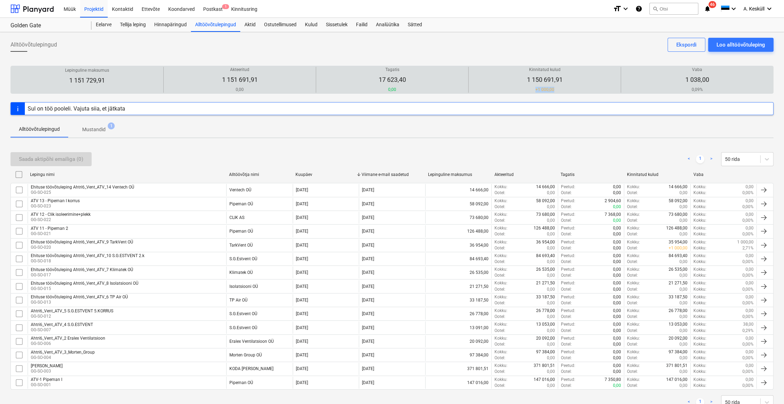
drag, startPoint x: 557, startPoint y: 90, endPoint x: 529, endPoint y: 92, distance: 27.7
click at [529, 92] on p "+ 1 000,00" at bounding box center [545, 90] width 36 height 6
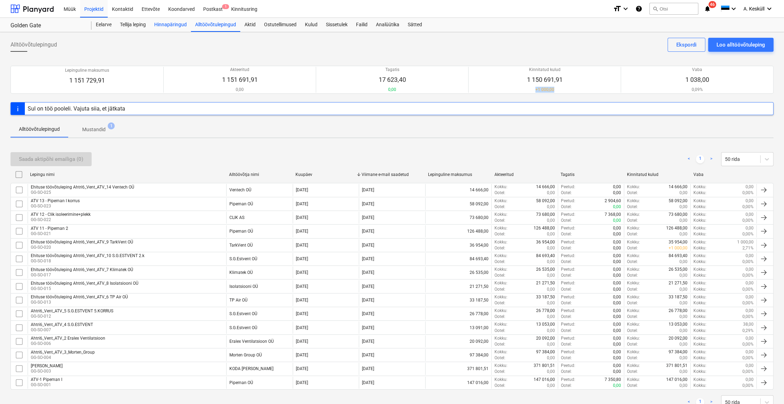
click at [170, 21] on div "Hinnapäringud" at bounding box center [170, 25] width 41 height 14
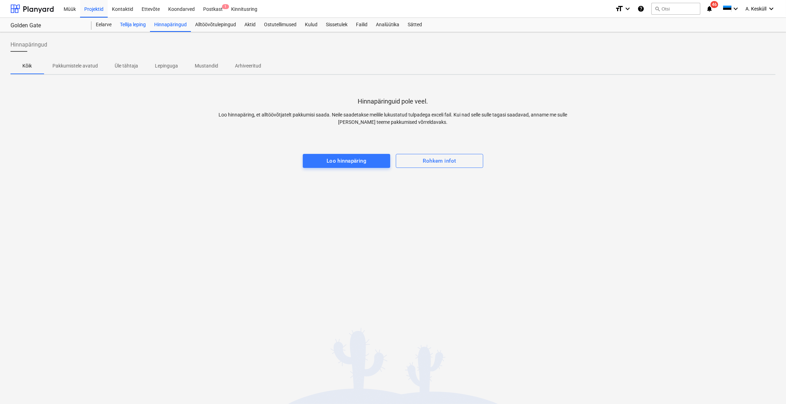
click at [142, 28] on div "Tellija leping" at bounding box center [133, 25] width 34 height 14
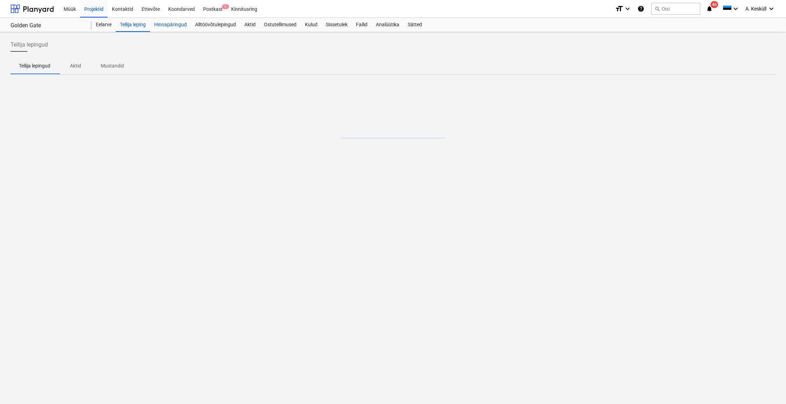
click at [168, 26] on div "Hinnapäringud" at bounding box center [170, 25] width 41 height 14
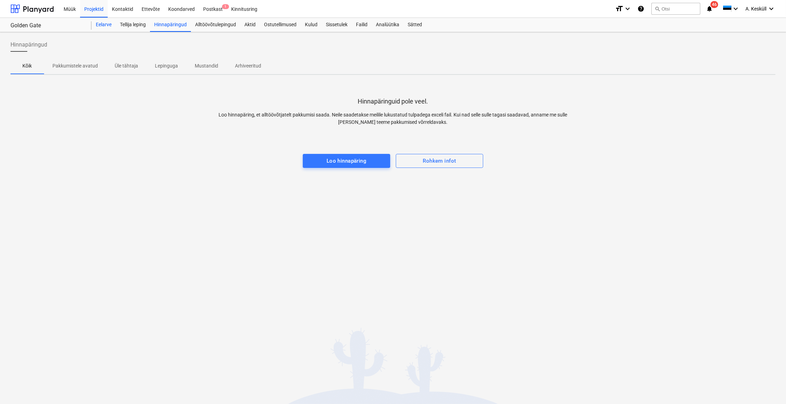
click at [105, 26] on div "Eelarve" at bounding box center [104, 25] width 24 height 14
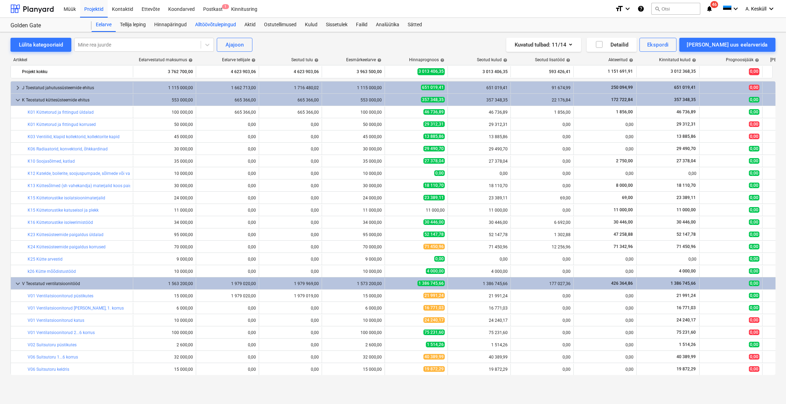
click at [215, 25] on div "Alltöövõtulepingud" at bounding box center [215, 25] width 49 height 14
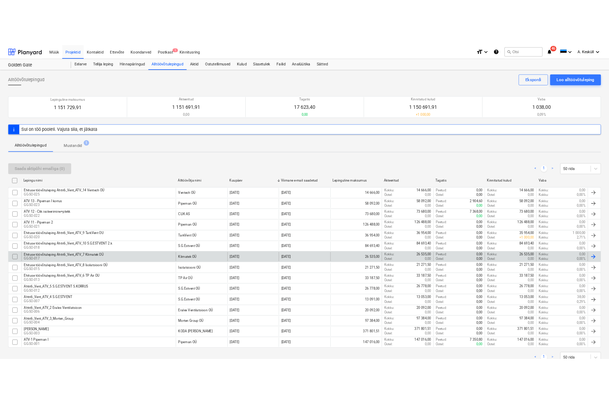
scroll to position [24, 0]
